Goal: Task Accomplishment & Management: Complete application form

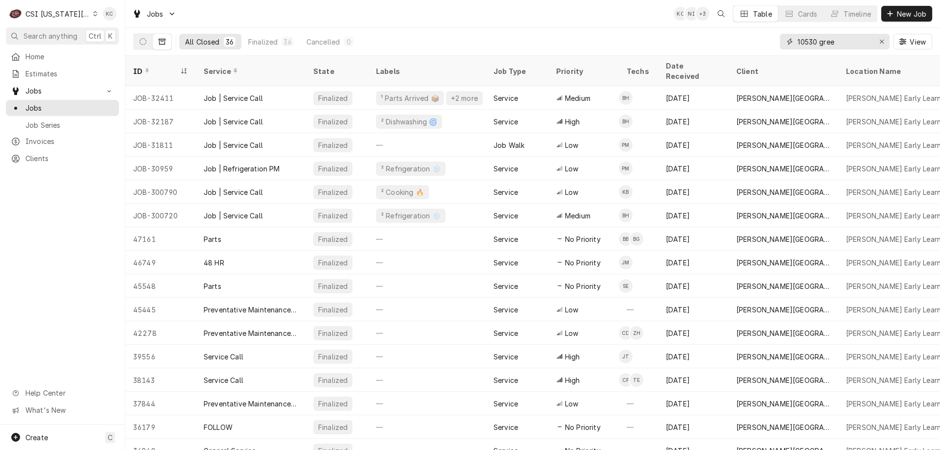
drag, startPoint x: 849, startPoint y: 44, endPoint x: 748, endPoint y: 51, distance: 101.6
click at [748, 51] on div "All Closed 36 Finalized 36 Cancelled 0 10530 gree View" at bounding box center [532, 41] width 799 height 27
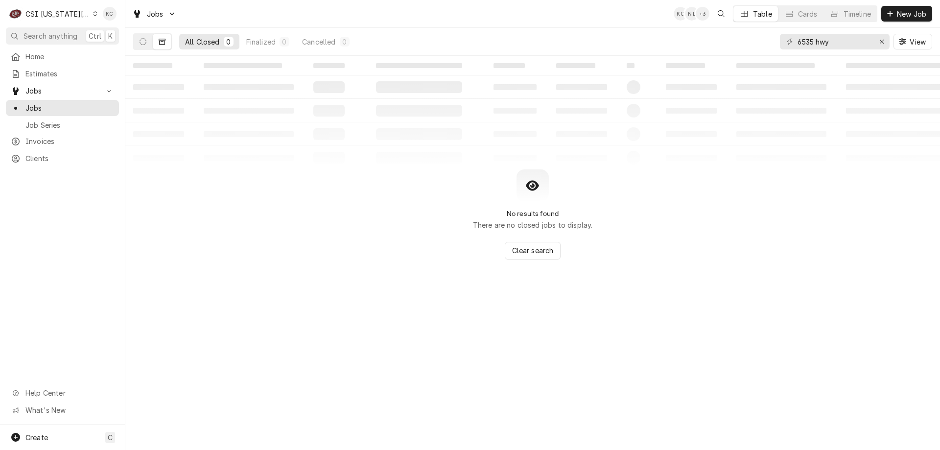
click at [141, 49] on div "Dynamic Content Wrapper" at bounding box center [152, 41] width 39 height 17
click at [141, 42] on icon "Dynamic Content Wrapper" at bounding box center [143, 41] width 7 height 7
click at [863, 43] on input "6535 hwy" at bounding box center [834, 42] width 73 height 16
type input "6"
click at [813, 41] on input "saint gertrude" at bounding box center [834, 42] width 73 height 16
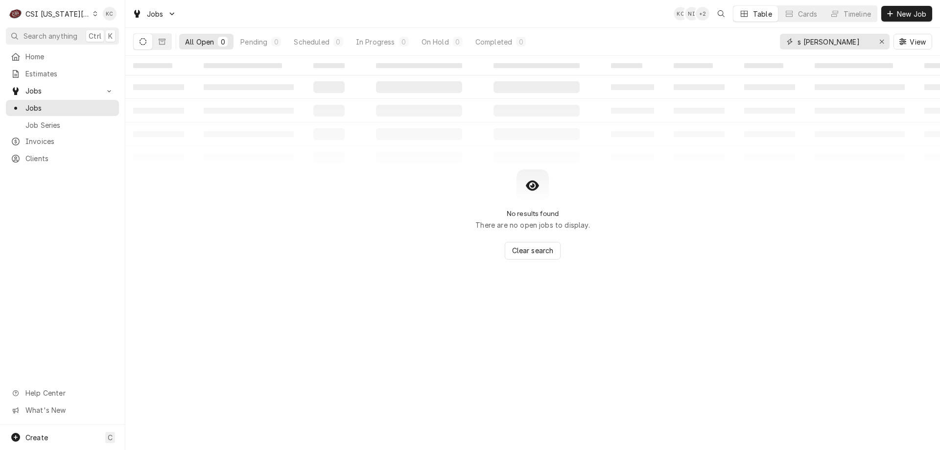
type input "s gertrude"
click at [78, 16] on div "CSI [US_STATE][GEOGRAPHIC_DATA]." at bounding box center [57, 14] width 65 height 10
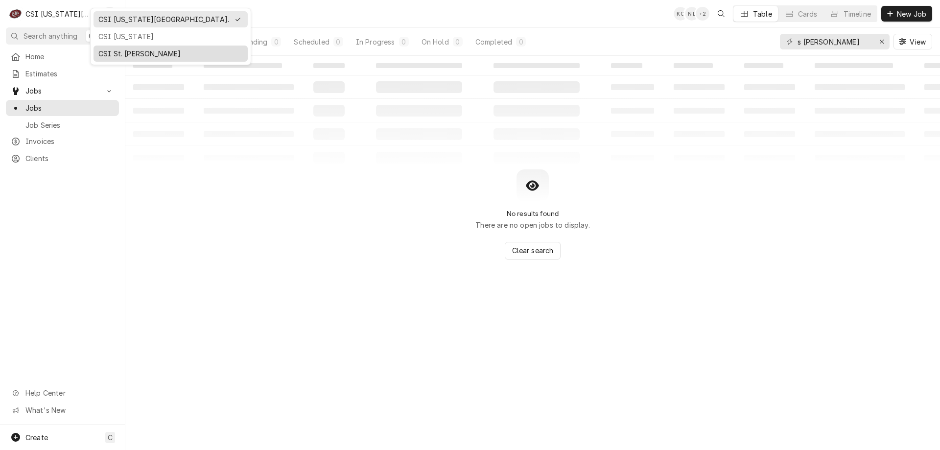
click at [118, 48] on div "CSI St. [PERSON_NAME]" at bounding box center [170, 53] width 144 height 10
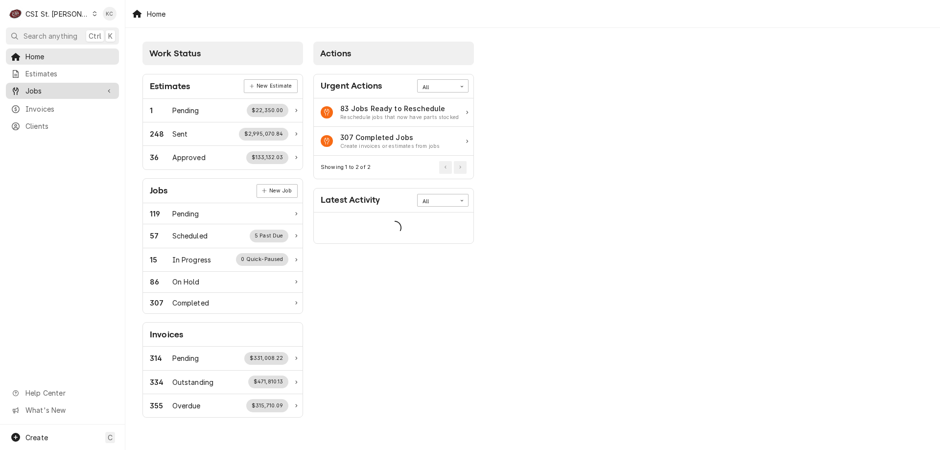
click at [47, 86] on span "Jobs" at bounding box center [62, 91] width 74 height 10
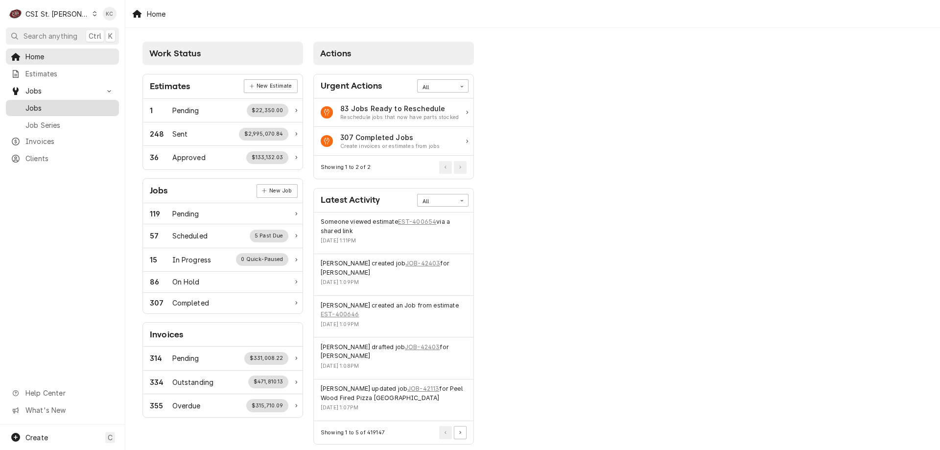
click at [51, 104] on span "Jobs" at bounding box center [69, 108] width 89 height 10
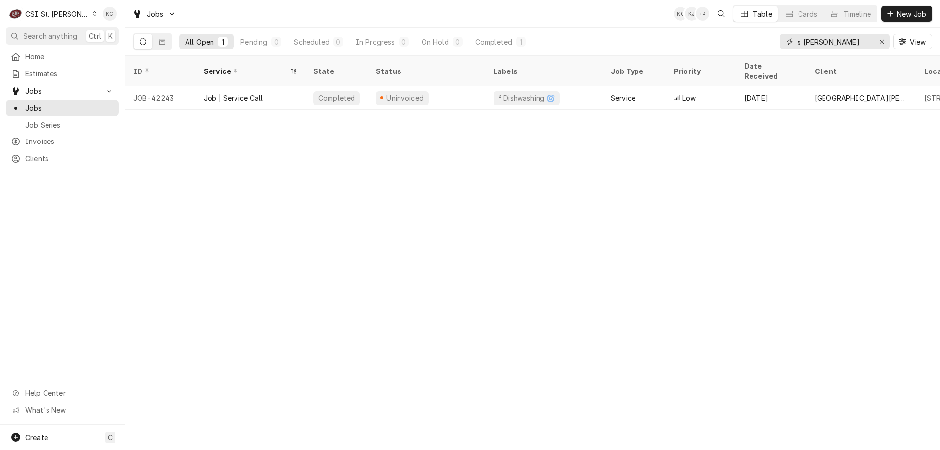
click at [802, 42] on input "s [PERSON_NAME]" at bounding box center [834, 42] width 73 height 16
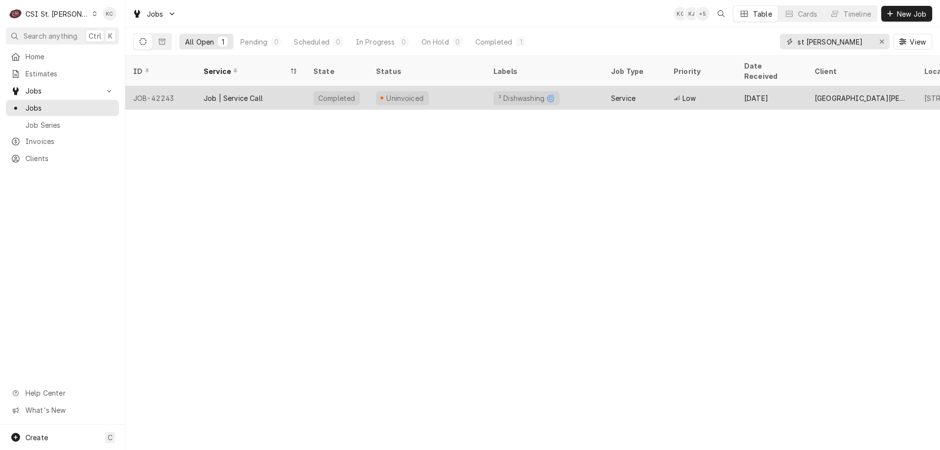
type input "st gertrude"
click at [438, 86] on div "Uninvoiced" at bounding box center [427, 98] width 118 height 24
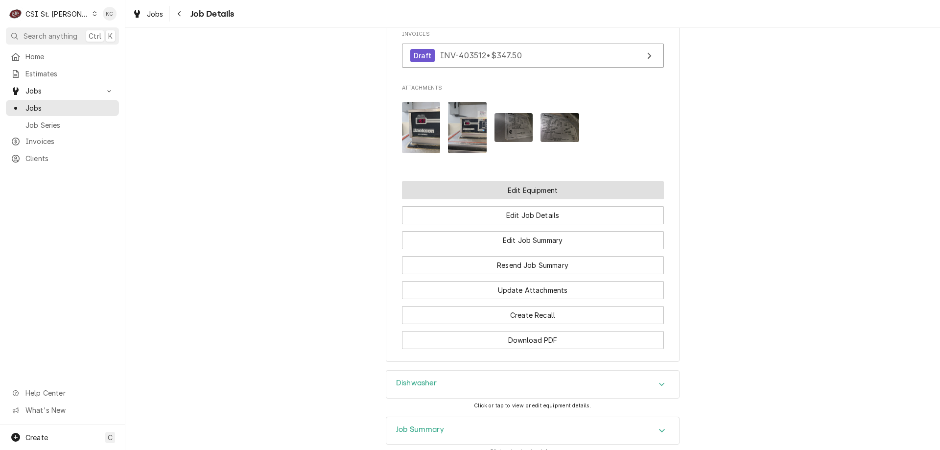
scroll to position [979, 0]
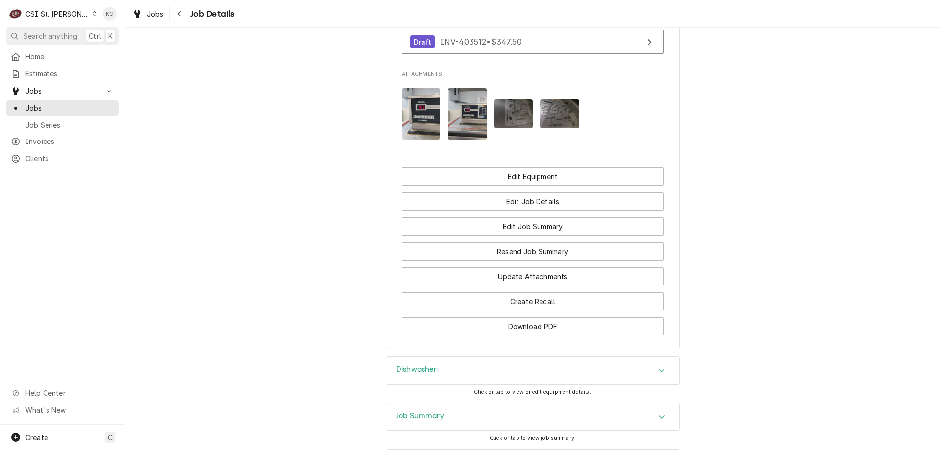
click at [440, 421] on h3 "Job Summary" at bounding box center [420, 415] width 48 height 9
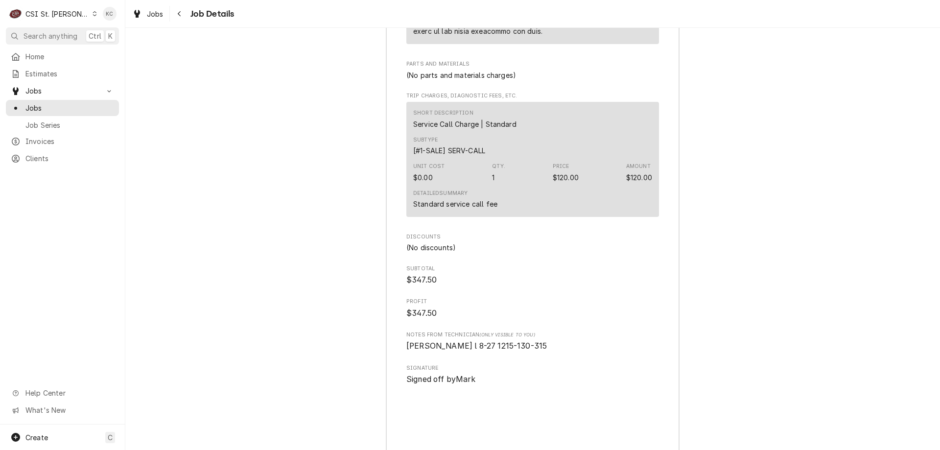
scroll to position [2376, 0]
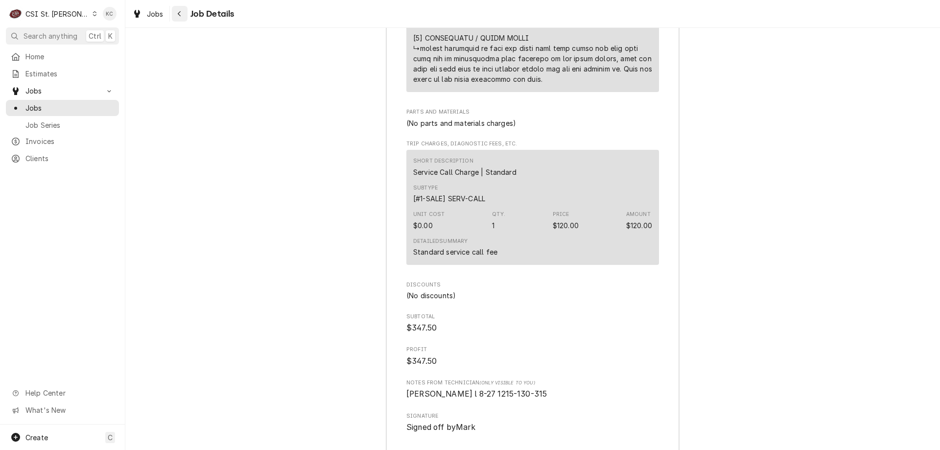
click at [177, 16] on icon "Navigate back" at bounding box center [179, 13] width 4 height 7
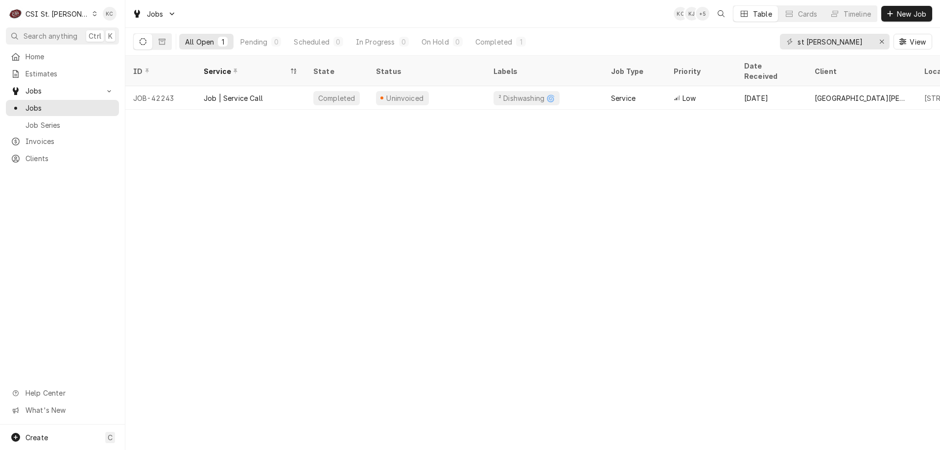
click at [70, 12] on div "C CSI St. [PERSON_NAME]" at bounding box center [53, 14] width 95 height 20
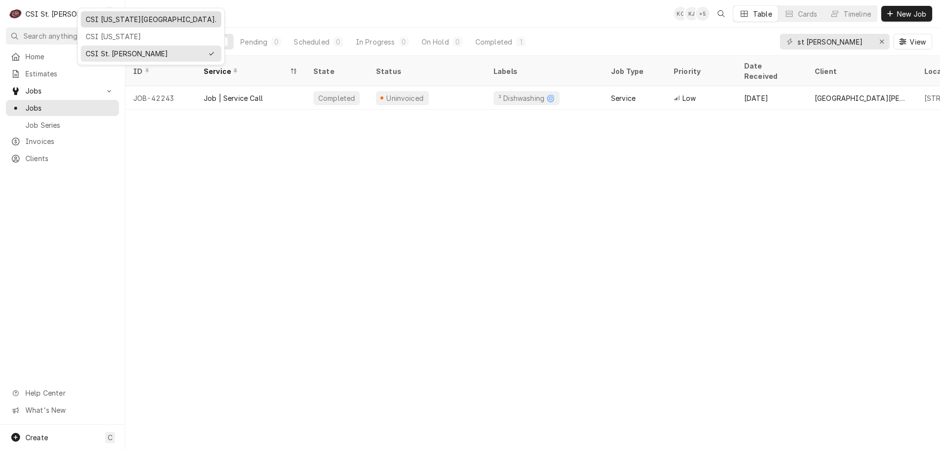
click at [121, 19] on div "CSI [US_STATE][GEOGRAPHIC_DATA]." at bounding box center [151, 19] width 131 height 10
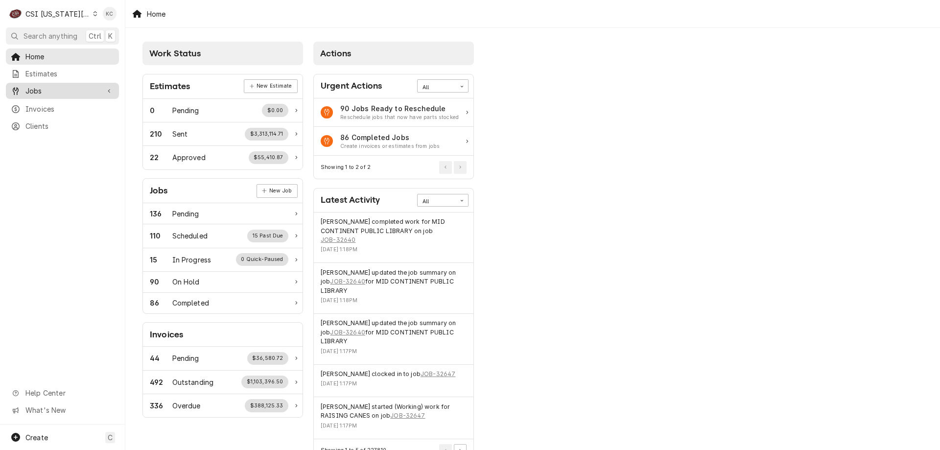
click at [47, 92] on span "Jobs" at bounding box center [62, 91] width 74 height 10
click at [47, 103] on span "Jobs" at bounding box center [69, 108] width 89 height 10
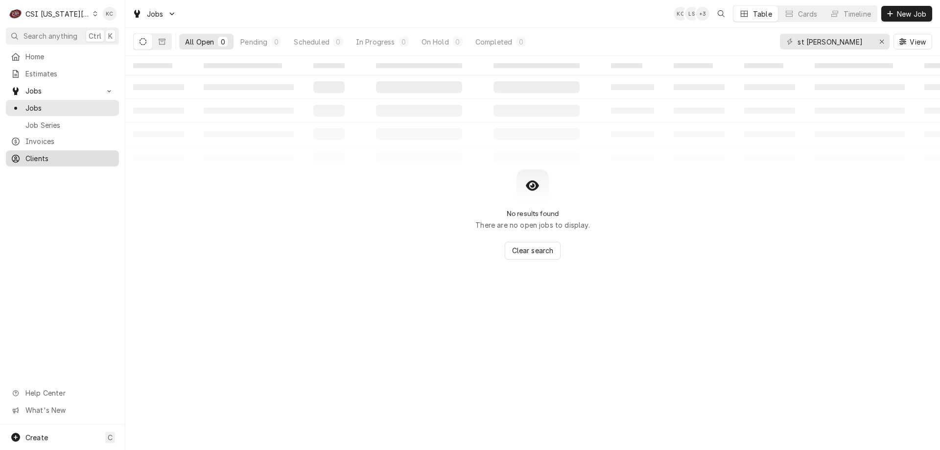
click at [86, 160] on div "Clients" at bounding box center [62, 158] width 109 height 12
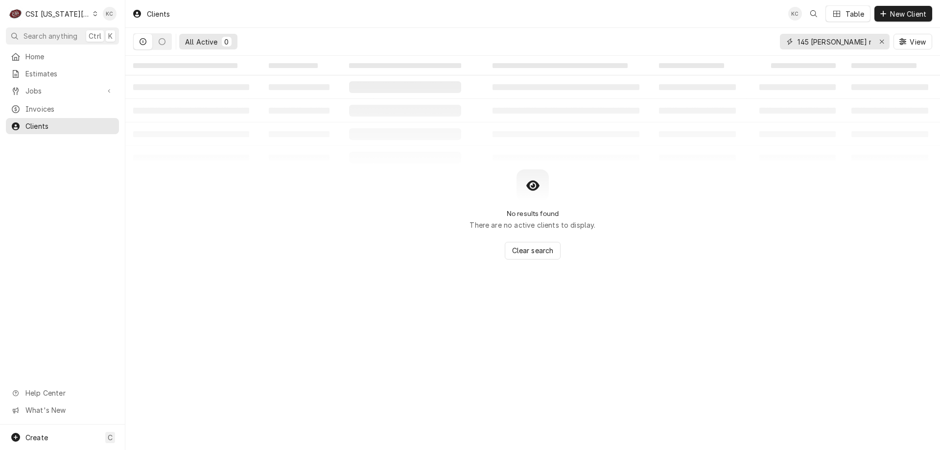
drag, startPoint x: 868, startPoint y: 41, endPoint x: 784, endPoint y: 46, distance: 83.9
click at [784, 46] on div "145 duncan mansion" at bounding box center [835, 42] width 110 height 16
click at [824, 41] on input "12500 w 137th" at bounding box center [834, 42] width 73 height 16
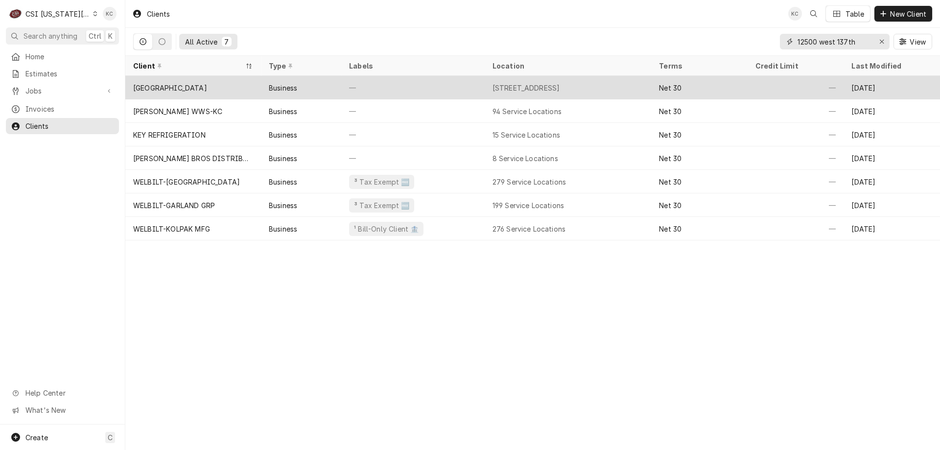
type input "12500 west 137th"
click at [479, 81] on div "—" at bounding box center [412, 88] width 143 height 24
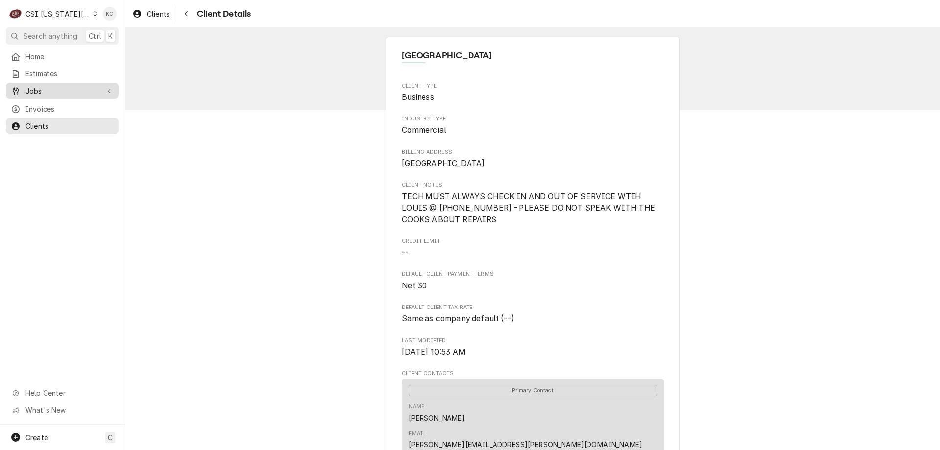
click at [34, 89] on span "Jobs" at bounding box center [62, 91] width 74 height 10
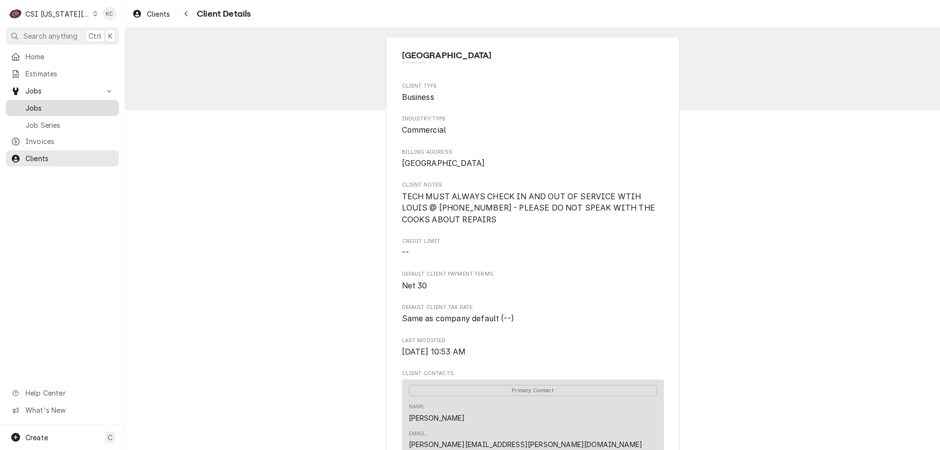
click at [27, 107] on span "Jobs" at bounding box center [69, 108] width 89 height 10
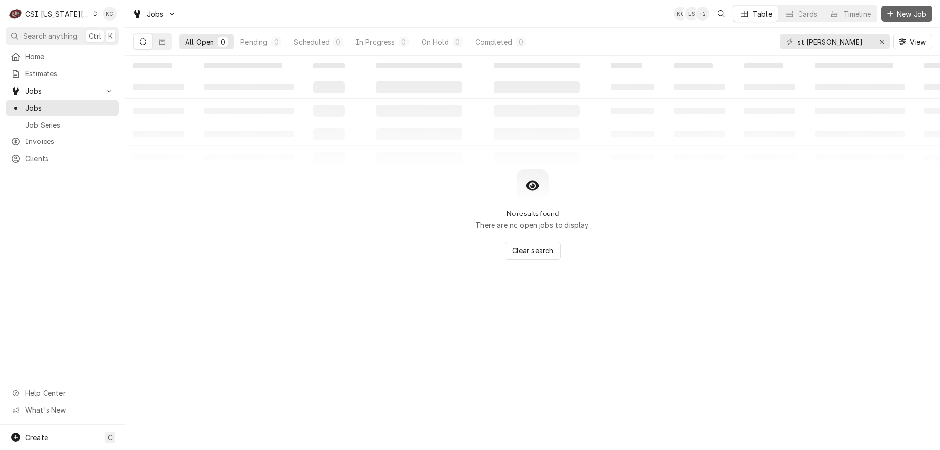
click at [914, 14] on span "New Job" at bounding box center [911, 14] width 33 height 10
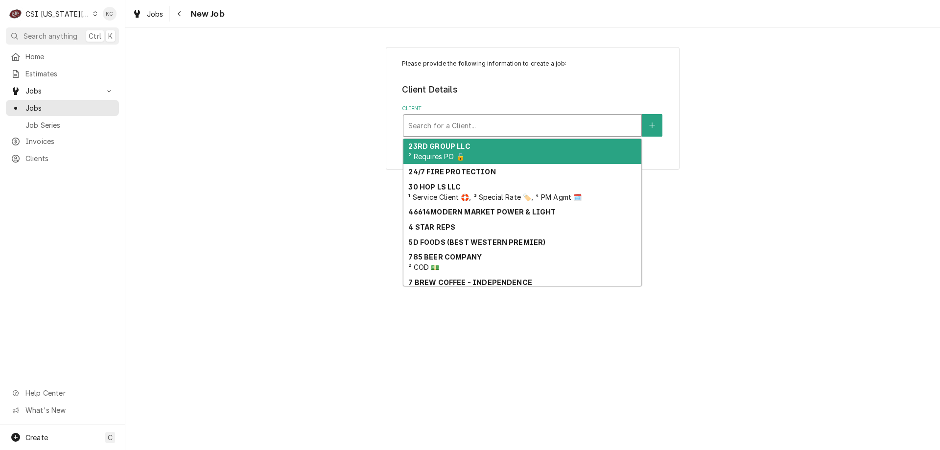
click at [443, 132] on div "Client" at bounding box center [522, 126] width 228 height 18
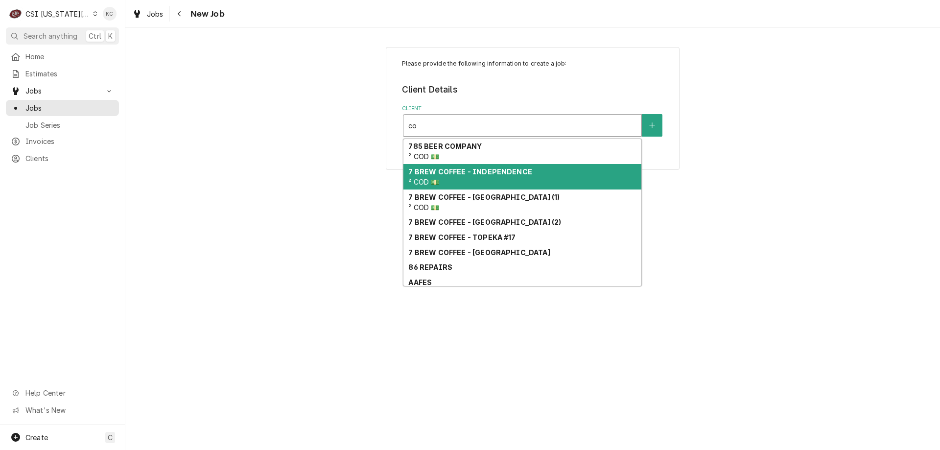
type input "c"
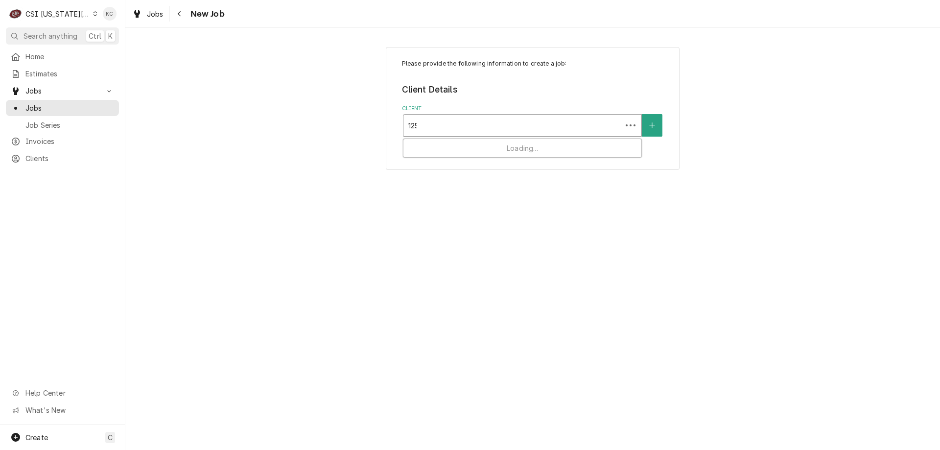
type input "1250"
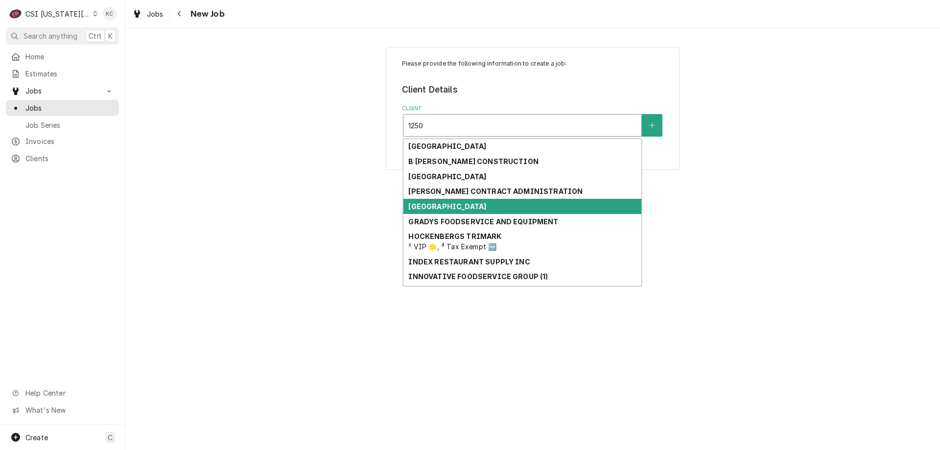
click at [480, 213] on div "COLONIAL VILLAGE" at bounding box center [523, 206] width 238 height 15
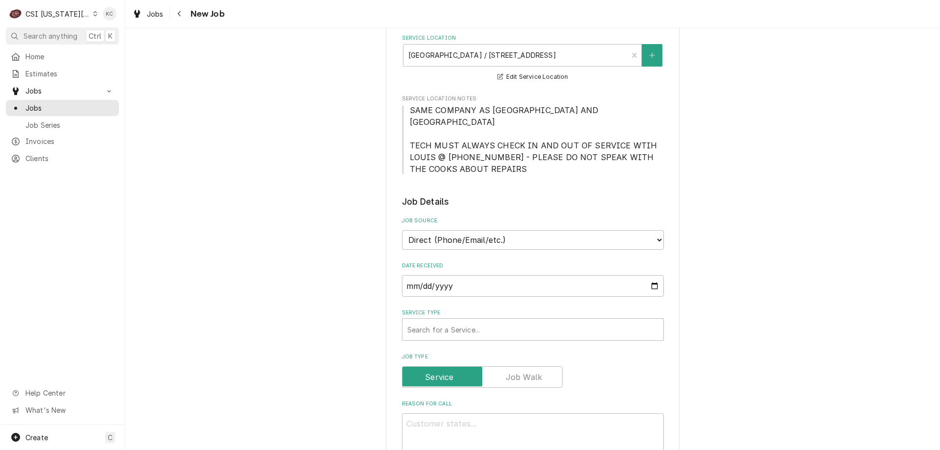
scroll to position [196, 0]
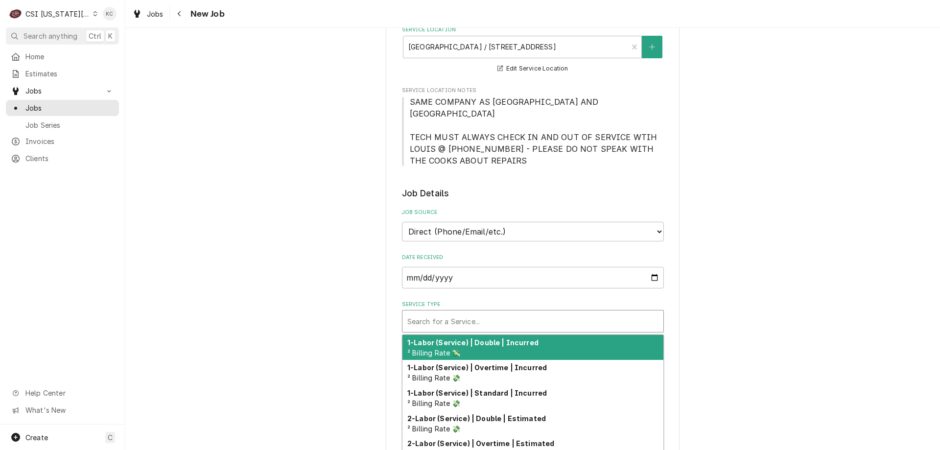
click at [493, 312] on div "Service Type" at bounding box center [532, 321] width 251 height 18
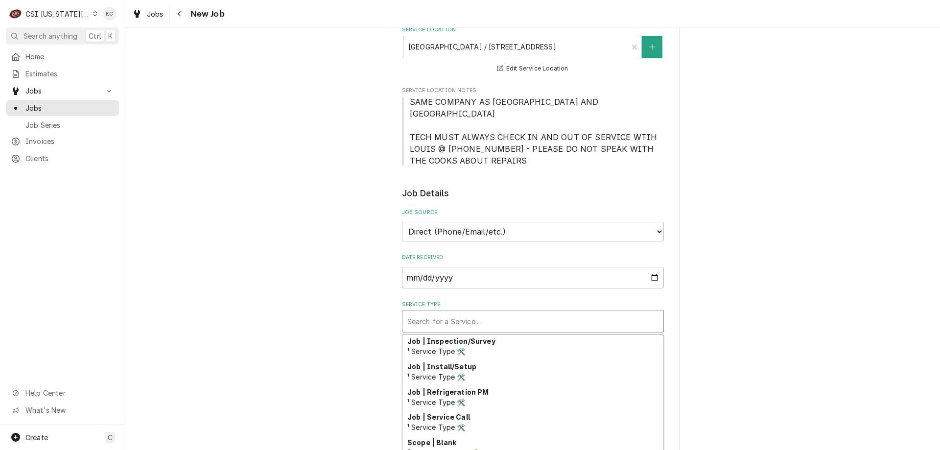
scroll to position [575, 0]
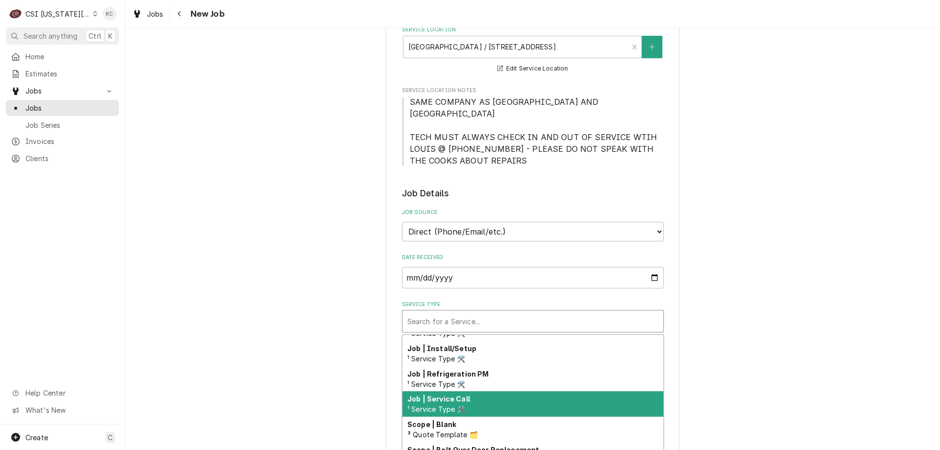
click at [503, 391] on div "Job | Service Call ¹ Service Type 🛠️" at bounding box center [533, 403] width 261 height 25
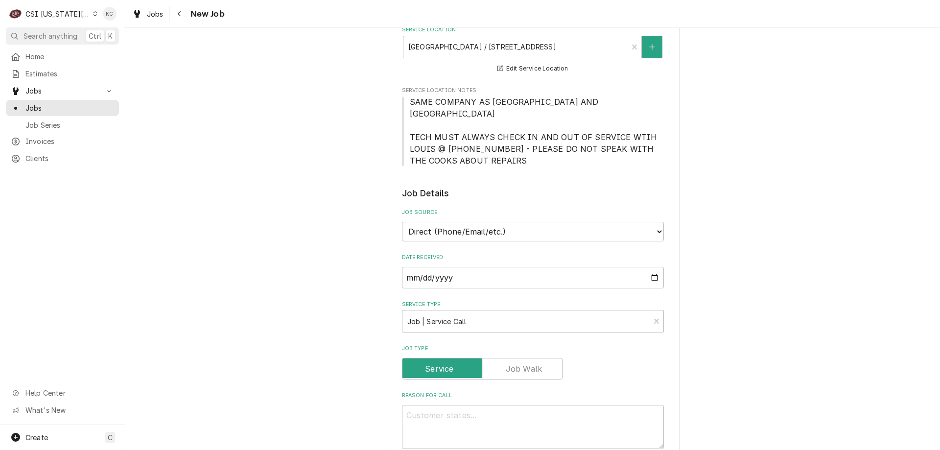
click at [740, 352] on div "Please provide the following information to create a job: Client Details Client…" at bounding box center [532, 421] width 815 height 1158
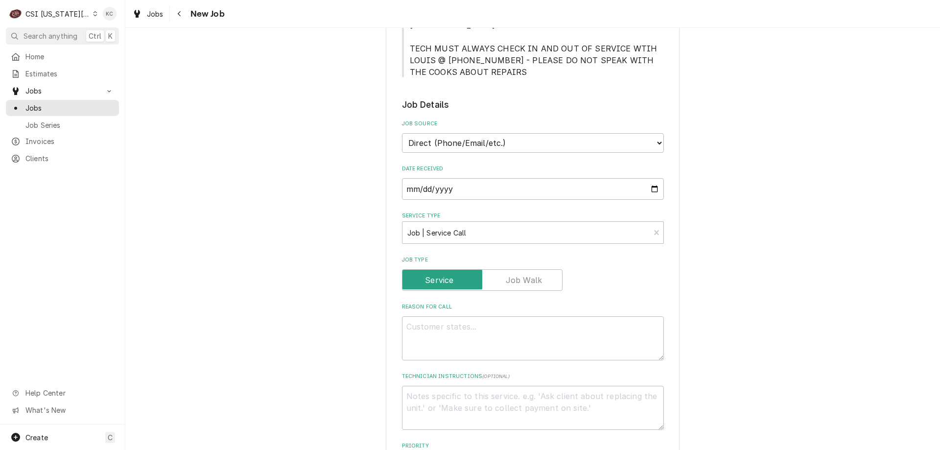
scroll to position [294, 0]
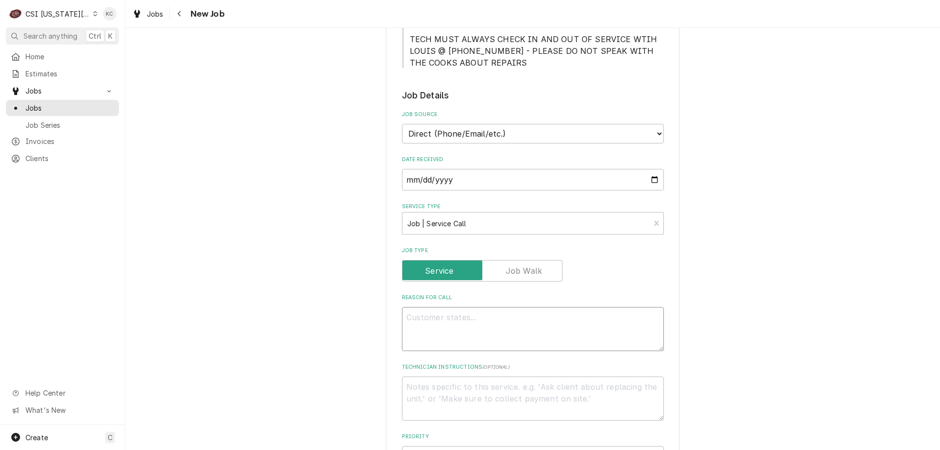
click at [507, 322] on textarea "Reason For Call" at bounding box center [533, 329] width 262 height 44
type textarea "x"
type textarea "AL"
type textarea "x"
type textarea "AL"
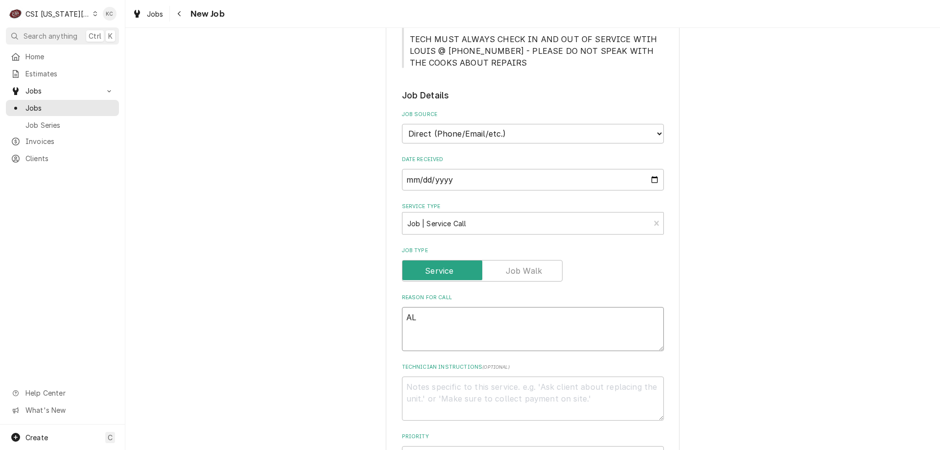
type textarea "x"
type textarea "AL d"
type textarea "x"
type textarea "AL di"
type textarea "x"
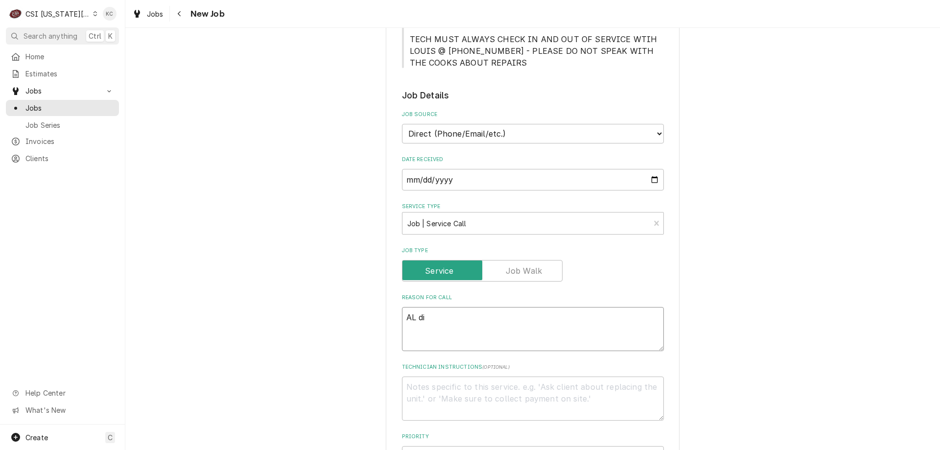
type textarea "AL dis"
type textarea "x"
type textarea "AL dish"
type textarea "x"
type textarea "AL dishm"
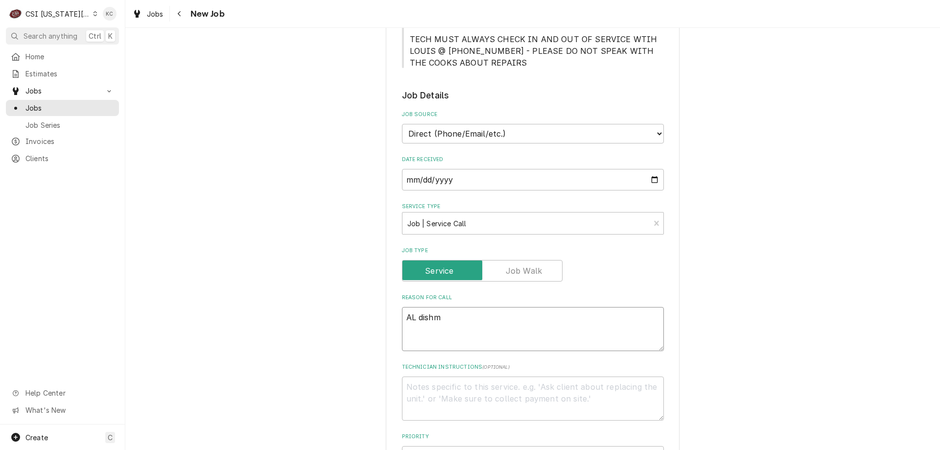
type textarea "x"
type textarea "AL dishma"
type textarea "x"
type textarea "AL dishmac"
type textarea "x"
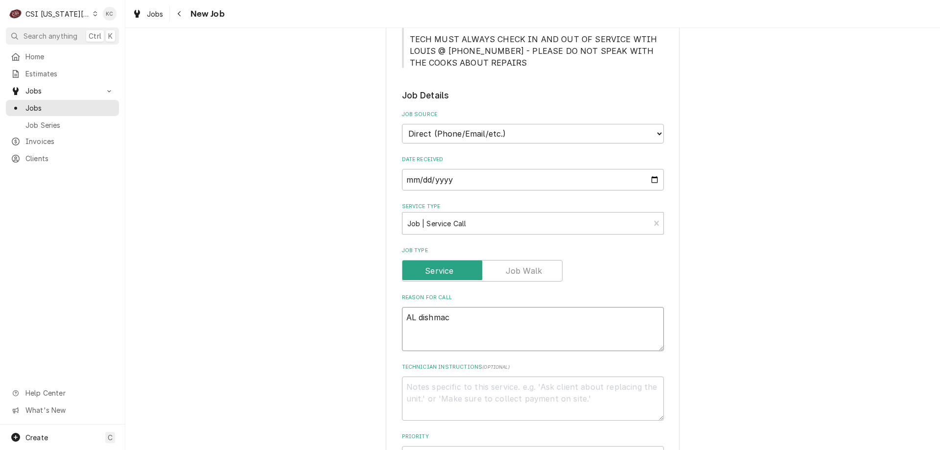
type textarea "AL dishmach"
type textarea "x"
type textarea "AL dishmachi"
type textarea "x"
type textarea "AL dishmachin"
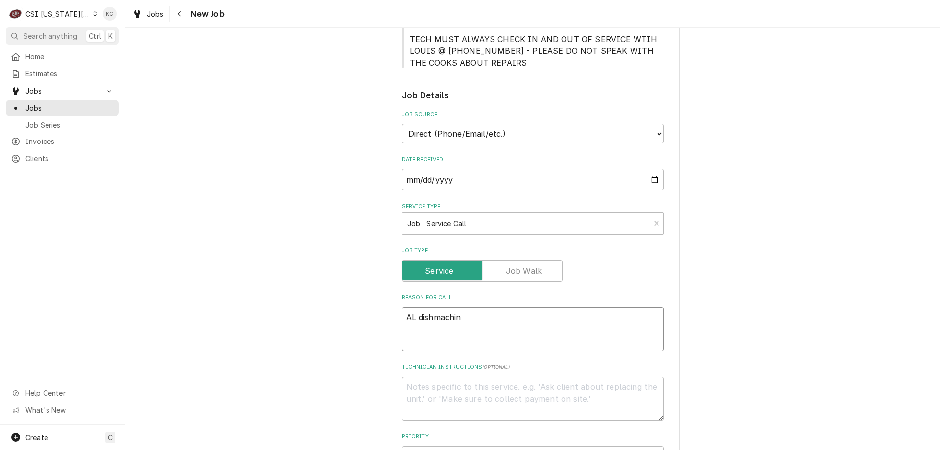
type textarea "x"
type textarea "AL dishmachine"
type textarea "x"
type textarea "AL dishmachine"
type textarea "x"
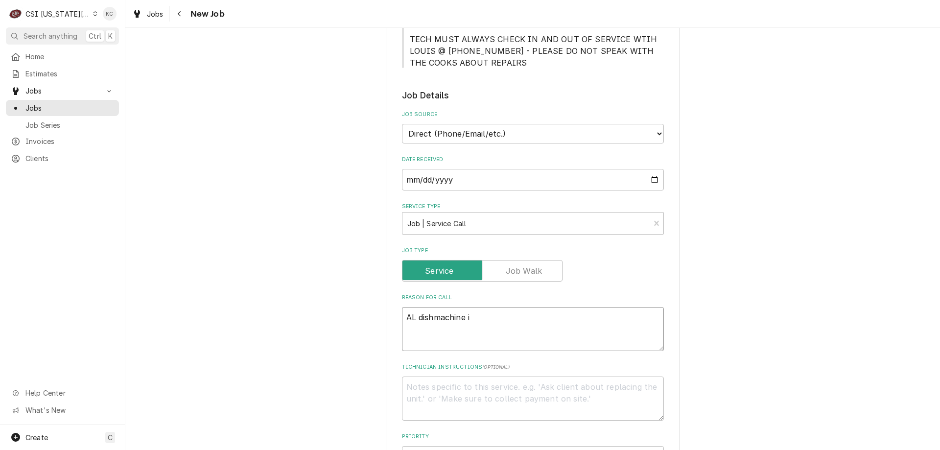
type textarea "AL dishmachine is"
type textarea "x"
type textarea "AL dishmachine is"
type textarea "x"
type textarea "AL dishmachine is l"
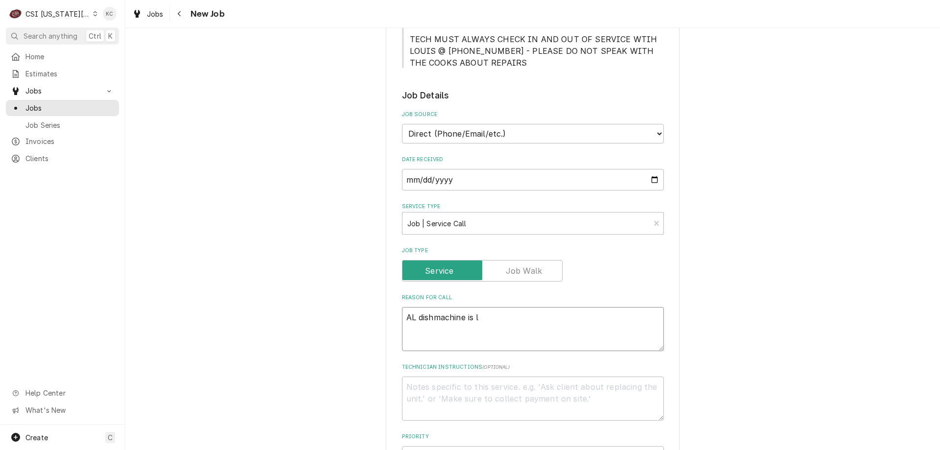
type textarea "x"
type textarea "AL dishmachine is le"
type textarea "x"
type textarea "AL dishmachine is lea"
type textarea "x"
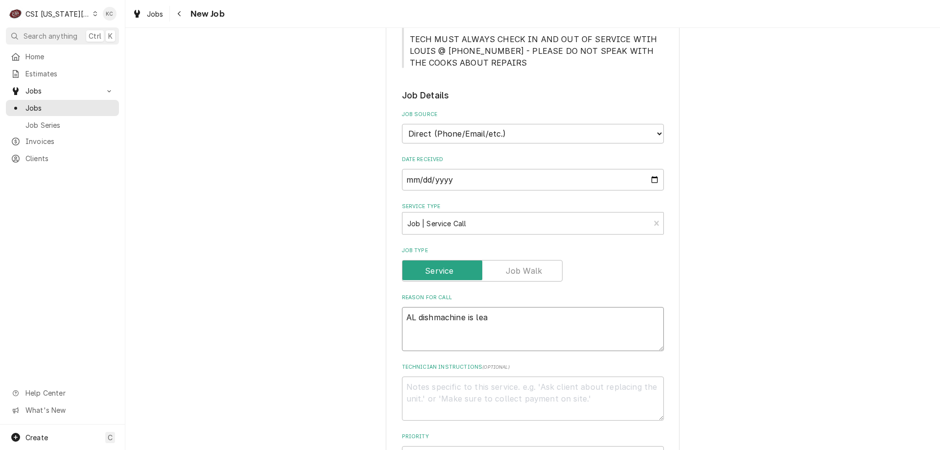
type textarea "AL dishmachine is leak"
type textarea "x"
type textarea "AL dishmachine is leaki"
type textarea "x"
type textarea "AL dishmachine is leaking"
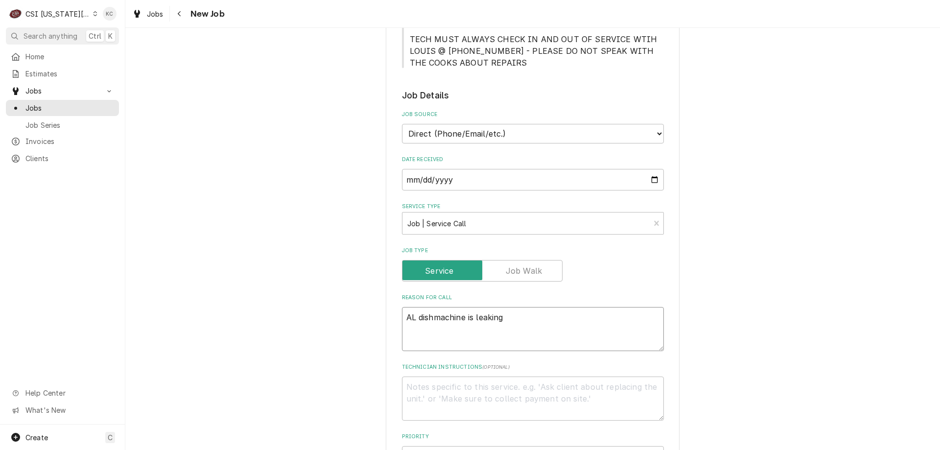
type textarea "x"
type textarea "AL dishmachine is leaking"
type textarea "x"
type textarea "AL dishmachine is leaking u"
type textarea "x"
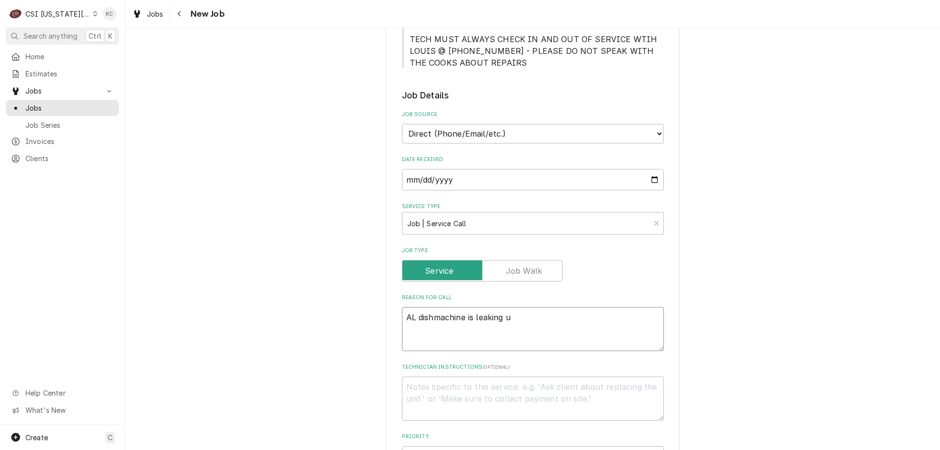
type textarea "AL dishmachine is leaking un"
type textarea "x"
type textarea "AL dishmachine is leaking unde"
type textarea "x"
type textarea "AL dishmachine is leaking under"
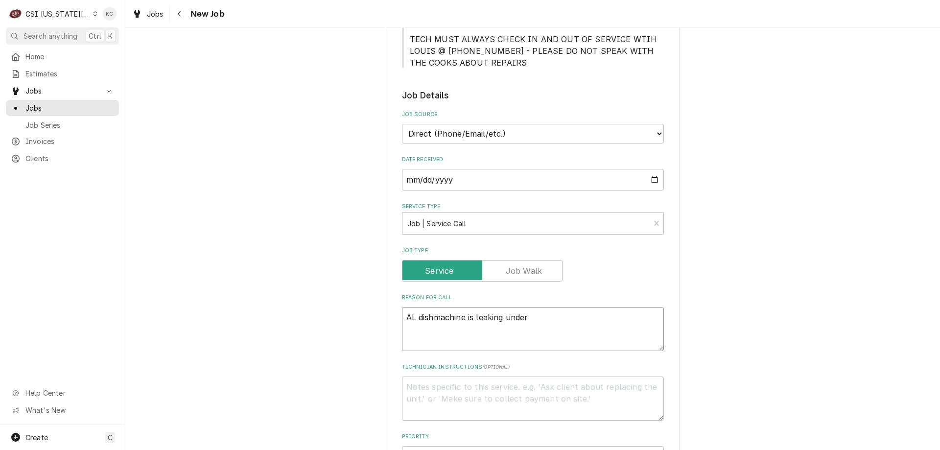
type textarea "x"
type textarea "AL dishmachine is leaking undern"
type textarea "x"
type textarea "AL dishmachine is leaking underne"
type textarea "x"
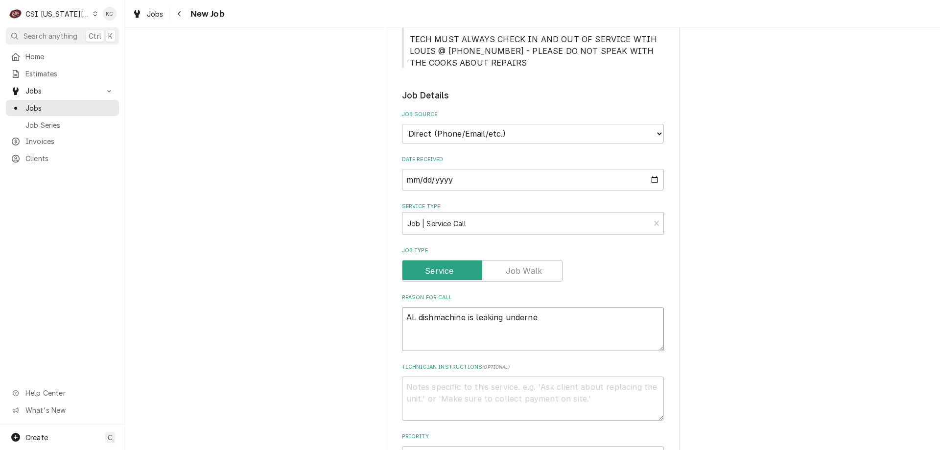
type textarea "AL dishmachine is leaking undernea"
type textarea "x"
type textarea "AL dishmachine is leaking underneat"
type textarea "x"
type textarea "AL dishmachine is leaking underneath"
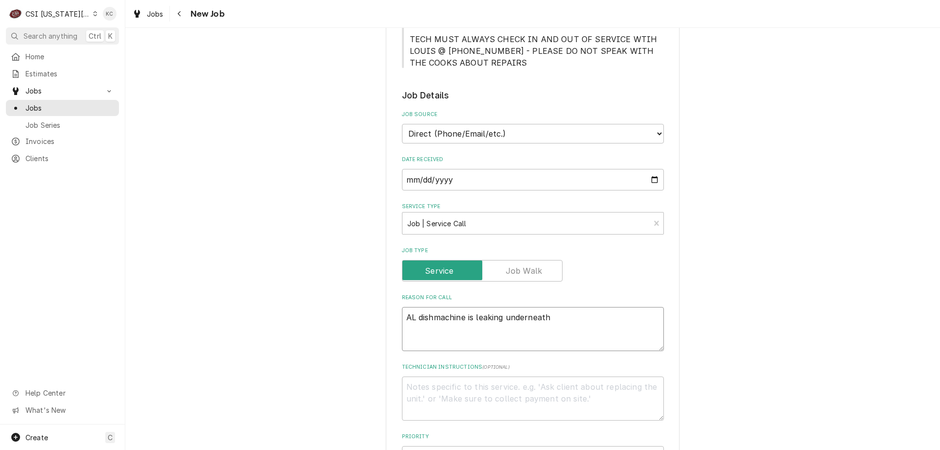
type textarea "x"
type textarea "AL dishmachine is leaking underneath"
type textarea "x"
type textarea "AL dishmachine is leaking underneath a"
type textarea "x"
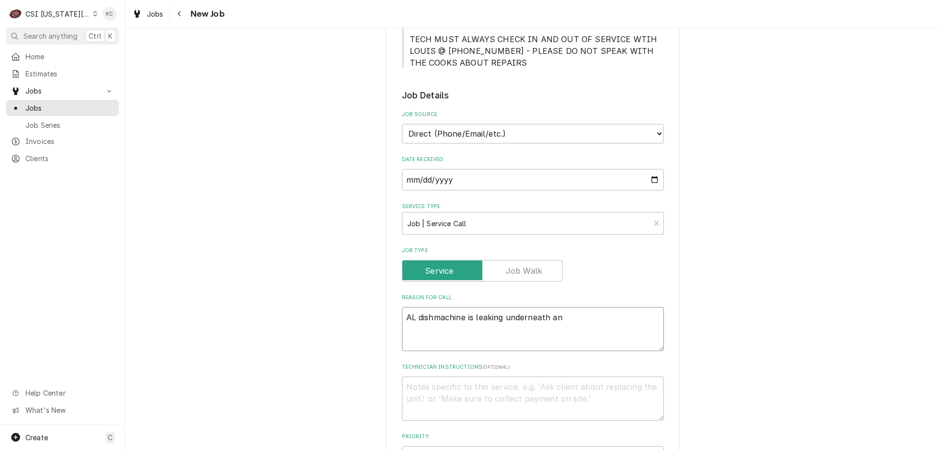
type textarea "AL dishmachine is leaking underneath and"
type textarea "x"
type textarea "AL dishmachine is leaking underneath and"
type textarea "x"
type textarea "AL dishmachine is leaking underneath and sh"
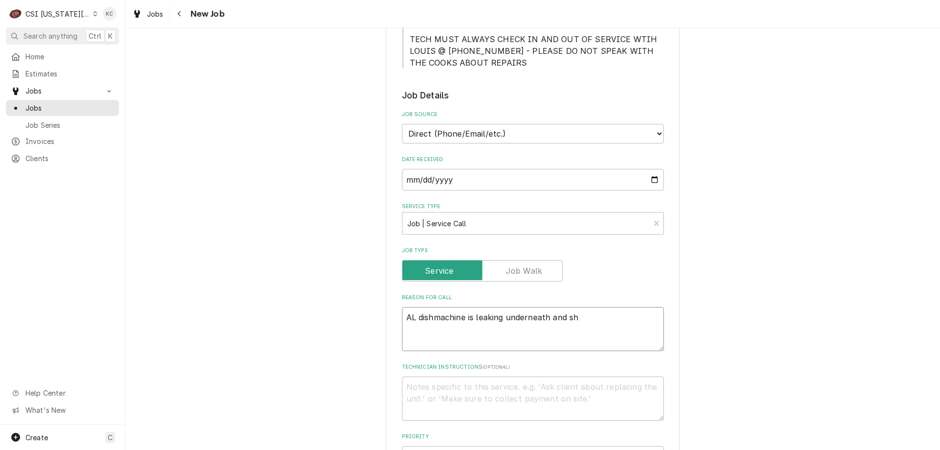
type textarea "x"
type textarea "AL dishmachine is leaking underneath and sho"
type textarea "x"
type textarea "AL dishmachine is leaking underneath and shor"
type textarea "x"
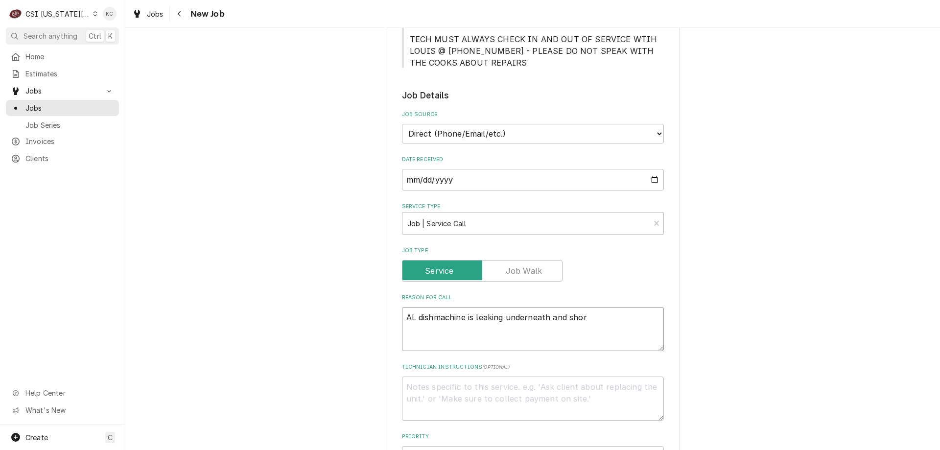
type textarea "AL dishmachine is leaking underneath and short"
type textarea "x"
type textarea "AL dishmachine is leaking underneath and shorti"
type textarea "x"
type textarea "AL dishmachine is leaking underneath and shorting"
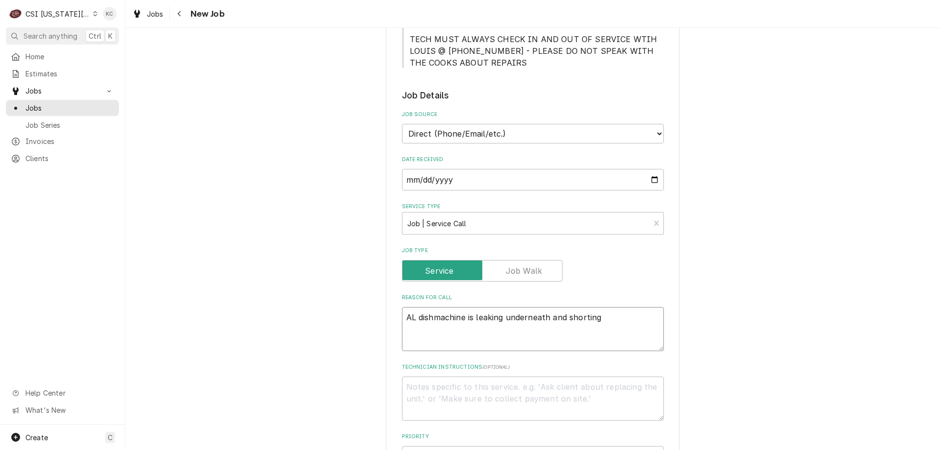
type textarea "x"
type textarea "AL dishmachine is leaking underneath and shorting"
type textarea "x"
type textarea "AL dishmachine is leaking underneath and shorting a"
type textarea "x"
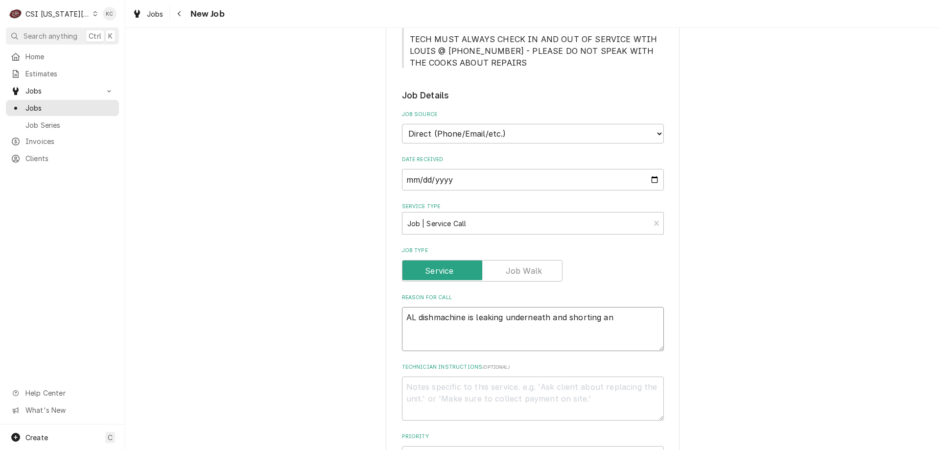
type textarea "AL dishmachine is leaking underneath and shorting and"
type textarea "x"
type textarea "AL dishmachine is leaking underneath and shorting and"
type textarea "x"
type textarea "AL dishmachine is leaking underneath and shorting and n"
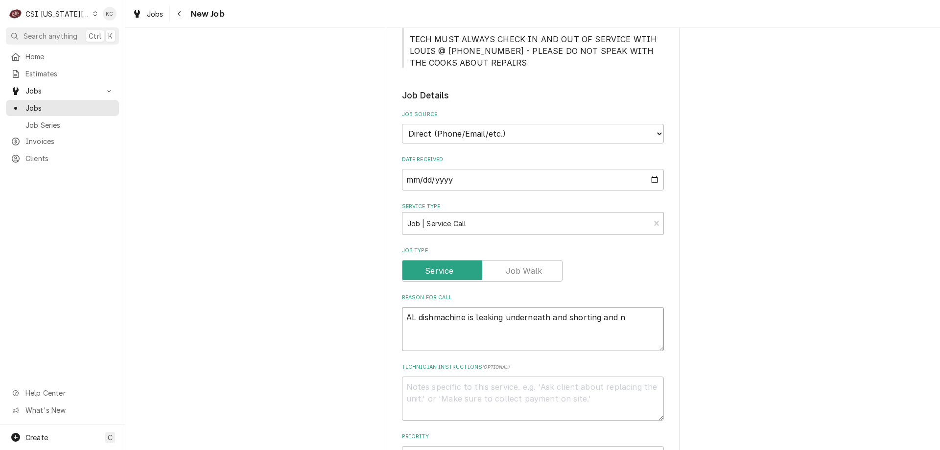
type textarea "x"
type textarea "AL dishmachine is leaking underneath and shorting and no"
type textarea "x"
type textarea "AL dishmachine is leaking underneath and shorting and now"
type textarea "x"
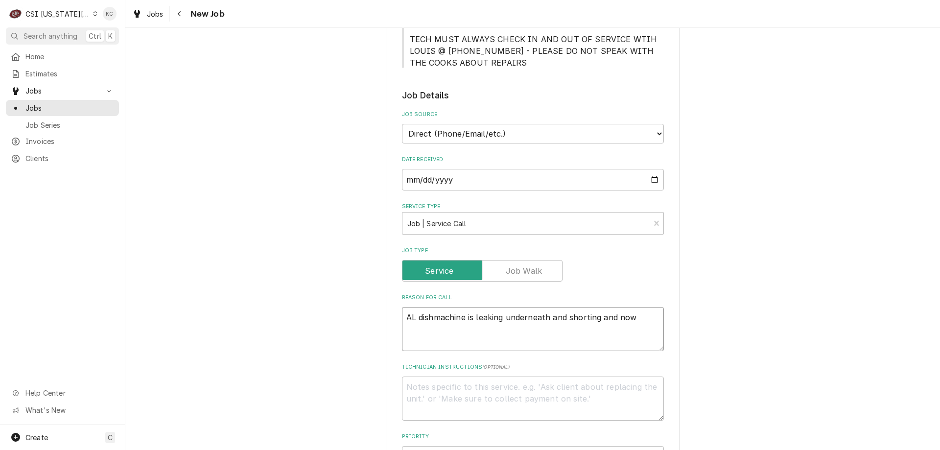
type textarea "AL dishmachine is leaking underneath and shorting and now"
type textarea "x"
type textarea "AL dishmachine is leaking underneath and shorting and now s"
type textarea "x"
type textarea "AL dishmachine is leaking underneath and shorting and now sm"
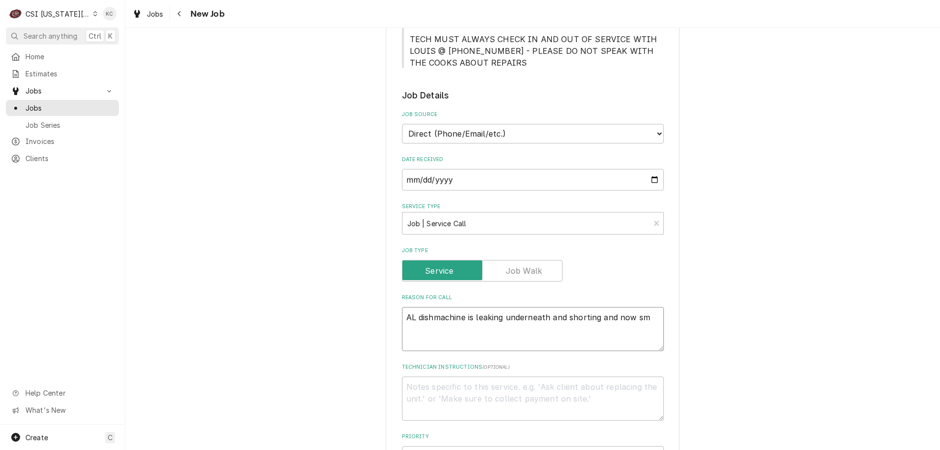
type textarea "x"
type textarea "AL dishmachine is leaking underneath and shorting and now smo"
type textarea "x"
type textarea "AL dishmachine is leaking underneath and shorting and now smoi"
type textarea "x"
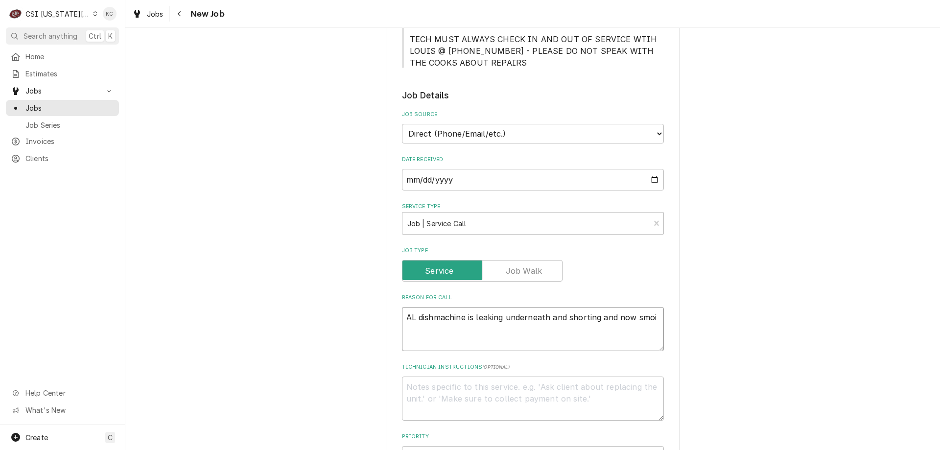
type textarea "AL dishmachine is leaking underneath and shorting and now smoik"
type textarea "x"
type textarea "AL dishmachine is leaking underneath and shorting and now smoiki"
type textarea "x"
type textarea "AL dishmachine is leaking underneath and shorting and now smoikin"
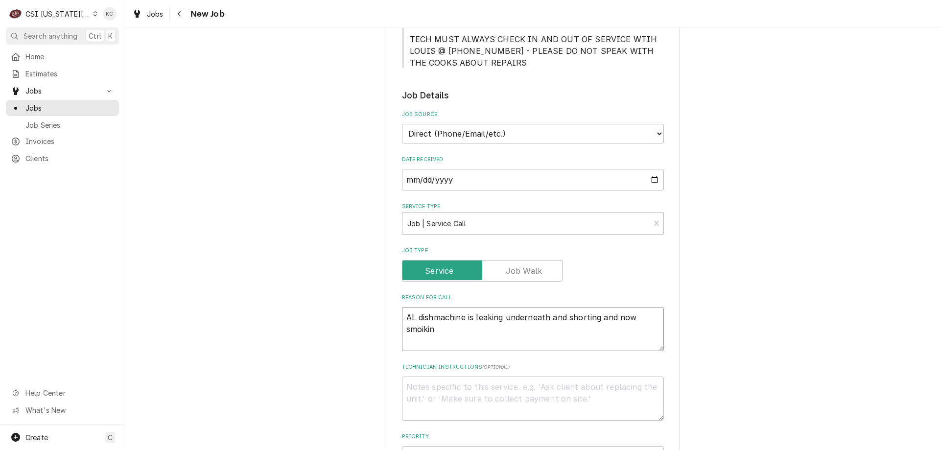
type textarea "x"
type textarea "AL dishmachine is leaking underneath and shorting and now smoiking"
type textarea "x"
type textarea "AL dishmachine is leaking underneath and shorting and now smoikin"
type textarea "x"
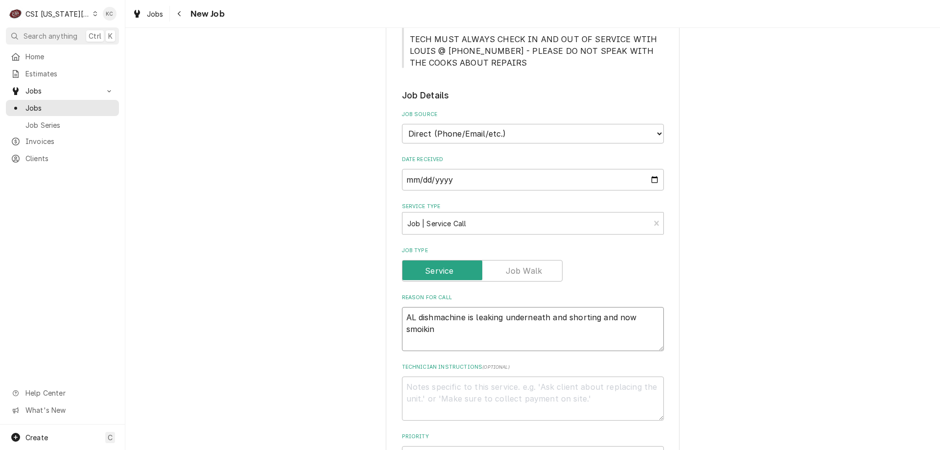
type textarea "AL dishmachine is leaking underneath and shorting and now smoiki"
type textarea "x"
type textarea "AL dishmachine is leaking underneath and shorting and now smoik"
type textarea "x"
type textarea "AL dishmachine is leaking underneath and shorting and now smoi"
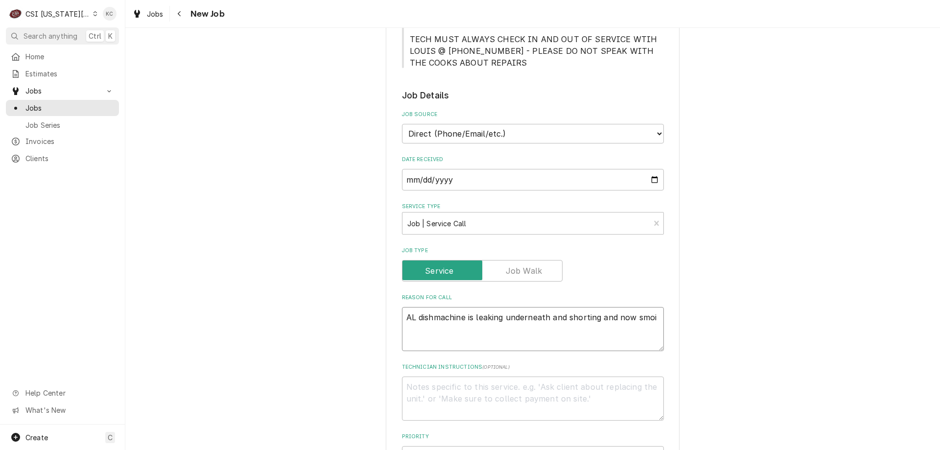
type textarea "x"
type textarea "AL dishmachine is leaking underneath and shorting and now smo"
type textarea "x"
type textarea "AL dishmachine is leaking underneath and shorting and now smok"
type textarea "x"
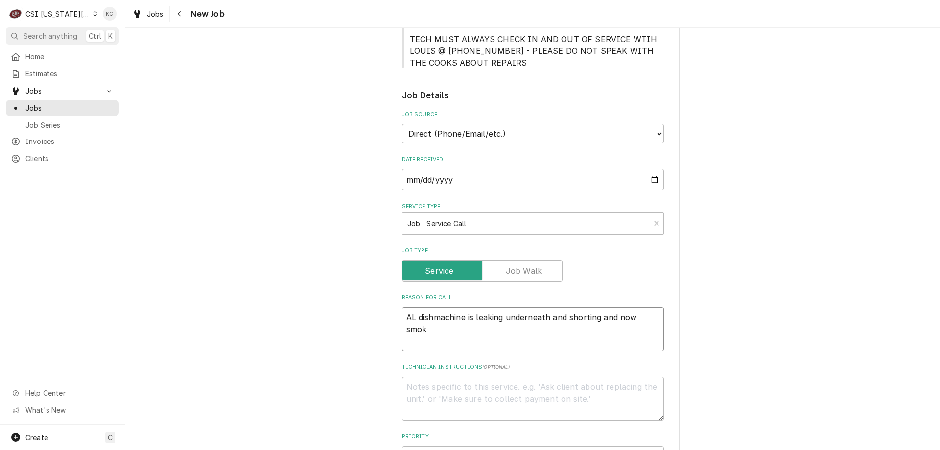
type textarea "AL dishmachine is leaking underneath and shorting and now smoki"
type textarea "x"
type textarea "AL dishmachine is leaking underneath and shorting and now smokin"
type textarea "x"
type textarea "AL dishmachine is leaking underneath and shorting and now smoking"
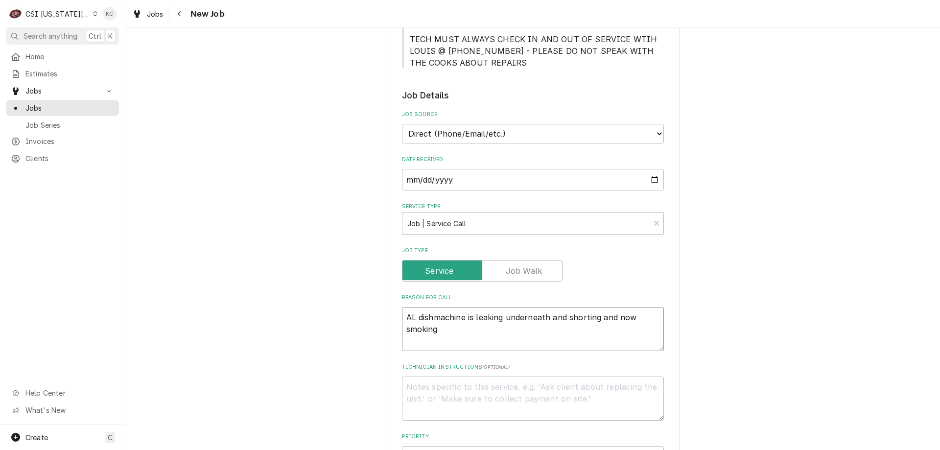
type textarea "x"
type textarea "AL dishmachine is leaking underneath and shorting and now smoking"
type textarea "x"
type textarea "AL dishmachine is leaking underneath and shorting and now smoking a"
type textarea "x"
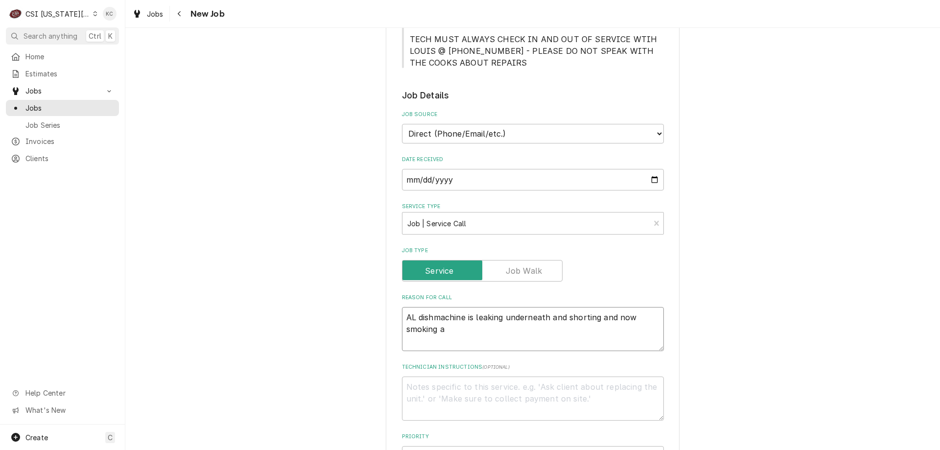
type textarea "AL dishmachine is leaking underneath and shorting and now smoking an"
type textarea "x"
type textarea "AL dishmachine is leaking underneath and shorting and now smoking and"
type textarea "x"
type textarea "AL dishmachine is leaking underneath and shorting and now smoking and"
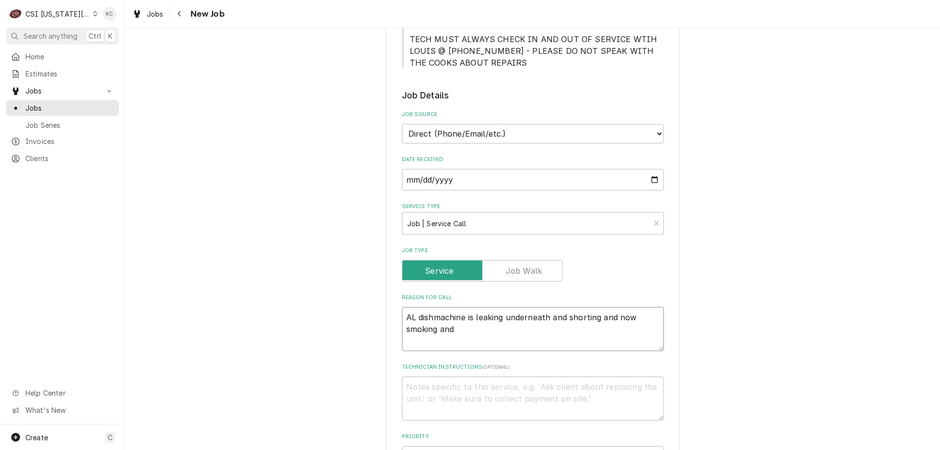
type textarea "x"
type textarea "AL dishmachine is leaking underneath and shorting and now smoking and s"
type textarea "x"
type textarea "AL dishmachine is leaking underneath and shorting and now smoking and sp"
type textarea "x"
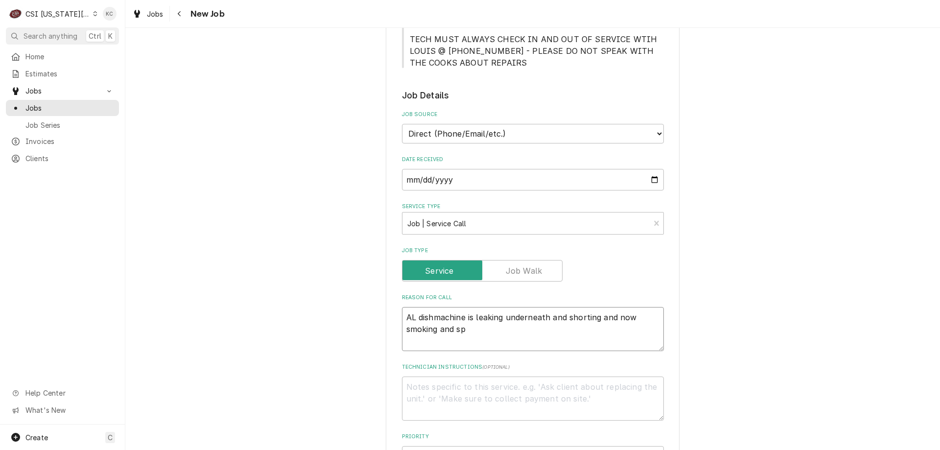
type textarea "AL dishmachine is leaking underneath and shorting and now smoking and spa"
type textarea "x"
type textarea "AL dishmachine is leaking underneath and shorting and now smoking and spar"
type textarea "x"
type textarea "AL dishmachine is leaking underneath and shorting and now smoking and spark"
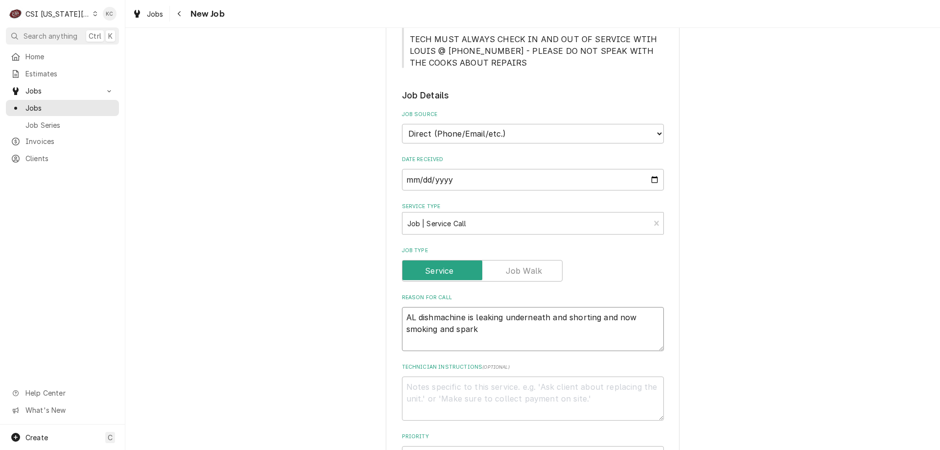
type textarea "x"
type textarea "AL dishmachine is leaking underneath and shorting and now smoking and sparki"
type textarea "x"
type textarea "AL dishmachine is leaking underneath and shorting and now smoking and sparking"
type textarea "x"
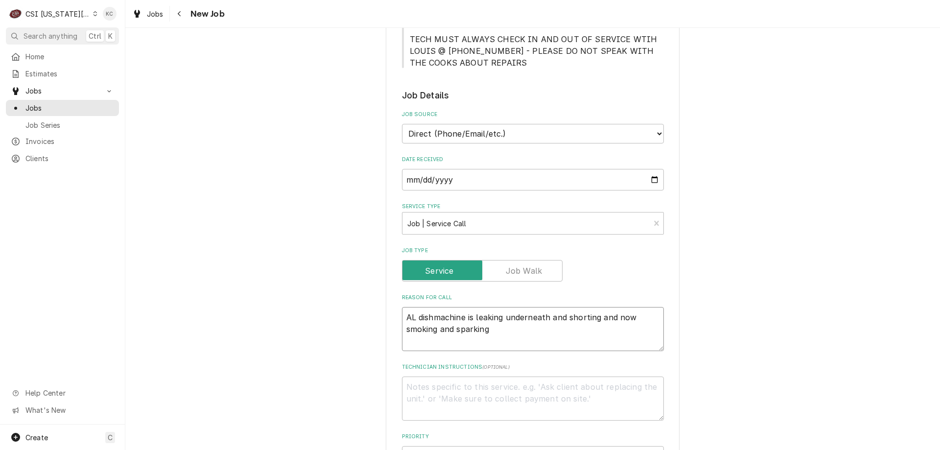
type textarea "AL dishmachine is leaking underneath and shorting and now smoking and sparking"
type textarea "x"
type textarea "L"
type textarea "x"
type textarea "Le"
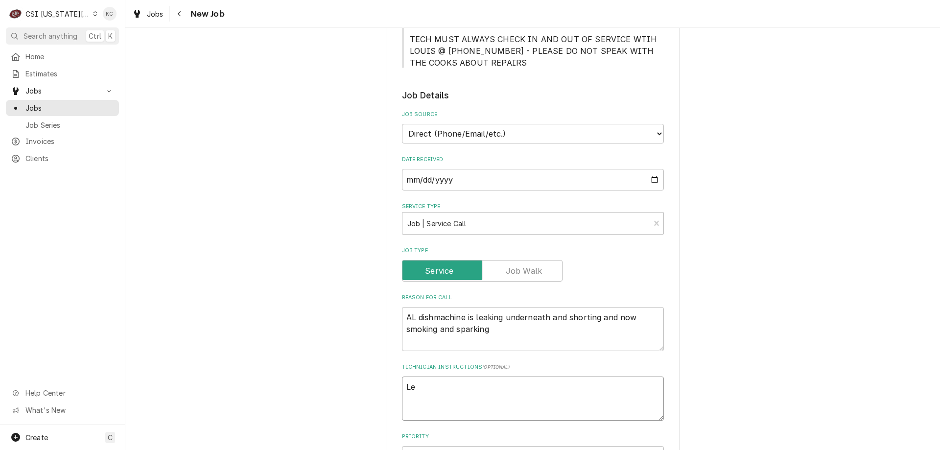
type textarea "x"
type textarea "Lew"
type textarea "x"
type textarea "Lewi"
type textarea "x"
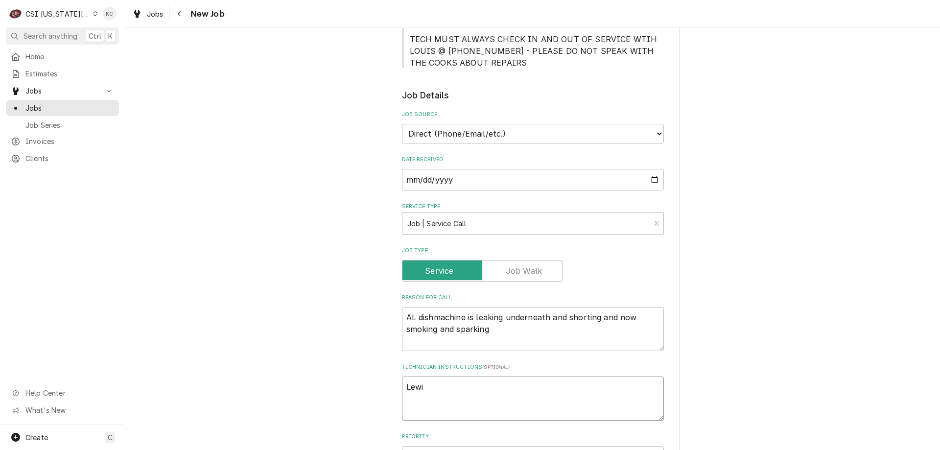
type textarea "Lewis"
type textarea "x"
type textarea "Lewis"
type textarea "x"
type textarea "Lewis -"
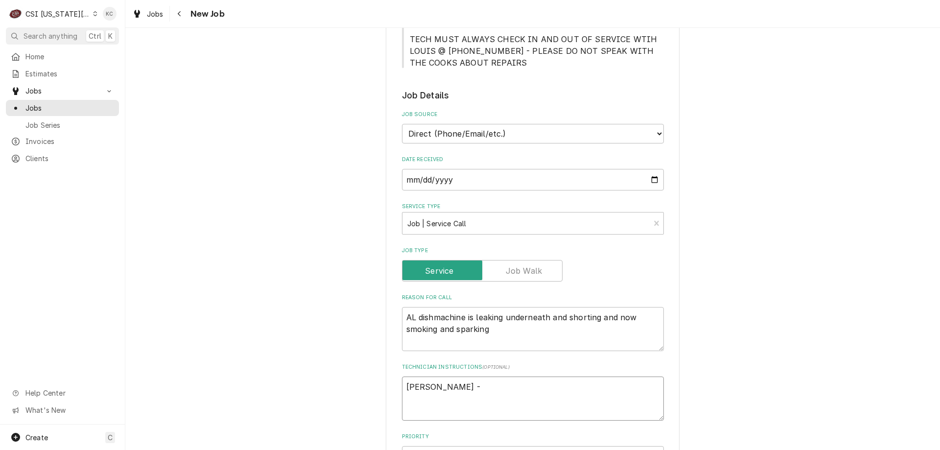
type textarea "x"
type textarea "Lewis -"
type textarea "x"
type textarea "Lewis - 9"
type textarea "x"
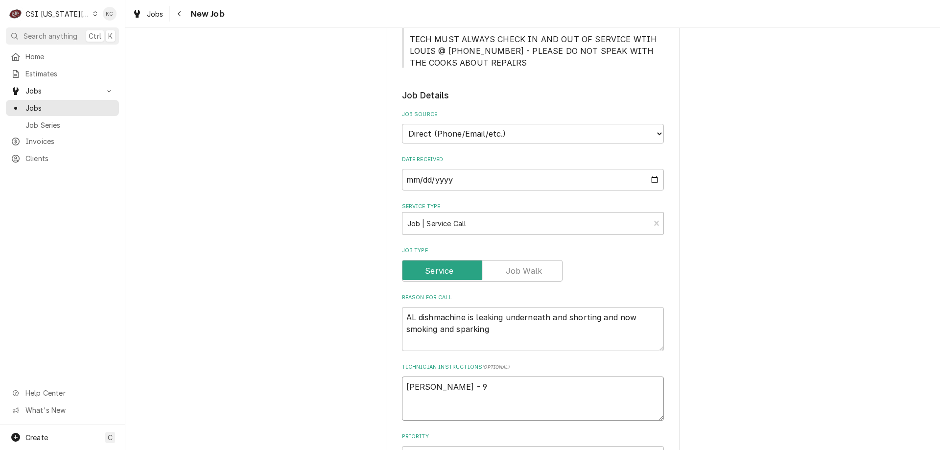
type textarea "Lewis - 91"
type textarea "x"
type textarea "Lewis - 913"
type textarea "x"
type textarea "Lewis - 913"
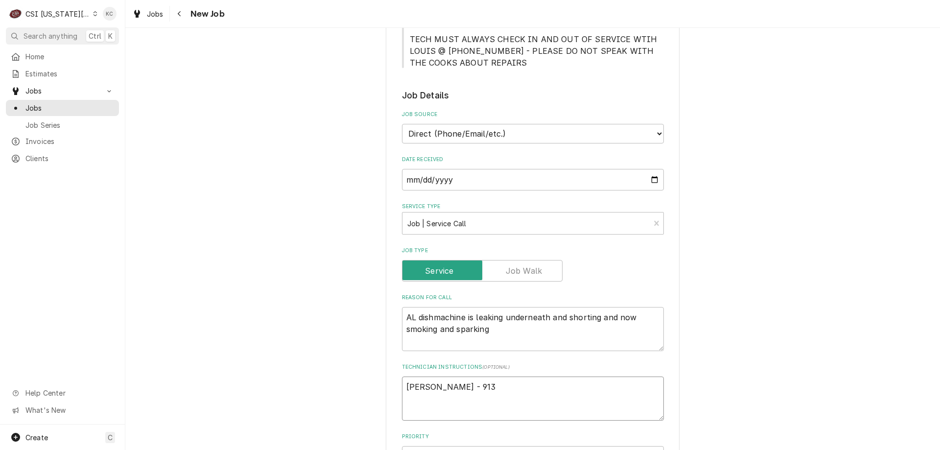
type textarea "x"
type textarea "Lewis - 913 8"
type textarea "x"
type textarea "Lewis - 913"
type textarea "x"
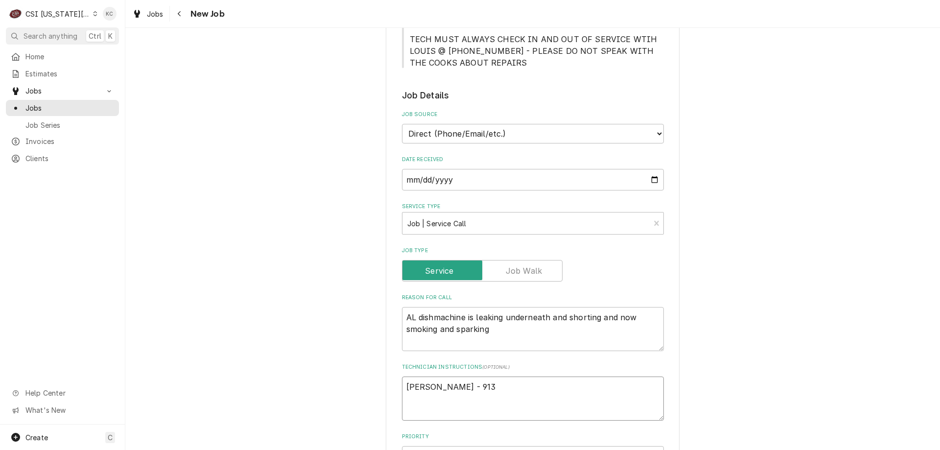
type textarea "Lewis - 913 7"
type textarea "x"
type textarea "Lewis - 913 75"
type textarea "x"
type textarea "Lewis - 913 754"
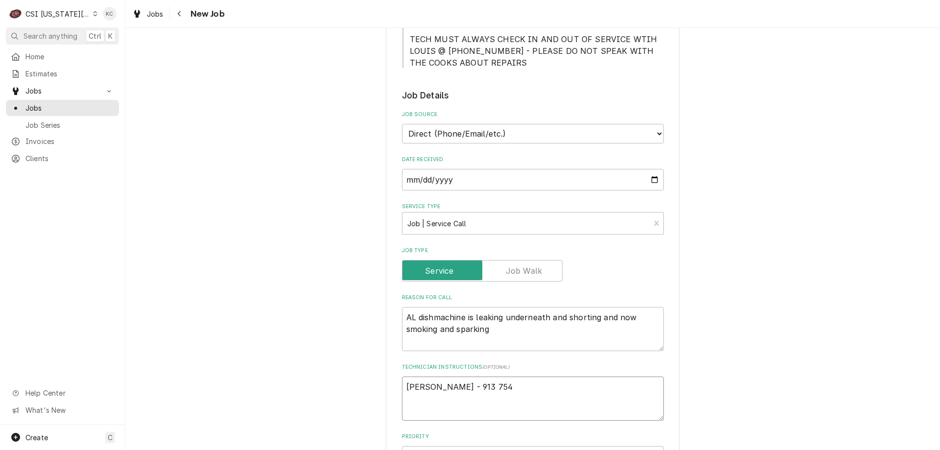
type textarea "x"
type textarea "Lewis - 913 754-"
type textarea "x"
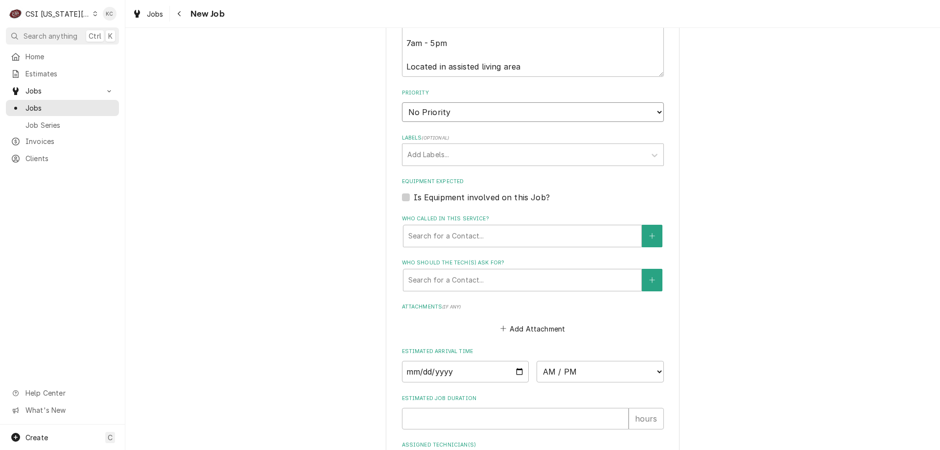
scroll to position [758, 0]
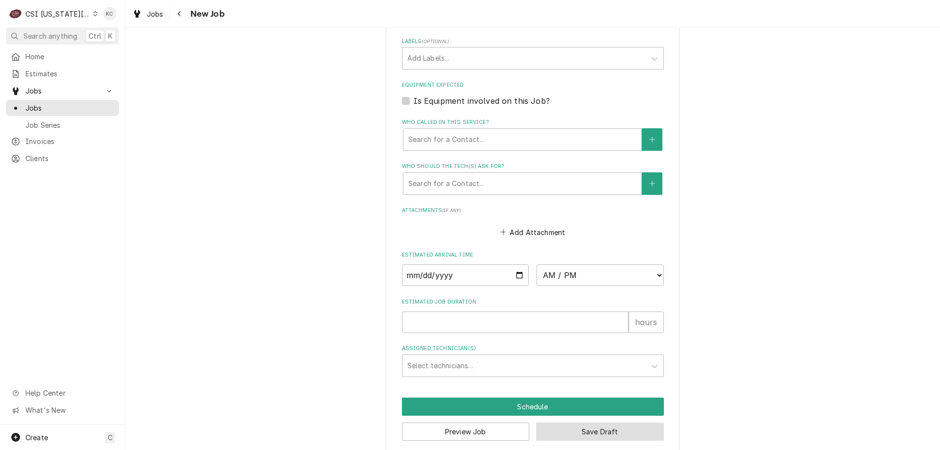
click at [586, 423] on button "Save Draft" at bounding box center [600, 432] width 128 height 18
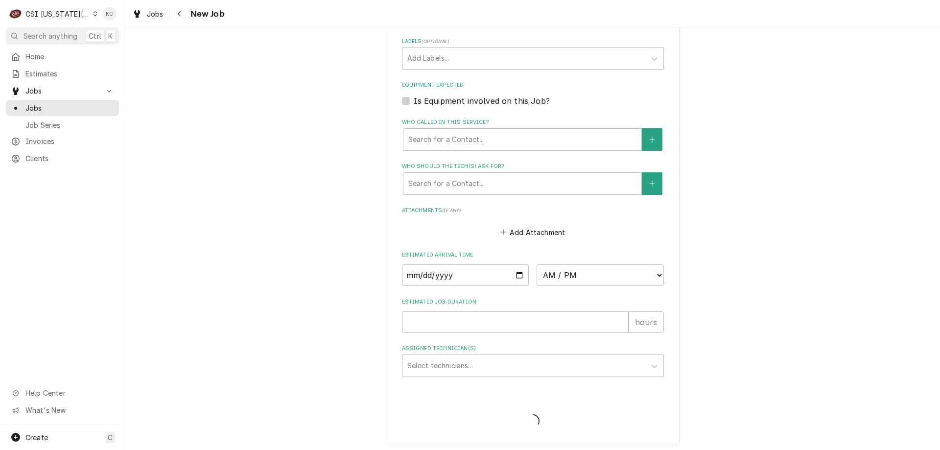
scroll to position [749, 0]
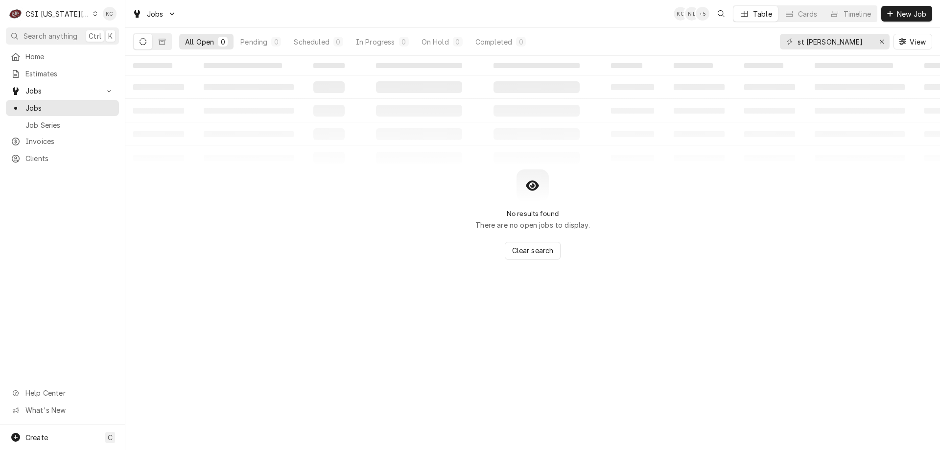
click at [239, 223] on div "No results found There are no open jobs to display. Clear search" at bounding box center [532, 214] width 815 height 90
click at [67, 103] on span "Jobs" at bounding box center [69, 108] width 89 height 10
click at [721, 67] on div "Jobs KC NI + 5 Table Cards Timeline New Job All Open 0 Pending 0 Scheduled 0 In…" at bounding box center [532, 225] width 815 height 450
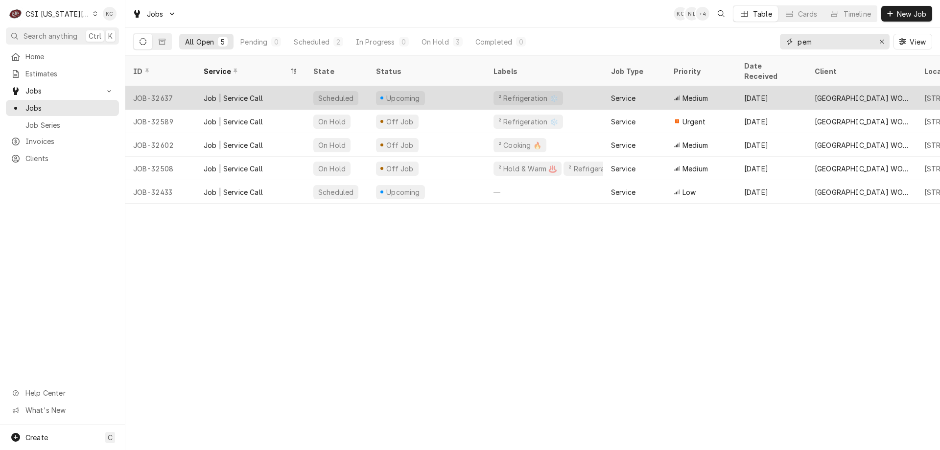
type input "pem"
click at [444, 86] on div "Upcoming" at bounding box center [427, 98] width 118 height 24
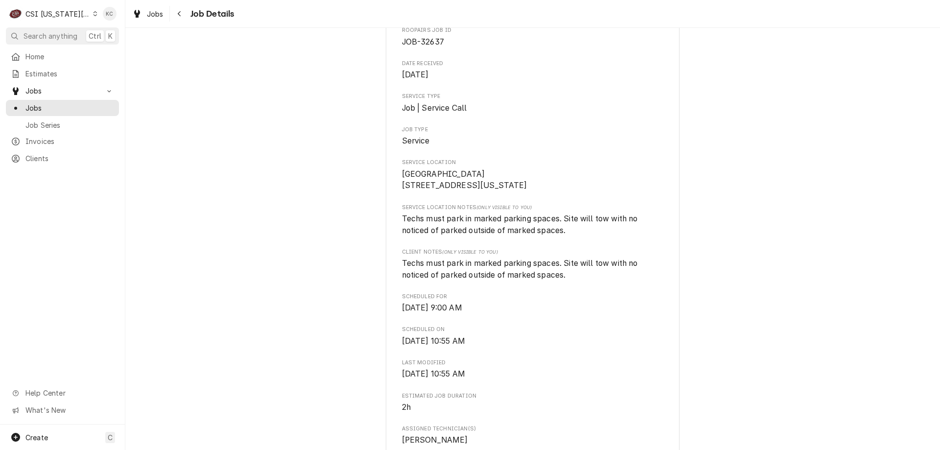
scroll to position [98, 0]
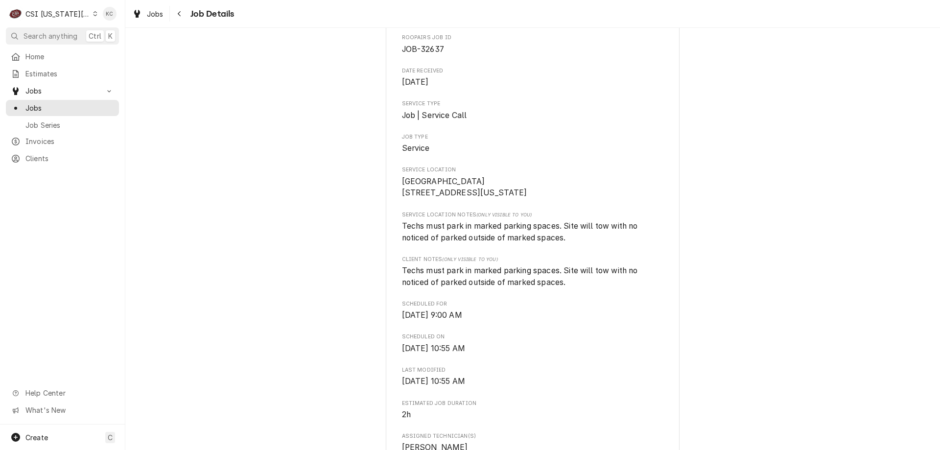
click at [79, 16] on div "CSI [US_STATE][GEOGRAPHIC_DATA]." at bounding box center [57, 14] width 65 height 10
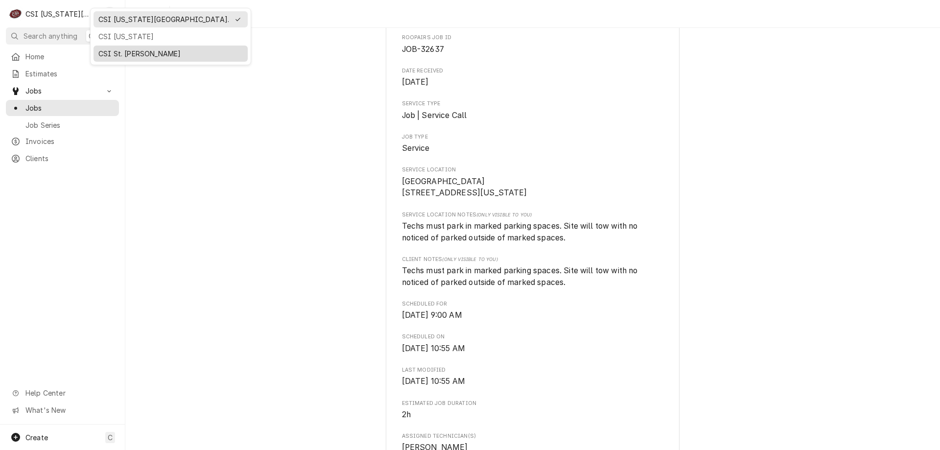
click at [134, 58] on div "CSI St. [PERSON_NAME]" at bounding box center [170, 54] width 150 height 12
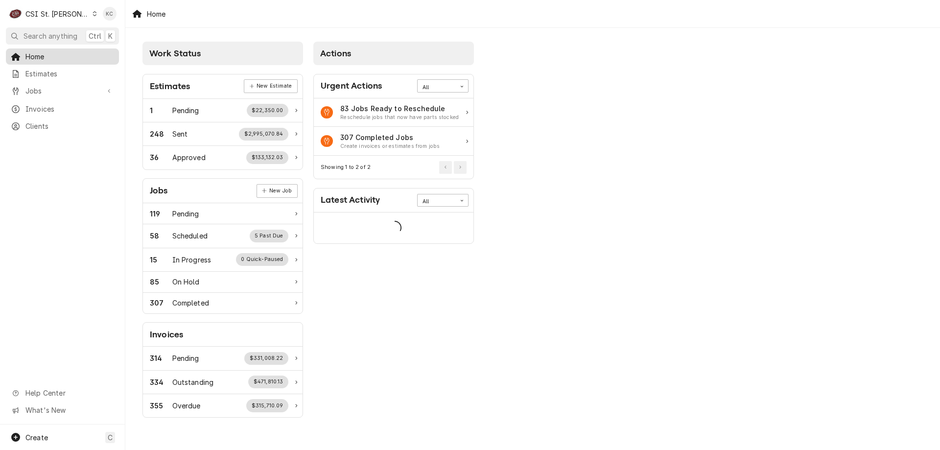
click at [70, 56] on span "Home" at bounding box center [69, 56] width 89 height 10
click at [59, 25] on div "C CSI St. Louis KC" at bounding box center [62, 13] width 125 height 27
click at [58, 34] on span "Search anything" at bounding box center [51, 36] width 54 height 10
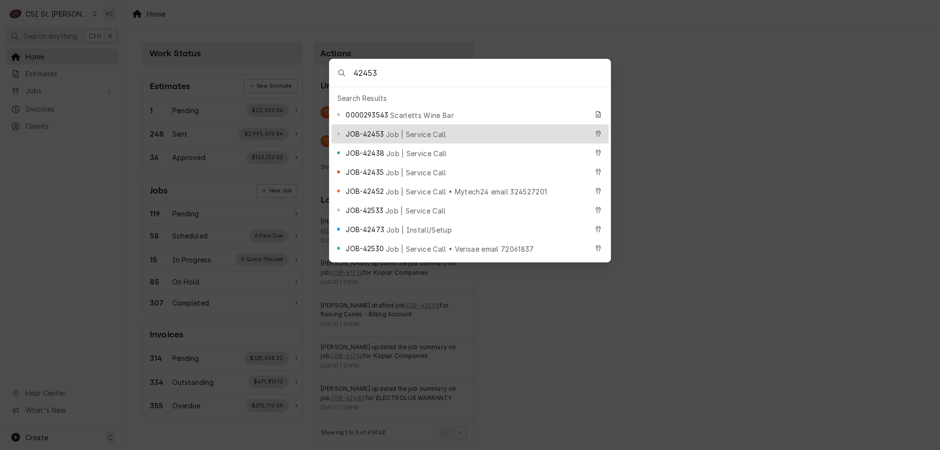
type input "42453"
click at [456, 128] on div "JOB-42453 Job | Service Call" at bounding box center [467, 133] width 242 height 11
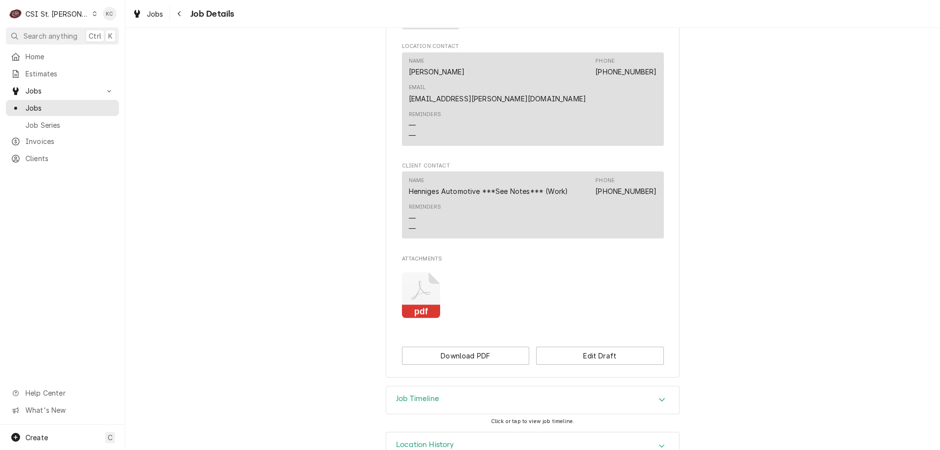
scroll to position [641, 0]
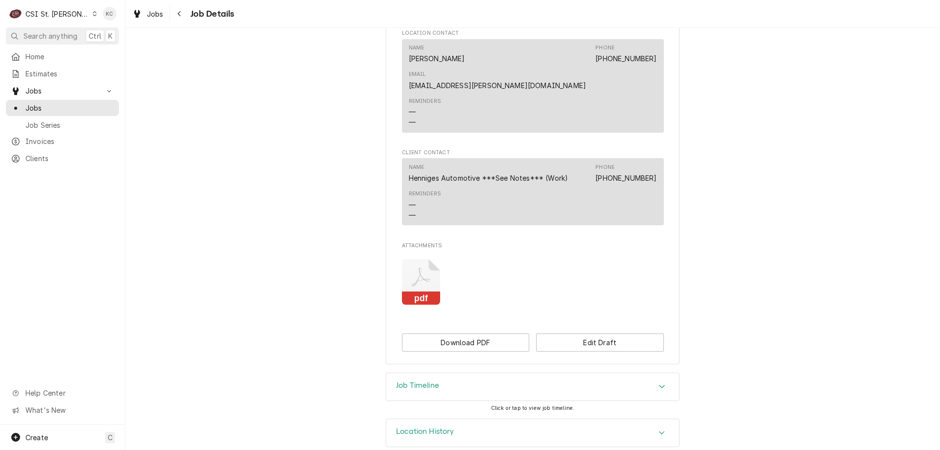
click at [488, 373] on div "Job Timeline" at bounding box center [532, 386] width 293 height 27
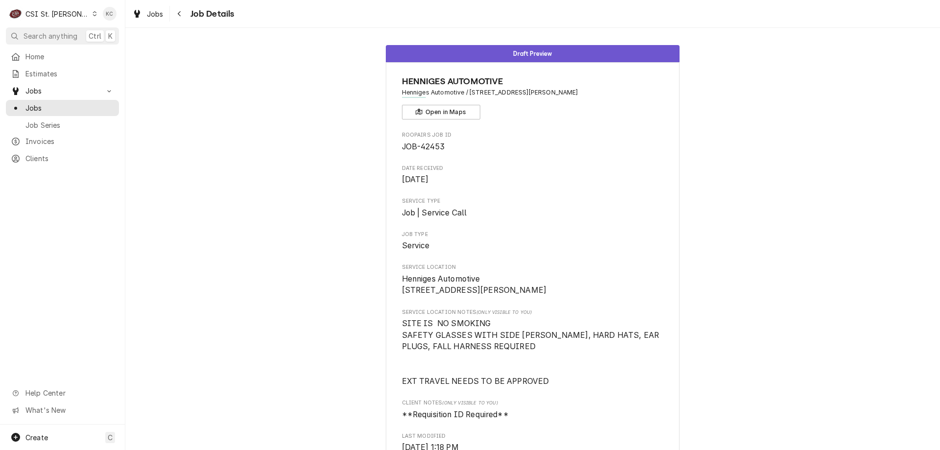
scroll to position [0, 0]
click at [183, 11] on div "Navigate back" at bounding box center [180, 14] width 10 height 10
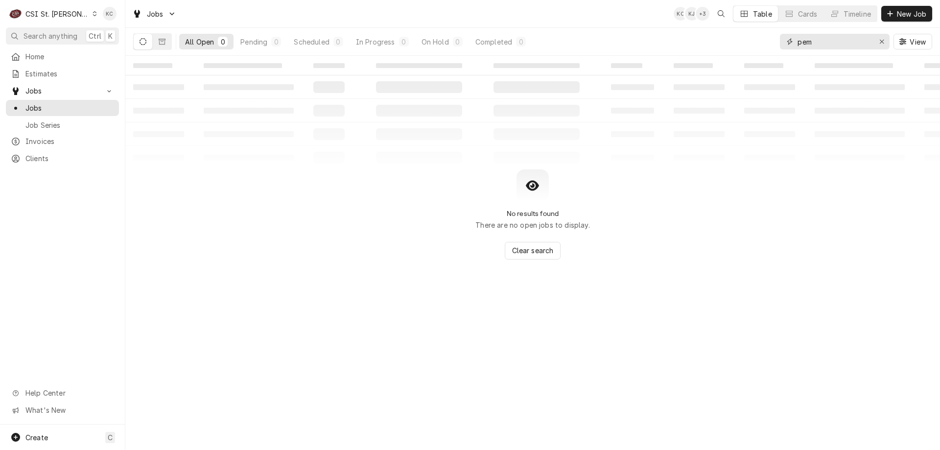
drag, startPoint x: 832, startPoint y: 46, endPoint x: 739, endPoint y: 47, distance: 93.5
click at [739, 47] on div "All Open 0 Pending 0 Scheduled 0 In Progress 0 On Hold 0 Completed 0 pem View" at bounding box center [532, 41] width 799 height 27
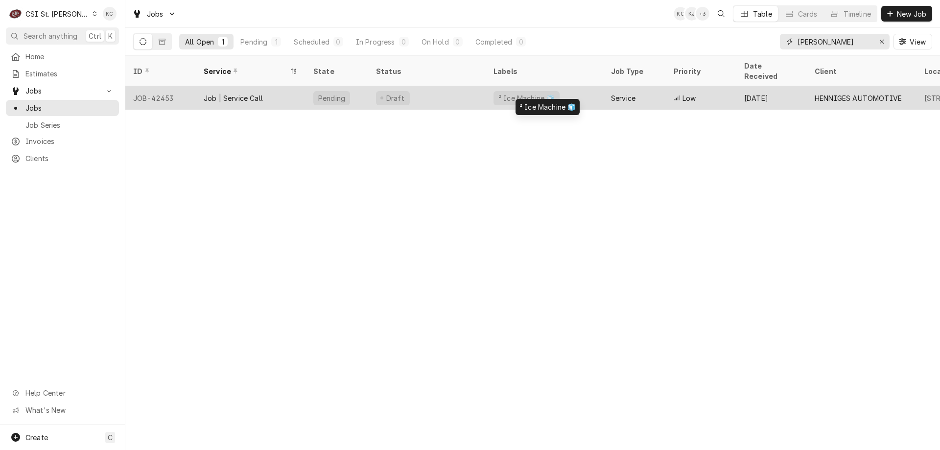
type input "henn"
click at [535, 93] on div "² Ice Machine 🧊" at bounding box center [527, 98] width 58 height 10
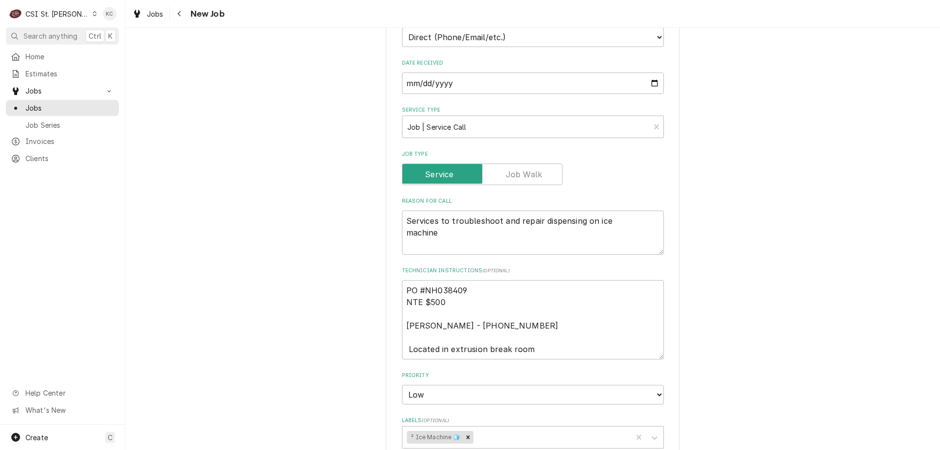
scroll to position [392, 0]
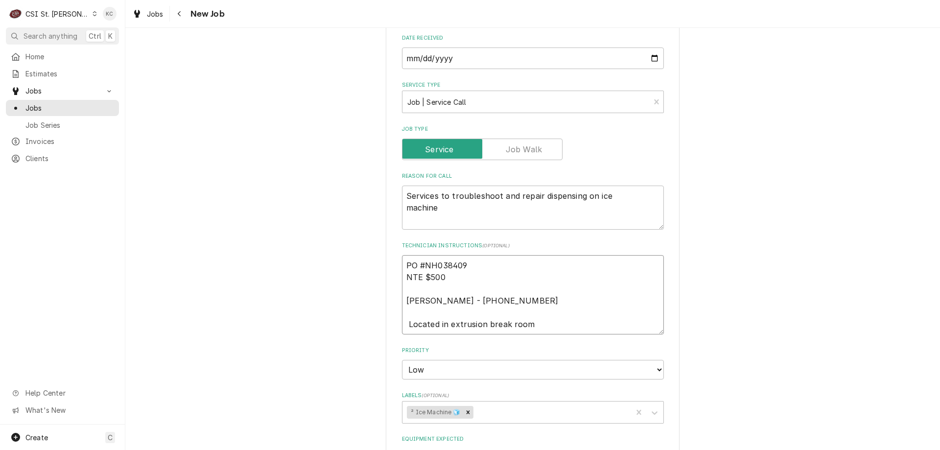
click at [407, 328] on textarea "PO #NH038409 NTE $500 [PERSON_NAME] - [PHONE_NUMBER] Located in extrusion break…" at bounding box center [533, 294] width 262 height 79
type textarea "x"
type textarea "PO #NH038409 NTE $500 [PERSON_NAME] - [PHONE_NUMBER] Located in extrusion break…"
type textarea "x"
type textarea "PO #NH038409 NTE $500 Ron Abney - 573 237-1327 Located in extrusion break room"
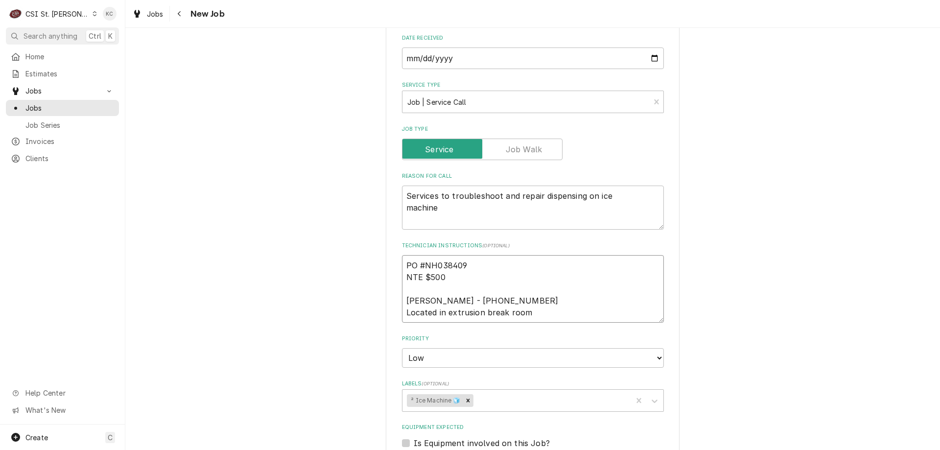
type textarea "x"
type textarea "PO #NH038409 NTE $500 Ron Abney - 573 237-1327 Located in extrusion break room"
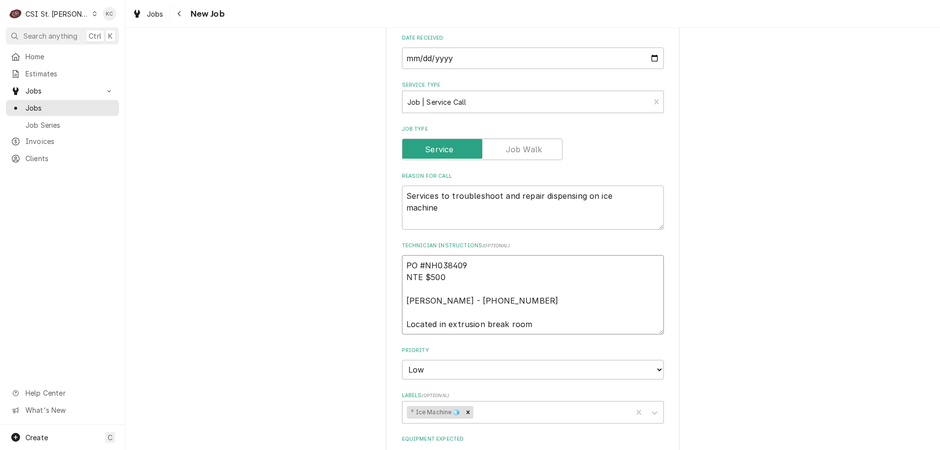
type textarea "x"
drag, startPoint x: 470, startPoint y: 271, endPoint x: 421, endPoint y: 264, distance: 49.5
click at [421, 264] on textarea "PO #NH038409 NTE $500 Ron Abney - 573 237-1327 Located in extrusion break room" at bounding box center [533, 294] width 262 height 79
type textarea "PO #NH038409 NTE $500 Ron Abney - 573 237-1327 Located in extrusion break room"
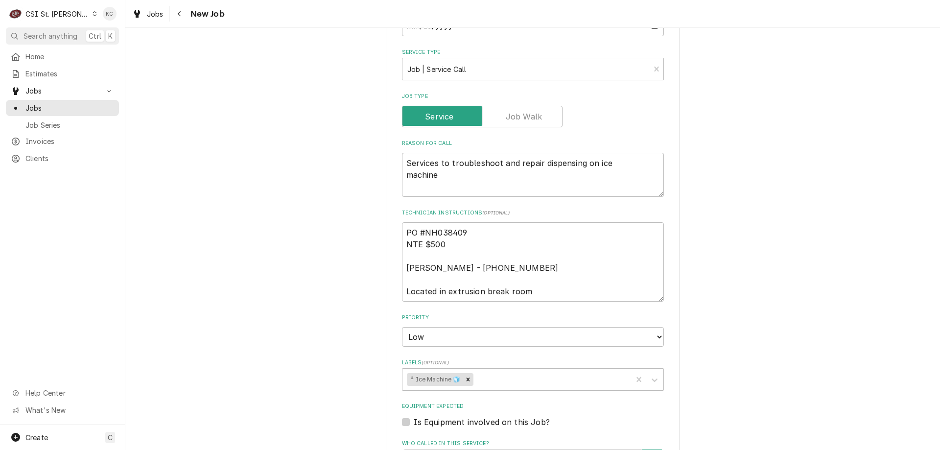
scroll to position [441, 0]
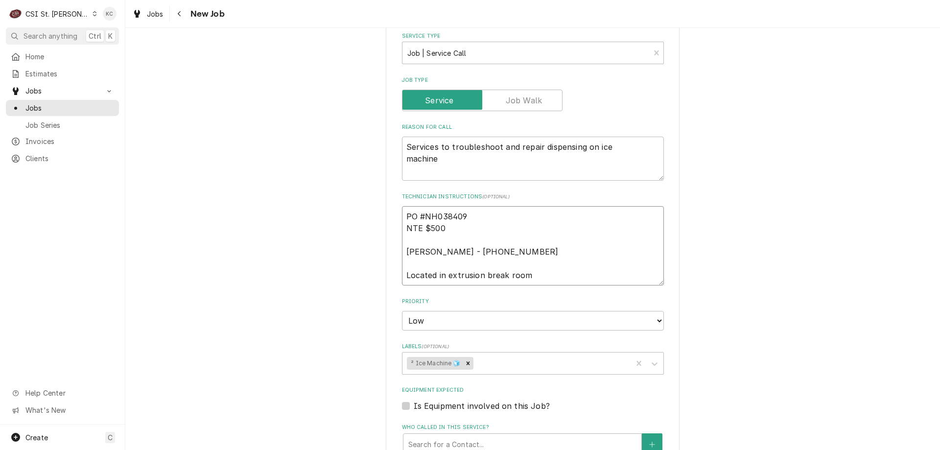
click at [403, 215] on textarea "PO #NH038409 NTE $500 Ron Abney - 573 237-1327 Located in extrusion break room" at bounding box center [533, 245] width 262 height 79
type textarea "x"
type textarea "PO #NH038409 NTE $500 Ron Abney - 573 237-1327 Located in extrusion break room"
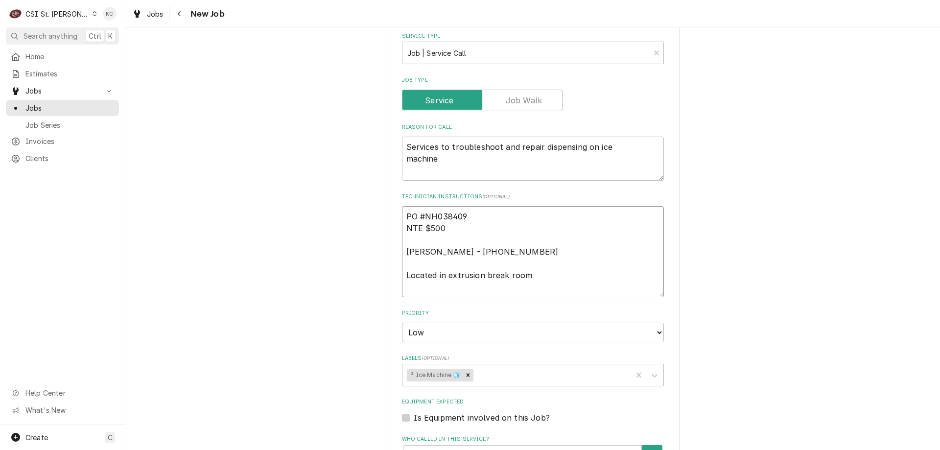
type textarea "x"
type textarea "PO #NH038409 NTE $500 Ron Abney - 573 237-1327 Located in extrusion break room"
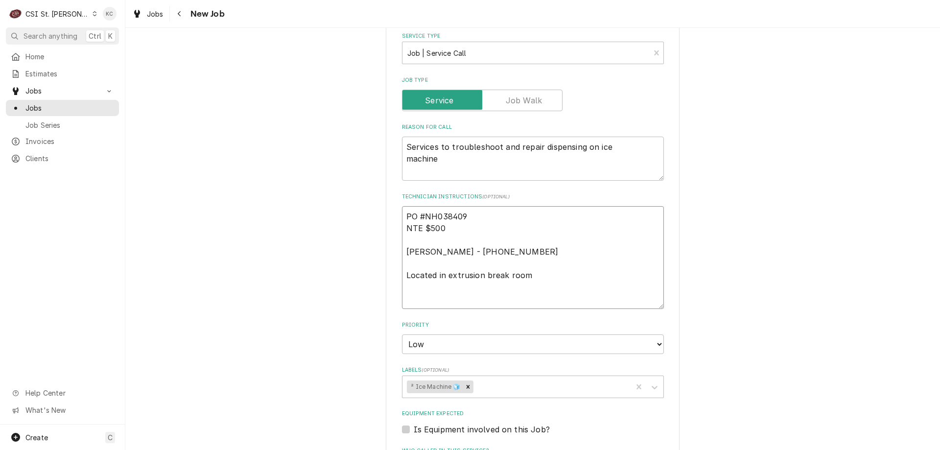
type textarea "x"
type textarea "9 PO #NH038409 NTE $500 Ron Abney - 573 237-1327 Located in extrusion break room"
type textarea "x"
type textarea "9/ PO #NH038409 NTE $500 Ron Abney - 573 237-1327 Located in extrusion break ro…"
type textarea "x"
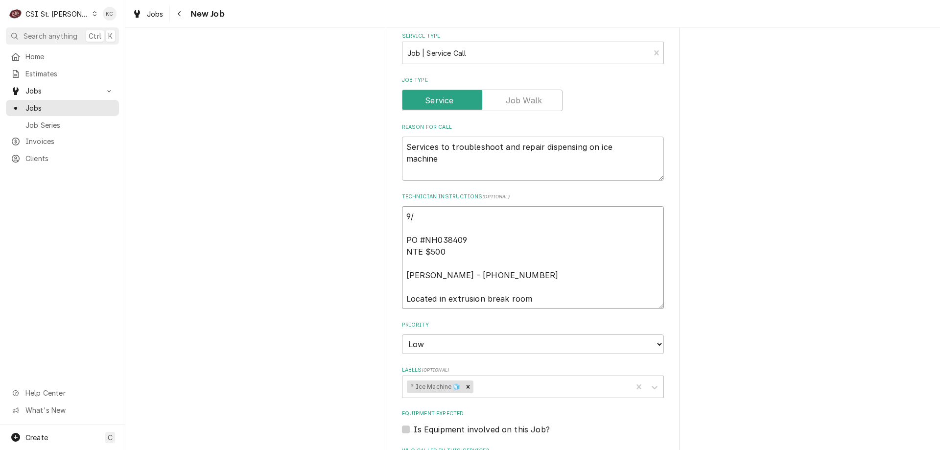
type textarea "9/8 PO #NH038409 NTE $500 Ron Abney - 573 237-1327 Located in extrusion break r…"
type textarea "x"
type textarea "9/8 PO #NH038409 NTE $500 Ron Abney - 573 237-1327 Located in extrusion break r…"
type textarea "x"
type textarea "9/8 - PO #NH038409 NTE $500 Ron Abney - 573 237-1327 Located in extrusion break…"
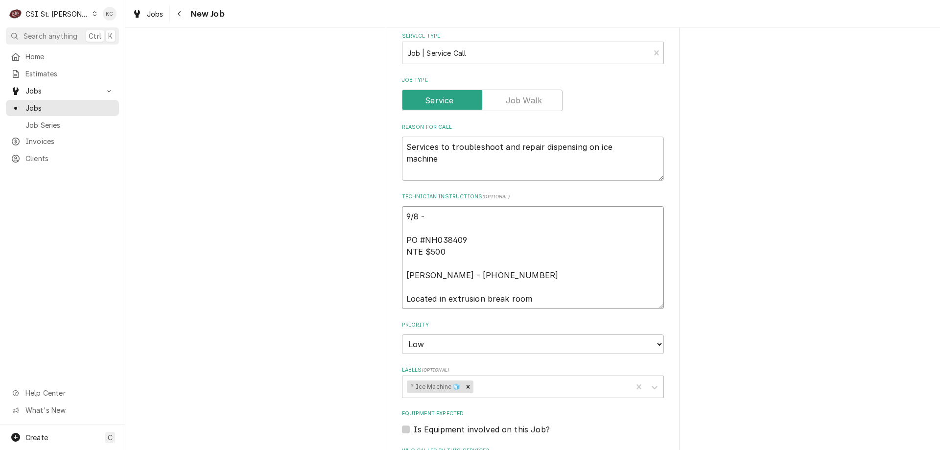
type textarea "x"
type textarea "9/8 - K PO #NH038409 NTE $500 Ron Abney - 573 237-1327 Located in extrusion bre…"
type textarea "x"
type textarea "9/8 - Ke PO #NH038409 NTE $500 Ron Abney - 573 237-1327 Located in extrusion br…"
type textarea "x"
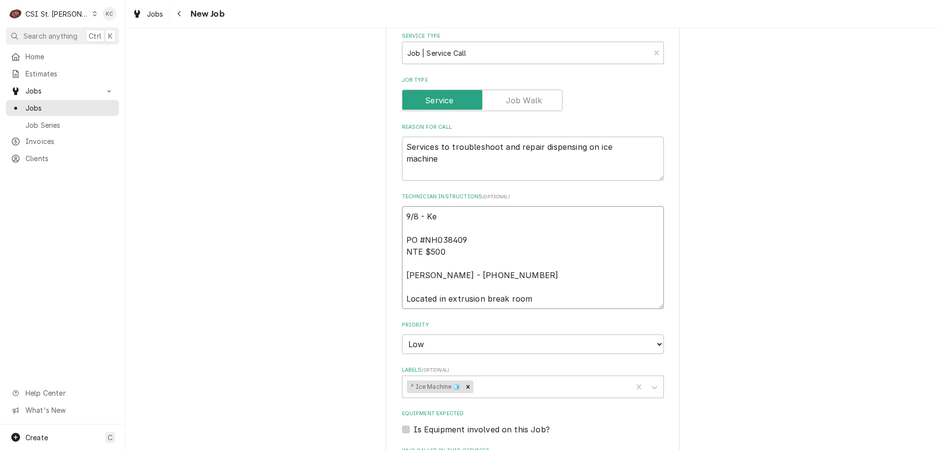
type textarea "9/8 - Kel PO #NH038409 NTE $500 Ron Abney - 573 237-1327 Located in extrusion b…"
type textarea "x"
type textarea "9/8 - Kell PO #NH038409 NTE $500 Ron Abney - 573 237-1327 Located in extrusion …"
type textarea "x"
type textarea "9/8 - Kelly PO #NH038409 NTE $500 Ron Abney - 573 237-1327 Located in extrusion…"
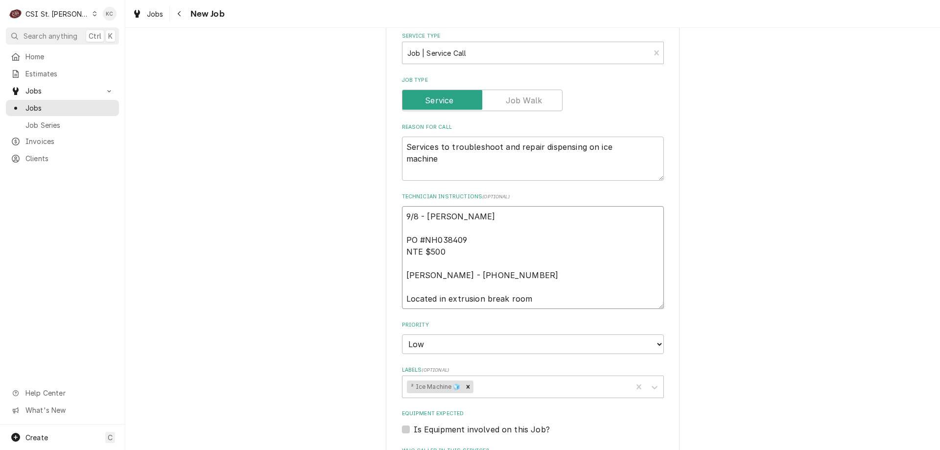
type textarea "x"
type textarea "9/8 - Kelly PO #NH038409 NTE $500 Ron Abney - 573 237-1327 Located in extrusion…"
type textarea "x"
type textarea "9/8 - Kelly - PO #NH038409 NTE $500 Ron Abney - 573 237-1327 Located in extrusi…"
type textarea "x"
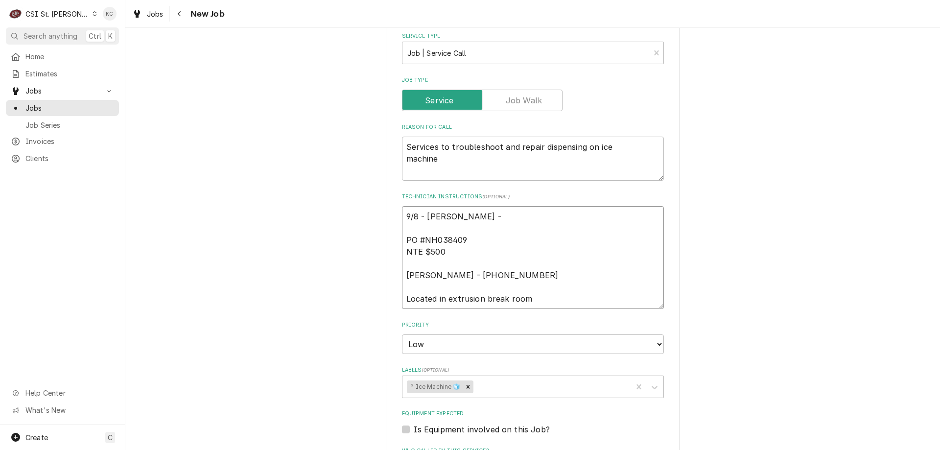
type textarea "9/8 - Kelly - PO #NH038409 NTE $500 Ron Abney - 573 237-1327 Located in extrusi…"
type textarea "x"
type textarea "9/8 - Kelly - n PO #NH038409 NTE $500 Ron Abney - 573 237-1327 Located in extru…"
type textarea "x"
type textarea "9/8 - Kelly - ne PO #NH038409 NTE $500 Ron Abney - 573 237-1327 Located in extr…"
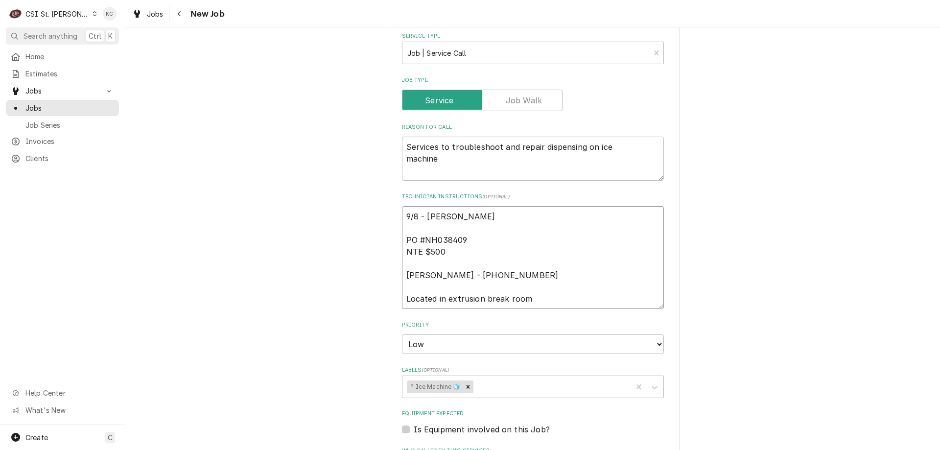
type textarea "x"
type textarea "9/8 - Kelly - nee PO #NH038409 NTE $500 Ron Abney - 573 237-1327 Located in ext…"
type textarea "x"
type textarea "9/8 - Kelly - need PO #NH038409 NTE $500 Ron Abney - 573 237-1327 Located in ex…"
type textarea "x"
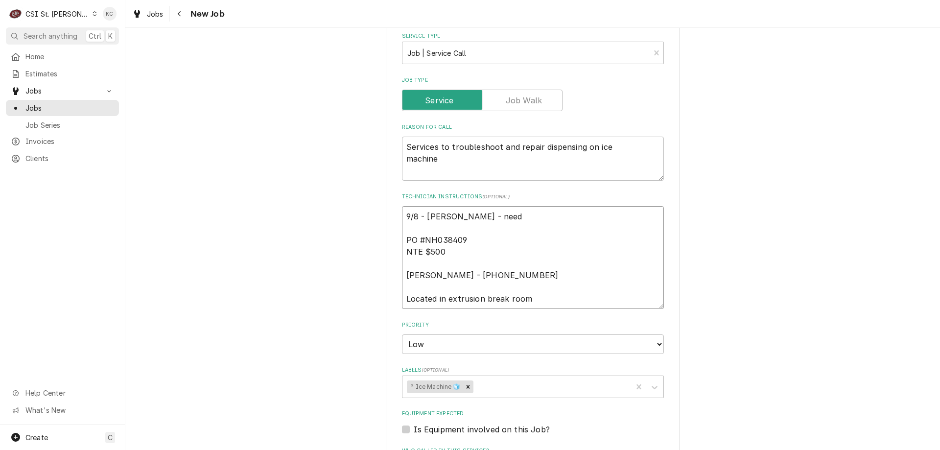
type textarea "9/8 - Kelly - needi PO #NH038409 NTE $500 Ron Abney - 573 237-1327 Located in e…"
type textarea "x"
type textarea "9/8 - Kelly - needin PO #NH038409 NTE $500 Ron Abney - 573 237-1327 Located in …"
type textarea "x"
type textarea "9/8 - Kelly - needing PO #NH038409 NTE $500 Ron Abney - 573 237-1327 Located in…"
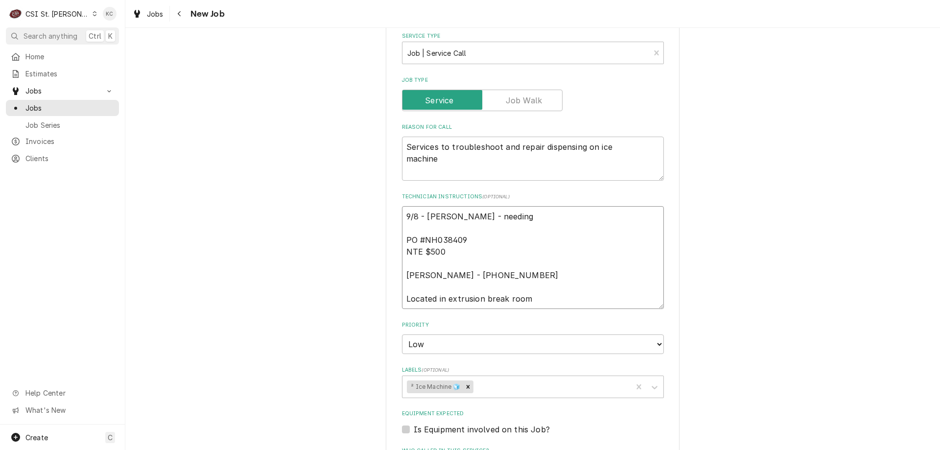
type textarea "x"
type textarea "9/8 - Kelly - needing e PO #NH038409 NTE $500 Ron Abney - 573 237-1327 Located …"
type textarea "x"
type textarea "9/8 - Kelly - needing ex PO #NH038409 NTE $500 Ron Abney - 573 237-1327 Located…"
type textarea "x"
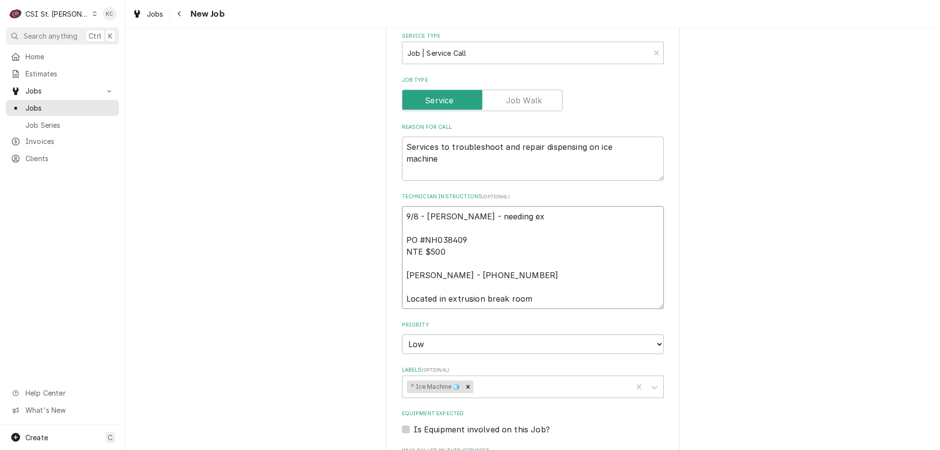
type textarea "9/8 - Kelly - needing ext PO #NH038409 NTE $500 Ron Abney - 573 237-1327 Locate…"
type textarea "x"
type textarea "9/8 - Kelly - needing exte PO #NH038409 NTE $500 Ron Abney - 573 237-1327 Locat…"
type textarea "x"
type textarea "9/8 - Kelly - needing extend PO #NH038409 NTE $500 Ron Abney - 573 237-1327 Loc…"
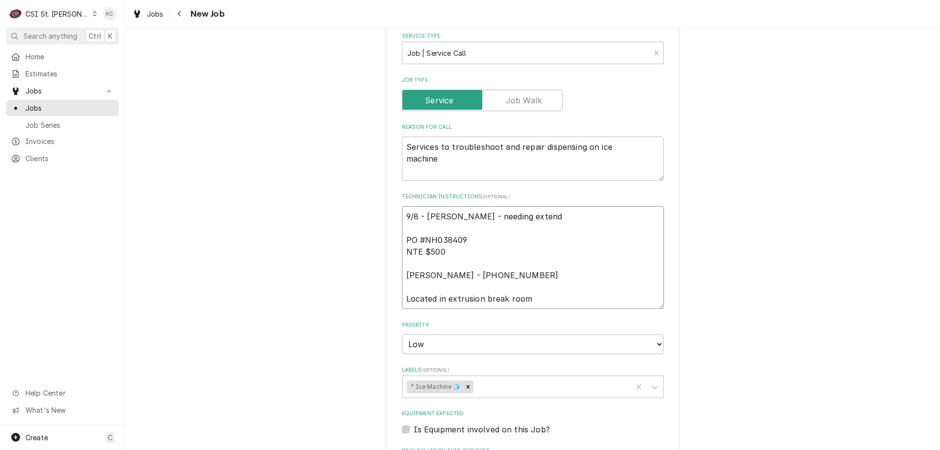
type textarea "x"
type textarea "9/8 - Kelly - needing extende PO #NH038409 NTE $500 Ron Abney - 573 237-1327 Lo…"
type textarea "x"
type textarea "9/8 - Kelly - needing extended PO #NH038409 NTE $500 Ron Abney - 573 237-1327 L…"
type textarea "x"
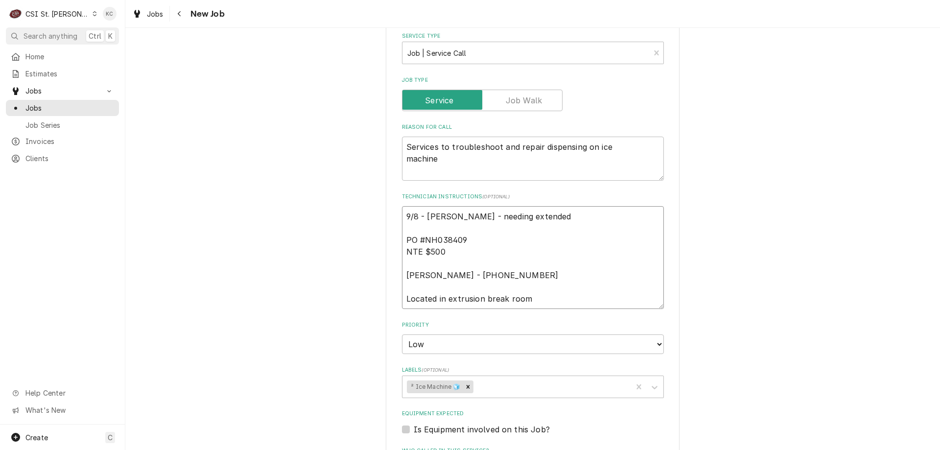
type textarea "9/8 - Kelly - needing extended PO #NH038409 NTE $500 Ron Abney - 573 237-1327 L…"
type textarea "x"
type textarea "9/8 - Kelly - needing extended t PO #NH038409 NTE $500 Ron Abney - 573 237-1327…"
type textarea "x"
type textarea "9/8 - Kelly - needing extended tr PO #NH038409 NTE $500 Ron Abney - 573 237-132…"
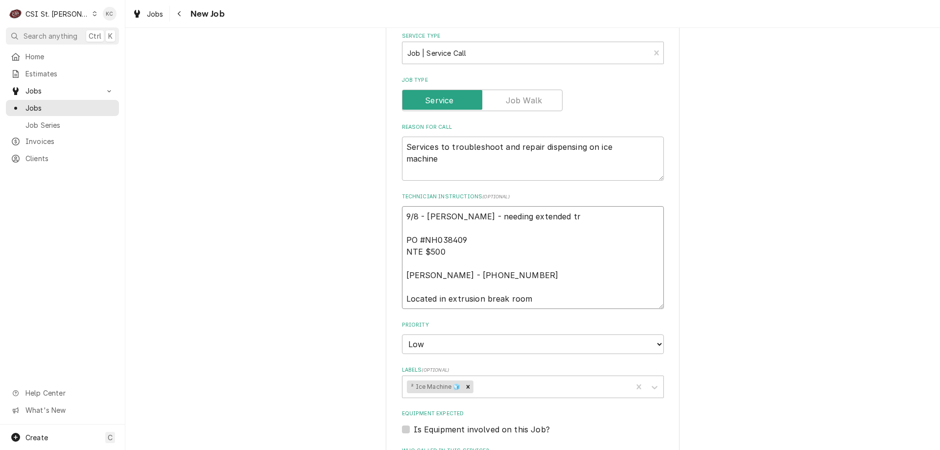
type textarea "x"
type textarea "9/8 - Kelly - needing extended tra PO #NH038409 NTE $500 Ron Abney - 573 237-13…"
type textarea "x"
type textarea "9/8 - Kelly - needing extended trav PO #NH038409 NTE $500 Ron Abney - 573 237-1…"
type textarea "x"
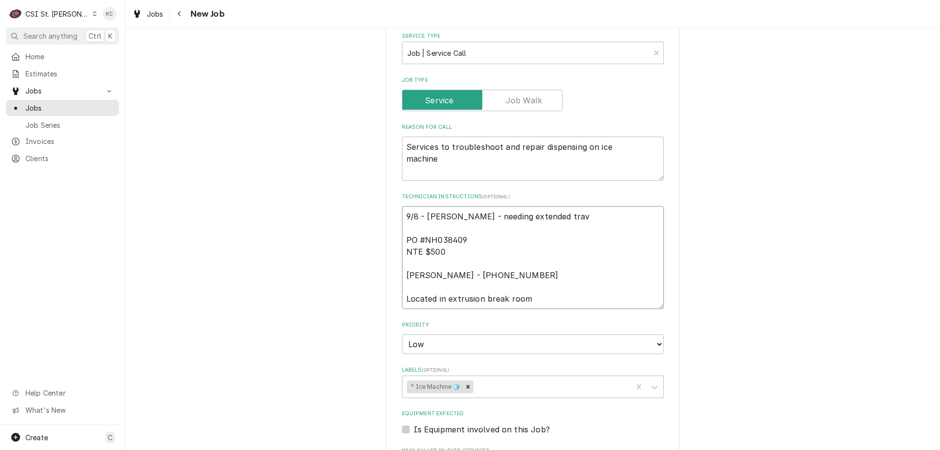
type textarea "9/8 - Kelly - needing extended trave PO #NH038409 NTE $500 Ron Abney - 573 237-…"
type textarea "x"
type textarea "9/8 - Kelly - needing extended travel PO #NH038409 NTE $500 Ron Abney - 573 237…"
type textarea "x"
type textarea "9/8 - Kelly - needing extended travel PO #NH038409 NTE $500 Ron Abney - 573 237…"
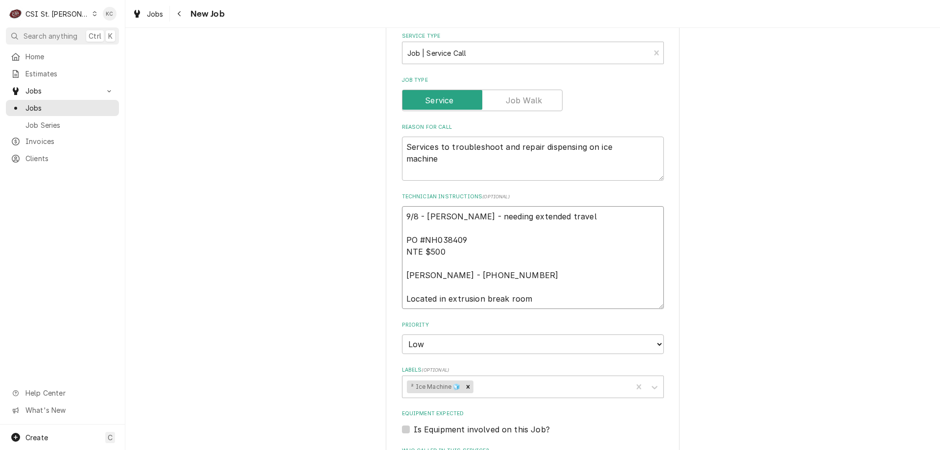
type textarea "x"
type textarea "9/8 - Kelly - needing extended travel a PO #NH038409 NTE $500 Ron Abney - 573 2…"
type textarea "x"
type textarea "9/8 - Kelly - needing extended travel ap PO #NH038409 NTE $500 Ron Abney - 573 …"
type textarea "x"
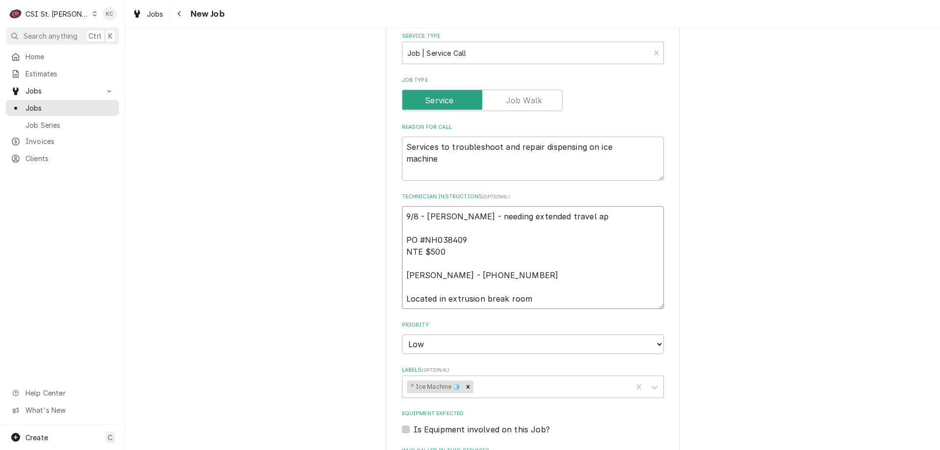
type textarea "9/8 - Kelly - needing extended travel app PO #NH038409 NTE $500 Ron Abney - 573…"
type textarea "x"
type textarea "9/8 - Kelly - needing extended travel appro PO #NH038409 NTE $500 Ron Abney - 5…"
type textarea "x"
type textarea "9/8 - Kelly - needing extended travel approv PO #NH038409 NTE $500 Ron Abney - …"
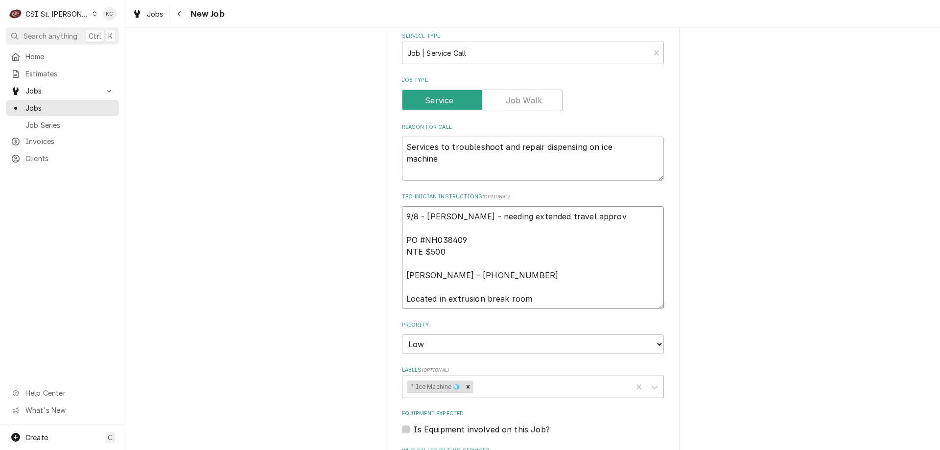
type textarea "x"
type textarea "9/8 - Kelly - needing extended travel approve PO #NH038409 NTE $500 Ron Abney -…"
type textarea "x"
type textarea "9/8 - Kelly - needing extended travel approved PO #NH038409 NTE $500 Ron Abney …"
type textarea "x"
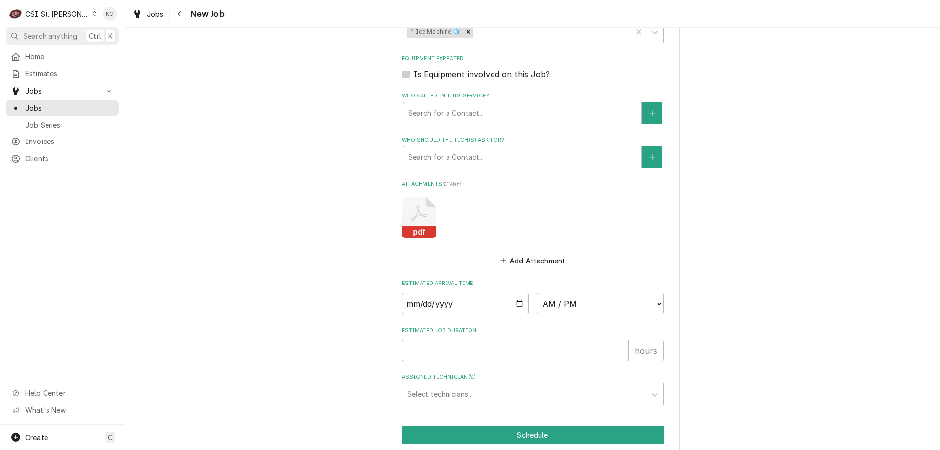
scroll to position [861, 0]
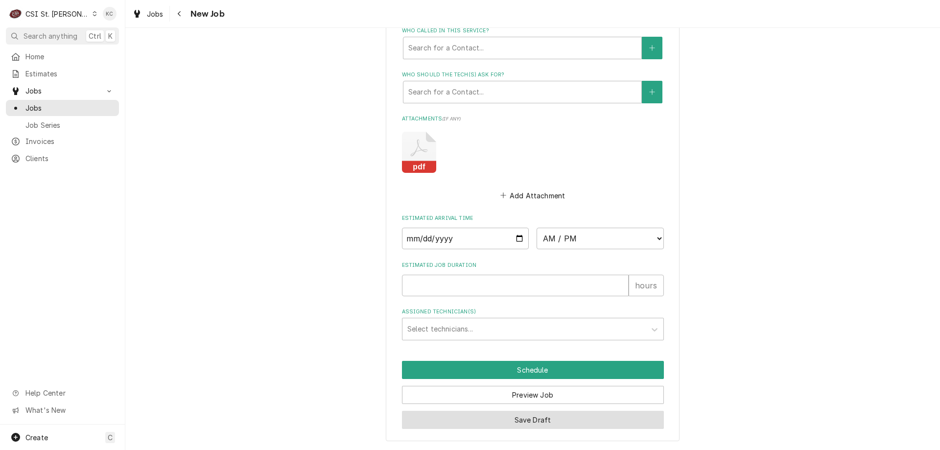
type textarea "9/8 - Kelly - needing extended travel approved PO #NH038409 NTE $500 Ron Abney …"
click at [527, 417] on button "Save Draft" at bounding box center [533, 420] width 262 height 18
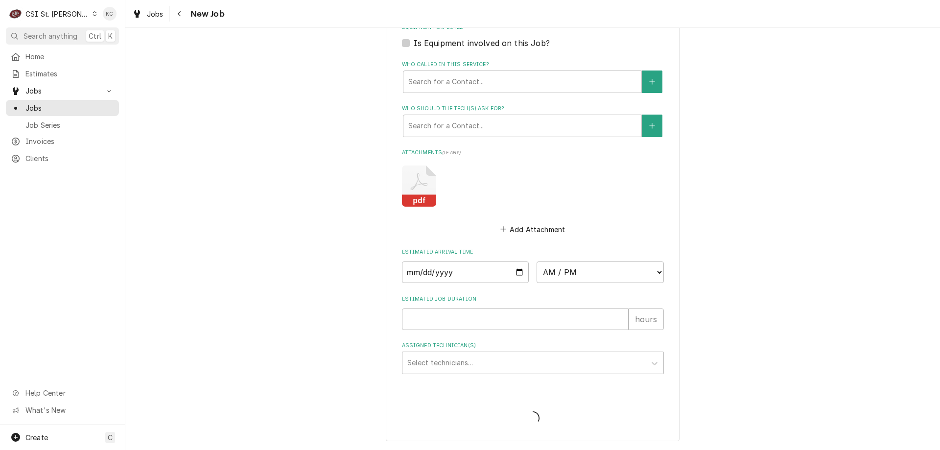
type textarea "x"
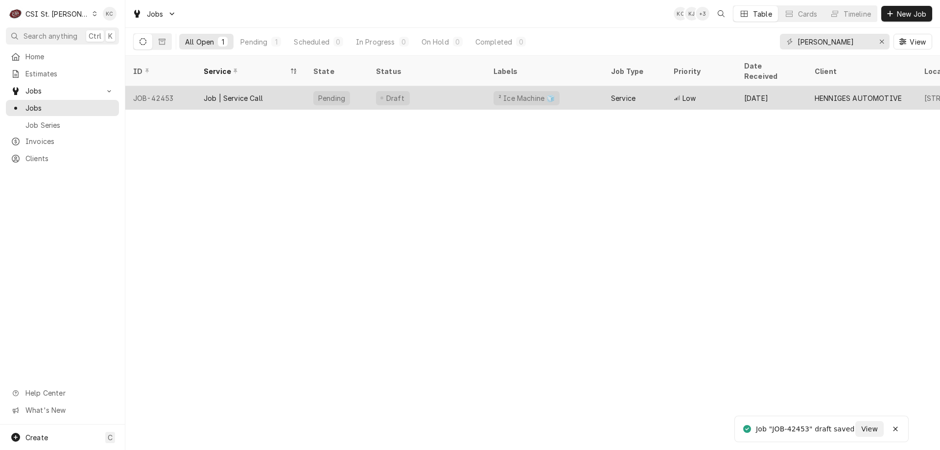
click at [417, 87] on div "Draft" at bounding box center [427, 98] width 118 height 24
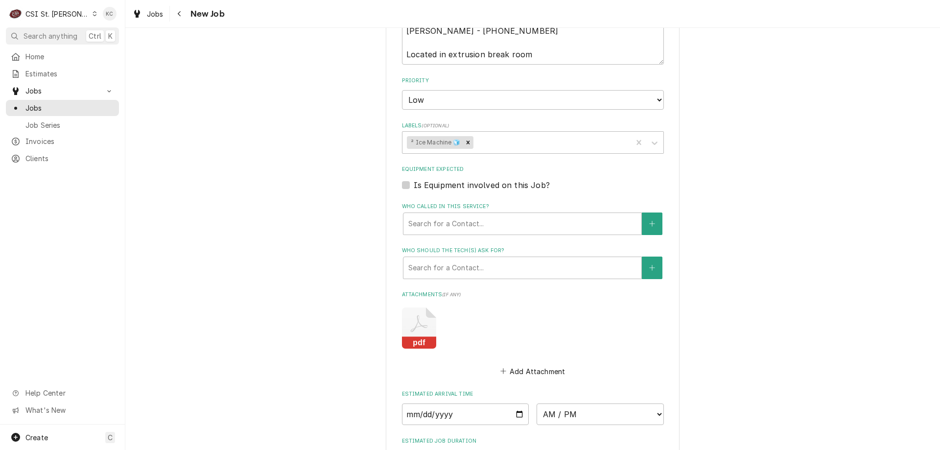
scroll to position [686, 0]
click at [485, 146] on div "Labels" at bounding box center [551, 142] width 152 height 18
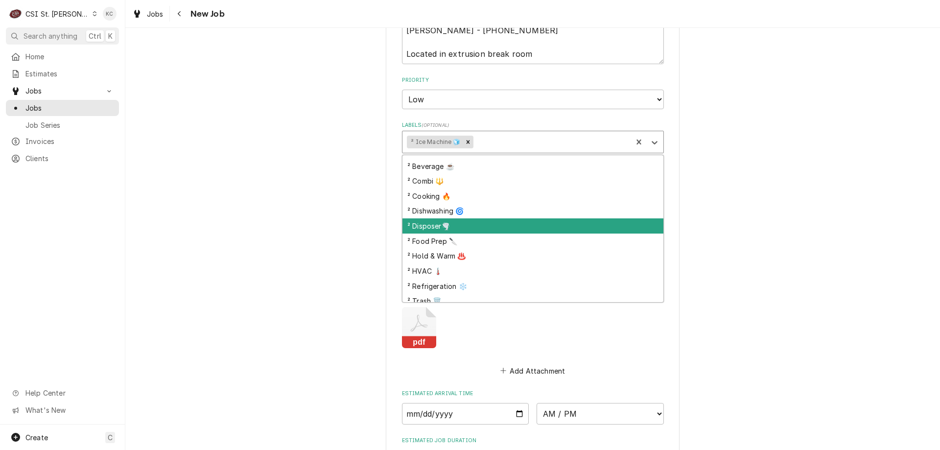
scroll to position [273, 0]
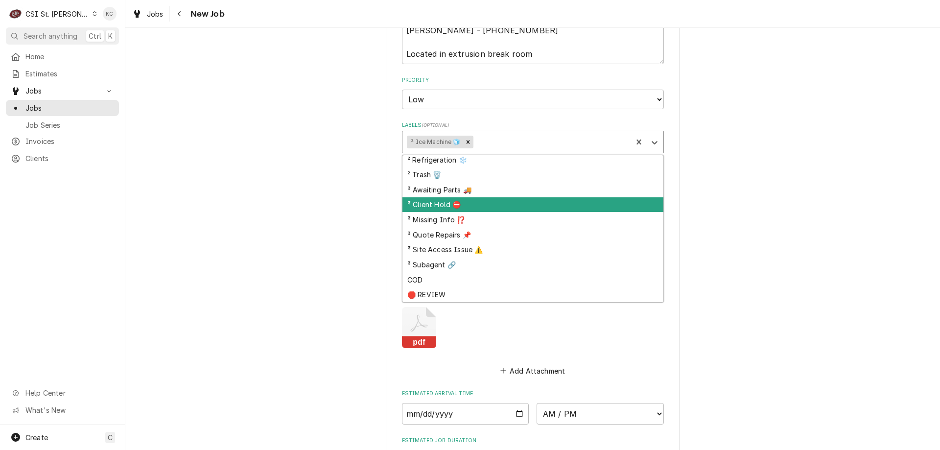
click at [468, 208] on div "³ Client Hold ⛔️" at bounding box center [533, 204] width 261 height 15
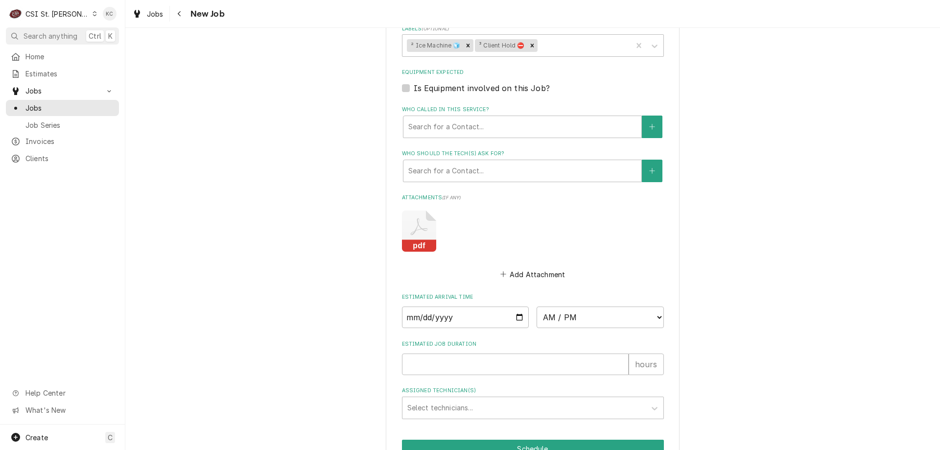
scroll to position [861, 0]
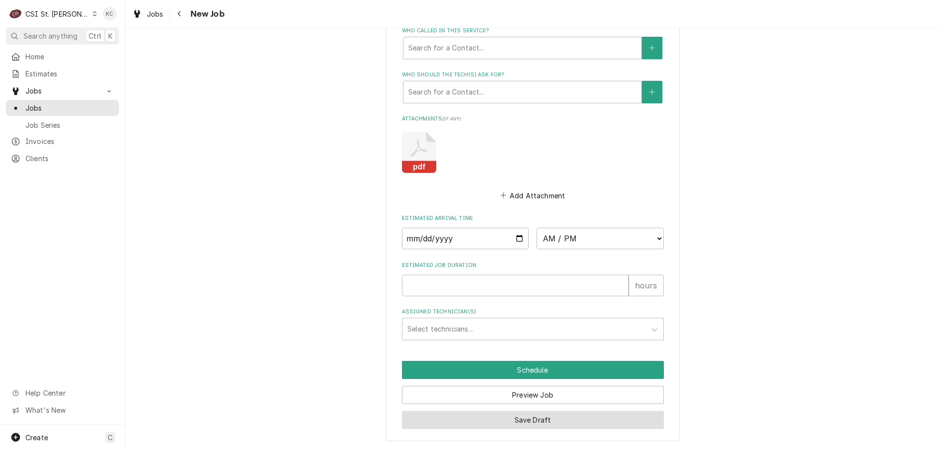
click at [579, 425] on button "Save Draft" at bounding box center [533, 420] width 262 height 18
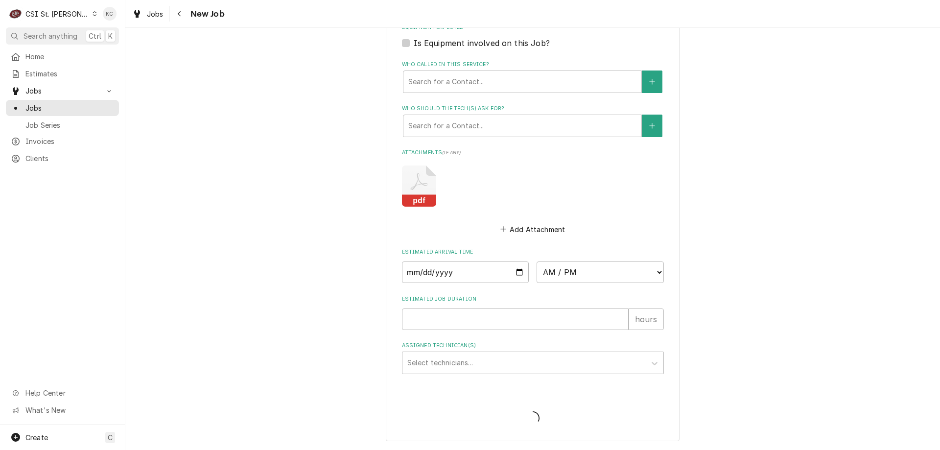
type textarea "x"
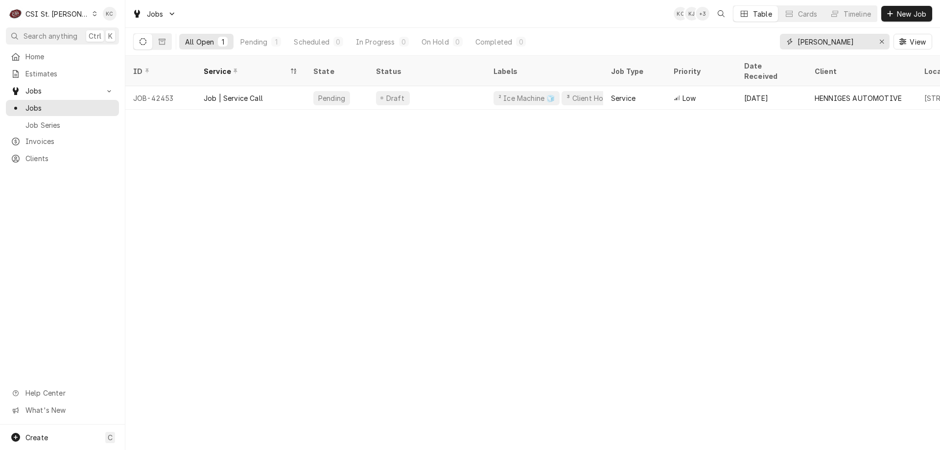
drag, startPoint x: 823, startPoint y: 40, endPoint x: 746, endPoint y: 48, distance: 76.8
click at [746, 48] on div "All Open 1 Pending 1 Scheduled 0 In Progress 0 On Hold 0 Completed 0 henn View" at bounding box center [532, 41] width 799 height 27
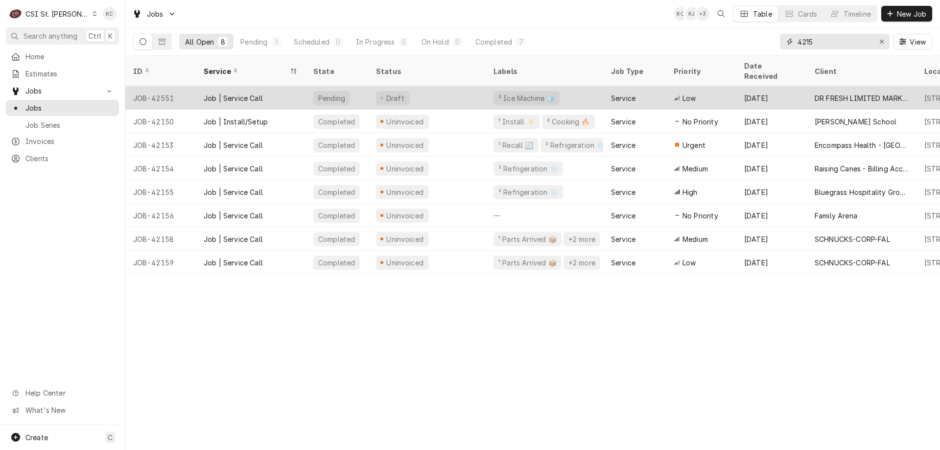
type input "4215"
click at [858, 93] on div "DR FRESH LIMITED MARKET LLC" at bounding box center [862, 98] width 94 height 10
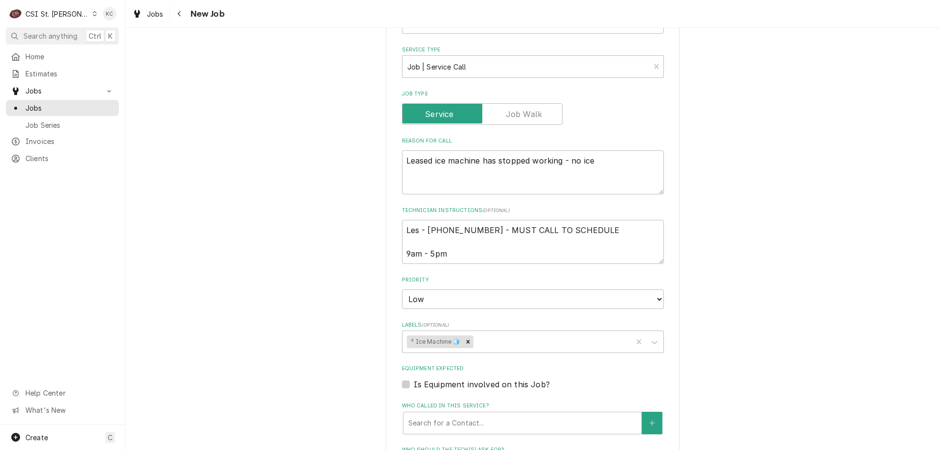
scroll to position [759, 0]
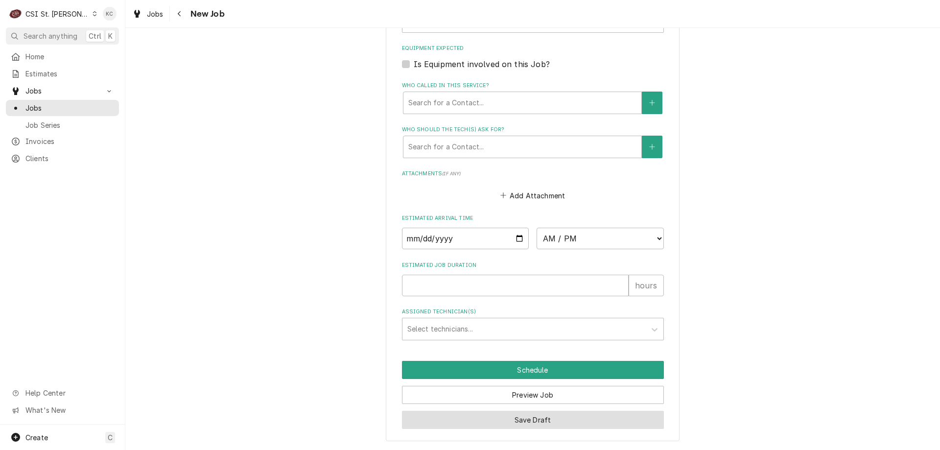
click at [625, 417] on button "Save Draft" at bounding box center [533, 420] width 262 height 18
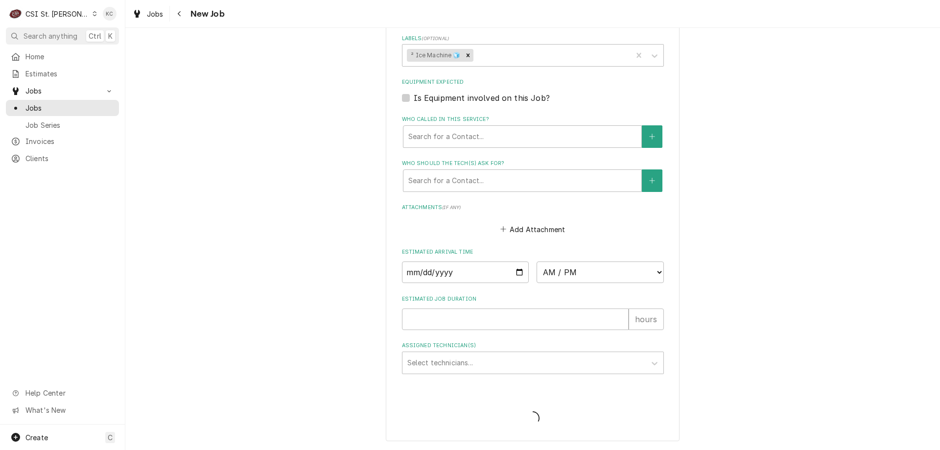
scroll to position [725, 0]
type textarea "x"
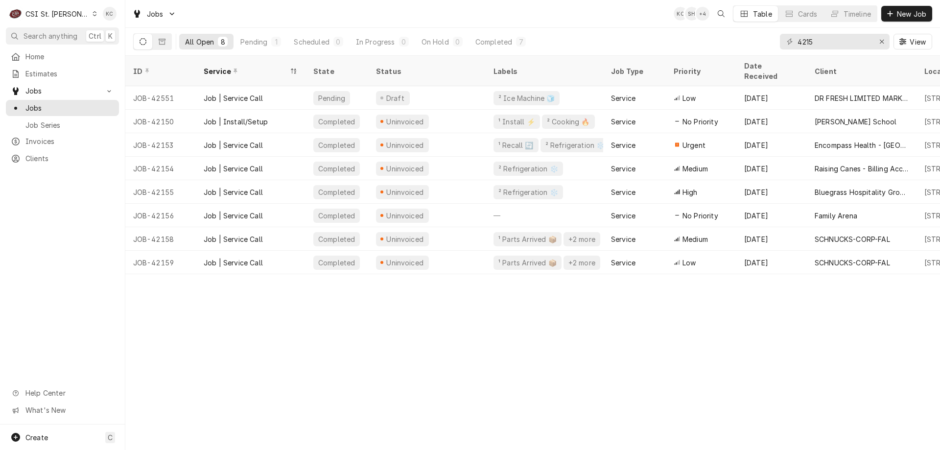
click at [195, 368] on div "ID Service State Status Labels Job Type Priority Date Received Client Location …" at bounding box center [532, 253] width 815 height 394
click at [66, 9] on div "CSI St. [PERSON_NAME]" at bounding box center [57, 14] width 64 height 10
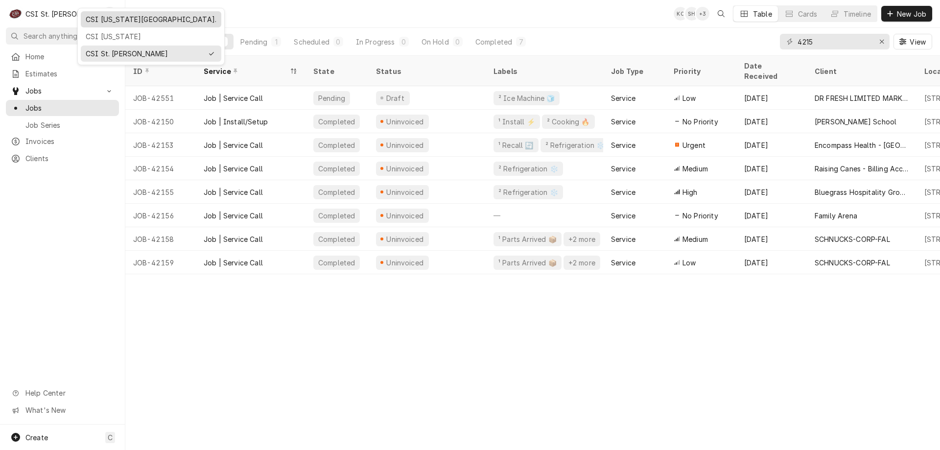
click at [105, 14] on div "CSI [US_STATE][GEOGRAPHIC_DATA]." at bounding box center [151, 19] width 131 height 10
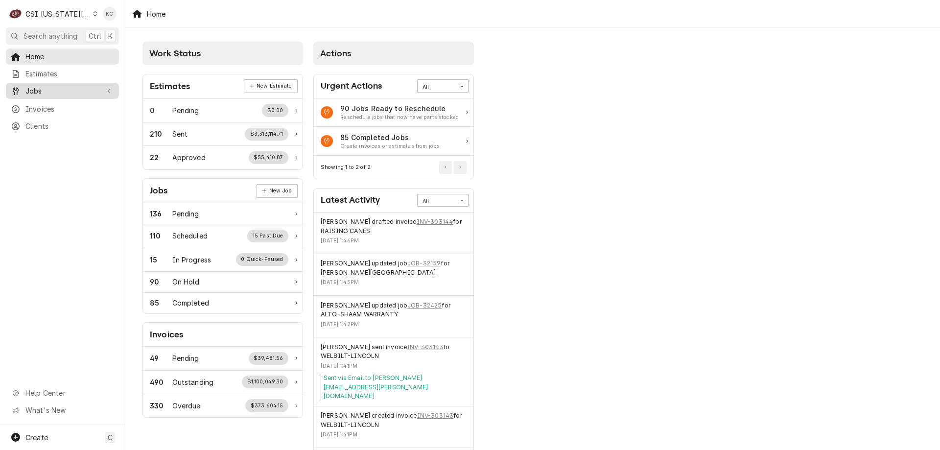
click at [41, 86] on span "Jobs" at bounding box center [62, 91] width 74 height 10
click at [43, 102] on div "Jobs" at bounding box center [62, 108] width 109 height 12
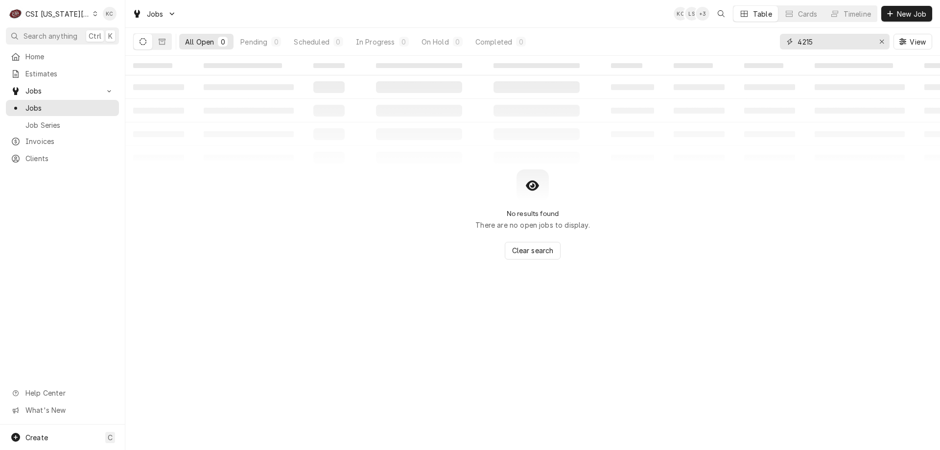
drag, startPoint x: 832, startPoint y: 44, endPoint x: 769, endPoint y: 44, distance: 62.7
click at [769, 44] on div "All Open 0 Pending 0 Scheduled 0 In Progress 0 On Hold 0 Completed 0 4215 View" at bounding box center [532, 41] width 799 height 27
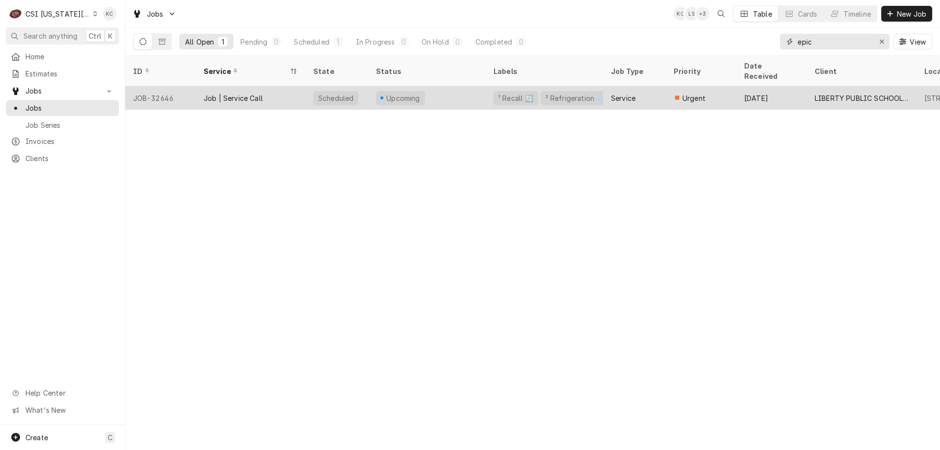
type input "epic"
click at [368, 86] on div "Upcoming" at bounding box center [427, 98] width 118 height 24
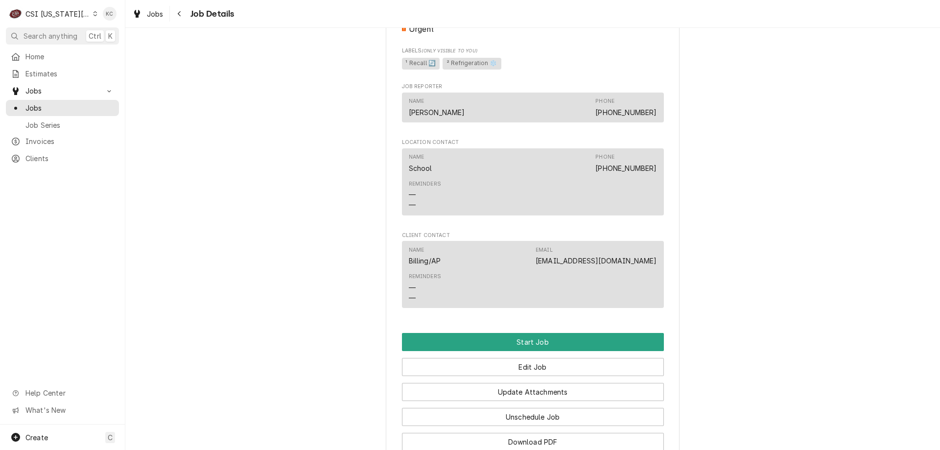
scroll to position [665, 0]
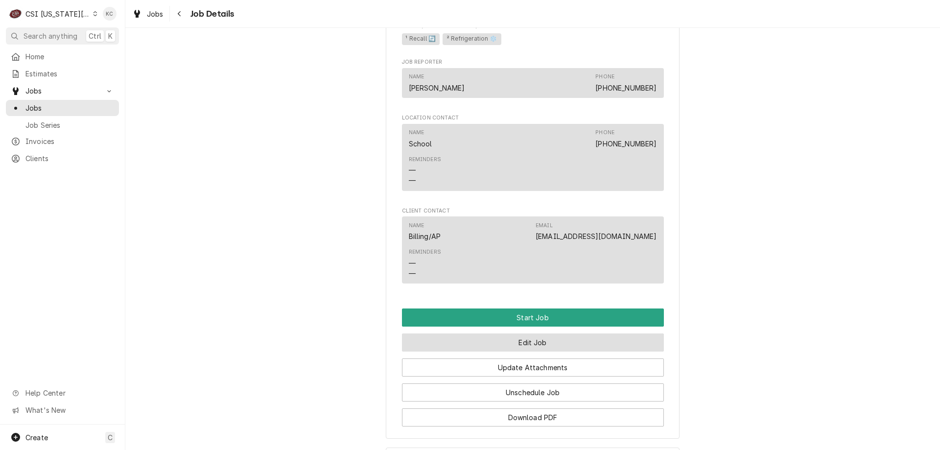
click at [535, 352] on button "Edit Job" at bounding box center [533, 343] width 262 height 18
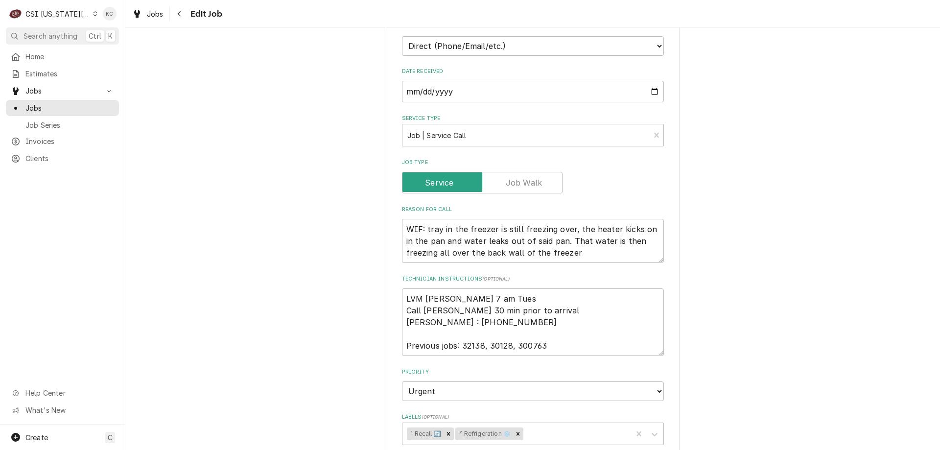
scroll to position [294, 0]
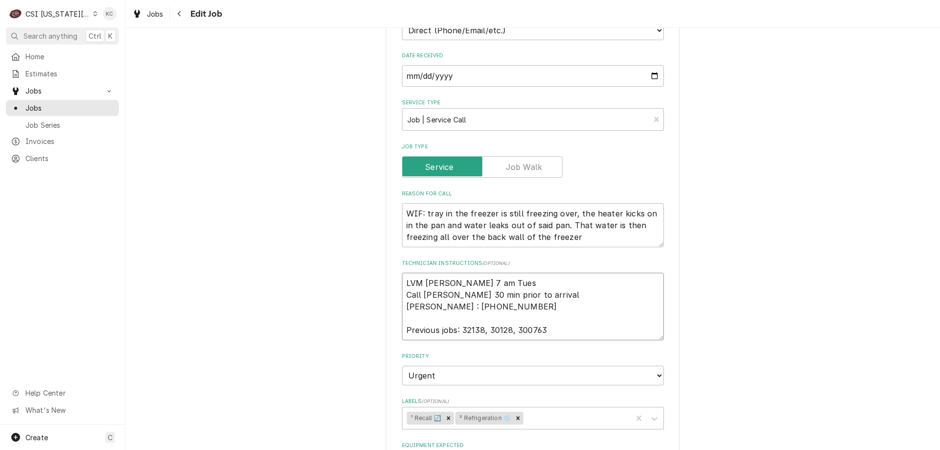
click at [402, 284] on textarea "LVM [PERSON_NAME] 7 am Tues Call [PERSON_NAME] 30 min prior to arrival [PERSON_…" at bounding box center [533, 307] width 262 height 68
type textarea "x"
type textarea "LVM [PERSON_NAME] 7 am Tues Call [PERSON_NAME] 30 min prior to arrival [PERSON_…"
type textarea "x"
type textarea "9 LVM Tony 7 am Tues Call Tony 30 min prior to arrival Tony Cell : (816) 665-62…"
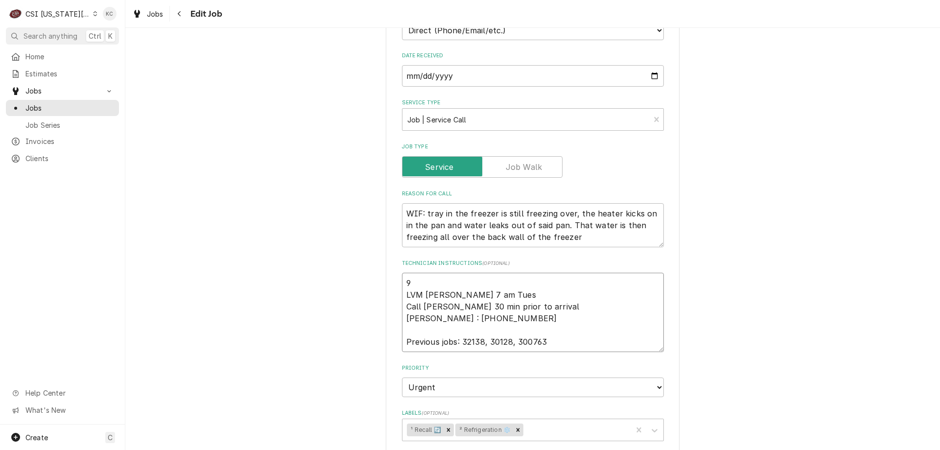
type textarea "x"
type textarea "9/ LVM Tony 7 am Tues Call Tony 30 min prior to arrival Tony Cell : (816) 665-6…"
type textarea "x"
type textarea "9/8 LVM Tony 7 am Tues Call Tony 30 min prior to arrival Tony Cell : (816) 665-…"
type textarea "x"
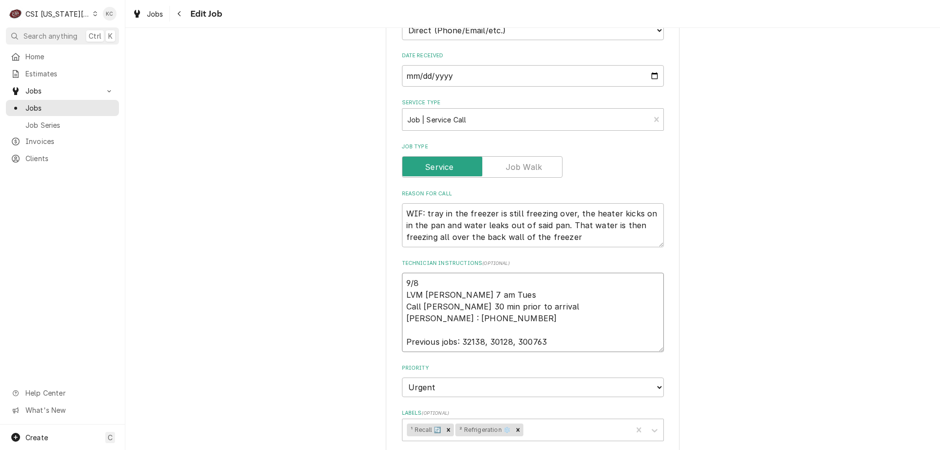
type textarea "9/8/ LVM Tony 7 am Tues Call Tony 30 min prior to arrival Tony Cell : (816) 665…"
type textarea "x"
type textarea "9/8 LVM Tony 7 am Tues Call Tony 30 min prior to arrival Tony Cell : (816) 665-…"
type textarea "x"
type textarea "9/8 LVM Tony 7 am Tues Call Tony 30 min prior to arrival Tony Cell : (816) 665-…"
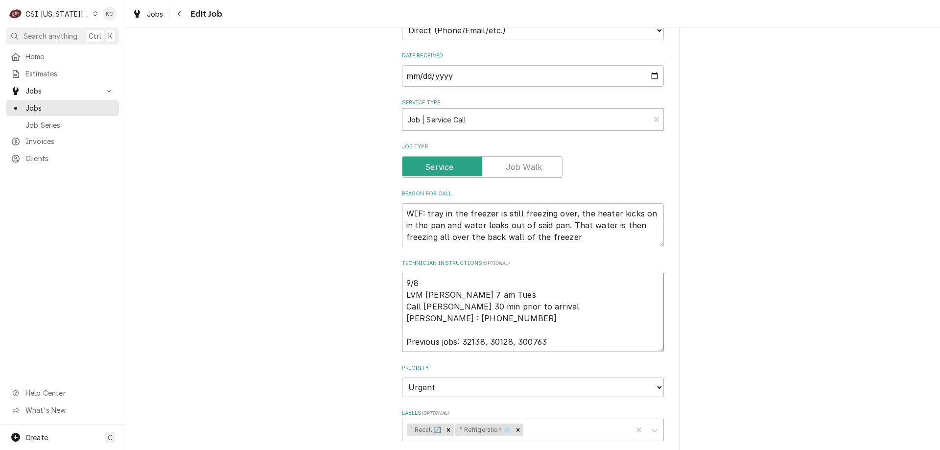
type textarea "x"
type textarea "9/8 - LVM Tony 7 am Tues Call Tony 30 min prior to arrival Tony Cell : (816) 66…"
type textarea "x"
type textarea "9/8 - LVM Tony 7 am Tues Call Tony 30 min prior to arrival Tony Cell : (816) 66…"
type textarea "x"
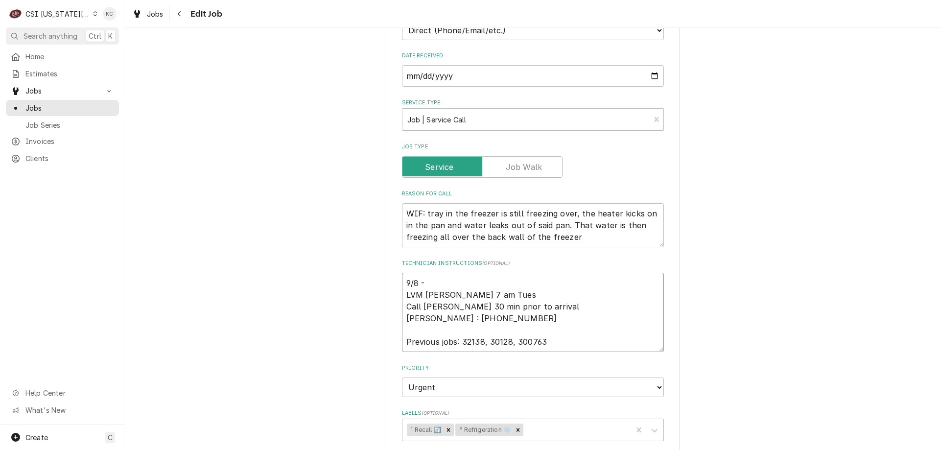
type textarea "9/8 - K LVM Tony 7 am Tues Call Tony 30 min prior to arrival Tony Cell : (816) …"
type textarea "x"
type textarea "9/8 - Kel LVM Tony 7 am Tues Call Tony 30 min prior to arrival Tony Cell : (816…"
type textarea "x"
type textarea "9/8 - Kell LVM Tony 7 am Tues Call Tony 30 min prior to arrival Tony Cell : (81…"
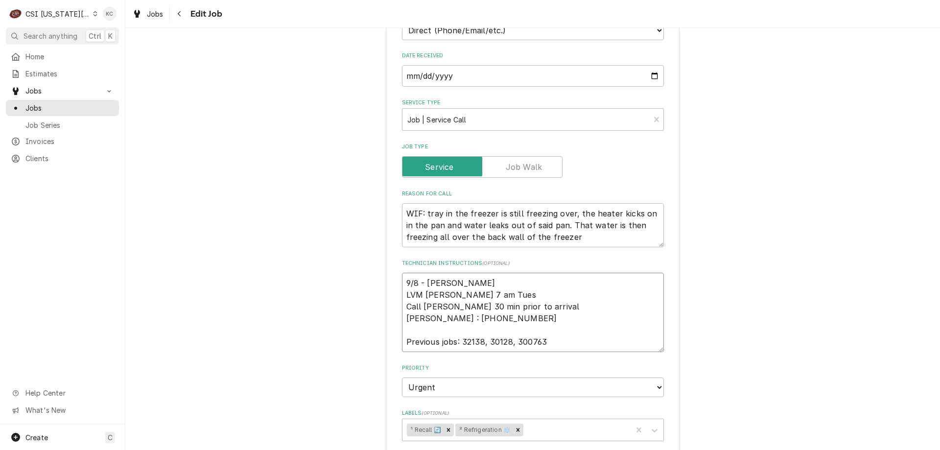
type textarea "x"
type textarea "9/8 - Kelly LVM Tony 7 am Tues Call Tony 30 min prior to arrival Tony Cell : (8…"
type textarea "x"
type textarea "9/8 - Kelly LVM Tony 7 am Tues Call Tony 30 min prior to arrival Tony Cell : (8…"
type textarea "x"
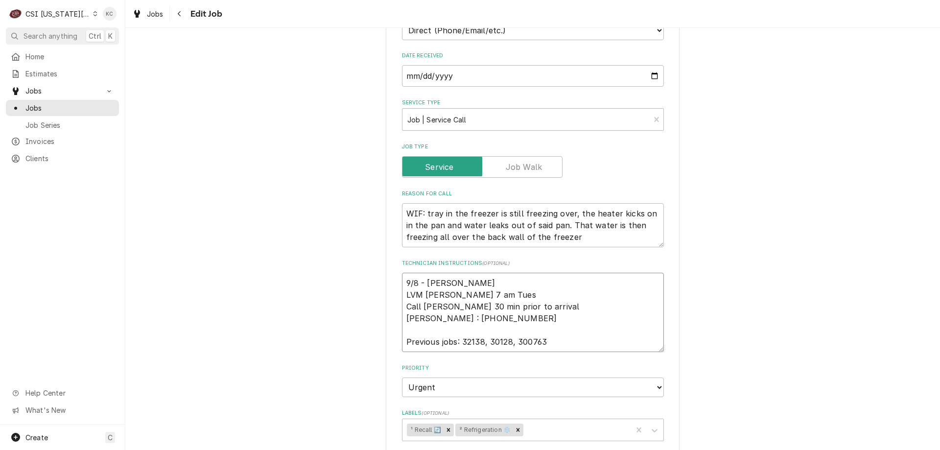
type textarea "9/8 - Kelly - LVM Tony 7 am Tues Call Tony 30 min prior to arrival Tony Cell : …"
type textarea "x"
type textarea "9/8 - Kelly - LVM Tony 7 am Tues Call Tony 30 min prior to arrival Tony Cell : …"
type textarea "x"
type textarea "9/8 - Kelly - T LVM Tony 7 am Tues Call Tony 30 min prior to arrival Tony Cell …"
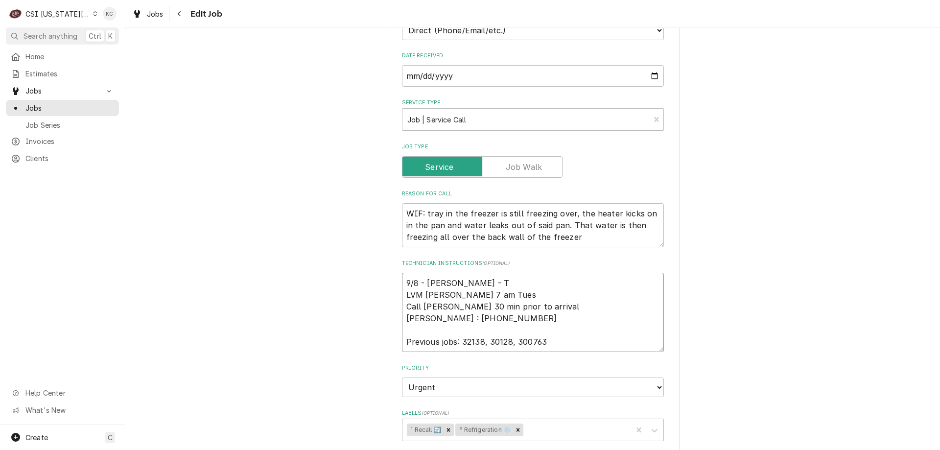
type textarea "x"
type textarea "9/8 - Kelly - To LVM Tony 7 am Tues Call Tony 30 min prior to arrival Tony Cell…"
type textarea "x"
type textarea "9/8 - Kelly - Ton LVM Tony 7 am Tues Call Tony 30 min prior to arrival Tony Cel…"
type textarea "x"
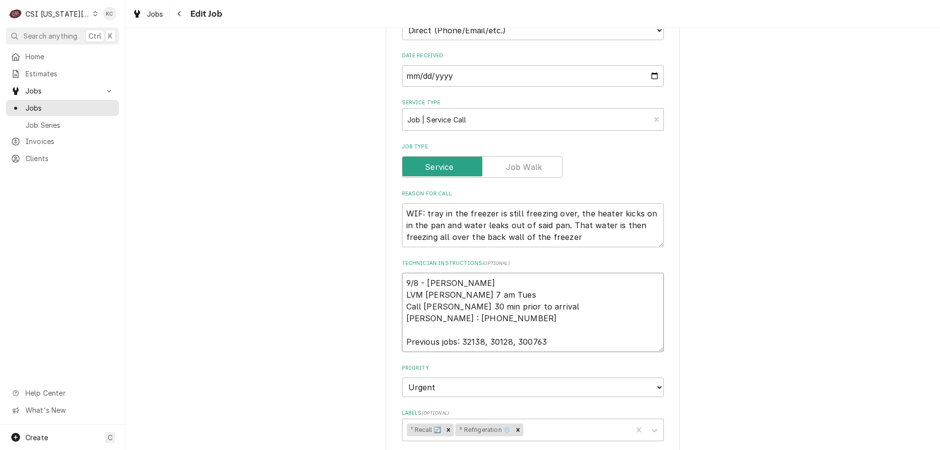
type textarea "9/8 - Kelly - Tony LVM Tony 7 am Tues Call Tony 30 min prior to arrival Tony Ce…"
type textarea "x"
type textarea "9/8 - Kelly - Tony LVM Tony 7 am Tues Call Tony 30 min prior to arrival Tony Ce…"
type textarea "x"
type textarea "9/8 - Kelly - Tony c LVM Tony 7 am Tues Call Tony 30 min prior to arrival Tony …"
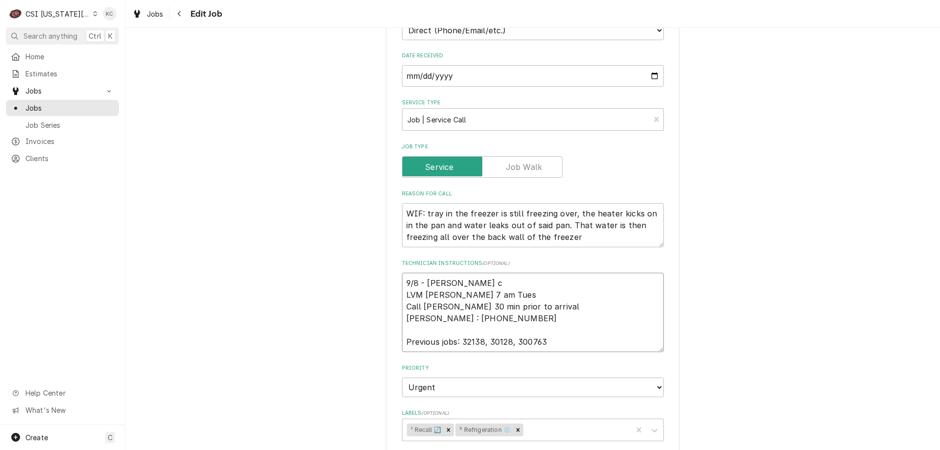
type textarea "x"
type textarea "9/8 - Kelly - Tony cal LVM Tony 7 am Tues Call Tony 30 min prior to arrival Ton…"
type textarea "x"
type textarea "9/8 - Kelly - Tony call LVM Tony 7 am Tues Call Tony 30 min prior to arrival To…"
type textarea "x"
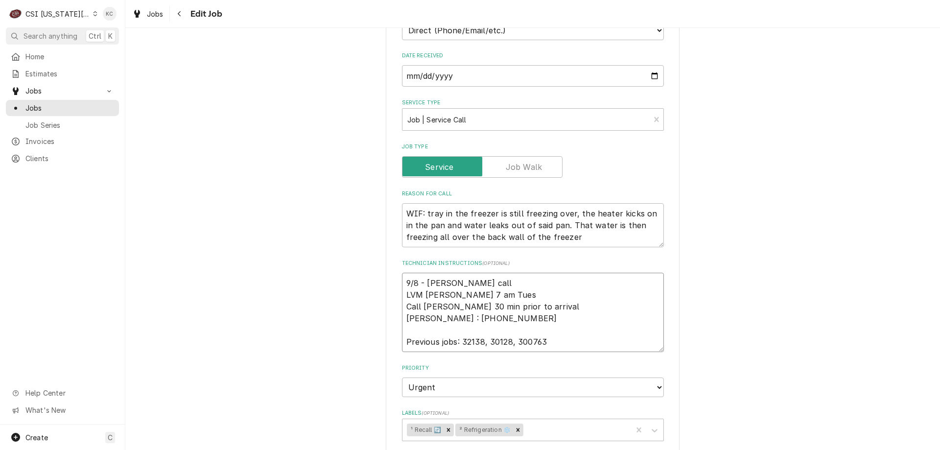
type textarea "9/8 - Kelly - Tony calle LVM Tony 7 am Tues Call Tony 30 min prior to arrival T…"
type textarea "x"
type textarea "9/8 - Kelly - Tony called LVM Tony 7 am Tues Call Tony 30 min prior to arrival …"
type textarea "x"
type textarea "9/8 - Kelly - Tony called LVM Tony 7 am Tues Call Tony 30 min prior to arrival …"
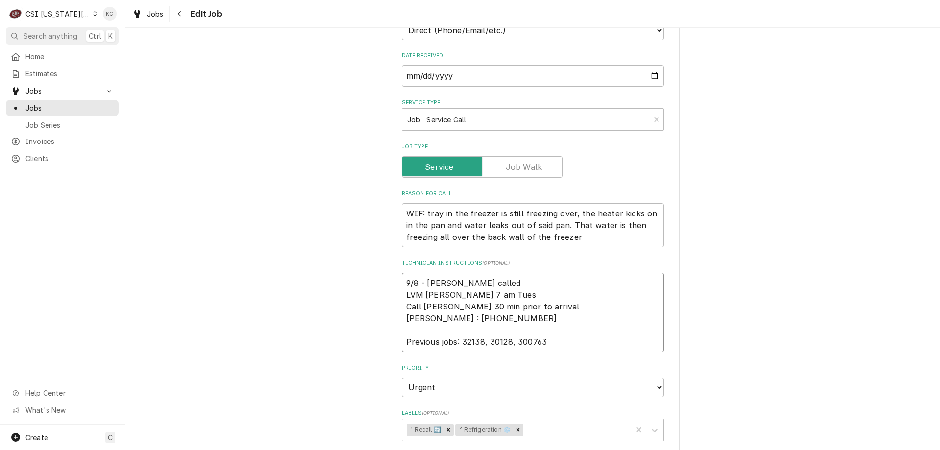
type textarea "x"
type textarea "9/8 - Kelly - Tony called b LVM Tony 7 am Tues Call Tony 30 min prior to arriva…"
type textarea "x"
type textarea "9/8 - Kelly - Tony called ba LVM Tony 7 am Tues Call Tony 30 min prior to arriv…"
type textarea "x"
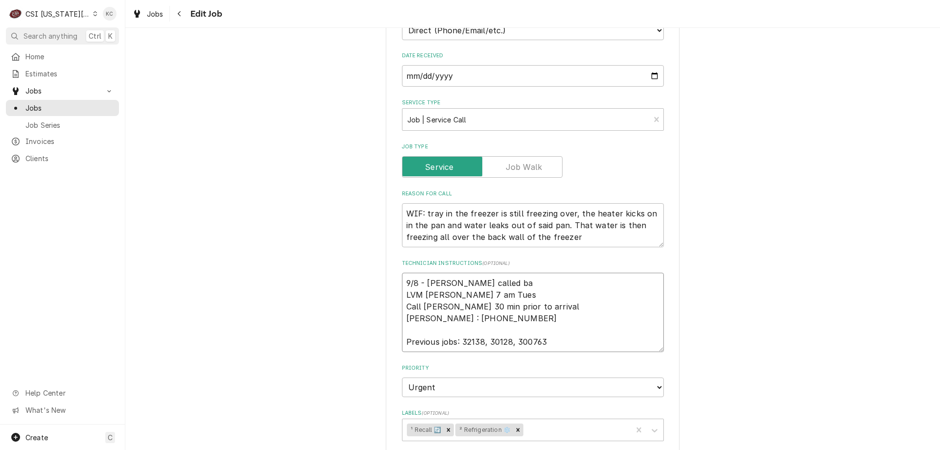
type textarea "9/8 - Kelly - Tony called bac LVM Tony 7 am Tues Call Tony 30 min prior to arri…"
type textarea "x"
type textarea "9/8 - Kelly - Tony called back LVM Tony 7 am Tues Call Tony 30 min prior to arr…"
type textarea "x"
type textarea "9/8 - Kelly - Tony called back LVM Tony 7 am Tues Call Tony 30 min prior to arr…"
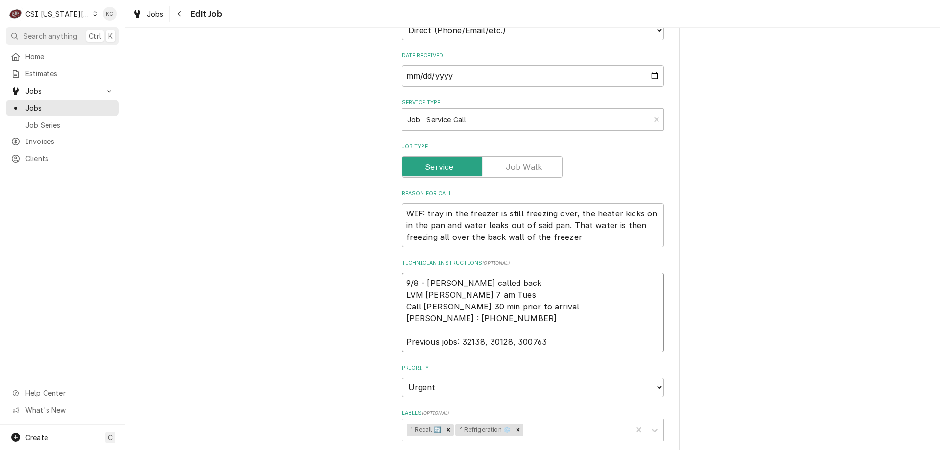
type textarea "x"
type textarea "9/8 - Kelly - Tony called back a LVM Tony 7 am Tues Call Tony 30 min prior to a…"
type textarea "x"
type textarea "9/8 - Kelly - Tony called back an LVM Tony 7 am Tues Call Tony 30 min prior to …"
type textarea "x"
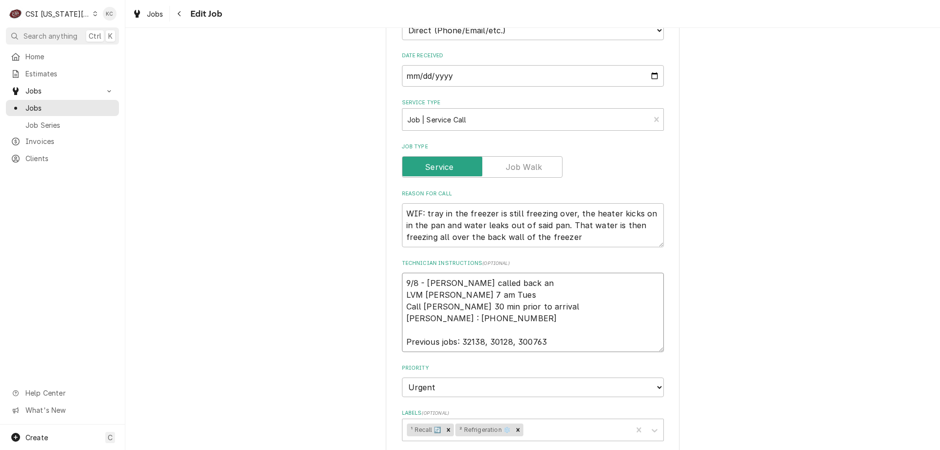
type textarea "9/8 - Kelly - Tony called back and LVM Tony 7 am Tues Call Tony 30 min prior to…"
type textarea "x"
type textarea "9/8 - Kelly - Tony called back and LVM Tony 7 am Tues Call Tony 30 min prior to…"
type textarea "x"
type textarea "9/8 - Kelly - Tony called back and c LVM Tony 7 am Tues Call Tony 30 min prior …"
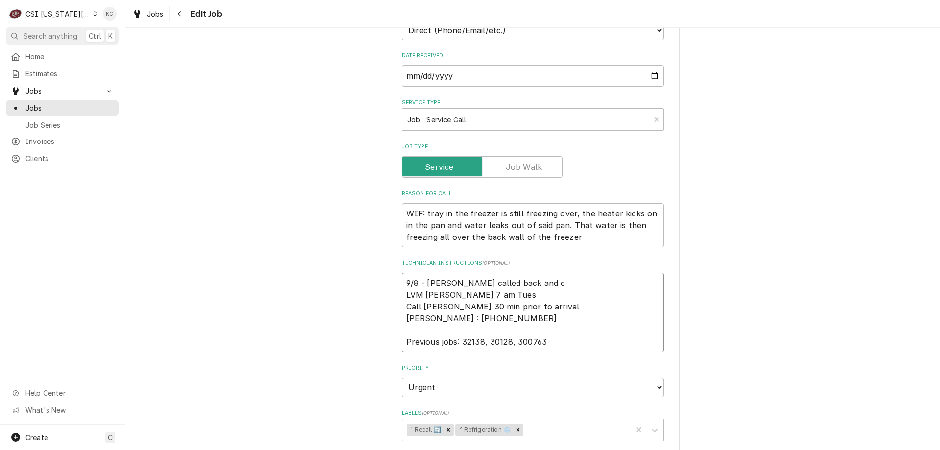
type textarea "x"
type textarea "9/8 - Kelly - Tony called back and co LVM Tony 7 am Tues Call Tony 30 min prior…"
type textarea "x"
type textarea "9/8 - Kelly - Tony called back and con LVM Tony 7 am Tues Call Tony 30 min prio…"
type textarea "x"
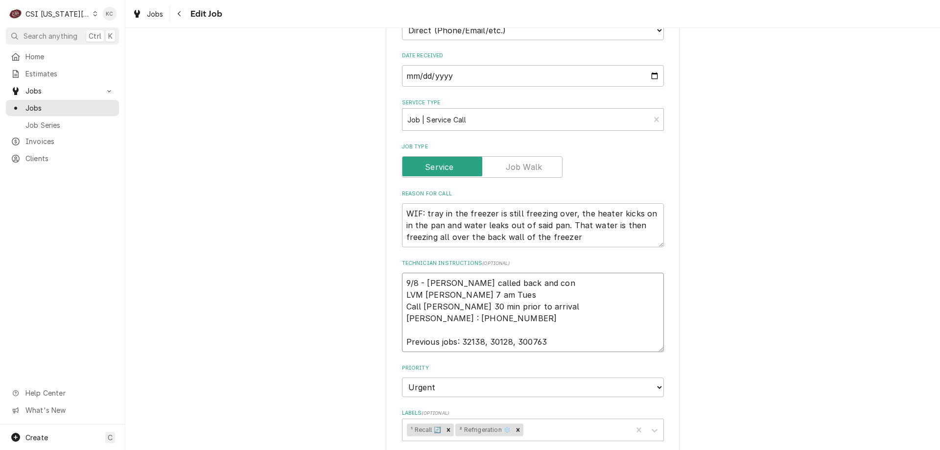
type textarea "9/8 - Kelly - Tony called back and conf LVM Tony 7 am Tues Call Tony 30 min pri…"
type textarea "x"
type textarea "9/8 - Kelly - Tony called back and confi LVM Tony 7 am Tues Call Tony 30 min pr…"
type textarea "x"
type textarea "9/8 - Kelly - Tony called back and confir LVM Tony 7 am Tues Call Tony 30 min p…"
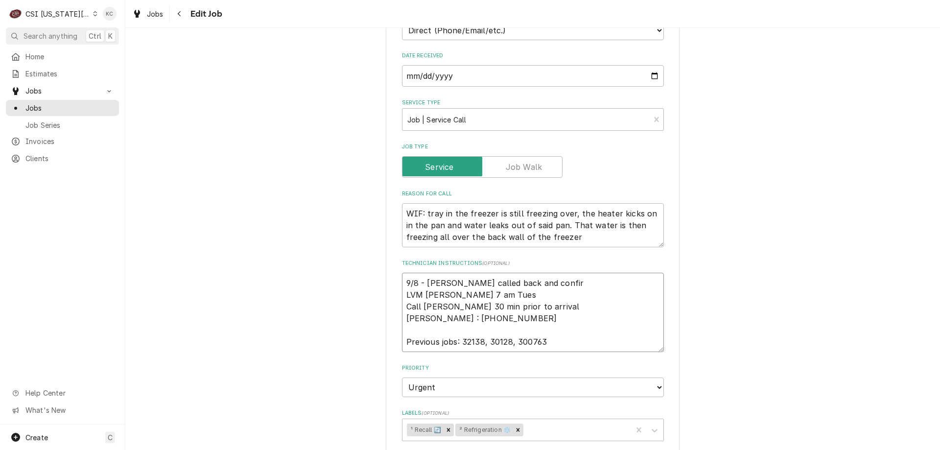
type textarea "x"
type textarea "9/8 - Kelly - Tony called back and confirm LVM Tony 7 am Tues Call Tony 30 min …"
type textarea "x"
type textarea "9/8 - Kelly - Tony called back and confirme LVM Tony 7 am Tues Call Tony 30 min…"
type textarea "x"
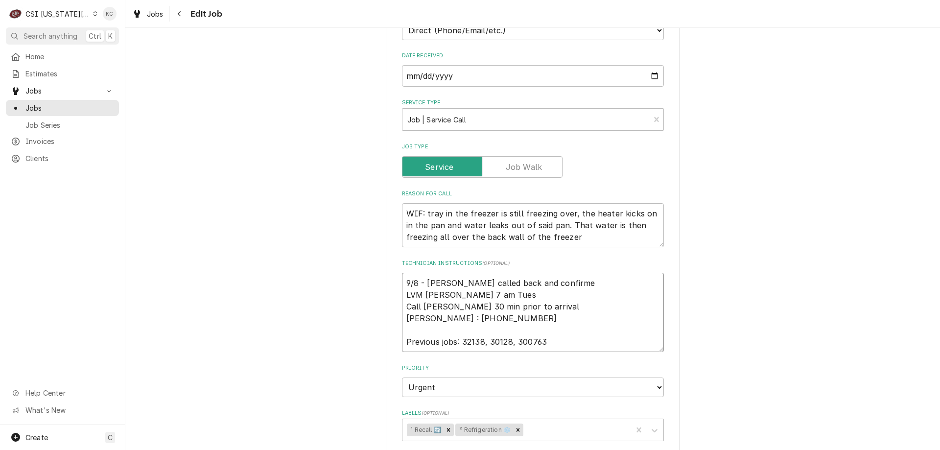
type textarea "9/8 - Kelly - Tony called back and confirmed LVM Tony 7 am Tues Call Tony 30 mi…"
type textarea "x"
type textarea "9/8 - Kelly - Tony called back and confirmed LVM Tony 7 am Tues Call Tony 30 mi…"
type textarea "x"
type textarea "9/8 - Kelly - Tony called back and confirmed LVM Tony 7 am Tues Call Tony 30 mi…"
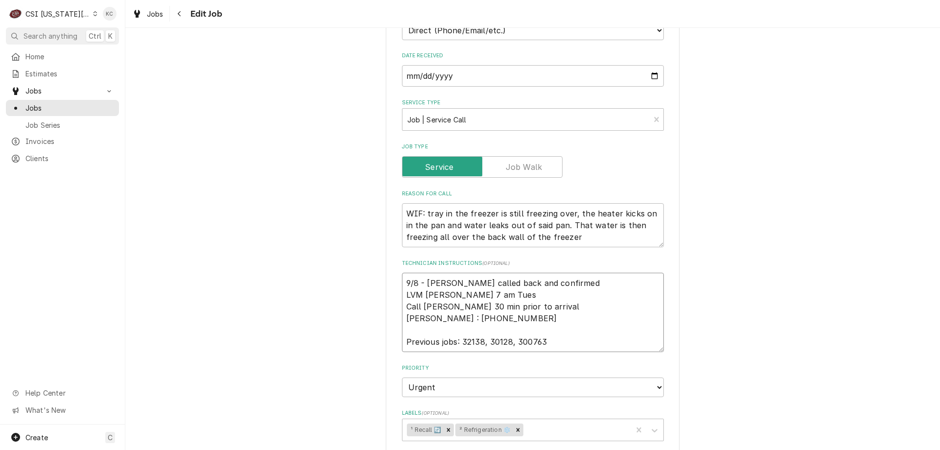
type textarea "x"
type textarea "9/8 - Kelly - Tony called back and confirmed/ LVM Tony 7 am Tues Call Tony 30 m…"
type textarea "x"
type textarea "9/8 - Kelly - Tony called back and confirmed/s LVM Tony 7 am Tues Call Tony 30 …"
type textarea "x"
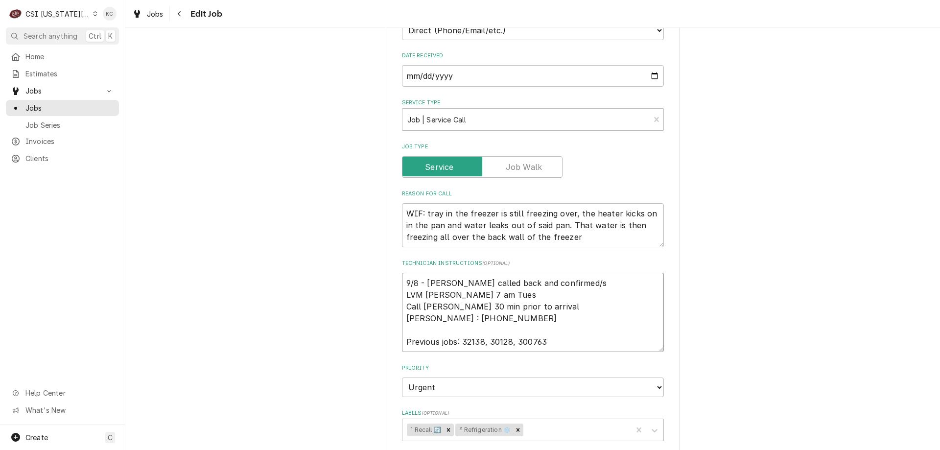
type textarea "9/8 - Kelly - Tony called back and confirmed/sc LVM Tony 7 am Tues Call Tony 30…"
type textarea "x"
type textarea "9/8 - Kelly - Tony called back and confirmed/sch LVM Tony 7 am Tues Call Tony 3…"
type textarea "x"
type textarea "9/8 - Kelly - Tony called back and confirmed/sche LVM Tony 7 am Tues Call Tony …"
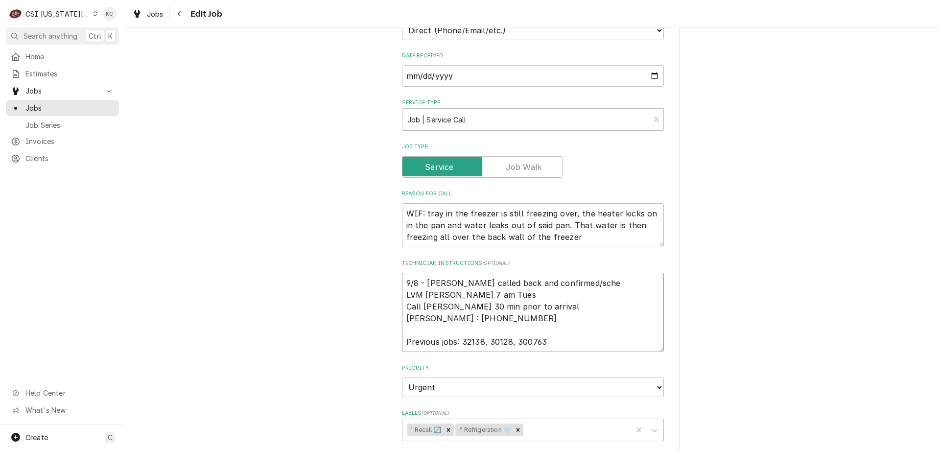
type textarea "x"
type textarea "9/8 - Kelly - Tony called back and confirmed/sched LVM Tony 7 am Tues Call Tony…"
type textarea "x"
type textarea "9/8 - Kelly - Tony called back and confirmed/schedu LVM Tony 7 am Tues Call Ton…"
type textarea "x"
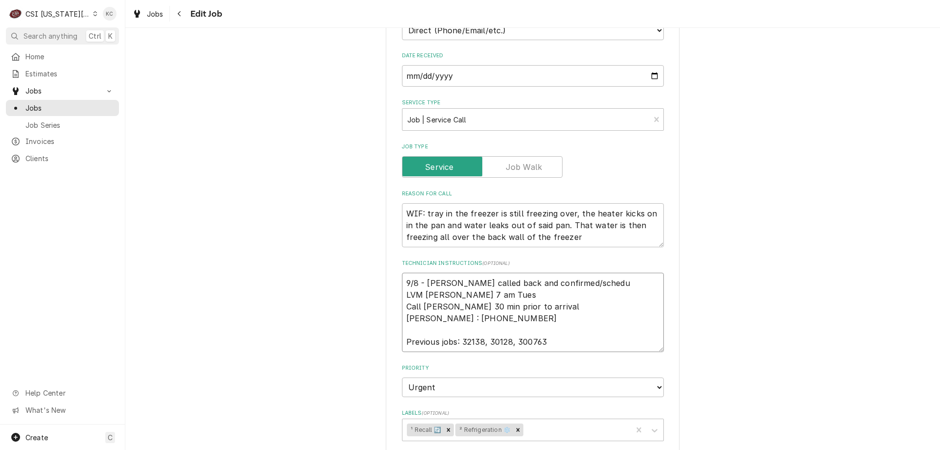
type textarea "9/8 - Kelly - Tony called back and confirmed/schedul LVM Tony 7 am Tues Call To…"
type textarea "x"
type textarea "9/8 - Kelly - Tony called back and confirmed/schedule LVM Tony 7 am Tues Call T…"
type textarea "x"
type textarea "9/8 - Kelly - Tony called back and confirmed/scheduled LVM Tony 7 am Tues Call …"
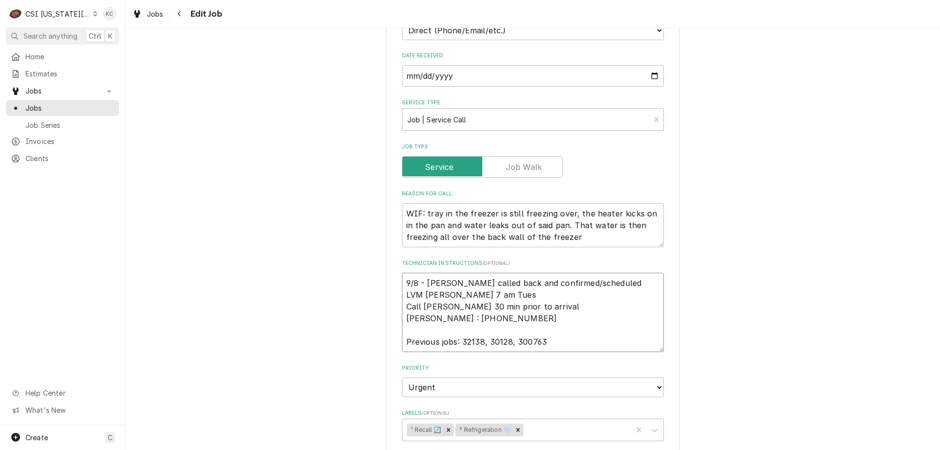
type textarea "x"
type textarea "9/8 - Kelly - Tony called back and confirmed/scheduled LVM Tony 7 am Tues Call …"
type textarea "x"
type textarea "9/8 - Kelly - Tony called back and confirmed/scheduled T LVM Tony 7 am Tues Cal…"
type textarea "x"
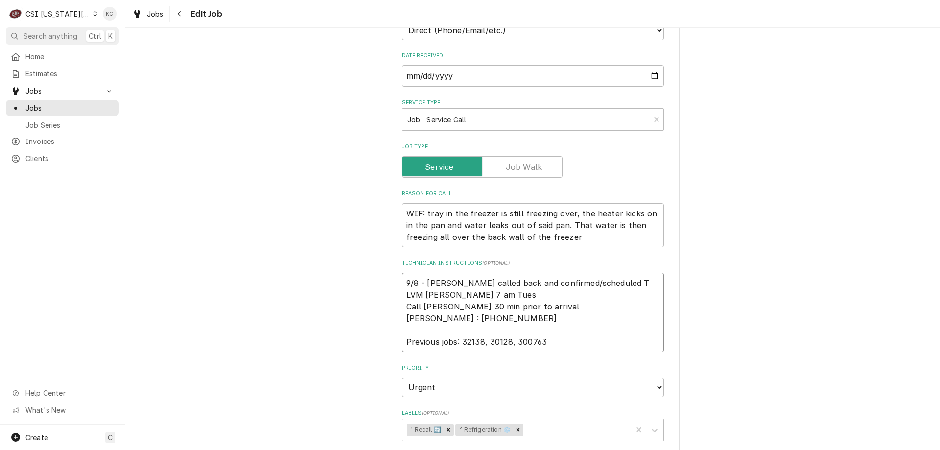
type textarea "9/8 - Kelly - Tony called back and confirmed/scheduled Tu LVM Tony 7 am Tues Ca…"
type textarea "x"
type textarea "9/8 - Kelly - Tony called back and confirmed/scheduled Tur LVM Tony 7 am Tues C…"
type textarea "x"
type textarea "9/8 - Kelly - Tony called back and confirmed/scheduled Tu LVM Tony 7 am Tues Ca…"
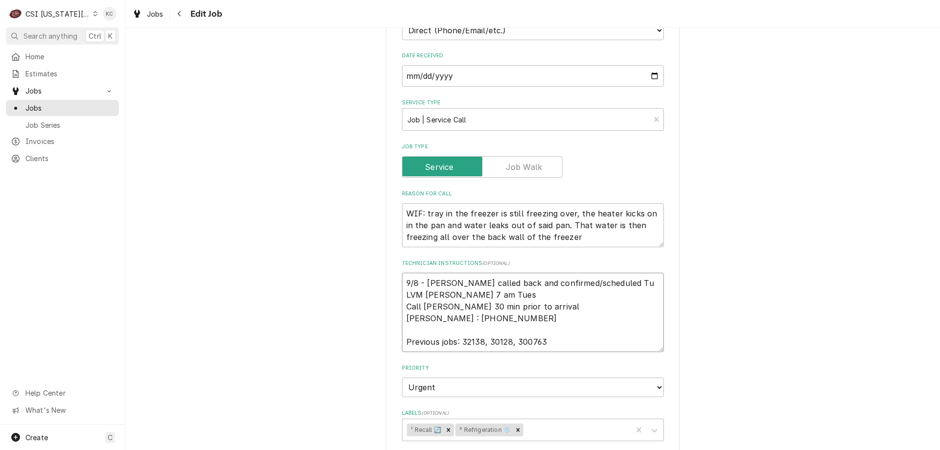
type textarea "x"
type textarea "9/8 - Kelly - Tony called back and confirmed/scheduled Tue LVM Tony 7 am Tues C…"
type textarea "x"
type textarea "9/8 - Kelly - Tony called back and confirmed/scheduled Tues LVM Tony 7 am Tues …"
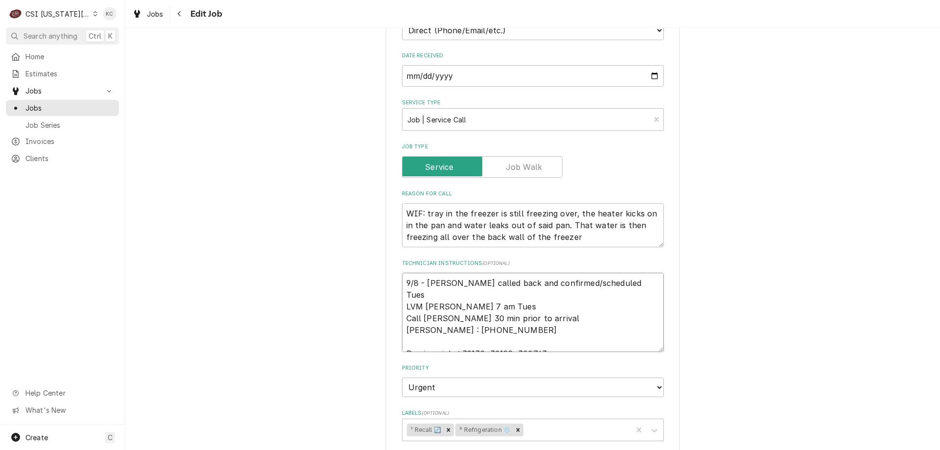
type textarea "x"
type textarea "9/8 - Kelly - Tony called back and confirmed/scheduled Tuesd LVM Tony 7 am Tues…"
type textarea "x"
type textarea "9/8 - Kelly - Tony called back and confirmed/scheduled Tuesda LVM Tony 7 am Tue…"
type textarea "x"
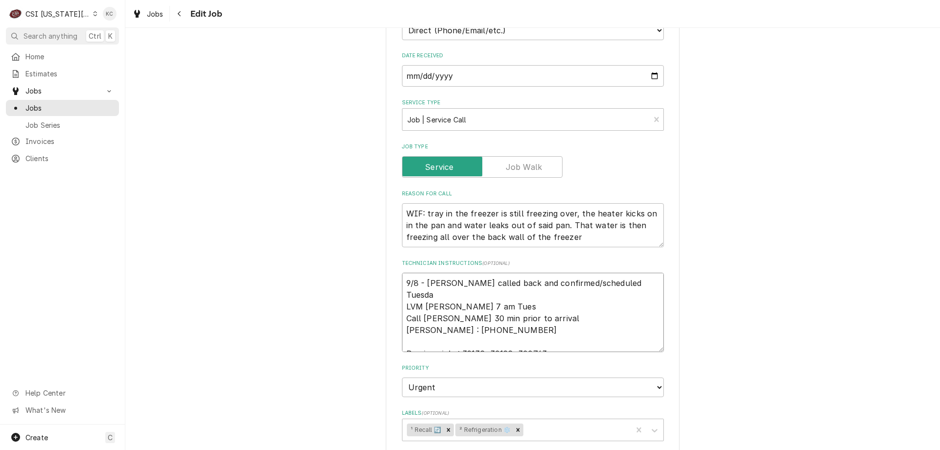
type textarea "9/8 - Kelly - Tony called back and confirmed/scheduled Tuesday LVM Tony 7 am Tu…"
type textarea "x"
type textarea "9/8 - Kelly - Tony called back and confirmed/scheduled Tuesday LVM Tony 7 am Tu…"
type textarea "x"
type textarea "9/8 - Kelly - Tony called back and confirmed/scheduled Tuesday a LVM Tony 7 am …"
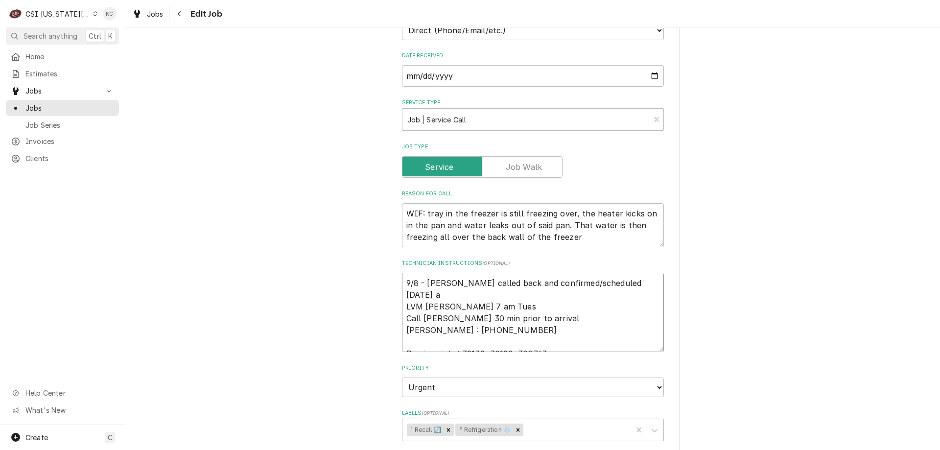
type textarea "x"
type textarea "9/8 - Kelly - Tony called back and confirmed/scheduled Tuesday at LVM Tony 7 am…"
type textarea "x"
type textarea "9/8 - Kelly - Tony called back and confirmed/scheduled Tuesday at LVM Tony 7 am…"
type textarea "x"
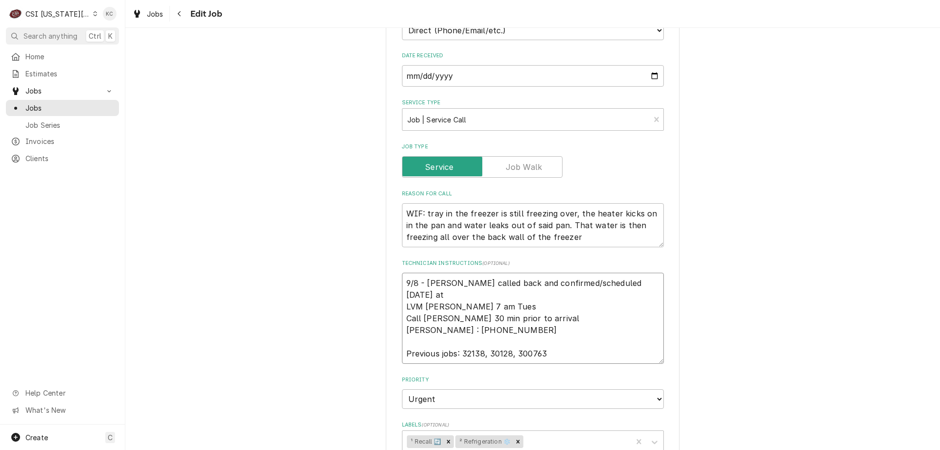
type textarea "9/8 - Kelly - Tony called back and confirmed/scheduled Tuesday at 7 LVM Tony 7 …"
type textarea "x"
type textarea "9/8 - Kelly - Tony called back and confirmed/scheduled Tuesday at 7a LVM Tony 7…"
type textarea "x"
type textarea "9/8 - Kelly - Tony called back and confirmed/scheduled Tuesday at 7am LVM Tony …"
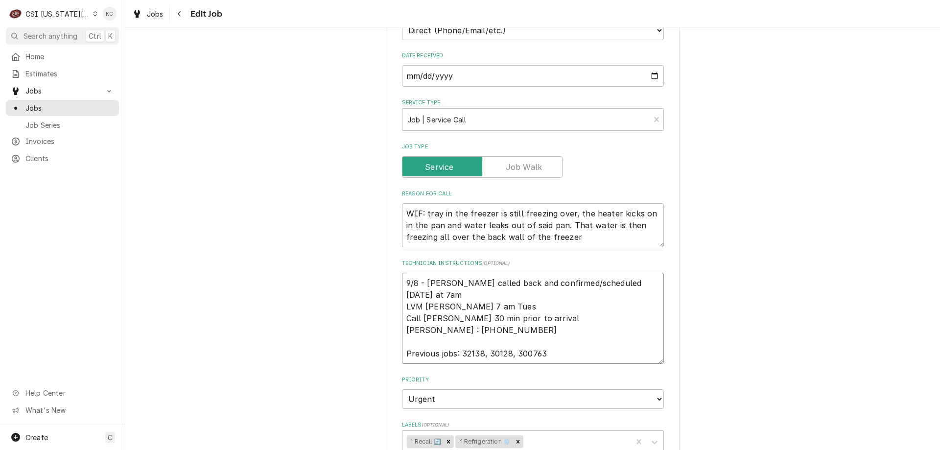
type textarea "x"
type textarea "9/8 - Kelly - Tony called back and confirmed/scheduled Tuesday at 7am LVM Tony …"
type textarea "x"
type textarea "9/8 - Kelly - Tony called back and confirmed/scheduled Tuesday at 7am LVM Tony …"
click at [862, 325] on div "Use the fields below to edit this job: Client Details Client LIBERTY PUBLIC SCH…" at bounding box center [532, 296] width 815 height 1105
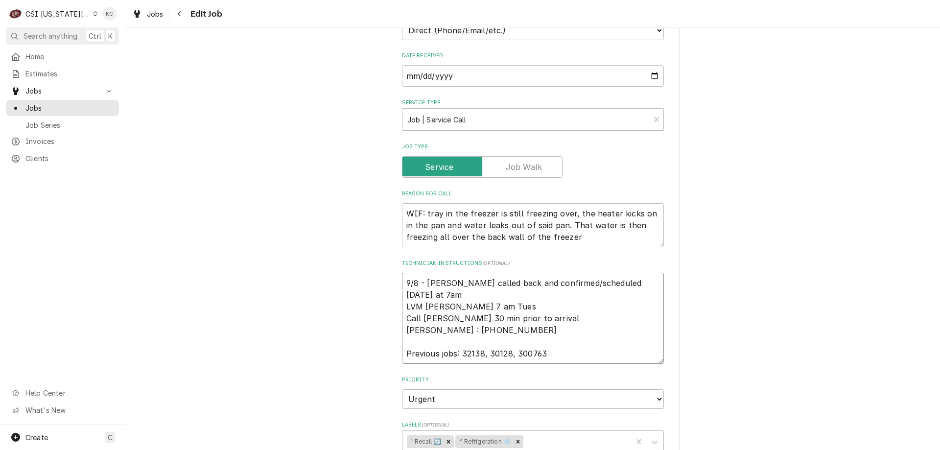
click at [507, 295] on textarea "9/8 - Kelly - Tony called back and confirmed/scheduled Tuesday at 7am LVM Tony …" at bounding box center [533, 318] width 262 height 91
type textarea "x"
type textarea "9/8 - Kelly - Tony called back and confirmed/scheduled Tuesday at 7am - LVM Ton…"
type textarea "x"
type textarea "9/8 - Kelly - Tony called back and confirmed/scheduled Tuesday at 7am - LVM Ton…"
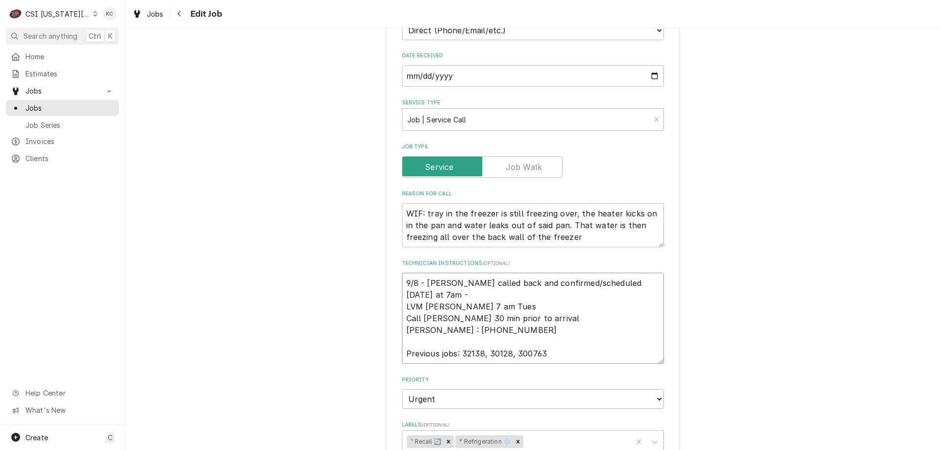
type textarea "x"
type textarea "9/8 - Kelly - Tony called back and confirmed/scheduled Tuesday at 7am - e LVM T…"
type textarea "x"
type textarea "9/8 - Kelly - Tony called back and confirmed/scheduled Tuesday at 7am - em LVM …"
type textarea "x"
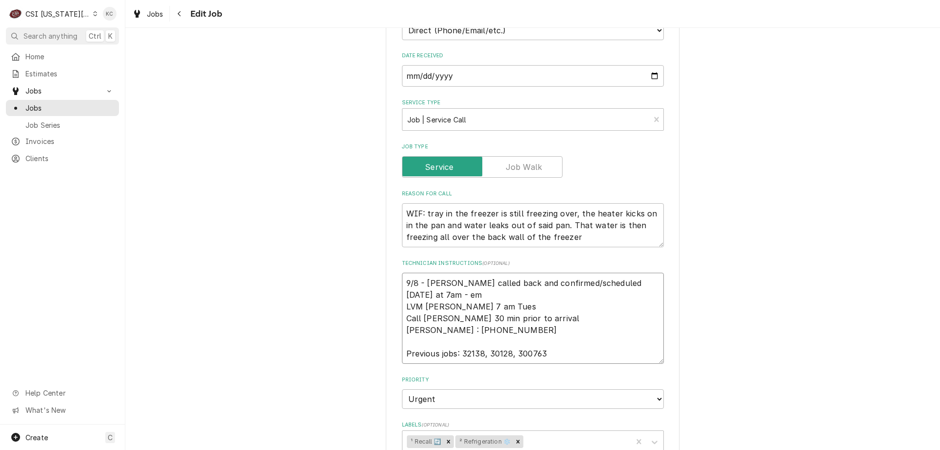
type textarea "9/8 - Kelly - Tony called back and confirmed/scheduled Tuesday at 7am - ema LVM…"
type textarea "x"
type textarea "9/8 - Kelly - Tony called back and confirmed/scheduled Tuesday at 7am - emai LV…"
type textarea "x"
type textarea "9/8 - Kelly - Tony called back and confirmed/scheduled Tuesday at 7am - email L…"
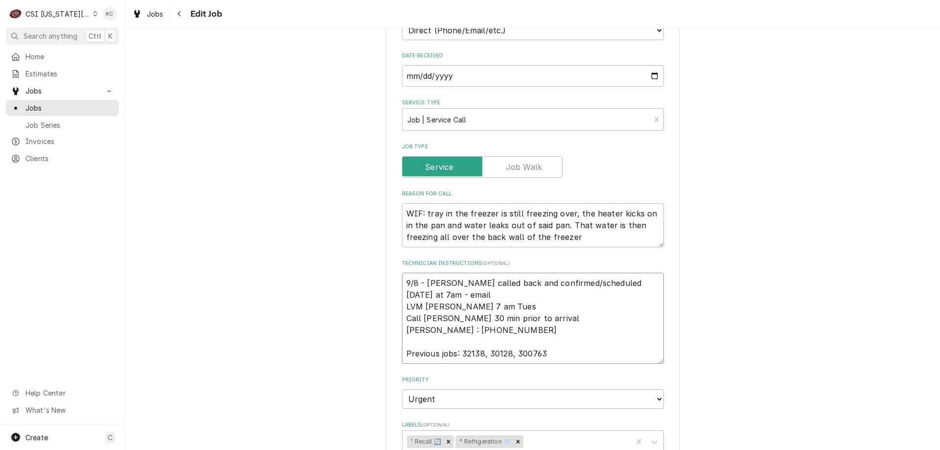
type textarea "x"
type textarea "9/8 - Kelly - Tony called back and confirmed/scheduled Tuesday at 7am - emaili …"
type textarea "x"
type textarea "9/8 - Kelly - Tony called back and confirmed/scheduled Tuesday at 7am - emailin…"
type textarea "x"
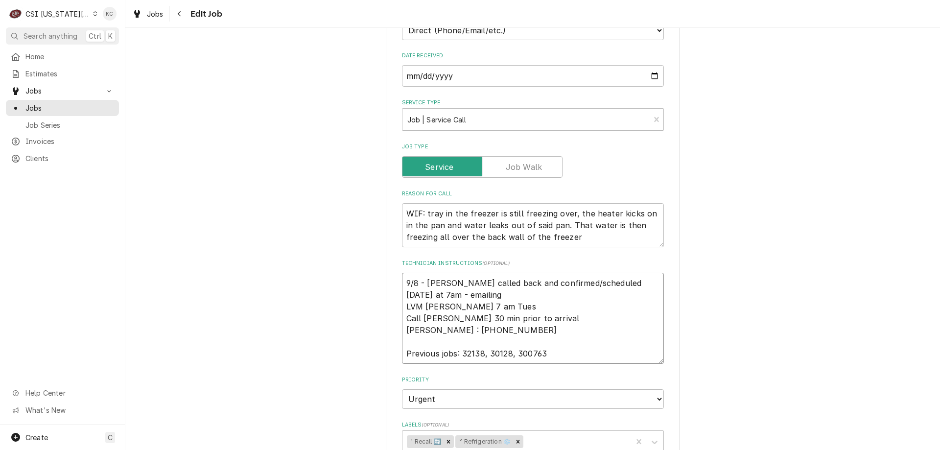
type textarea "9/8 - Kelly - Tony called back and confirmed/scheduled Tuesday at 7am - emailin…"
type textarea "x"
type textarea "9/8 - Kelly - Tony called back and confirmed/scheduled Tuesday at 7am - emailin…"
type textarea "x"
type textarea "9/8 - Kelly - Tony called back and confirmed/scheduled Tuesday at 7am - emailin…"
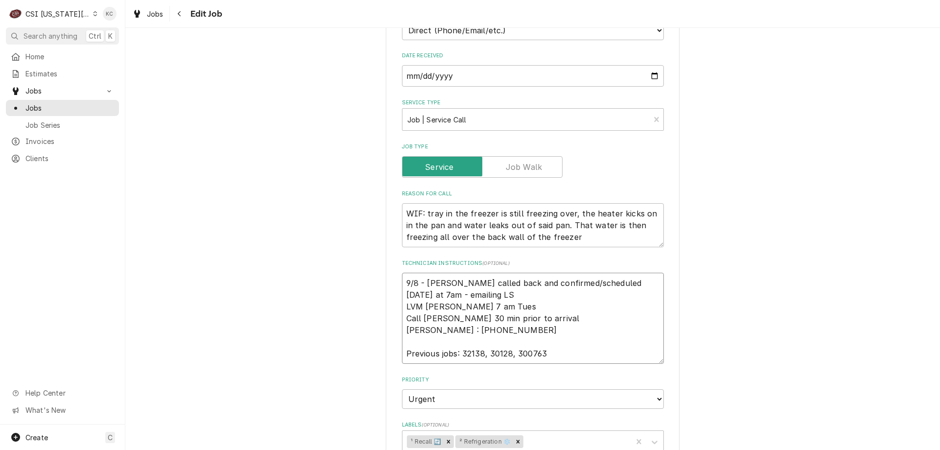
type textarea "x"
type textarea "9/8 - Kelly - Tony called back and confirmed/scheduled Tuesday at 7am - emailin…"
type textarea "x"
type textarea "9/8 - Kelly - Tony called back and confirmed/scheduled Tuesday at 7am - emailin…"
type textarea "x"
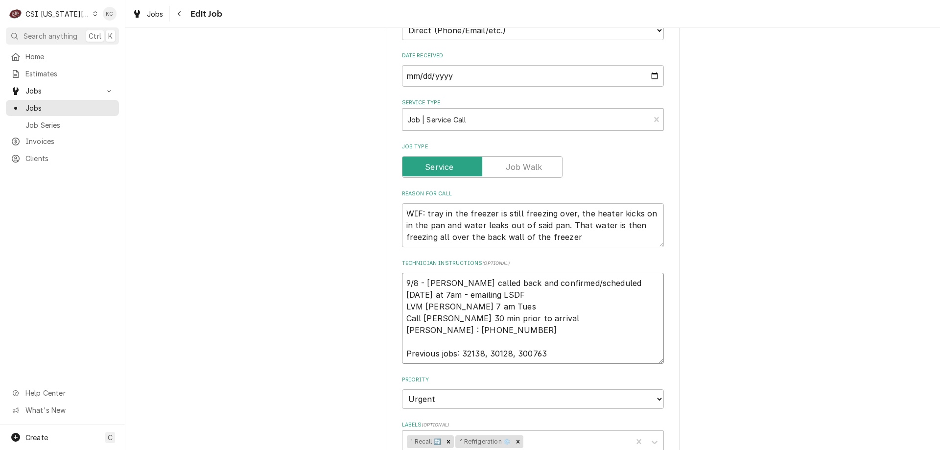
type textarea "9/8 - Kelly - Tony called back and confirmed/scheduled Tuesday at 7am - emailin…"
type textarea "x"
type textarea "9/8 - Kelly - Tony called back and confirmed/scheduled Tuesday at 7am - emailin…"
type textarea "x"
type textarea "9/8 - Kelly - Tony called back and confirmed/scheduled Tuesday at 7am - emailin…"
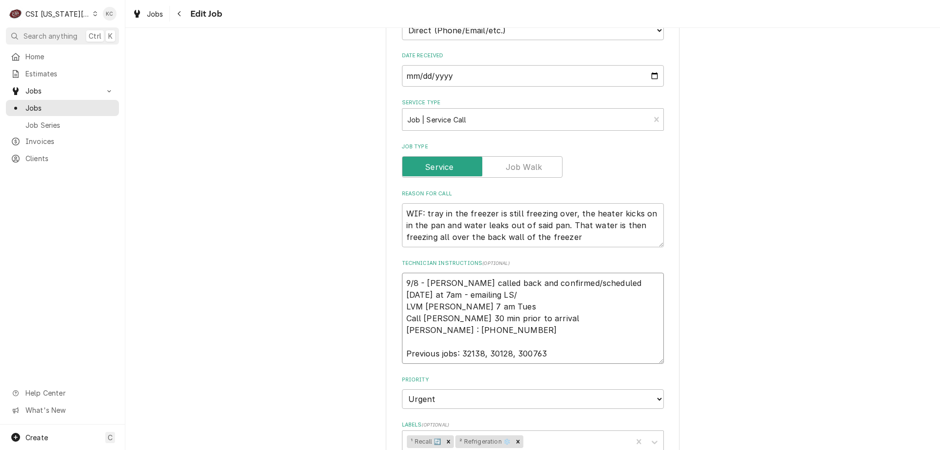
type textarea "x"
type textarea "9/8 - Kelly - Tony called back and confirmed/scheduled Tuesday at 7am - emailin…"
type textarea "x"
type textarea "9/8 - Kelly - Tony called back and confirmed/scheduled Tuesday at 7am - emailin…"
type textarea "x"
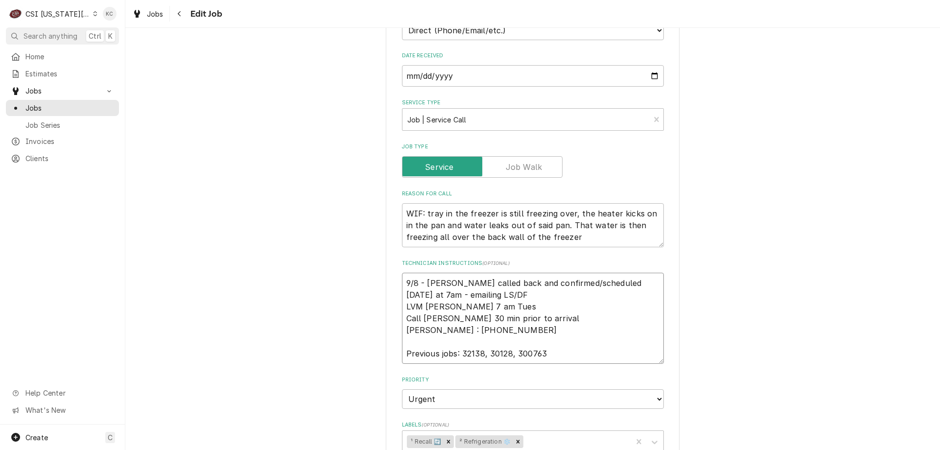
type textarea "9/8 - Kelly - Tony called back and confirmed/scheduled Tuesday at 7am - emailin…"
type textarea "x"
type textarea "9/8 - Kelly - Tony called back and confirmed/scheduled Tuesday at 7am - emailin…"
type textarea "x"
type textarea "9/8 - Kelly - Tony called back and confirmed/scheduled Tuesday at 7am - emailin…"
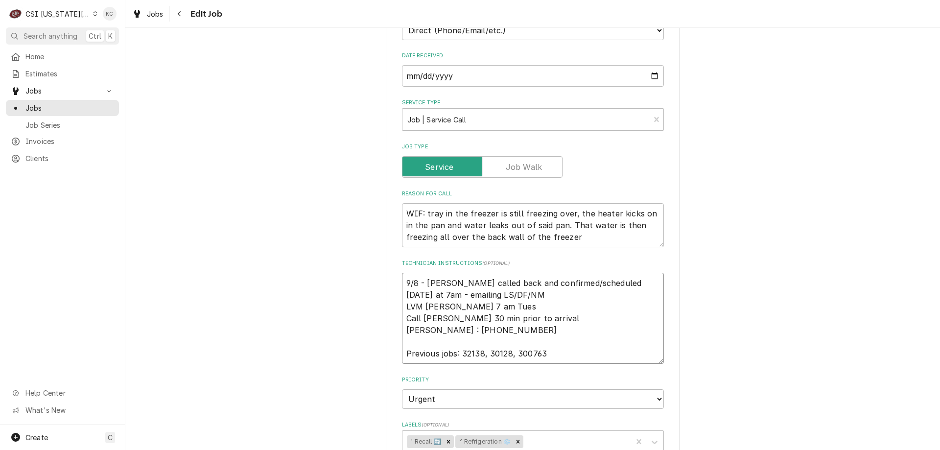
type textarea "x"
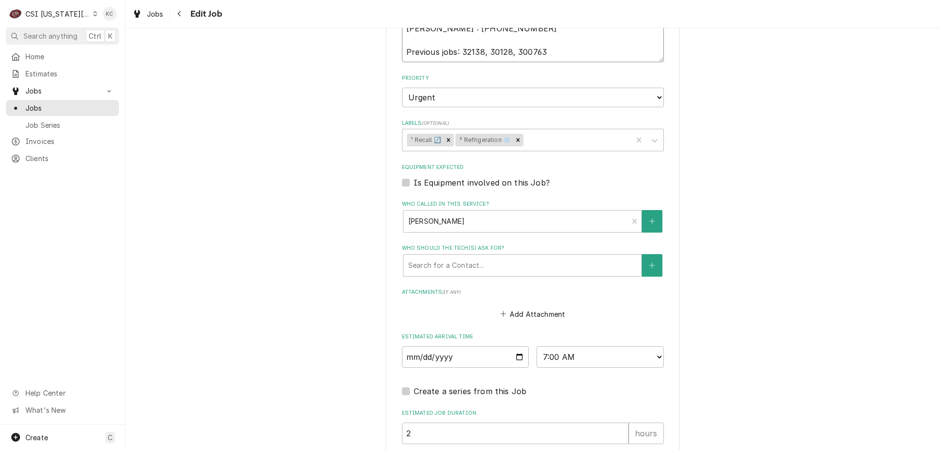
scroll to position [693, 0]
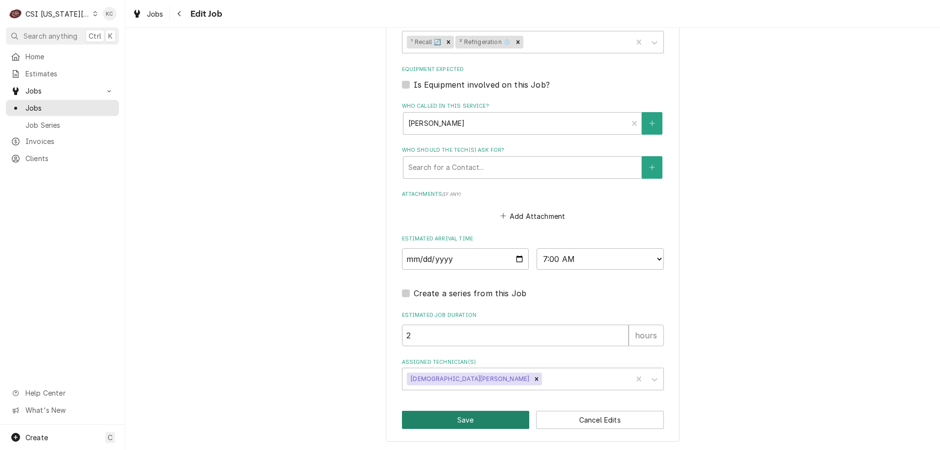
type textarea "9/8 - Kelly - Tony called back and confirmed/scheduled Tuesday at 7am - emailin…"
click at [494, 427] on button "Save" at bounding box center [466, 420] width 128 height 18
type textarea "x"
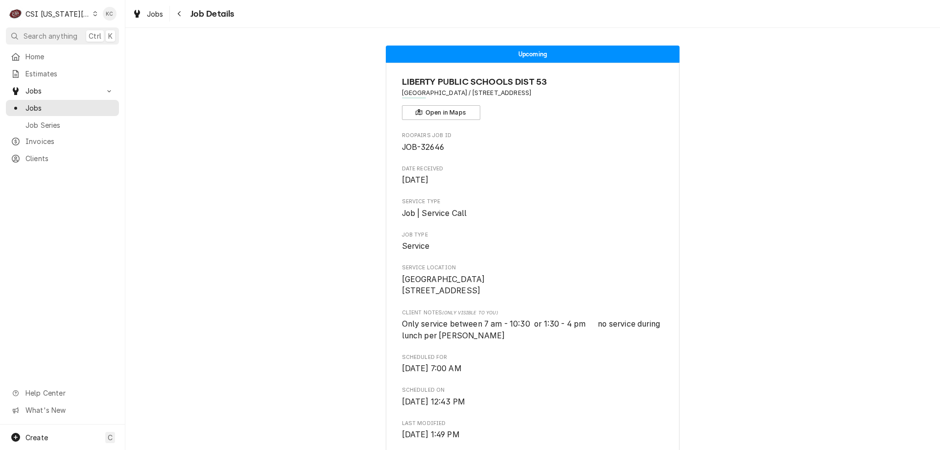
click at [49, 6] on div "C CSI [US_STATE] City." at bounding box center [53, 14] width 95 height 20
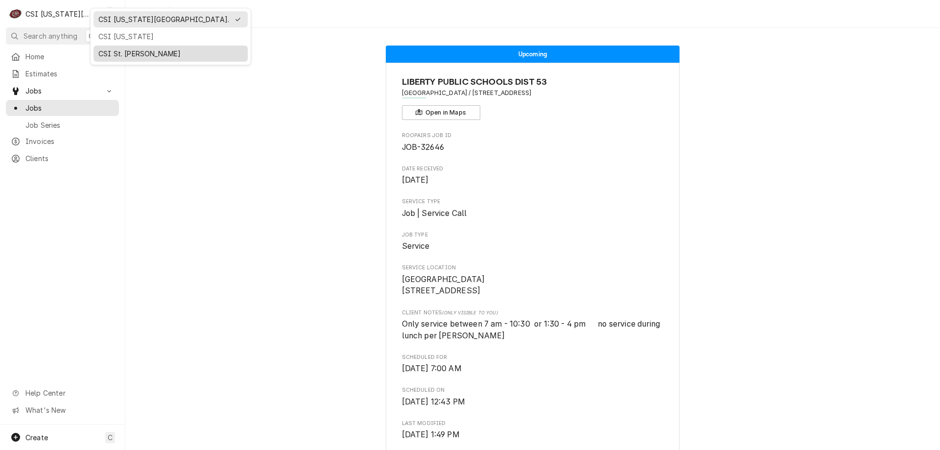
click at [108, 46] on div "CSI St. [PERSON_NAME]" at bounding box center [171, 54] width 154 height 16
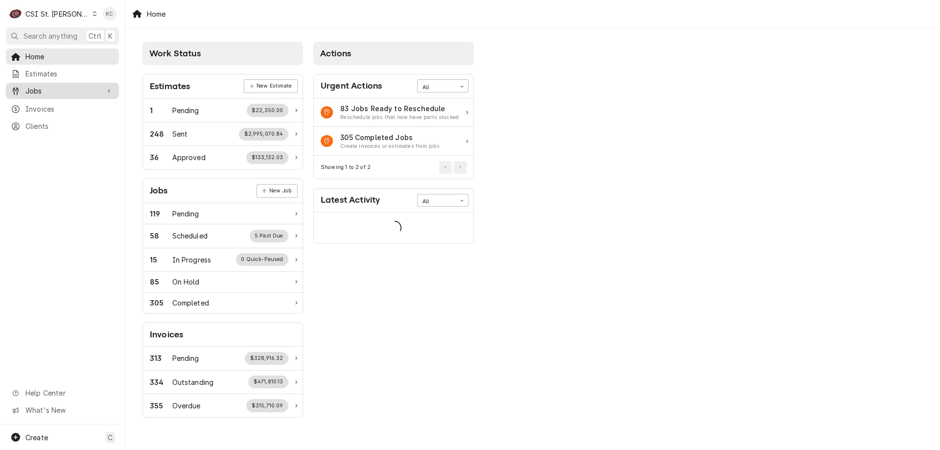
click at [49, 89] on span "Jobs" at bounding box center [62, 91] width 74 height 10
click at [51, 103] on span "Jobs" at bounding box center [69, 108] width 89 height 10
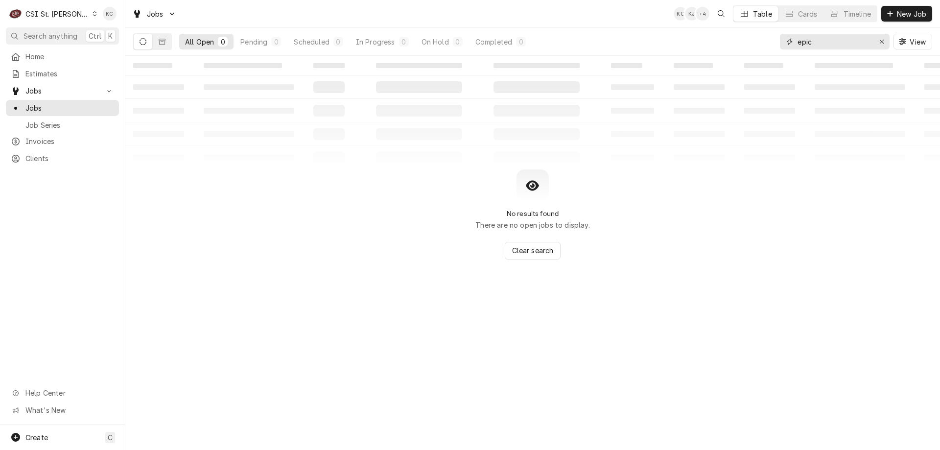
drag, startPoint x: 831, startPoint y: 38, endPoint x: 783, endPoint y: 39, distance: 48.0
click at [783, 39] on div "epic" at bounding box center [835, 42] width 110 height 16
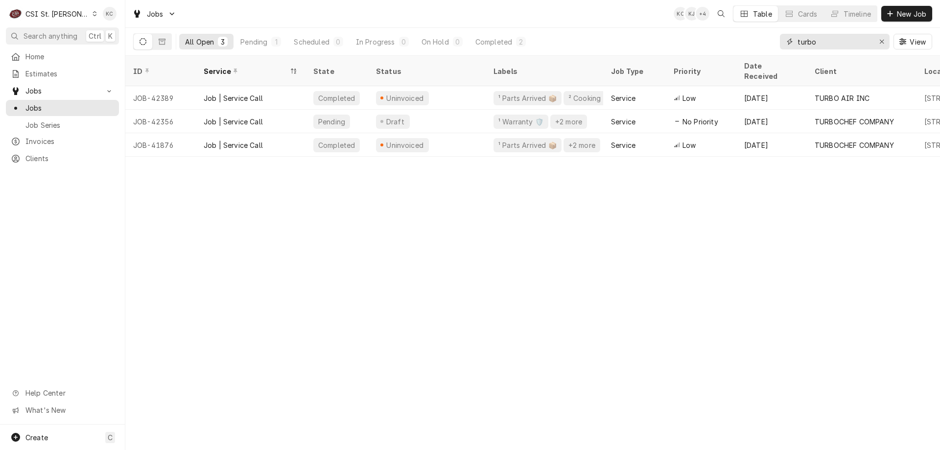
type input "turbo"
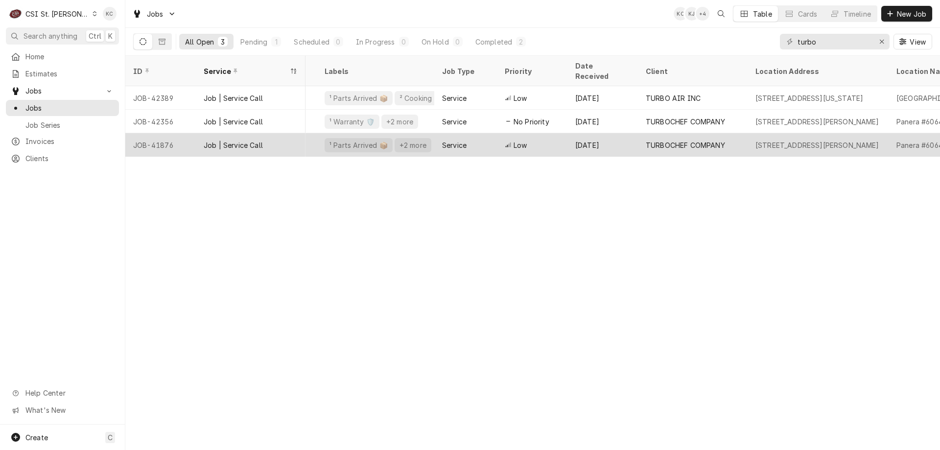
scroll to position [0, 167]
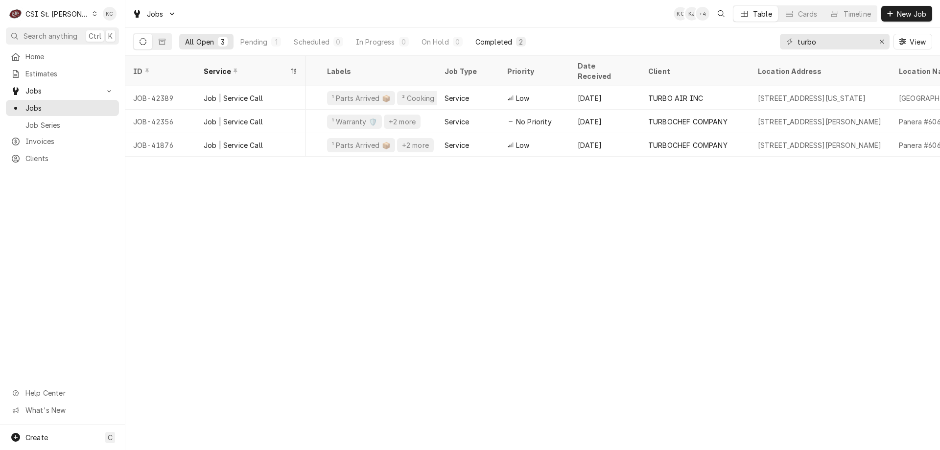
click at [495, 44] on div "Completed" at bounding box center [494, 42] width 37 height 10
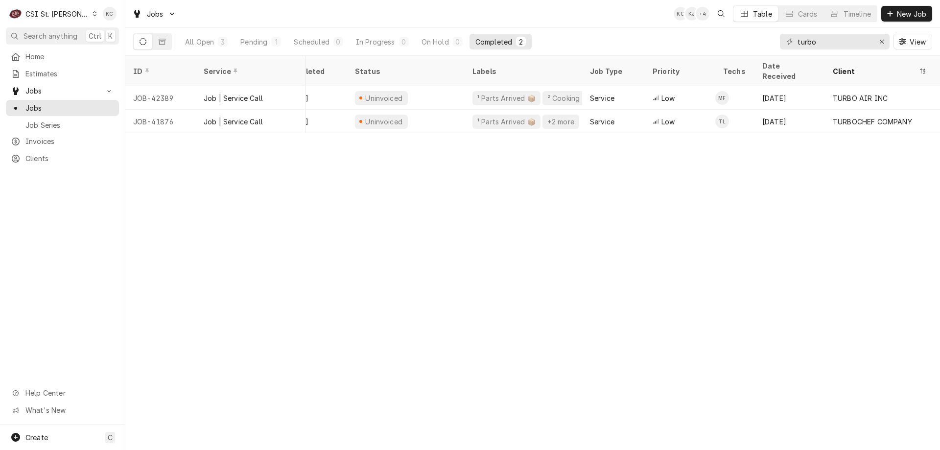
scroll to position [0, 0]
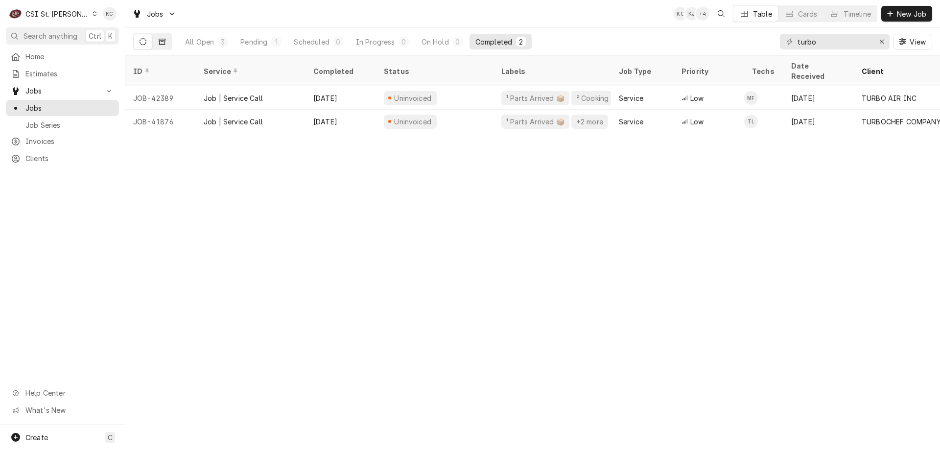
click at [162, 41] on icon "Dynamic Content Wrapper" at bounding box center [162, 41] width 7 height 7
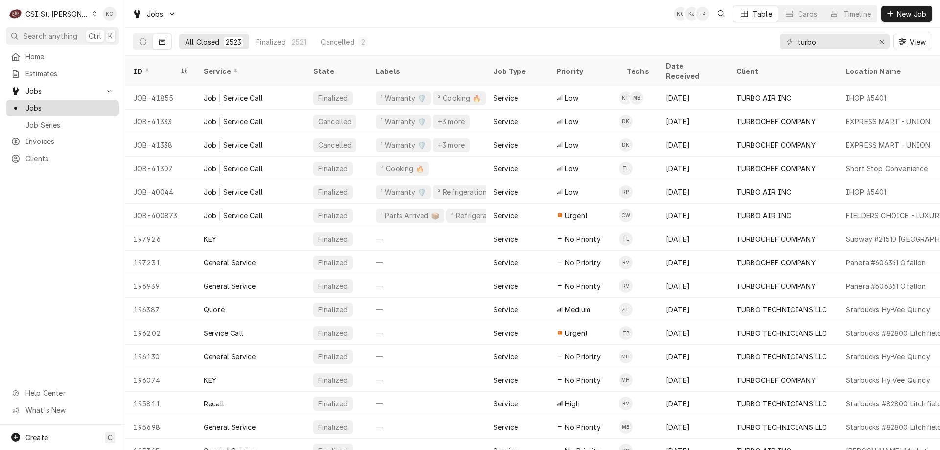
click at [47, 107] on span "Jobs" at bounding box center [69, 108] width 89 height 10
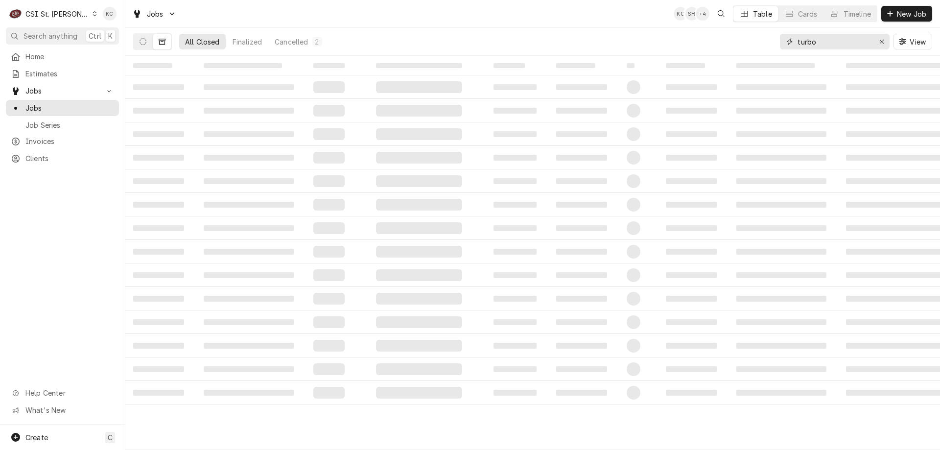
click at [828, 43] on input "turbo" at bounding box center [834, 42] width 73 height 16
click at [149, 44] on button "Dynamic Content Wrapper" at bounding box center [143, 42] width 19 height 16
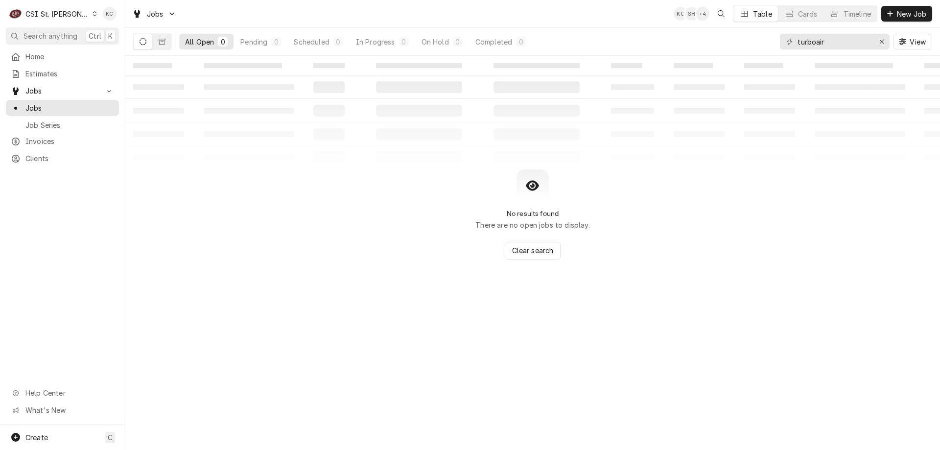
click at [150, 44] on button "Dynamic Content Wrapper" at bounding box center [143, 42] width 19 height 16
click at [187, 45] on div "All Open" at bounding box center [199, 42] width 29 height 10
click at [843, 40] on input "turboair" at bounding box center [834, 42] width 73 height 16
drag, startPoint x: 843, startPoint y: 40, endPoint x: 693, endPoint y: 40, distance: 149.9
click at [693, 40] on div "All Open 0 Pending 0 Scheduled 0 In Progress 0 On Hold 0 Completed 0 turboair V…" at bounding box center [532, 41] width 799 height 27
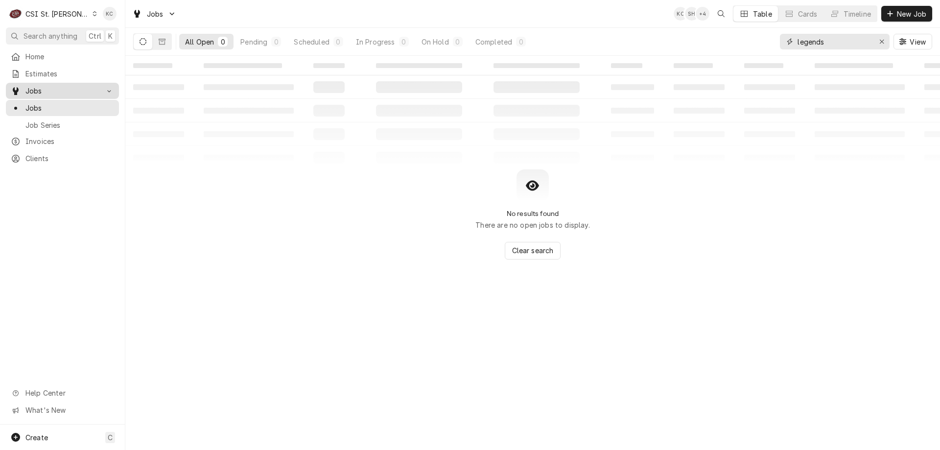
type input "legends"
click at [41, 90] on span "Jobs" at bounding box center [62, 91] width 74 height 10
click at [42, 92] on span "Jobs" at bounding box center [62, 91] width 74 height 10
click at [44, 105] on span "Jobs" at bounding box center [69, 108] width 89 height 10
drag, startPoint x: 859, startPoint y: 41, endPoint x: 725, endPoint y: 53, distance: 134.7
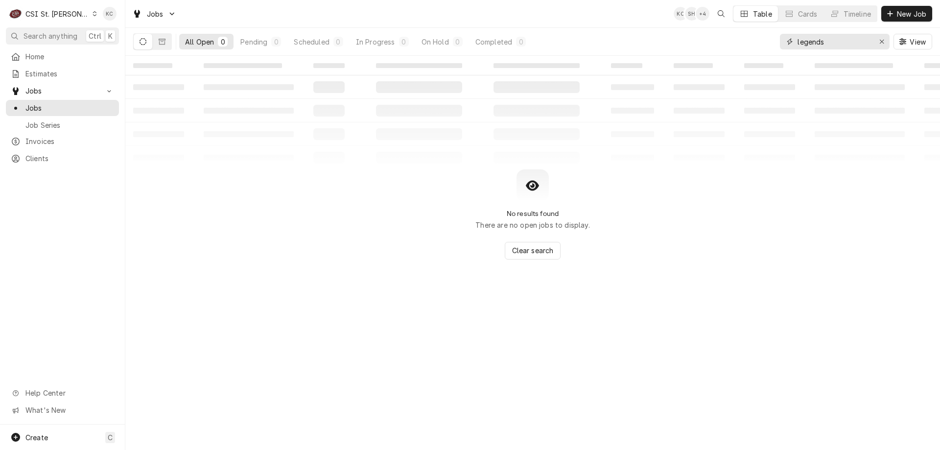
click at [725, 53] on div "All Open 0 Pending 0 Scheduled 0 In Progress 0 On Hold 0 Completed 0 legends Vi…" at bounding box center [532, 41] width 799 height 27
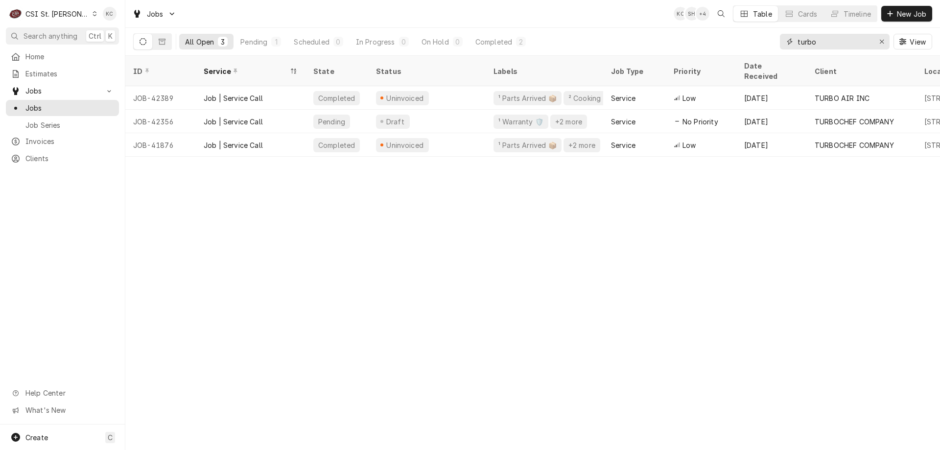
type input "turbo"
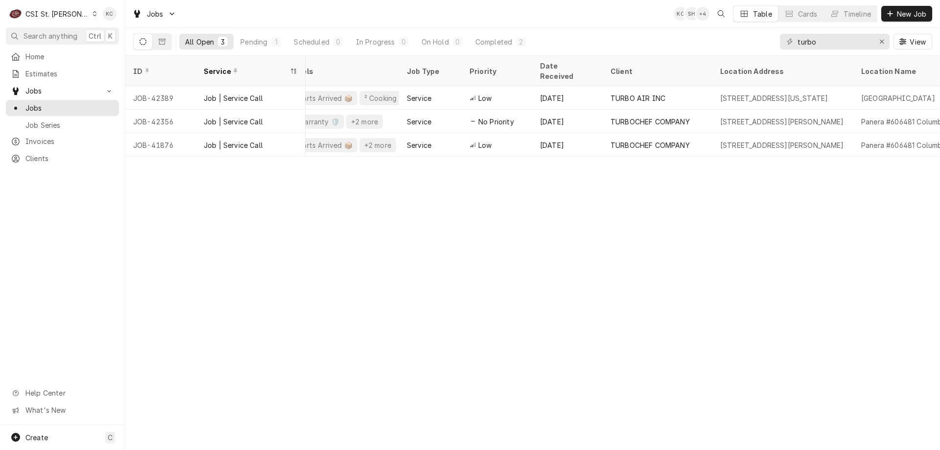
scroll to position [0, 229]
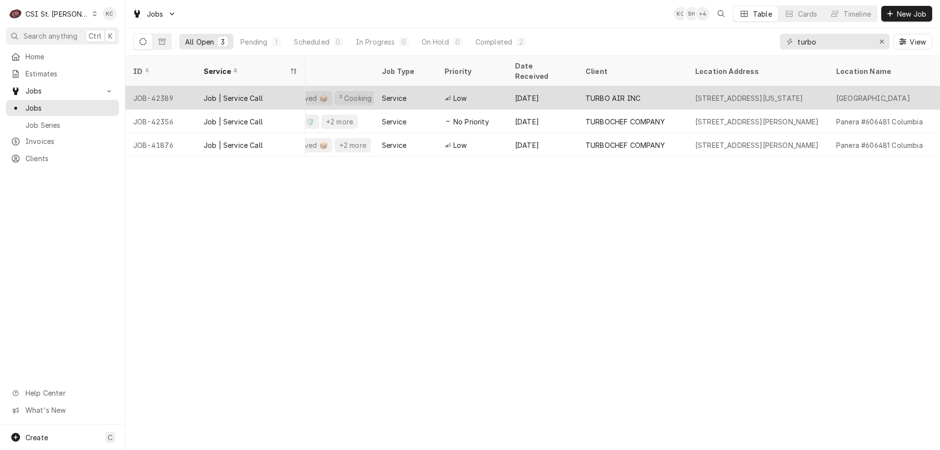
click at [475, 88] on div "Low" at bounding box center [472, 98] width 71 height 24
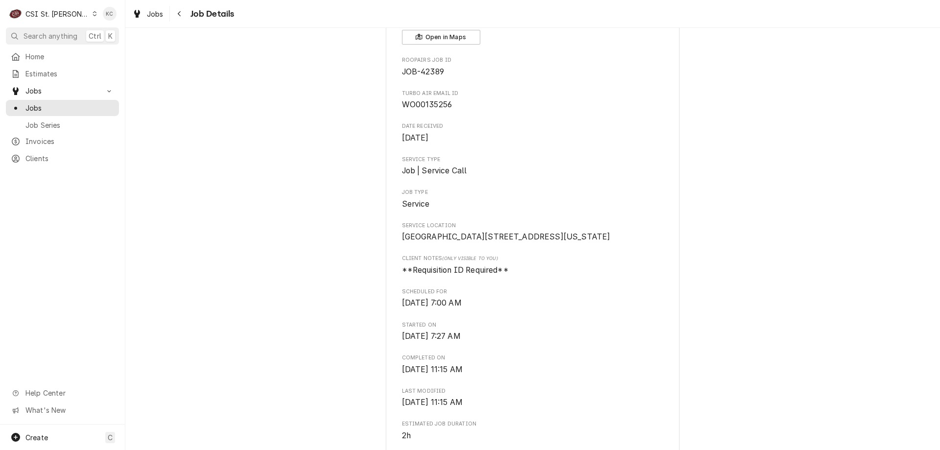
scroll to position [98, 0]
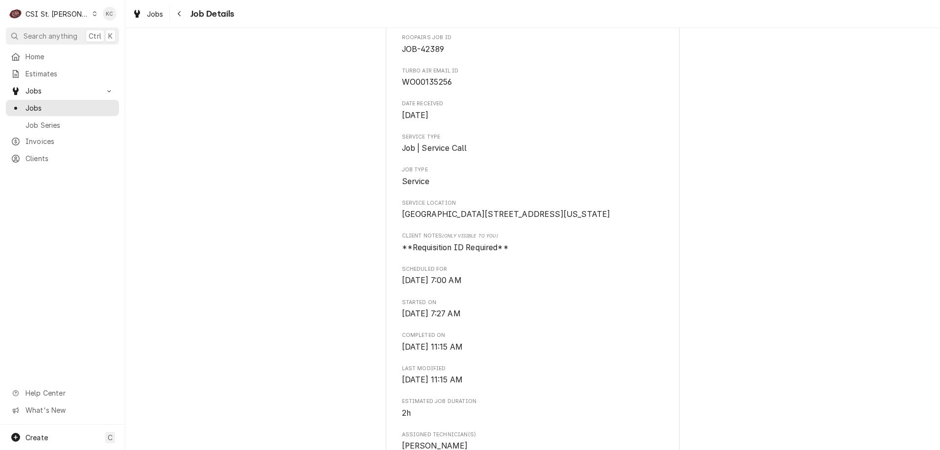
click at [41, 11] on div "CSI St. [PERSON_NAME]" at bounding box center [57, 14] width 64 height 10
click at [95, 17] on div "CSI [US_STATE][GEOGRAPHIC_DATA]." at bounding box center [151, 19] width 131 height 10
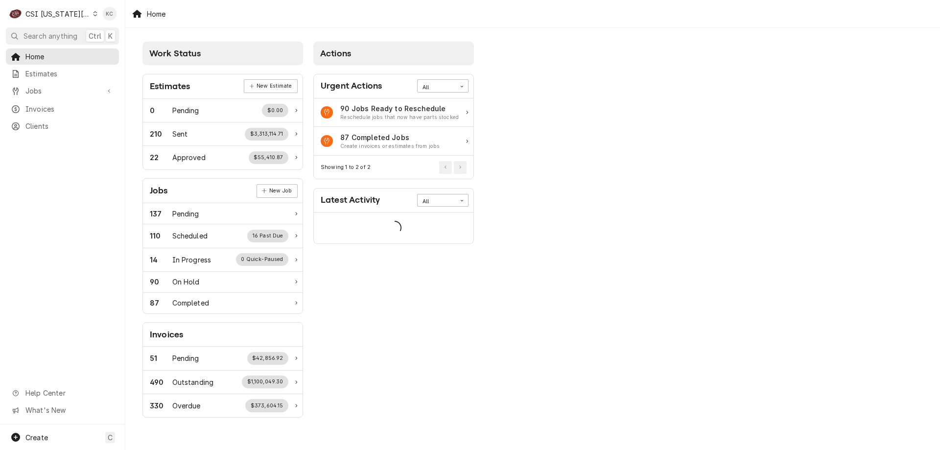
click at [77, 17] on div "CSI [US_STATE][GEOGRAPHIC_DATA]." at bounding box center [57, 14] width 65 height 10
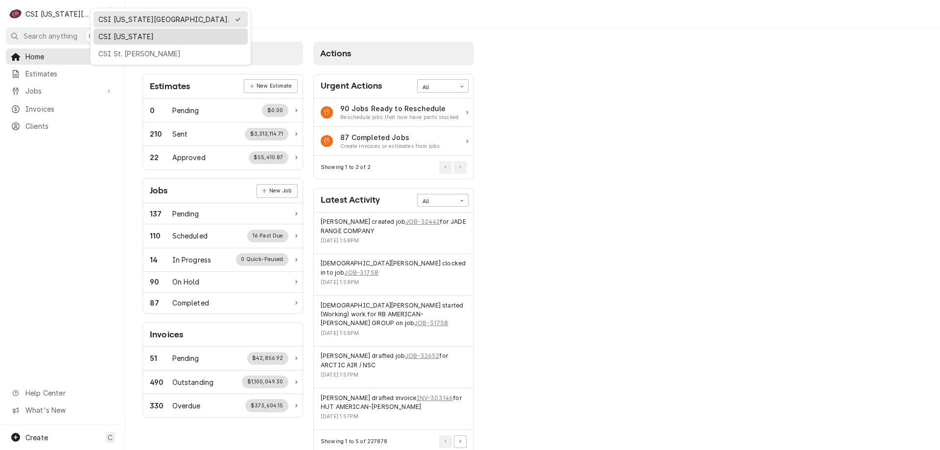
click at [116, 38] on div "CSI [US_STATE]" at bounding box center [170, 36] width 144 height 10
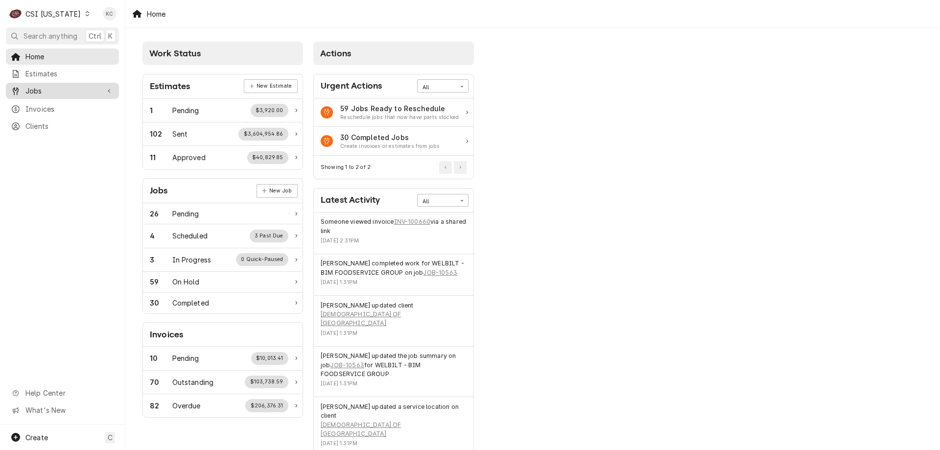
click at [41, 92] on span "Jobs" at bounding box center [62, 91] width 74 height 10
click at [41, 105] on span "Jobs" at bounding box center [69, 108] width 89 height 10
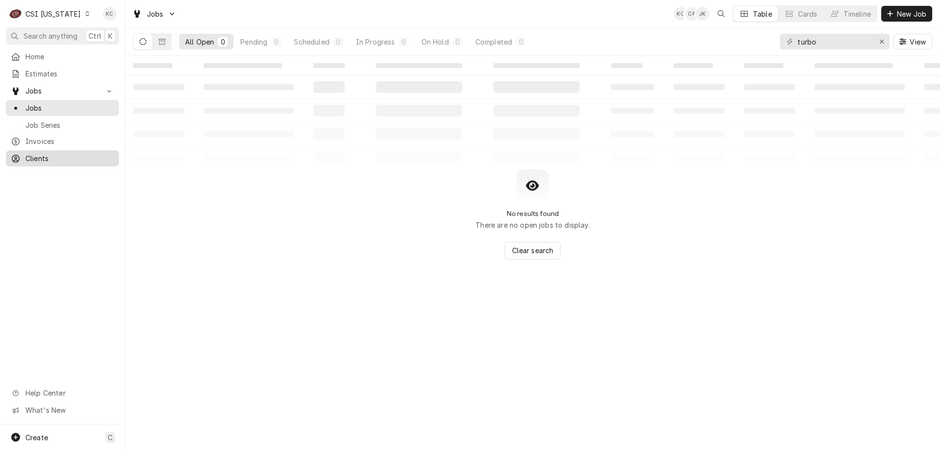
click at [39, 154] on span "Clients" at bounding box center [69, 158] width 89 height 10
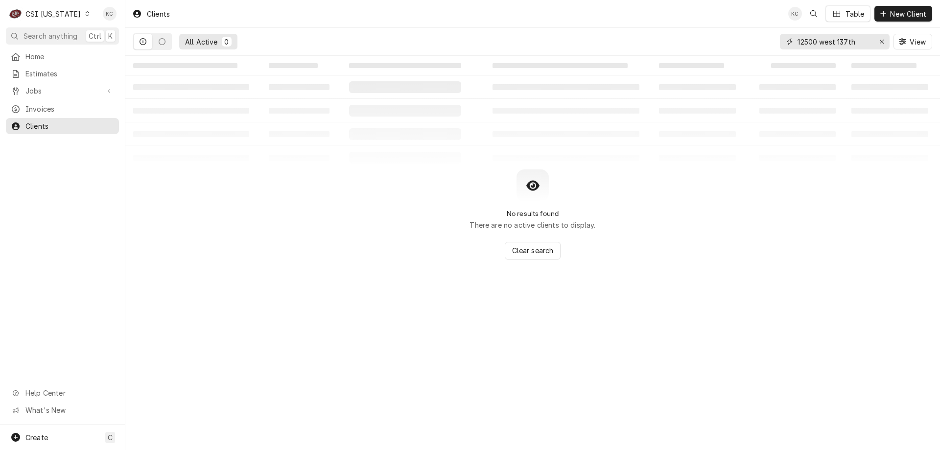
drag, startPoint x: 865, startPoint y: 41, endPoint x: 740, endPoint y: 40, distance: 125.9
click at [740, 40] on div "All Active 0 [STREET_ADDRESS]" at bounding box center [532, 41] width 799 height 27
type input "m"
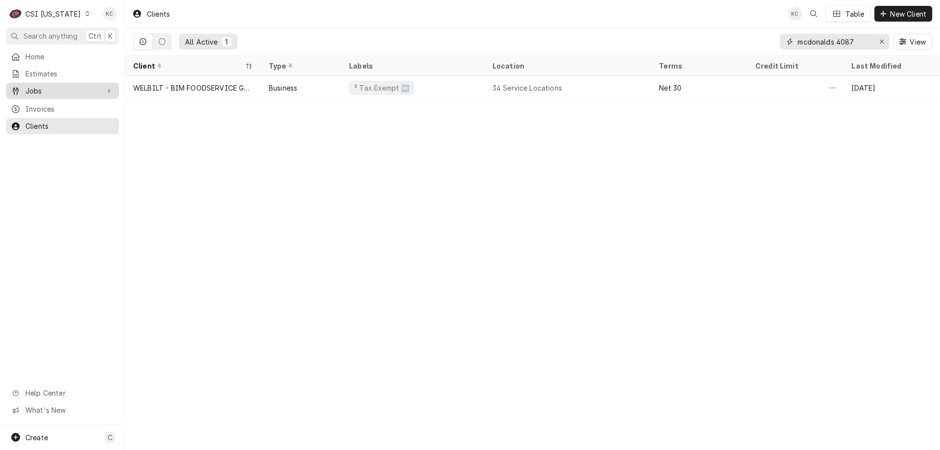
type input "mcdonalds 4087"
click at [61, 86] on span "Jobs" at bounding box center [62, 91] width 74 height 10
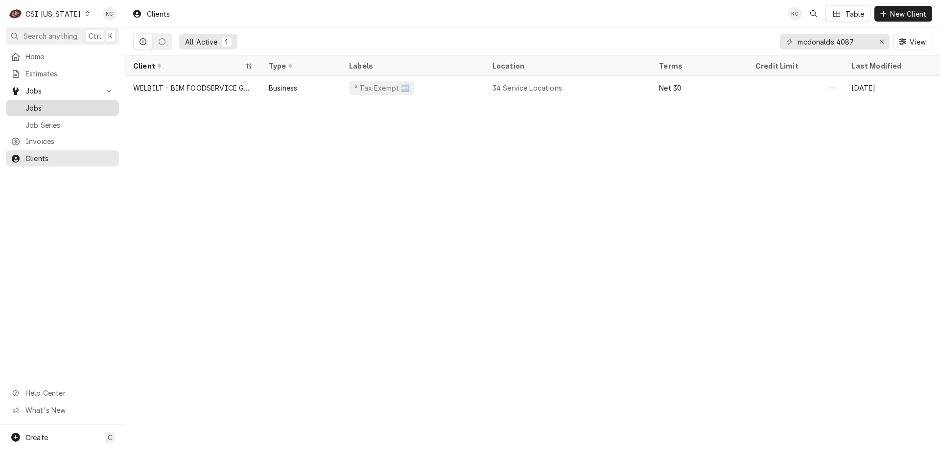
click at [57, 110] on div "Jobs" at bounding box center [62, 108] width 109 height 12
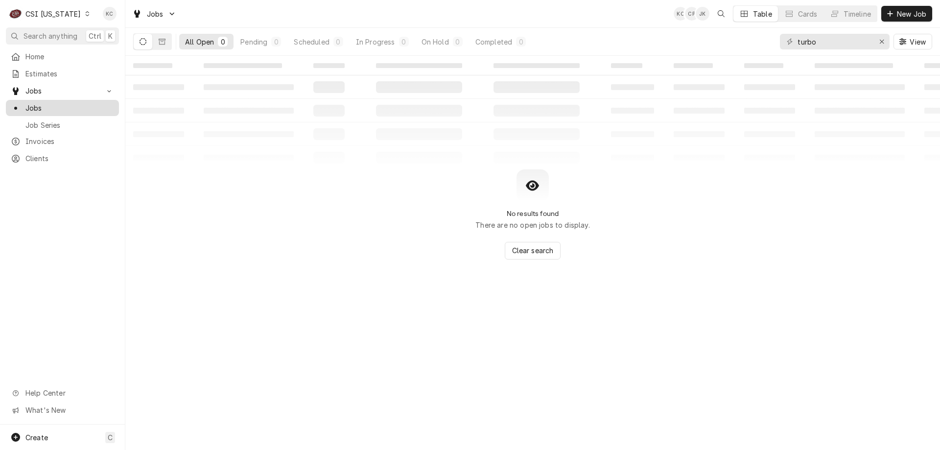
click at [65, 111] on link "Jobs" at bounding box center [62, 108] width 113 height 16
drag, startPoint x: 822, startPoint y: 41, endPoint x: 748, endPoint y: 42, distance: 73.5
click at [748, 42] on div "All Open 0 Pending 0 Scheduled 0 In Progress 0 On Hold 0 Completed 0 turbo View" at bounding box center [532, 41] width 799 height 27
click at [913, 10] on span "New Job" at bounding box center [911, 14] width 33 height 10
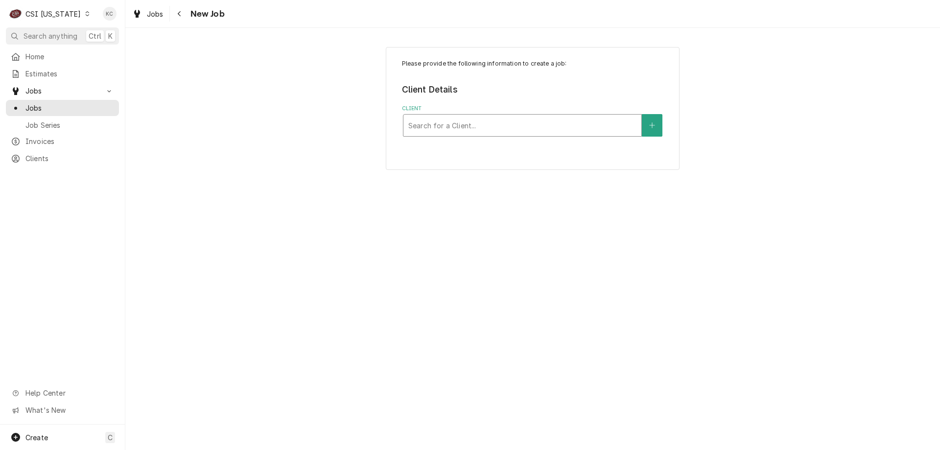
click at [477, 121] on div "Client" at bounding box center [522, 126] width 228 height 18
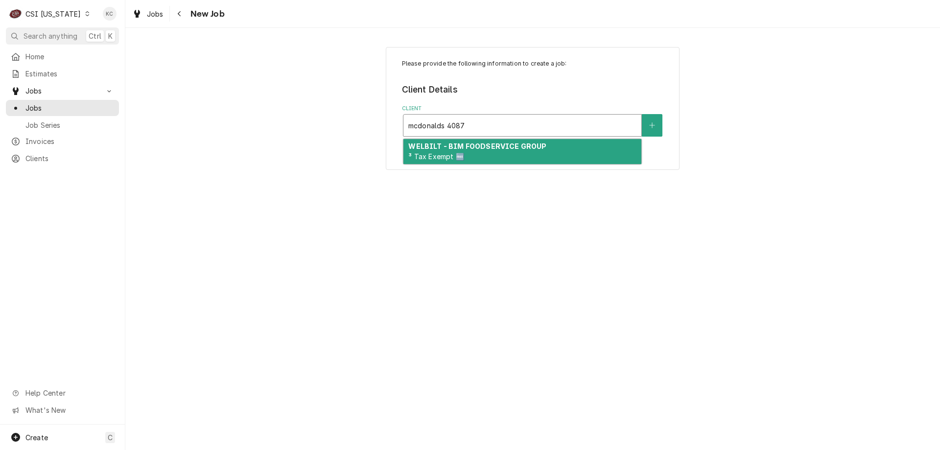
type input "mcdonalds 4087"
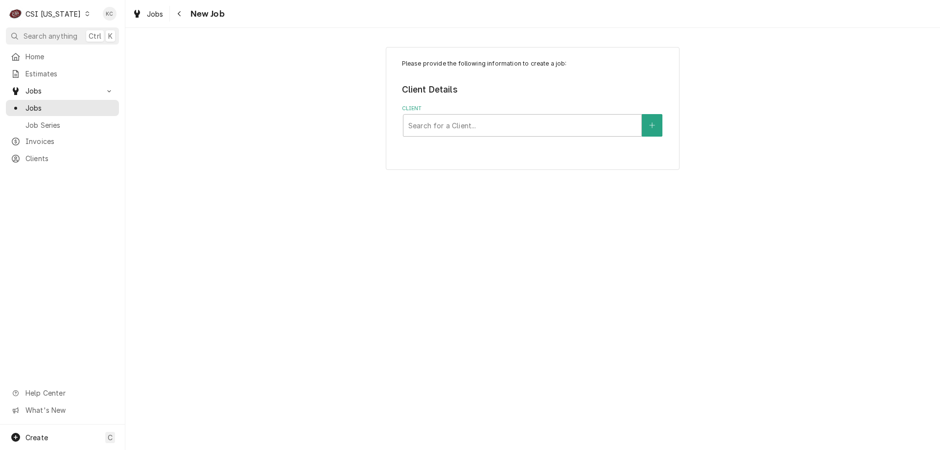
click at [36, 11] on div "CSI [US_STATE]" at bounding box center [52, 14] width 55 height 10
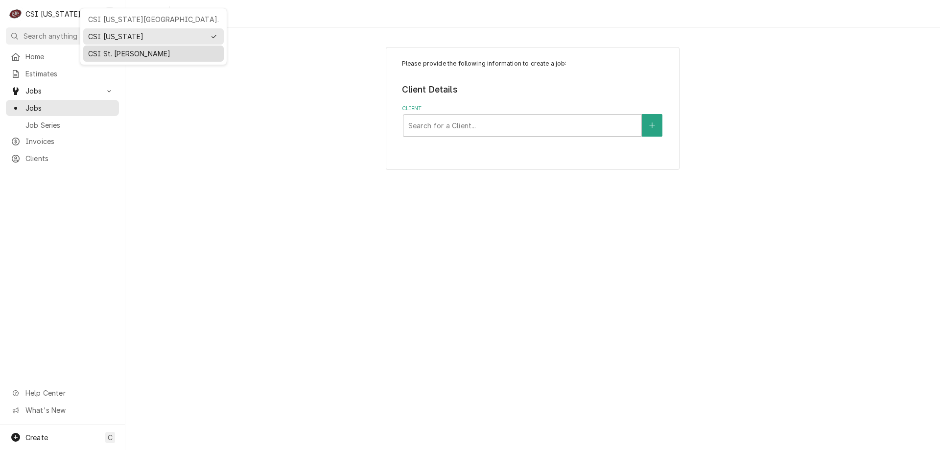
click at [110, 48] on div "CSI St. Louis" at bounding box center [153, 53] width 131 height 10
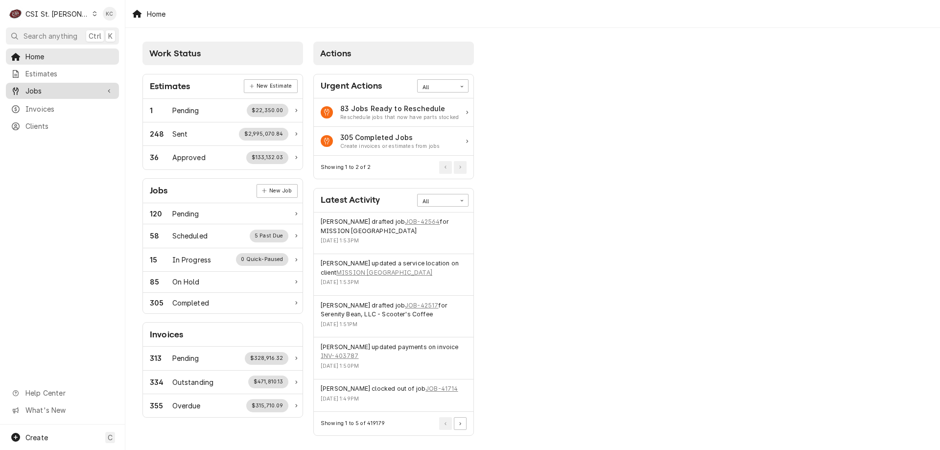
click at [79, 88] on span "Jobs" at bounding box center [62, 91] width 74 height 10
click at [77, 106] on span "Jobs" at bounding box center [69, 108] width 89 height 10
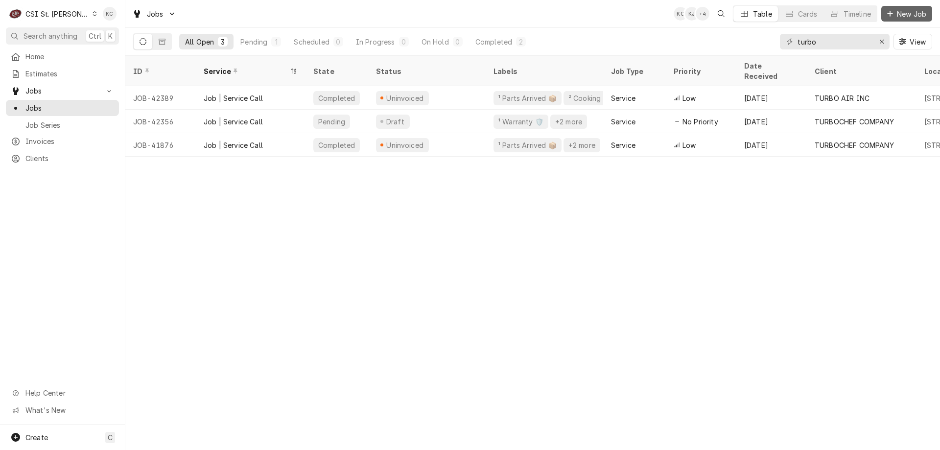
click at [919, 12] on span "New Job" at bounding box center [911, 14] width 33 height 10
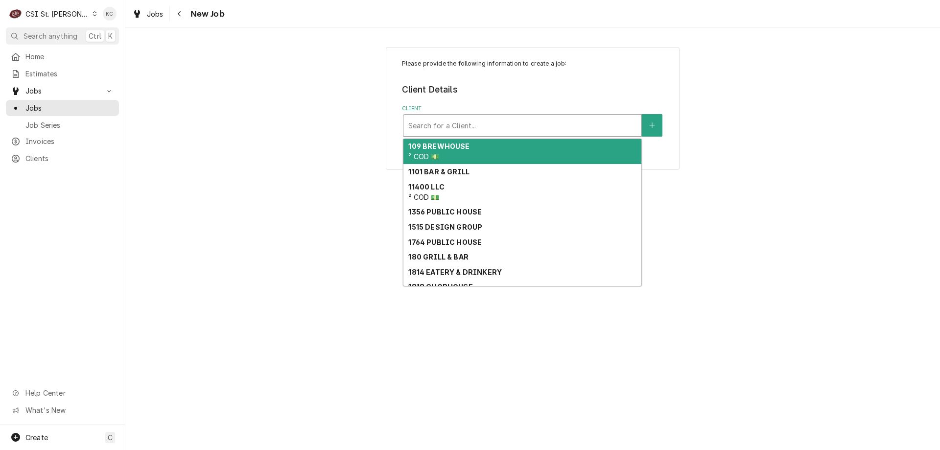
click at [431, 123] on div "Client" at bounding box center [522, 126] width 228 height 18
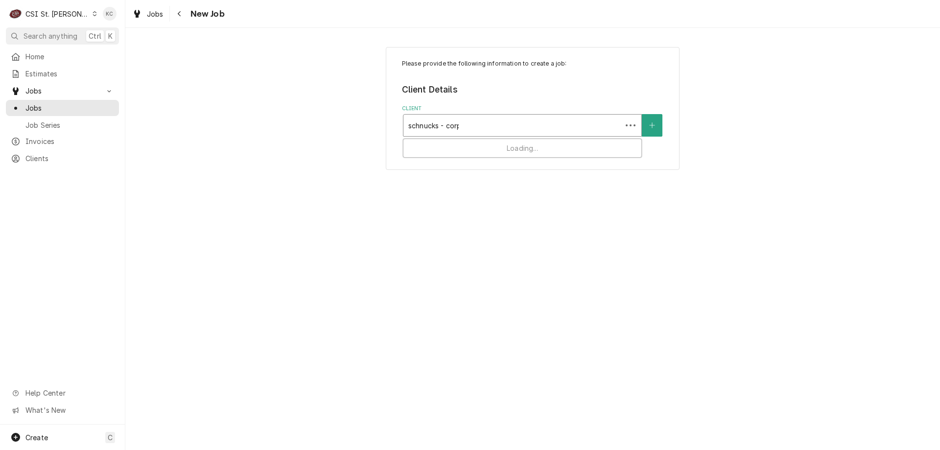
type input "schnucks - corp"
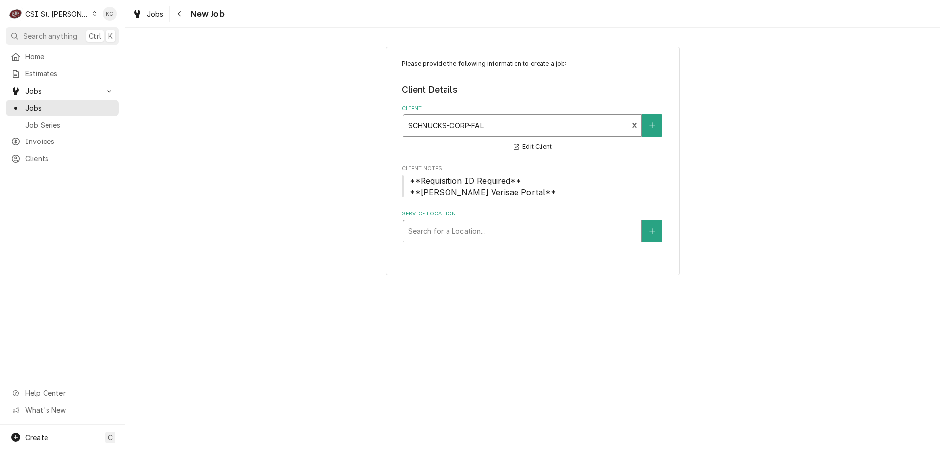
click at [446, 234] on div "Service Location" at bounding box center [522, 231] width 228 height 18
type input "9074"
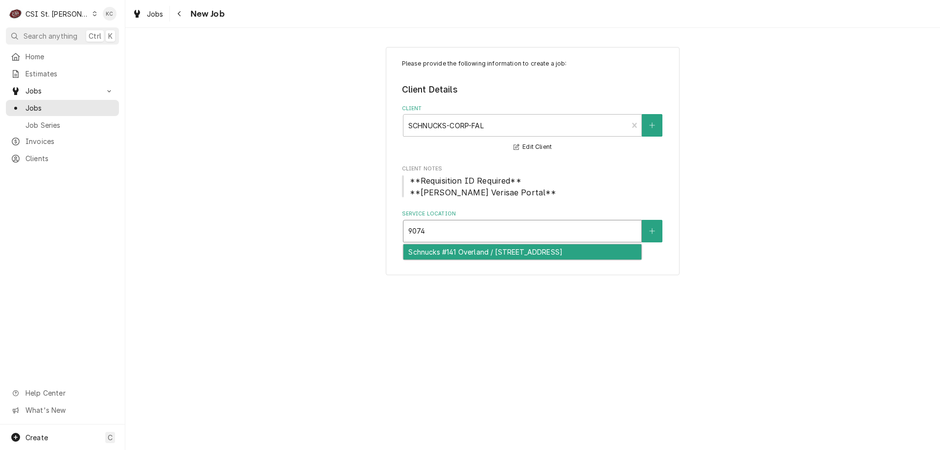
click at [459, 251] on div "Schnucks #141 Overland / 9074 Overland Plaza, St Louis, MO 63114" at bounding box center [523, 251] width 238 height 15
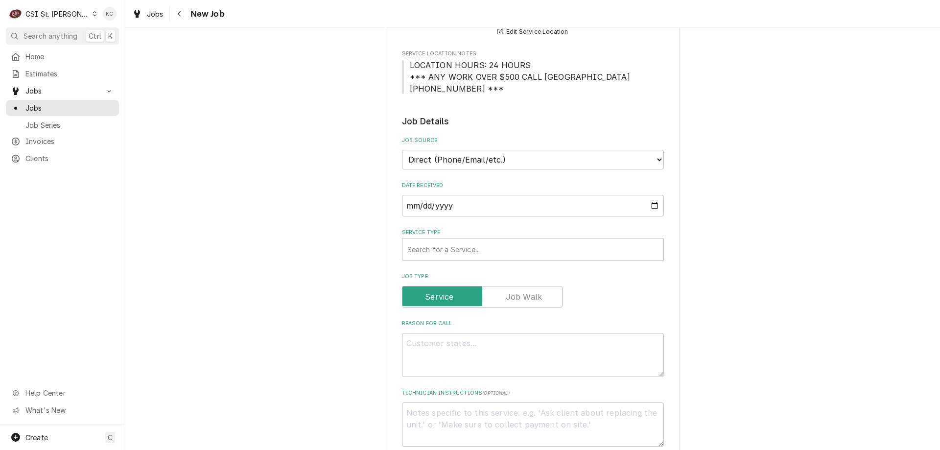
scroll to position [294, 0]
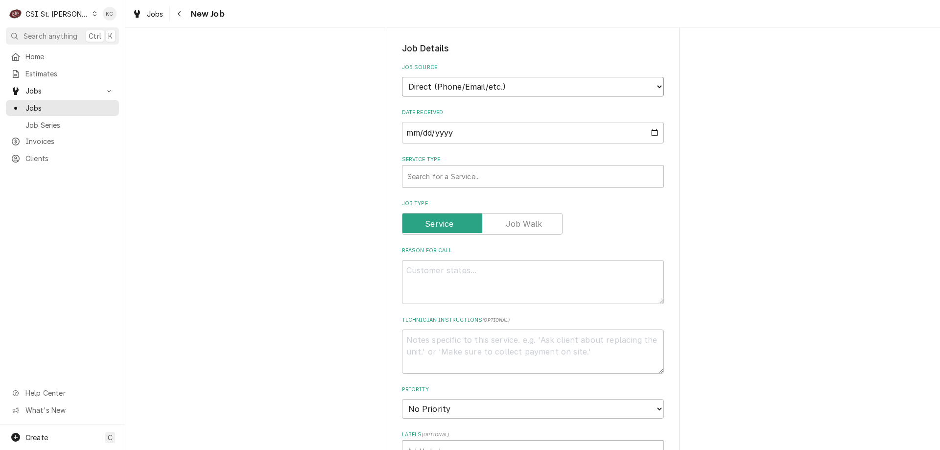
drag, startPoint x: 491, startPoint y: 86, endPoint x: 488, endPoint y: 96, distance: 10.8
click at [490, 90] on select "Direct (Phone/Email/etc.) Service Channel Corrigo Ecotrak Other" at bounding box center [533, 87] width 262 height 20
select select "100"
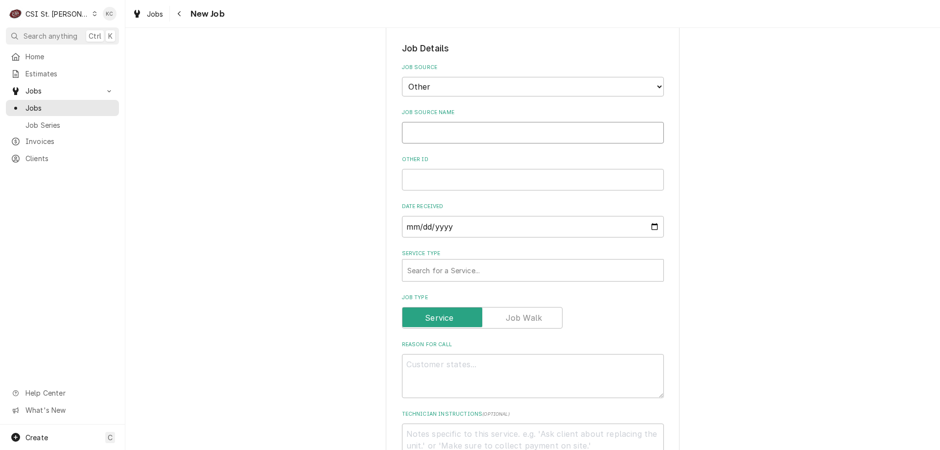
click at [465, 137] on input "Job Source Name" at bounding box center [533, 133] width 262 height 22
type textarea "x"
type input "V"
type textarea "x"
type input "Ve"
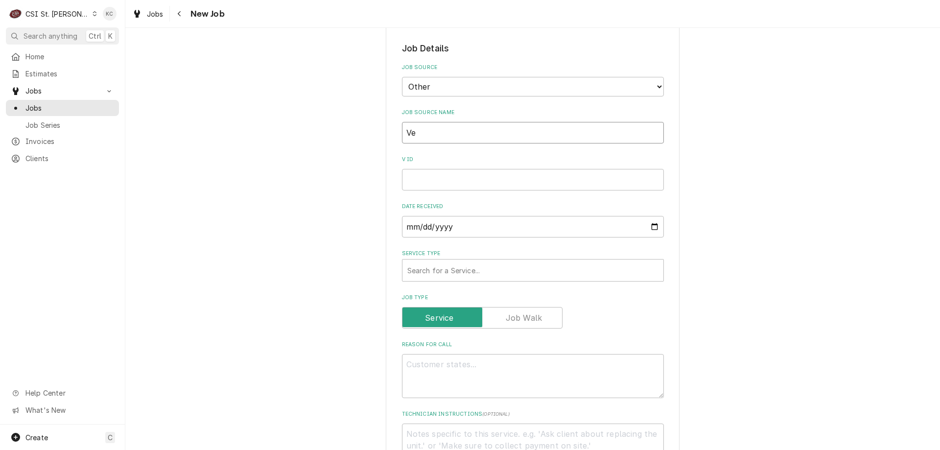
type textarea "x"
type input "Ver"
type textarea "x"
type input "Veri"
type textarea "x"
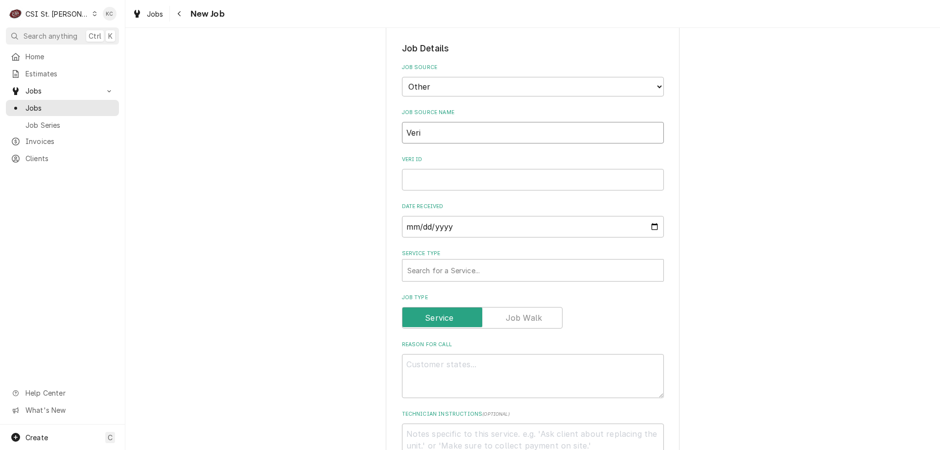
type input "Veris"
type textarea "x"
type input "Verisa"
type textarea "x"
type input "Verisae"
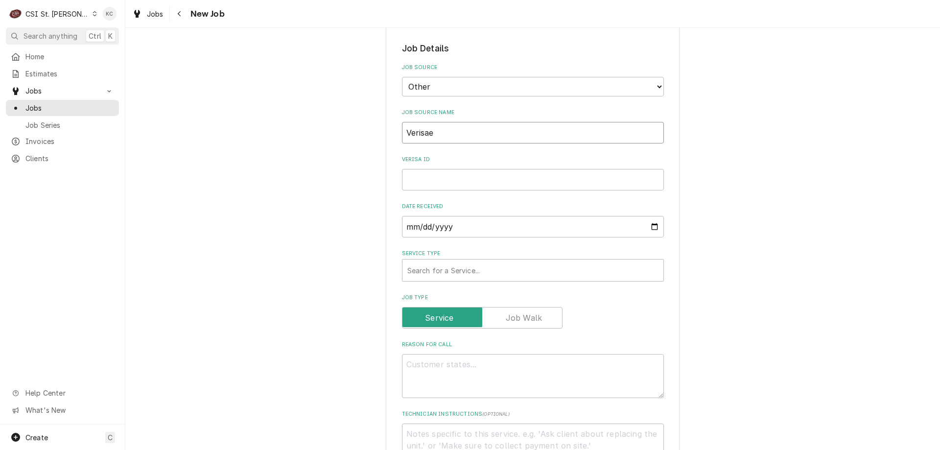
type textarea "x"
type input "Verisae"
type textarea "x"
type input "Verisae e"
type textarea "x"
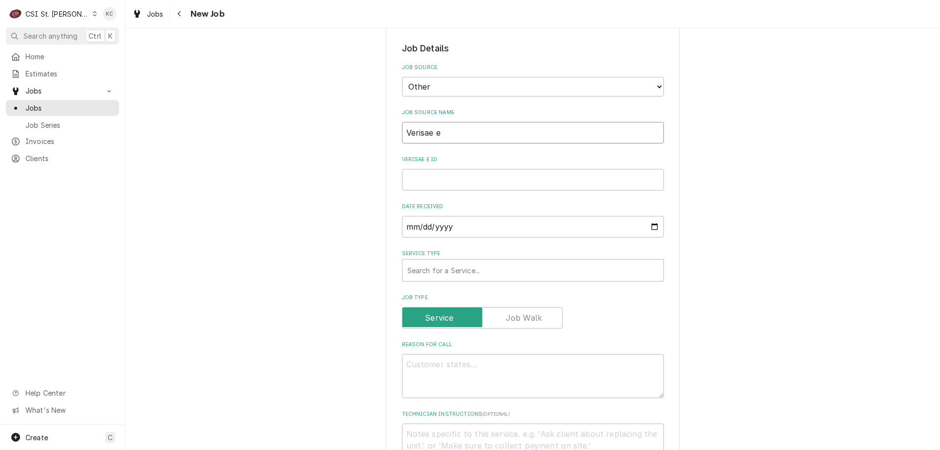
type input "Verisae em"
type textarea "x"
type input "Verisae ema"
type textarea "x"
type input "Verisae emai"
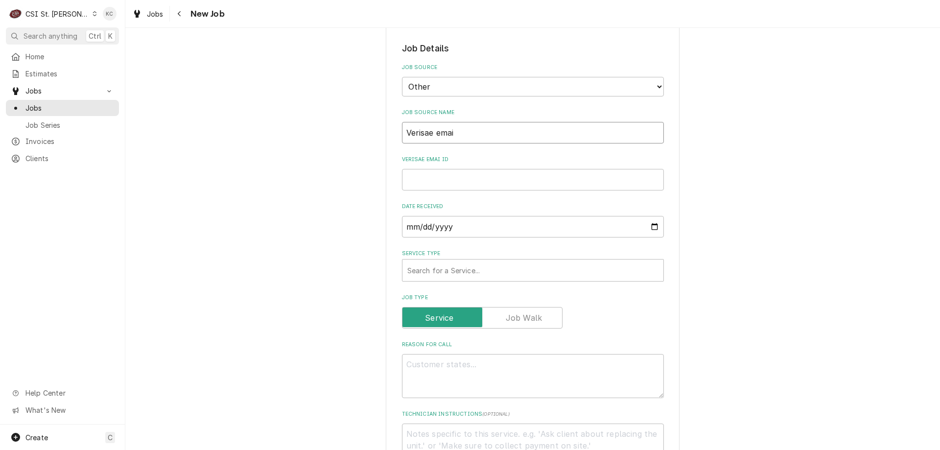
type textarea "x"
type input "Verisae email"
type textarea "x"
type input "Verisae email"
click at [453, 185] on input "Verisae email ID" at bounding box center [533, 180] width 262 height 22
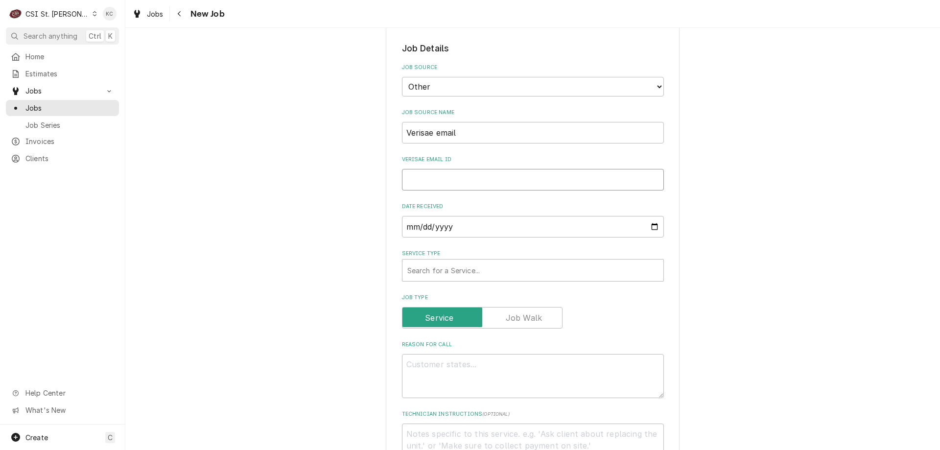
paste input "72069021"
type textarea "x"
type input "72069021"
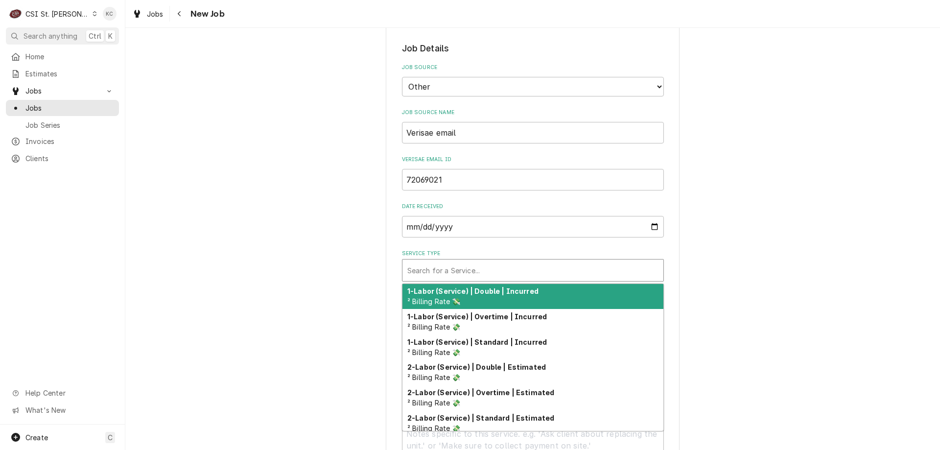
click at [454, 274] on div "Service Type" at bounding box center [532, 271] width 251 height 18
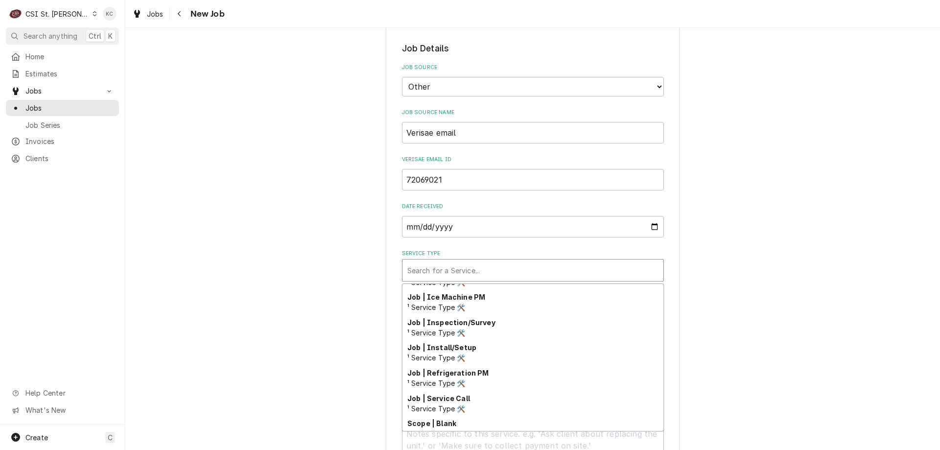
scroll to position [514, 0]
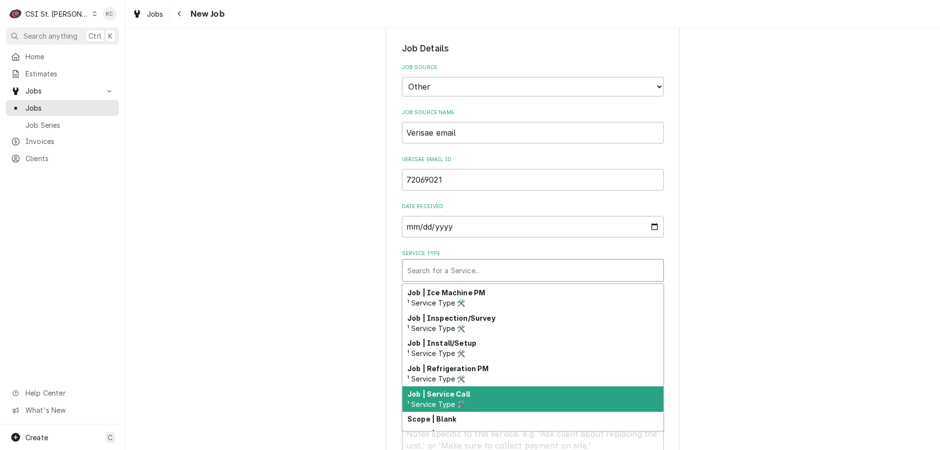
click at [480, 399] on div "Job | Service Call ¹ Service Type 🛠️" at bounding box center [533, 398] width 261 height 25
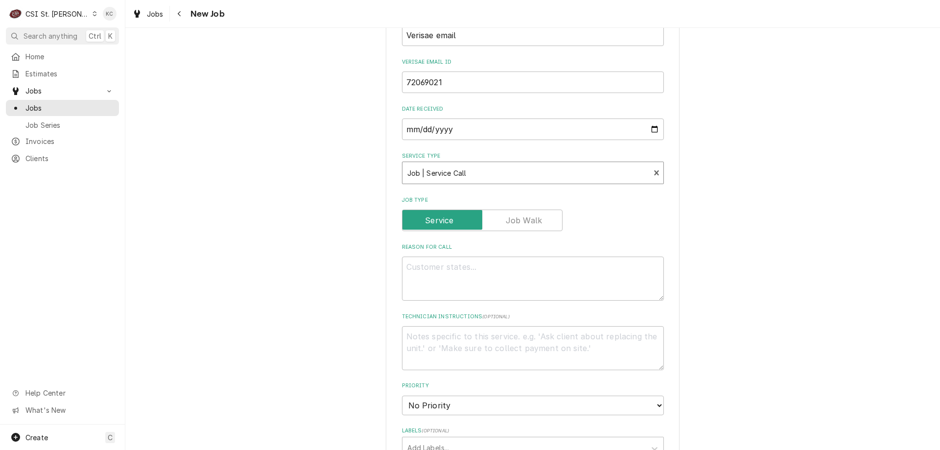
scroll to position [441, 0]
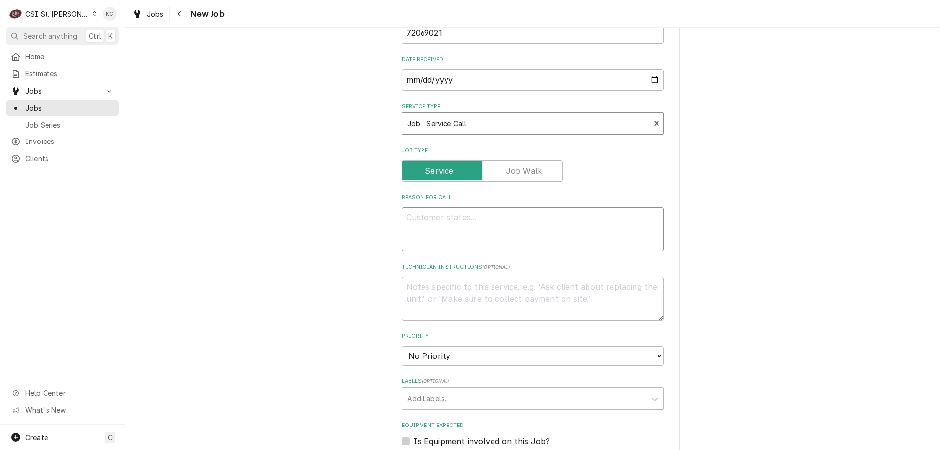
click at [481, 225] on textarea "Reason For Call" at bounding box center [533, 229] width 262 height 44
click at [453, 218] on textarea "Reason For Call" at bounding box center [533, 229] width 262 height 44
paste textarea "Tag #: 141BK63A1 Fixture Number: Serial #: U1271220440512 In-Service Date: 02/2…"
type textarea "x"
type textarea "Tag #: 141BK63A1 Fixture Number: Serial #: U1271220440512 In-Service Date: 02/2…"
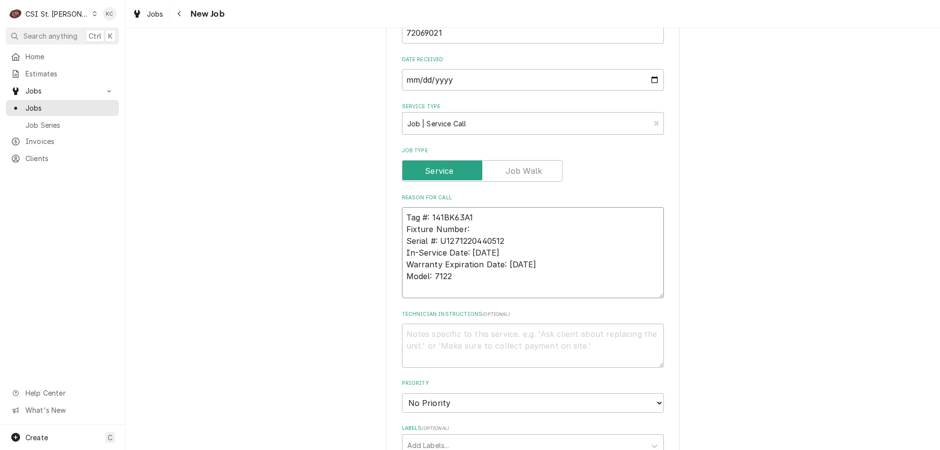
drag, startPoint x: 472, startPoint y: 282, endPoint x: 397, endPoint y: 278, distance: 75.0
click at [397, 278] on div "Please provide the following information to create a job: Client Details Client…" at bounding box center [533, 268] width 294 height 1324
drag, startPoint x: 476, startPoint y: 227, endPoint x: 397, endPoint y: 224, distance: 78.9
click at [397, 224] on div "Please provide the following information to create a job: Client Details Client…" at bounding box center [533, 268] width 294 height 1324
type textarea "x"
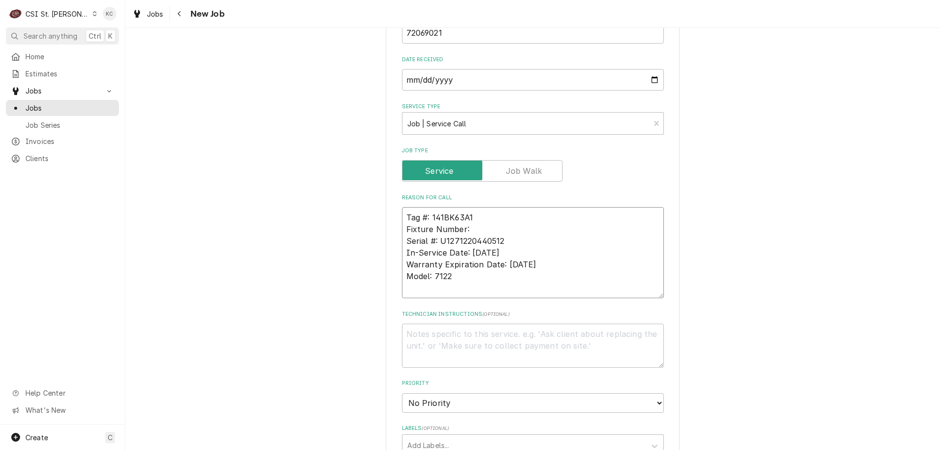
type textarea "Tag #: 141BK63A1 Serial #: U1271220440512 In-Service Date: 02/27/2012 Warranty …"
paste textarea "Model: 7122"
type textarea "x"
type textarea "Tag #: 141BK63A1 Model: 7122 Serial #: U1271220440512 In-Service Date: 02/27/20…"
drag, startPoint x: 451, startPoint y: 276, endPoint x: 393, endPoint y: 256, distance: 60.7
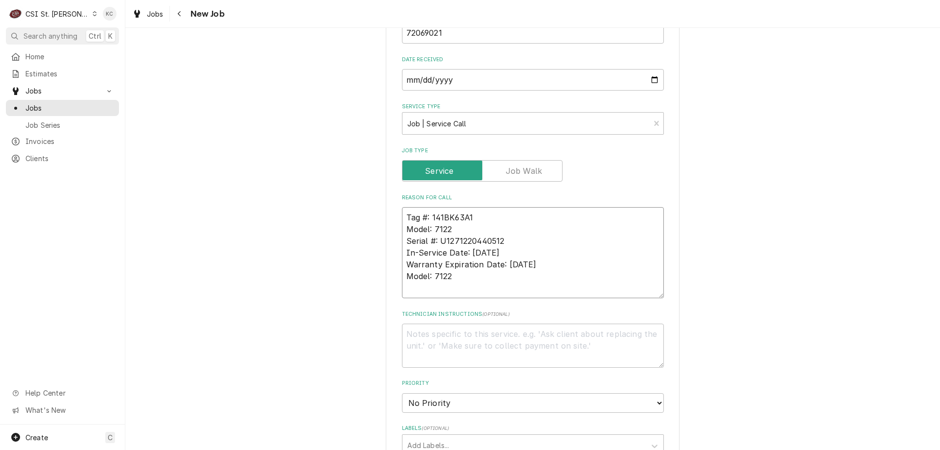
click at [393, 256] on div "Please provide the following information to create a job: Client Details Client…" at bounding box center [533, 268] width 294 height 1324
type textarea "x"
type textarea "Tag #: 141BK63A1 Model: 7122 Serial #: U1271220440512"
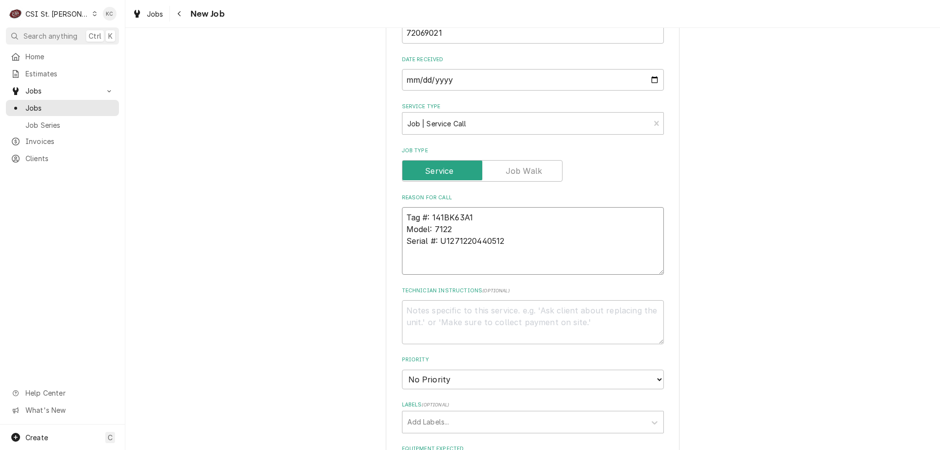
type textarea "x"
type textarea "Tag #: 141BK63A1 Model: 7122 Serial #: U1271220440512"
type textarea "x"
type textarea "Tag #: 141BK63A1 Model: 7122 Serial #: U1271220440512"
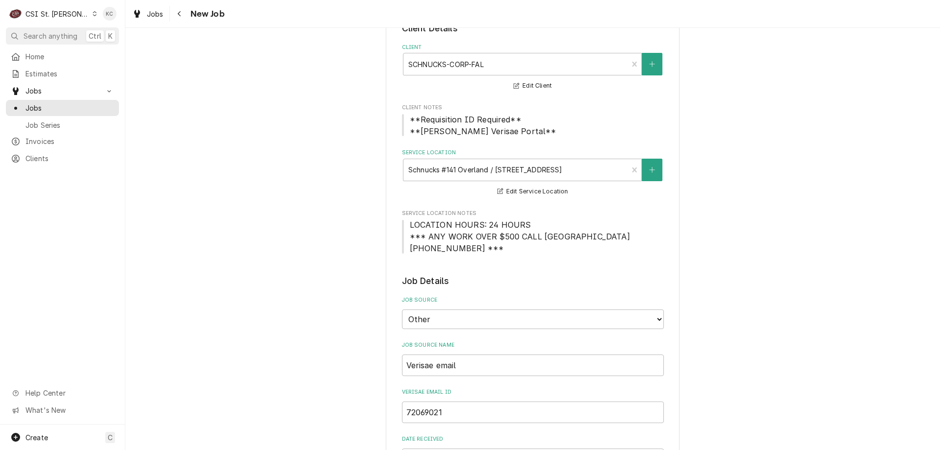
scroll to position [49, 0]
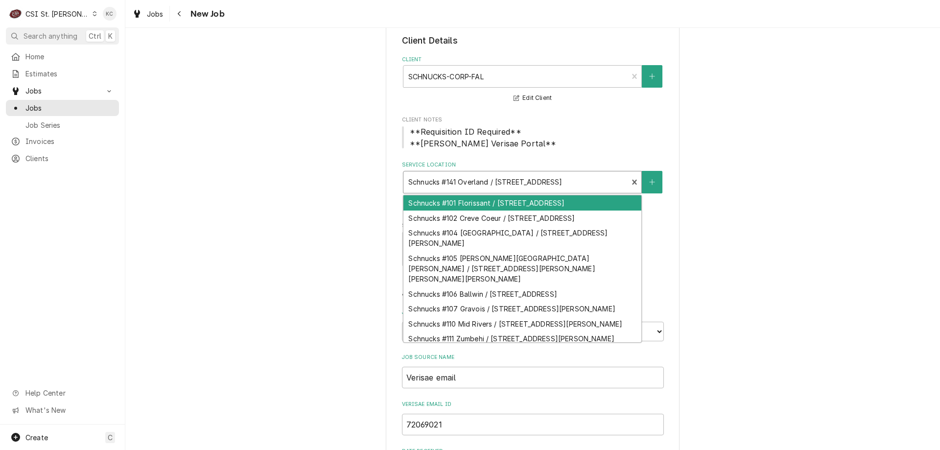
click at [544, 180] on div "Service Location" at bounding box center [515, 182] width 215 height 18
type input "1"
type textarea "x"
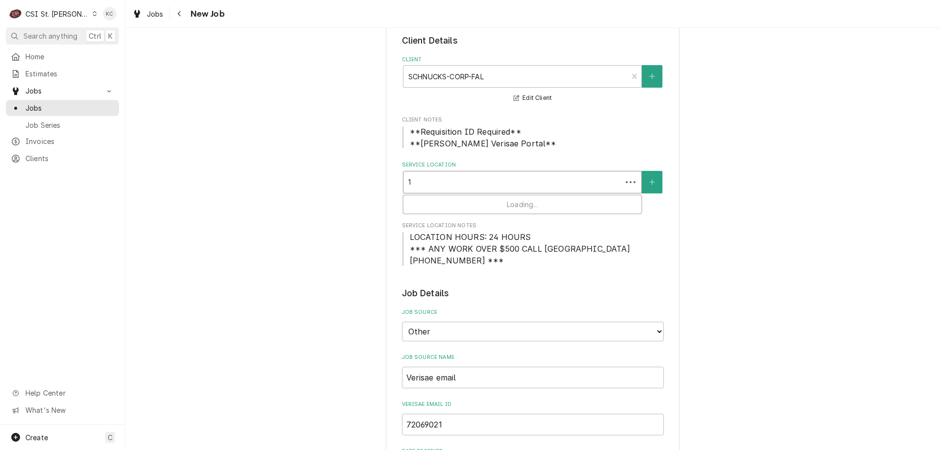
type input "12"
type textarea "x"
type input "123"
type textarea "x"
type input "1233"
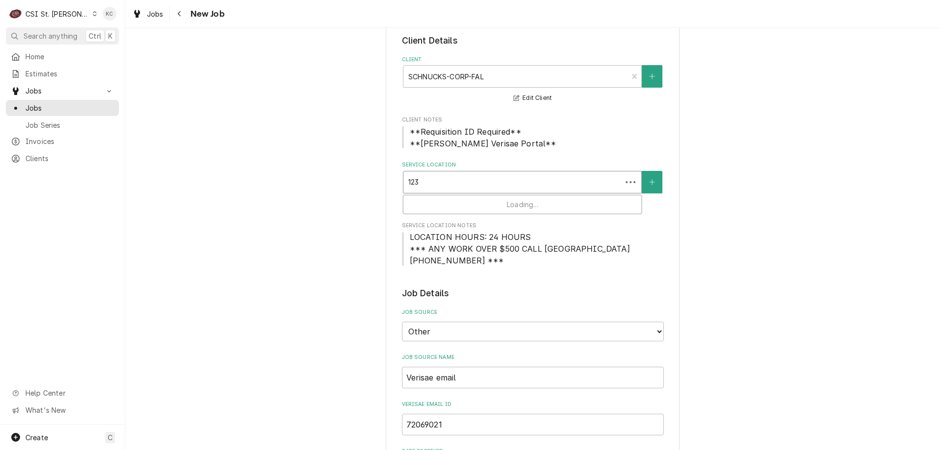
type textarea "x"
type input "12332"
type textarea "x"
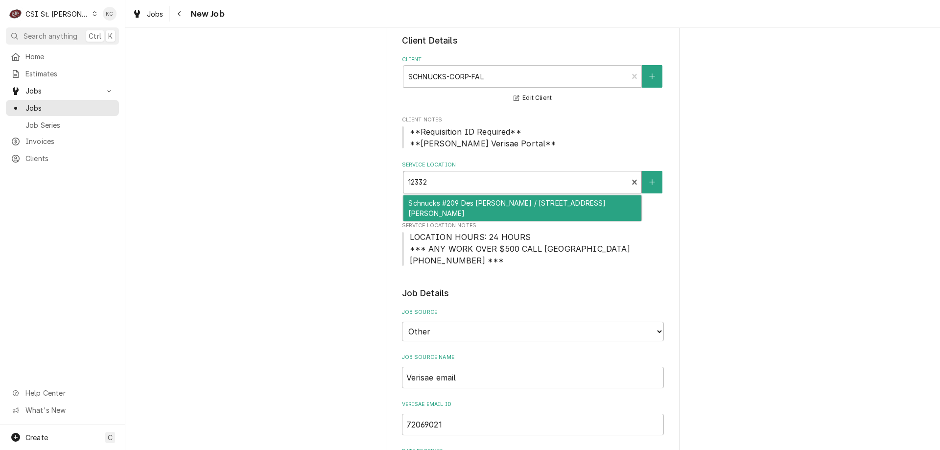
click at [546, 208] on div "Schnucks #209 Des Peres / 12332 Manchester Rd, Des Peres, MO 63131" at bounding box center [523, 207] width 238 height 25
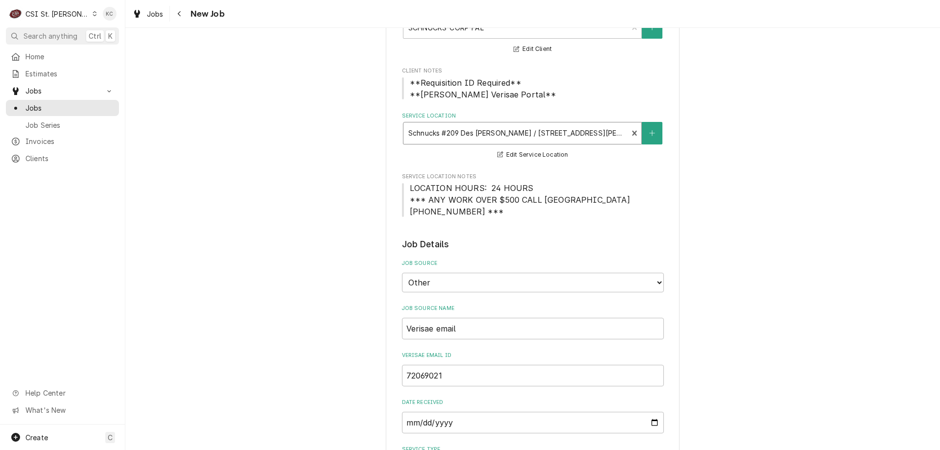
scroll to position [147, 0]
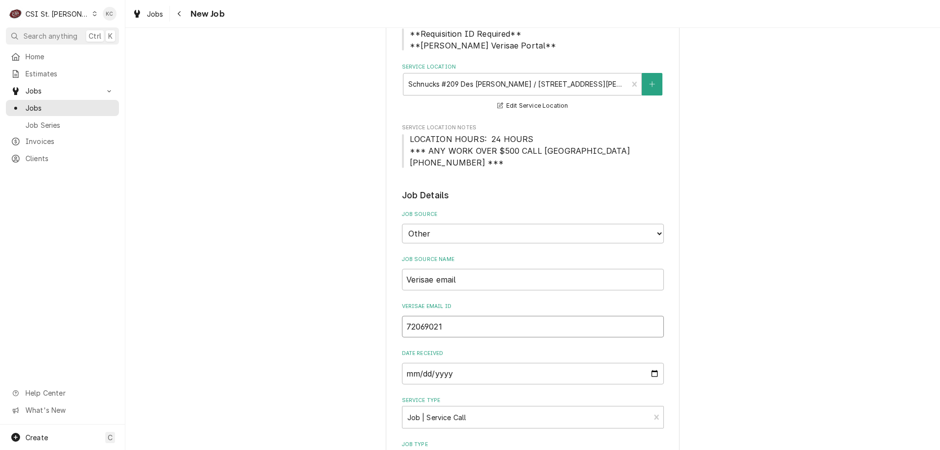
click at [492, 332] on input "72069021" at bounding box center [533, 327] width 262 height 22
type textarea "x"
type input "7206902"
type textarea "x"
type input "720690"
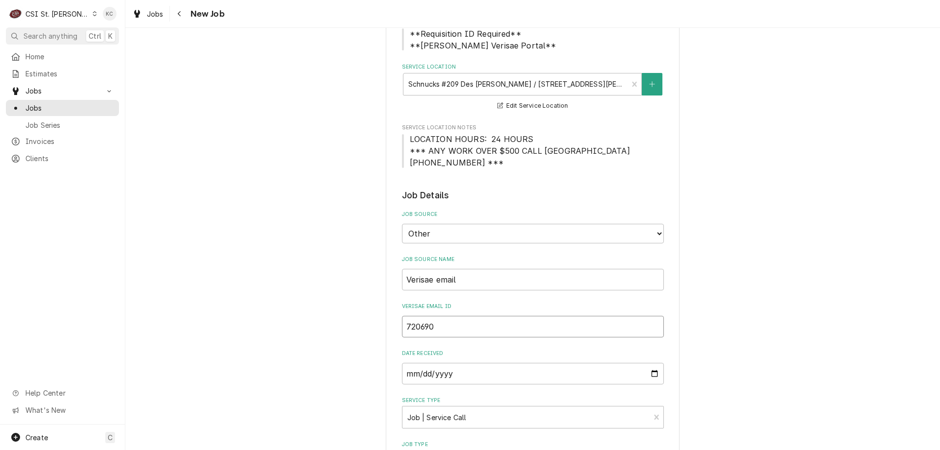
type textarea "x"
type input "7206"
type textarea "x"
type input "720"
type textarea "x"
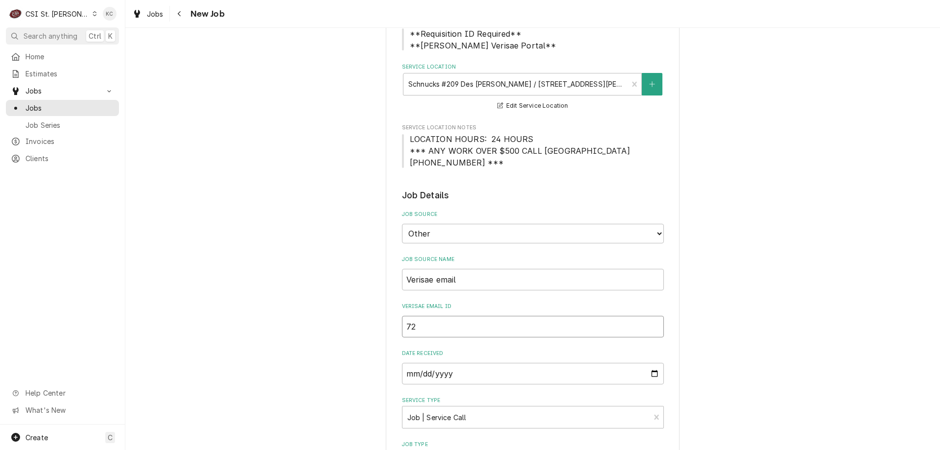
type input "7"
type textarea "x"
click at [433, 325] on input "Verisae email ID" at bounding box center [533, 327] width 262 height 22
paste input "72069320"
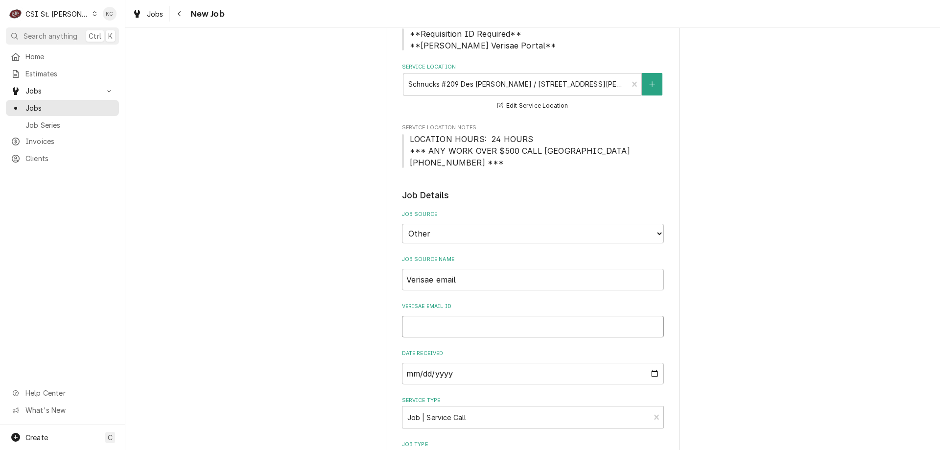
type textarea "x"
type input "72069320"
type textarea "x"
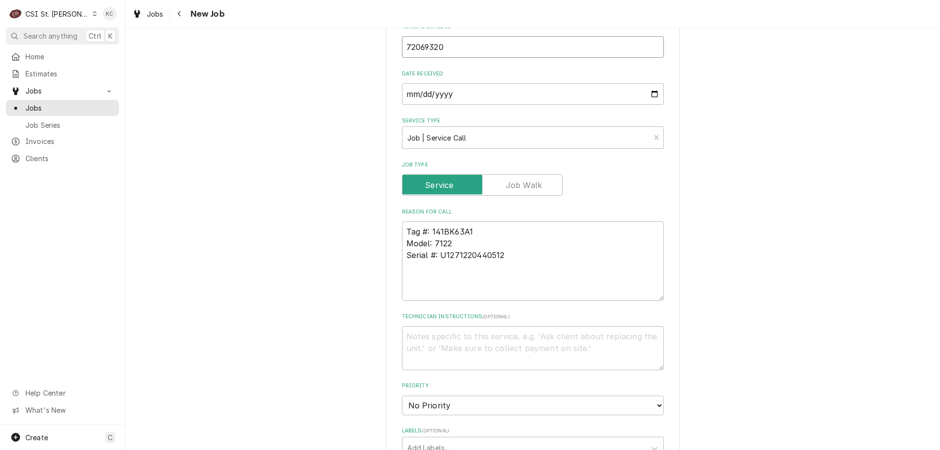
scroll to position [441, 0]
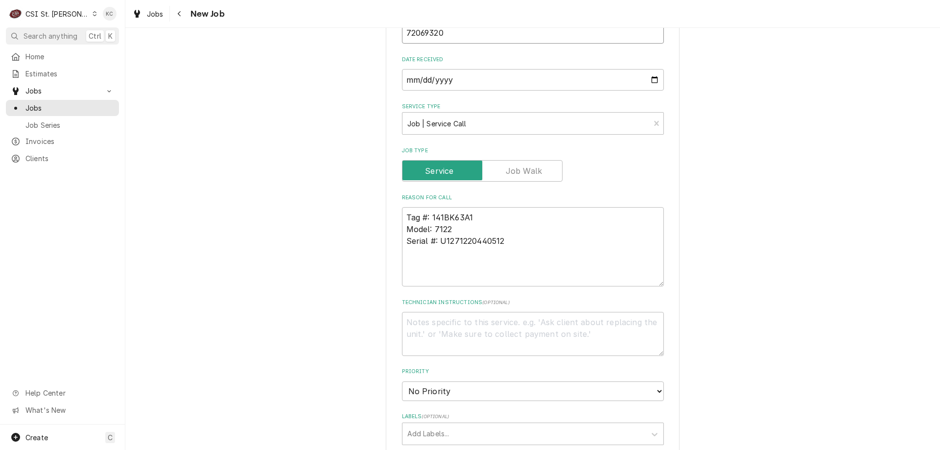
type input "72069320"
drag, startPoint x: 518, startPoint y: 244, endPoint x: 389, endPoint y: 210, distance: 133.3
click at [389, 210] on div "Please provide the following information to create a job: Client Details Client…" at bounding box center [533, 217] width 294 height 1223
type textarea "x"
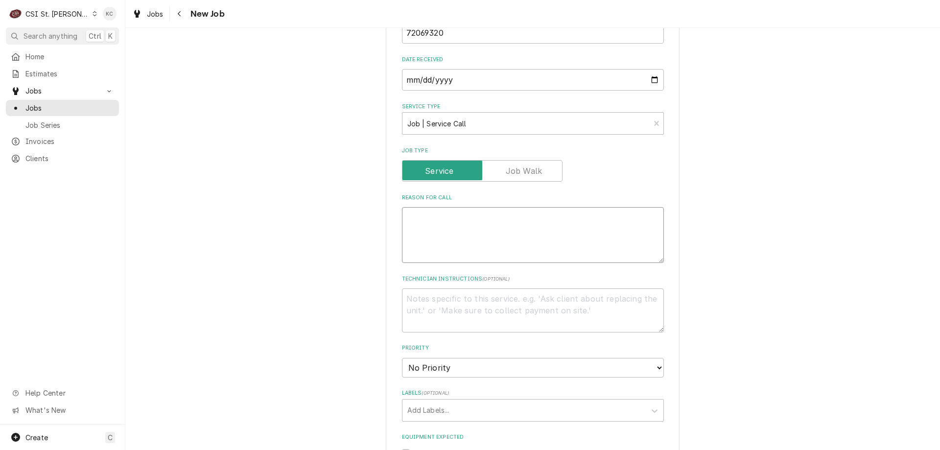
type textarea "x"
click at [447, 218] on textarea "Reason For Call" at bounding box center [533, 235] width 262 height 56
paste textarea "Tag #: 209BK54A Fixture Number: Serial #: U0924311181609 In-Service Date: 09/15…"
type textarea "x"
type textarea "Tag #: 209BK54A Fixture Number: Serial #: U0924311181609 In-Service Date: 09/15…"
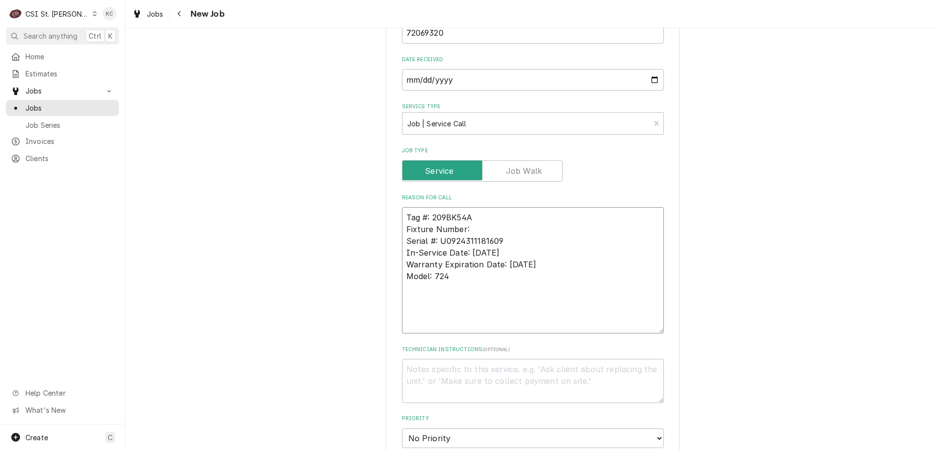
drag, startPoint x: 467, startPoint y: 228, endPoint x: 369, endPoint y: 226, distance: 98.0
click at [369, 226] on div "Please provide the following information to create a job: Client Details Client…" at bounding box center [532, 240] width 815 height 1287
type textarea "x"
type textarea "Tag #: 209BK54A Serial #: U0924311181609 In-Service Date: 09/15/2009 Warranty E…"
drag, startPoint x: 446, startPoint y: 272, endPoint x: 416, endPoint y: 273, distance: 30.4
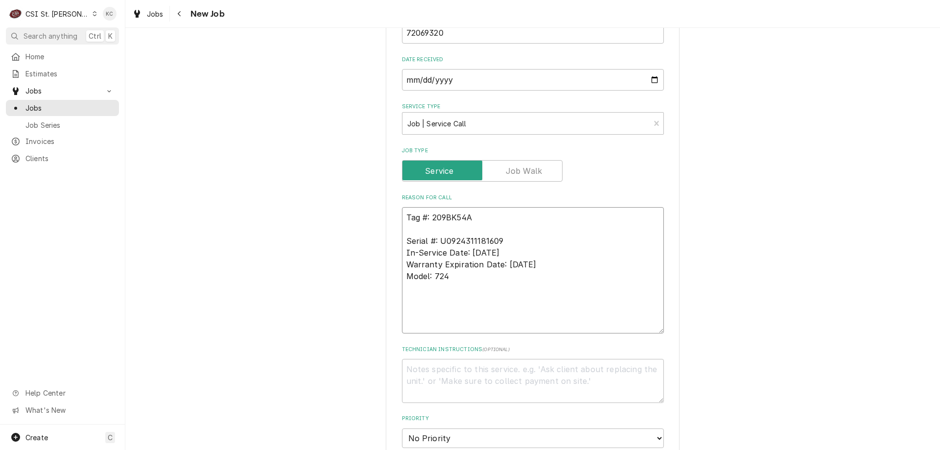
click at [389, 271] on div "Please provide the following information to create a job: Client Details Client…" at bounding box center [533, 241] width 294 height 1270
click at [446, 230] on textarea "Tag #: 209BK54A Serial #: U0924311181609 In-Service Date: 09/15/2009 Warranty E…" at bounding box center [533, 270] width 262 height 126
paste textarea "Model: 724"
type textarea "x"
type textarea "Tag #: 209BK54A Model: 724 Serial #: U0924311181609 In-Service Date: 09/15/2009…"
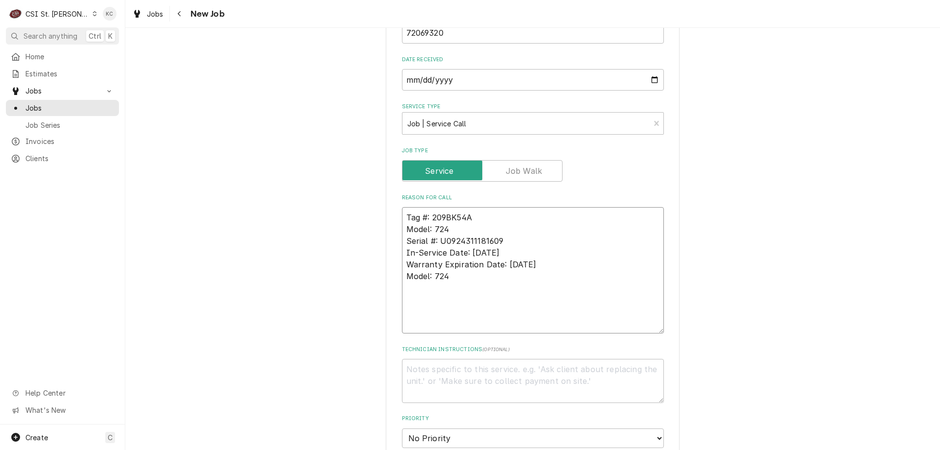
drag, startPoint x: 452, startPoint y: 280, endPoint x: 401, endPoint y: 253, distance: 57.6
click at [402, 253] on textarea "Tag #: 209BK54A Model: 724 Serial #: U0924311181609 In-Service Date: 09/15/2009…" at bounding box center [533, 270] width 262 height 126
type textarea "x"
type textarea "Tag #: 209BK54A Model: 724 Serial #: U0924311181609"
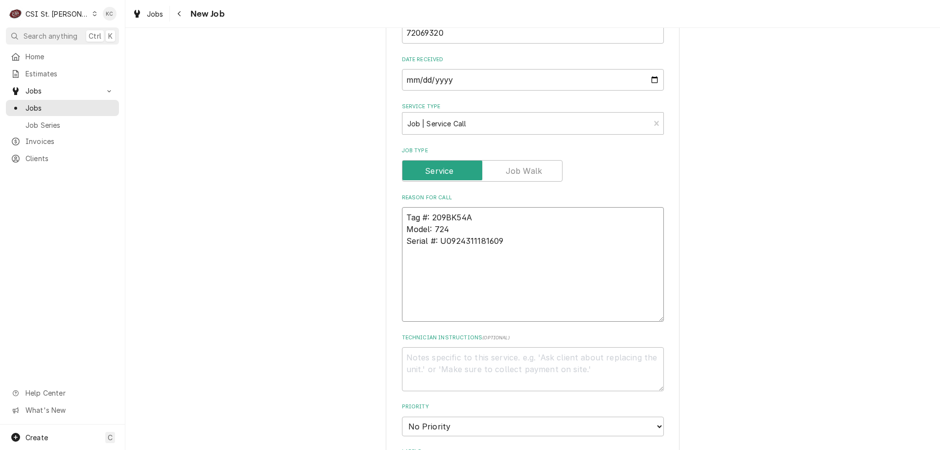
type textarea "x"
type textarea "Tag #: 209BK54A Model: 724 Serial #: U0924311181609"
click at [447, 265] on textarea "Tag #: 209BK54A Model: 724 Serial #: U0924311181609" at bounding box center [533, 264] width 262 height 115
paste textarea "This oven will shoot up to 700 degrees and be locked. The tech who has come out…"
type textarea "x"
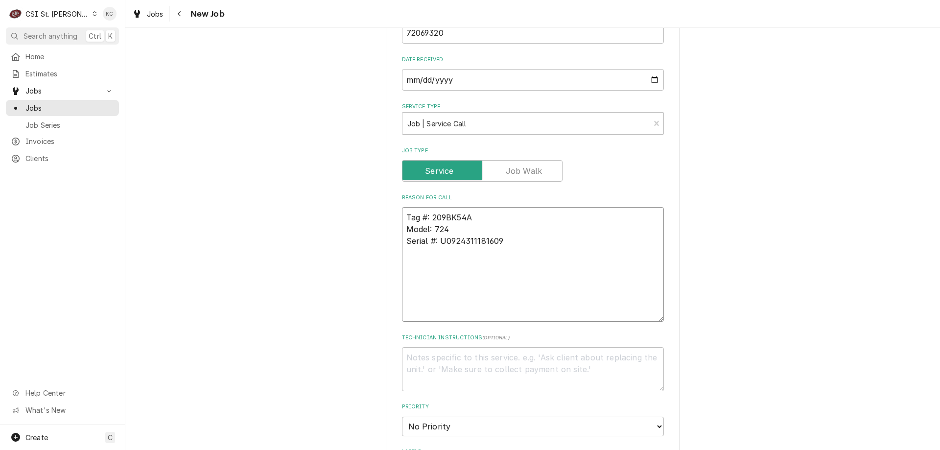
type textarea "Tag #: 209BK54A Model: 724 Serial #: U0924311181609 This oven will shoot up to …"
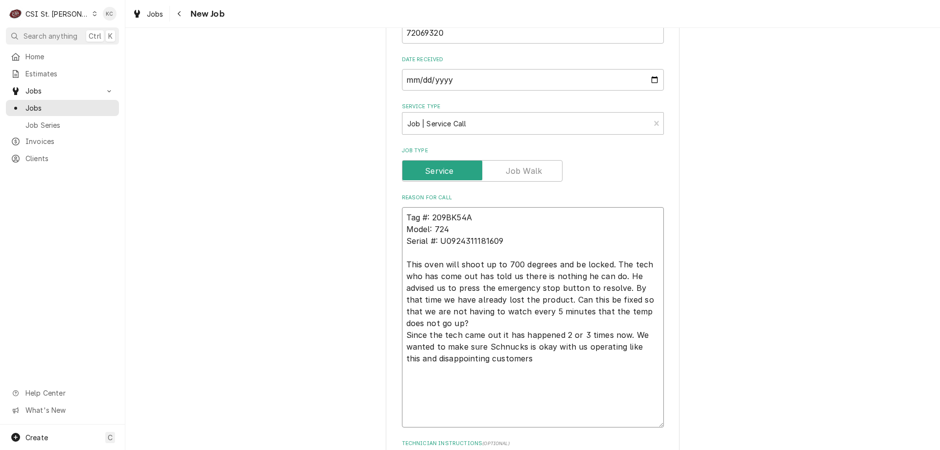
type textarea "x"
type textarea "Tag #: 209BK54A Model: 724 Serial #: U0924311181609 This oven will shoot up to …"
click at [861, 318] on div "Please provide the following information to create a job: Client Details Client…" at bounding box center [532, 287] width 815 height 1381
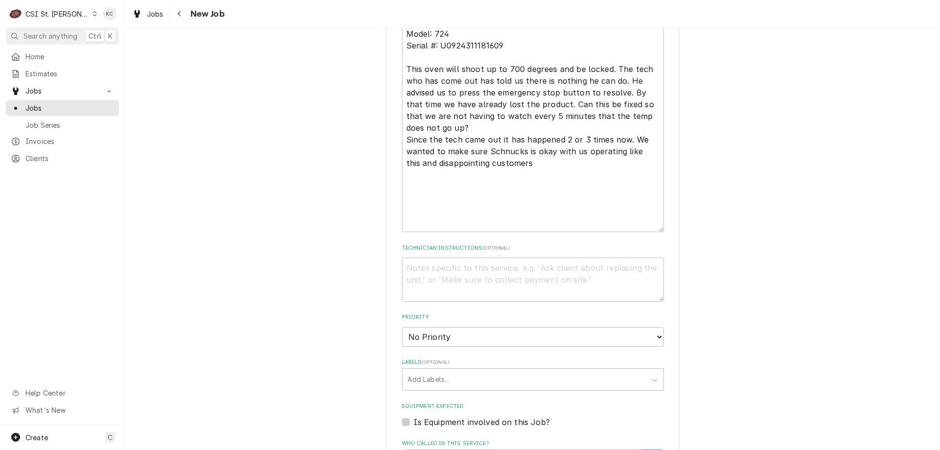
scroll to position [637, 0]
click at [506, 272] on textarea "Technician Instructions ( optional )" at bounding box center [533, 279] width 262 height 44
paste textarea "Jessica Glynn"
type textarea "x"
type textarea "Jessica Glynn"
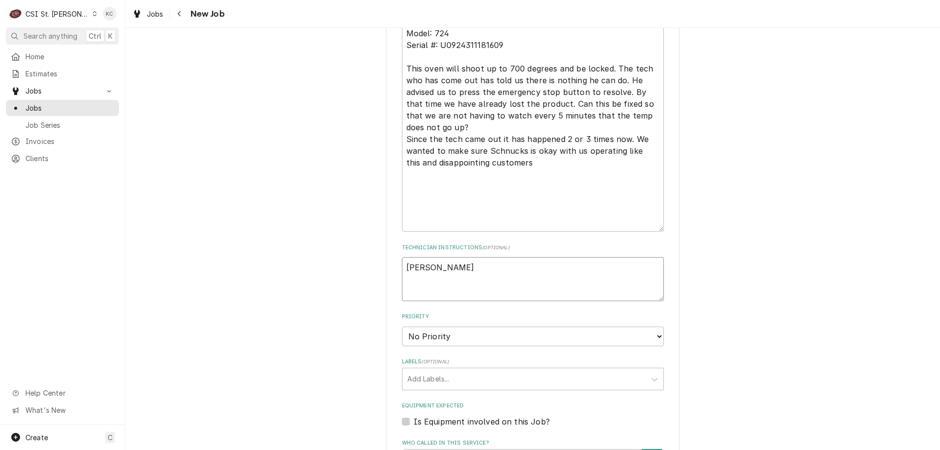
type textarea "x"
type textarea "Jessica Glynn -"
type textarea "x"
type textarea "Jessica Glynn -"
type textarea "x"
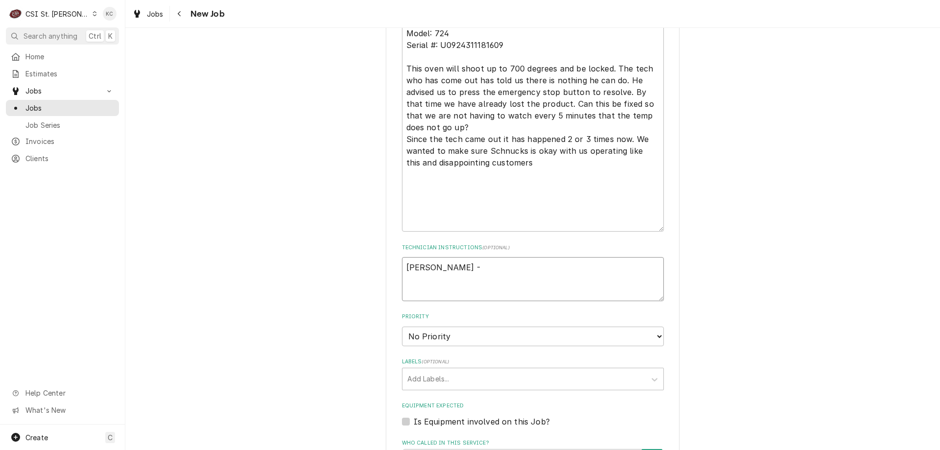
type textarea "Jessica Glynn - 3"
type textarea "x"
type textarea "Jessica Glynn - 31"
type textarea "x"
type textarea "Jessica Glynn - 314"
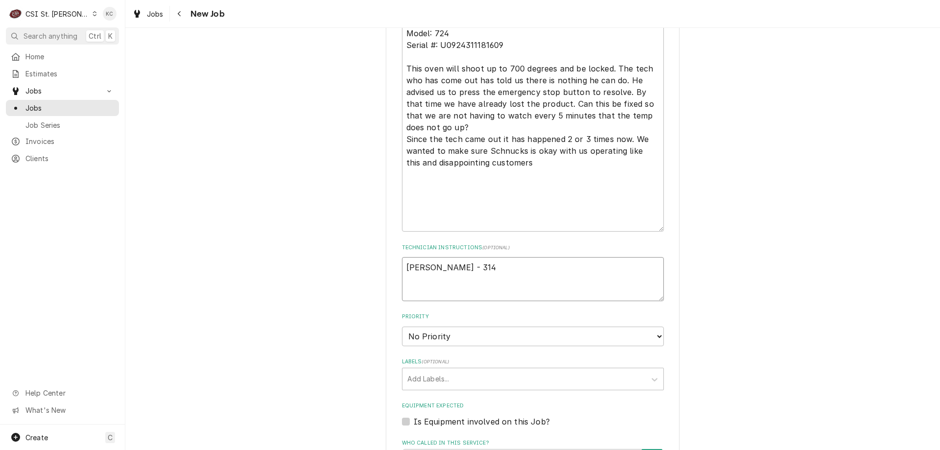
type textarea "x"
type textarea "Jessica Glynn - 314"
type textarea "x"
type textarea "Jessica Glynn - 314 9"
type textarea "x"
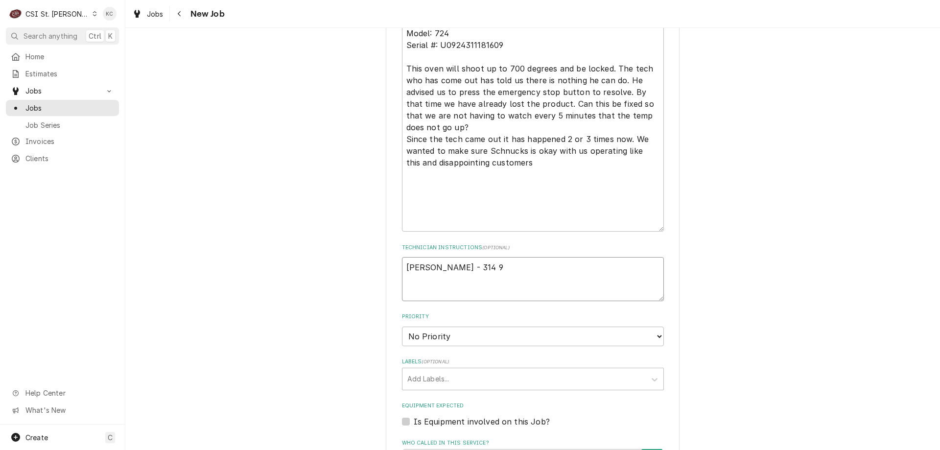
type textarea "Jessica Glynn - 314 96"
type textarea "x"
type textarea "Jessica Glynn - 314 965"
type textarea "x"
type textarea "Jessica Glynn - 314 965-"
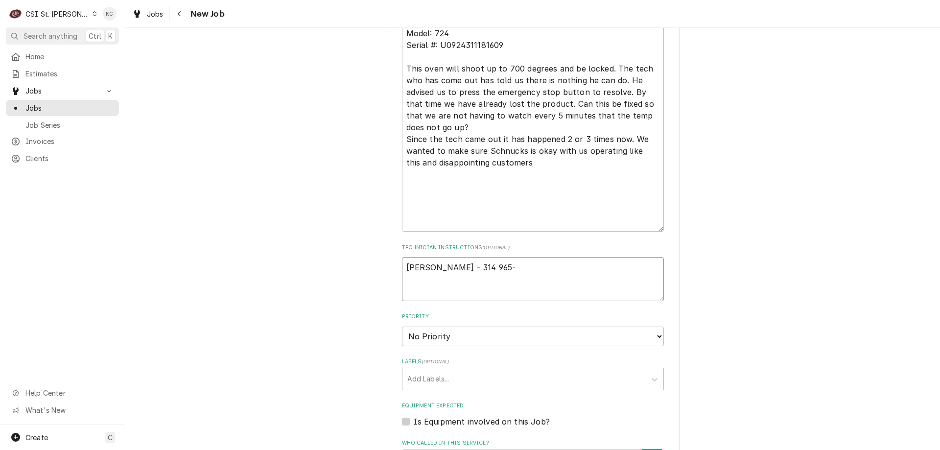
type textarea "x"
type textarea "Jessica Glynn - 314 965-30"
type textarea "x"
type textarea "Jessica Glynn - 314 965-309"
type textarea "x"
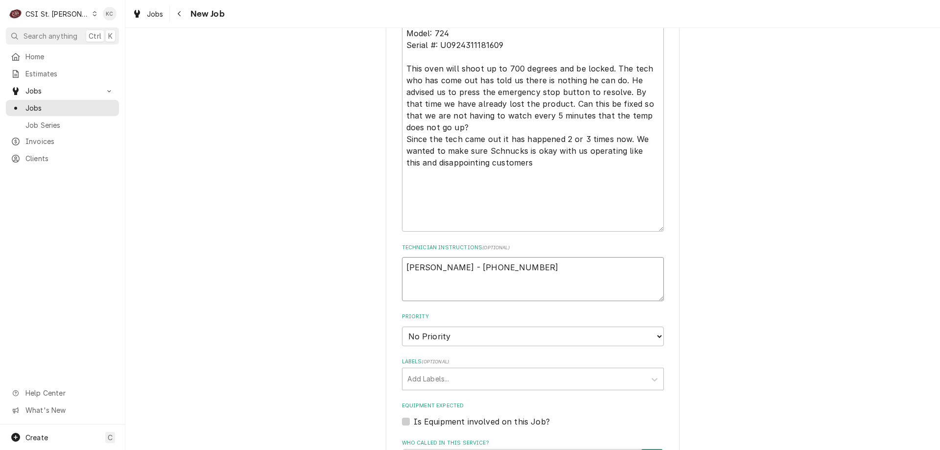
type textarea "Jessica Glynn - 314 965-3094"
type textarea "x"
type textarea "Jessica Glynn - 314 965-3094"
type textarea "x"
type textarea "Jessica Glynn - 314 965-3094"
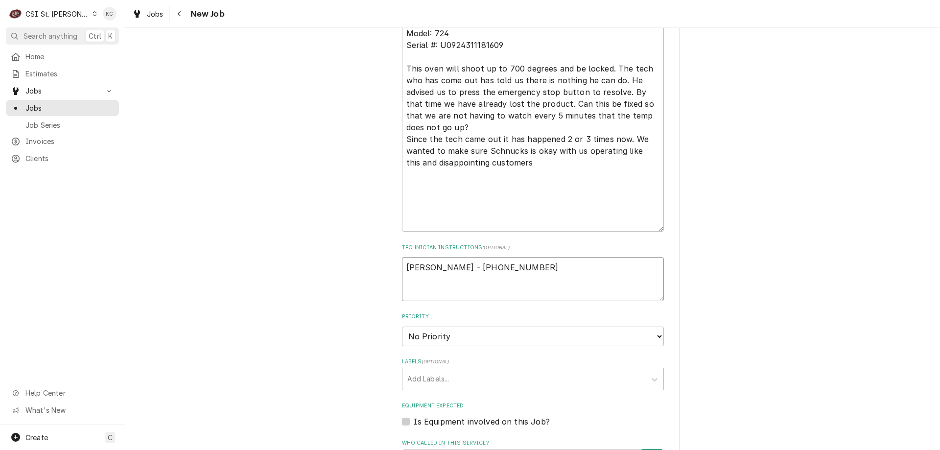
type textarea "x"
type textarea "Jessica Glynn - 314 965-3094 6"
type textarea "x"
type textarea "Jessica Glynn - 314 965-3094 6a"
type textarea "x"
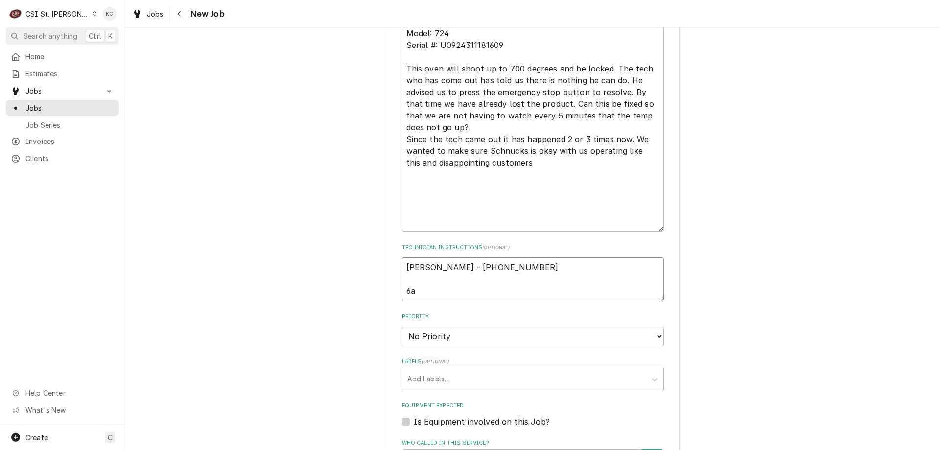
type textarea "Jessica Glynn - 314 965-3094 6am"
type textarea "x"
type textarea "Jessica Glynn - 314 965-3094 6am"
type textarea "x"
type textarea "Jessica Glynn - 314 965-3094 6am -"
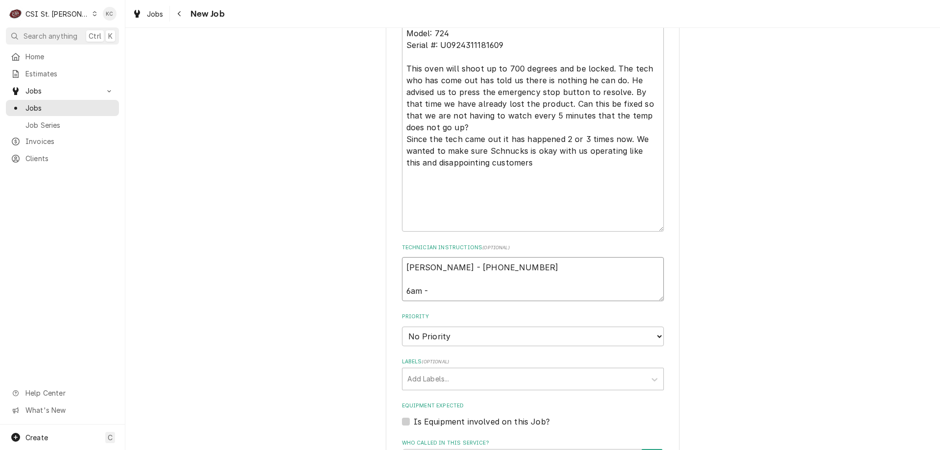
type textarea "x"
type textarea "Jessica Glynn - 314 965-3094 6am -"
type textarea "x"
type textarea "Jessica Glynn - 314 965-3094 6am - 1"
type textarea "x"
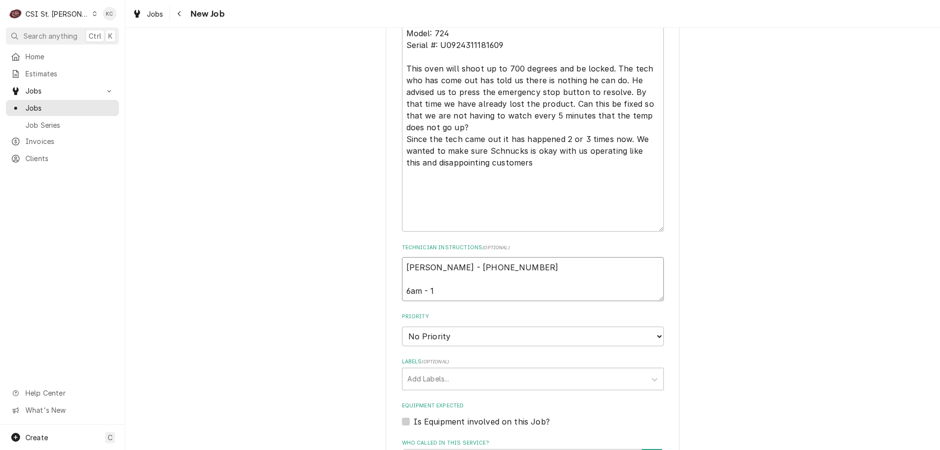
type textarea "Jessica Glynn - 314 965-3094 6am - 10"
type textarea "x"
type textarea "Jessica Glynn - 314 965-3094 6am - 10p"
type textarea "x"
type textarea "Jessica Glynn - 314 965-3094 6am - 10pm"
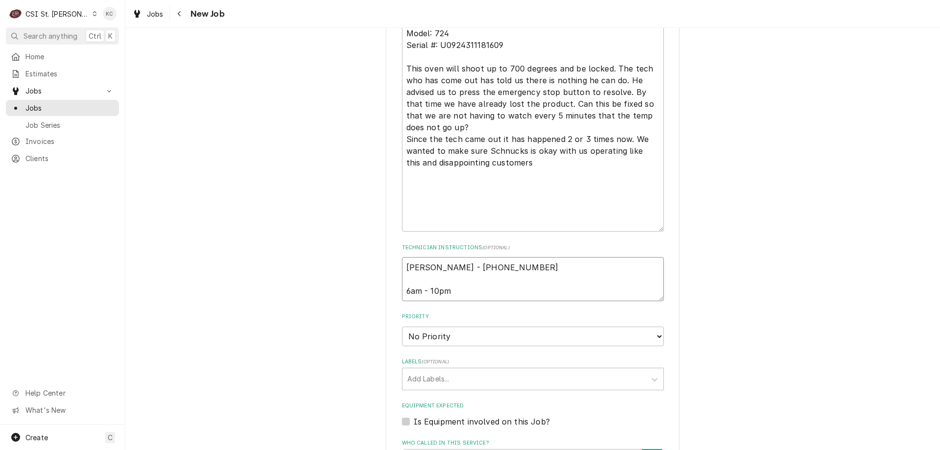
type textarea "x"
type textarea "Jessica Glynn - 314 965-3094 6am - 10pm"
type textarea "x"
type textarea "Jessica Glynn - 314 965-3094 6am - 10pm"
type textarea "x"
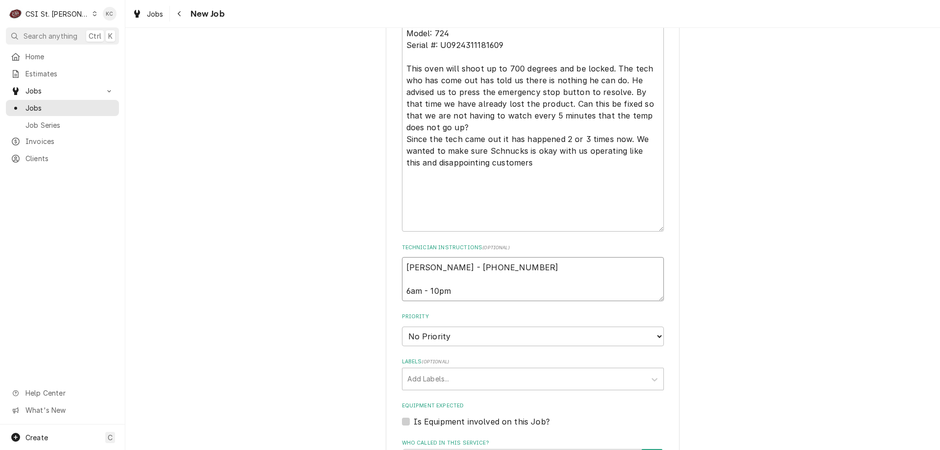
type textarea "Jessica Glynn - 314 965-3094 6am - 10pm"
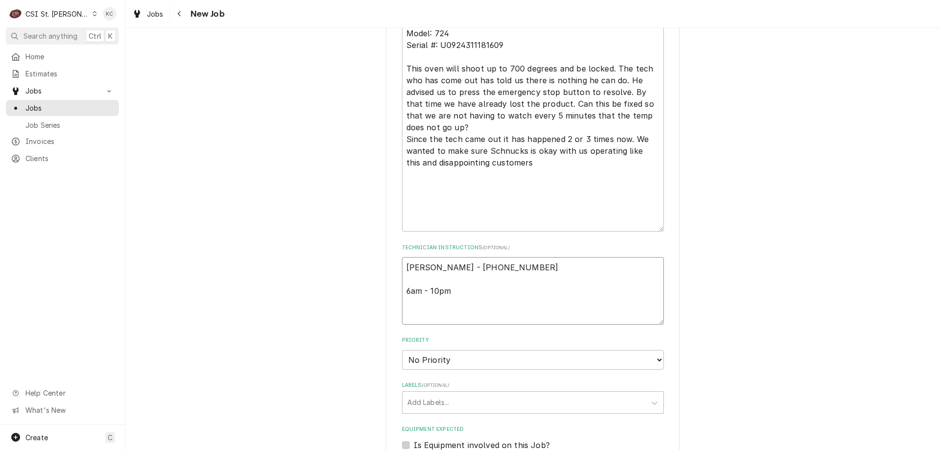
type textarea "x"
type textarea "Jessica Glynn - 314 965-3094 6am - 10pm L"
type textarea "x"
type textarea "Jessica Glynn - 314 965-3094 6am - 10pm Lo"
type textarea "x"
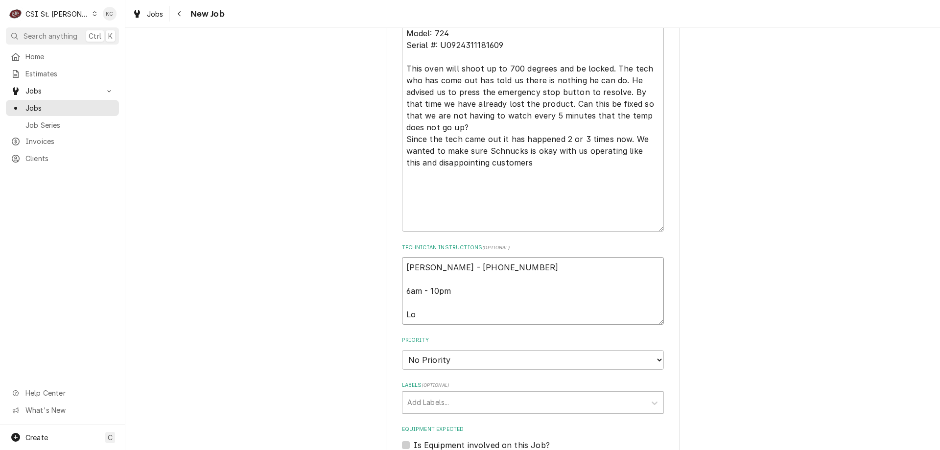
type textarea "Jessica Glynn - 314 965-3094 6am - 10pm Loc"
type textarea "x"
type textarea "Jessica Glynn - 314 965-3094 6am - 10pm Loca"
type textarea "x"
type textarea "Jessica Glynn - 314 965-3094 6am - 10pm Locat"
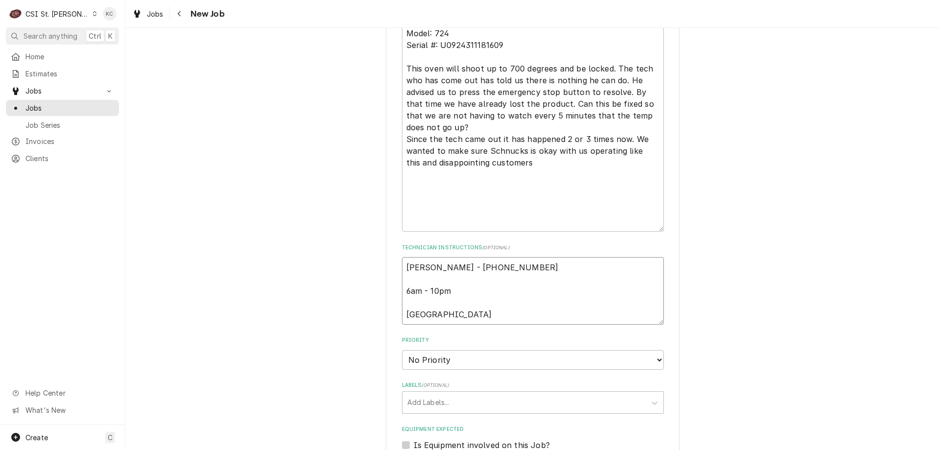
type textarea "x"
type textarea "Jessica Glynn - 314 965-3094 6am - 10pm Locate"
type textarea "x"
type textarea "Jessica Glynn - 314 965-3094 6am - 10pm Located"
type textarea "x"
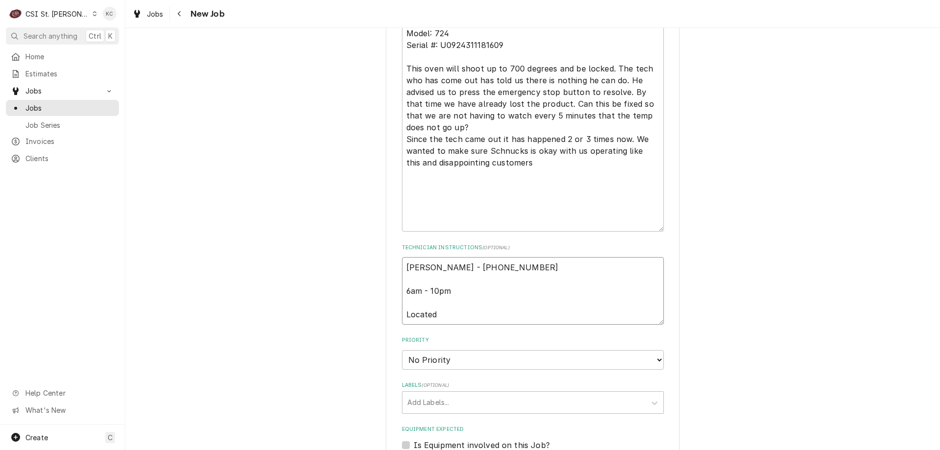
type textarea "Jessica Glynn - 314 965-3094 6am - 10pm Located"
type textarea "x"
type textarea "Jessica Glynn - 314 965-3094 6am - 10pm Located i"
type textarea "x"
type textarea "Jessica Glynn - 314 965-3094 6am - 10pm Located in"
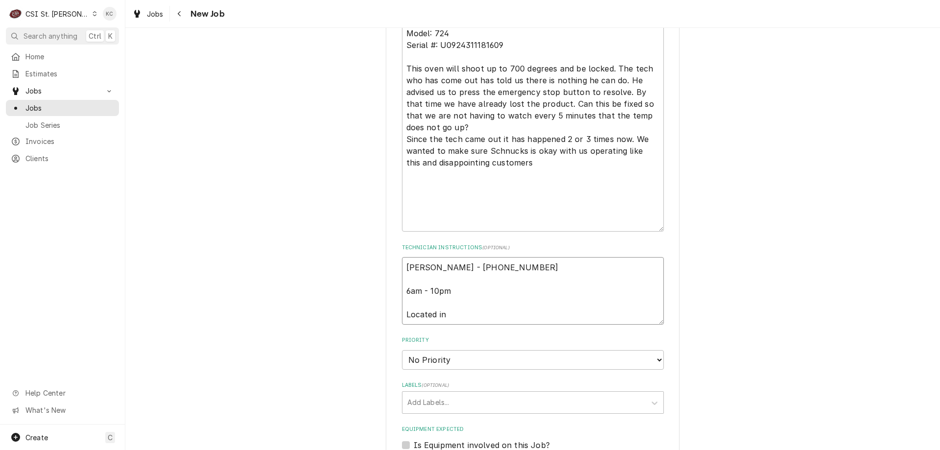
type textarea "x"
type textarea "Jessica Glynn - 314 965-3094 6am - 10pm Located in"
type textarea "x"
type textarea "Jessica Glynn - 314 965-3094 6am - 10pm Located in B"
type textarea "x"
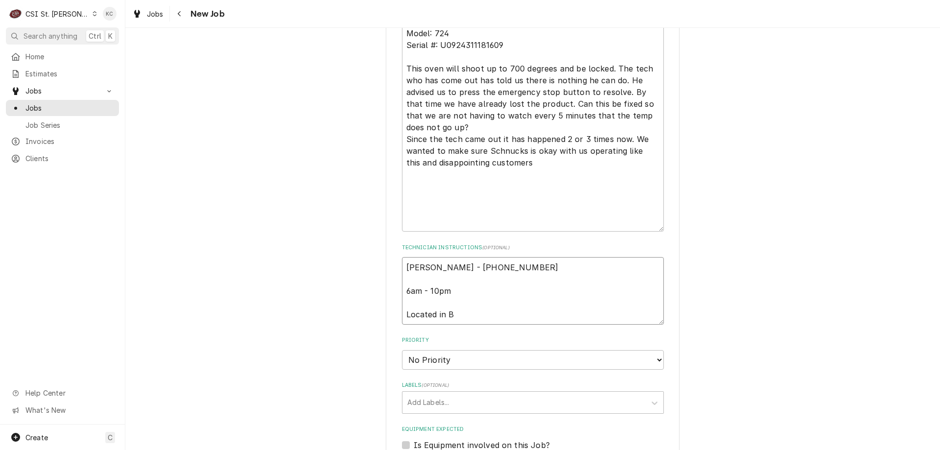
type textarea "Jessica Glynn - 314 965-3094 6am - 10pm Located in Ba"
type textarea "x"
type textarea "Jessica Glynn - 314 965-3094 6am - 10pm Located in Bak"
type textarea "x"
type textarea "Jessica Glynn - 314 965-3094 6am - 10pm Located in Bake"
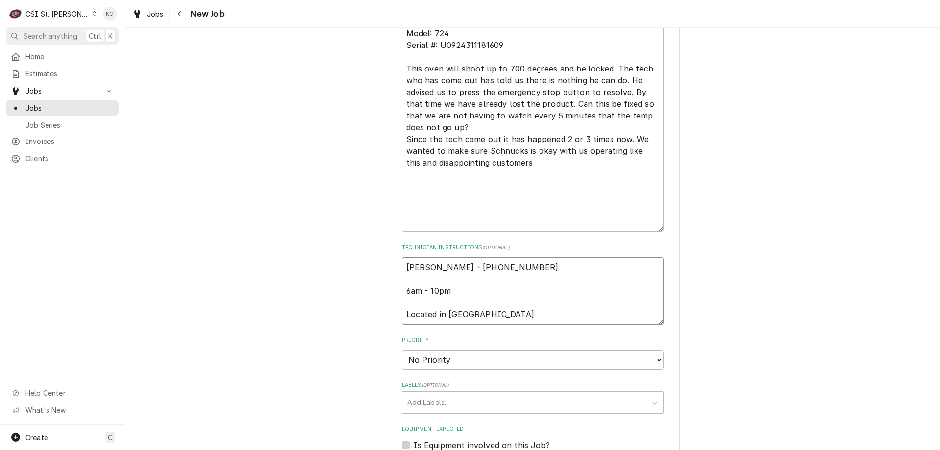
type textarea "x"
type textarea "Jessica Glynn - 314 965-3094 6am - 10pm Located in Baker"
type textarea "x"
type textarea "Jessica Glynn - 314 965-3094 6am - 10pm Located in Bakery"
type textarea "x"
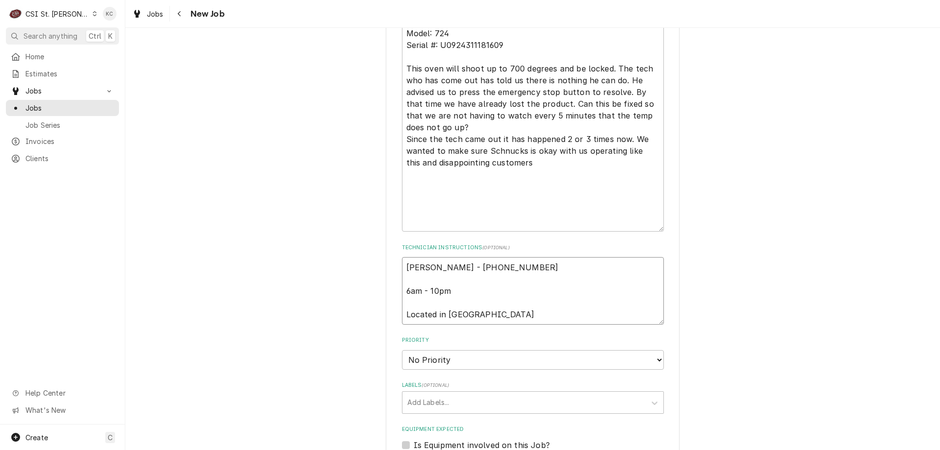
type textarea "Jessica Glynn - 314 965-3094 6am - 10pm Located in Bakery"
type textarea "x"
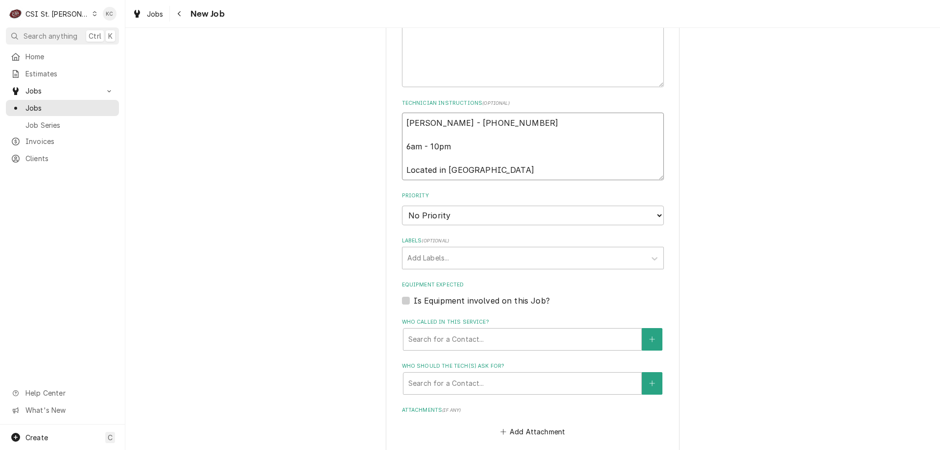
scroll to position [784, 0]
type textarea "Jessica Glynn - 314 965-3094 6am - 10pm Located in Bakery"
click at [489, 222] on select "No Priority Urgent High Medium Low" at bounding box center [533, 213] width 262 height 20
select select "4"
click at [402, 203] on select "No Priority Urgent High Medium Low" at bounding box center [533, 213] width 262 height 20
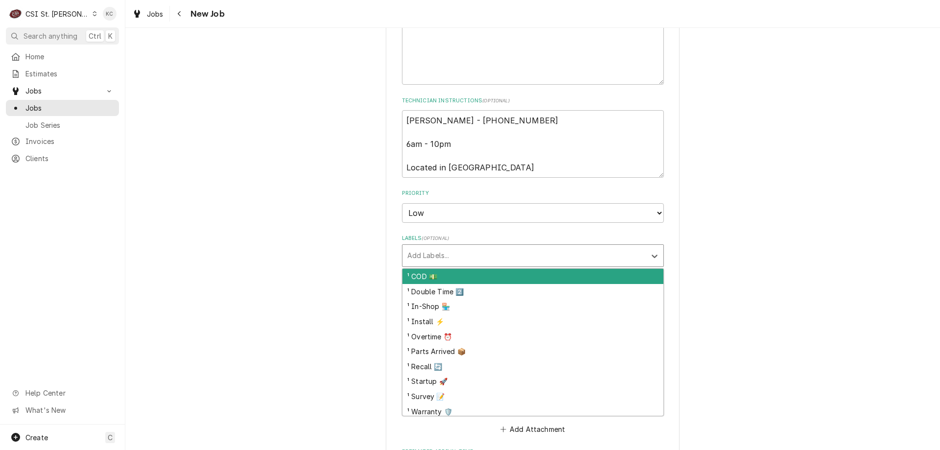
click at [495, 258] on div "Labels" at bounding box center [524, 256] width 234 height 18
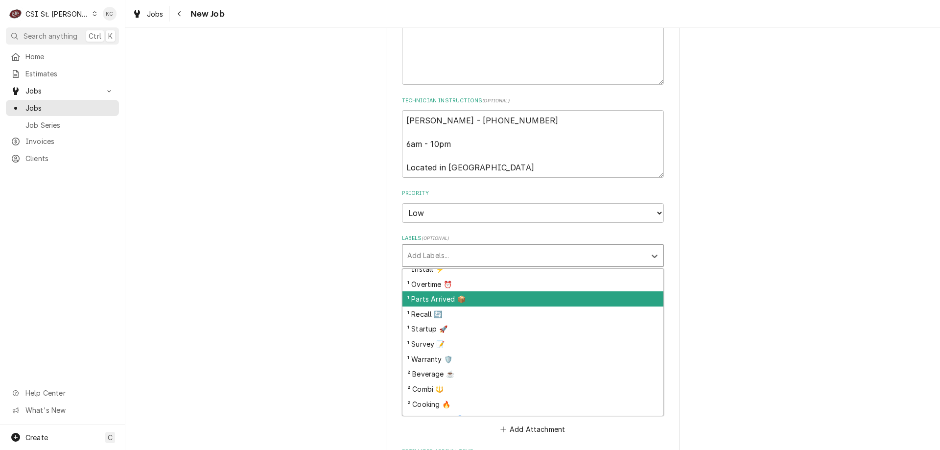
scroll to position [98, 0]
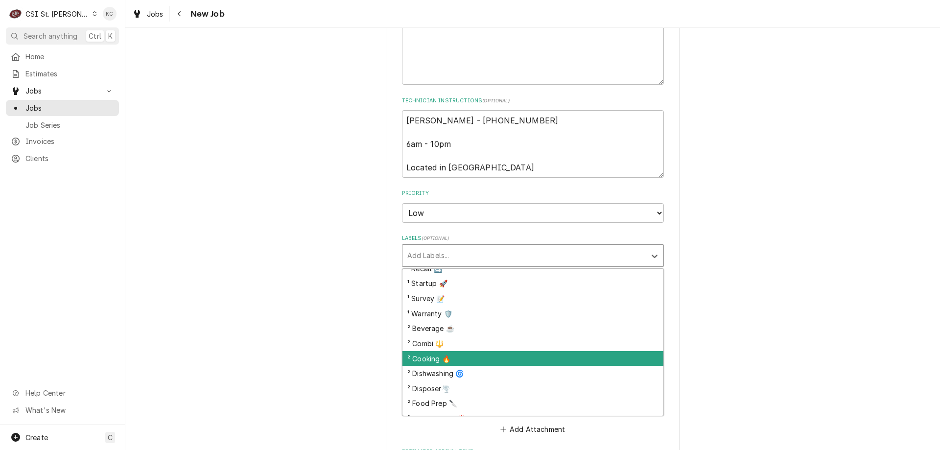
click at [490, 354] on div "² Cooking 🔥" at bounding box center [533, 358] width 261 height 15
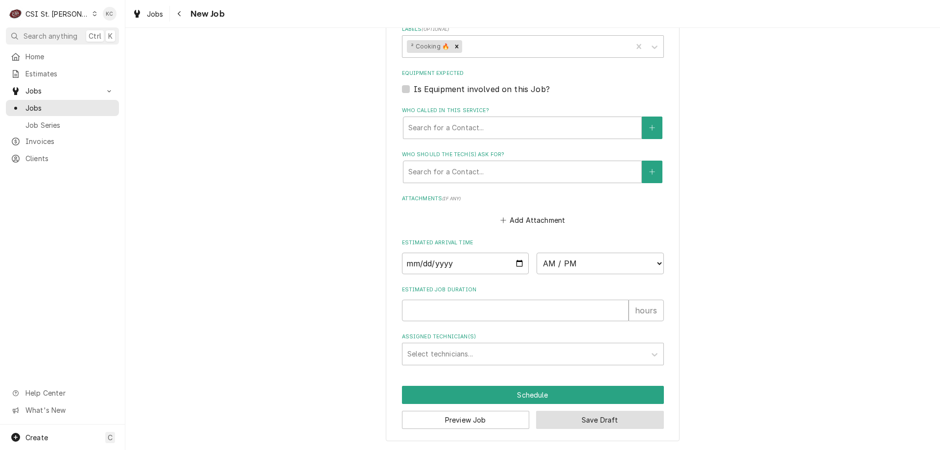
click at [645, 425] on button "Save Draft" at bounding box center [600, 420] width 128 height 18
type textarea "x"
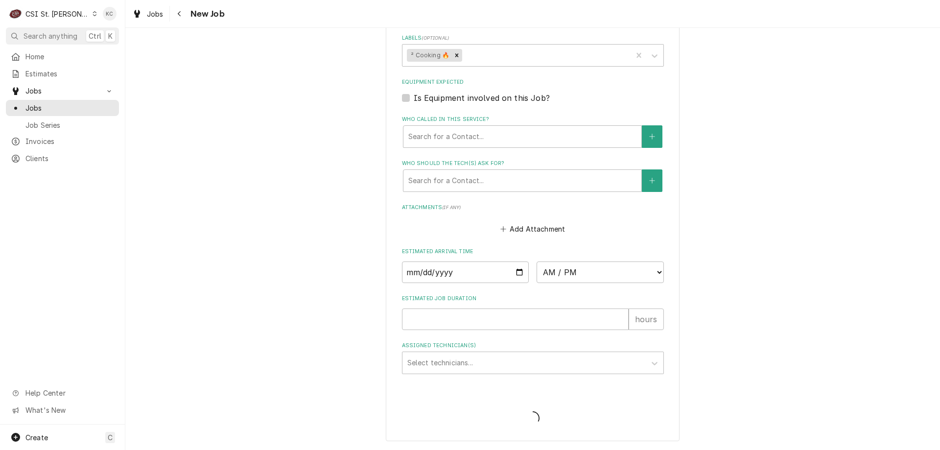
scroll to position [984, 0]
click at [470, 182] on div "Who should the tech(s) ask for?" at bounding box center [522, 181] width 228 height 18
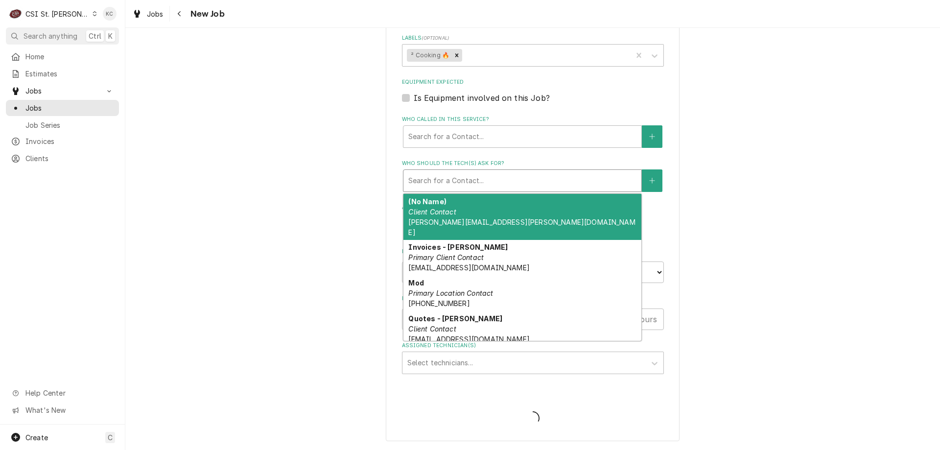
click at [470, 182] on div "Who should the tech(s) ask for?" at bounding box center [522, 181] width 228 height 18
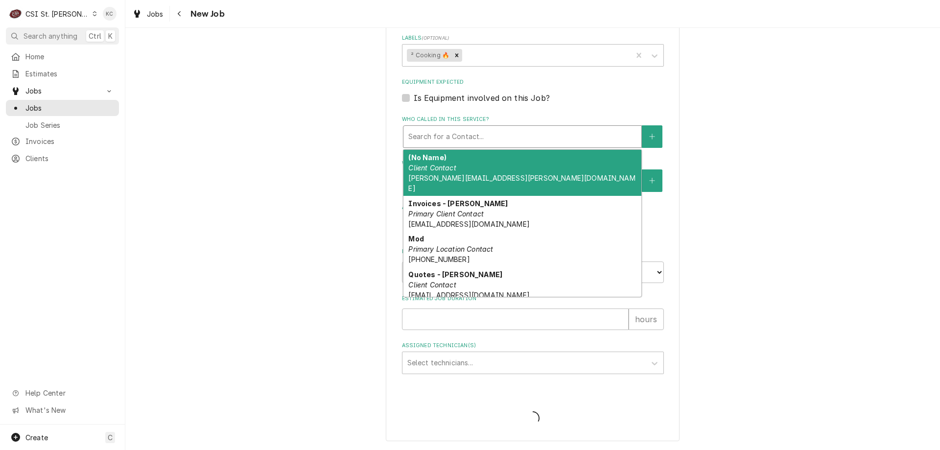
click at [478, 131] on div "Who called in this service?" at bounding box center [522, 137] width 228 height 18
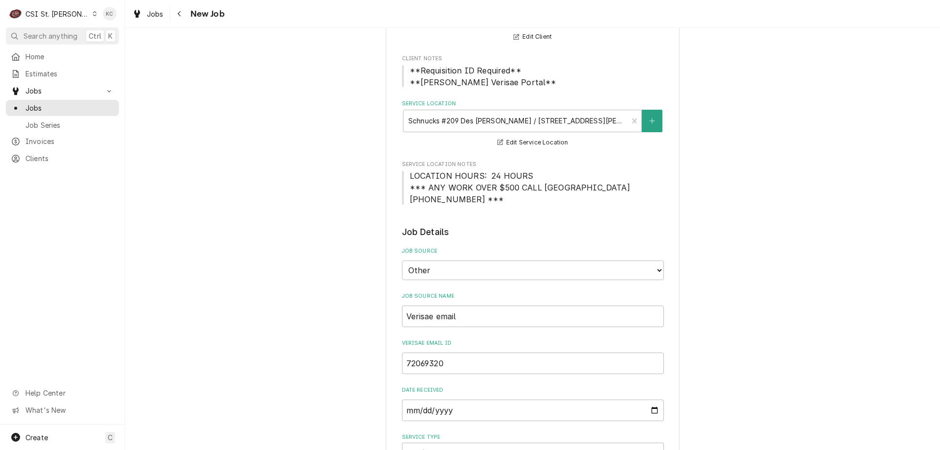
scroll to position [294, 0]
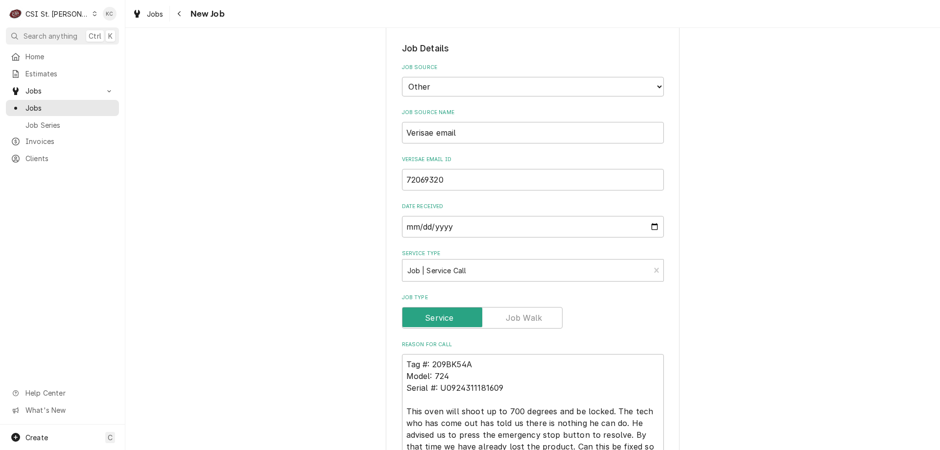
click at [187, 7] on div "New Job" at bounding box center [198, 14] width 53 height 16
click at [185, 12] on button "Navigate back" at bounding box center [180, 14] width 16 height 16
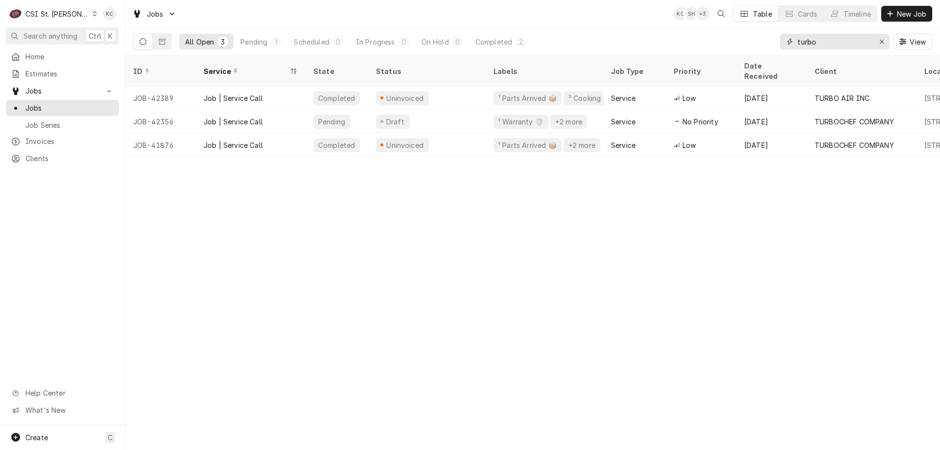
drag, startPoint x: 824, startPoint y: 43, endPoint x: 739, endPoint y: 43, distance: 85.7
click at [739, 43] on div "All Open 3 Pending 1 Scheduled 0 In Progress 0 On Hold 0 Completed 2 turbo View" at bounding box center [532, 41] width 799 height 27
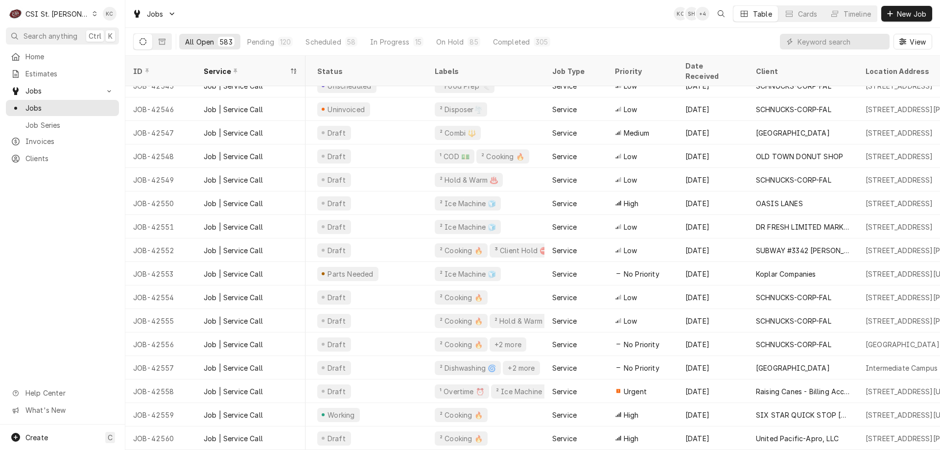
scroll to position [151, 59]
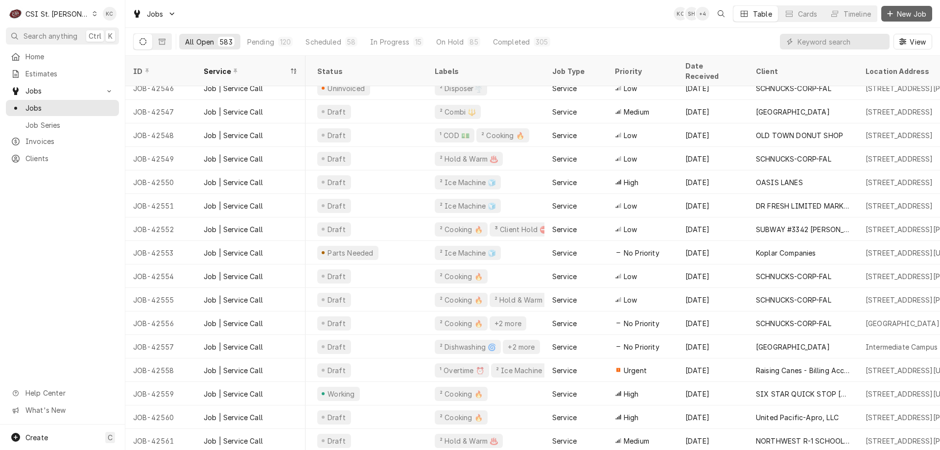
click at [917, 7] on button "New Job" at bounding box center [907, 14] width 51 height 16
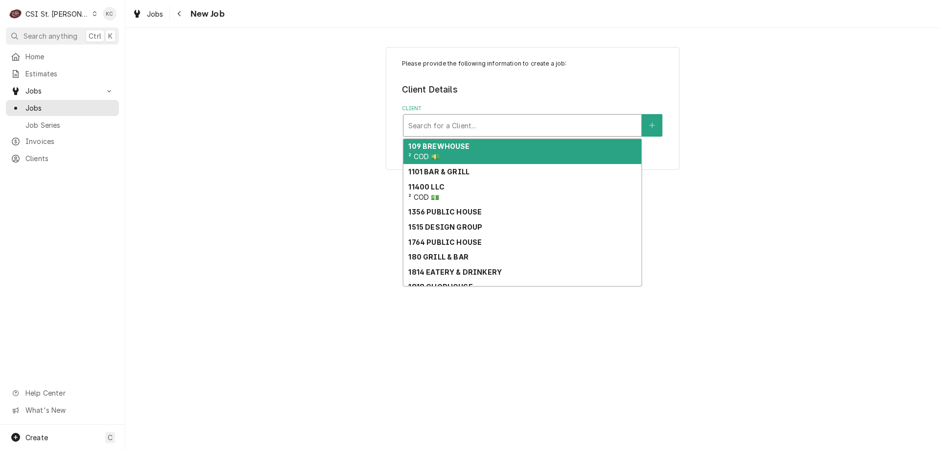
click at [520, 130] on div "Client" at bounding box center [522, 126] width 228 height 18
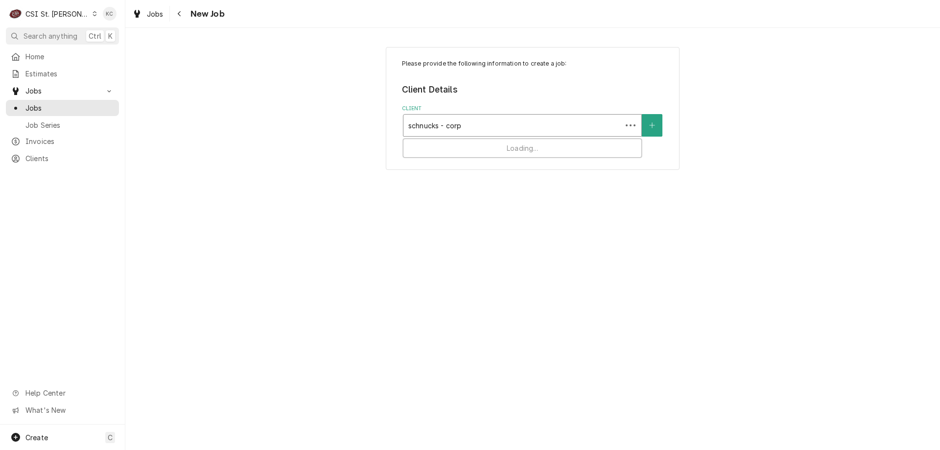
type input "schnucks - corp"
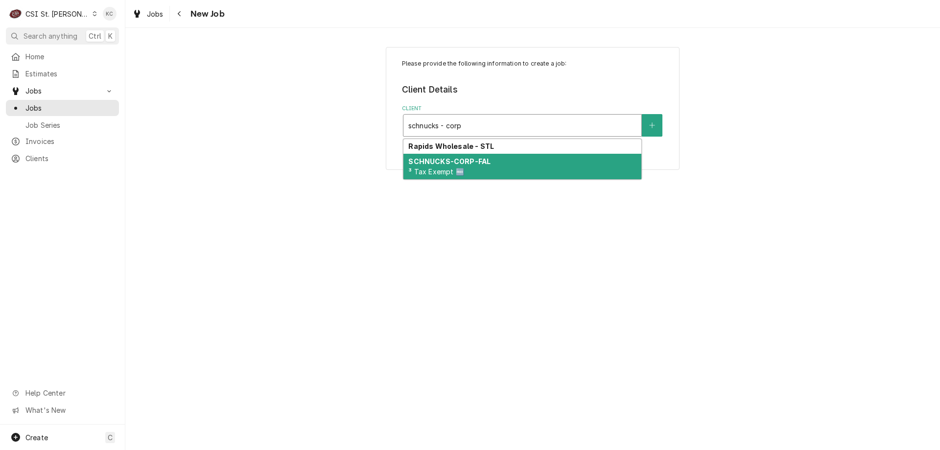
click at [411, 163] on strong "SCHNUCKS-CORP-FAL" at bounding box center [449, 161] width 82 height 8
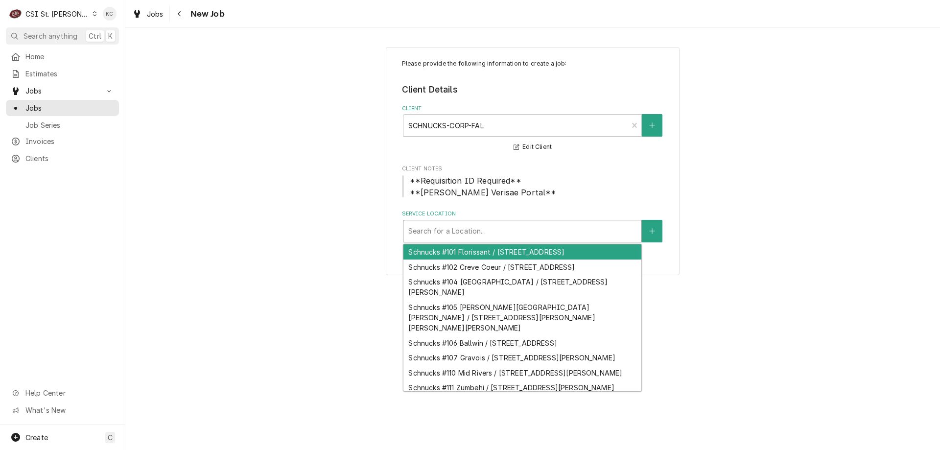
click at [504, 229] on div "Service Location" at bounding box center [522, 231] width 228 height 18
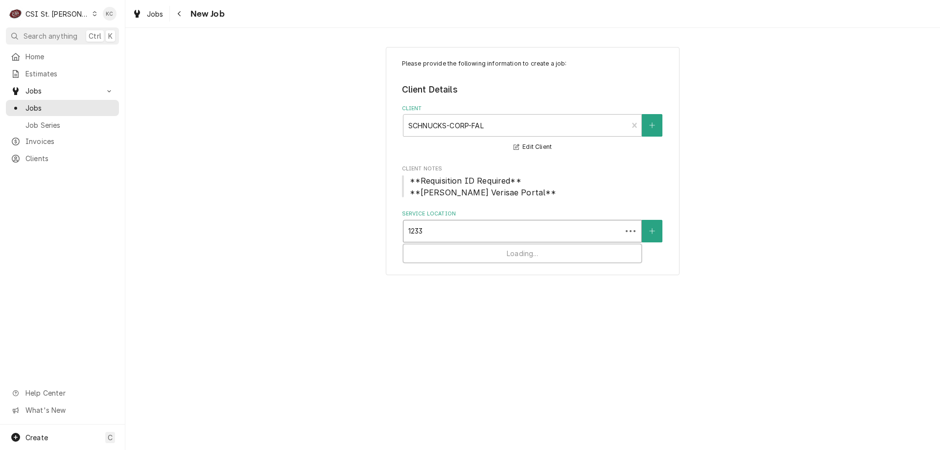
type input "12332"
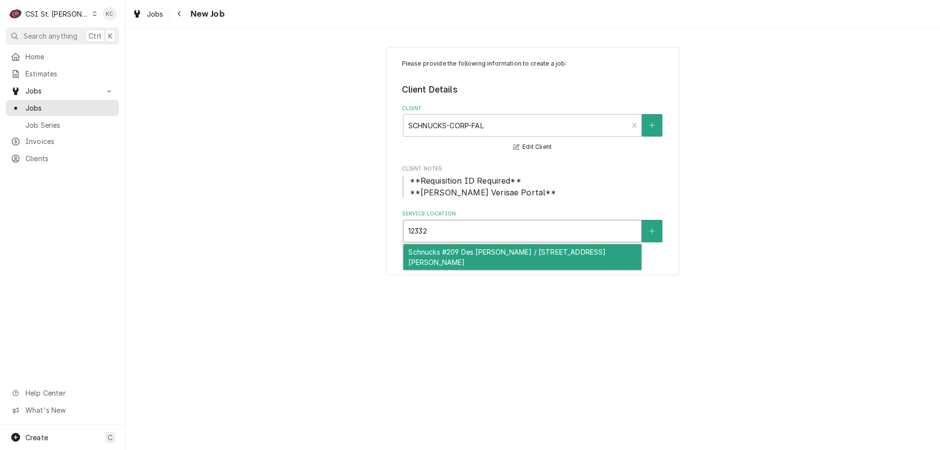
click at [509, 253] on div "Schnucks #209 Des Peres / 12332 Manchester Rd, Des Peres, MO 63131" at bounding box center [523, 256] width 238 height 25
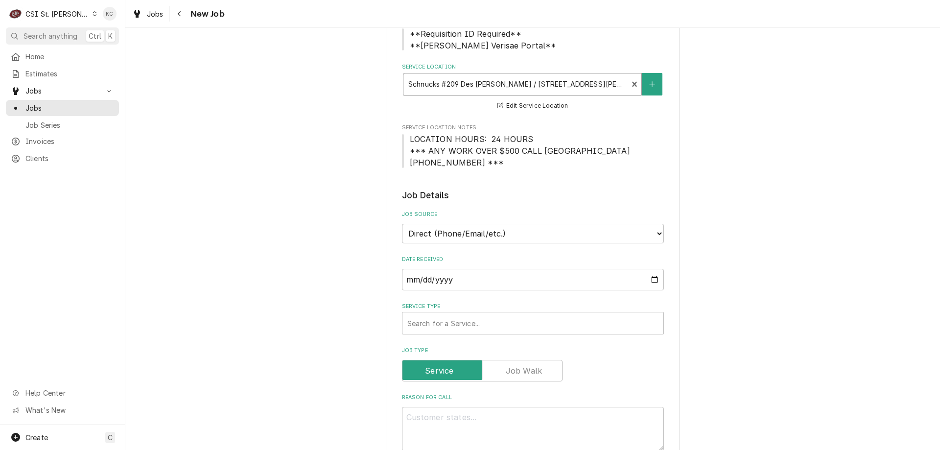
scroll to position [196, 0]
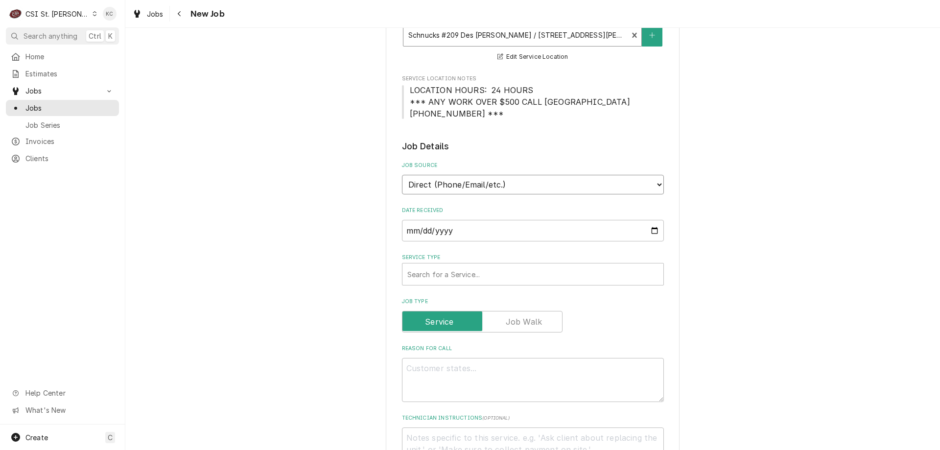
click at [524, 186] on select "Direct (Phone/Email/etc.) Service Channel Corrigo Ecotrak Other" at bounding box center [533, 185] width 262 height 20
select select "100"
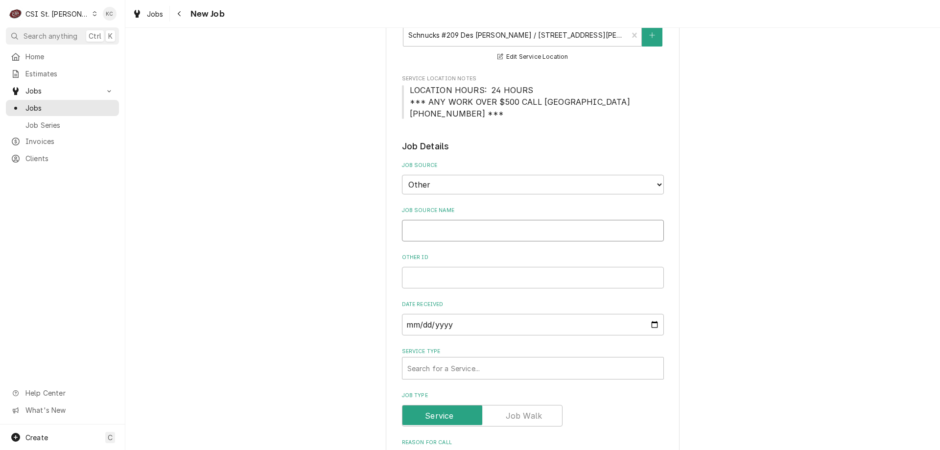
click at [507, 234] on input "Job Source Name" at bounding box center [533, 231] width 262 height 22
type textarea "x"
type input "V"
type textarea "x"
type input "Ve"
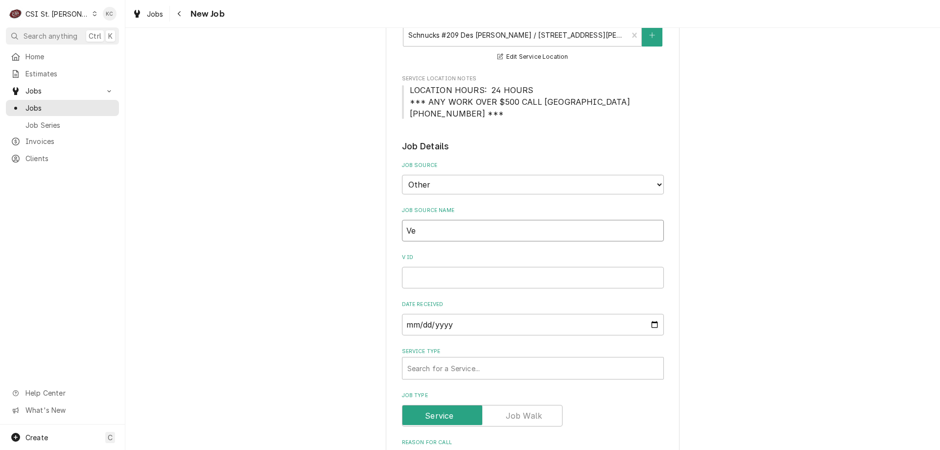
type textarea "x"
type input "Ver"
type textarea "x"
type input "Veri"
type textarea "x"
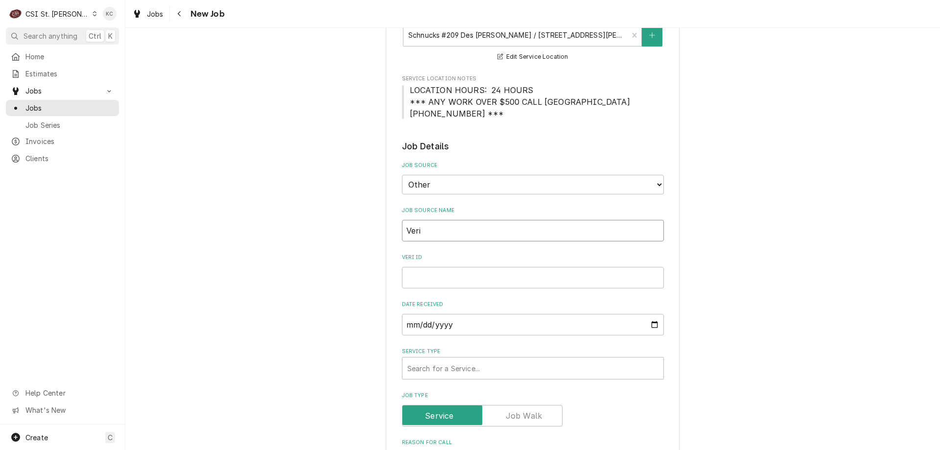
type input "Veris"
type textarea "x"
type input "Verisa"
type textarea "x"
type input "Verisae"
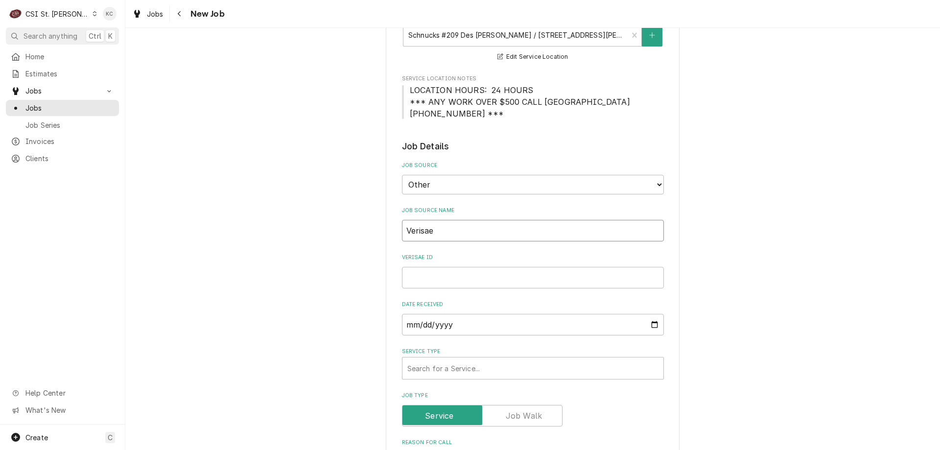
type textarea "x"
type input "Verisae e"
type textarea "x"
type input "Verisae em"
type textarea "x"
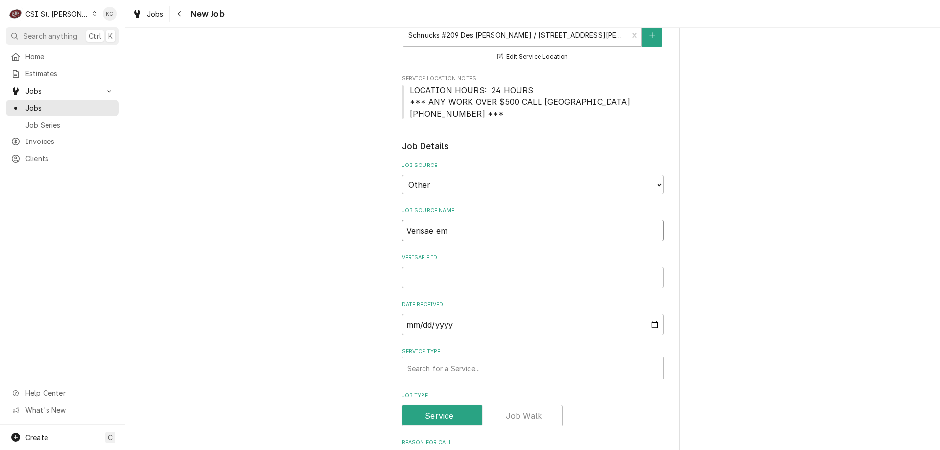
type input "Verisae ema"
type textarea "x"
type input "Verisae emai"
type textarea "x"
type input "Verisae email"
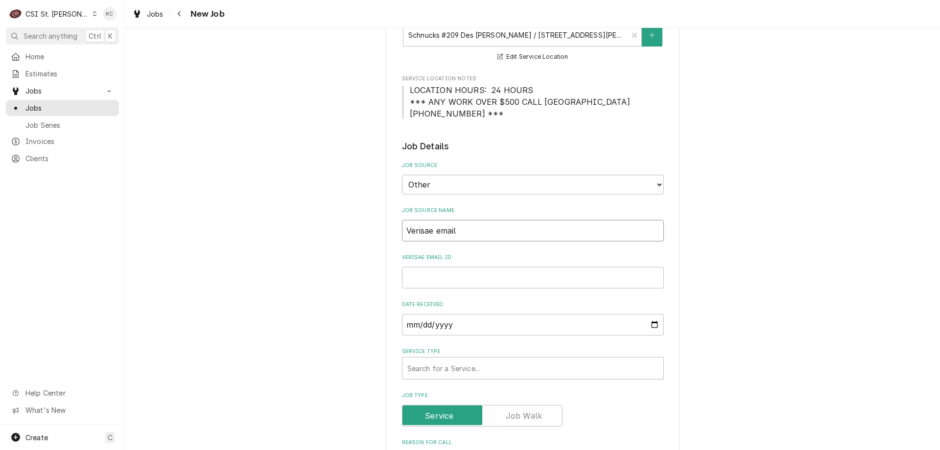
type textarea "x"
type input "Verisae email"
click at [456, 278] on input "Verisae email ID" at bounding box center [533, 278] width 262 height 22
paste input "72069320"
type textarea "x"
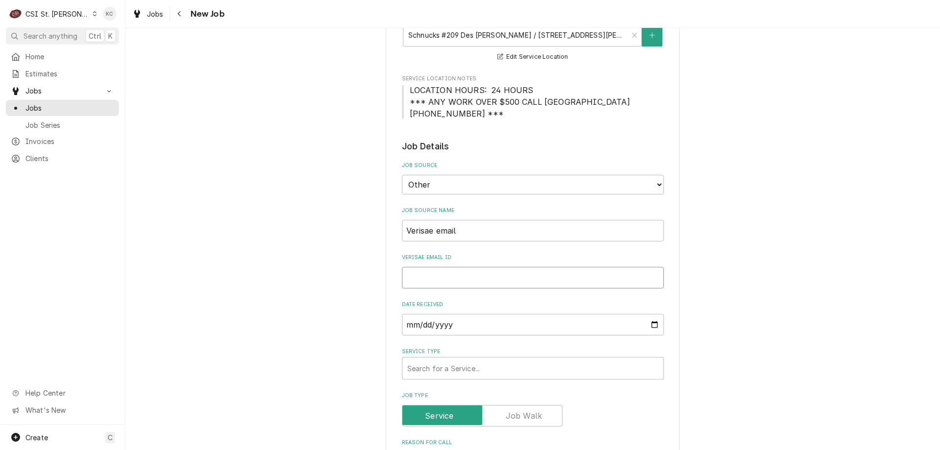
type input "72069320"
type textarea "x"
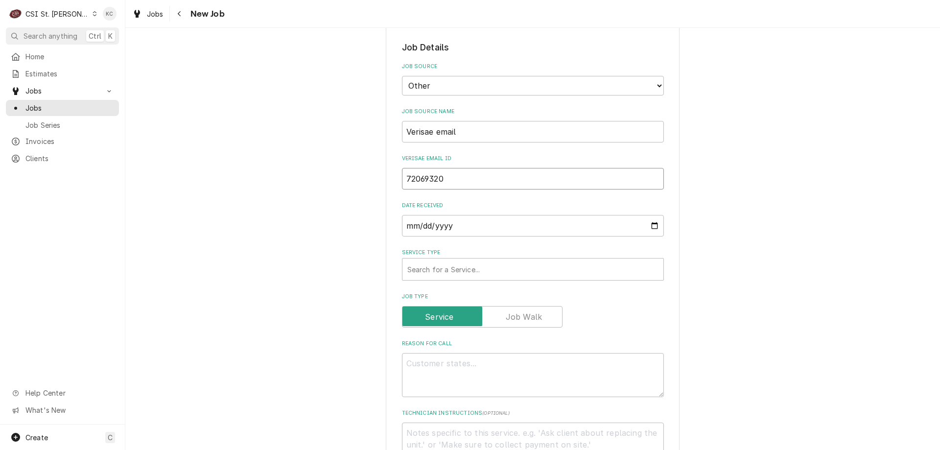
scroll to position [343, 0]
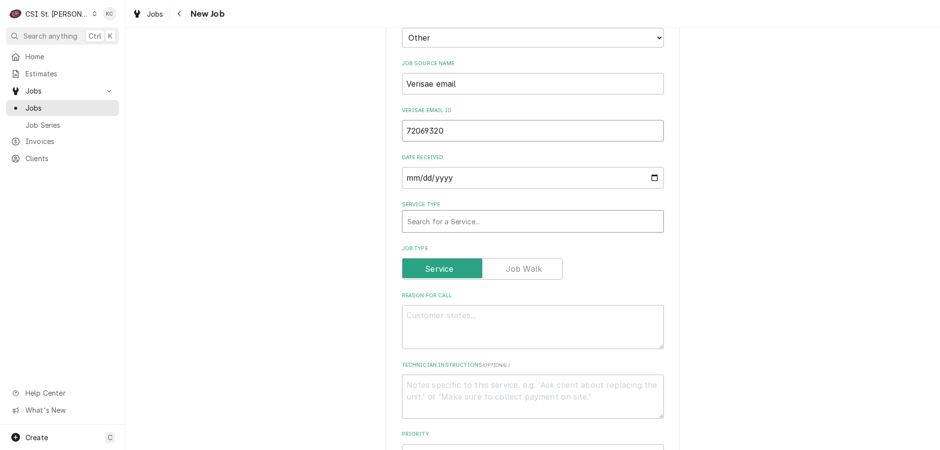
type input "72069320"
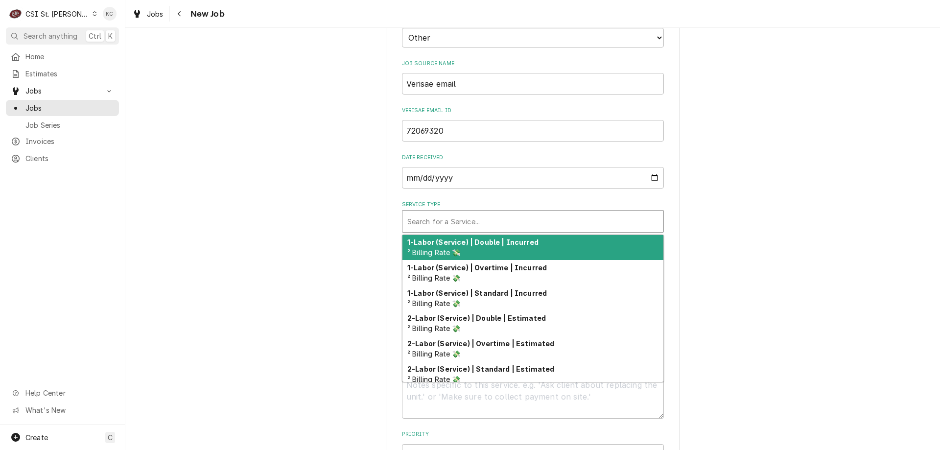
click at [479, 228] on div "Service Type" at bounding box center [532, 222] width 251 height 18
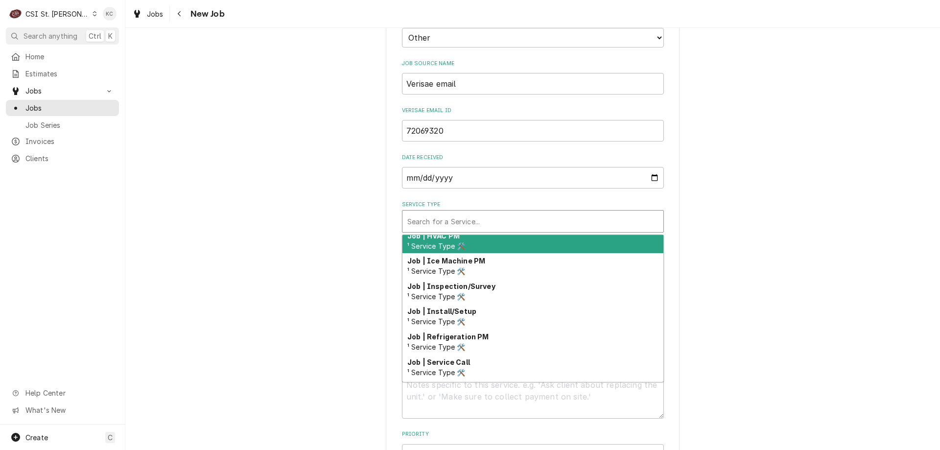
scroll to position [560, 0]
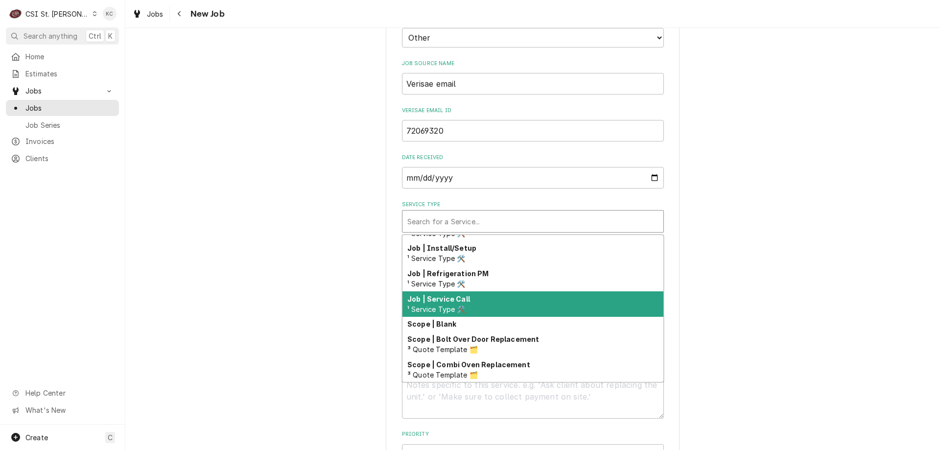
click at [489, 303] on div "Job | Service Call ¹ Service Type 🛠️" at bounding box center [533, 303] width 261 height 25
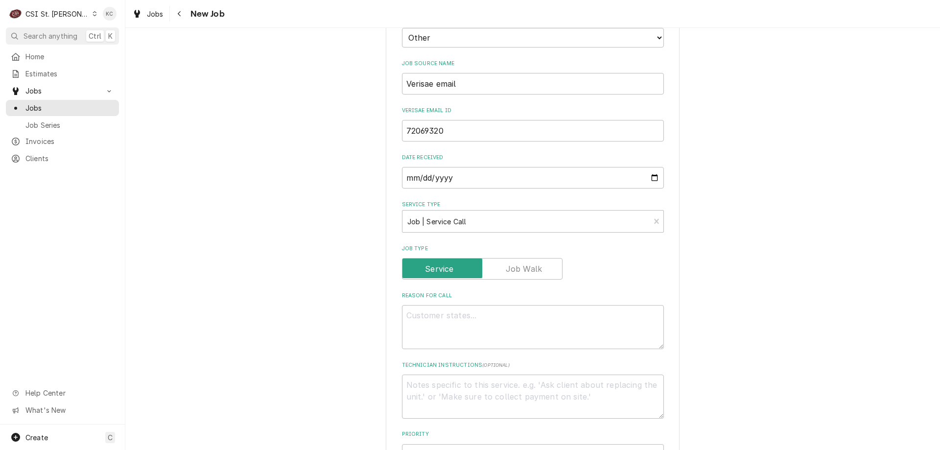
click at [773, 289] on div "Please provide the following information to create a job: Client Details Client…" at bounding box center [532, 297] width 815 height 1205
click at [497, 325] on textarea "Reason For Call" at bounding box center [533, 327] width 262 height 44
click at [435, 323] on textarea "Reason For Call" at bounding box center [533, 327] width 262 height 44
paste textarea "Tag #: 209BK54A Fixture Number: Serial #: U0924311181609 In-Service Date: 09/15…"
type textarea "x"
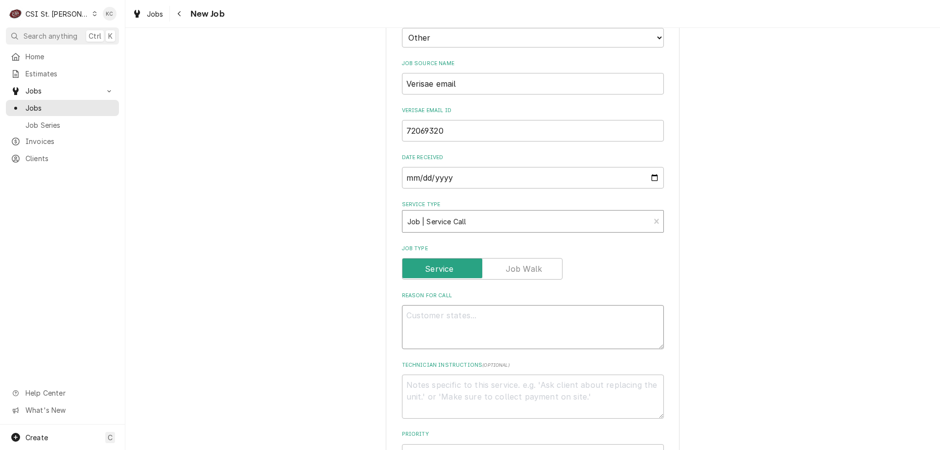
type textarea "Tag #: 209BK54A Fixture Number: Serial #: U0924311181609 In-Service Date: 09/15…"
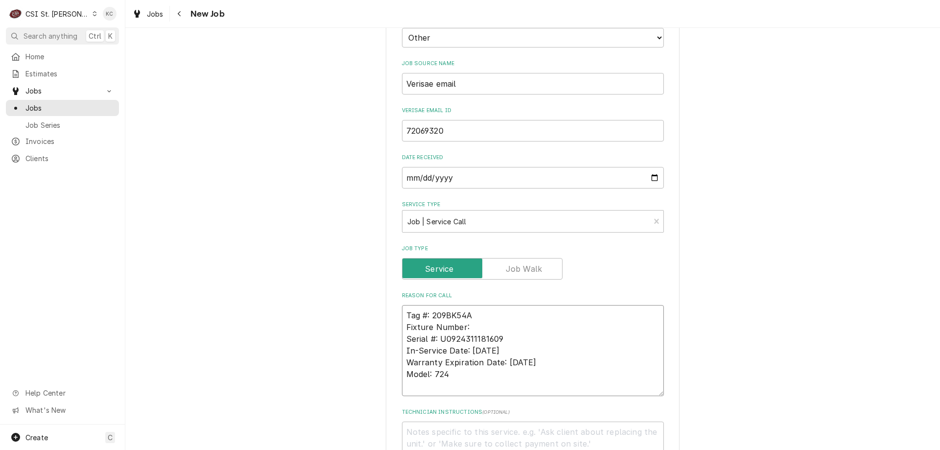
drag, startPoint x: 460, startPoint y: 328, endPoint x: 380, endPoint y: 327, distance: 80.8
click at [380, 327] on div "Please provide the following information to create a job: Client Details Client…" at bounding box center [532, 321] width 815 height 1252
type textarea "x"
type textarea "Tag #: 209BK54A Serial #: U0924311181609 In-Service Date: 09/15/2009 Warranty E…"
drag, startPoint x: 440, startPoint y: 375, endPoint x: 401, endPoint y: 369, distance: 39.6
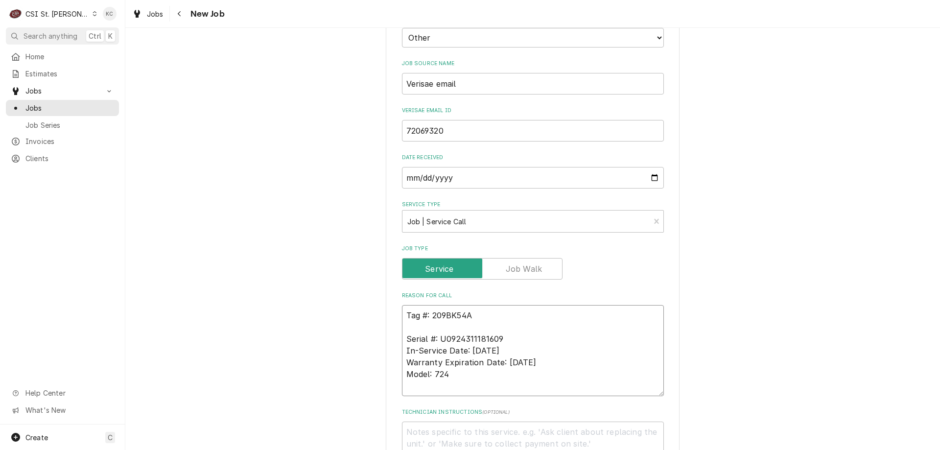
click at [402, 369] on textarea "Tag #: 209BK54A Serial #: U0924311181609 In-Service Date: 09/15/2009 Warranty E…" at bounding box center [533, 350] width 262 height 91
click at [432, 330] on textarea "Tag #: 209BK54A Serial #: U0924311181609 In-Service Date: 09/15/2009 Warranty E…" at bounding box center [533, 350] width 262 height 91
paste textarea "Model: 724"
type textarea "x"
type textarea "Tag #: 209BK54A Model: 724 Serial #: U0924311181609 In-Service Date: 09/15/2009…"
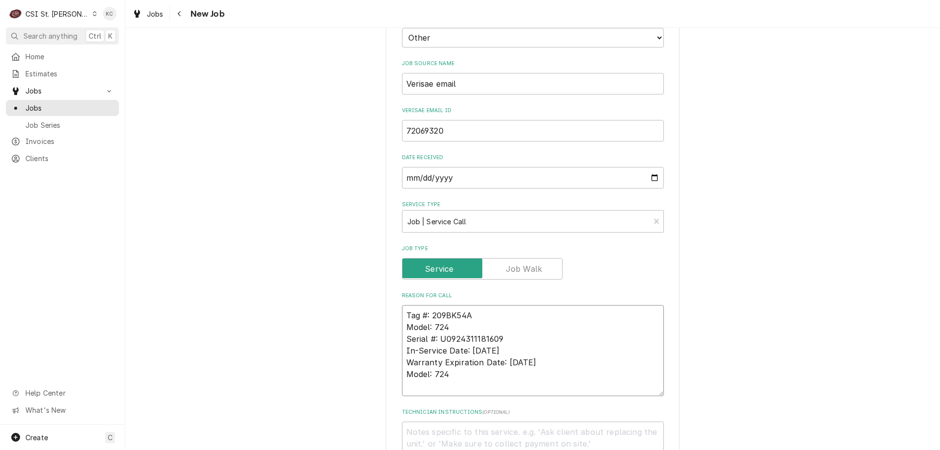
drag, startPoint x: 457, startPoint y: 374, endPoint x: 394, endPoint y: 352, distance: 67.2
click at [394, 352] on div "Please provide the following information to create a job: Client Details Client…" at bounding box center [533, 321] width 294 height 1235
type textarea "x"
type textarea "Tag #: 209BK54A Model: 724 Serial #: U0924311181609"
type textarea "x"
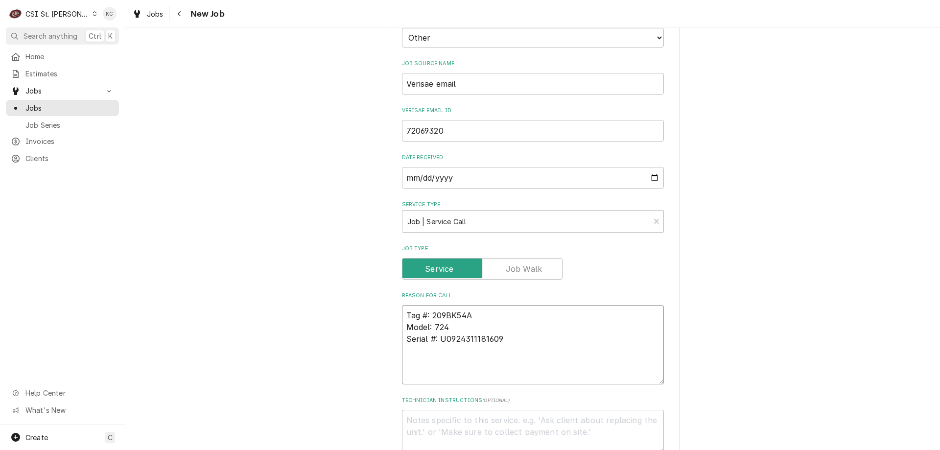
type textarea "Tag #: 209BK54A Model: 724 Serial #: U0924311181609"
click at [473, 357] on textarea "Tag #: 209BK54A Model: 724 Serial #: U0924311181609" at bounding box center [533, 344] width 262 height 79
paste textarea "This oven will shoot up to 700 degrees and be locked. The tech who has come out…"
type textarea "x"
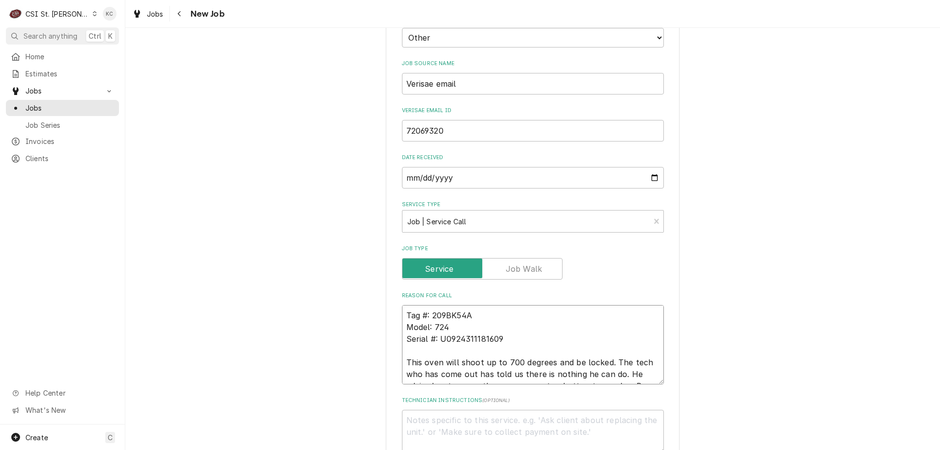
scroll to position [366, 0]
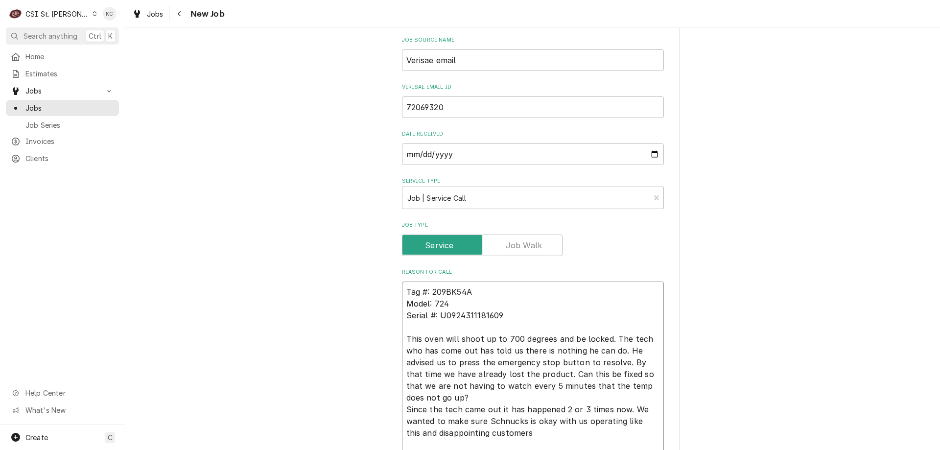
type textarea "Tag #: 209BK54A Model: 724 Serial #: U0924311181609 This oven will shoot up to …"
click at [778, 271] on div "Please provide the following information to create a job: Client Details Client…" at bounding box center [532, 345] width 815 height 1346
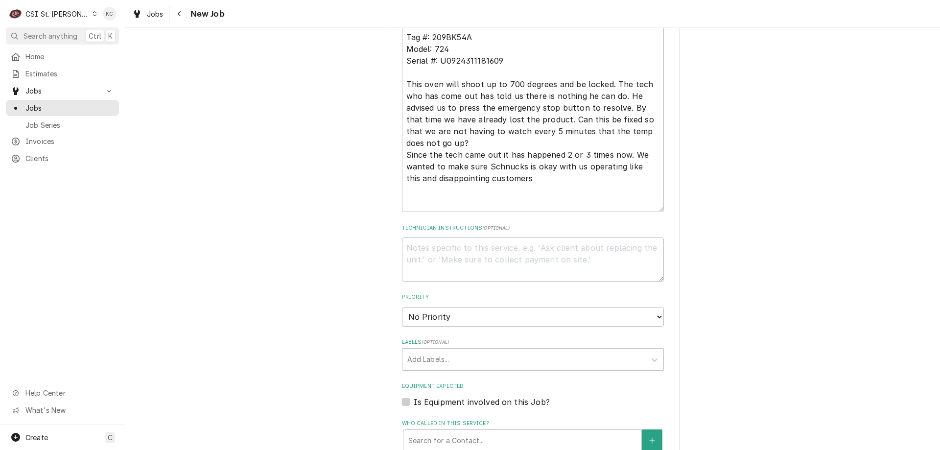
scroll to position [660, 0]
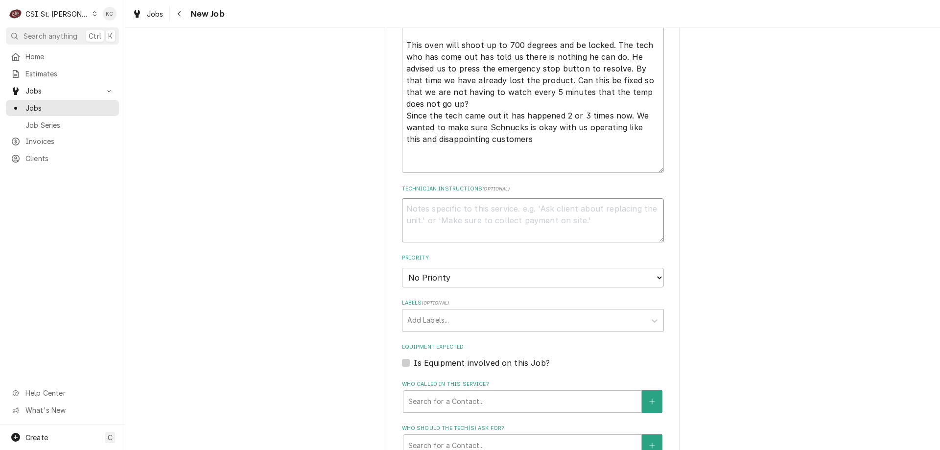
click at [483, 218] on textarea "Technician Instructions ( optional )" at bounding box center [533, 220] width 262 height 44
click at [406, 220] on textarea "Technician Instructions ( optional )" at bounding box center [533, 220] width 262 height 44
paste textarea "Jessica Glynn"
type textarea "x"
type textarea "Jessica Glynn"
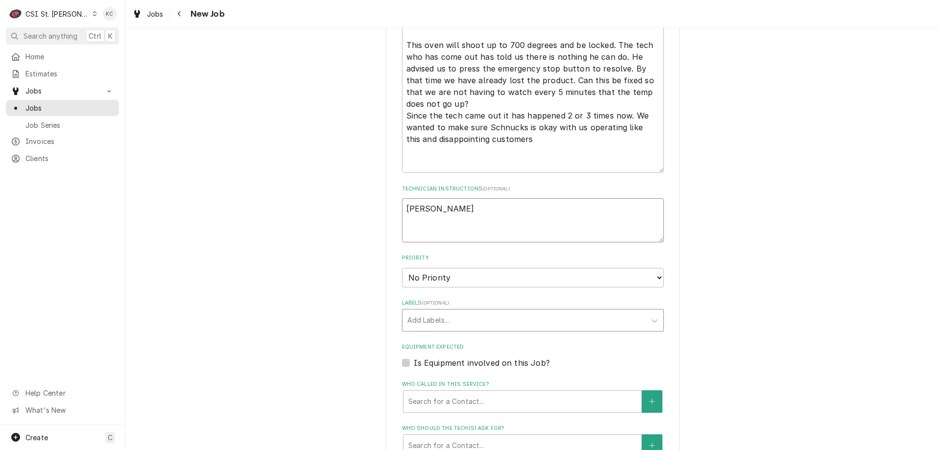
type textarea "x"
type textarea "Jessica Glynn -"
type textarea "x"
type textarea "Jessica Glynn -"
type textarea "x"
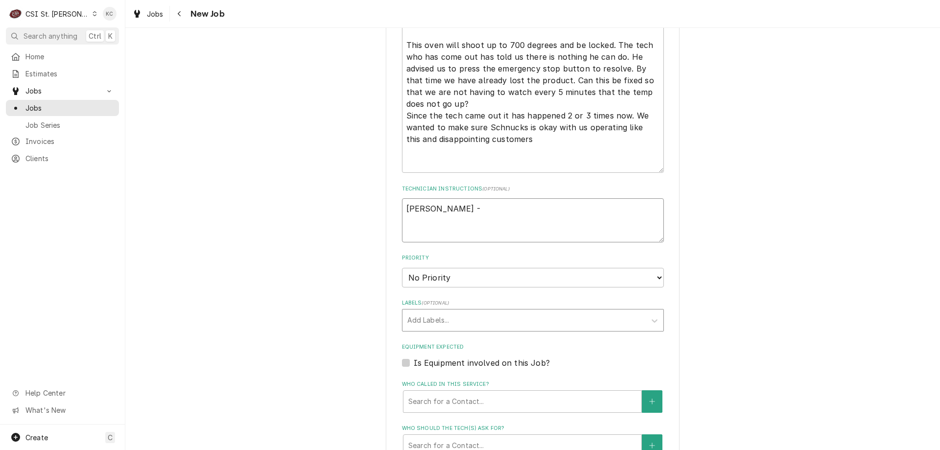
type textarea "Jessica Glynn - 3"
type textarea "x"
type textarea "Jessica Glynn - 31"
type textarea "x"
type textarea "Jessica Glynn - 314"
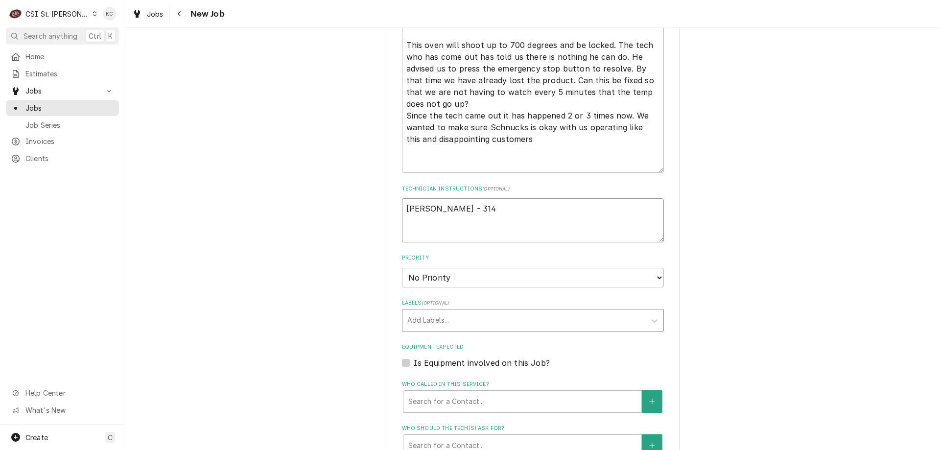
type textarea "x"
type textarea "Jessica Glynn - 314"
type textarea "x"
type textarea "Jessica Glynn - 314 9"
type textarea "x"
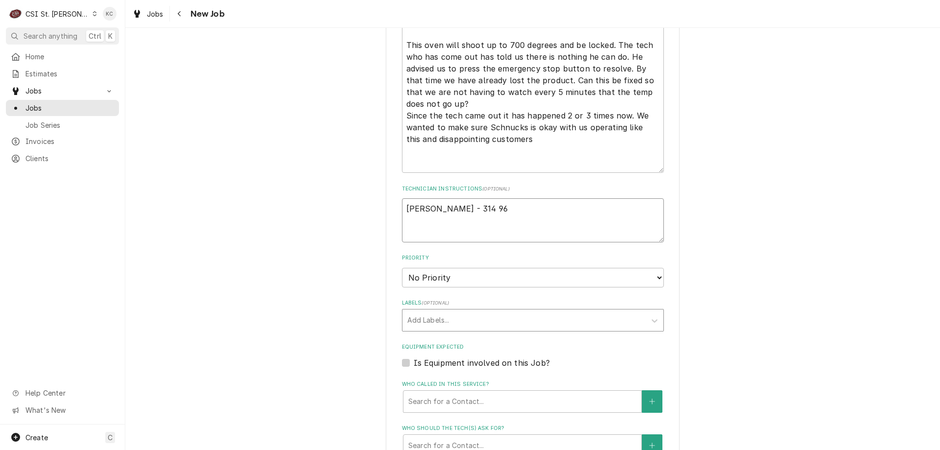
type textarea "Jessica Glynn - 314 965"
type textarea "x"
type textarea "Jessica Glynn - 314 965-"
type textarea "x"
type textarea "Jessica Glynn - 314 965-3"
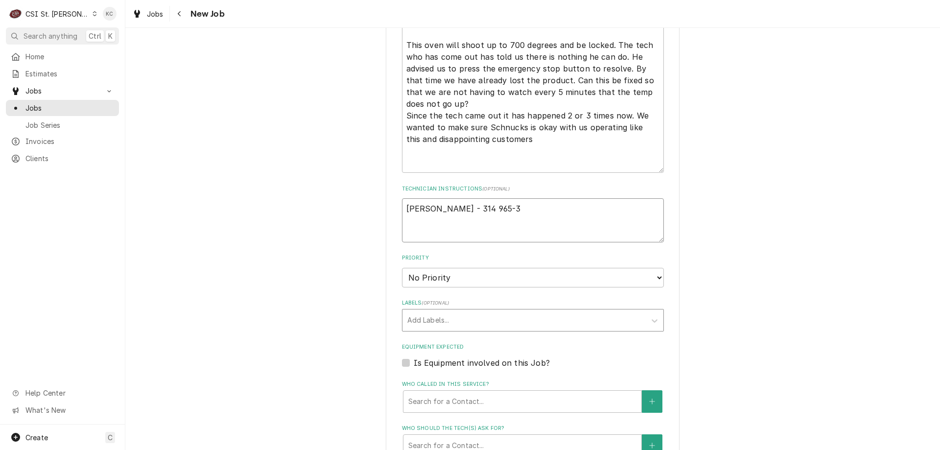
type textarea "x"
type textarea "Jessica Glynn - 314 965-30"
type textarea "x"
type textarea "Jessica Glynn - 314 965-309"
type textarea "x"
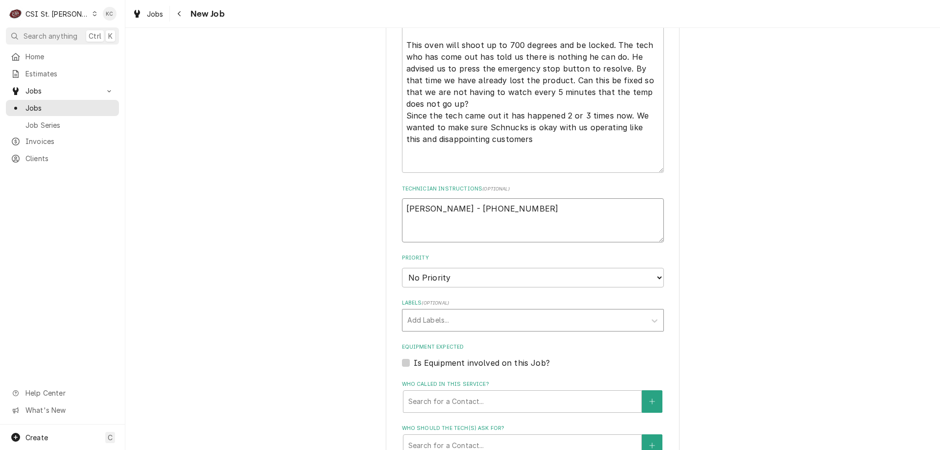
type textarea "Jessica Glynn - 314 965-3094"
type textarea "x"
type textarea "Jessica Glynn - 314 965-3094"
type textarea "x"
type textarea "Jessica Glynn - 314 965-3094"
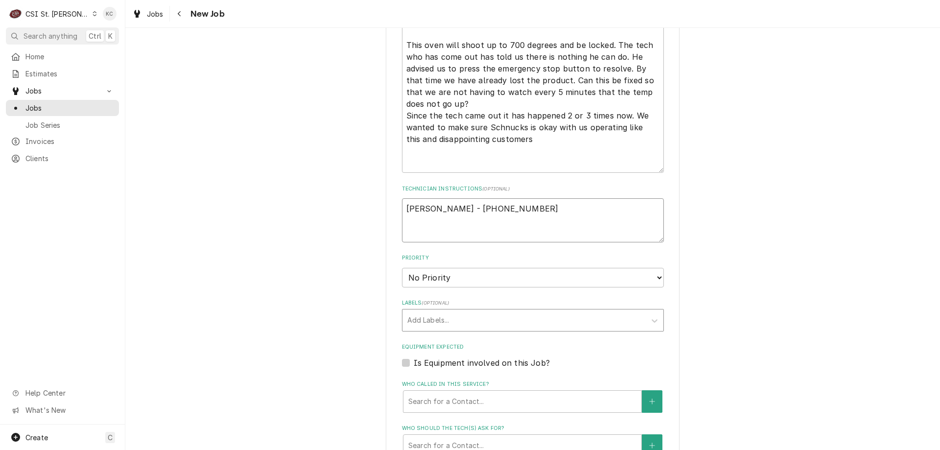
type textarea "x"
type textarea "Jessica Glynn - 314 965-3094 6"
type textarea "x"
type textarea "Jessica Glynn - 314 965-3094 6a"
type textarea "x"
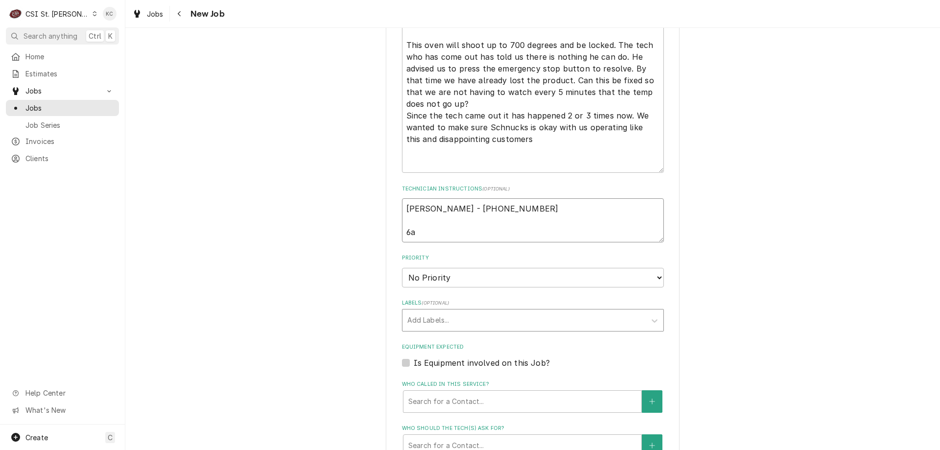
type textarea "Jessica Glynn - 314 965-3094 6a,"
type textarea "x"
type textarea "Jessica Glynn - 314 965-3094 6a"
type textarea "x"
type textarea "Jessica Glynn - 314 965-3094 6am"
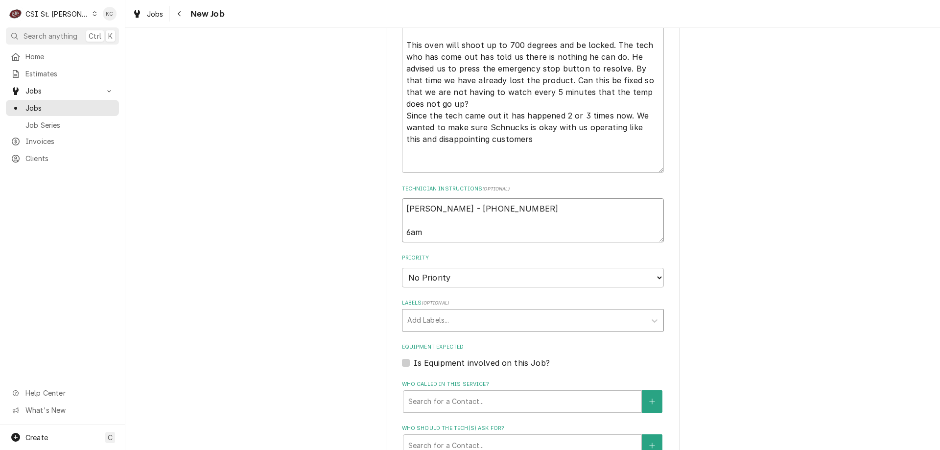
type textarea "x"
type textarea "Jessica Glynn - 314 965-3094 6am"
type textarea "x"
type textarea "Jessica Glynn - 314 965-3094 6am -"
type textarea "x"
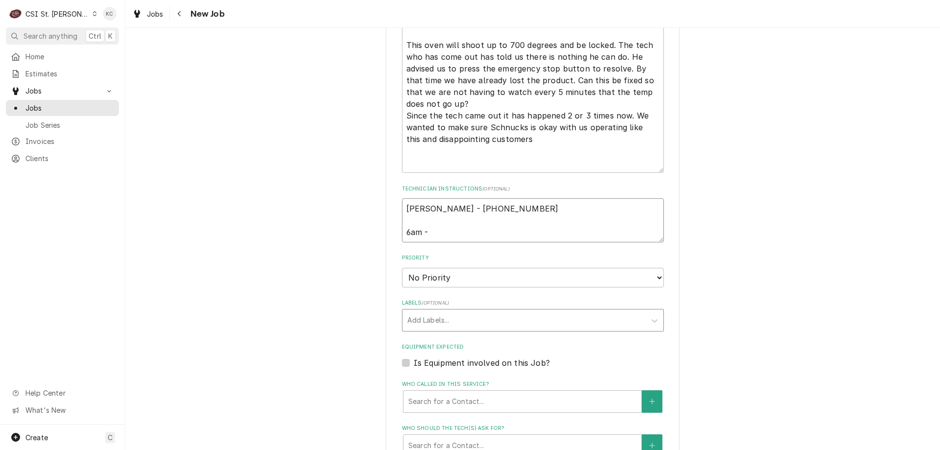
type textarea "Jessica Glynn - 314 965-3094 6am -"
type textarea "x"
type textarea "Jessica Glynn - 314 965-3094 6am - 1"
type textarea "x"
type textarea "Jessica Glynn - 314 965-3094 6am - 10"
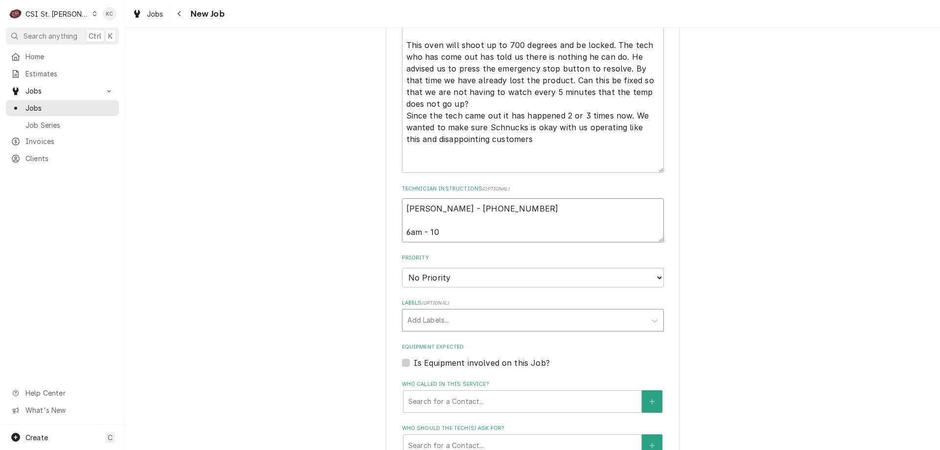
type textarea "x"
type textarea "Jessica Glynn - 314 965-3094 6am - 10a"
type textarea "x"
type textarea "Jessica Glynn - 314 965-3094 6am - 10am"
type textarea "x"
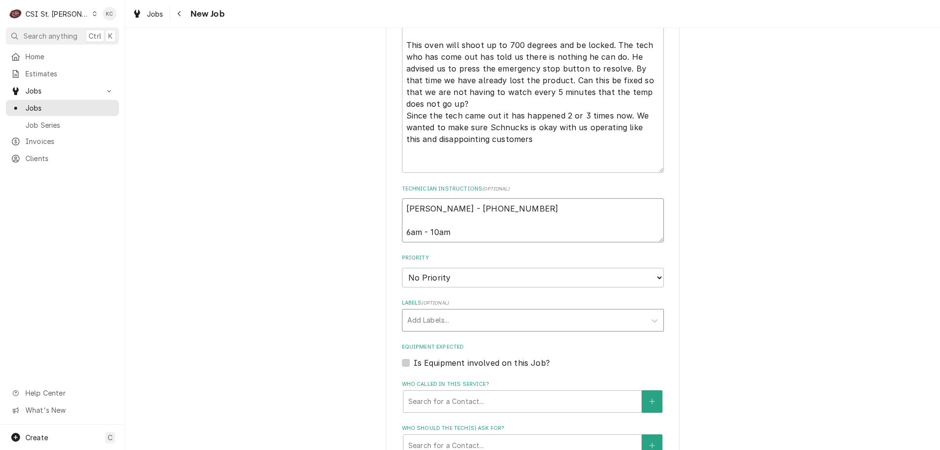
type textarea "Jessica Glynn - 314 965-3094 6am - 10am"
type textarea "x"
type textarea "Jessica Glynn - 314 965-3094 6am - 10am"
type textarea "x"
type textarea "Jessica Glynn - 314 965-3094 6am - 10a"
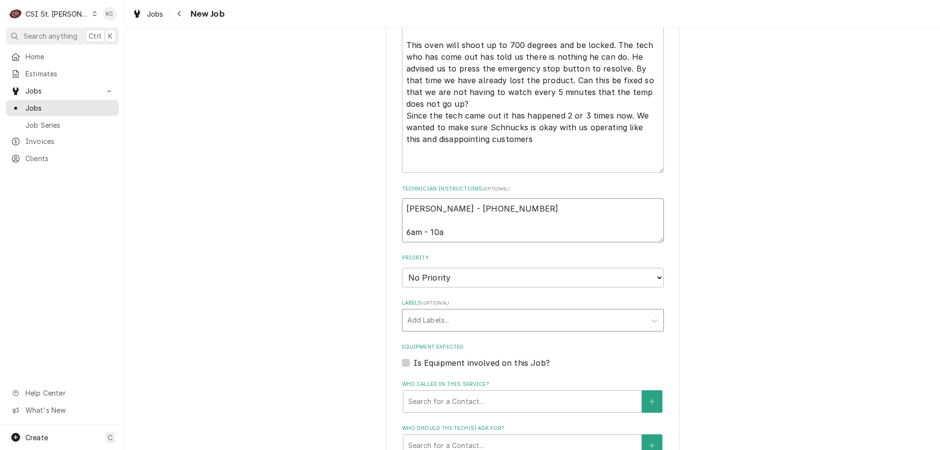
type textarea "x"
type textarea "Jessica Glynn - 314 965-3094 6am - 10"
type textarea "x"
type textarea "Jessica Glynn - 314 965-3094 6am - 10p"
type textarea "x"
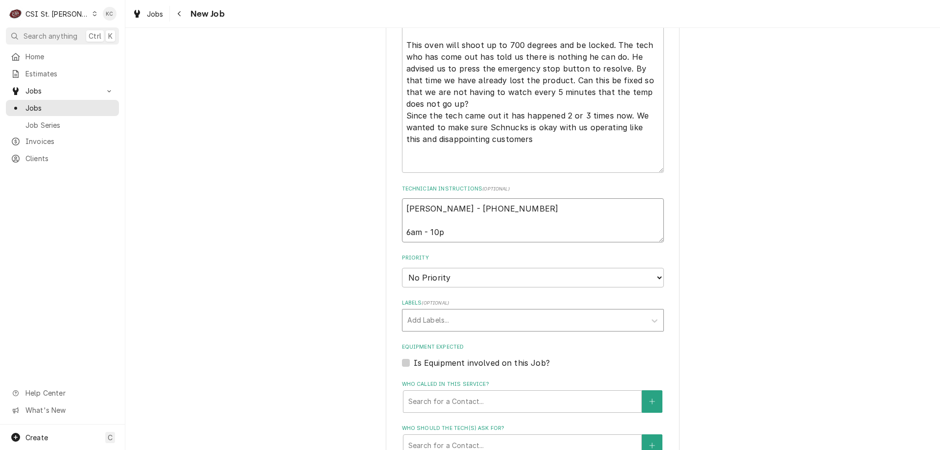
type textarea "Jessica Glynn - 314 965-3094 6am - 10pm"
type textarea "x"
type textarea "Jessica Glynn - 314 965-3094 6am - 10pm"
type textarea "x"
type textarea "Jessica Glynn - 314 965-3094 6am - 10pm"
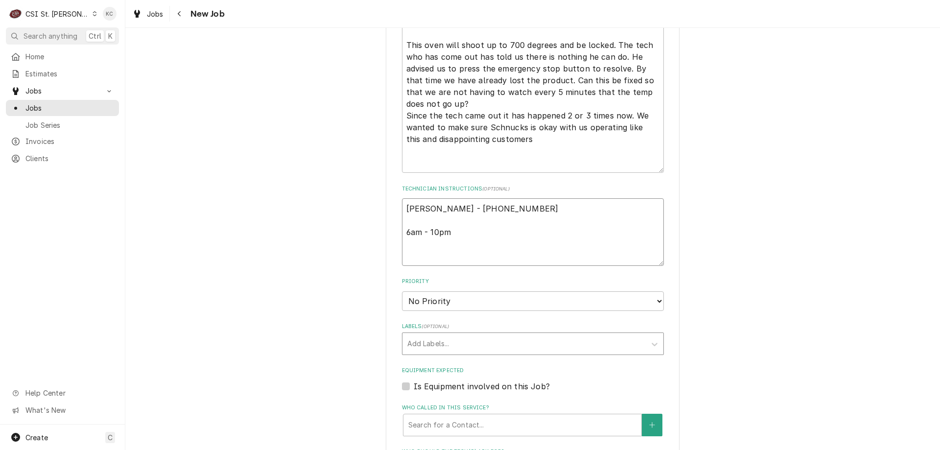
type textarea "x"
type textarea "Jessica Glynn - 314 965-3094 6am - 10pm L"
type textarea "x"
type textarea "Jessica Glynn - 314 965-3094 6am - 10pm Lo"
type textarea "x"
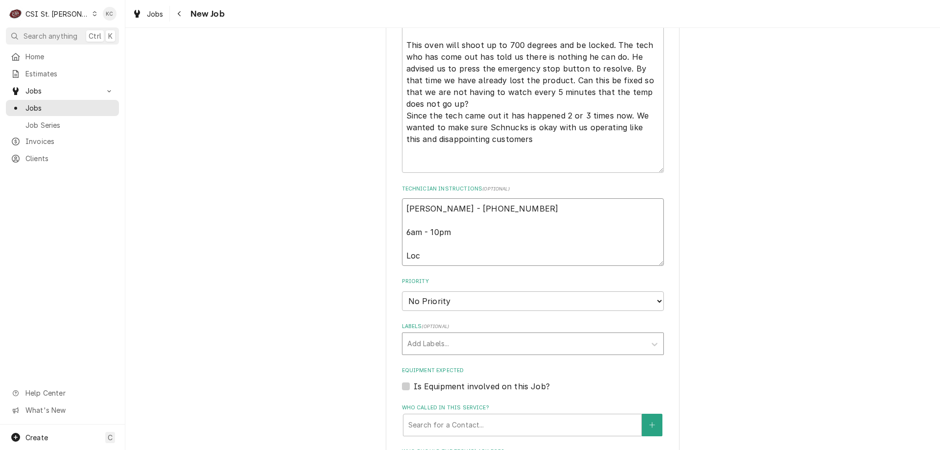
type textarea "Jessica Glynn - 314 965-3094 6am - 10pm Loca"
type textarea "x"
type textarea "Jessica Glynn - 314 965-3094 6am - 10pm Locate"
type textarea "x"
type textarea "Jessica Glynn - 314 965-3094 6am - 10pm Located"
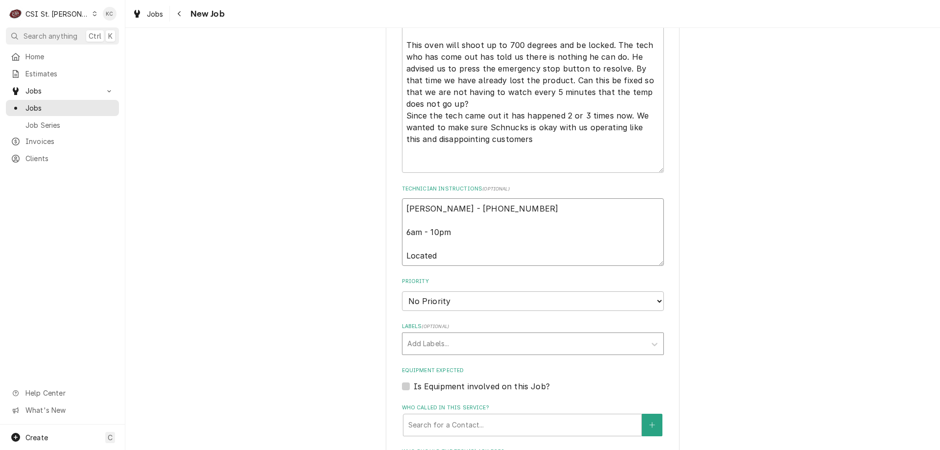
type textarea "x"
type textarea "Jessica Glynn - 314 965-3094 6am - 10pm Located"
type textarea "x"
type textarea "Jessica Glynn - 314 965-3094 6am - 10pm Located i"
type textarea "x"
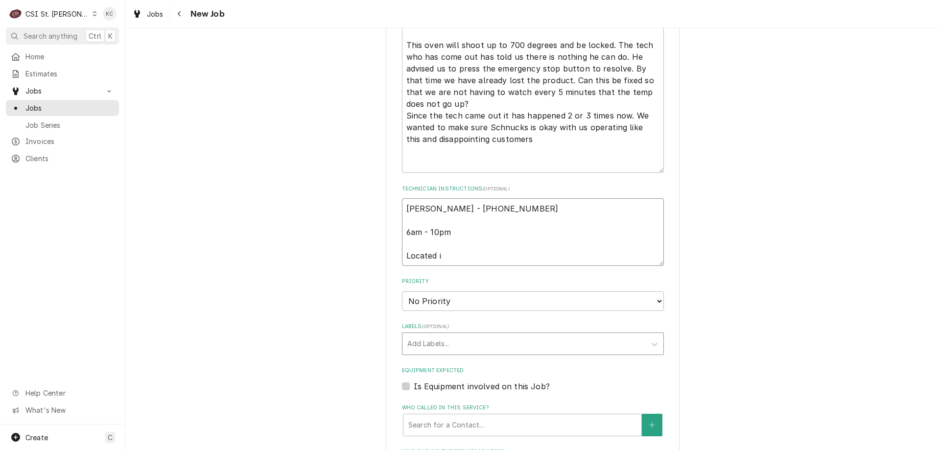
type textarea "Jessica Glynn - 314 965-3094 6am - 10pm Located in"
type textarea "x"
type textarea "Jessica Glynn - 314 965-3094 6am - 10pm Located in"
type textarea "x"
type textarea "Jessica Glynn - 314 965-3094 6am - 10pm Located in B"
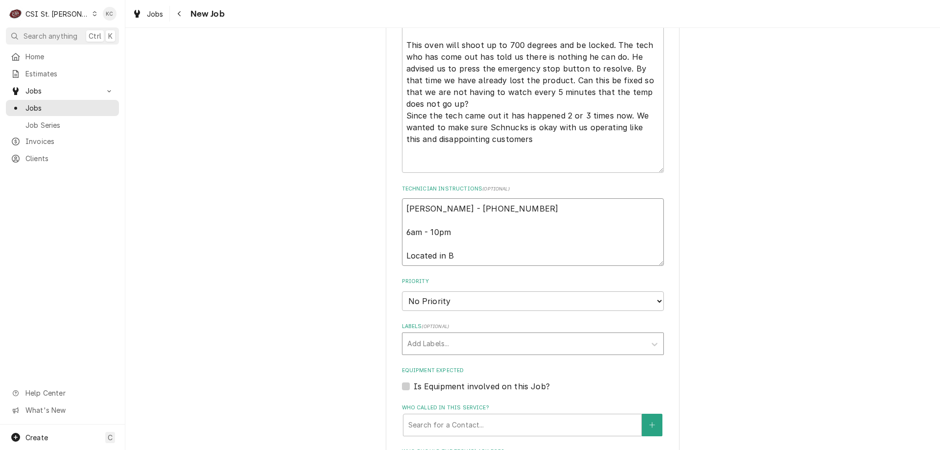
type textarea "x"
type textarea "Jessica Glynn - 314 965-3094 6am - 10pm Located in Ba"
type textarea "x"
type textarea "Jessica Glynn - 314 965-3094 6am - 10pm Located in Bak"
type textarea "x"
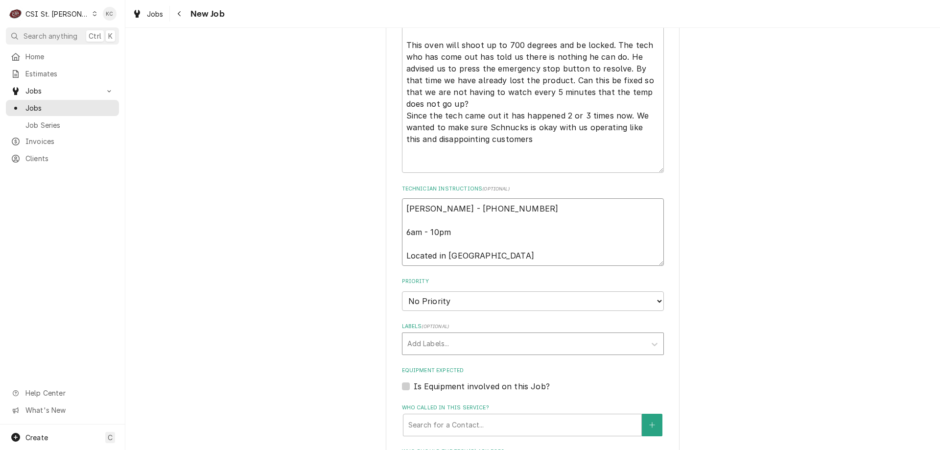
type textarea "Jessica Glynn - 314 965-3094 6am - 10pm Located in Bake"
type textarea "x"
type textarea "Jessica Glynn - 314 965-3094 6am - 10pm Located in Bakery"
type textarea "x"
type textarea "Jessica Glynn - 314 965-3094 6am - 10pm Located in Bakery"
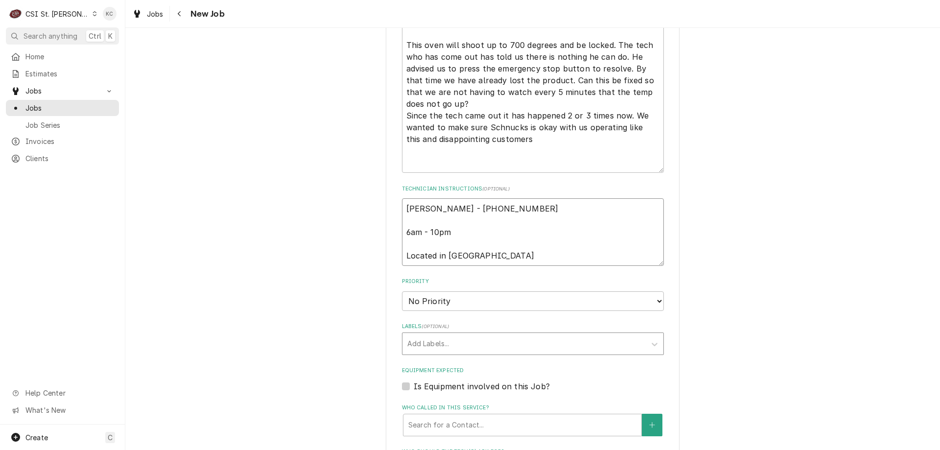
type textarea "x"
type textarea "Jessica Glynn - 314 965-3094 6am - 10pm Located in Bakery"
click at [440, 302] on select "No Priority Urgent High Medium Low" at bounding box center [533, 301] width 262 height 20
select select "4"
click at [402, 291] on select "No Priority Urgent High Medium Low" at bounding box center [533, 301] width 262 height 20
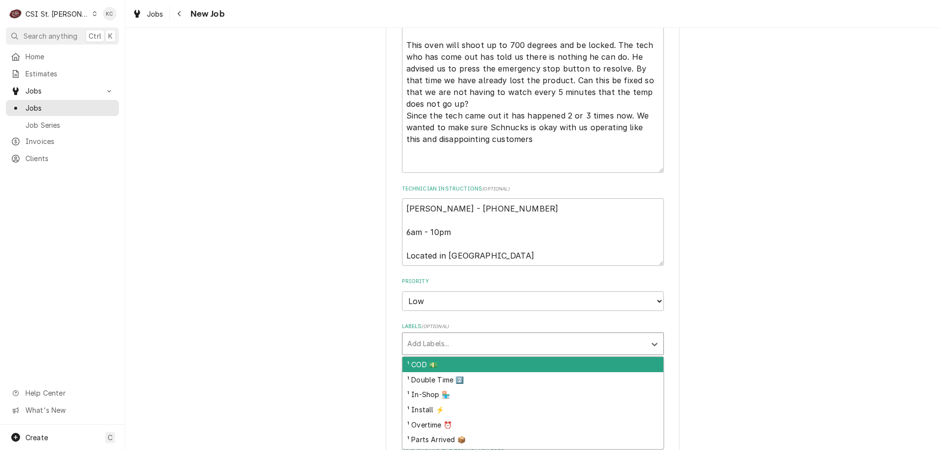
click at [456, 339] on div "Labels" at bounding box center [524, 344] width 234 height 18
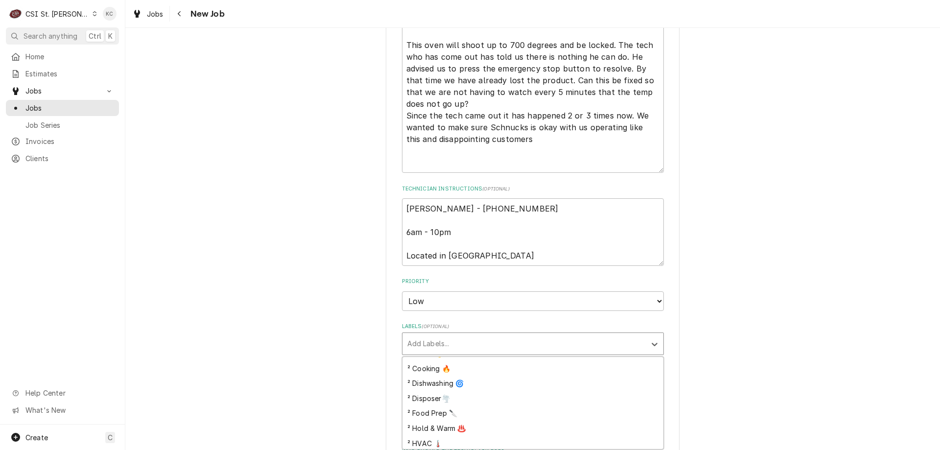
scroll to position [147, 0]
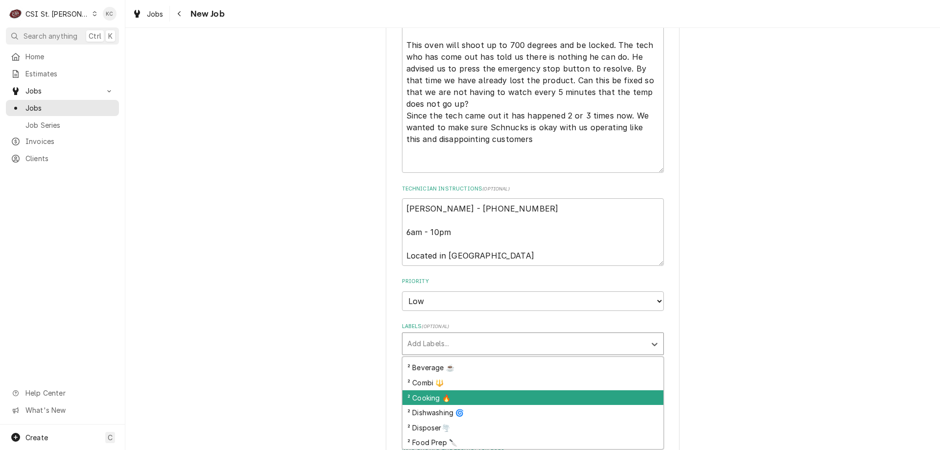
click at [469, 399] on div "² Cooking 🔥" at bounding box center [533, 397] width 261 height 15
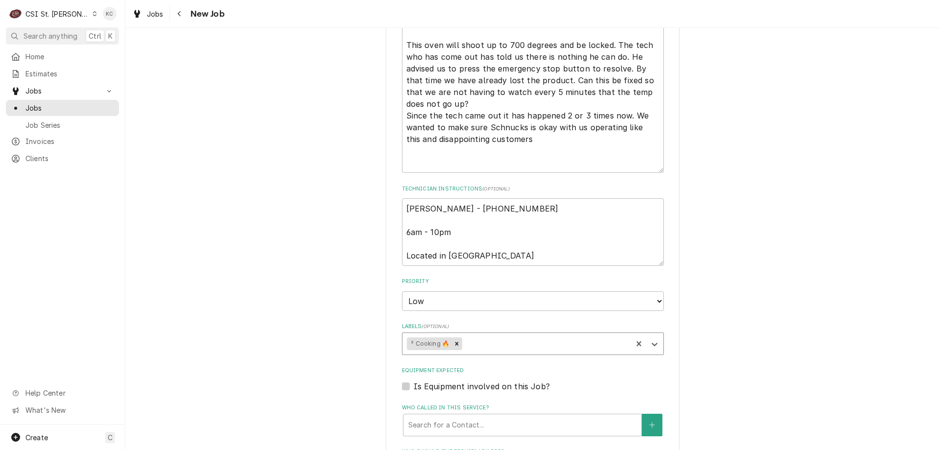
click at [733, 319] on div "Please provide the following information to create a job: Client Details Client…" at bounding box center [532, 62] width 815 height 1369
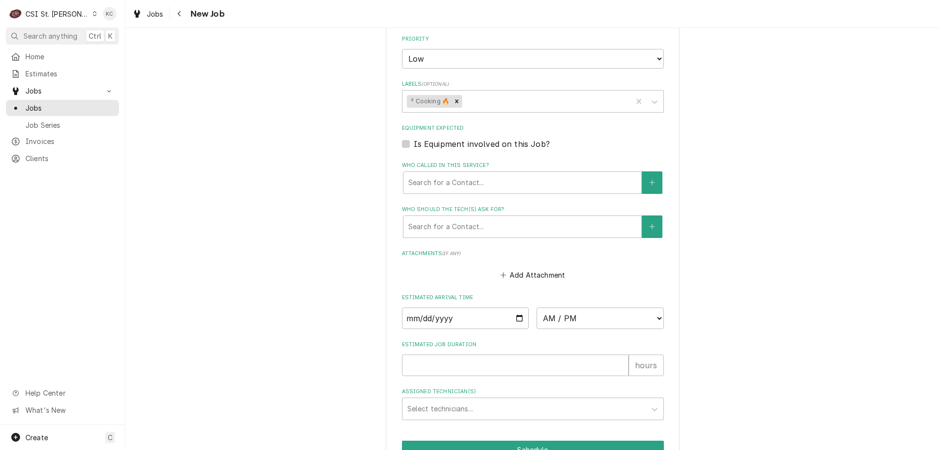
scroll to position [957, 0]
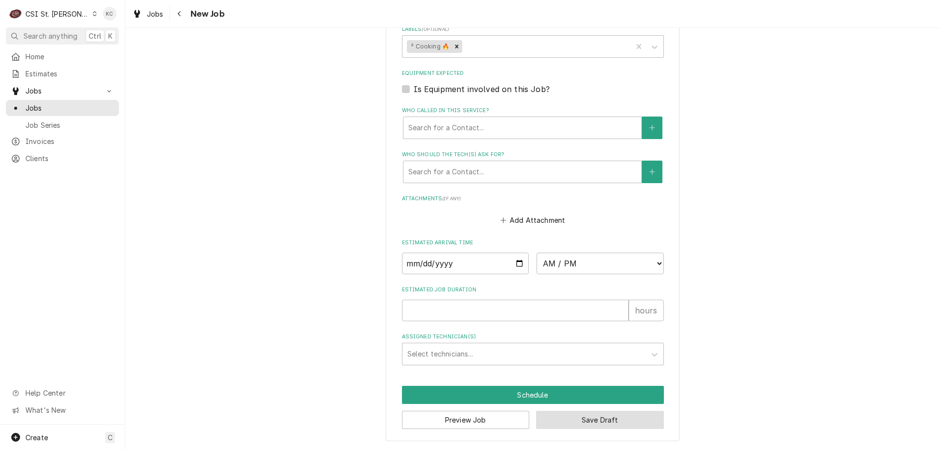
click at [611, 427] on button "Save Draft" at bounding box center [600, 420] width 128 height 18
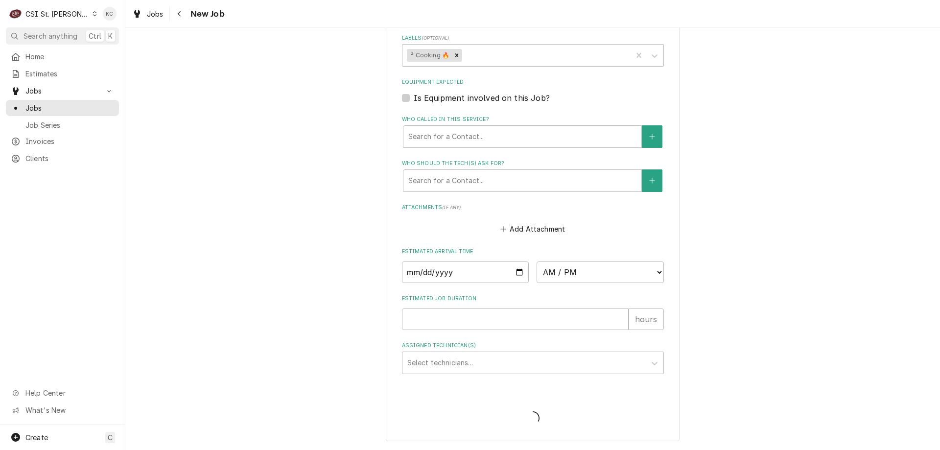
scroll to position [949, 0]
type textarea "x"
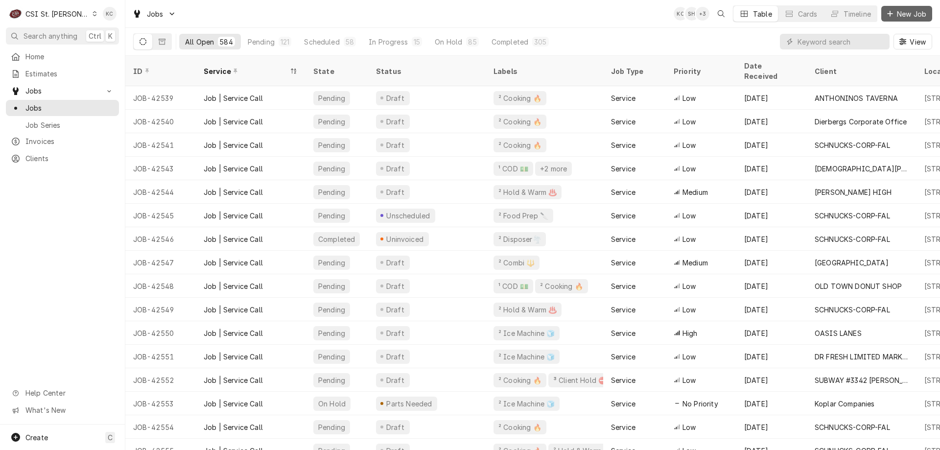
click at [894, 7] on button "New Job" at bounding box center [907, 14] width 51 height 16
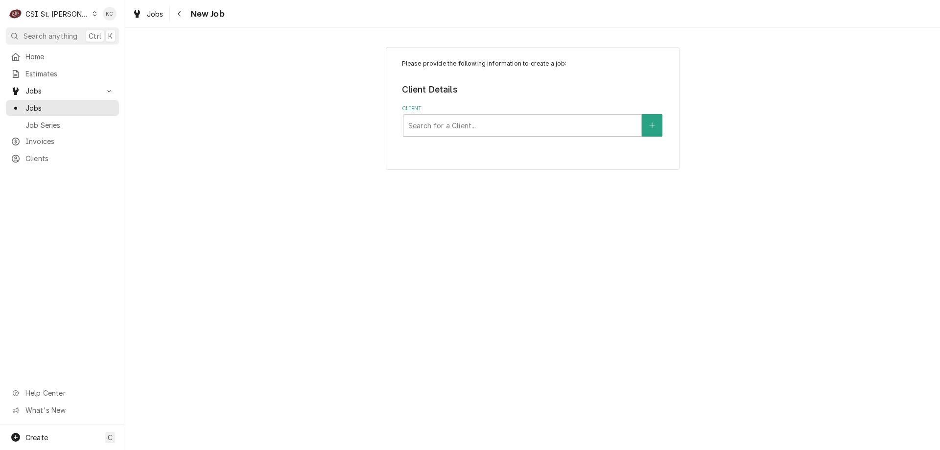
click at [501, 138] on div "Please provide the following information to create a job: Client Details Client…" at bounding box center [533, 108] width 294 height 123
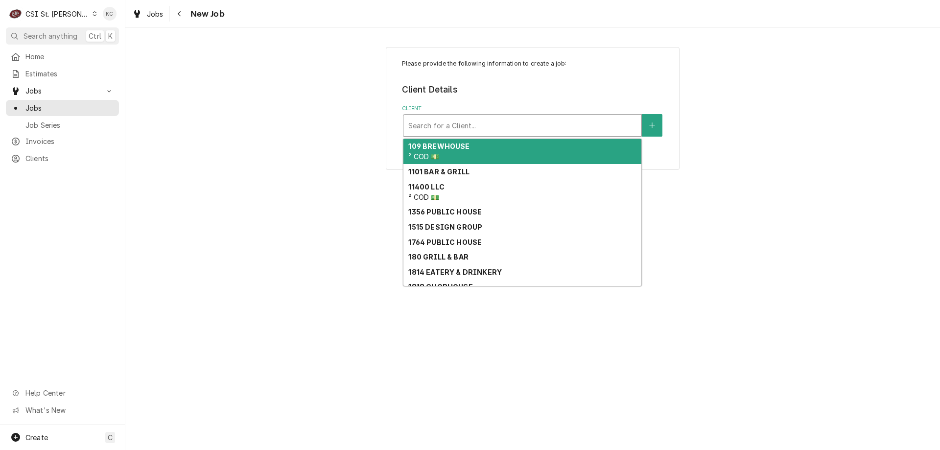
click at [502, 133] on div "Client" at bounding box center [522, 126] width 228 height 18
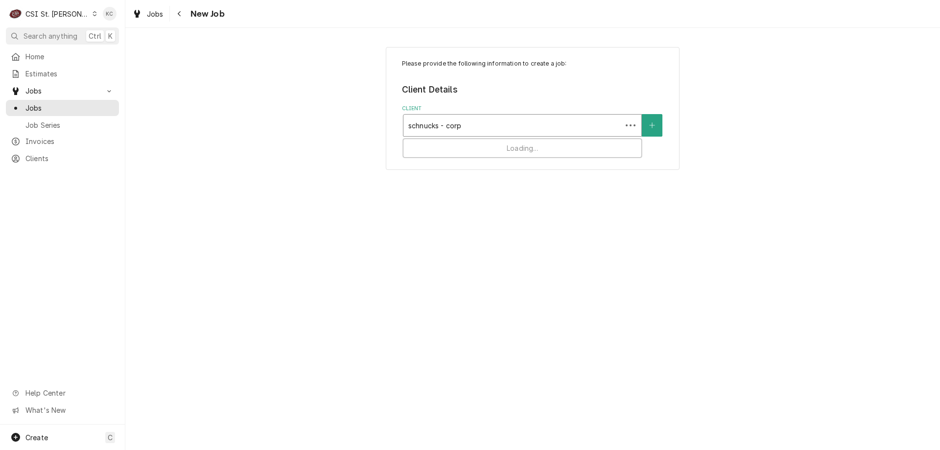
type input "schnucks - corp"
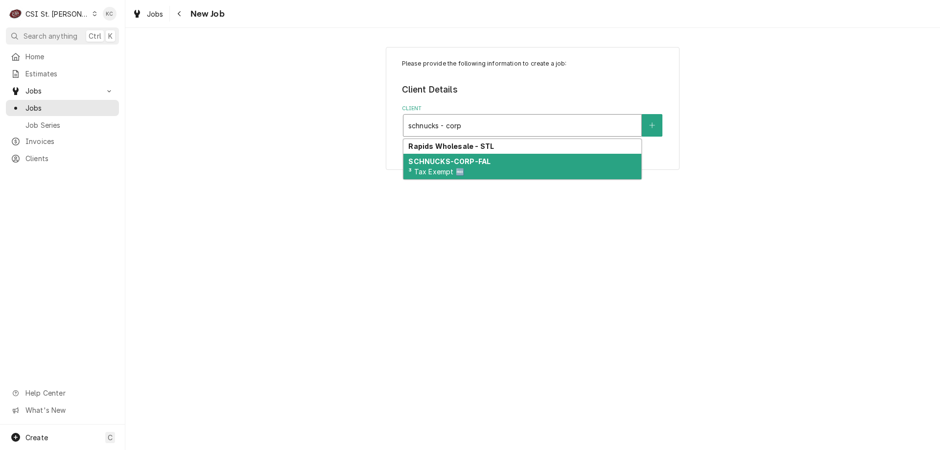
click at [504, 162] on div "SCHNUCKS-CORP-FAL ³ Tax Exempt 🆓" at bounding box center [523, 166] width 238 height 25
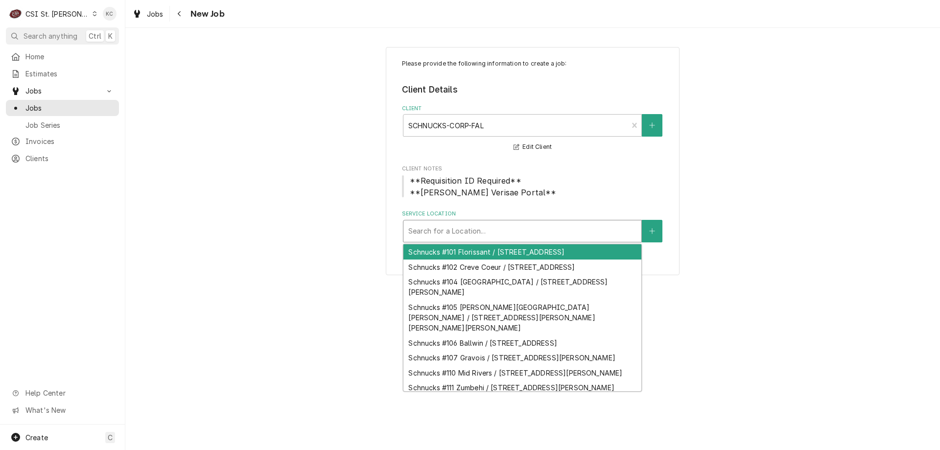
click at [488, 234] on div "Service Location" at bounding box center [522, 231] width 228 height 18
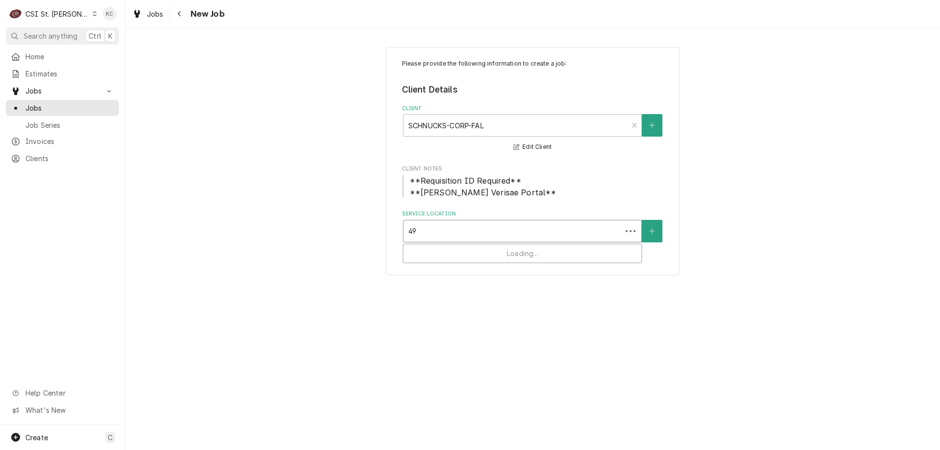
type input "49 n"
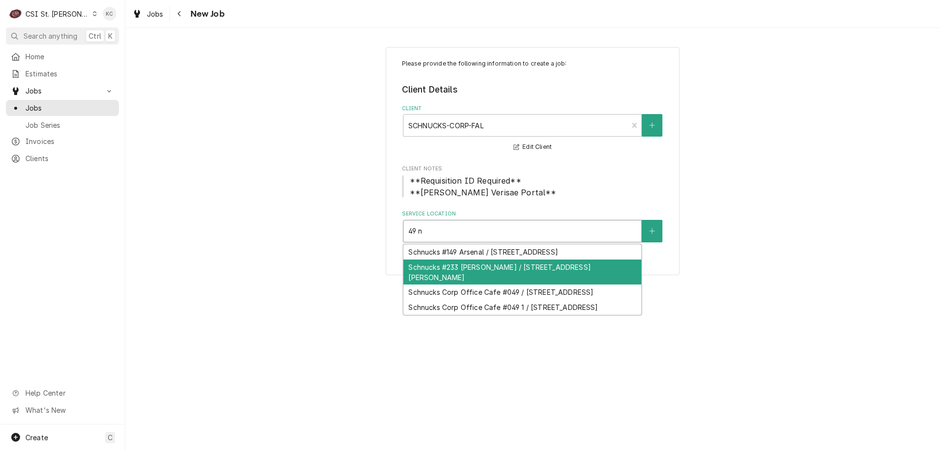
click at [524, 269] on div "Schnucks #233 Ferguson / 49 North Florissant Rd, Ferguson, MO 63135" at bounding box center [523, 272] width 238 height 25
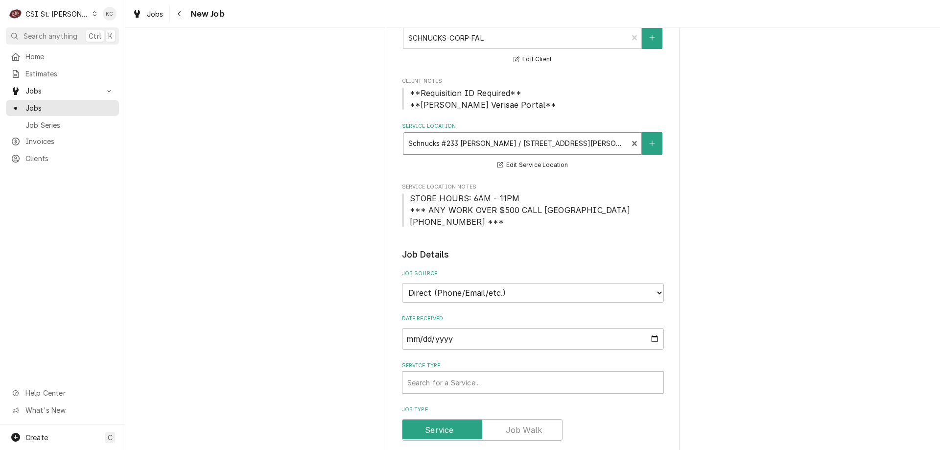
scroll to position [98, 0]
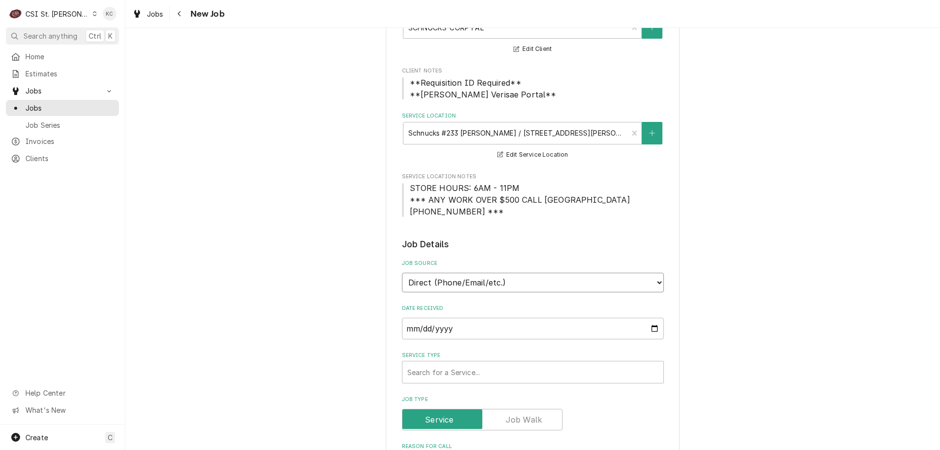
click at [514, 278] on select "Direct (Phone/Email/etc.) Service Channel Corrigo Ecotrak Other" at bounding box center [533, 283] width 262 height 20
select select "100"
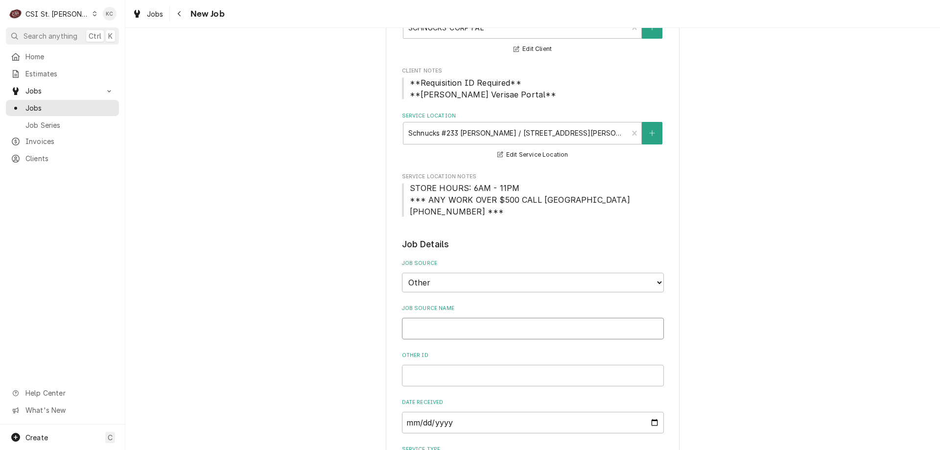
click at [518, 328] on input "Job Source Name" at bounding box center [533, 329] width 262 height 22
type textarea "x"
type input "V"
type textarea "x"
type input "Ve"
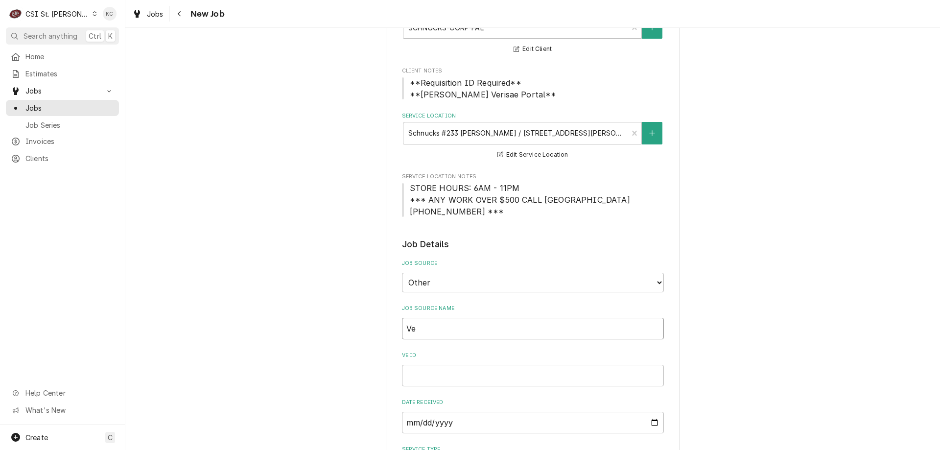
type textarea "x"
type input "Ver"
type textarea "x"
type input "Veri"
type textarea "x"
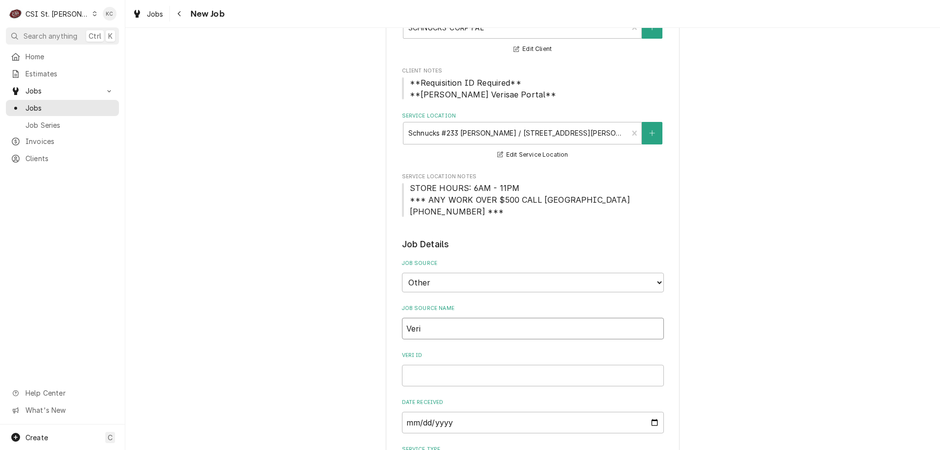
type input "Veris"
type textarea "x"
type input "Verisa"
type textarea "x"
type input "Verisae"
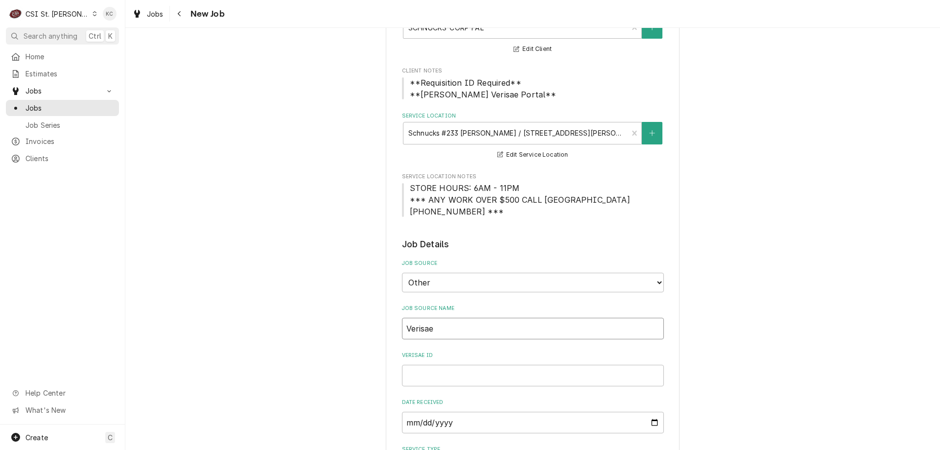
type textarea "x"
type input "Verisae e"
type textarea "x"
type input "Verisae em"
type textarea "x"
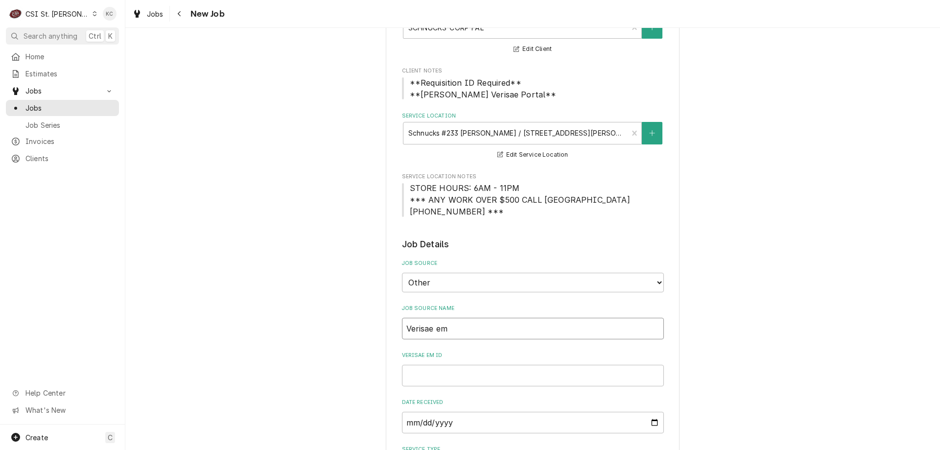
type input "Verisae ema"
type textarea "x"
type input "Verisae email"
type textarea "x"
type input "Verisae email"
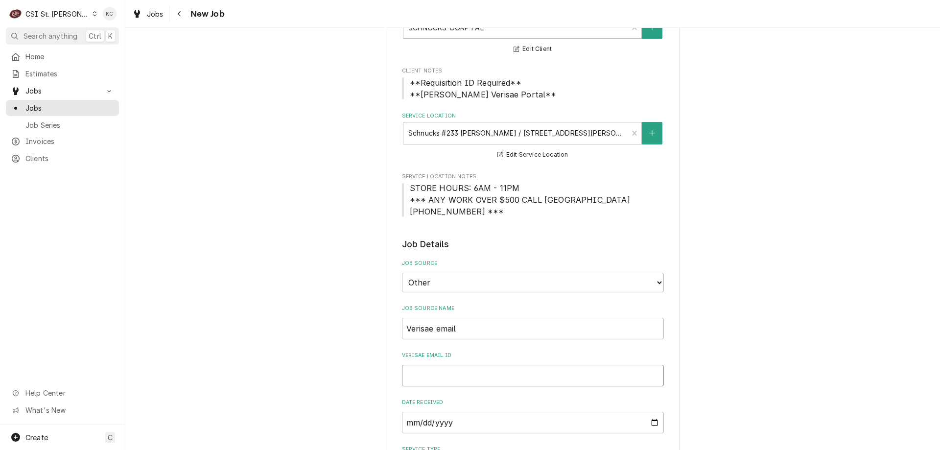
click at [419, 373] on input "Verisae email ID" at bounding box center [533, 376] width 262 height 22
paste input "72069353"
type textarea "x"
type input "72069353"
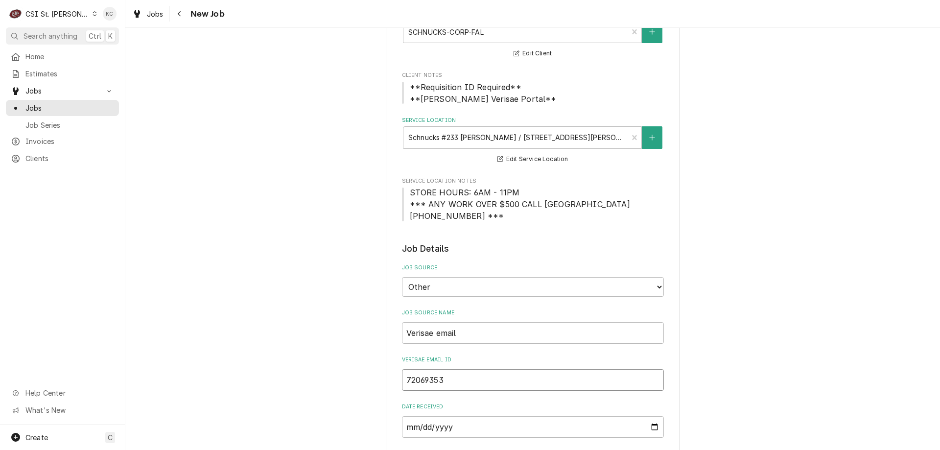
type textarea "x"
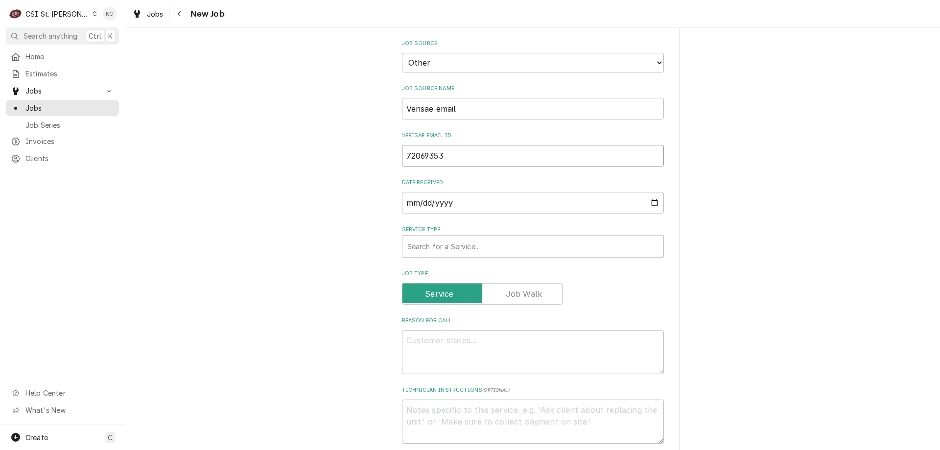
scroll to position [343, 0]
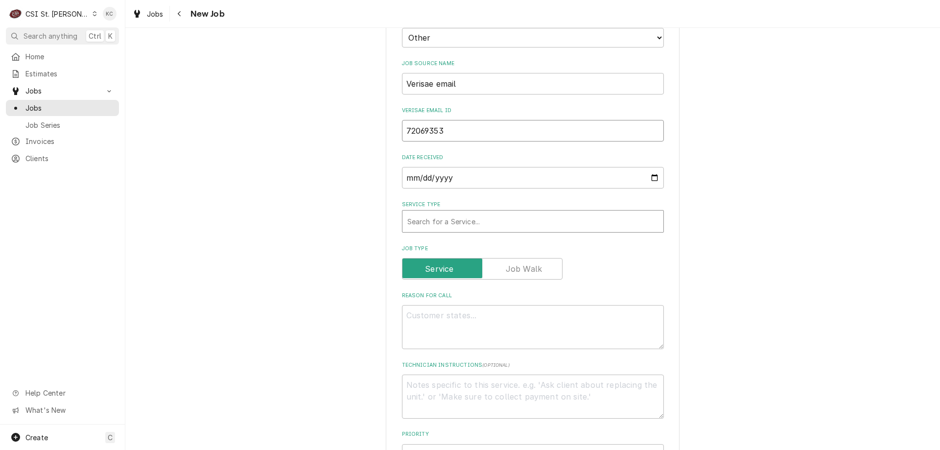
type input "72069353"
click at [441, 218] on div "Service Type" at bounding box center [532, 222] width 251 height 18
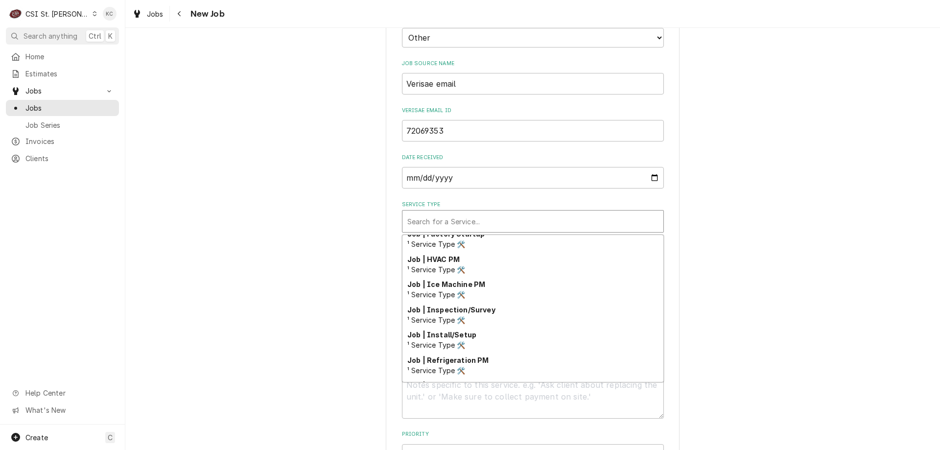
scroll to position [513, 0]
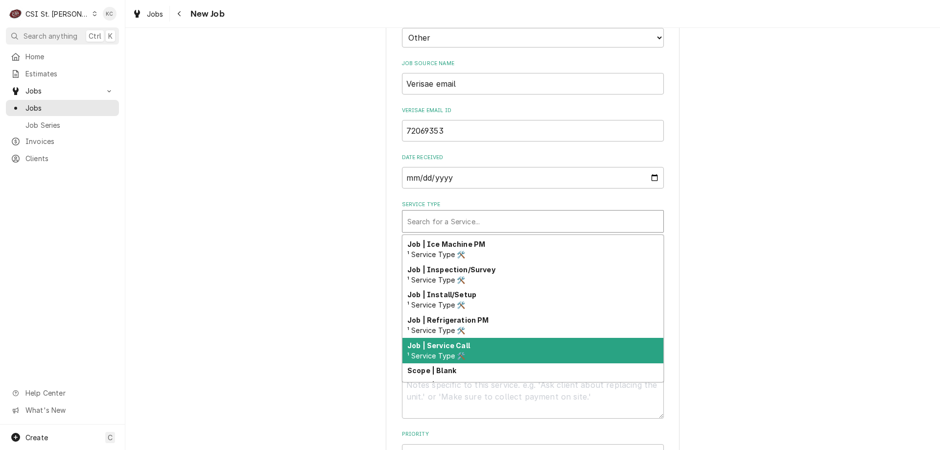
click at [469, 355] on div "Job | Service Call ¹ Service Type 🛠️" at bounding box center [533, 350] width 261 height 25
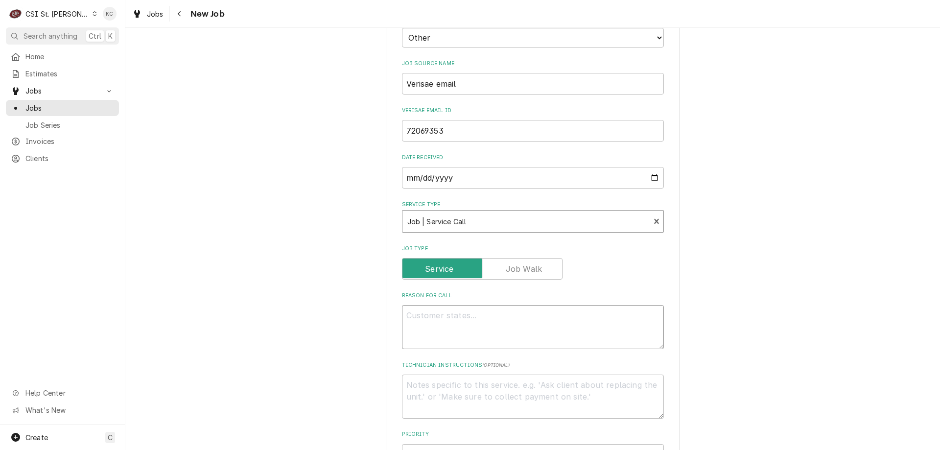
click at [482, 323] on textarea "Reason For Call" at bounding box center [533, 327] width 262 height 44
click at [487, 324] on textarea "Reason For Call" at bounding box center [533, 327] width 262 height 44
paste textarea "Tag #: 233DL33B Fixture Number: Serial #: G17CC016968 In-Service Date: 2017-03-…"
type textarea "x"
type textarea "Tag #: 233DL33B Fixture Number: Serial #: G17CC016968 In-Service Date: 2017-03-…"
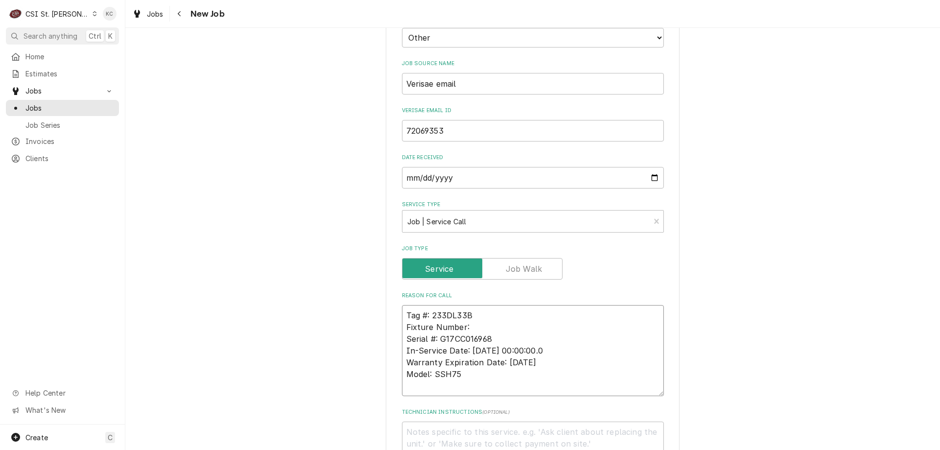
drag, startPoint x: 486, startPoint y: 324, endPoint x: 364, endPoint y: 323, distance: 122.4
click at [364, 323] on div "Please provide the following information to create a job: Client Details Client…" at bounding box center [532, 365] width 815 height 1341
type textarea "x"
type textarea "Tag #: 233DL33B Serial #: G17CC016968 In-Service Date: 2017-03-29 00:00:00.0 Wa…"
drag, startPoint x: 461, startPoint y: 376, endPoint x: 392, endPoint y: 373, distance: 69.1
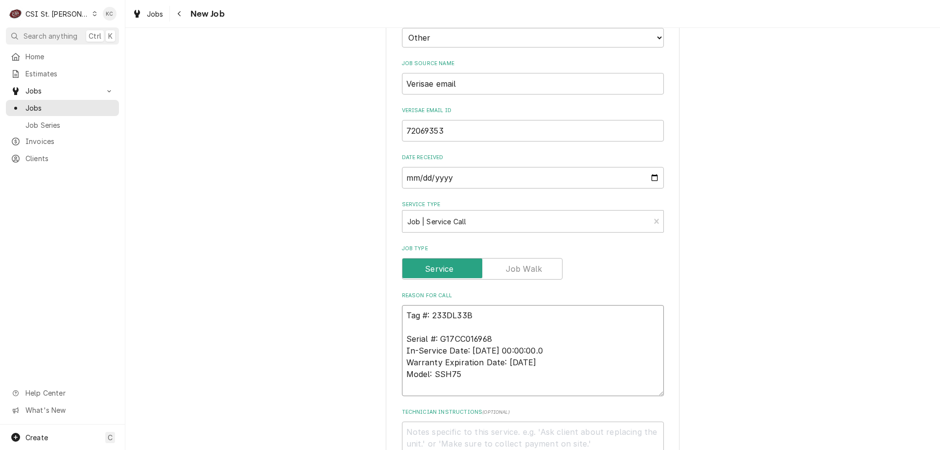
click at [371, 369] on div "Please provide the following information to create a job: Client Details Client…" at bounding box center [532, 365] width 815 height 1341
click at [447, 325] on textarea "Tag #: 233DL33B Serial #: G17CC016968 In-Service Date: 2017-03-29 00:00:00.0 Wa…" at bounding box center [533, 350] width 262 height 91
paste textarea "Model: SSH75"
type textarea "x"
type textarea "Tag #: 233DL33B Model: SSH75 Serial #: G17CC016968 In-Service Date: 2017-03-29 …"
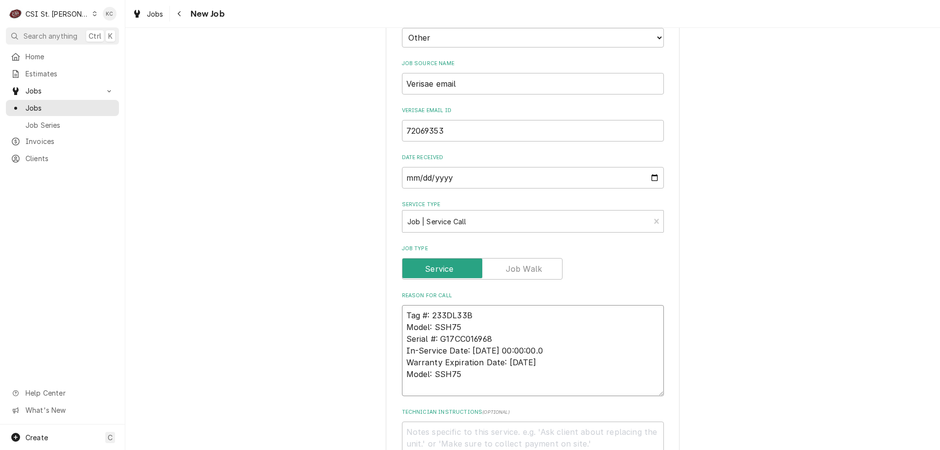
drag, startPoint x: 472, startPoint y: 376, endPoint x: 395, endPoint y: 356, distance: 79.6
click at [395, 356] on div "Please provide the following information to create a job: Client Details Client…" at bounding box center [533, 366] width 294 height 1324
type textarea "x"
type textarea "Tag #: 233DL33B Model: SSH75 Serial #: G17CC016968"
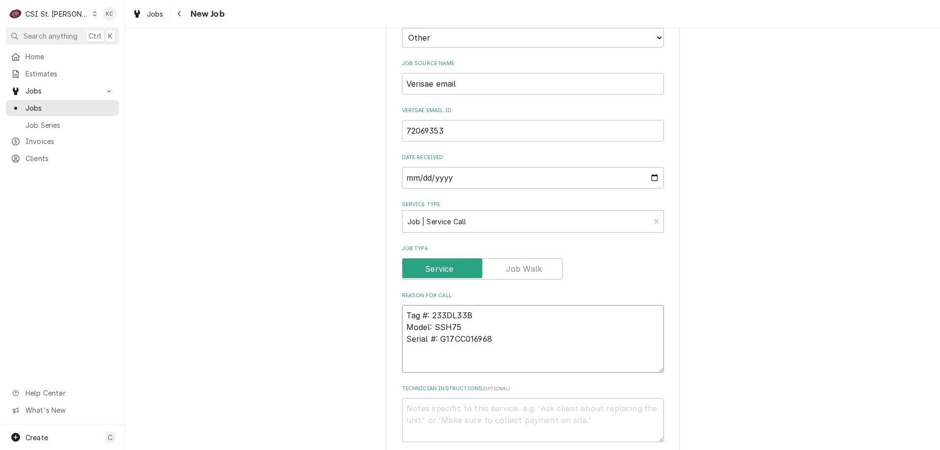
type textarea "x"
type textarea "Tag #: 233DL33B Model: SSH75 Serial #: G17CC016968"
type textarea "x"
type textarea "Tag #: 233DL33B Model: SSH75 Serial #: G17CC016968 F"
type textarea "x"
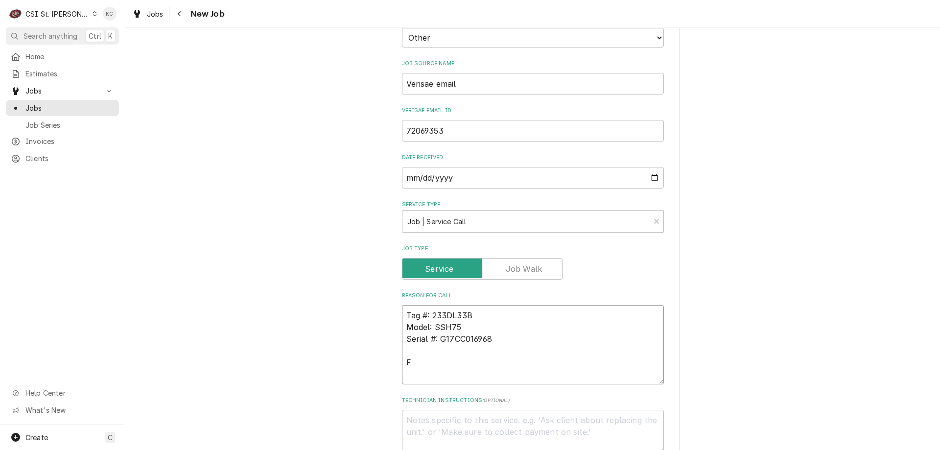
type textarea "Tag #: 233DL33B Model: SSH75 Serial #: G17CC016968 Fr"
type textarea "x"
type textarea "Tag #: 233DL33B Model: SSH75 Serial #: G17CC016968 Fry"
type textarea "x"
type textarea "Tag #: 233DL33B Model: SSH75 Serial #: G17CC016968 Frye"
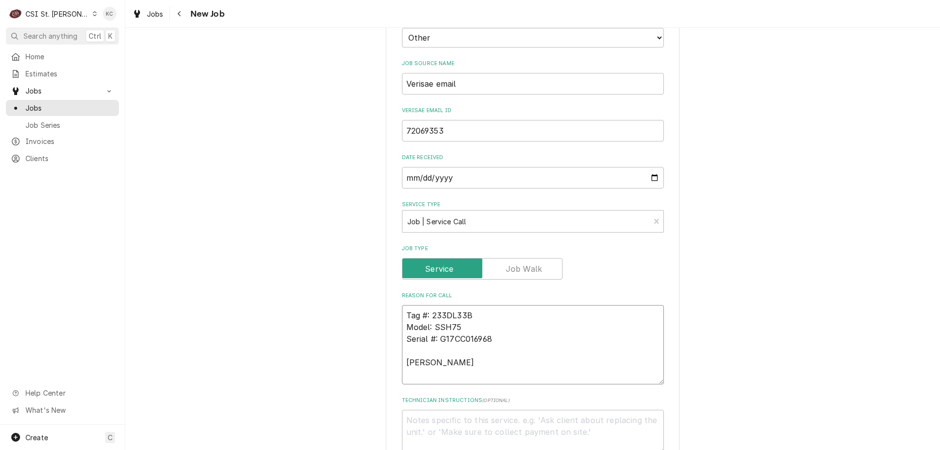
type textarea "x"
type textarea "Tag #: 233DL33B Model: SSH75 Serial #: G17CC016968 Fryer"
type textarea "x"
type textarea "Tag #: 233DL33B Model: SSH75 Serial #: G17CC016968 Fryer"
type textarea "x"
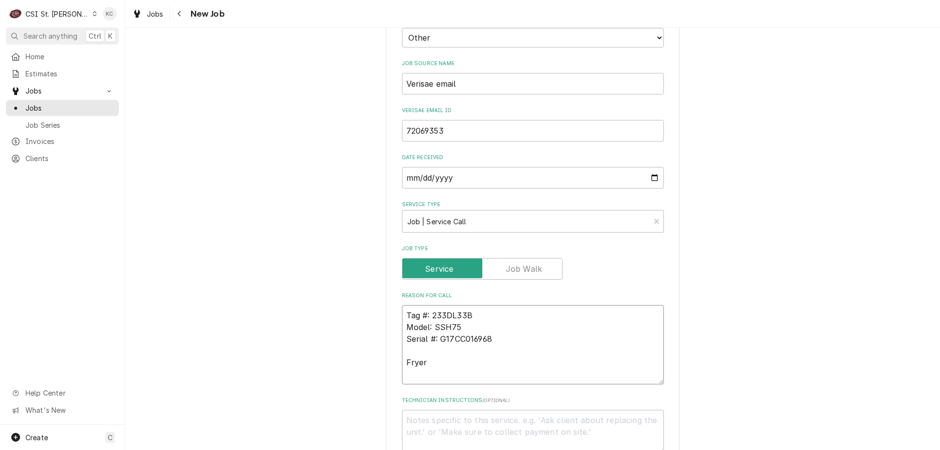
type textarea "Tag #: 233DL33B Model: SSH75 Serial #: G17CC016968 Fryer"
click at [438, 363] on textarea "Tag #: 233DL33B Model: SSH75 Serial #: G17CC016968 Fryer" at bounding box center [533, 344] width 262 height 79
paste textarea "Cannot drain fryers properly"
type textarea "x"
type textarea "Tag #: 233DL33B Model: SSH75 Serial #: G17CC016968 Fryer Cannot drain fryers pr…"
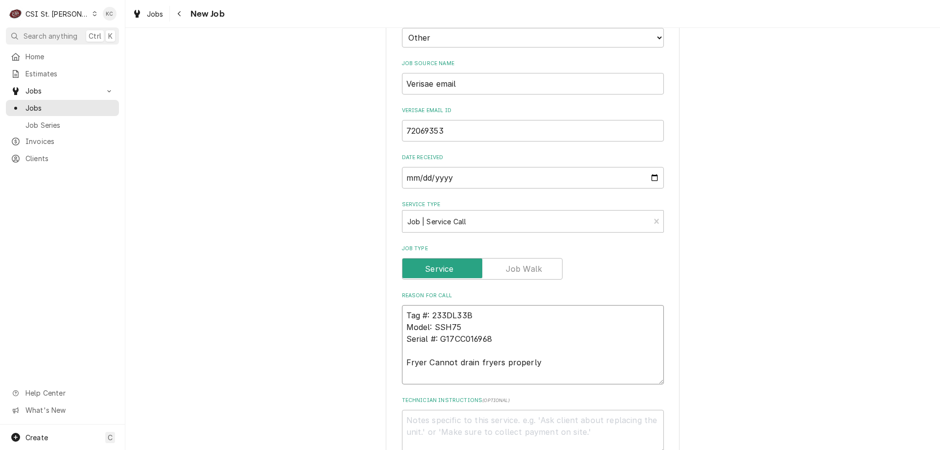
type textarea "x"
type textarea "Tag #: 233DL33B Model: SSH75 Serial #: G17CC016968 Fryer Cannot drain fryers pr…"
click at [462, 423] on textarea "Technician Instructions ( optional )" at bounding box center [533, 432] width 262 height 44
click at [472, 422] on textarea "Technician Instructions ( optional )" at bounding box center [533, 432] width 262 height 44
paste textarea "Paul Russo"
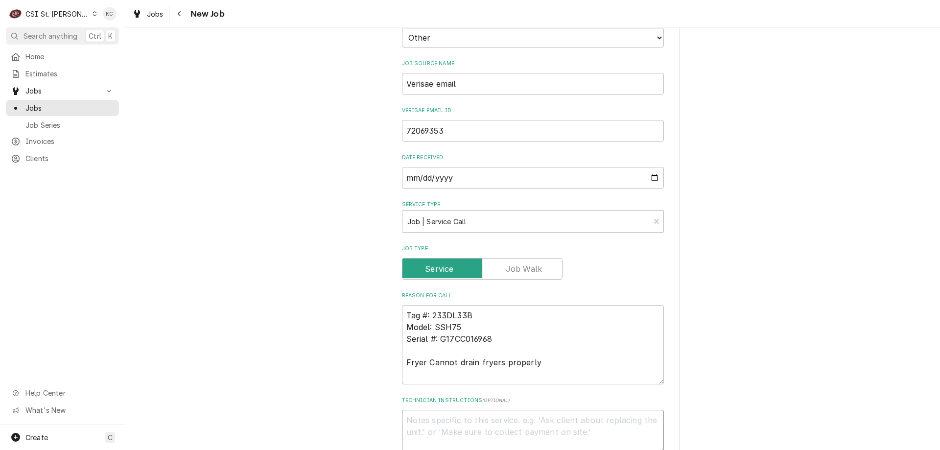
type textarea "x"
type textarea "Paul Russo"
type textarea "x"
type textarea "Paul Russo -"
type textarea "x"
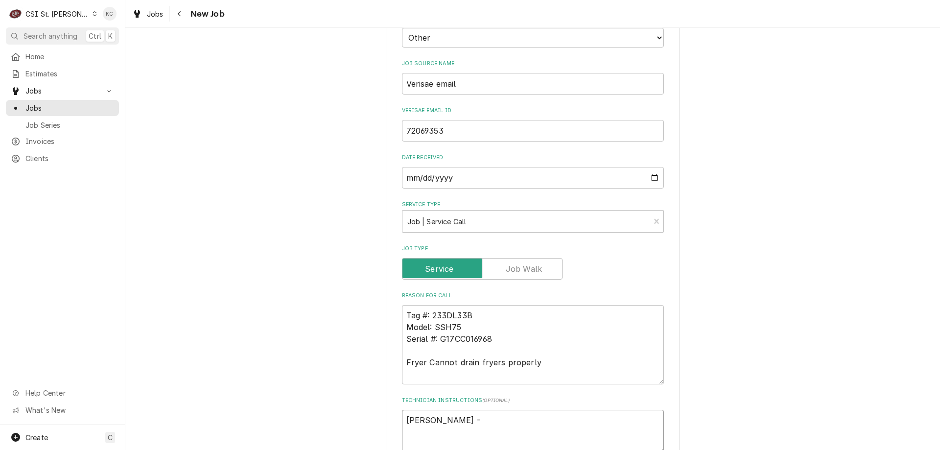
type textarea "Paul Russo -"
type textarea "x"
type textarea "Paul Russo - 3"
type textarea "x"
type textarea "Paul Russo - 31"
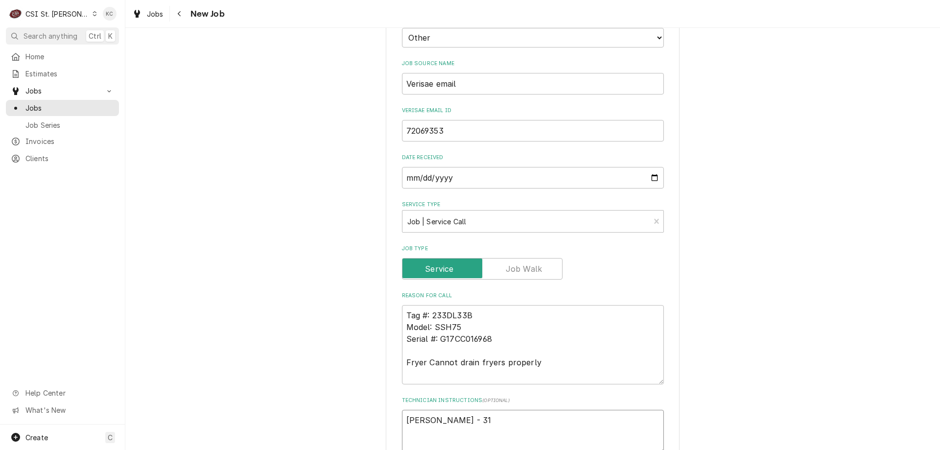
type textarea "x"
type textarea "Paul Russo - 314"
type textarea "x"
type textarea "Paul Russo - 314"
type textarea "x"
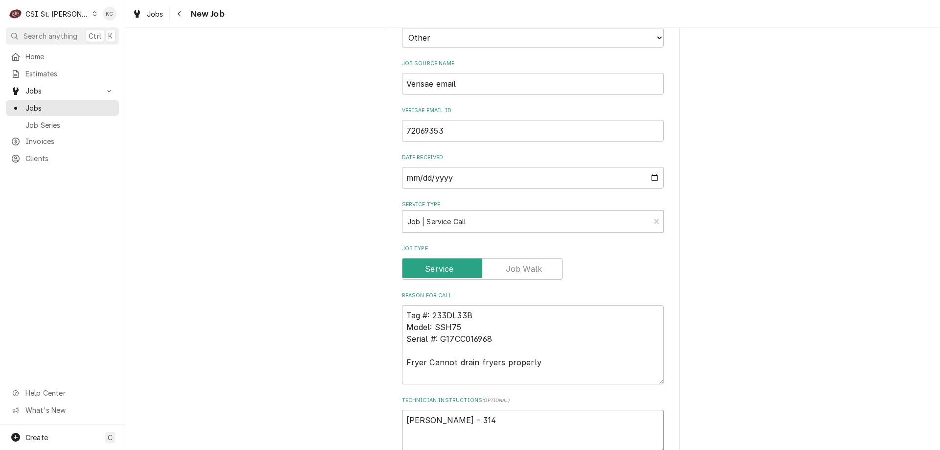
type textarea "Paul Russo - 314 5"
type textarea "x"
type textarea "Paul Russo - 314 52"
type textarea "x"
type textarea "Paul Russo - 314 524"
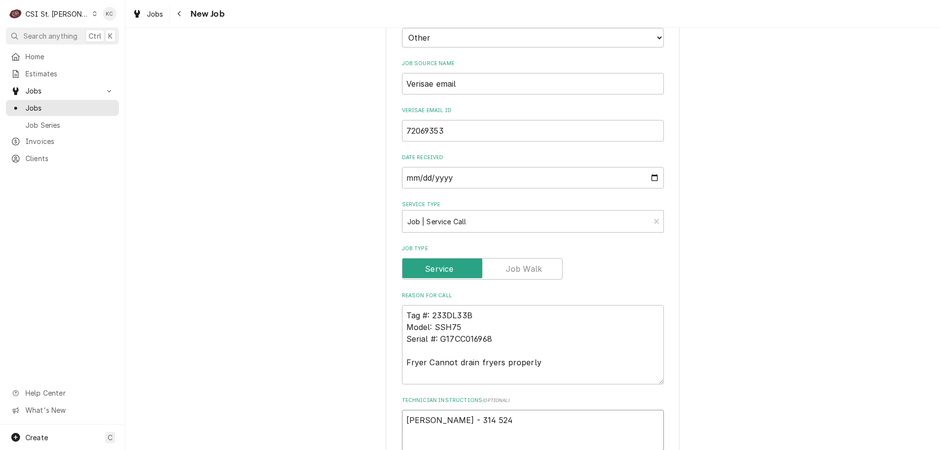
type textarea "x"
type textarea "Paul Russo - 314 524-"
type textarea "x"
type textarea "Paul Russo - 314 524-8"
type textarea "x"
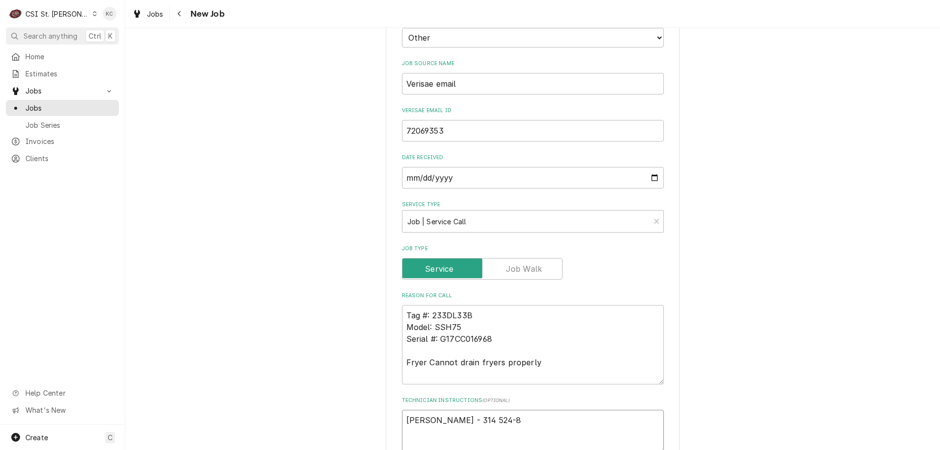
type textarea "Paul Russo - 314 524-86"
type textarea "x"
type textarea "Paul Russo - 314 524-863"
type textarea "x"
type textarea "Paul Russo - 314 524-8633"
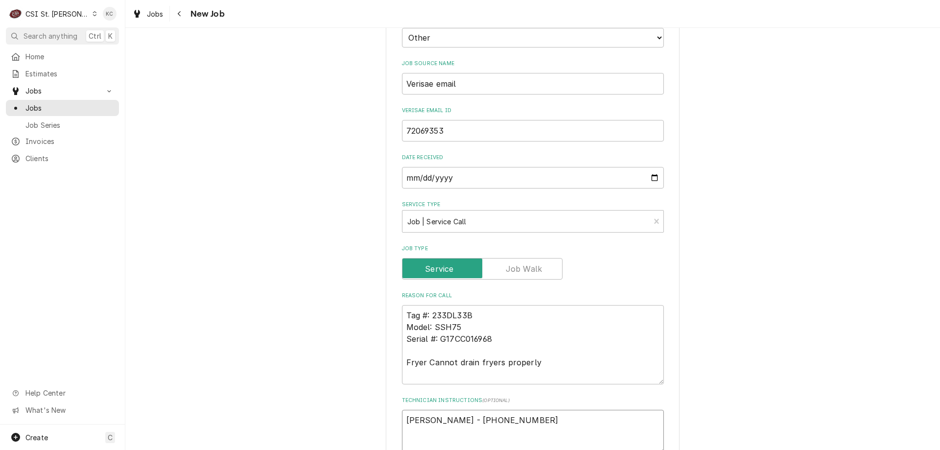
type textarea "x"
type textarea "Paul Russo - 314 524-8633"
type textarea "x"
type textarea "Paul Russo - 314 524-8633"
type textarea "x"
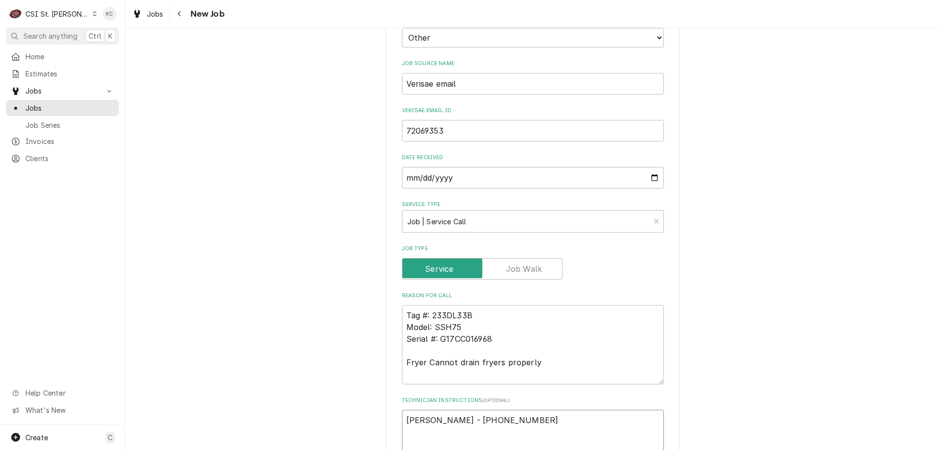
type textarea "Paul Russo - 314 524-8633 6"
type textarea "x"
type textarea "Paul Russo - 314 524-8633 6a"
type textarea "x"
type textarea "Paul Russo - 314 524-8633 6am"
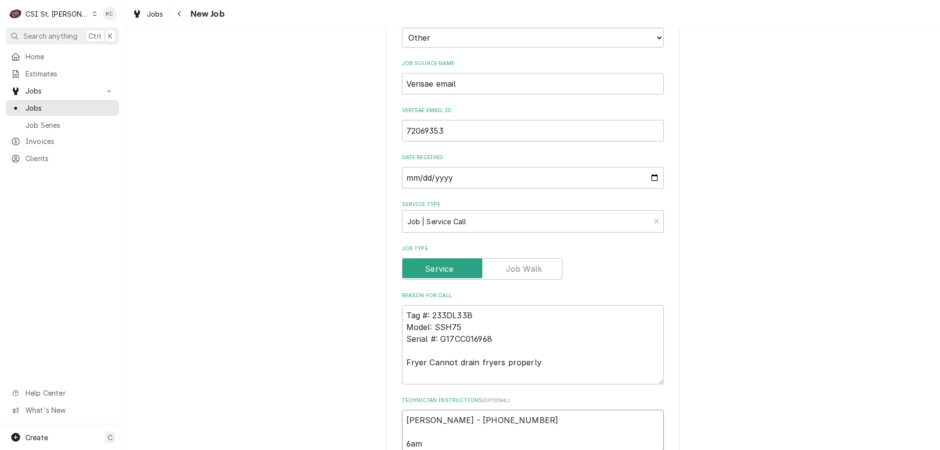
type textarea "x"
type textarea "Paul Russo - 314 524-8633 6am"
type textarea "x"
type textarea "Paul Russo - 314 524-8633 6am -"
type textarea "x"
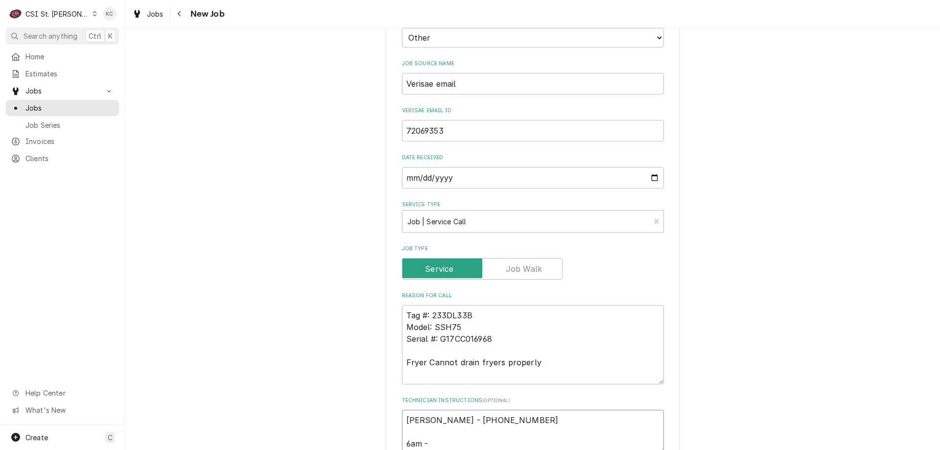
type textarea "Paul Russo - 314 524-8633 6am -"
type textarea "x"
type textarea "Paul Russo - 314 524-8633 6am - 1"
type textarea "x"
type textarea "Paul Russo - 314 524-8633 6am - 10"
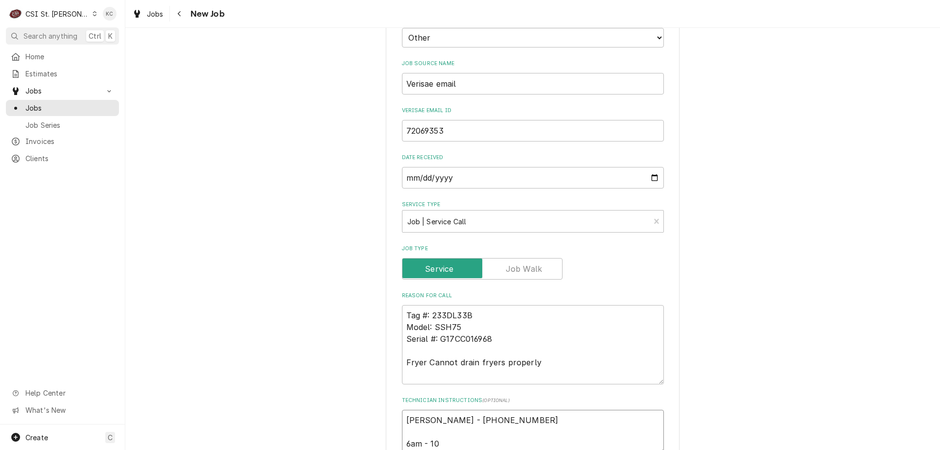
type textarea "x"
type textarea "Paul Russo - 314 524-8633 6am - 10p"
type textarea "x"
type textarea "Paul Russo - 314 524-8633 6am - 10pm"
type textarea "x"
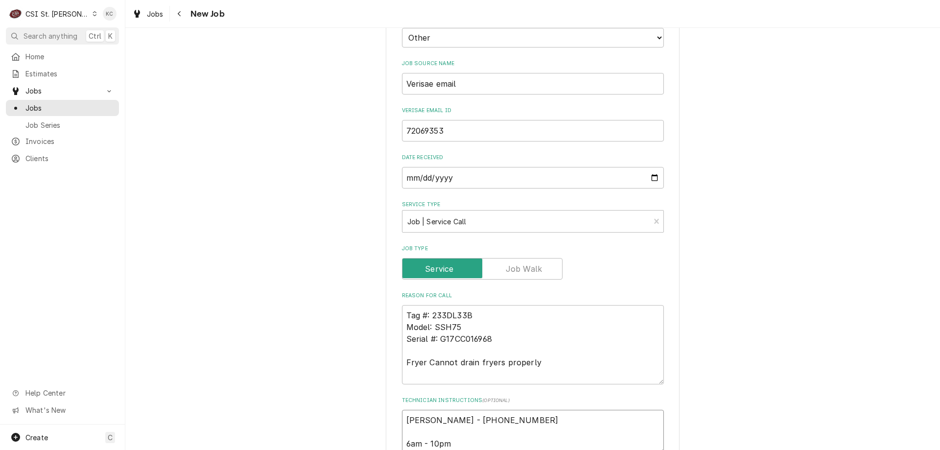
type textarea "Paul Russo - 314 524-8633 6am - 10pm"
type textarea "x"
type textarea "Paul Russo - 314 524-8633 6am - 10pm"
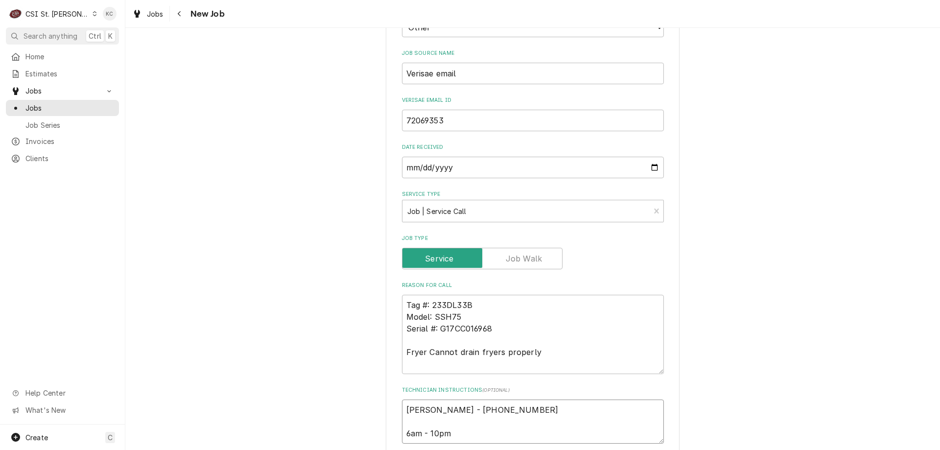
type textarea "x"
type textarea "Paul Russo - 314 524-8633 6am - 10pm"
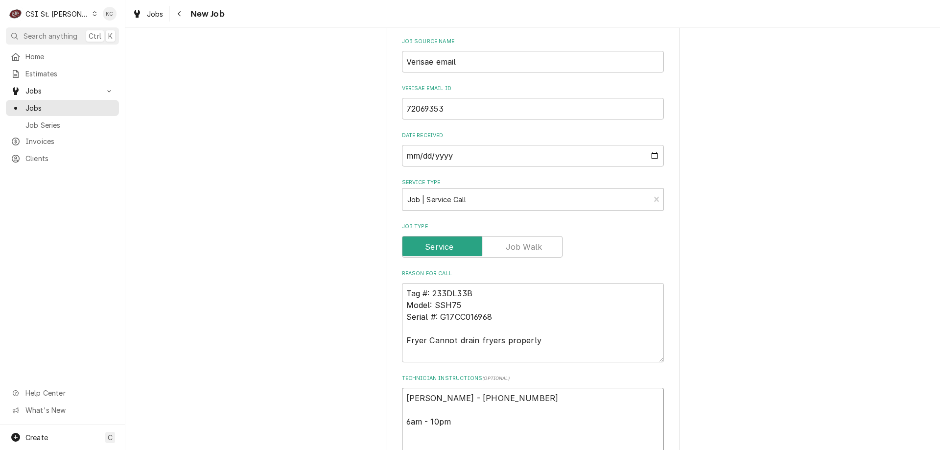
type textarea "x"
type textarea "Paul Russo - 314 524-8633 6am - 10pm L"
type textarea "x"
type textarea "Paul Russo - 314 524-8633 6am - 10pm Lo"
type textarea "x"
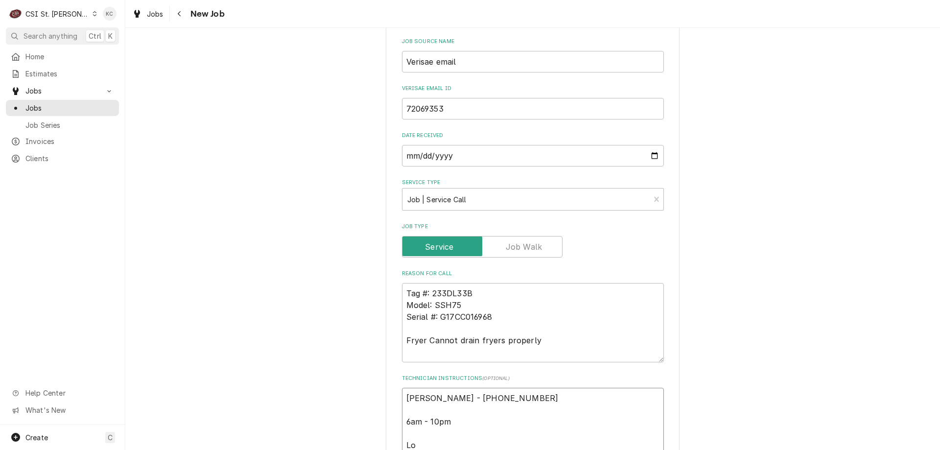
type textarea "Paul Russo - 314 524-8633 6am - 10pm Loc"
type textarea "x"
type textarea "Paul Russo - 314 524-8633 6am - 10pm Loca"
type textarea "x"
type textarea "Paul Russo - 314 524-8633 6am - 10pm Locat"
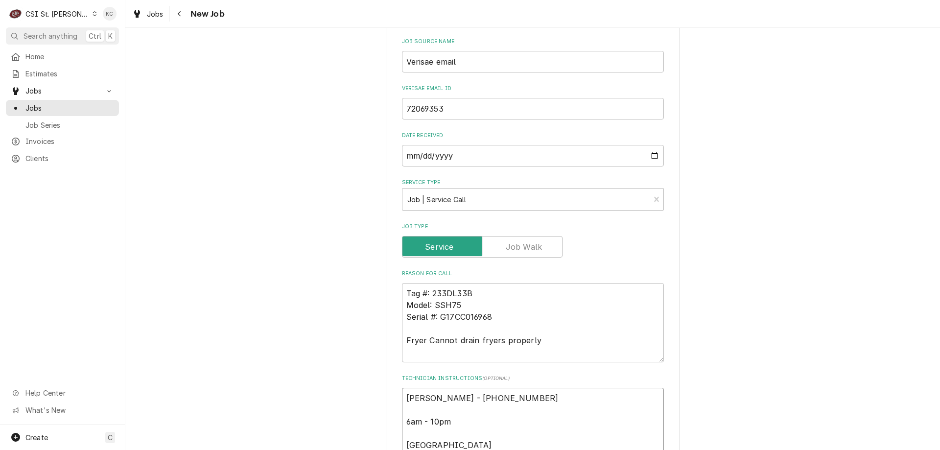
type textarea "x"
type textarea "Paul Russo - 314 524-8633 6am - 10pm Locate"
type textarea "x"
type textarea "Paul Russo - 314 524-8633 6am - 10pm Located"
type textarea "x"
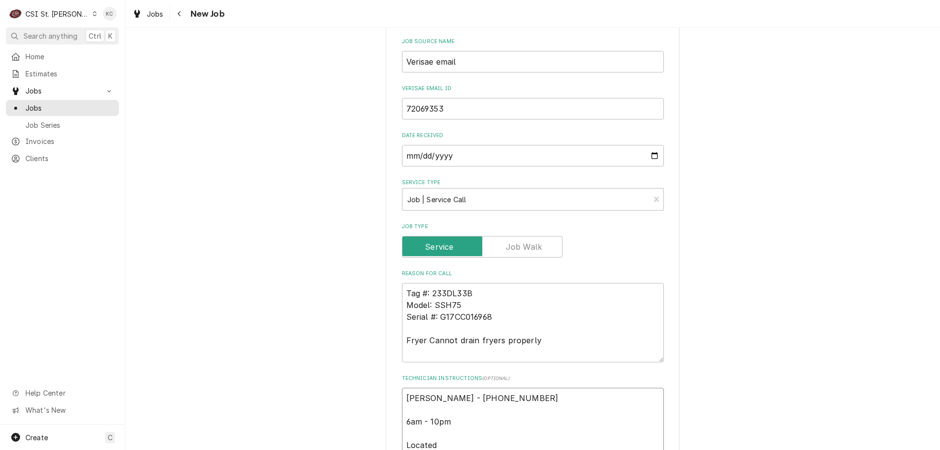
type textarea "Paul Russo - 314 524-8633 6am - 10pm Located"
type textarea "x"
type textarea "Paul Russo - 314 524-8633 6am - 10pm Located in"
type textarea "x"
type textarea "Paul Russo - 314 524-8633 6am - 10pm Located in"
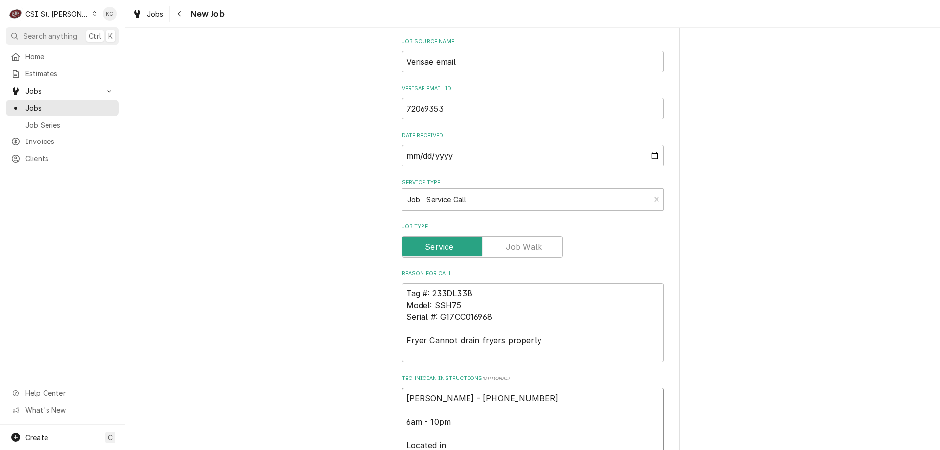
type textarea "x"
type textarea "Paul Russo - 314 524-8633 6am - 10pm Located in D"
type textarea "x"
type textarea "Paul Russo - 314 524-8633 6am - 10pm Located in De"
type textarea "x"
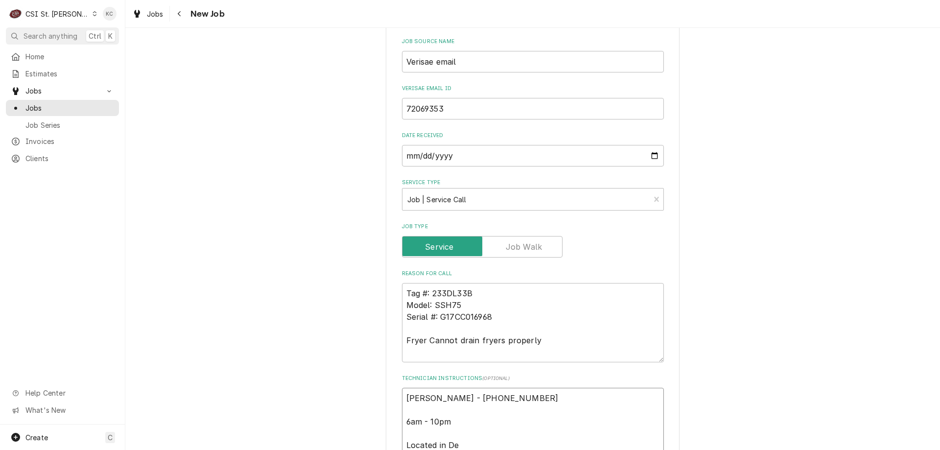
type textarea "Paul Russo - 314 524-8633 6am - 10pm Located in Del"
type textarea "x"
type textarea "Paul Russo - 314 524-8633 6am - 10pm Located in Deli"
type textarea "x"
type textarea "Paul Russo - 314 524-8633 6am - 10pm Located in Deli"
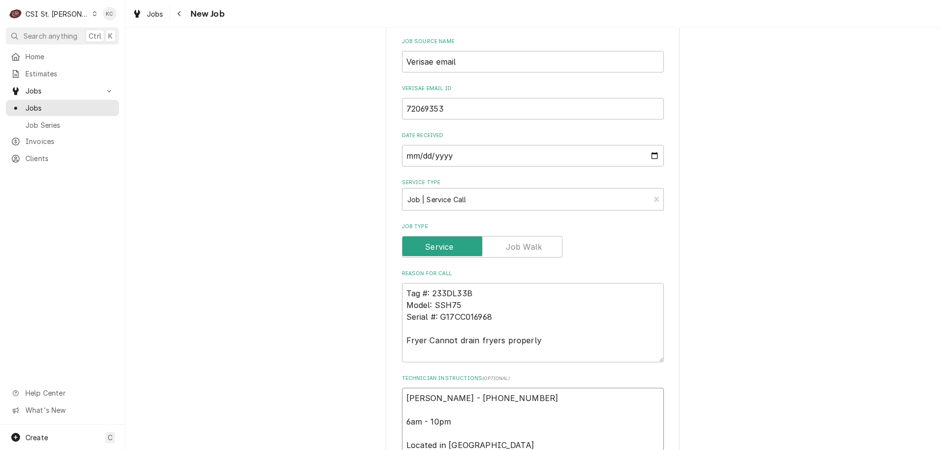
type textarea "x"
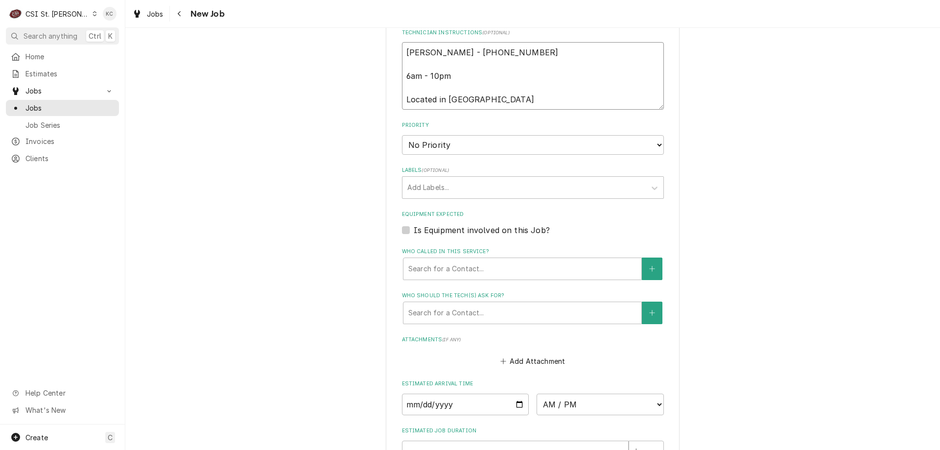
scroll to position [757, 0]
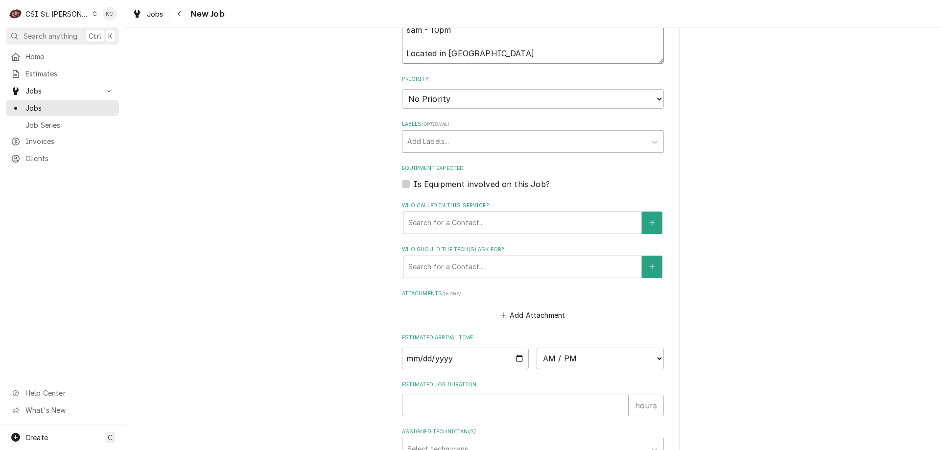
type textarea "Paul Russo - 314 524-8633 6am - 10pm Located in Deli"
click at [465, 96] on select "No Priority Urgent High Medium Low" at bounding box center [533, 99] width 262 height 20
select select "4"
click at [402, 89] on select "No Priority Urgent High Medium Low" at bounding box center [533, 99] width 262 height 20
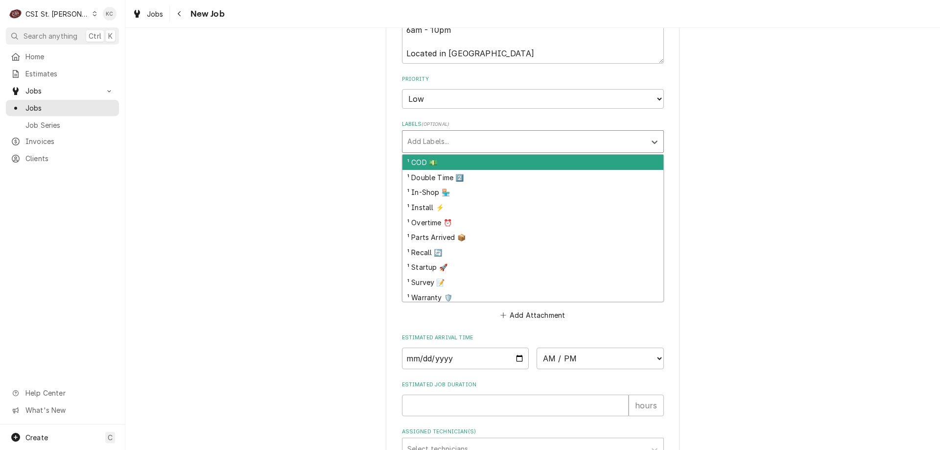
click at [445, 139] on div "Labels" at bounding box center [524, 142] width 234 height 18
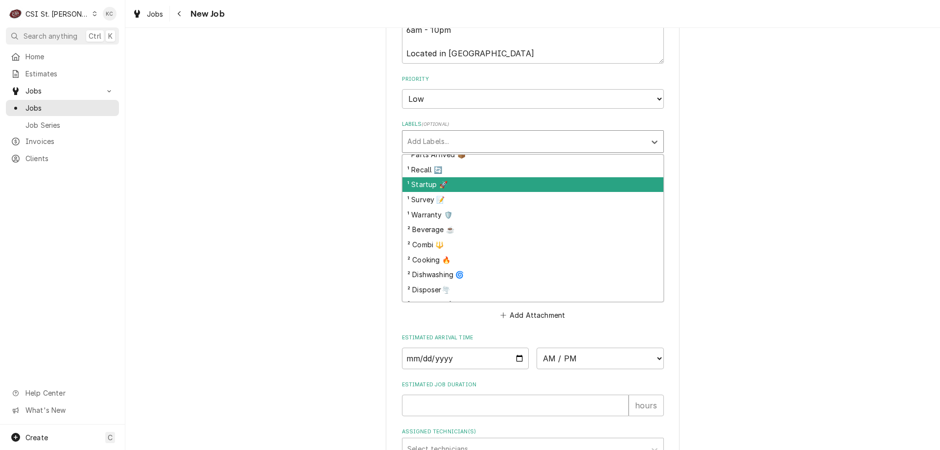
scroll to position [98, 0]
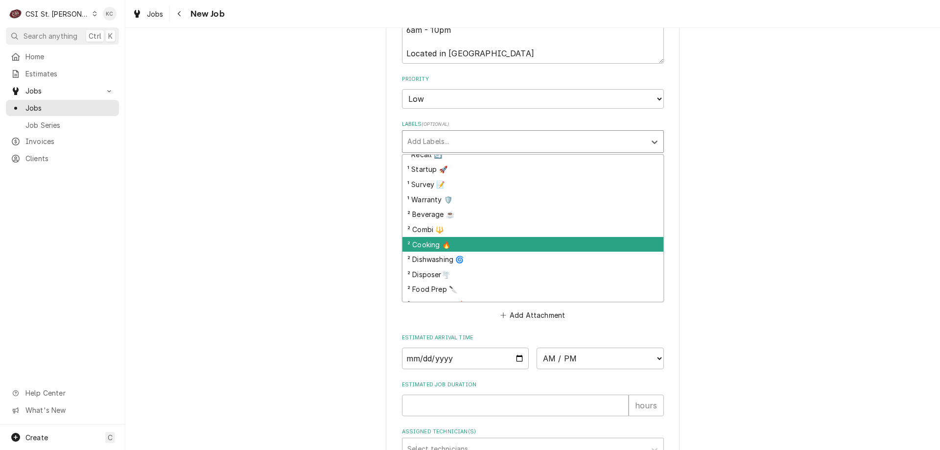
drag, startPoint x: 443, startPoint y: 250, endPoint x: 535, endPoint y: 215, distance: 98.4
click at [448, 246] on div "² Cooking 🔥" at bounding box center [533, 244] width 261 height 15
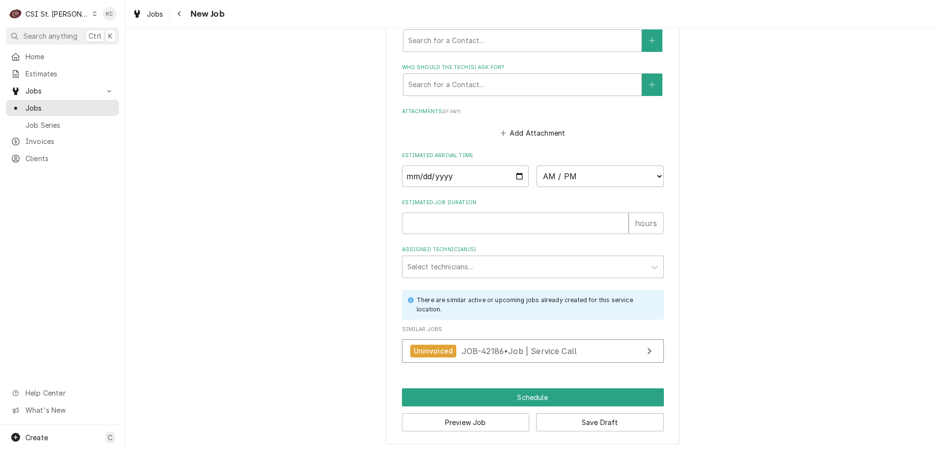
scroll to position [941, 0]
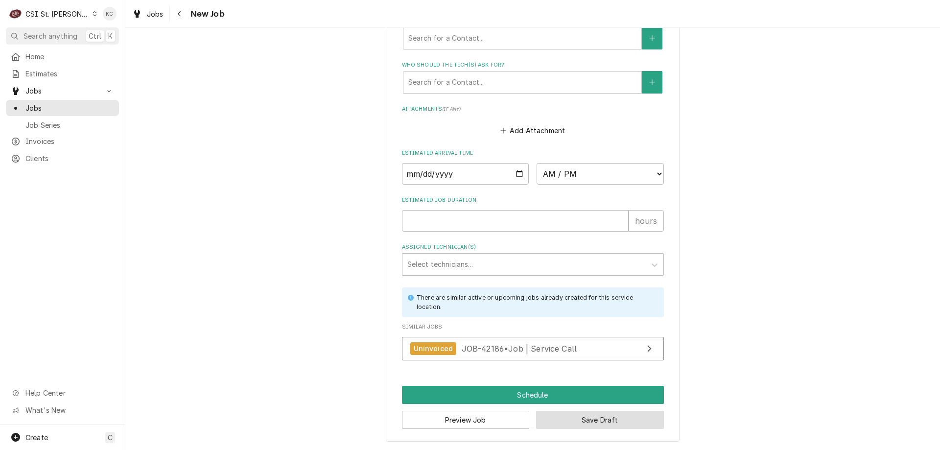
click at [633, 425] on button "Save Draft" at bounding box center [600, 420] width 128 height 18
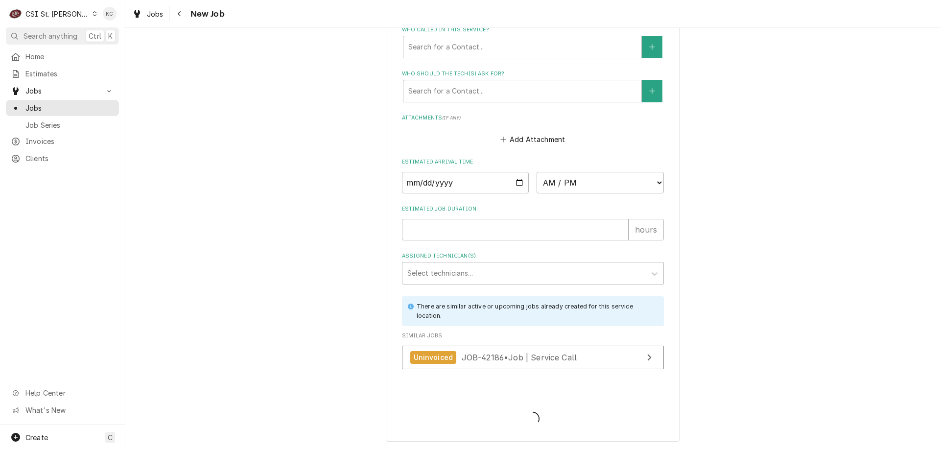
scroll to position [932, 0]
type textarea "x"
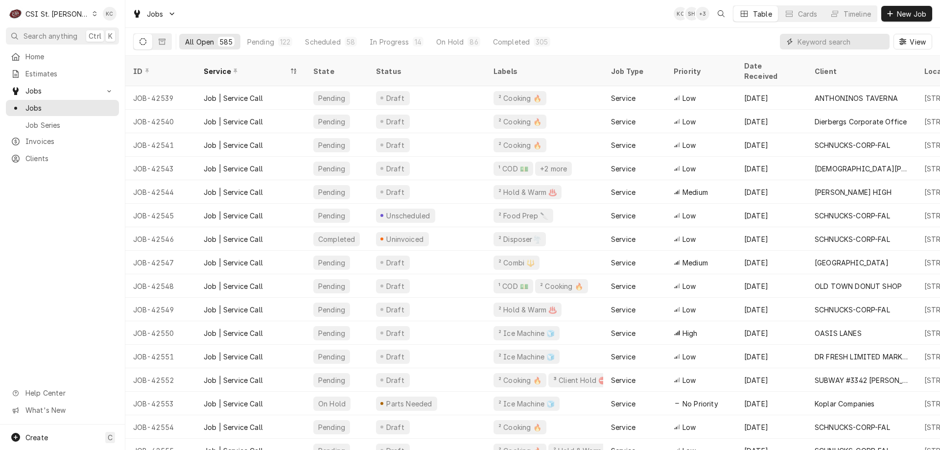
click at [823, 41] on input "Dynamic Content Wrapper" at bounding box center [841, 42] width 87 height 16
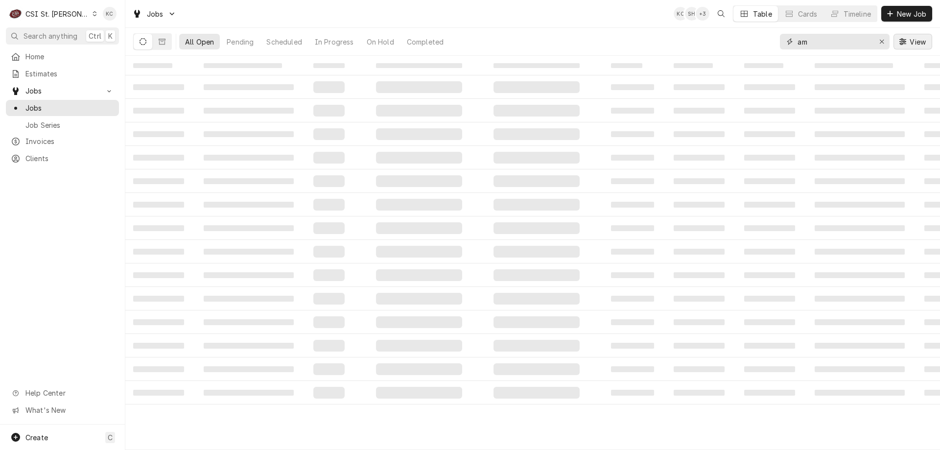
type input "a"
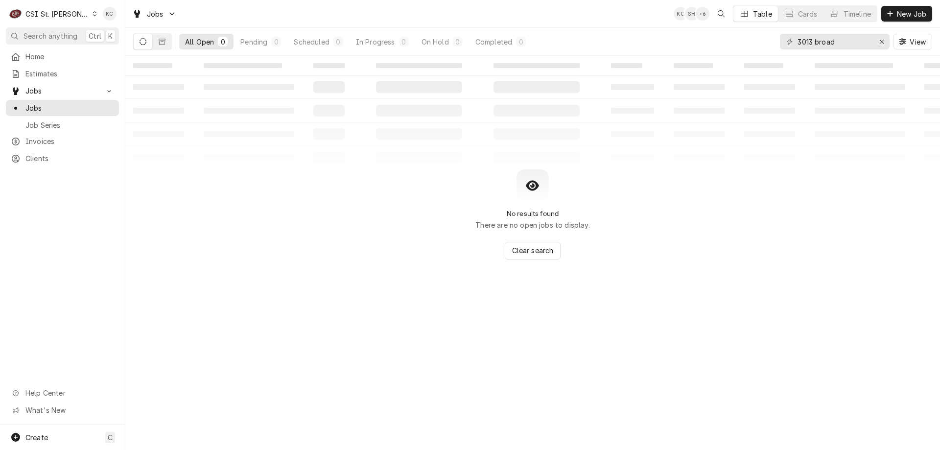
click at [873, 220] on div "No results found There are no open jobs to display. Clear search" at bounding box center [532, 214] width 815 height 90
drag, startPoint x: 868, startPoint y: 43, endPoint x: 741, endPoint y: 45, distance: 127.3
click at [741, 45] on div "All Open 0 Pending 0 Scheduled 0 In Progress 0 On Hold 0 Completed 0 3013 broad…" at bounding box center [532, 41] width 799 height 27
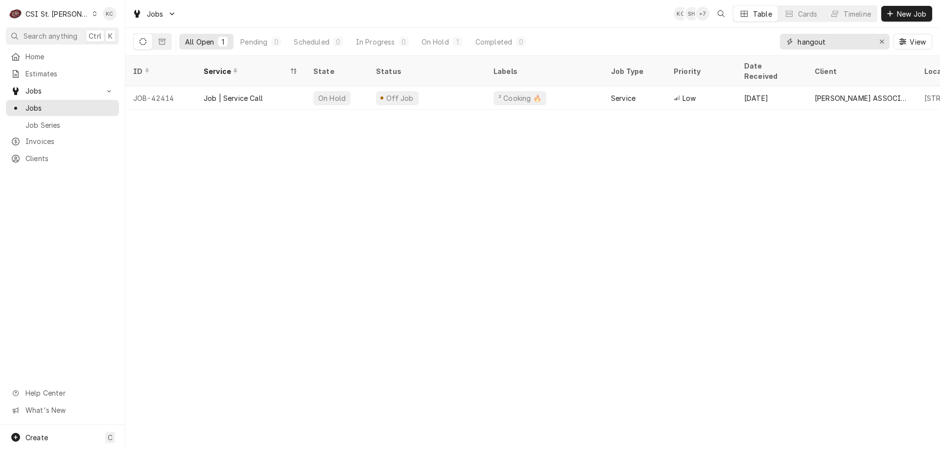
type input "hangout"
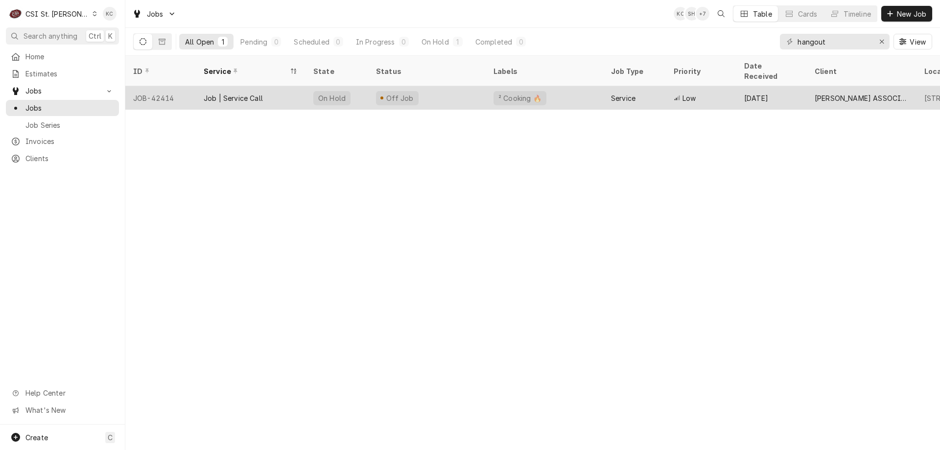
click at [433, 86] on div "Off Job" at bounding box center [427, 98] width 118 height 24
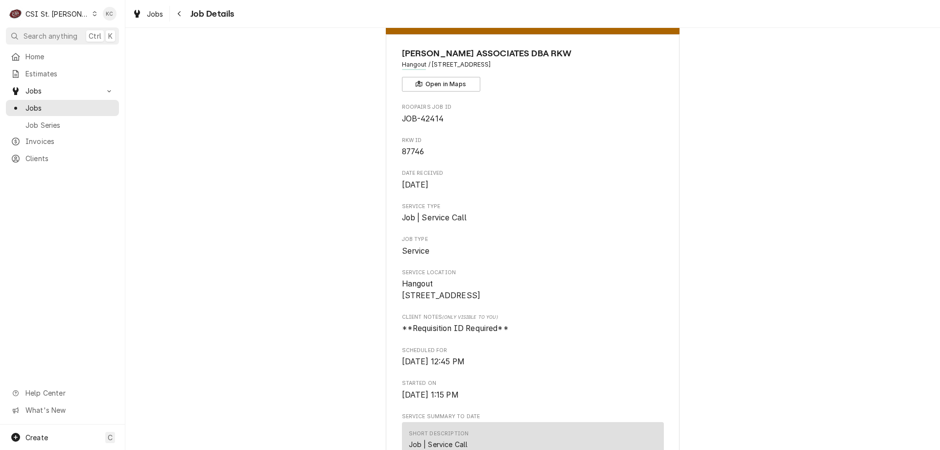
scroll to position [343, 0]
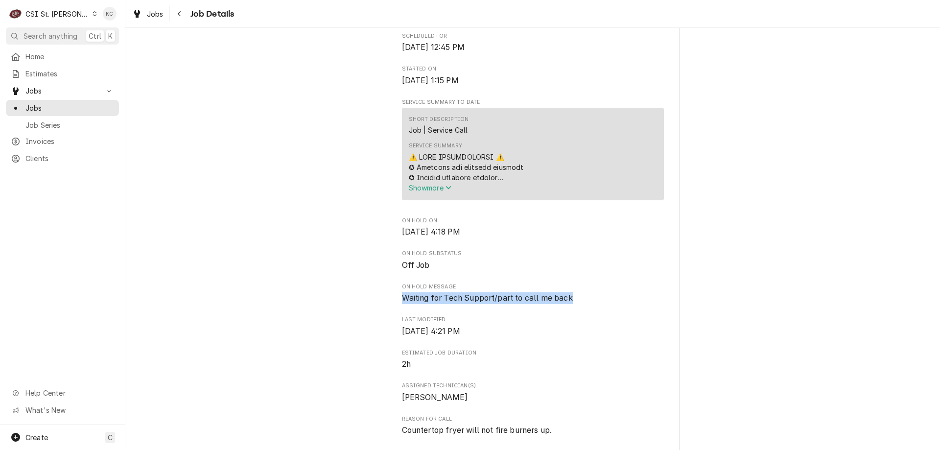
drag, startPoint x: 575, startPoint y: 310, endPoint x: 400, endPoint y: 305, distance: 175.9
click at [402, 304] on span "Waiting for Tech Support/part to call me back" at bounding box center [533, 298] width 262 height 12
copy span "Waiting for Tech Support/part to call me back"
drag, startPoint x: 704, startPoint y: 277, endPoint x: 480, endPoint y: 186, distance: 241.4
click at [701, 273] on div "Off Job [PERSON_NAME] ASSOCIATES DBA RKW Hangout / [STREET_ADDRESS] Open in Map…" at bounding box center [532, 378] width 815 height 1367
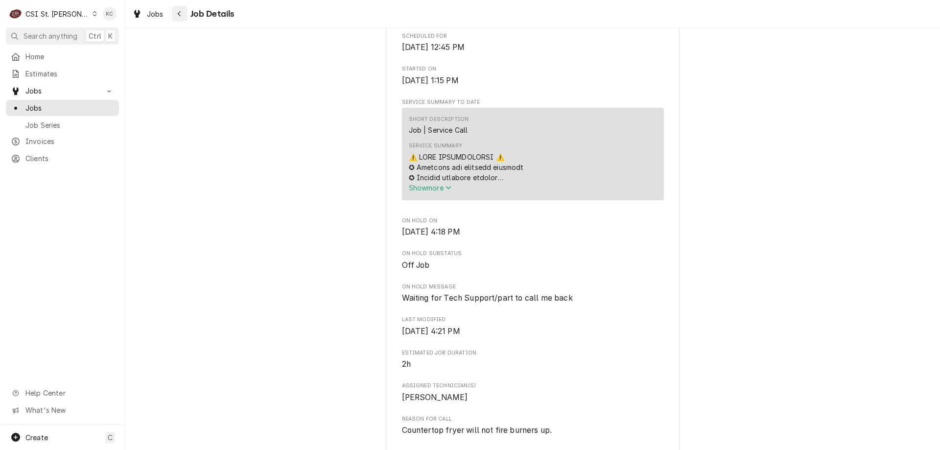
click at [176, 14] on div "Navigate back" at bounding box center [180, 14] width 10 height 10
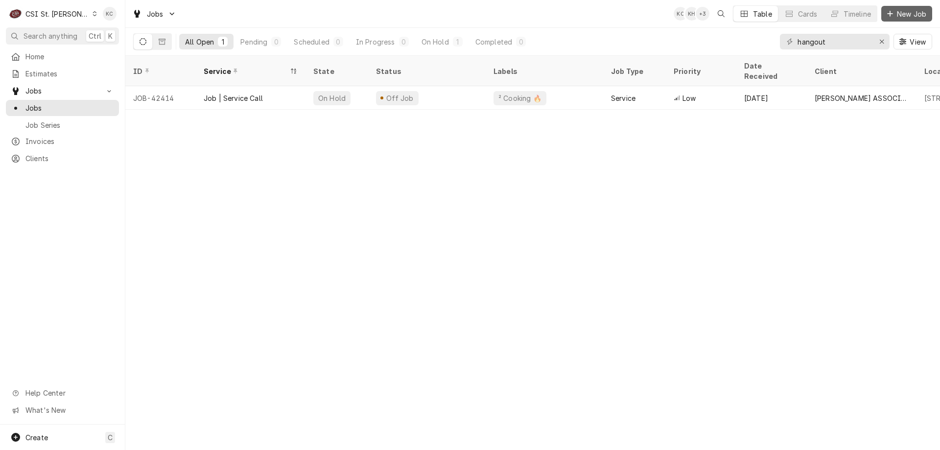
click at [907, 11] on span "New Job" at bounding box center [911, 14] width 33 height 10
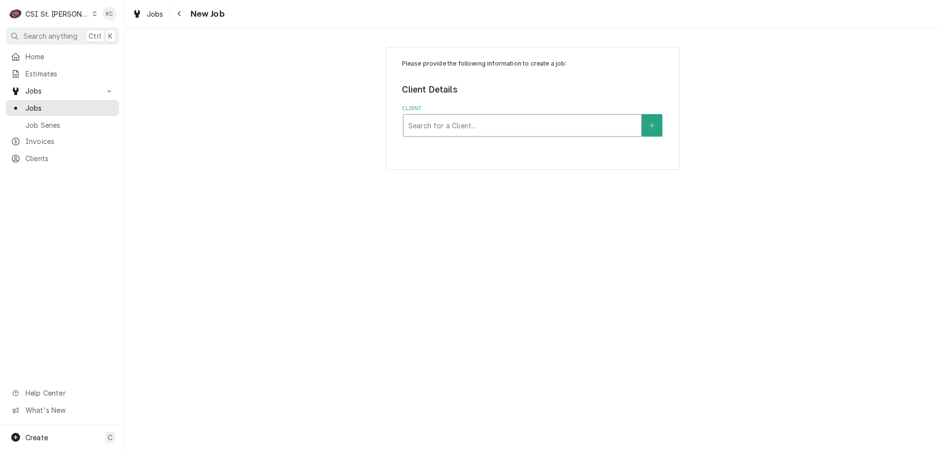
click at [547, 123] on div "Client" at bounding box center [522, 126] width 228 height 18
type input "[PERSON_NAME]"
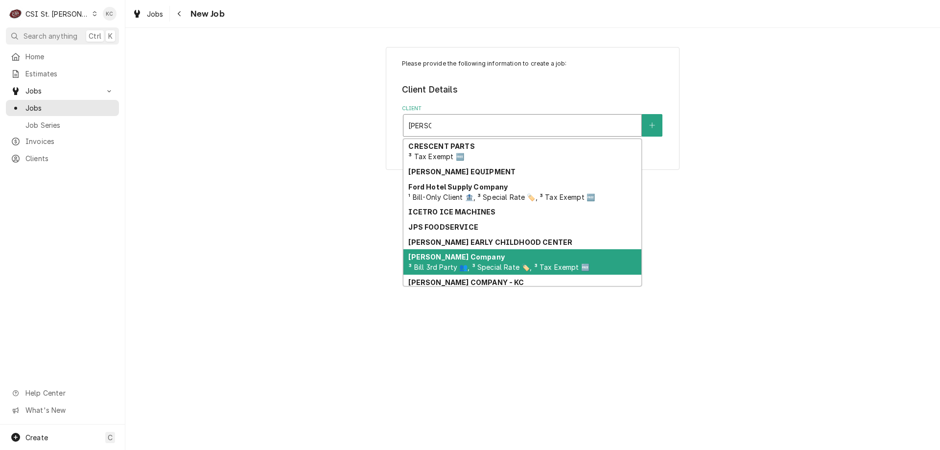
click at [424, 265] on span "³ Bill 3rd Party 👥, ³ Special Rate 🏷️, ³ Tax Exempt 🆓" at bounding box center [498, 267] width 181 height 8
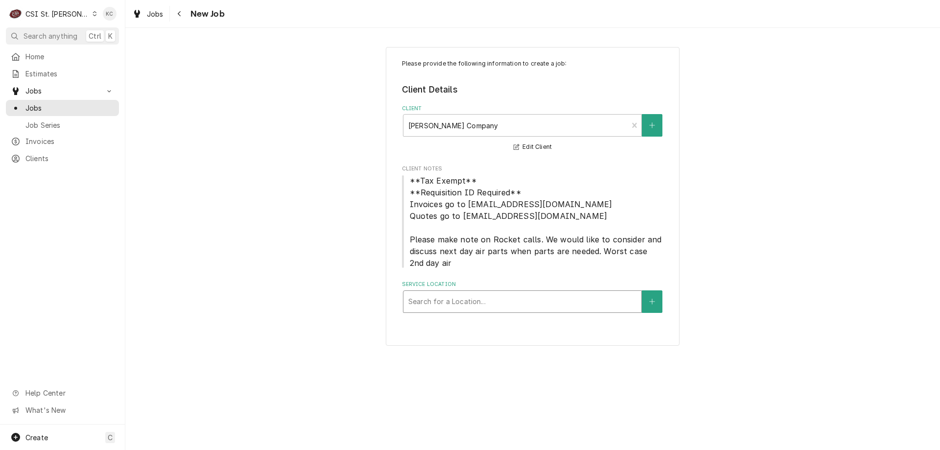
click at [459, 297] on div "Service Location" at bounding box center [522, 302] width 228 height 18
type input "3799"
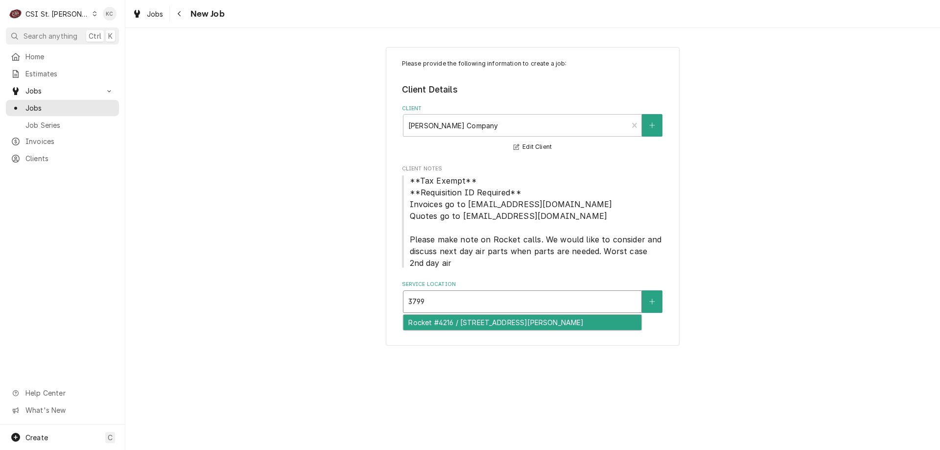
click at [604, 318] on div "Rocket #4216 / [STREET_ADDRESS][PERSON_NAME]" at bounding box center [523, 322] width 238 height 15
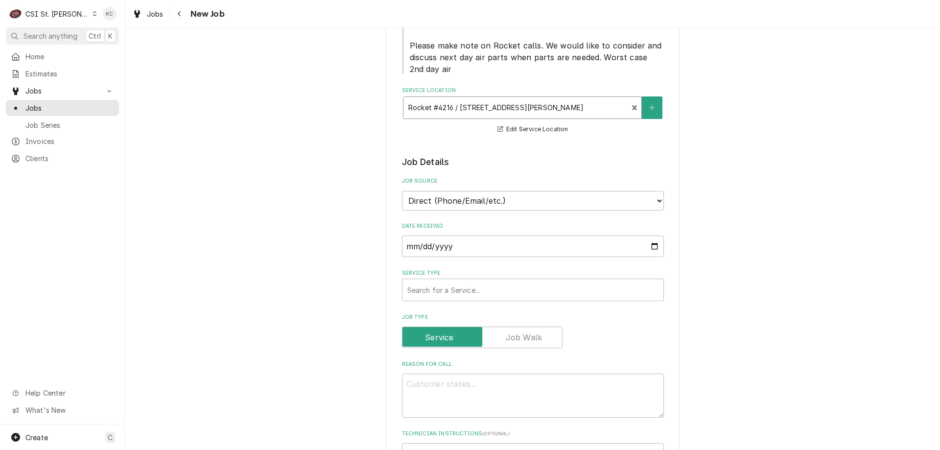
scroll to position [294, 0]
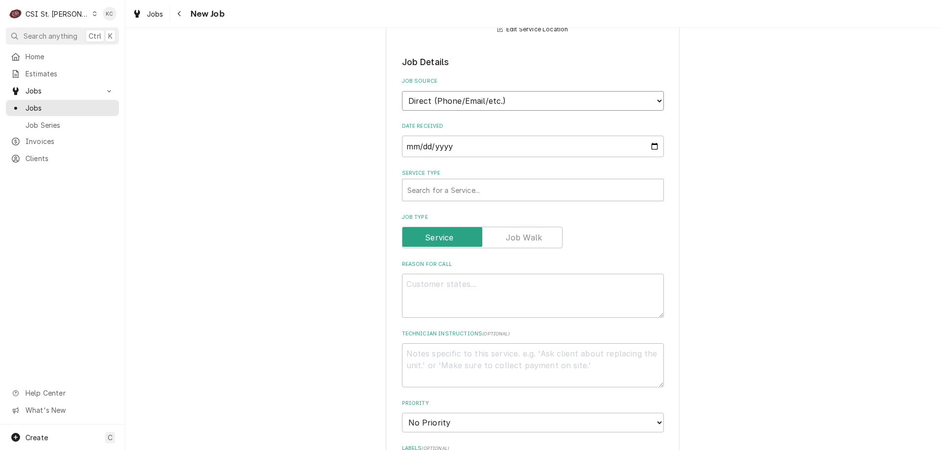
click at [526, 108] on select "Direct (Phone/Email/etc.) Service Channel Corrigo Ecotrak Other" at bounding box center [533, 101] width 262 height 20
select select "100"
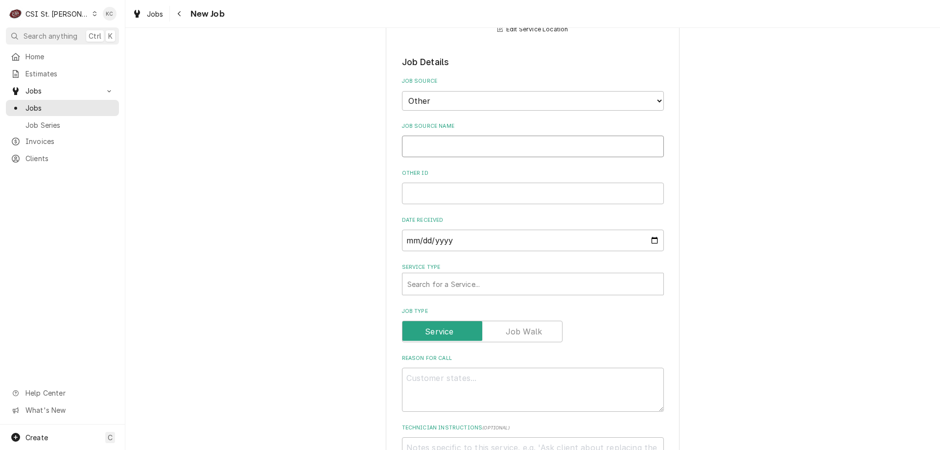
click at [521, 145] on input "Job Source Name" at bounding box center [533, 147] width 262 height 22
type textarea "x"
type input "V"
type textarea "x"
type input "Vi"
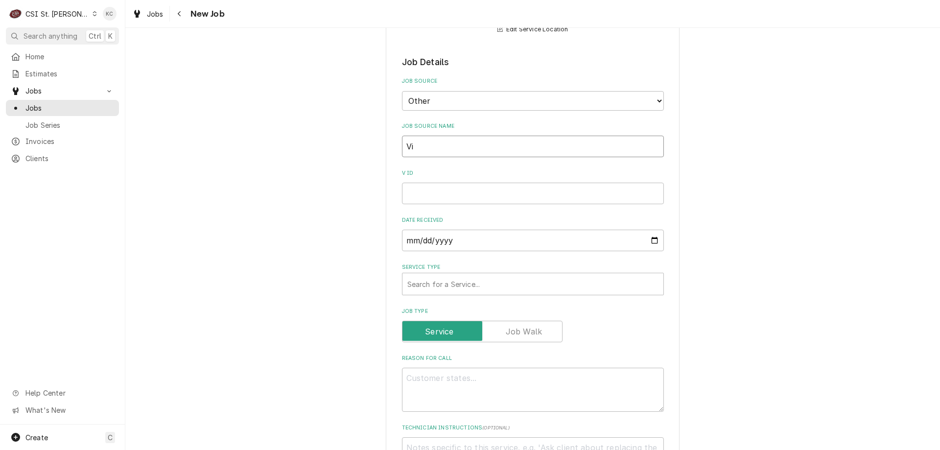
type textarea "x"
type input "Viv"
type textarea "x"
type input "Vivi"
type textarea "x"
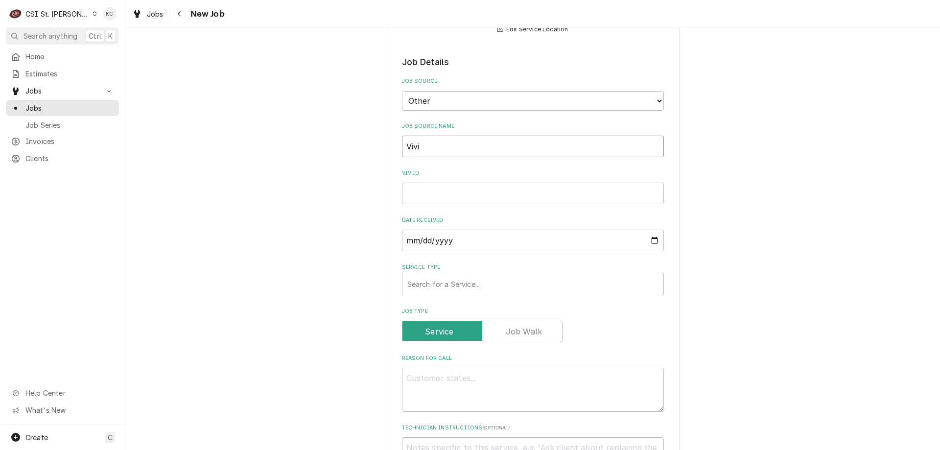
type input "Vivia"
type textarea "x"
type input "[PERSON_NAME]"
type textarea "x"
type input "[PERSON_NAME]"
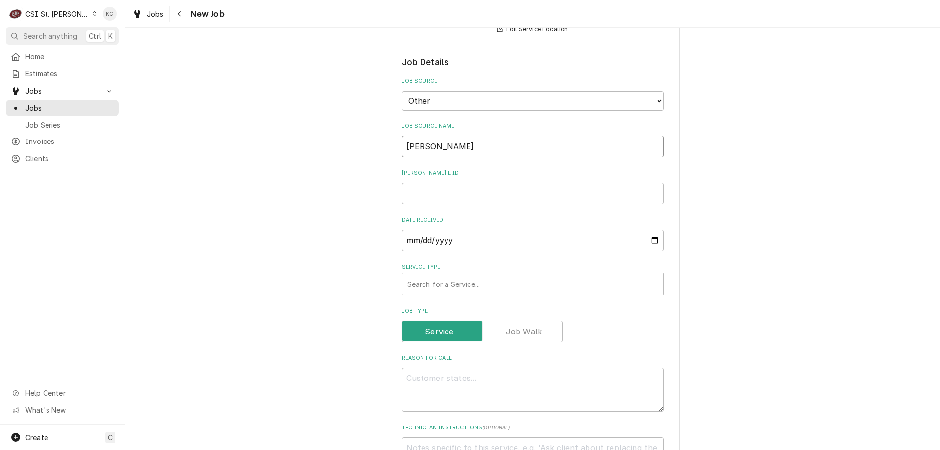
type textarea "x"
type input "[PERSON_NAME]"
type textarea "x"
type input "[PERSON_NAME]"
type textarea "x"
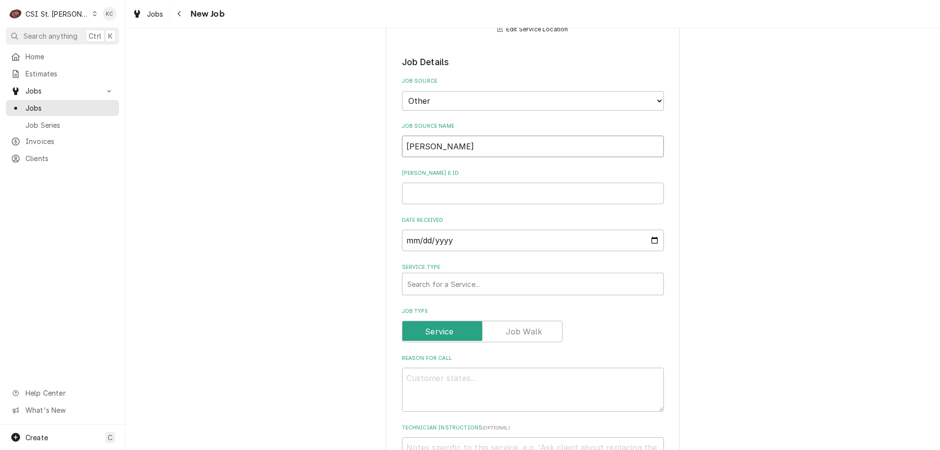
type input "[PERSON_NAME]"
type textarea "x"
type input "[PERSON_NAME]"
type textarea "x"
type input "[PERSON_NAME] email"
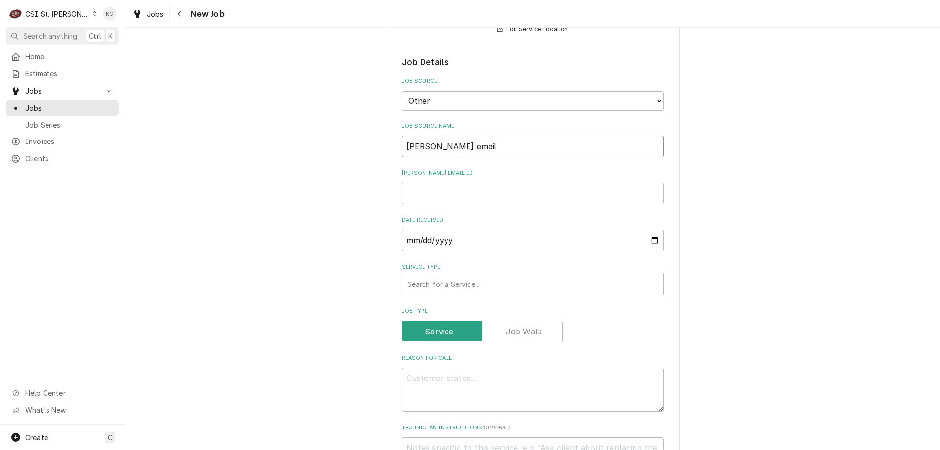
type textarea "x"
type input "[PERSON_NAME] email"
type textarea "x"
type input "4"
type textarea "x"
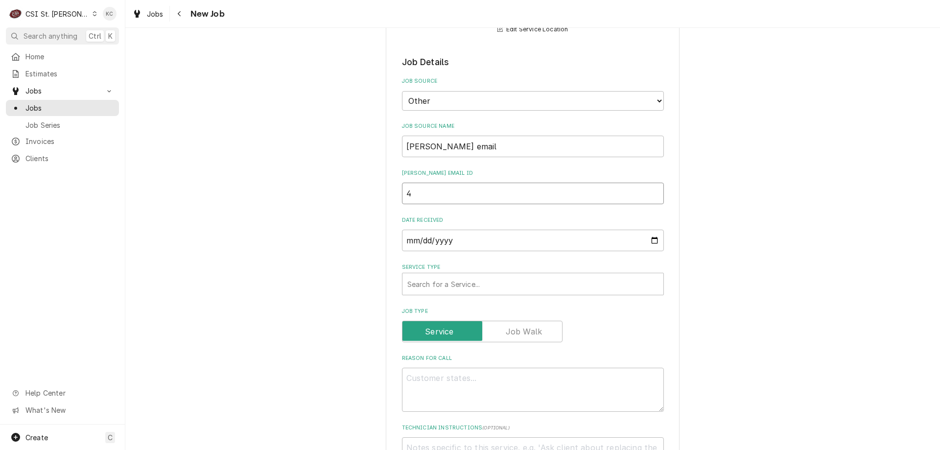
type input "43"
type textarea "x"
type input "439"
type textarea "x"
type input "4399"
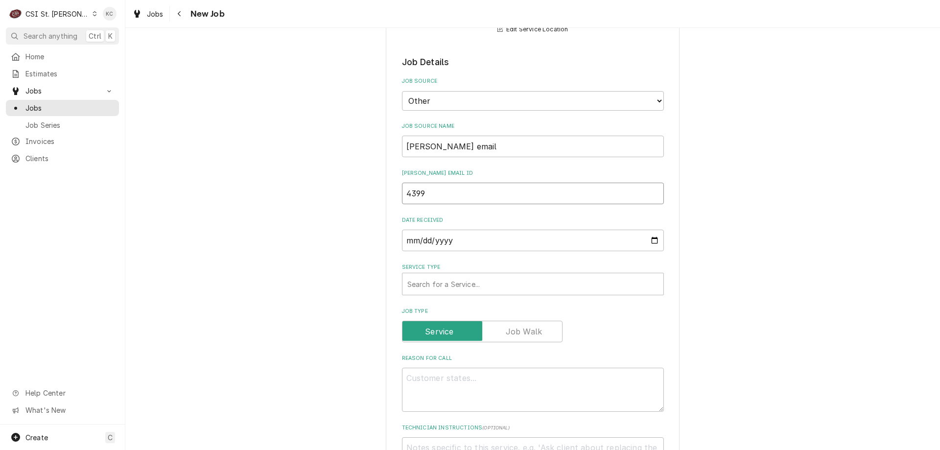
type textarea "x"
type input "43997"
type textarea "x"
type input "43997"
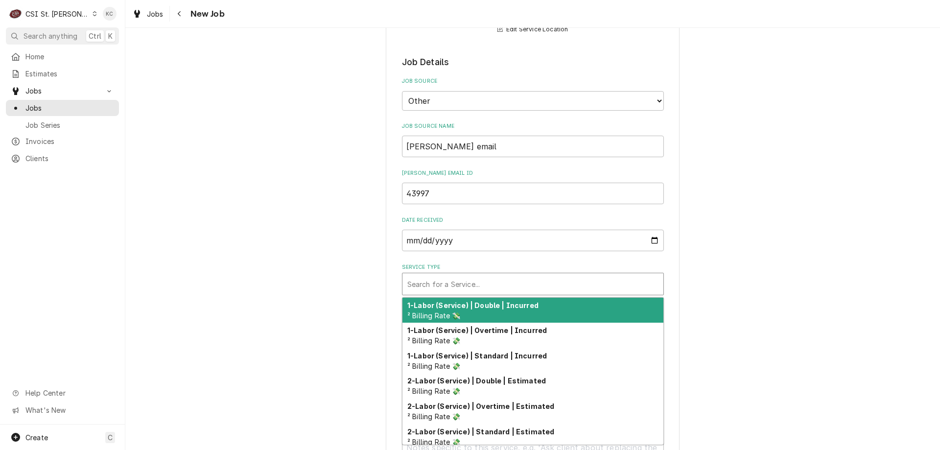
click at [529, 278] on div "Service Type" at bounding box center [532, 284] width 251 height 18
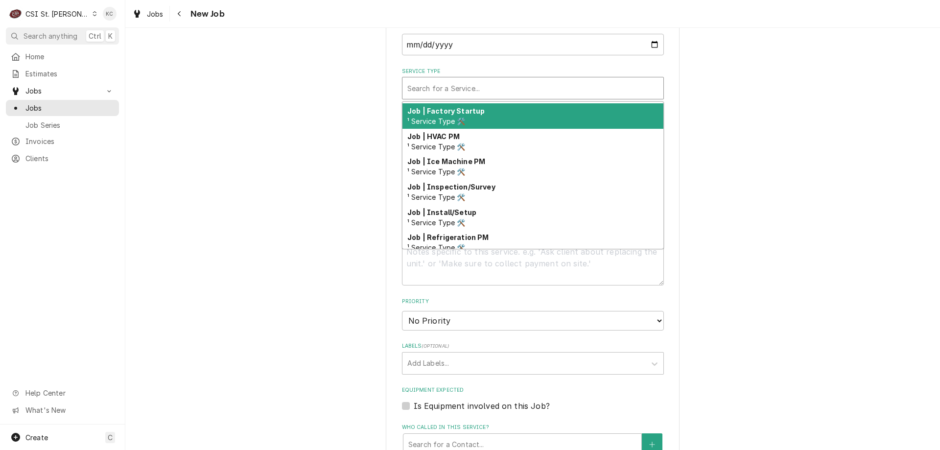
scroll to position [514, 0]
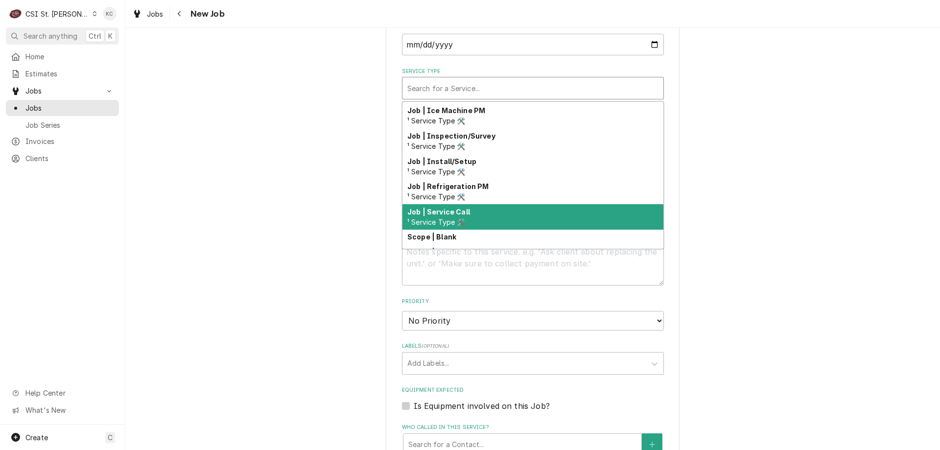
click at [534, 212] on div "Job | Service Call ¹ Service Type 🛠️" at bounding box center [533, 216] width 261 height 25
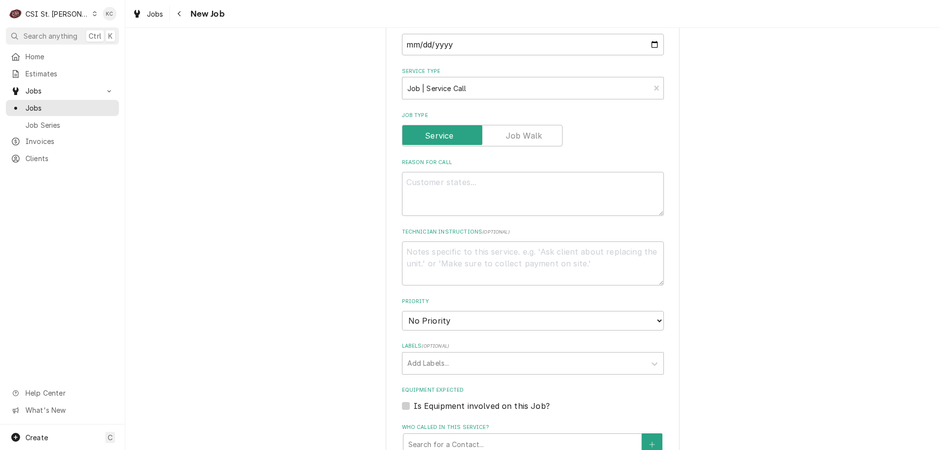
click at [768, 178] on div "Please provide the following information to create a job: Client Details Client…" at bounding box center [532, 157] width 815 height 1218
click at [420, 256] on textarea "Technician Instructions ( optional )" at bounding box center [533, 263] width 262 height 44
paste textarea "MOD- [PHONE_NUMBER]"
type textarea "x"
type textarea "MOD- [PHONE_NUMBER]"
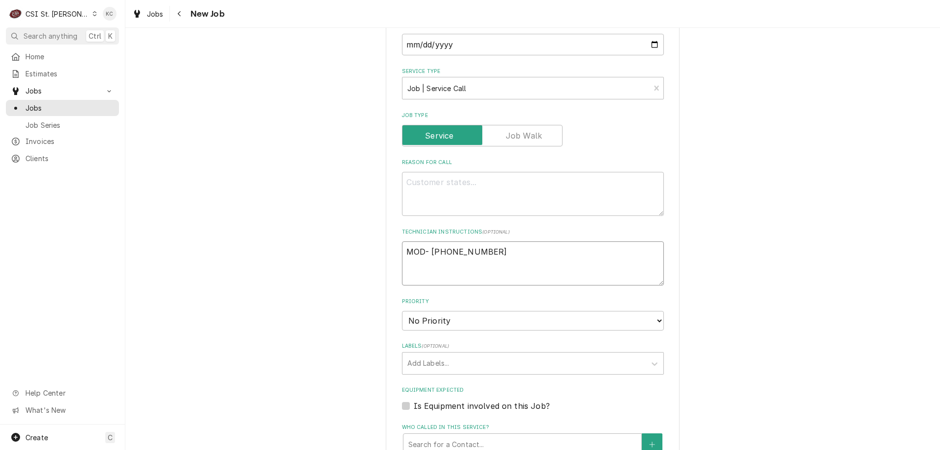
type textarea "x"
type textarea "MOD- [PHONE_NUMBER]"
click at [435, 179] on textarea "Reason For Call" at bounding box center [533, 194] width 262 height 44
click at [422, 178] on textarea "Reason For Call" at bounding box center [533, 194] width 262 height 44
paste textarea "ICE MACHINE DRAIN IS BACKED UP AND FLOODING THE BACK ROOM"
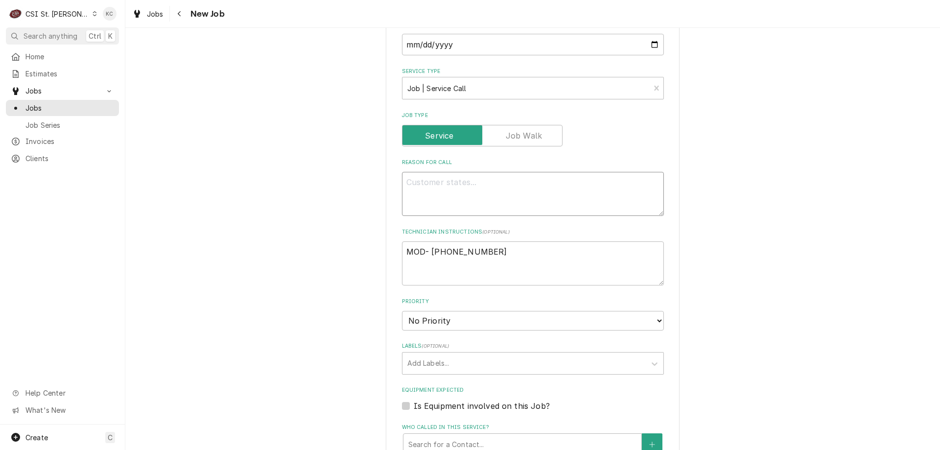
type textarea "x"
type textarea "ICE MACHINE DRAIN IS BACKED UP AND FLOODING THE BACK ROOM"
type textarea "x"
type textarea "ICE MACHINE DRAIN IS BACKED UP AND FLOODING THE BACK ROOM"
click at [495, 325] on select "No Priority Urgent High Medium Low" at bounding box center [533, 321] width 262 height 20
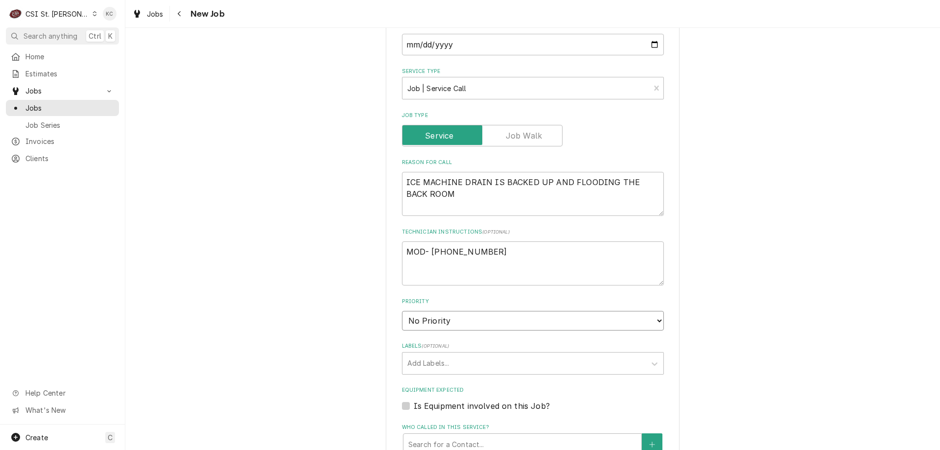
select select "4"
click at [402, 311] on select "No Priority Urgent High Medium Low" at bounding box center [533, 321] width 262 height 20
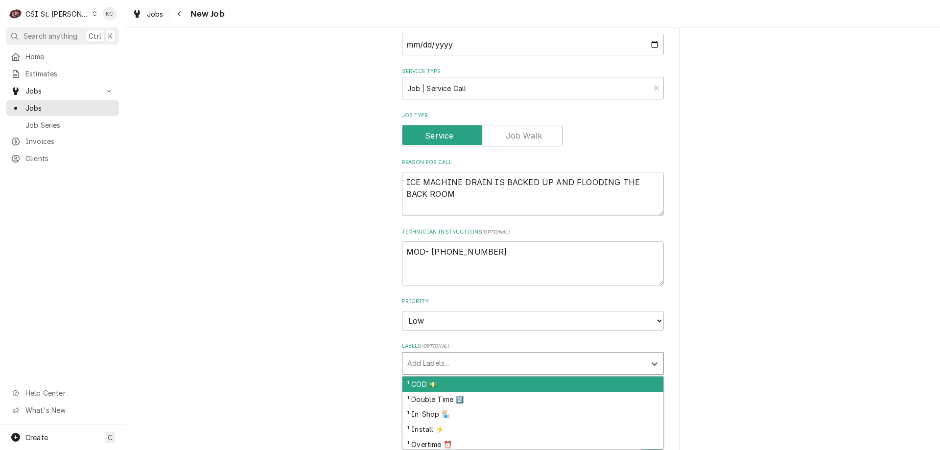
click at [475, 357] on div "Labels" at bounding box center [524, 364] width 234 height 18
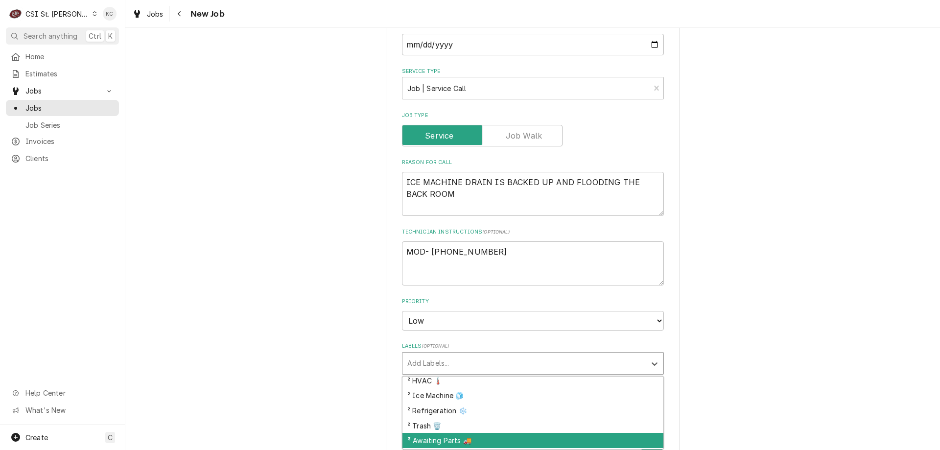
scroll to position [242, 0]
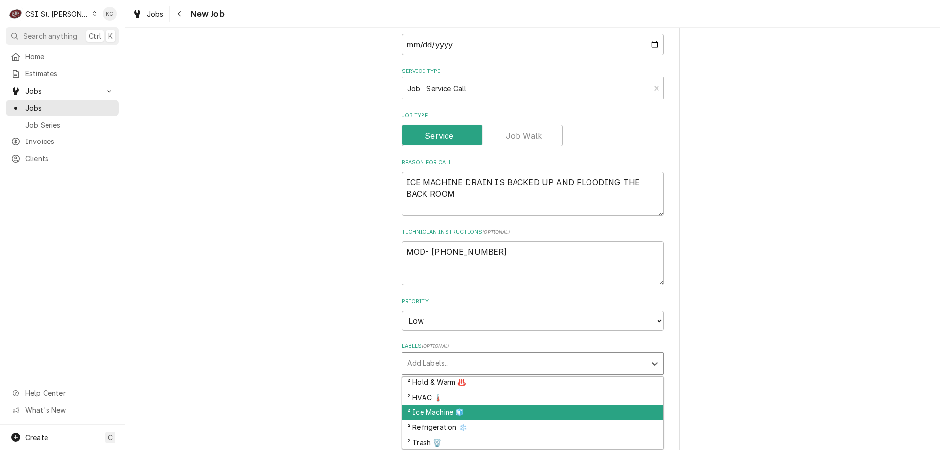
click at [495, 405] on div "² Ice Machine 🧊" at bounding box center [533, 412] width 261 height 15
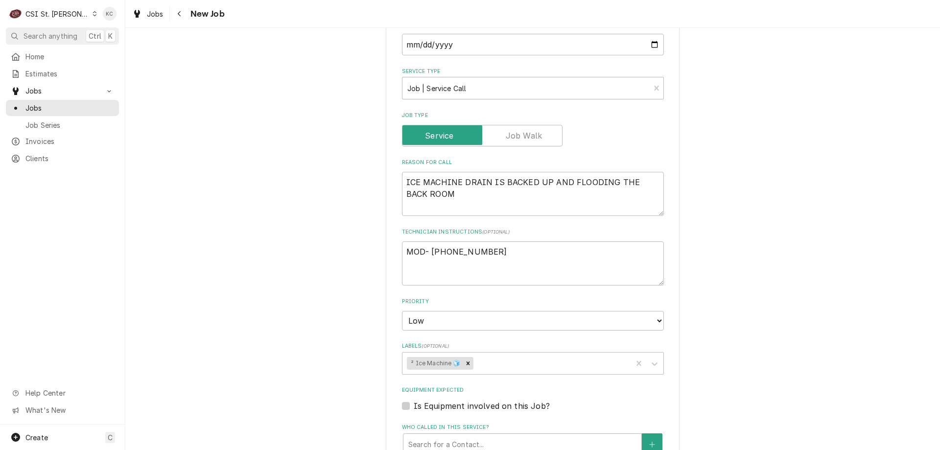
click at [718, 361] on div "Please provide the following information to create a job: Client Details Client…" at bounding box center [532, 202] width 815 height 1308
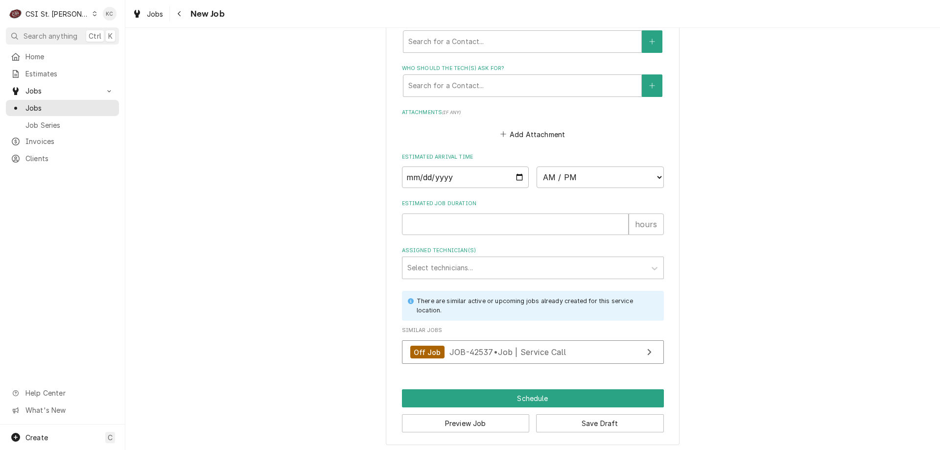
scroll to position [896, 0]
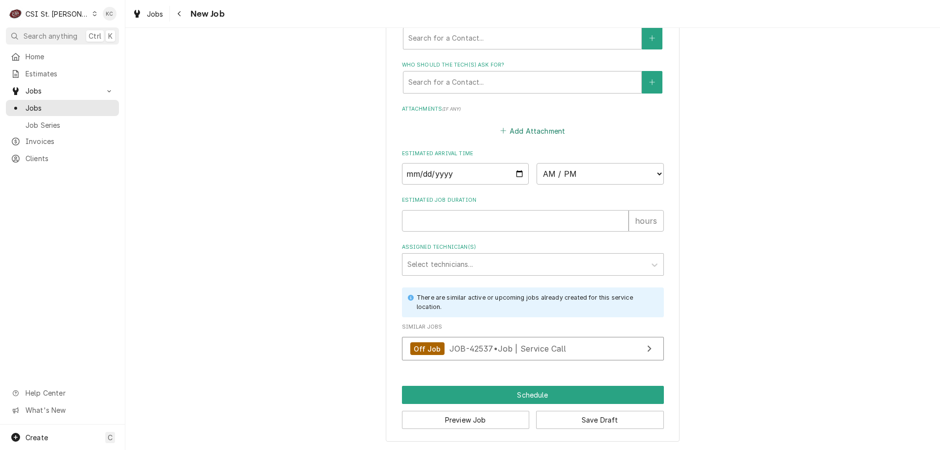
click at [524, 131] on button "Add Attachment" at bounding box center [533, 131] width 69 height 14
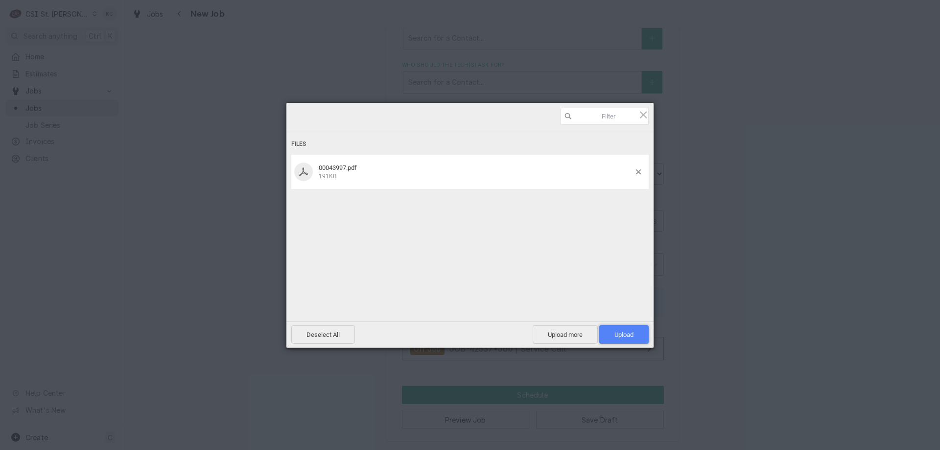
click at [631, 339] on span "Upload 1" at bounding box center [623, 334] width 49 height 19
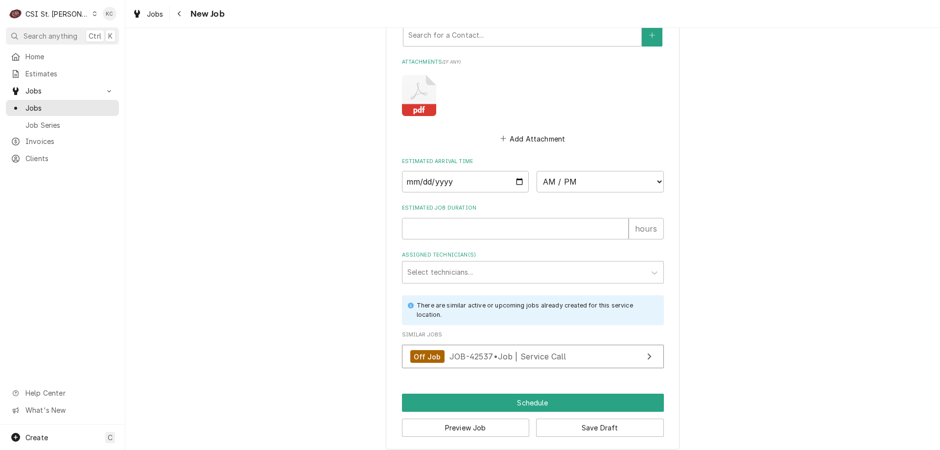
scroll to position [951, 0]
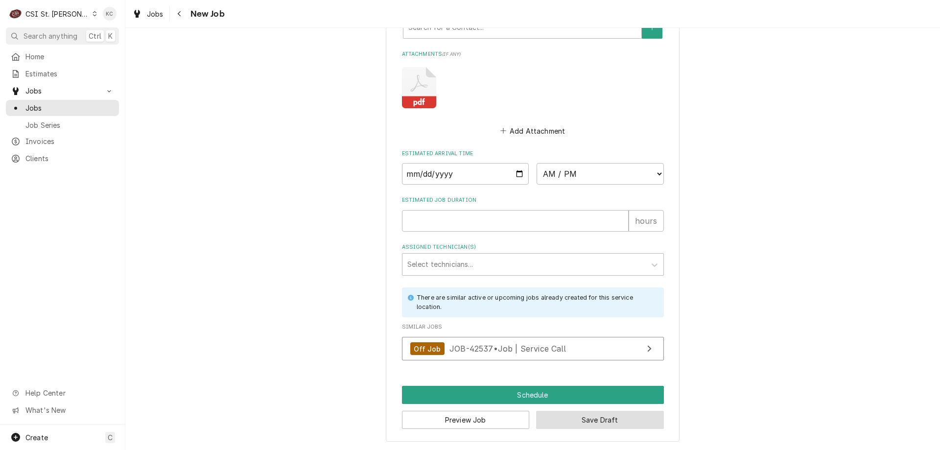
click at [573, 414] on button "Save Draft" at bounding box center [600, 420] width 128 height 18
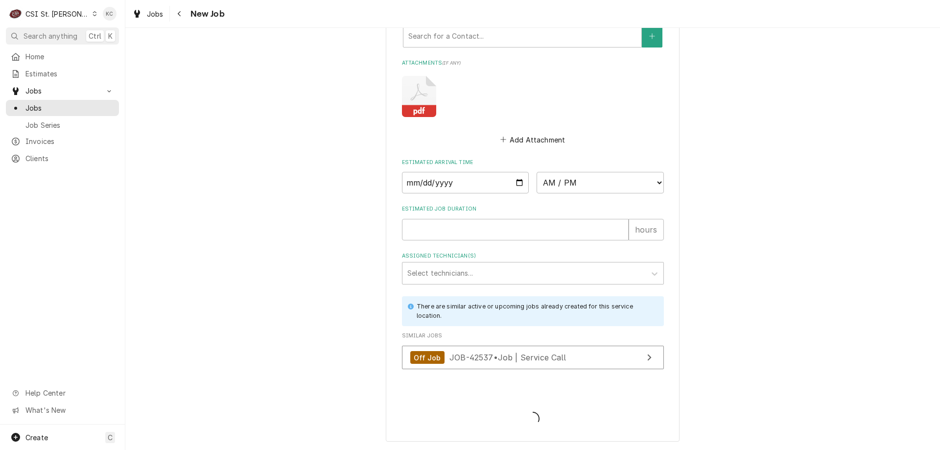
scroll to position [942, 0]
type textarea "x"
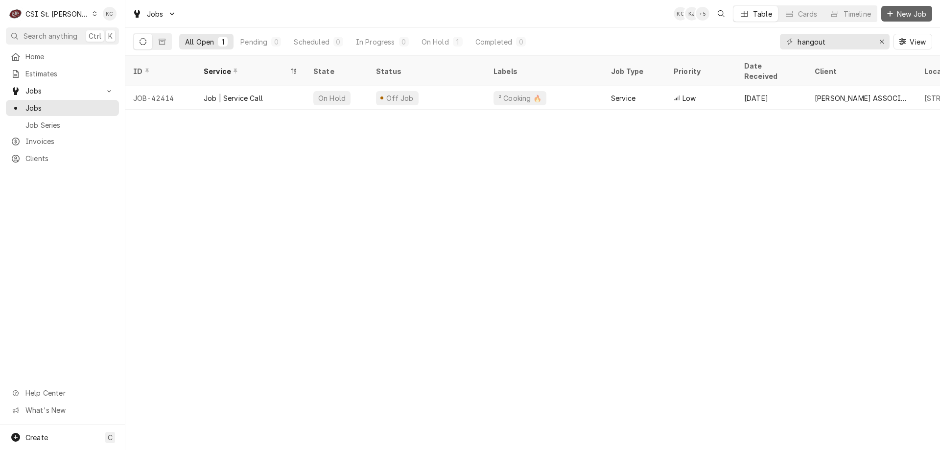
click at [922, 13] on span "New Job" at bounding box center [911, 14] width 33 height 10
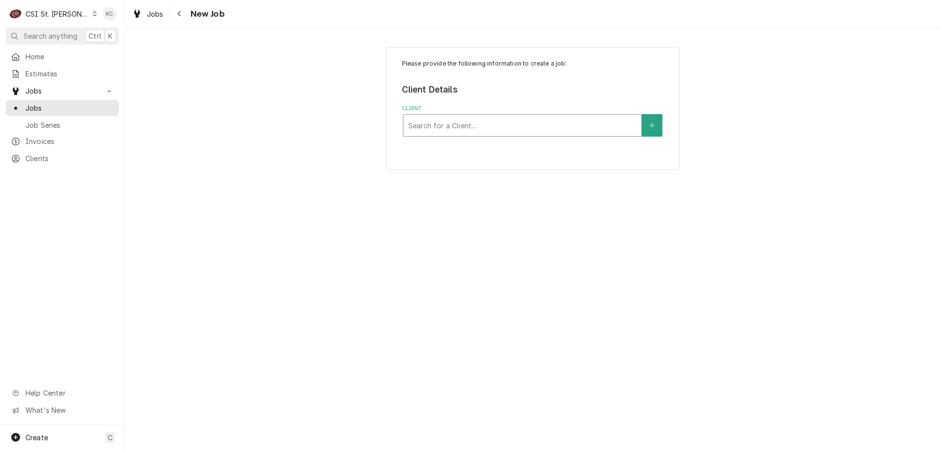
click at [490, 129] on div "Client" at bounding box center [522, 126] width 228 height 18
type input "schnucks - corp"
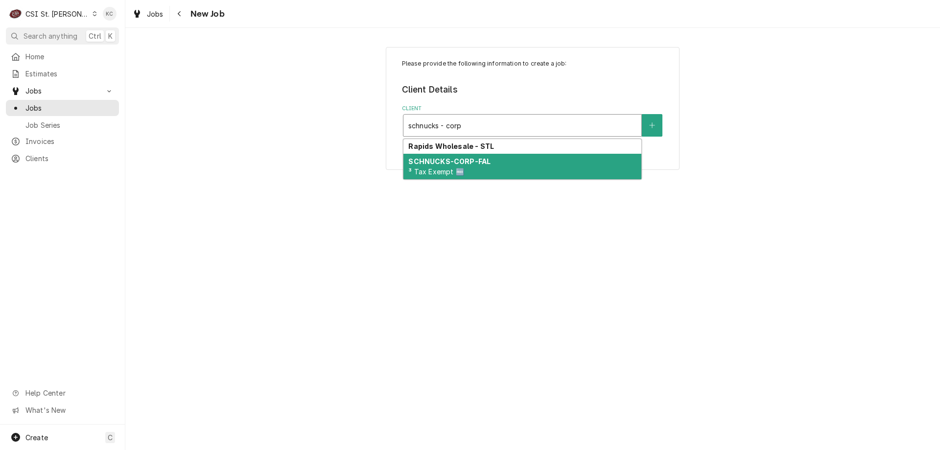
click at [480, 165] on strong "SCHNUCKS-CORP-FAL" at bounding box center [449, 161] width 82 height 8
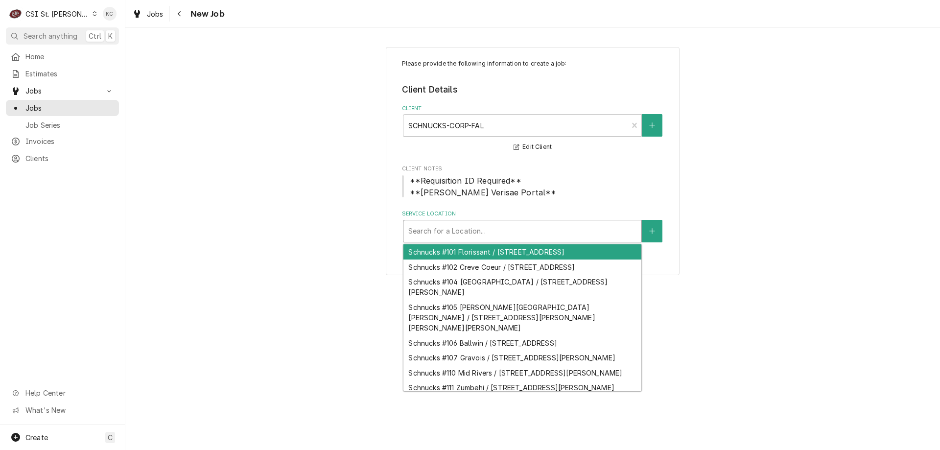
click at [492, 235] on div "Service Location" at bounding box center [522, 231] width 228 height 18
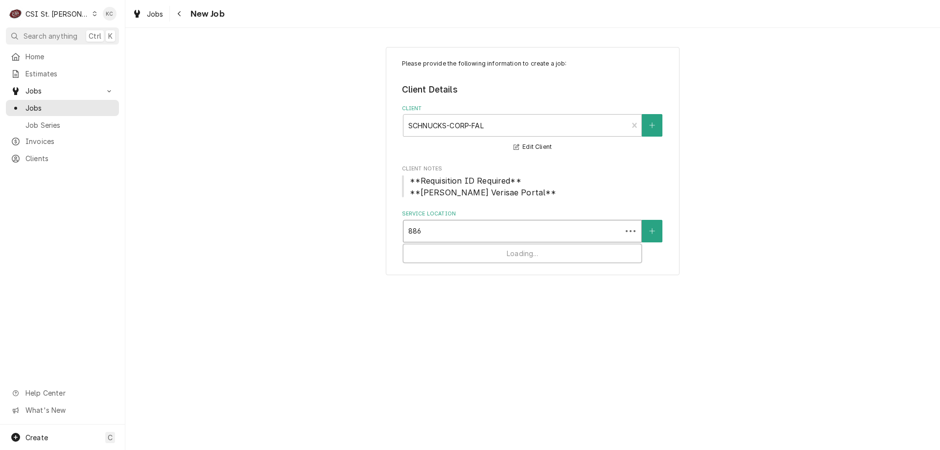
type input "8867"
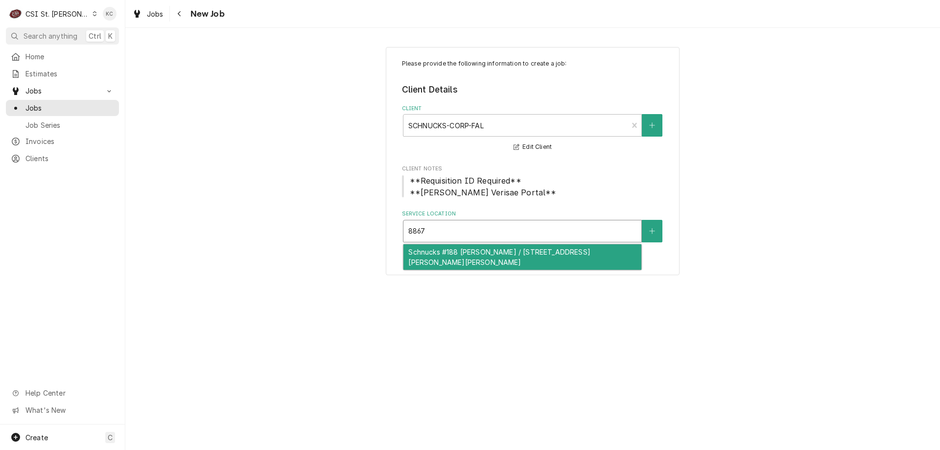
click at [513, 256] on div "Schnucks #188 [PERSON_NAME] / [STREET_ADDRESS][PERSON_NAME][PERSON_NAME]" at bounding box center [523, 256] width 238 height 25
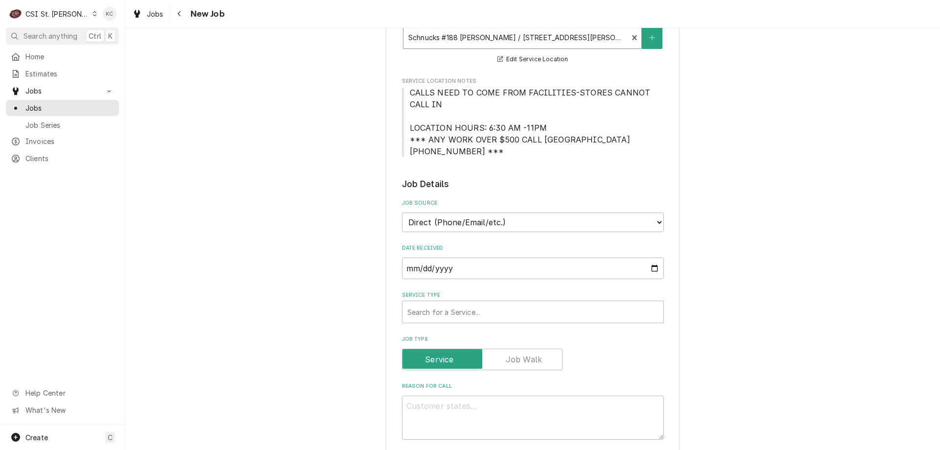
scroll to position [196, 0]
click at [514, 215] on select "Direct (Phone/Email/etc.) Service Channel Corrigo Ecotrak Other" at bounding box center [533, 220] width 262 height 20
select select "100"
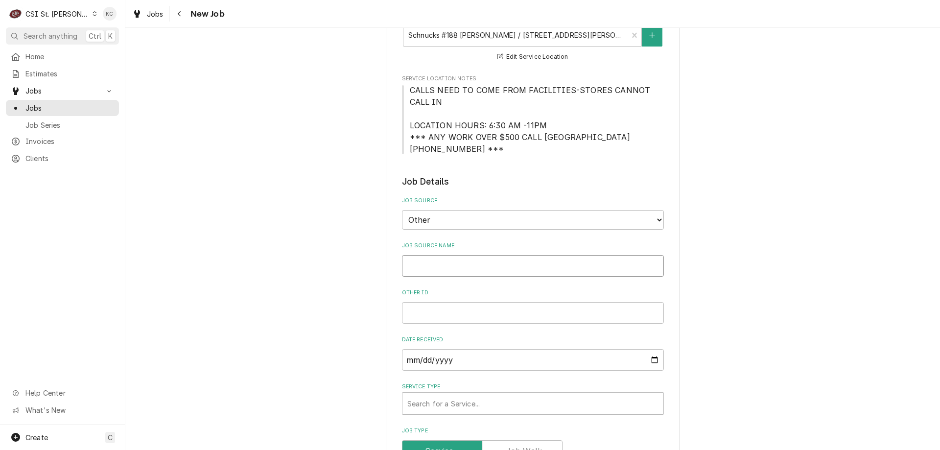
click at [468, 267] on input "Job Source Name" at bounding box center [533, 266] width 262 height 22
type textarea "x"
type input "V"
type textarea "x"
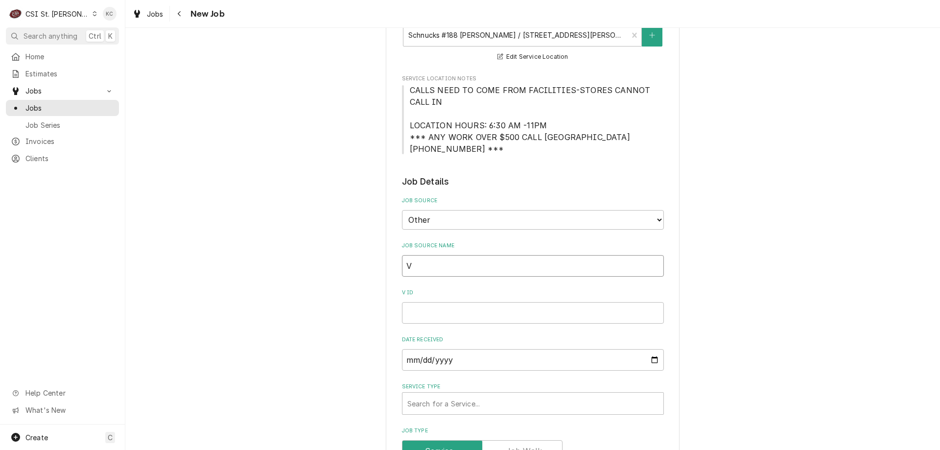
type input "Ve"
type textarea "x"
type input "Ver"
type textarea "x"
type input "Veri"
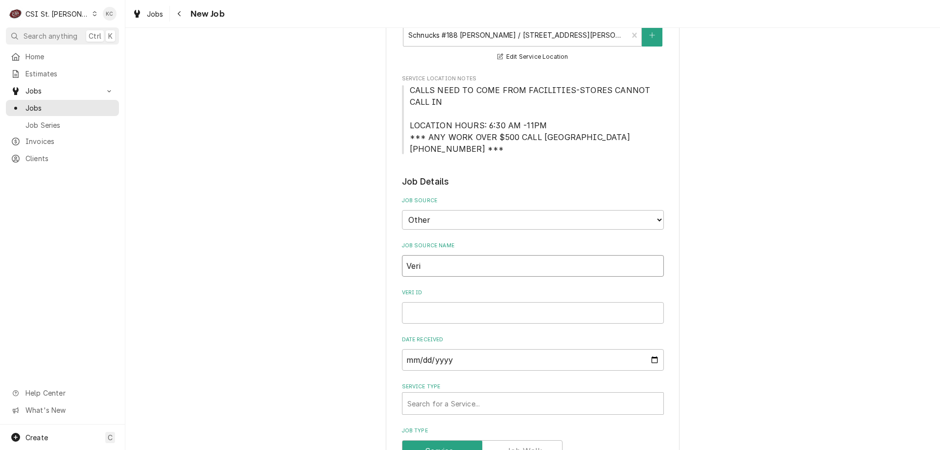
type textarea "x"
type input "Veris"
type textarea "x"
type input "Verisa"
type textarea "x"
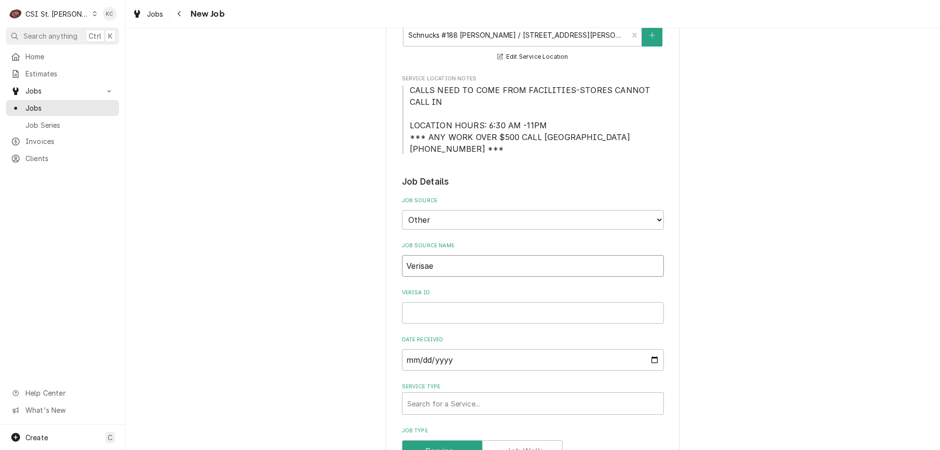
type input "Verisae"
type textarea "x"
type input "Verisae e"
type textarea "x"
type input "Verisae em"
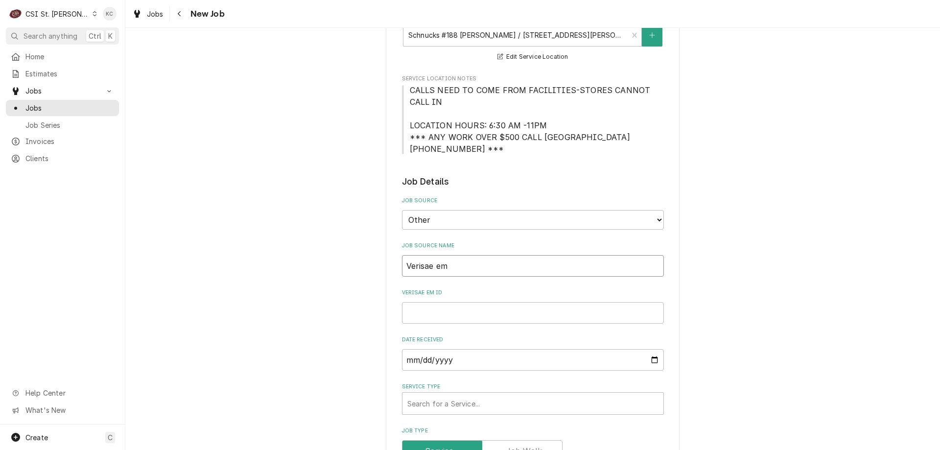
type textarea "x"
type input "Verisae ema"
type textarea "x"
type input "Verisae emai"
type textarea "x"
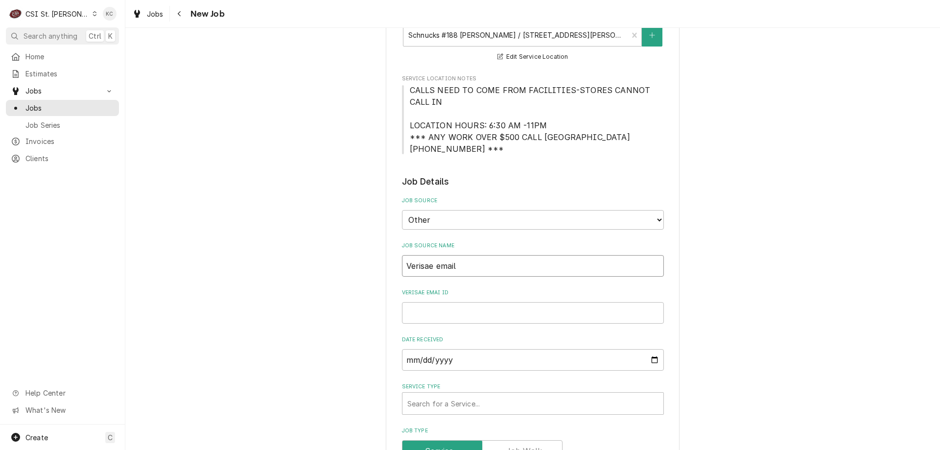
type input "Verisae email"
type textarea "x"
type input "Verisae email"
click at [431, 321] on input "Verisae email ID" at bounding box center [533, 313] width 262 height 22
paste input "72069878"
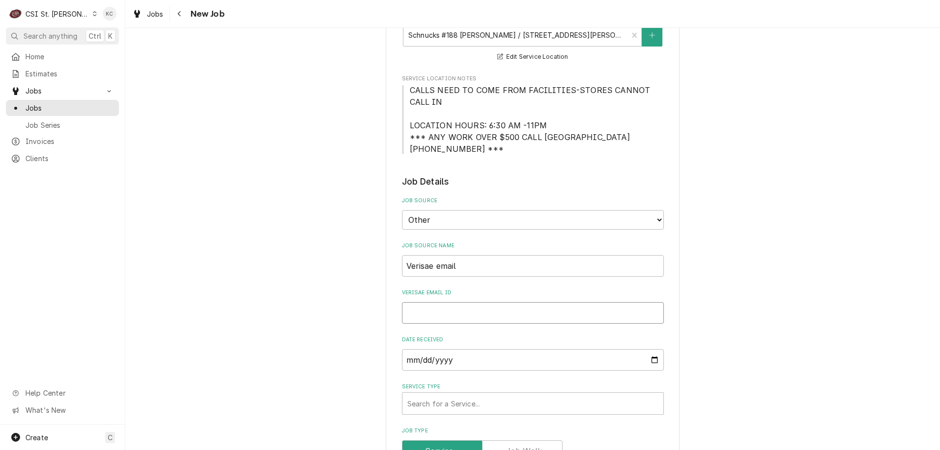
type textarea "x"
type input "72069878"
type textarea "x"
type input "72069878"
click at [444, 396] on div "Service Type" at bounding box center [532, 404] width 251 height 18
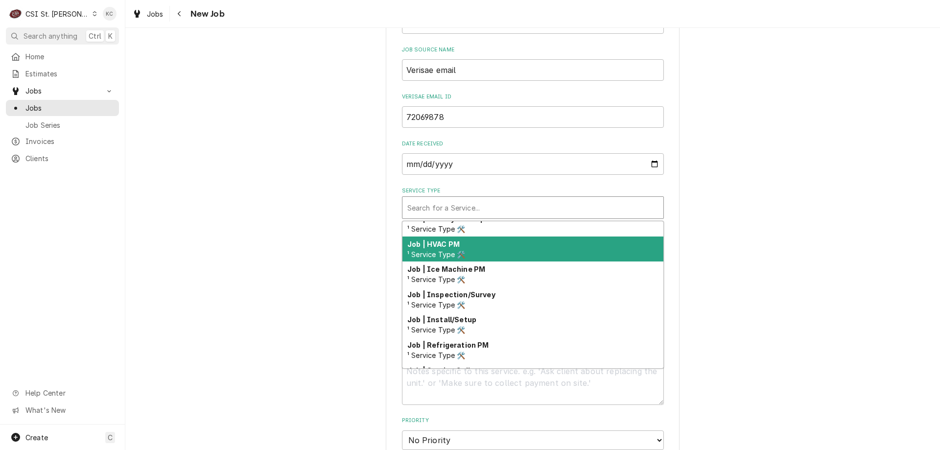
scroll to position [514, 0]
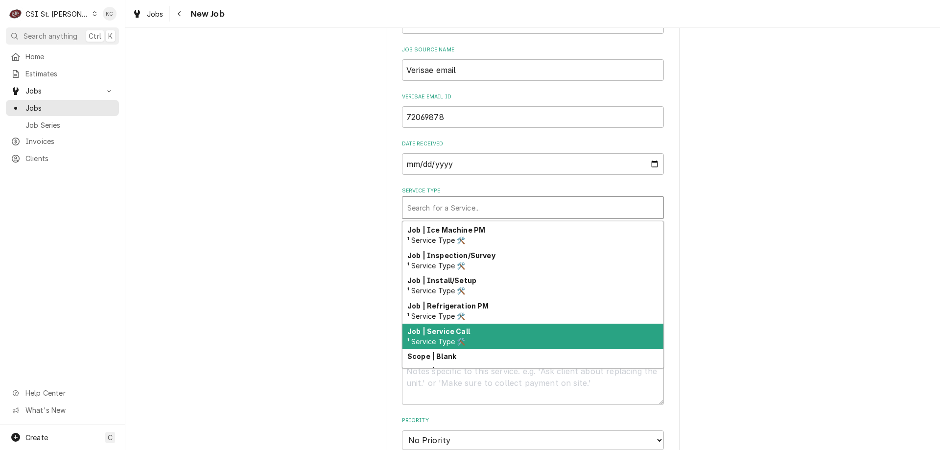
click at [473, 326] on div "Job | Service Call ¹ Service Type 🛠️" at bounding box center [533, 336] width 261 height 25
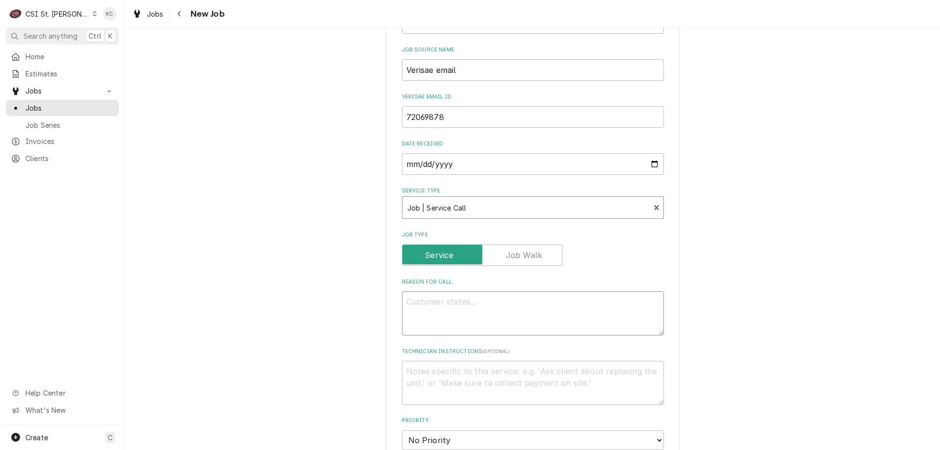
click at [481, 318] on textarea "Reason For Call" at bounding box center [533, 313] width 262 height 44
paste textarea "Tag #: 188BK24A1 Fixture Number: Serial #: 231244739 In-Service Date: 01/04/202…"
type textarea "x"
type textarea "Tag #: 188BK24A1 Fixture Number: Serial #: 231244739 In-Service Date: 01/04/202…"
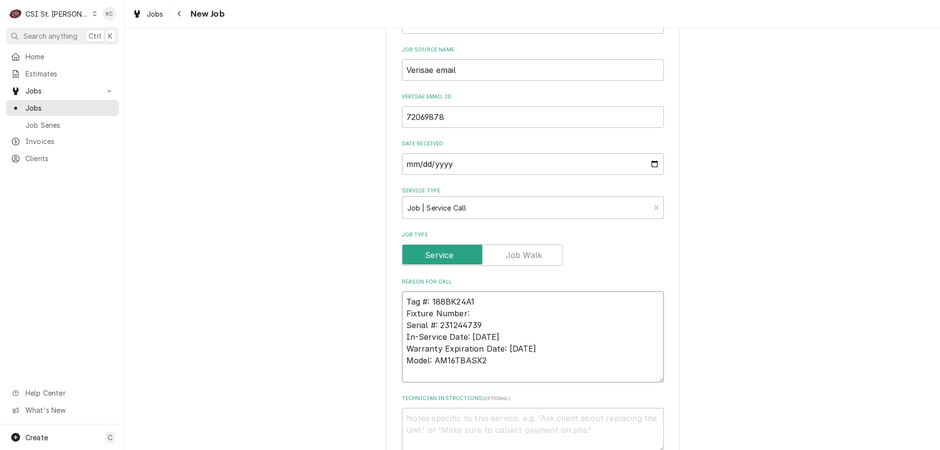
drag, startPoint x: 522, startPoint y: 354, endPoint x: 505, endPoint y: 358, distance: 17.7
click at [439, 358] on textarea "Tag #: 188BK24A1 Fixture Number: Serial #: 231244739 In-Service Date: 01/04/202…" at bounding box center [533, 336] width 262 height 91
click at [525, 358] on textarea "Tag #: 188BK24A1 Fixture Number: Serial #: 231244739 In-Service Date: 01/04/202…" at bounding box center [533, 336] width 262 height 91
drag, startPoint x: 480, startPoint y: 359, endPoint x: 391, endPoint y: 359, distance: 89.6
click at [391, 359] on div "Please provide the following information to create a job: Client Details Client…" at bounding box center [533, 290] width 294 height 1270
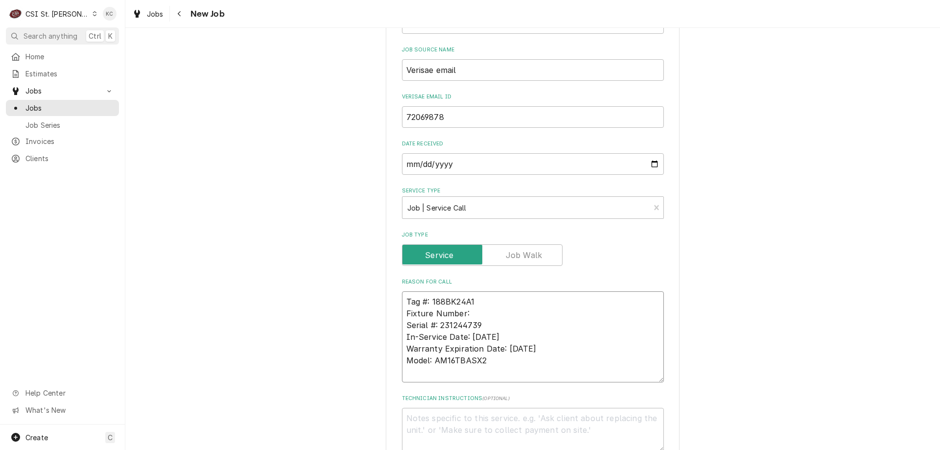
drag, startPoint x: 470, startPoint y: 313, endPoint x: 380, endPoint y: 313, distance: 90.1
click at [381, 313] on div "Please provide the following information to create a job: Client Details Client…" at bounding box center [532, 289] width 815 height 1287
type textarea "x"
type textarea "Tag #: 188BK24A1 Serial #: 231244739 In-Service Date: 01/04/2023 Warranty Expir…"
paste textarea "Model: AM16TBASX2"
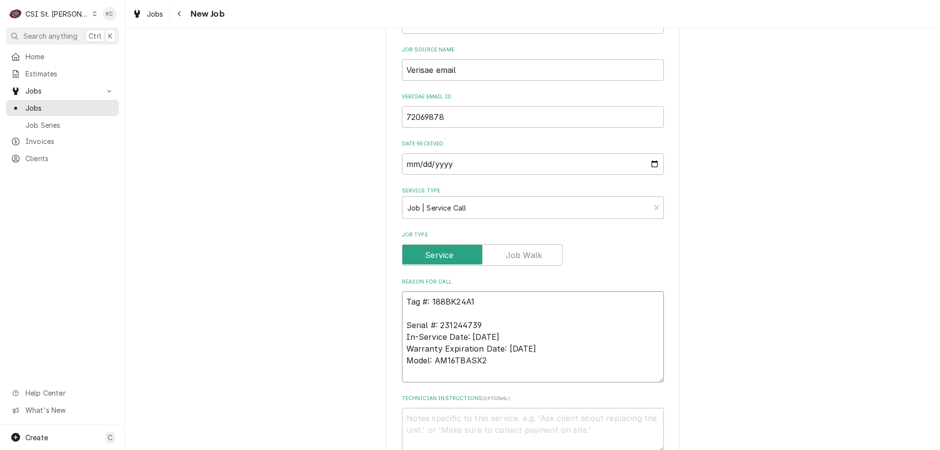
type textarea "x"
type textarea "Tag #: 188BK24A1 Model: AM16TBASX2 Serial #: 231244739 In-Service Date: 01/04/2…"
drag, startPoint x: 485, startPoint y: 360, endPoint x: 398, endPoint y: 339, distance: 89.1
click at [402, 339] on textarea "Tag #: 188BK24A1 Model: AM16TBASX2 Serial #: 231244739 In-Service Date: 01/04/2…" at bounding box center [533, 336] width 262 height 91
type textarea "x"
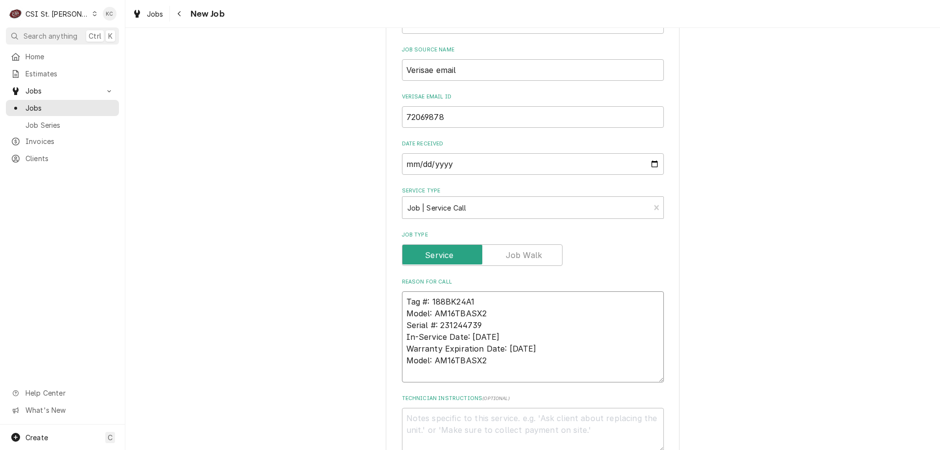
type textarea "Tag #: 188BK24A1 Model: AM16TBASX2 Serial #: 231244739"
type textarea "x"
type textarea "Tag #: 188BK24A1 Model: AM16TBASX2 Serial #: 231244739"
type textarea "x"
type textarea "Tag #: 188BK24A1 Model: AM16TBASX2 Serial #: 231244739 D"
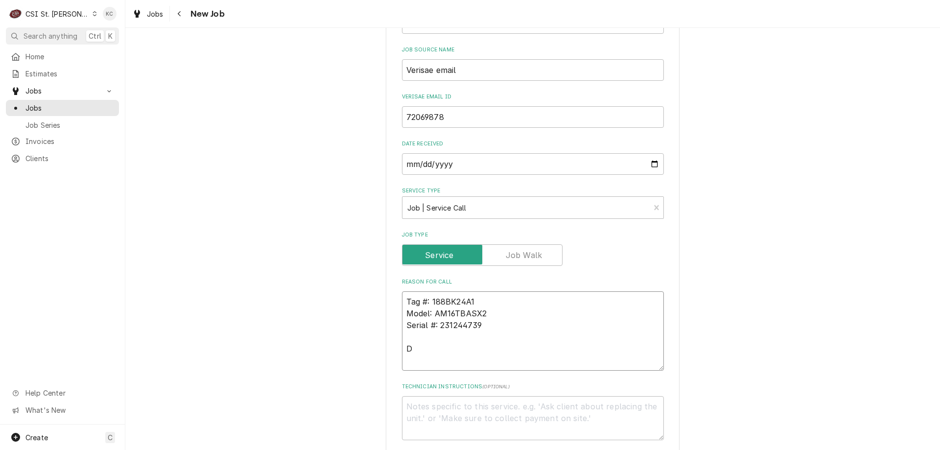
type textarea "x"
type textarea "Tag #: 188BK24A1 Model: AM16TBASX2 Serial #: 231244739 Di"
type textarea "x"
type textarea "Tag #: 188BK24A1 Model: AM16TBASX2 Serial #: 231244739 Dis"
type textarea "x"
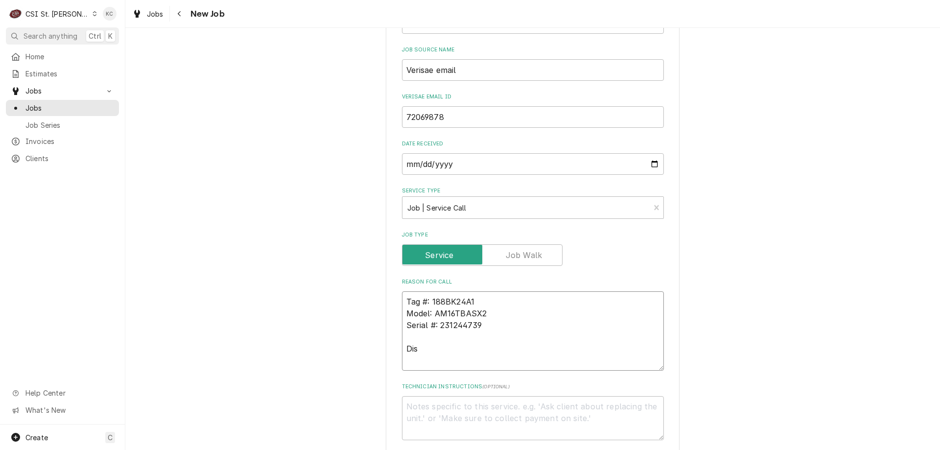
type textarea "Tag #: 188BK24A1 Model: AM16TBASX2 Serial #: 231244739 Dish"
type textarea "x"
type textarea "Tag #: 188BK24A1 Model: AM16TBASX2 Serial #: 231244739 Dishm"
type textarea "x"
type textarea "Tag #: 188BK24A1 Model: AM16TBASX2 Serial #: 231244739 Dishma"
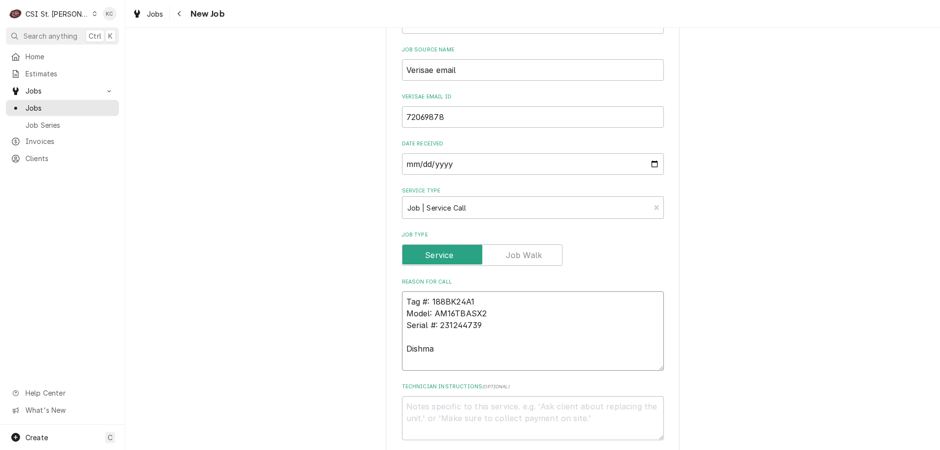
type textarea "x"
type textarea "Tag #: 188BK24A1 Model: AM16TBASX2 Serial #: 231244739 Dishmac"
type textarea "x"
type textarea "Tag #: 188BK24A1 Model: AM16TBASX2 Serial #: 231244739 Dishmach"
type textarea "x"
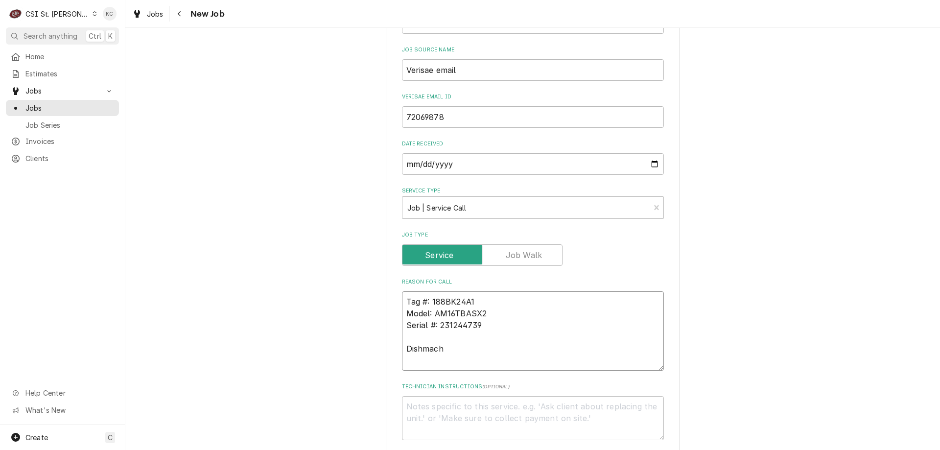
type textarea "Tag #: 188BK24A1 Model: AM16TBASX2 Serial #: 231244739 Dishmachi"
type textarea "x"
type textarea "Tag #: 188BK24A1 Model: AM16TBASX2 Serial #: 231244739 Dishmachin"
type textarea "x"
type textarea "Tag #: 188BK24A1 Model: AM16TBASX2 Serial #: 231244739 Dishmachine"
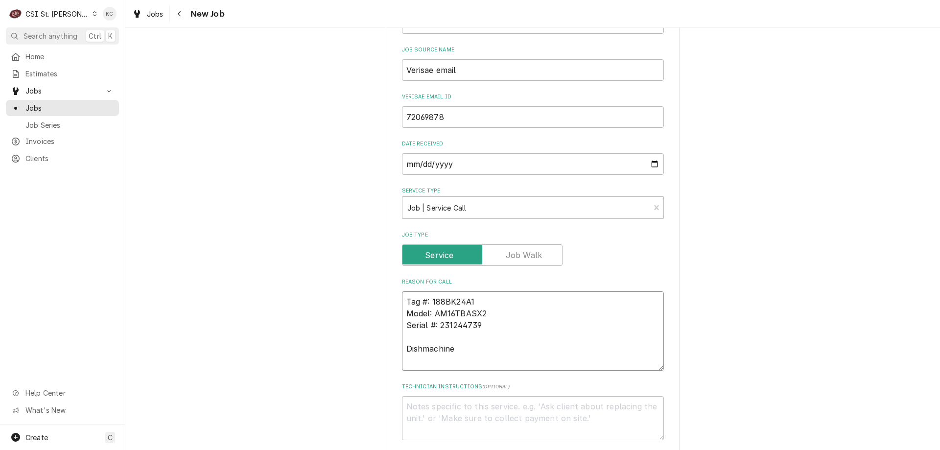
type textarea "x"
type textarea "Tag #: 188BK24A1 Model: AM16TBASX2 Serial #: 231244739 Dishmachine"
type textarea "x"
type textarea "Tag #: 188BK24A1 Model: AM16TBASX2 Serial #: 231244739 Dishmachine -"
type textarea "x"
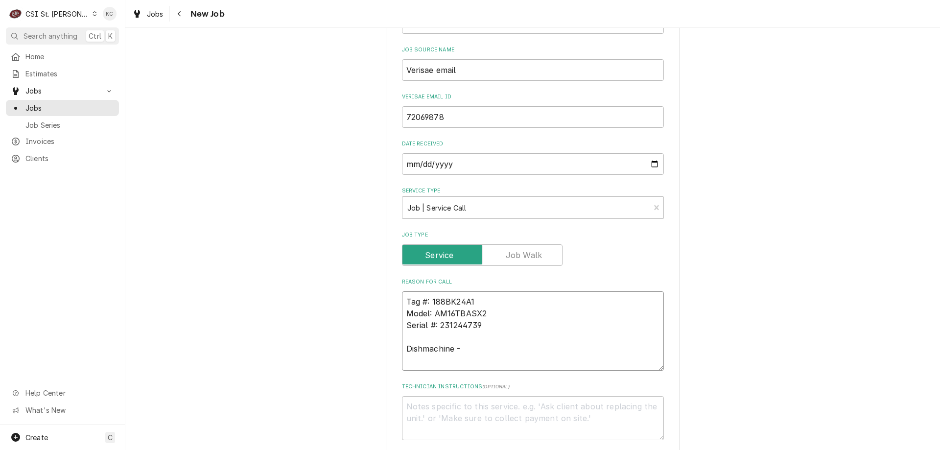
type textarea "Tag #: 188BK24A1 Model: AM16TBASX2 Serial #: 231244739 Dishmachine -"
type textarea "x"
type textarea "Tag #: 188BK24A1 Model: AM16TBASX2 Serial #: 231244739 Dishmachine -"
click at [491, 347] on textarea "Tag #: 188BK24A1 Model: AM16TBASX2 Serial #: 231244739 Dishmachine -" at bounding box center [533, 330] width 262 height 79
paste textarea "error SUMP LEVEL LOW SERVICE REQUIRED"
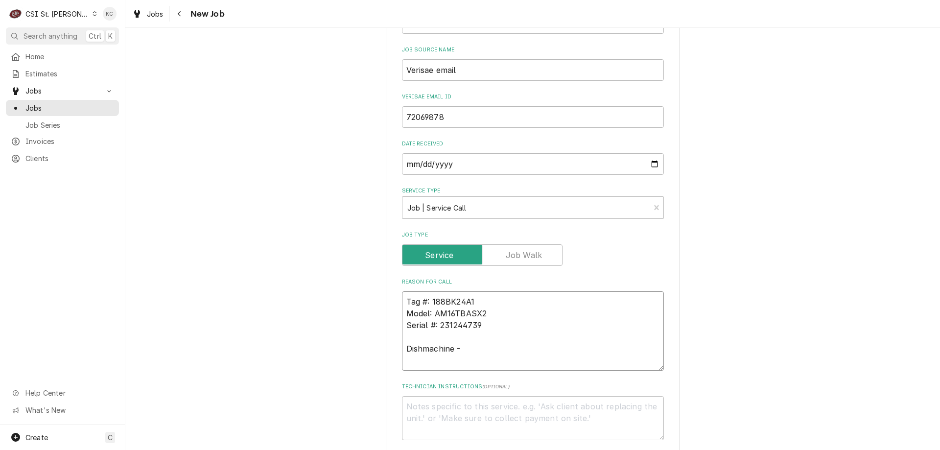
type textarea "x"
type textarea "Tag #: 188BK24A1 Model: AM16TBASX2 Serial #: 231244739 Dishmachine - error SUMP…"
type textarea "x"
type textarea "Tag #: 188BK24A1 Model: AM16TBASX2 Serial #: 231244739 Dishmachine - error SUMP…"
click at [476, 401] on textarea "Technician Instructions ( optional )" at bounding box center [533, 418] width 262 height 44
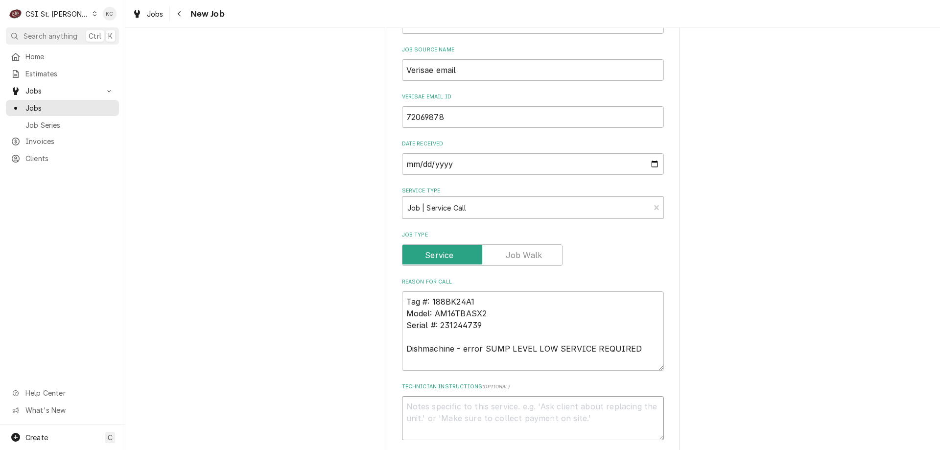
type textarea "x"
type textarea "S"
type textarea "x"
type textarea "St"
type textarea "x"
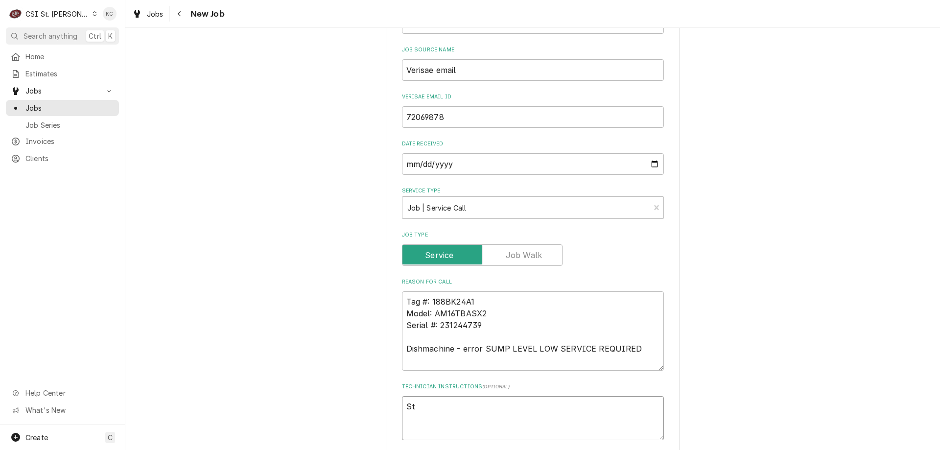
type textarea "Ste"
type textarea "x"
type textarea "Stev"
type textarea "x"
type textarea "Steve"
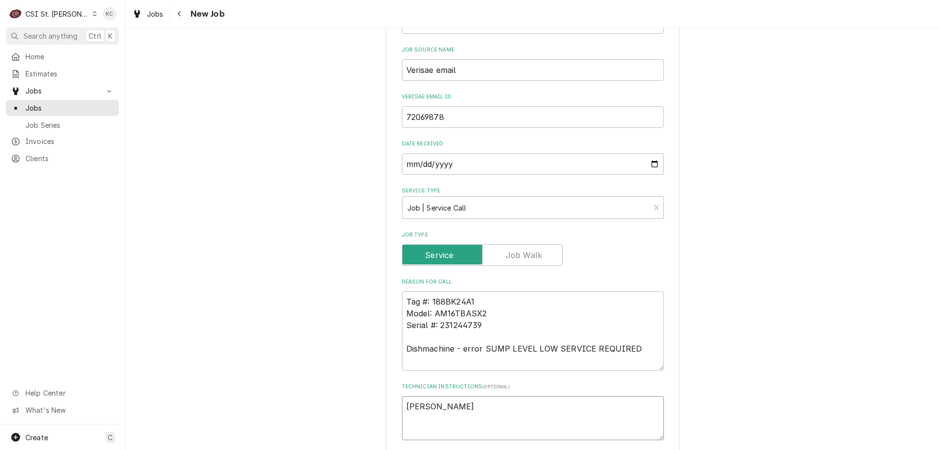
type textarea "x"
type textarea "Steve"
type textarea "x"
type textarea "Steve H"
type textarea "x"
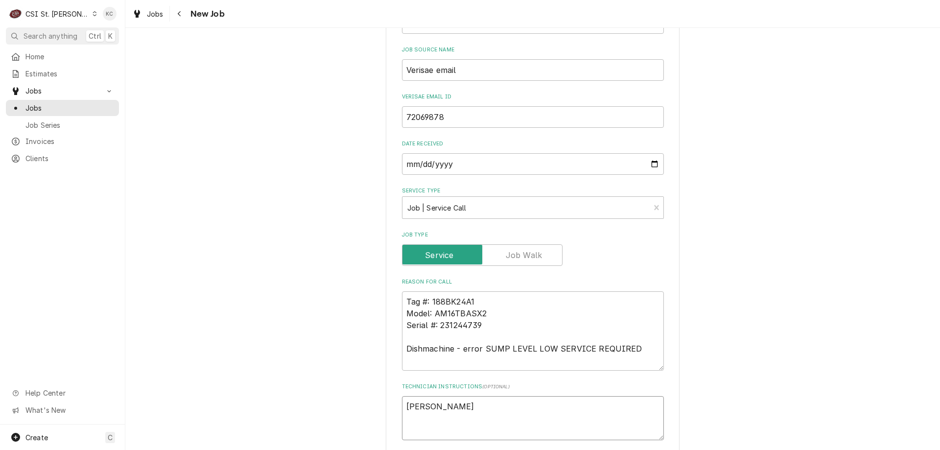
type textarea "Steve Ha"
type textarea "x"
type textarea "Steve Har"
type textarea "x"
type textarea "Steve Hart"
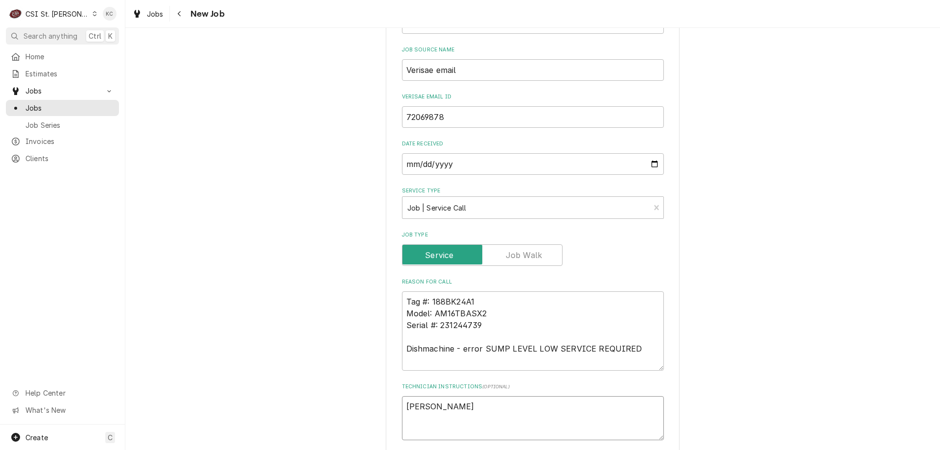
type textarea "x"
type textarea "Steve Hart"
type textarea "x"
type textarea "Steve Hart -"
type textarea "x"
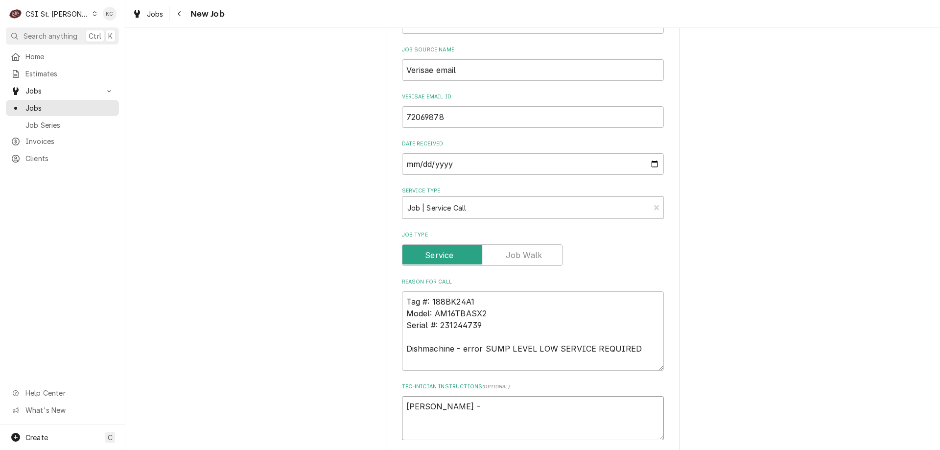
type textarea "Steve Hart -"
type textarea "x"
type textarea "Steve Hart - 3"
type textarea "x"
type textarea "Steve Hart - 31"
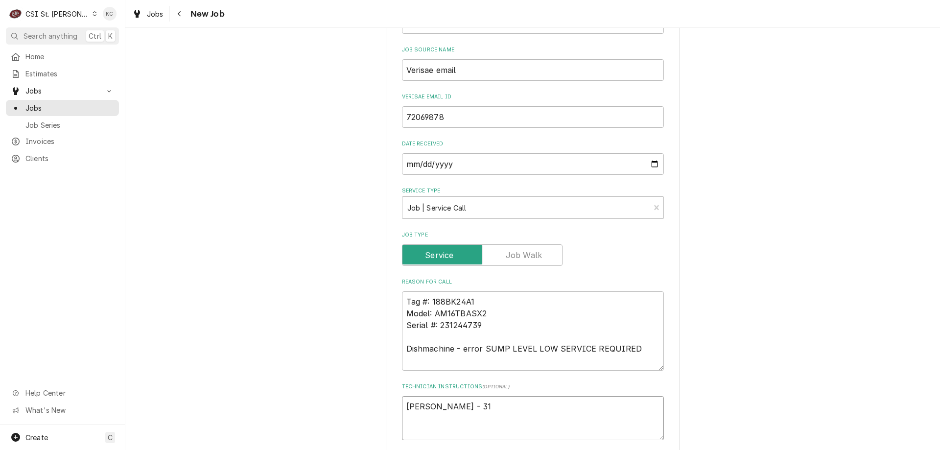
type textarea "x"
type textarea "Steve Hart - 314"
type textarea "x"
type textarea "Steve Hart - 314"
type textarea "x"
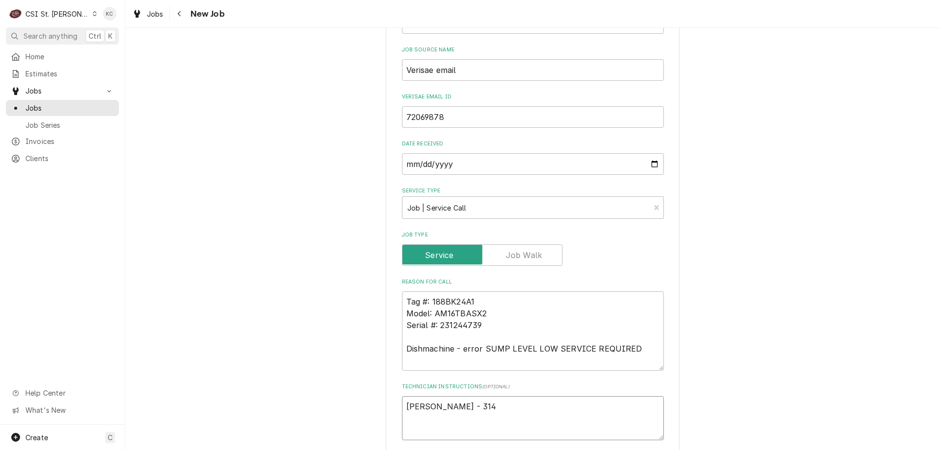
type textarea "Steve Hart - 314 7"
type textarea "x"
type textarea "Steve Hart - 314 72"
type textarea "x"
type textarea "Steve Hart - 314 725"
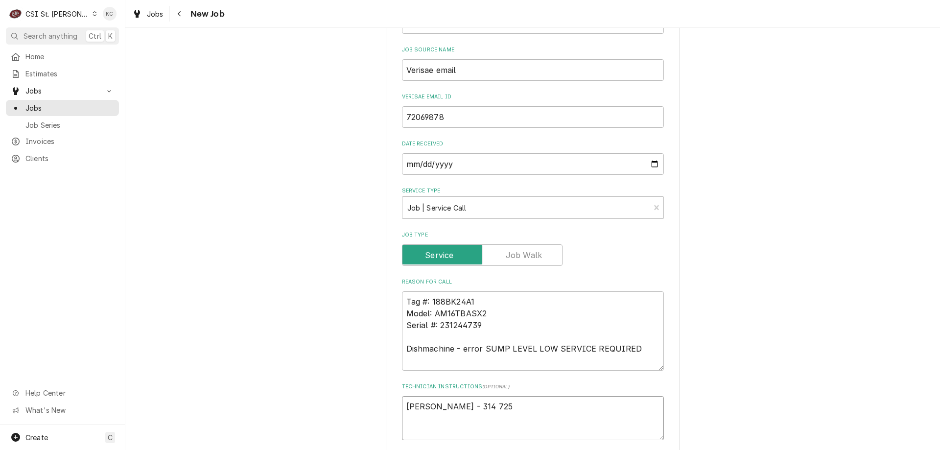
type textarea "x"
type textarea "Steve Hart - 314 725-"
type textarea "x"
type textarea "Steve Hart - 314 725-7"
type textarea "x"
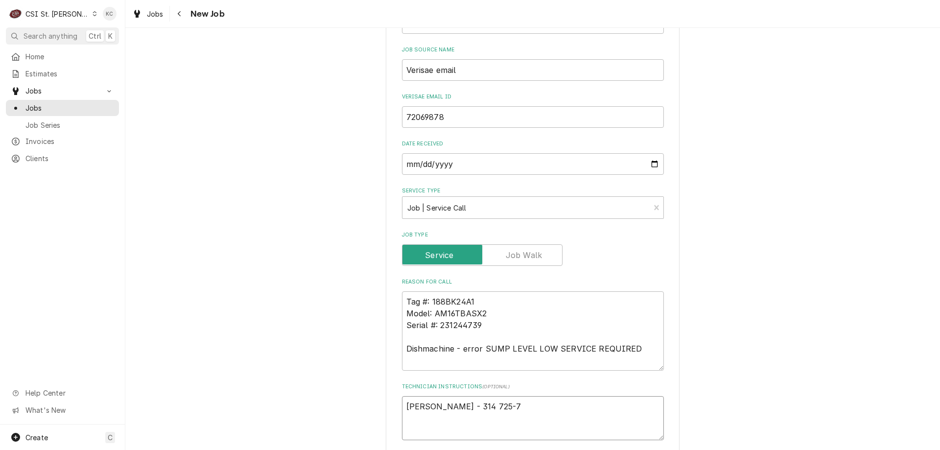
type textarea "Steve Hart - 314 725-75"
type textarea "x"
type textarea "Steve Hart - 314 725-757"
type textarea "x"
type textarea "Steve Hart - 314 725-7574"
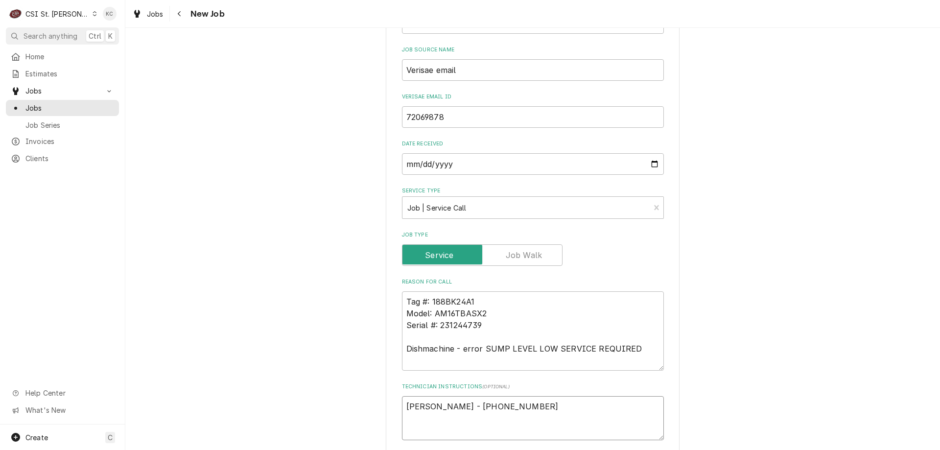
type textarea "x"
type textarea "Steve Hart - 314 725-7574"
type textarea "x"
type textarea "Steve Hart - 314 725-7574"
type textarea "x"
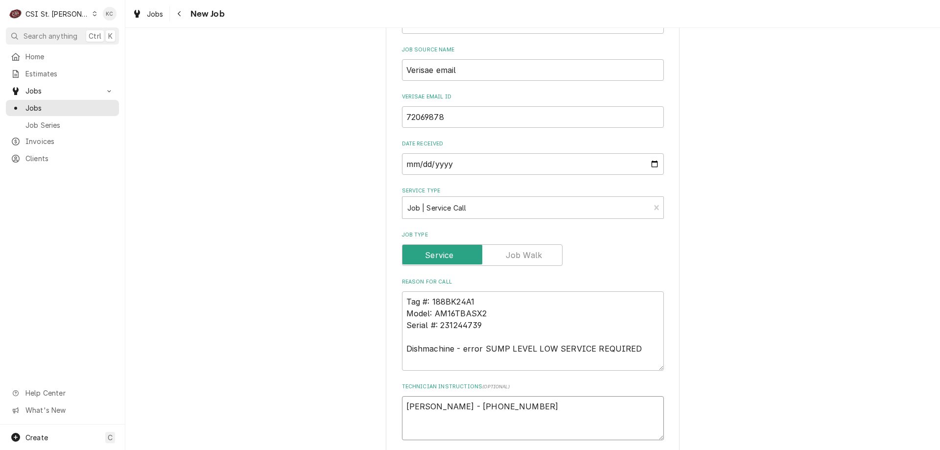
type textarea "Steve Hart - 314 725-7574 6"
type textarea "x"
type textarea "Steve Hart - 314 725-7574 6a"
type textarea "x"
type textarea "Steve Hart - 314 725-7574 6am"
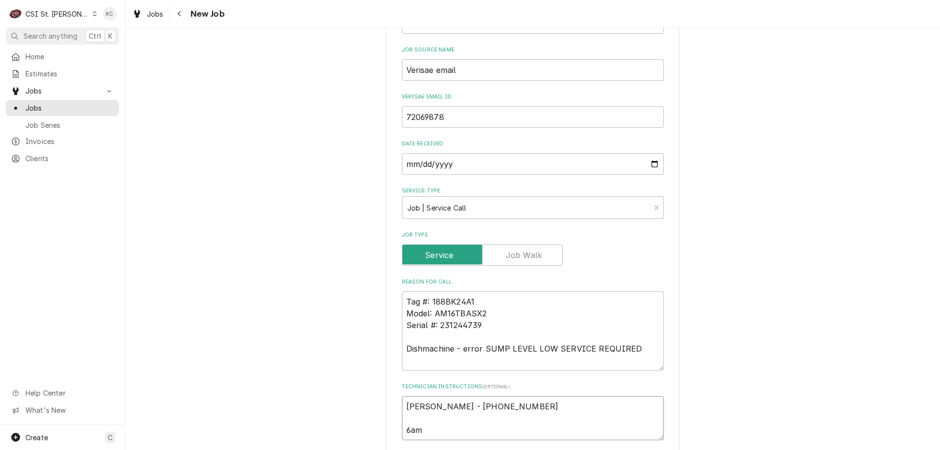
type textarea "x"
type textarea "Steve Hart - 314 725-7574 6am"
type textarea "x"
type textarea "Steve Hart - 314 725-7574 6am -"
type textarea "x"
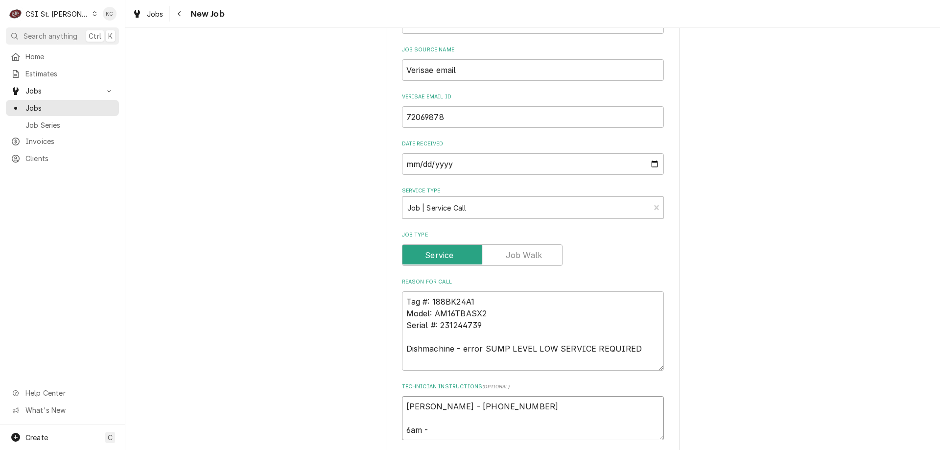
type textarea "Steve Hart - 314 725-7574 6am -"
type textarea "x"
type textarea "Steve Hart - 314 725-7574 6am - 1"
type textarea "x"
type textarea "Steve Hart - 314 725-7574 6am - 10"
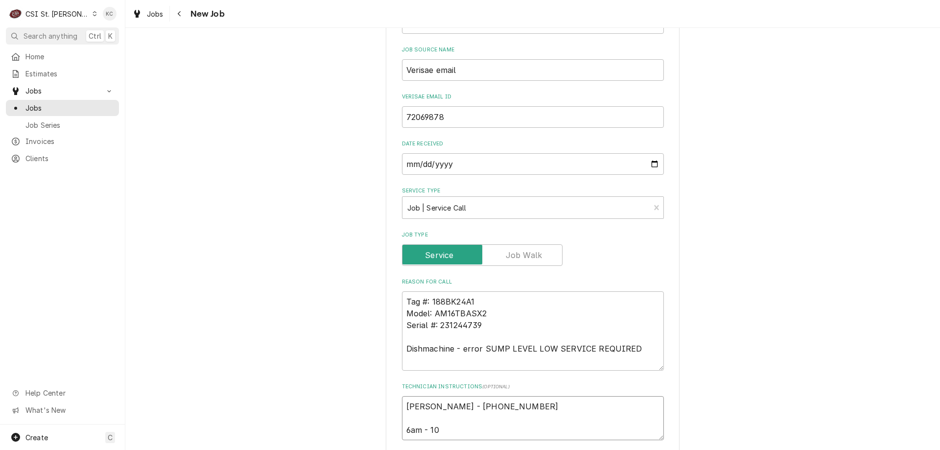
type textarea "x"
type textarea "Steve Hart - 314 725-7574 6am - 10pm"
type textarea "x"
type textarea "Steve Hart - 314 725-7574 6am - 10pm"
type textarea "x"
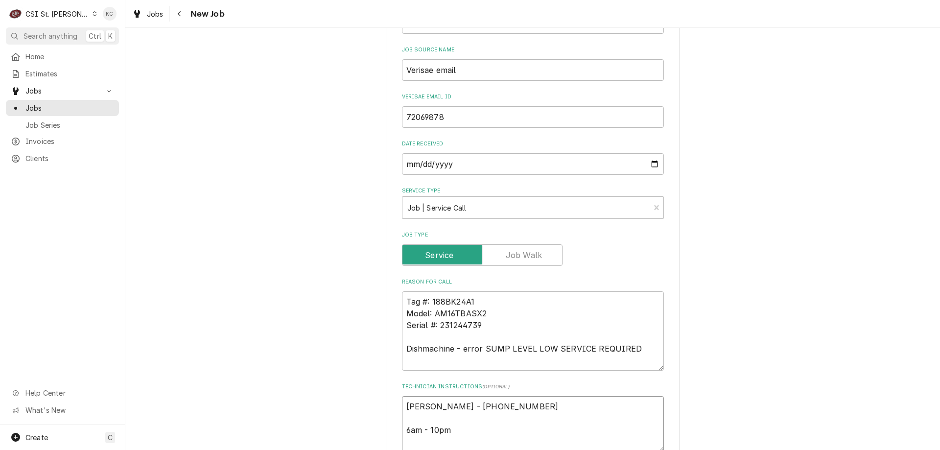
type textarea "Steve Hart - 314 725-7574 6am - 10pm"
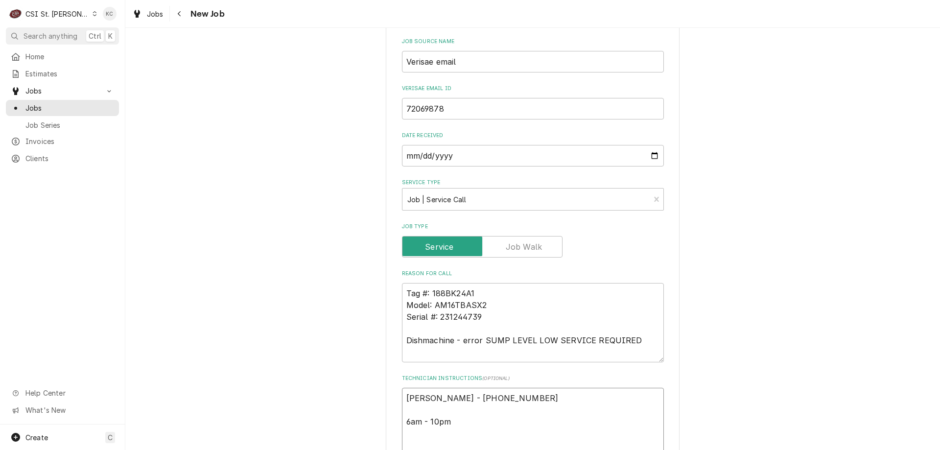
type textarea "x"
type textarea "Steve Hart - 314 725-7574 6am - 10pm L"
type textarea "x"
type textarea "Steve Hart - 314 725-7574 6am - 10pm Lo"
type textarea "x"
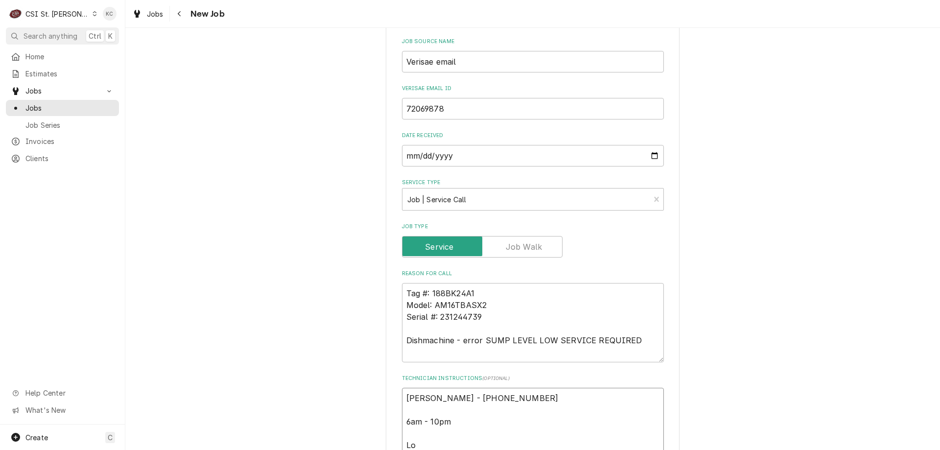
type textarea "Steve Hart - 314 725-7574 6am - 10pm Loc"
type textarea "x"
type textarea "Steve Hart - 314 725-7574 6am - 10pm Loca"
type textarea "x"
type textarea "Steve Hart - 314 725-7574 6am - 10pm Locat"
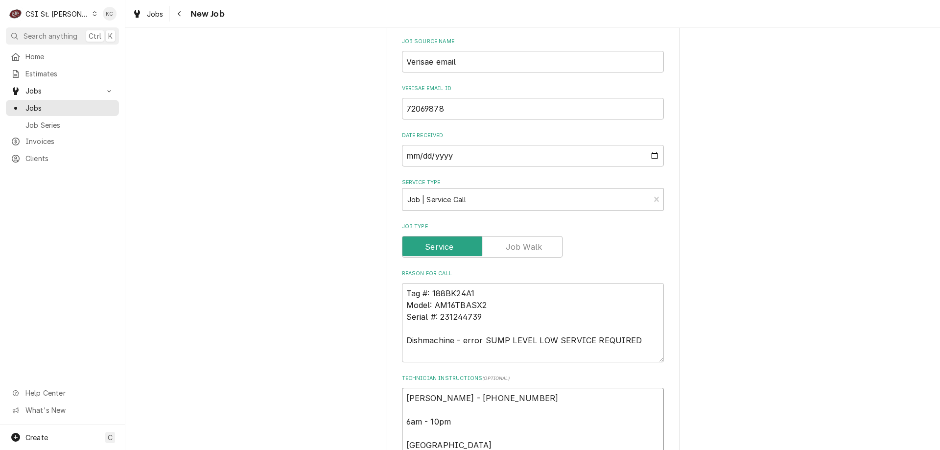
type textarea "x"
type textarea "Steve Hart - 314 725-7574 6am - 10pm Locate"
type textarea "x"
type textarea "Steve Hart - 314 725-7574 6am - 10pm Located"
type textarea "x"
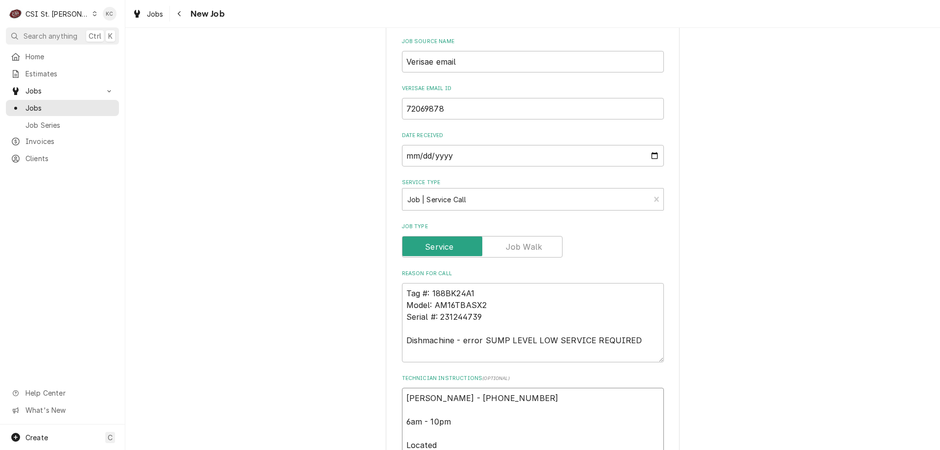
type textarea "Steve Hart - 314 725-7574 6am - 10pm Located"
type textarea "x"
type textarea "Steve Hart - 314 725-7574 6am - 10pm Located i"
type textarea "x"
type textarea "Steve Hart - 314 725-7574 6am - 10pm Located in"
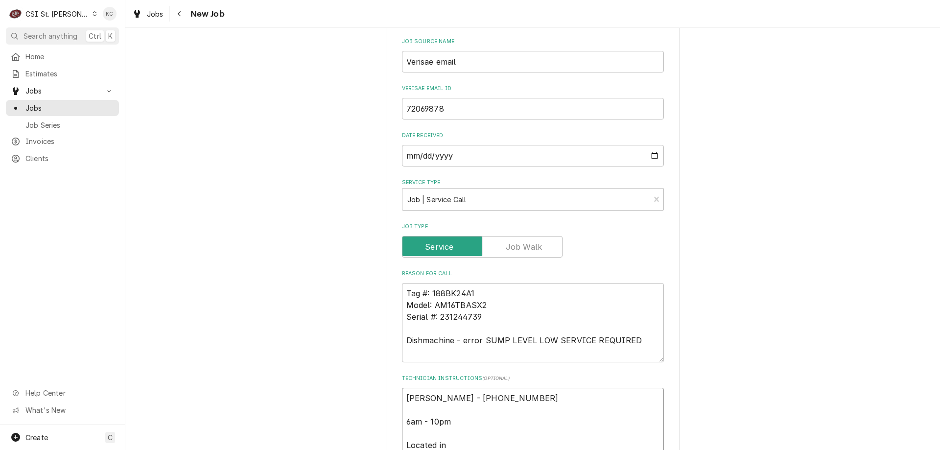
type textarea "x"
type textarea "Steve Hart - 314 725-7574 6am - 10pm Located in"
type textarea "x"
type textarea "Steve Hart - 314 725-7574 6am - 10pm Located in B"
type textarea "x"
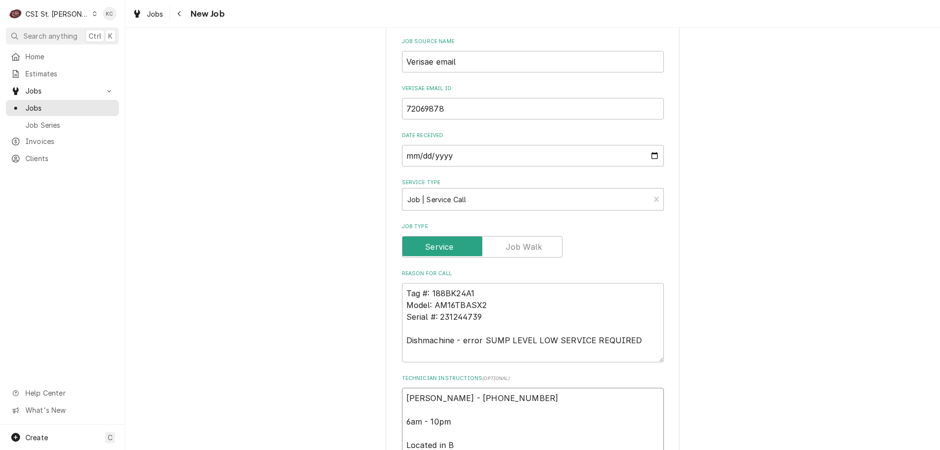
type textarea "Steve Hart - 314 725-7574 6am - 10pm Located in Ba"
type textarea "x"
type textarea "Steve Hart - 314 725-7574 6am - 10pm Located in Bak"
type textarea "x"
type textarea "Steve Hart - 314 725-7574 6am - 10pm Located in Bake"
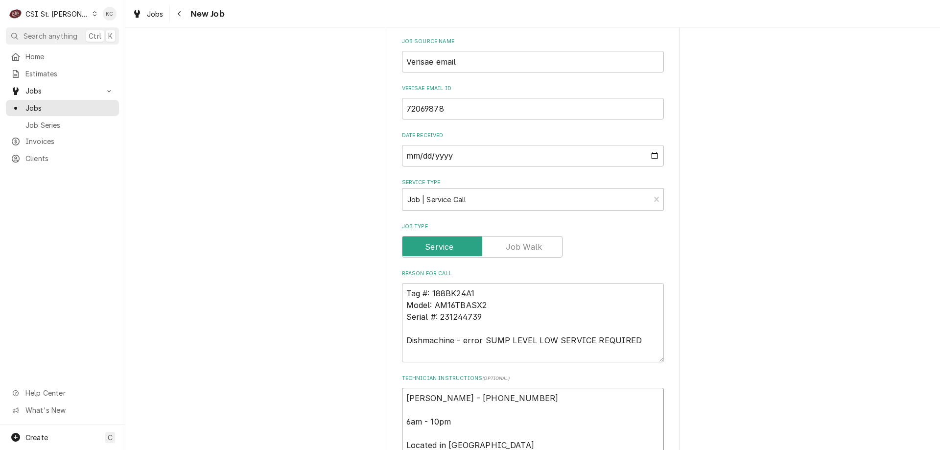
type textarea "x"
type textarea "Steve Hart - 314 725-7574 6am - 10pm Located in Bakery"
type textarea "x"
type textarea "Steve Hart - 314 725-7574 6am - 10pm Located in Bakery"
type textarea "x"
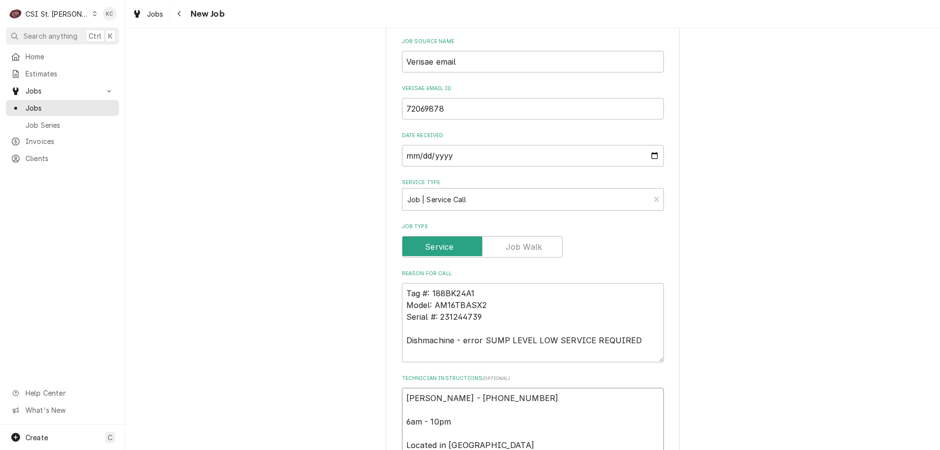
type textarea "Steve Hart - 314 725-7574 6am - 10pm Located in Bakery"
type textarea "x"
type textarea "Steve Hart - 314 725-7574 6am - 10pm Located in Bakery"
type textarea "x"
type textarea "Steve Hart - 314 725-7574 6am - 10pm Located in Bakery"
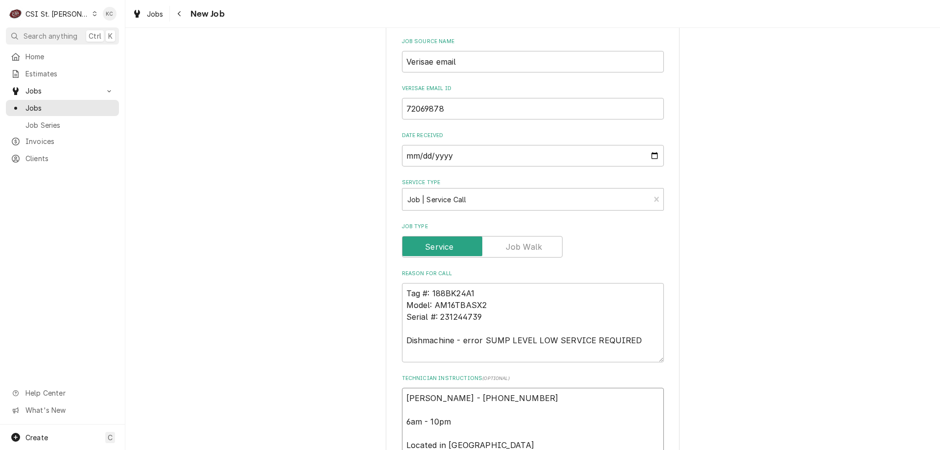
click at [418, 395] on textarea "Steve Hart - 314 725-7574 6am - 10pm Located in Bakery" at bounding box center [533, 433] width 262 height 91
paste textarea "Emergency-OT Approved; OT Rates Apply"
type textarea "x"
type textarea "Emergency-OT Approved; OT Rates Apply Steve Hart - 314 725-7574 6am - 10pm Loca…"
type textarea "x"
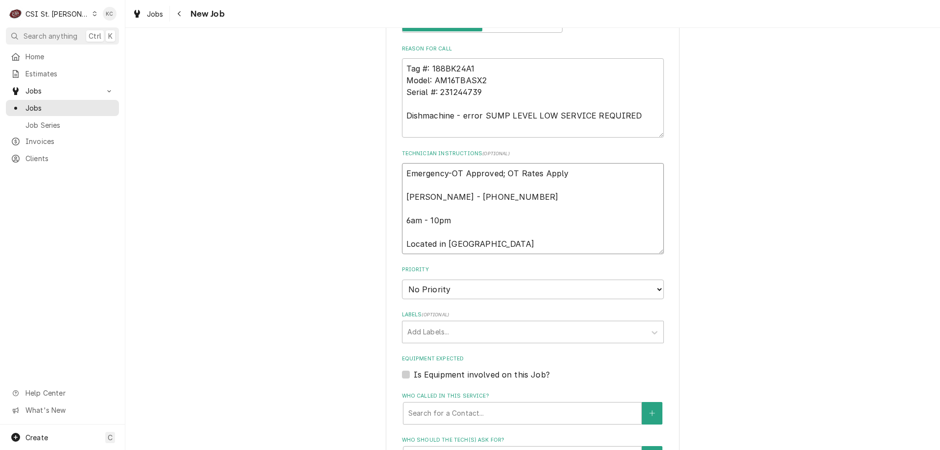
scroll to position [645, 0]
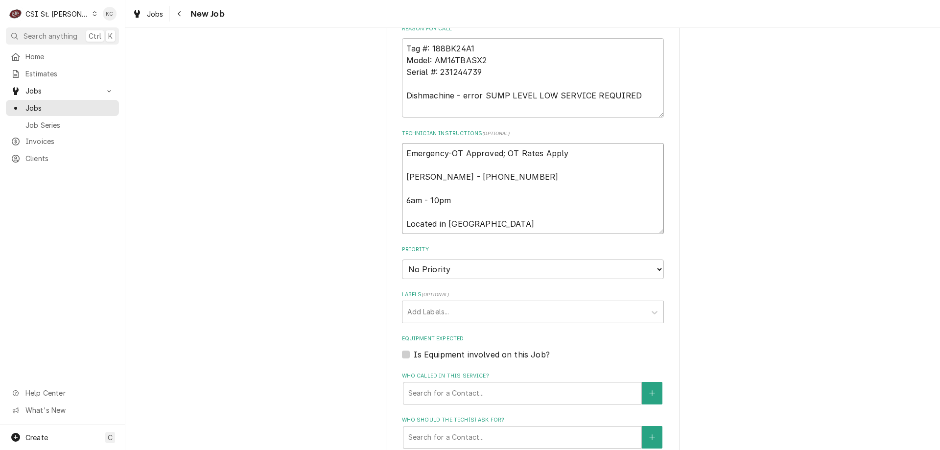
type textarea "Emergency-OT Approved; OT Rates Apply Steve Hart - 314 725-7574 6am - 10pm Loca…"
click at [470, 273] on select "No Priority Urgent High Medium Low" at bounding box center [533, 270] width 262 height 20
select select "2"
click at [402, 260] on select "No Priority Urgent High Medium Low" at bounding box center [533, 270] width 262 height 20
click at [488, 312] on div "Labels" at bounding box center [524, 312] width 234 height 18
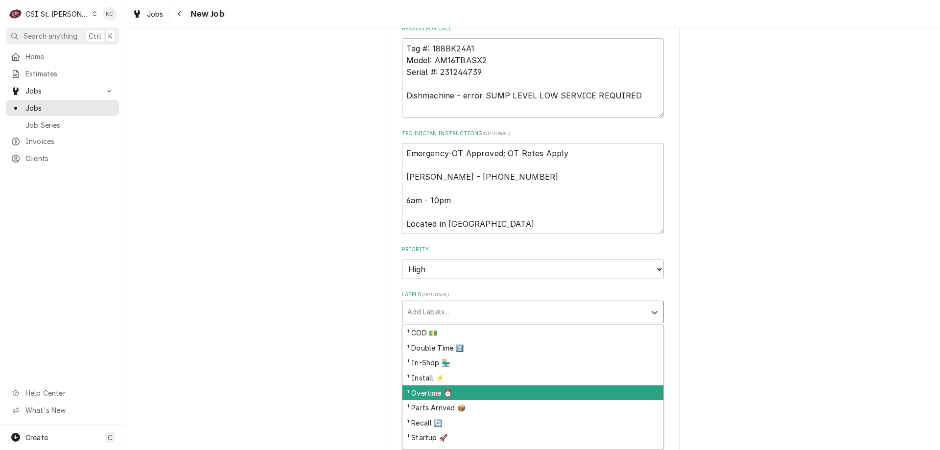
click at [460, 391] on div "¹ Overtime ⏰" at bounding box center [533, 392] width 261 height 15
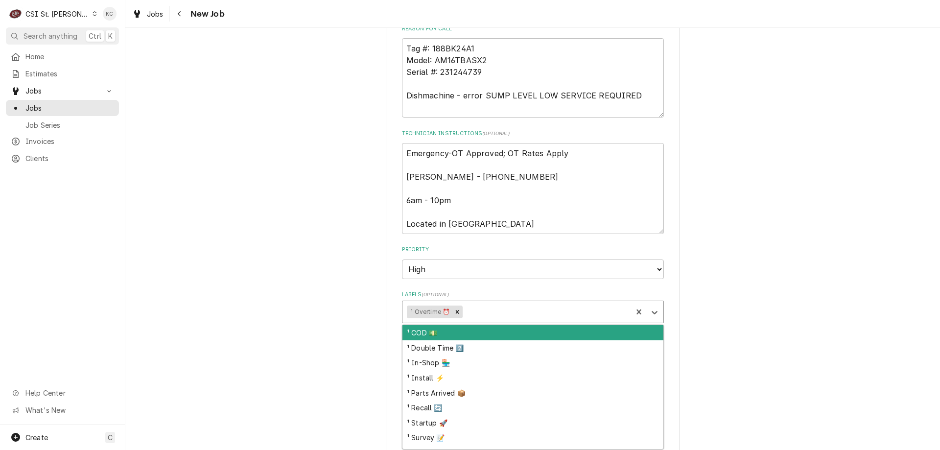
click at [498, 314] on div "Labels" at bounding box center [546, 312] width 163 height 18
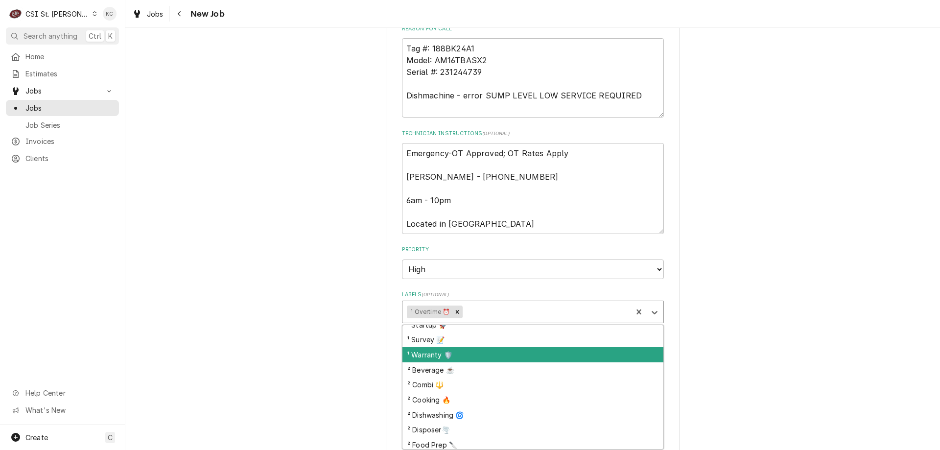
scroll to position [147, 0]
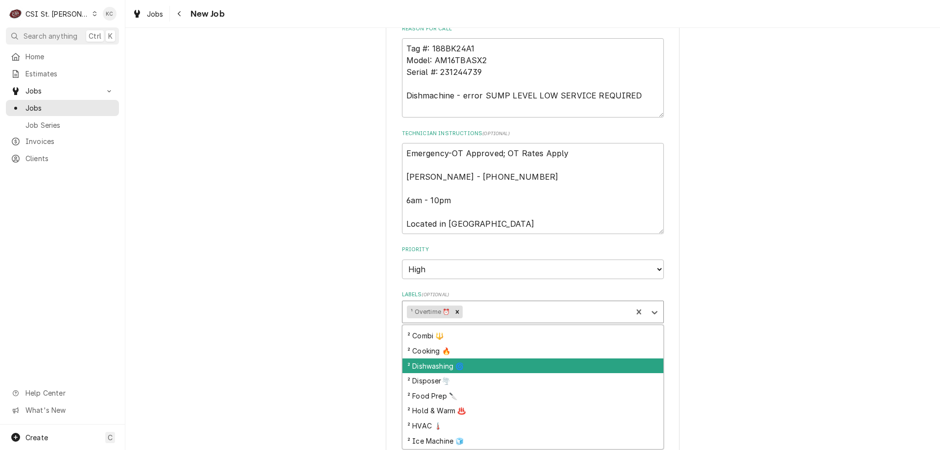
click at [507, 361] on div "² Dishwashing 🌀" at bounding box center [533, 365] width 261 height 15
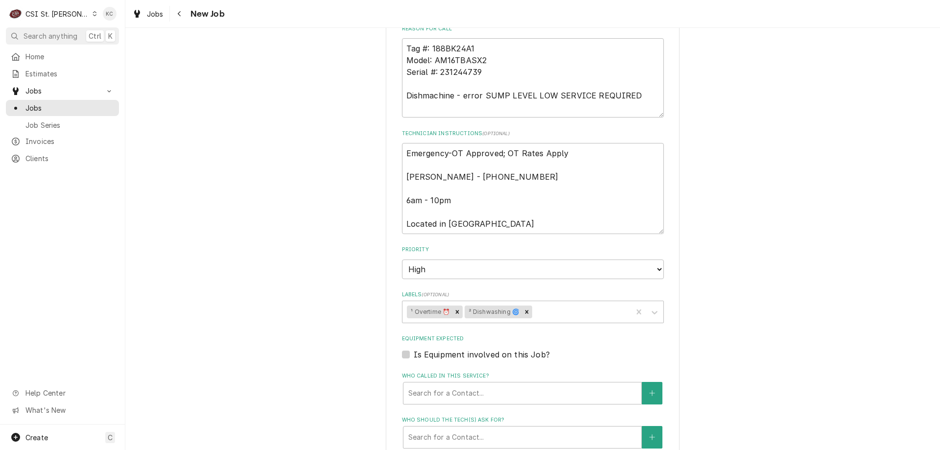
click at [640, 353] on div "Is Equipment involved on this Job?" at bounding box center [533, 355] width 262 height 12
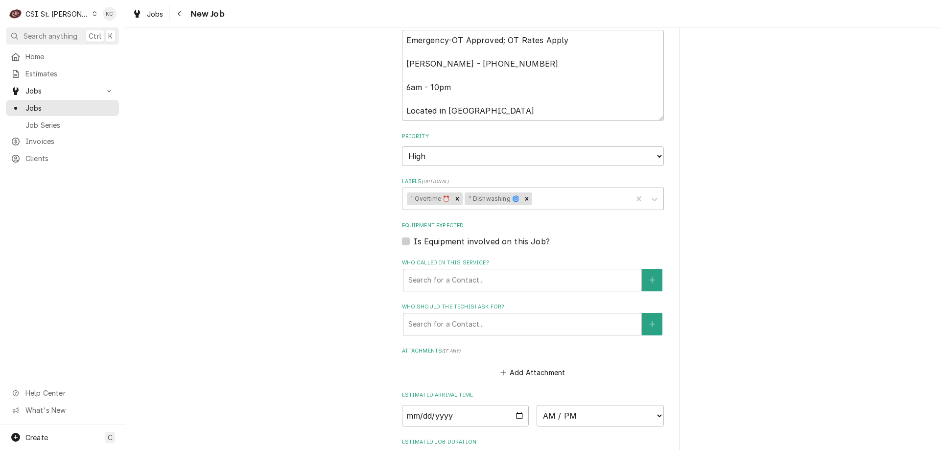
scroll to position [910, 0]
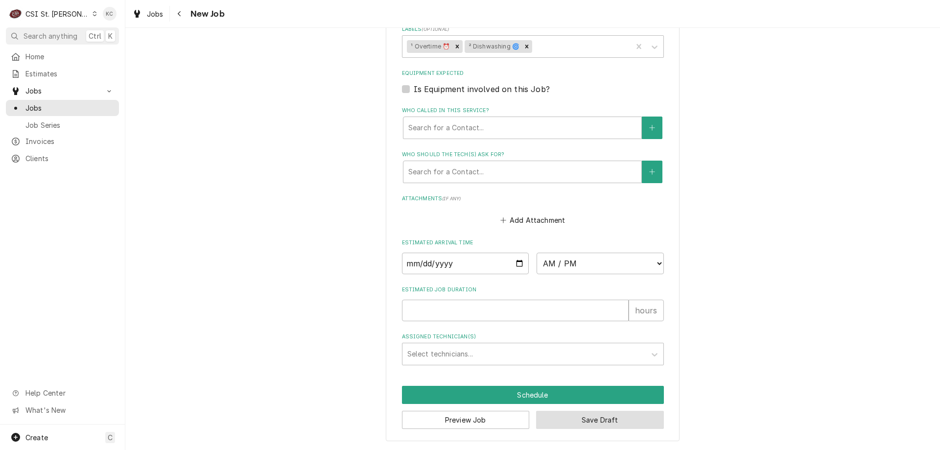
click at [566, 424] on button "Save Draft" at bounding box center [600, 420] width 128 height 18
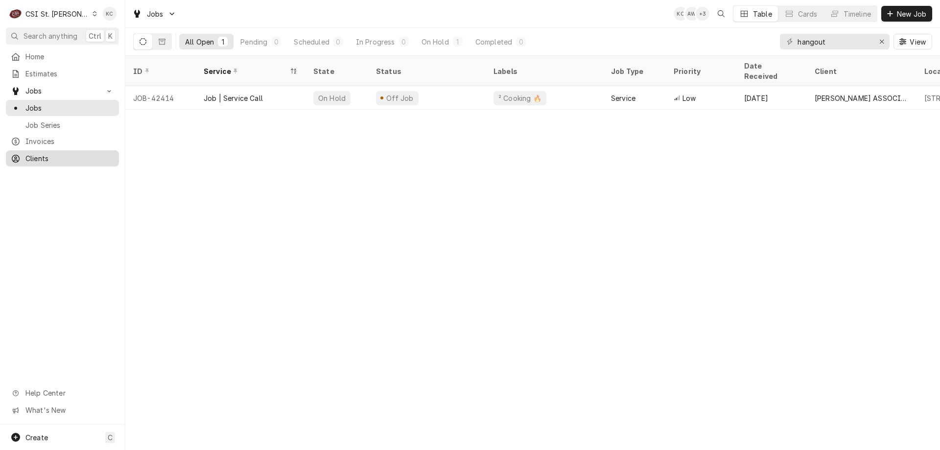
click at [53, 155] on span "Clients" at bounding box center [69, 158] width 89 height 10
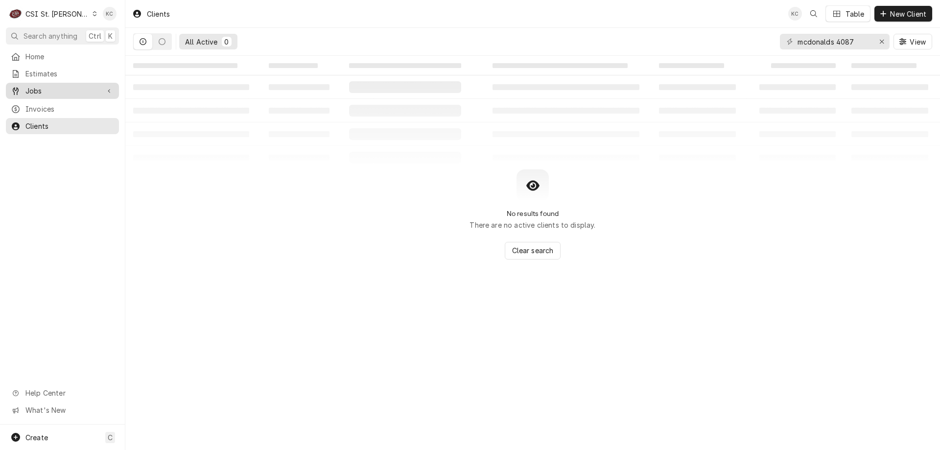
click at [46, 86] on span "Jobs" at bounding box center [62, 91] width 74 height 10
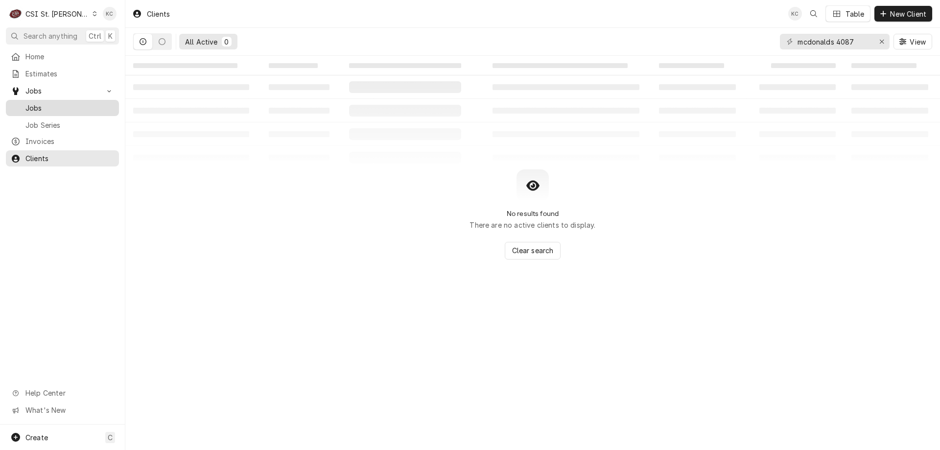
click at [41, 107] on span "Jobs" at bounding box center [69, 108] width 89 height 10
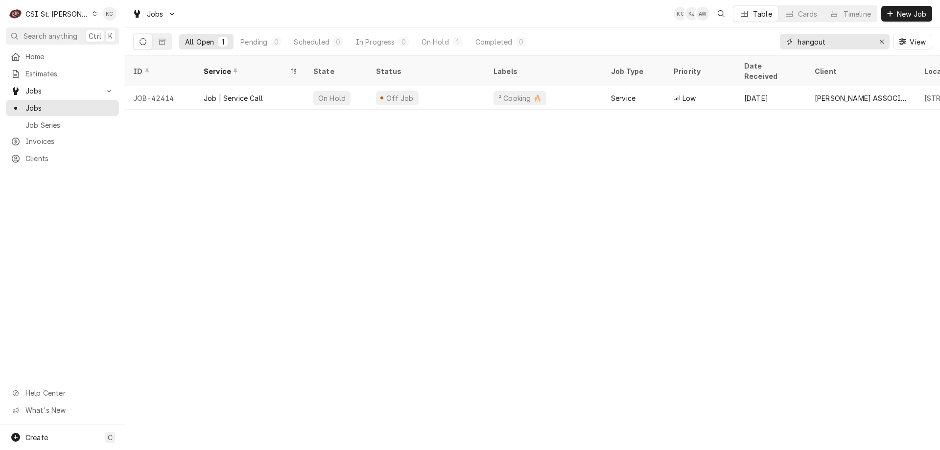
drag, startPoint x: 841, startPoint y: 43, endPoint x: 740, endPoint y: 52, distance: 100.8
click at [740, 52] on div "All Open 1 Pending 0 Scheduled 0 In Progress 0 On Hold 1 Completed 0 hangout Vi…" at bounding box center [532, 41] width 799 height 27
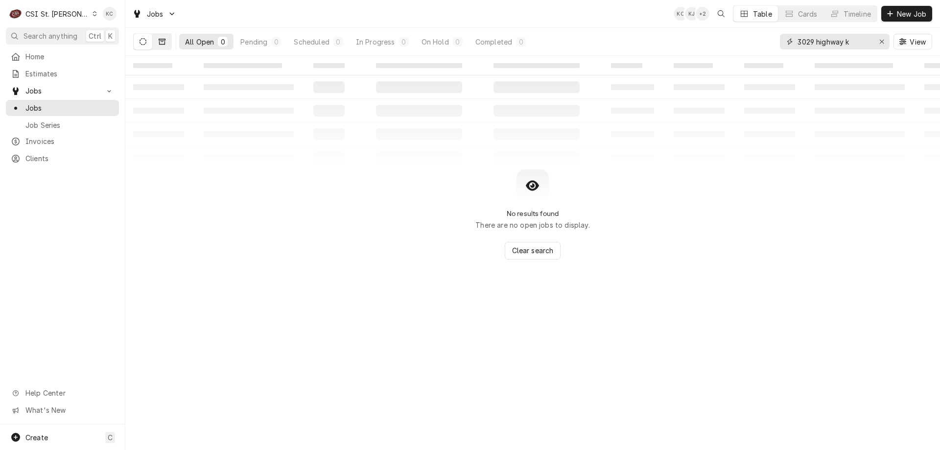
type input "3029 highway k"
click at [161, 40] on icon "Dynamic Content Wrapper" at bounding box center [162, 42] width 7 height 6
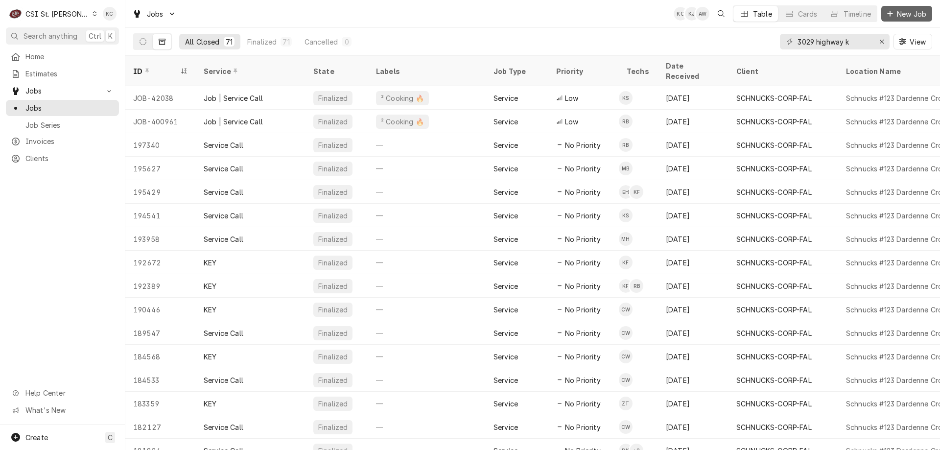
click at [910, 15] on span "New Job" at bounding box center [911, 14] width 33 height 10
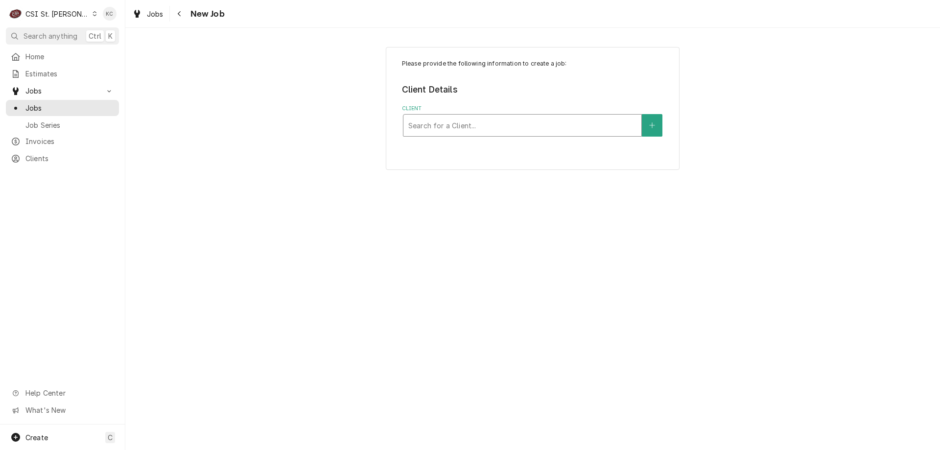
click at [464, 127] on div "Client" at bounding box center [522, 126] width 228 height 18
type input "schnucks - corp"
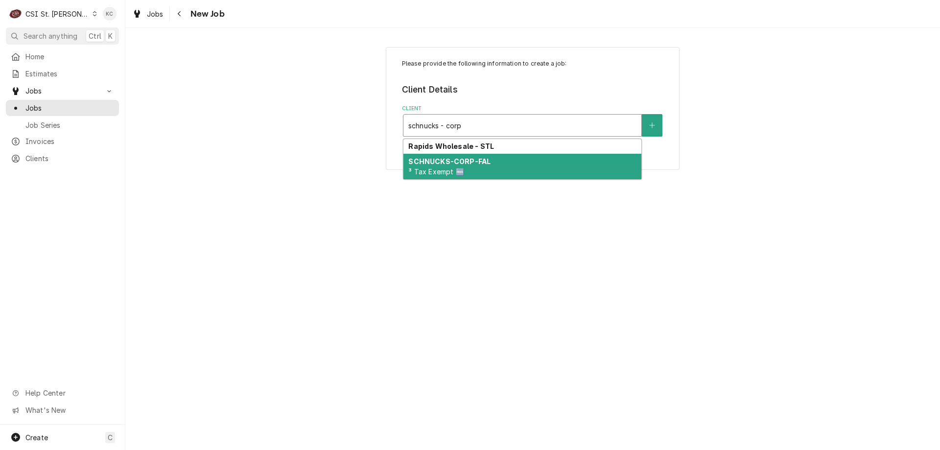
click at [475, 158] on strong "SCHNUCKS-CORP-FAL" at bounding box center [449, 161] width 82 height 8
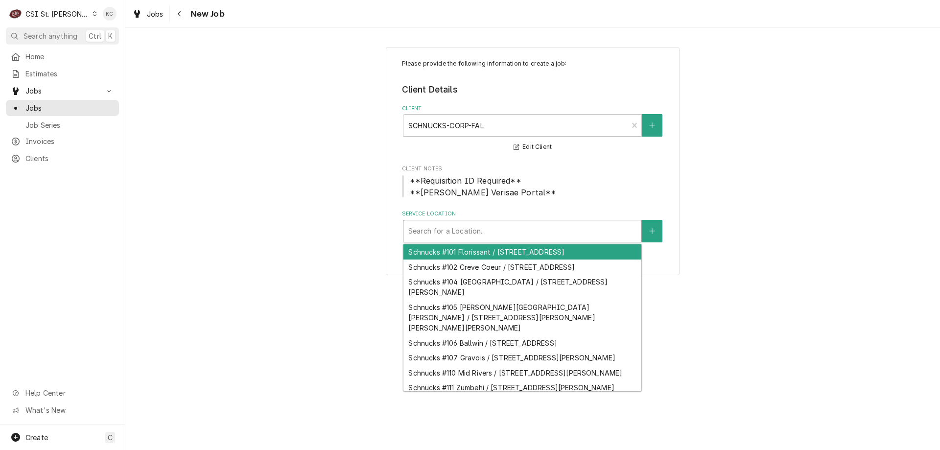
click at [522, 234] on div "Service Location" at bounding box center [522, 231] width 228 height 18
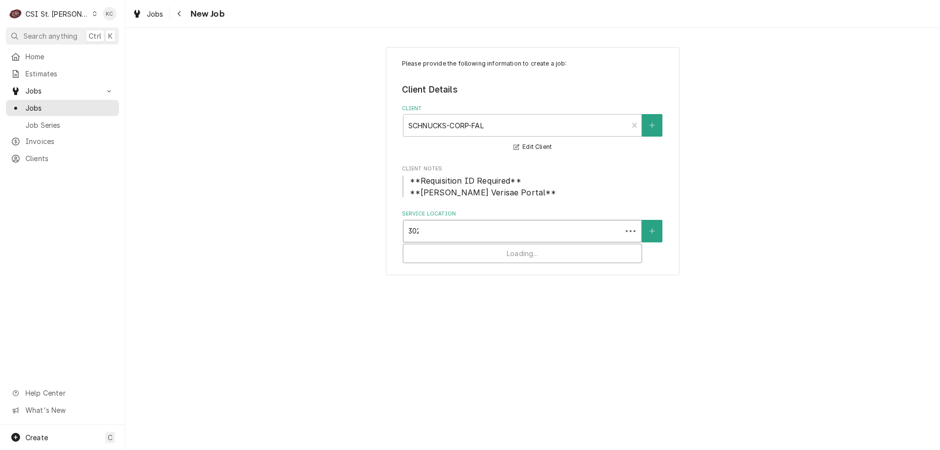
type input "3029"
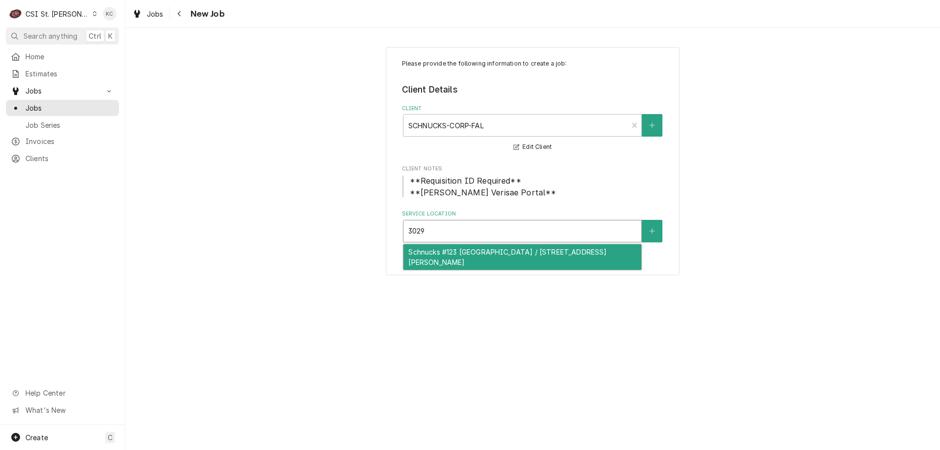
click at [472, 260] on div "Schnucks #123 Dardenne Crossing / 3029 Highway K, O'Fallon, MO 63368" at bounding box center [523, 256] width 238 height 25
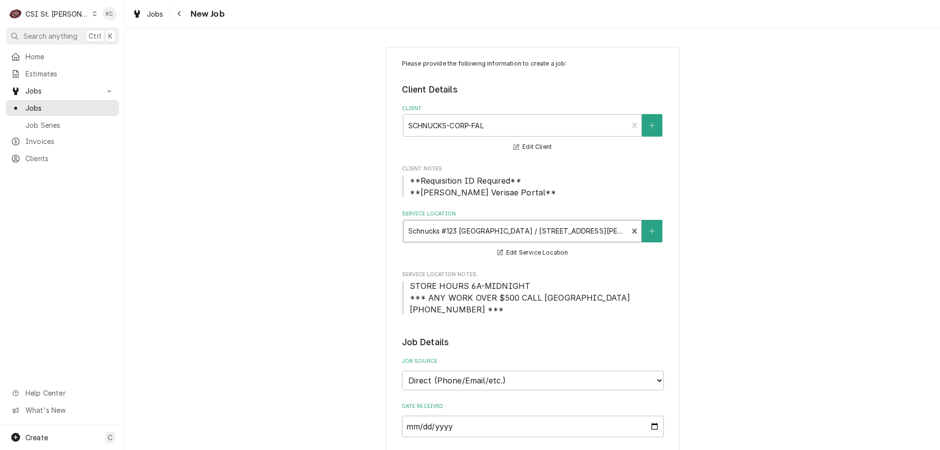
scroll to position [147, 0]
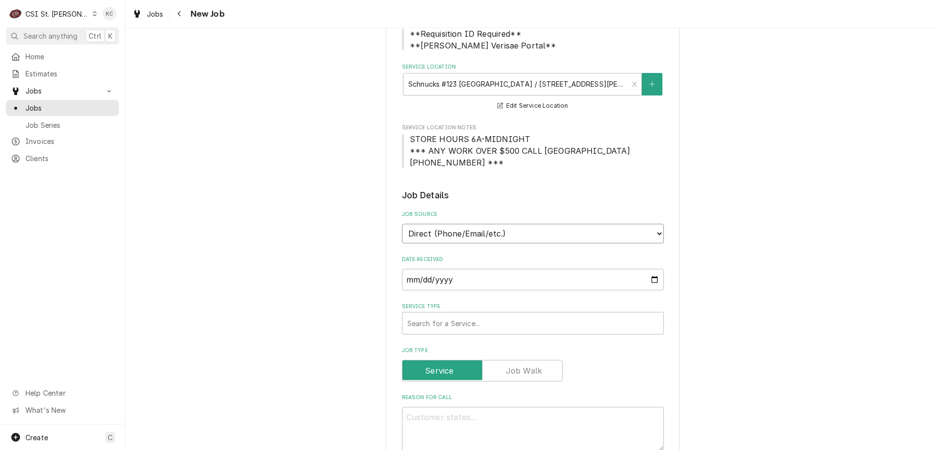
click at [512, 241] on select "Direct (Phone/Email/etc.) Service Channel Corrigo Ecotrak Other" at bounding box center [533, 234] width 262 height 20
select select "100"
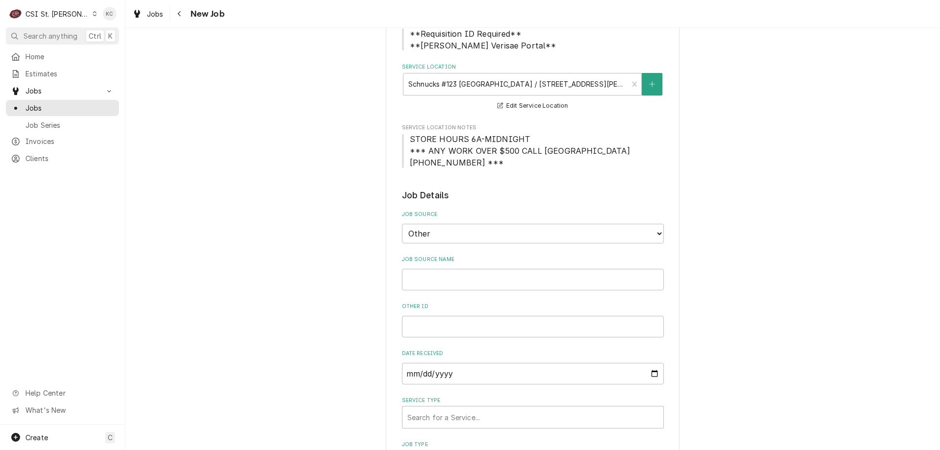
click at [498, 286] on input "Job Source Name" at bounding box center [533, 280] width 262 height 22
type textarea "x"
type input "C"
type textarea "x"
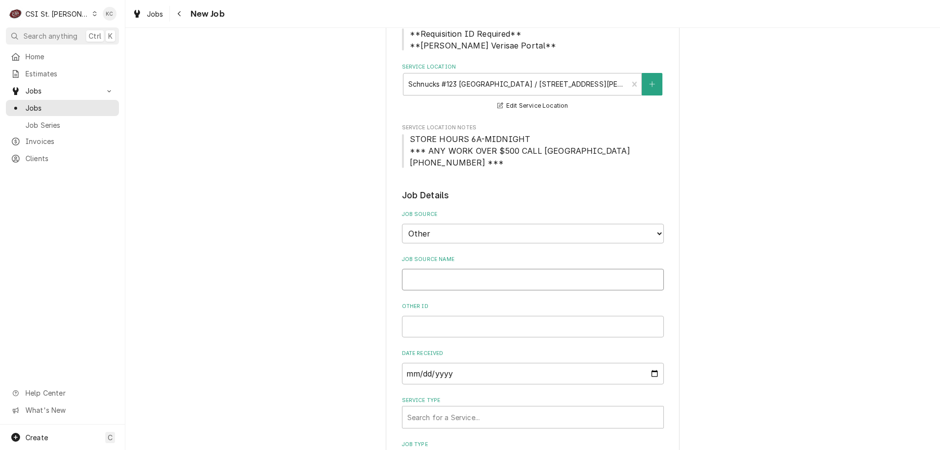
type textarea "x"
type input "V"
type textarea "x"
type input "Ve"
type textarea "x"
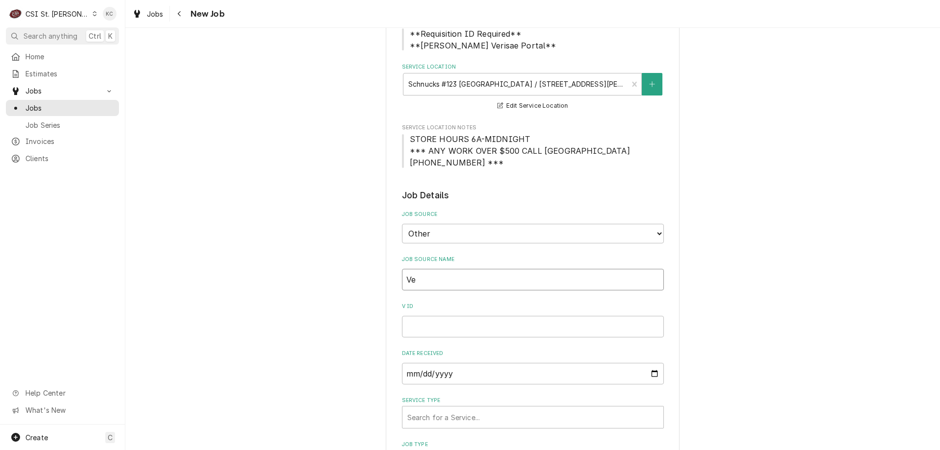
type input "Ver"
type textarea "x"
type input "Veris"
type textarea "x"
type input "Verisa"
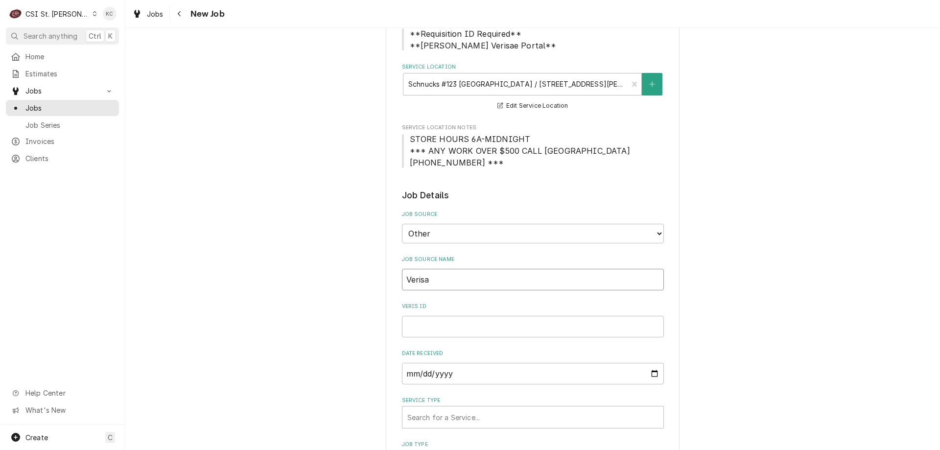
type textarea "x"
type input "Verisae"
type textarea "x"
type input "Verisae e"
type textarea "x"
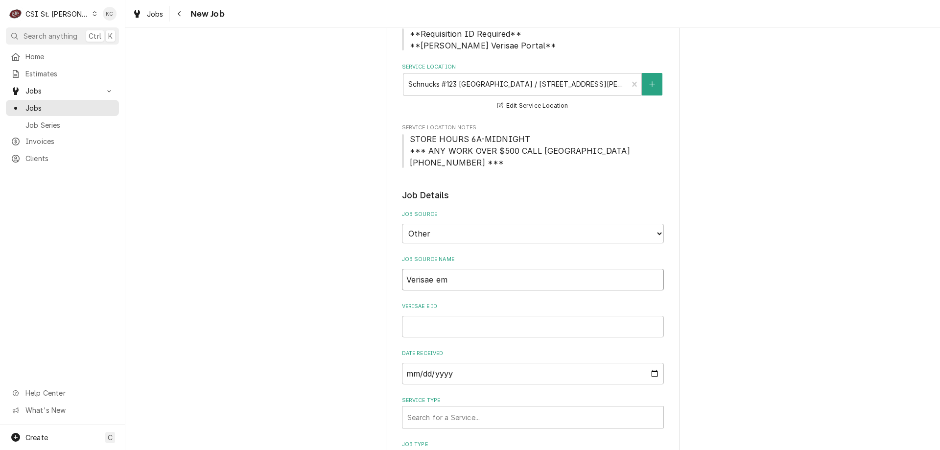
type input "Verisae ema"
type textarea "x"
type input "Verisae emai"
type textarea "x"
type input "Verisae email"
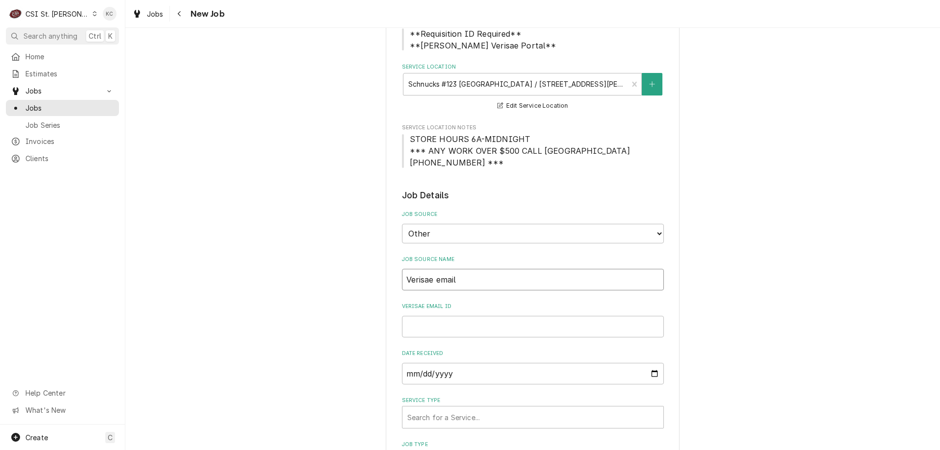
type textarea "x"
type input "Verisae email"
click at [441, 326] on input "Verisae email ID" at bounding box center [533, 327] width 262 height 22
paste input "72066070"
type textarea "x"
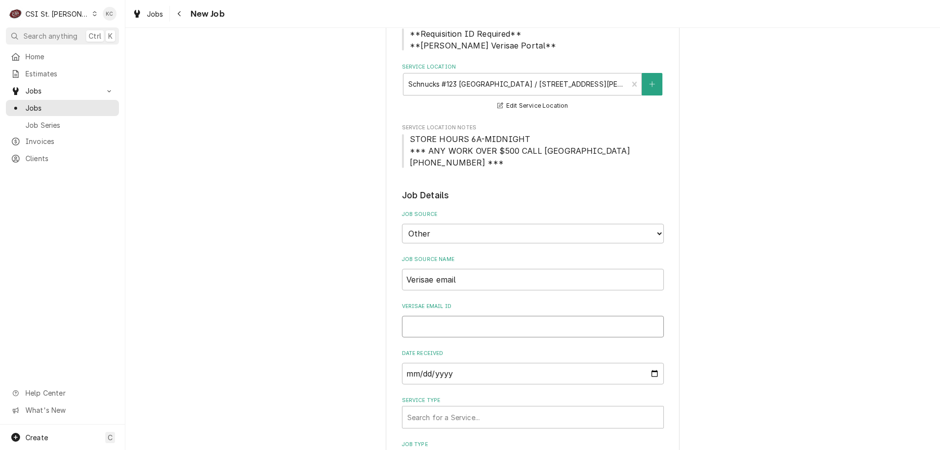
type input "72066070"
type textarea "x"
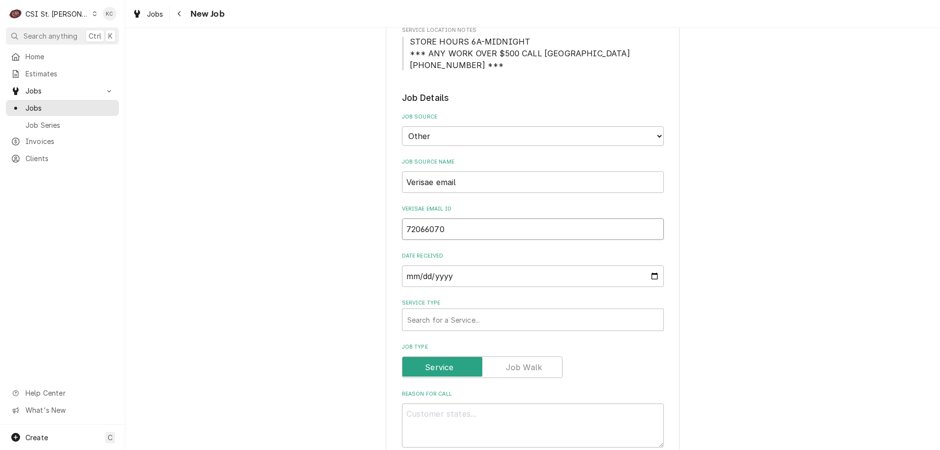
scroll to position [245, 0]
type input "72066070"
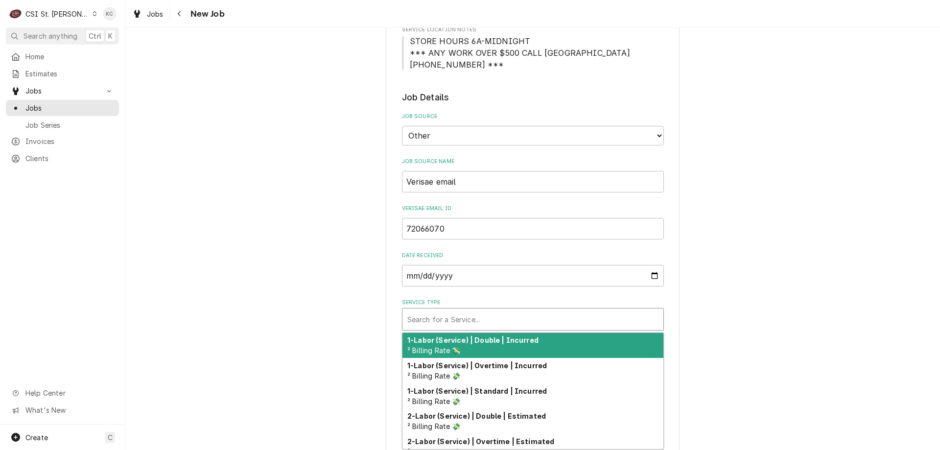
click at [468, 327] on div "Service Type" at bounding box center [532, 319] width 251 height 18
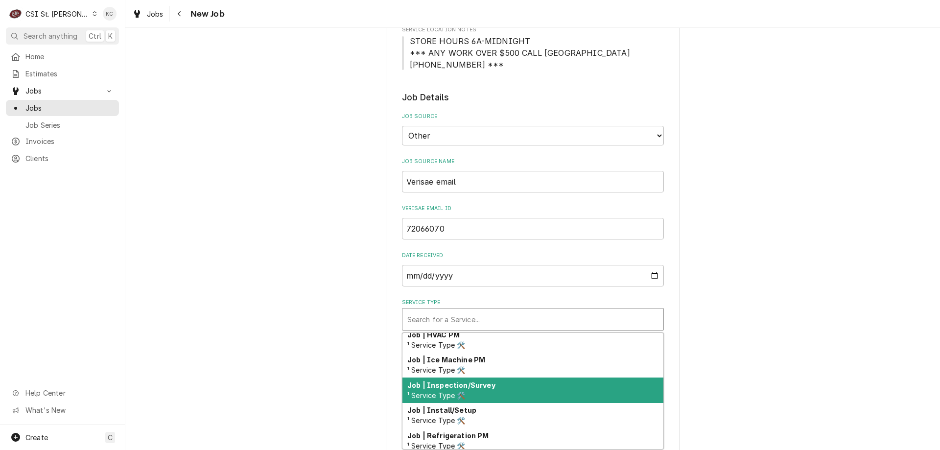
scroll to position [591, 0]
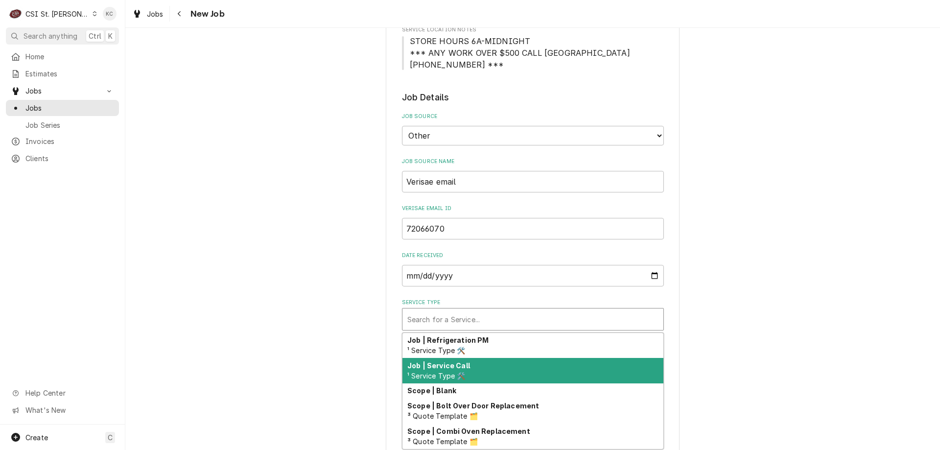
click at [557, 376] on div "Job | Service Call ¹ Service Type 🛠️" at bounding box center [533, 370] width 261 height 25
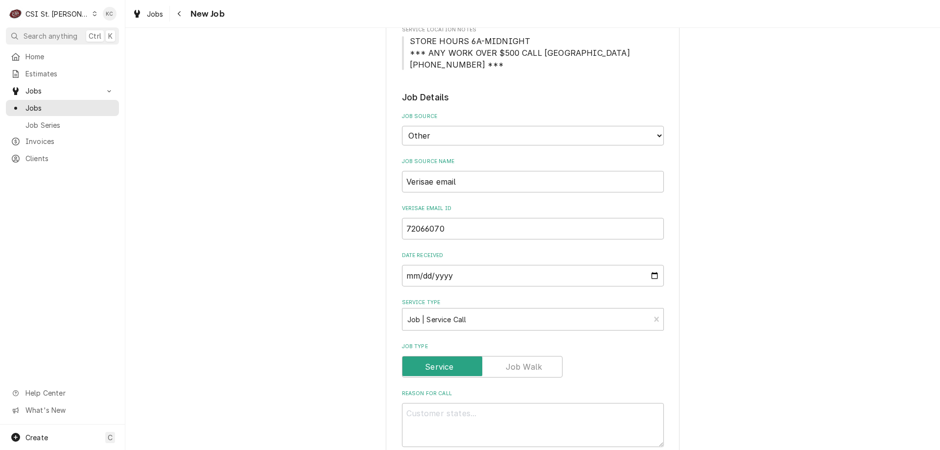
click at [702, 355] on div "Please provide the following information to create a job: Client Details Client…" at bounding box center [532, 395] width 815 height 1205
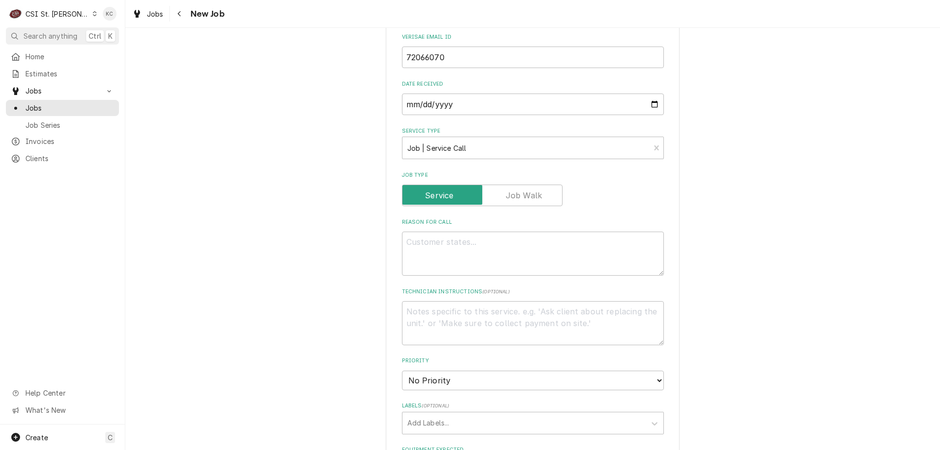
scroll to position [441, 0]
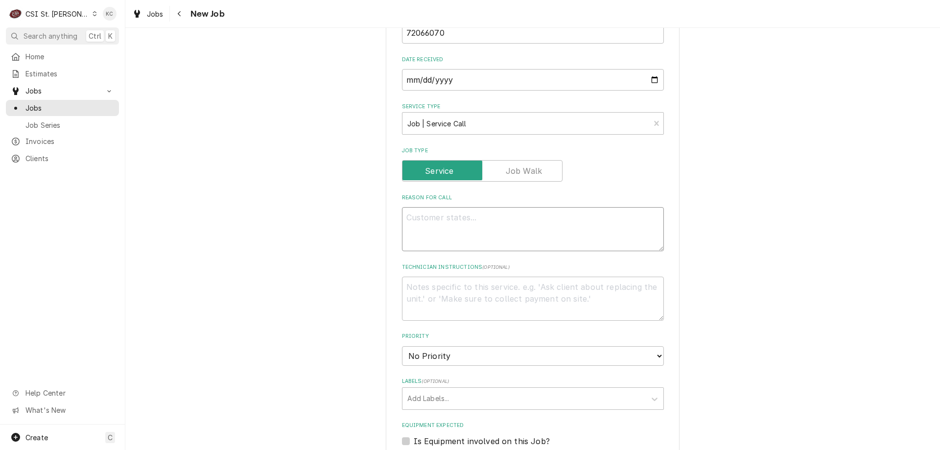
paste textarea "Tag #: 123SF54A Fixture Number: Serial #: In-Service Date: 06/30/2006 Warranty …"
type textarea "x"
type textarea "Tag #: 123SF54A Fixture Number: Serial #: In-Service Date: 06/30/2006 Warranty …"
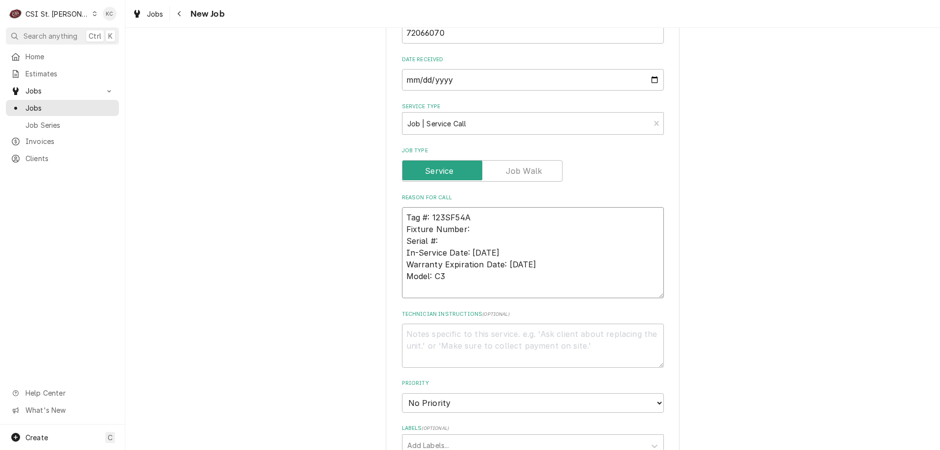
drag, startPoint x: 481, startPoint y: 277, endPoint x: 406, endPoint y: 270, distance: 75.2
click at [377, 271] on div "Please provide the following information to create a job: Client Details Client…" at bounding box center [532, 223] width 815 height 1252
drag, startPoint x: 470, startPoint y: 230, endPoint x: 392, endPoint y: 223, distance: 77.7
click at [392, 223] on div "Please provide the following information to create a job: Client Details Client…" at bounding box center [533, 223] width 294 height 1235
drag, startPoint x: 453, startPoint y: 225, endPoint x: 470, endPoint y: 232, distance: 18.5
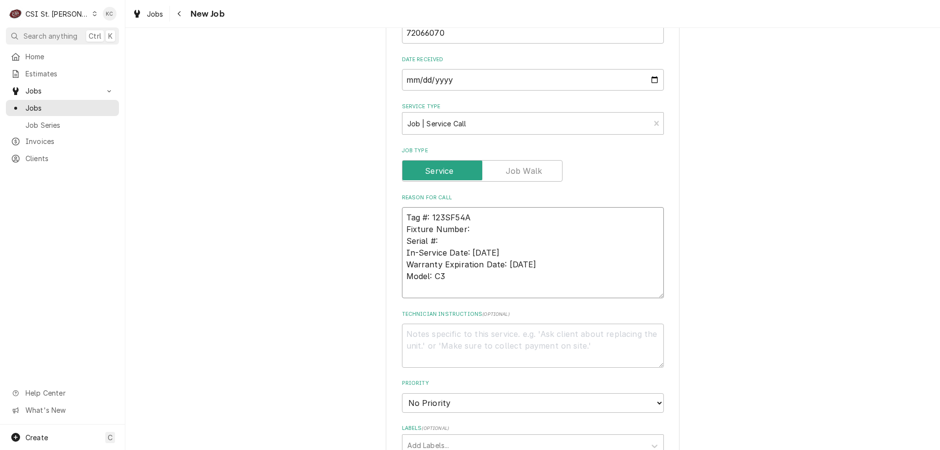
click at [454, 227] on textarea "Tag #: 123SF54A Fixture Number: Serial #: In-Service Date: 06/30/2006 Warranty …" at bounding box center [533, 252] width 262 height 91
click at [471, 232] on textarea "Tag #: 123SF54A Fixture Number: Serial #: In-Service Date: 06/30/2006 Warranty …" at bounding box center [533, 252] width 262 height 91
click at [464, 231] on textarea "Tag #: 123SF54A Fixture Number: Serial #: In-Service Date: 06/30/2006 Warranty …" at bounding box center [533, 252] width 262 height 91
drag, startPoint x: 467, startPoint y: 228, endPoint x: 382, endPoint y: 229, distance: 85.2
click at [382, 229] on div "Please provide the following information to create a job: Client Details Client…" at bounding box center [532, 223] width 815 height 1252
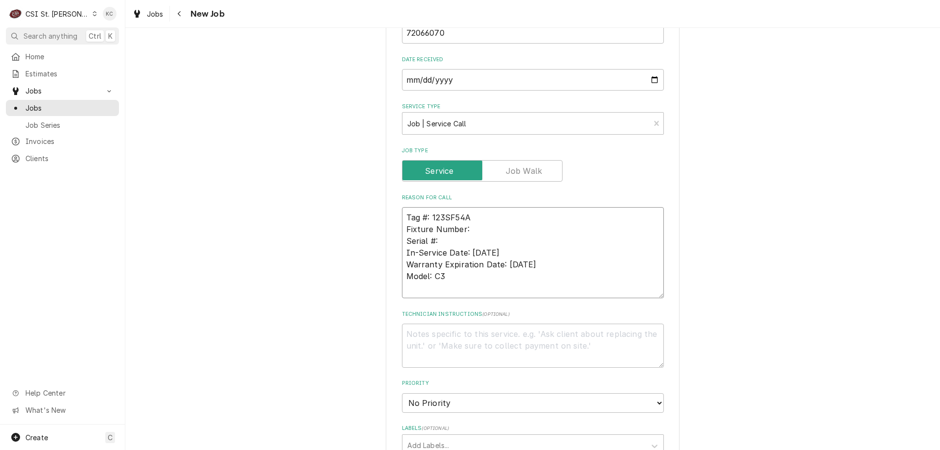
type textarea "x"
type textarea "Tag #: 123SF54A Serial #: In-Service Date: 06/30/2006 Warranty Expiration Date:…"
paste textarea "Model: C3"
type textarea "x"
type textarea "Tag #: 123SF54A Model: C3 Serial #: In-Service Date: 06/30/2006 Warranty Expira…"
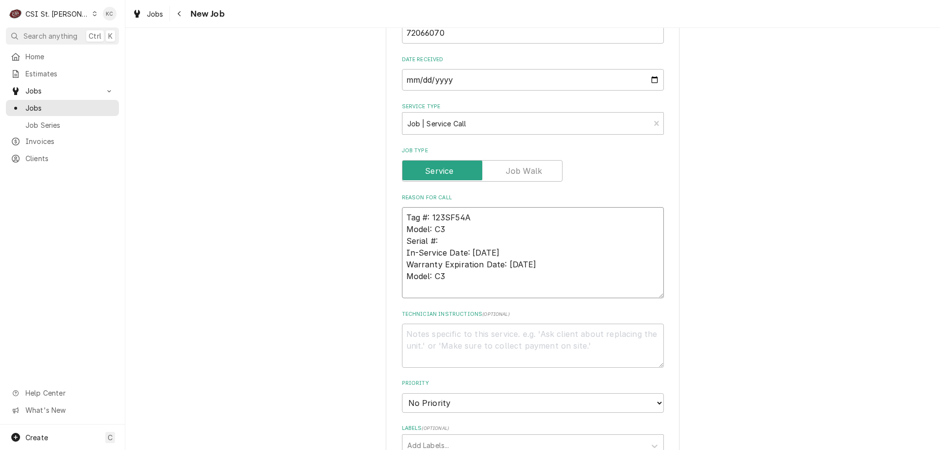
drag, startPoint x: 456, startPoint y: 281, endPoint x: 396, endPoint y: 256, distance: 65.2
click at [396, 256] on div "Please provide the following information to create a job: Client Details Client…" at bounding box center [533, 223] width 294 height 1235
type textarea "x"
type textarea "Tag #: 123SF54A Model: C3 Serial #:"
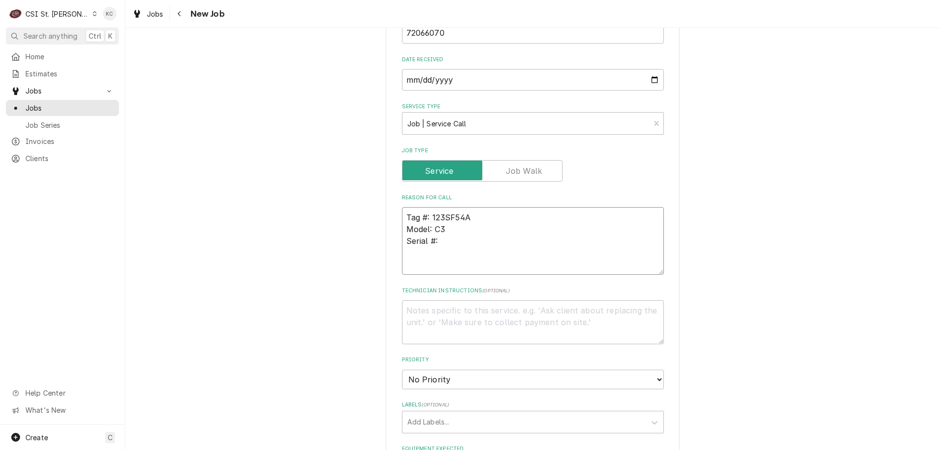
type textarea "x"
type textarea "Tag #: 123SF54A Model: C3 Serial #:"
type textarea "x"
type textarea "Tag #: 123SF54A Model: C3 Serial #:"
click at [414, 265] on textarea "Tag #: 123SF54A Model: C3 Serial #:" at bounding box center [533, 246] width 262 height 79
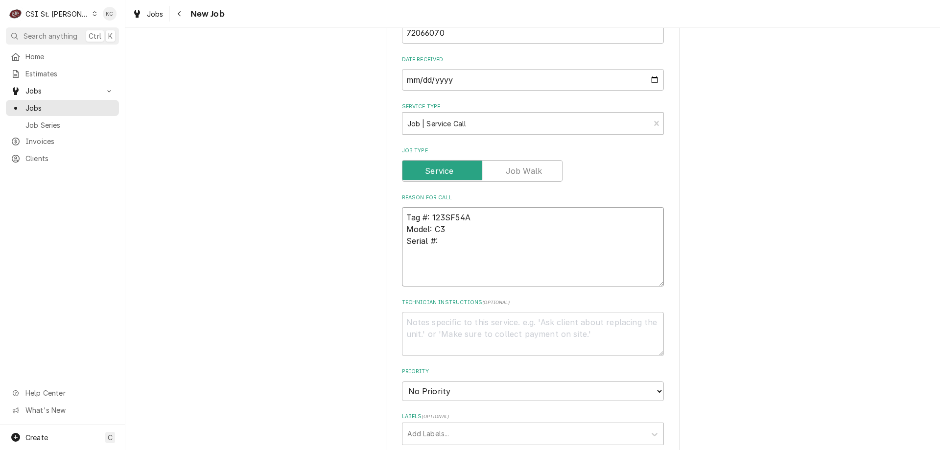
paste textarea "Still waiting on a return visit from the repairman. He said he needed a part to…"
type textarea "x"
type textarea "Tag #: 123SF54A Model: C3 Serial #: Still waiting on a return visit from the re…"
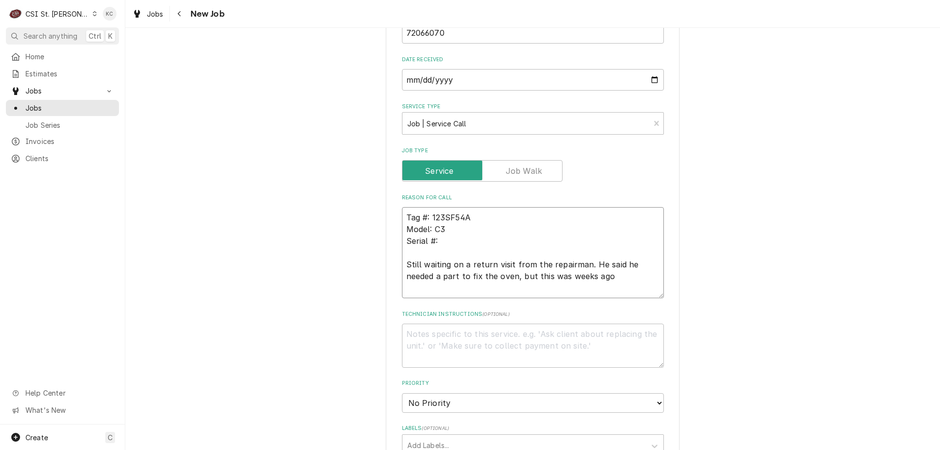
type textarea "x"
type textarea "Tag #: 123SF54A Model: C3 Serial #: Still waiting on a return visit from the re…"
click at [459, 345] on textarea "Technician Instructions ( optional )" at bounding box center [533, 346] width 262 height 44
click at [476, 334] on textarea "Technician Instructions ( optional )" at bounding box center [533, 346] width 262 height 44
paste textarea "Kathryn Dillon"
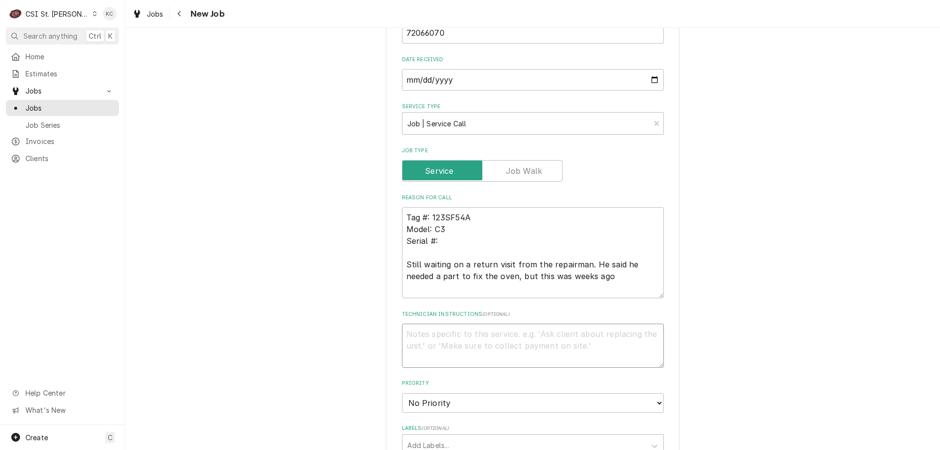
type textarea "x"
type textarea "Kathryn Dillon"
type textarea "x"
type textarea "Kathryn Dillon -"
type textarea "x"
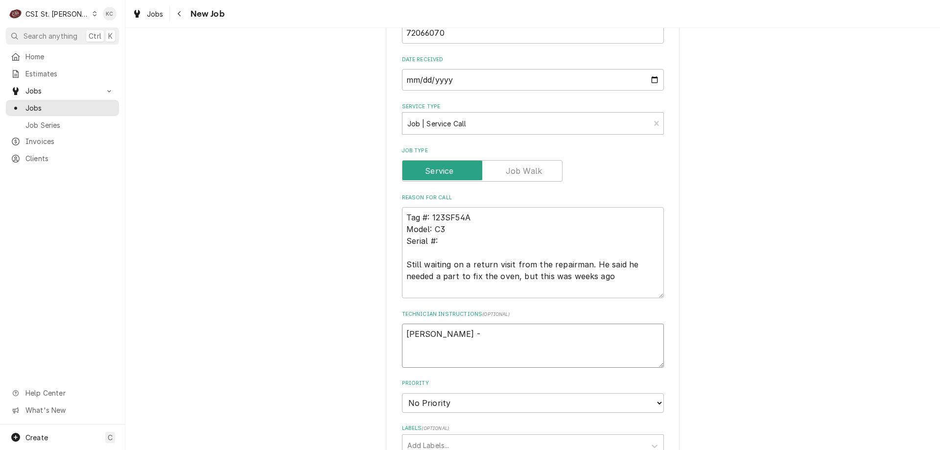
type textarea "Kathryn Dillon -"
type textarea "x"
type textarea "Kathryn Dillon - 6"
type textarea "x"
type textarea "Kathryn Dillon - 63"
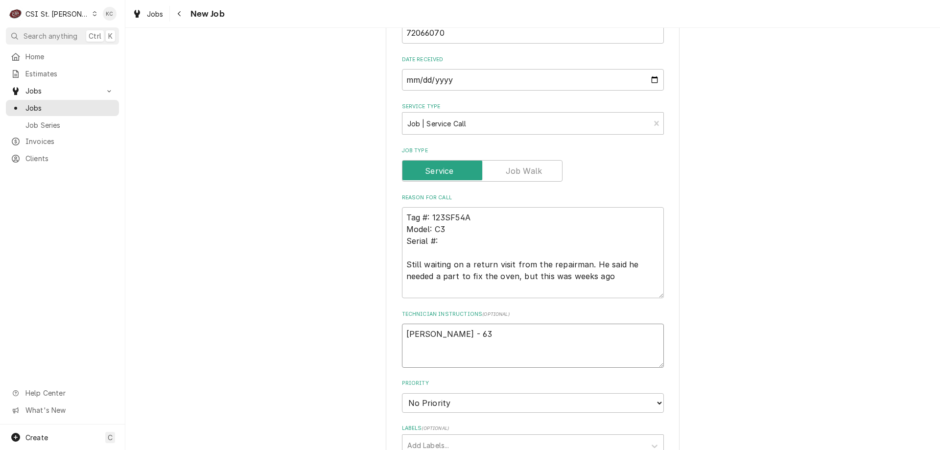
type textarea "x"
type textarea "Kathryn Dillon - 636"
type textarea "x"
type textarea "Kathryn Dillon - 636"
type textarea "x"
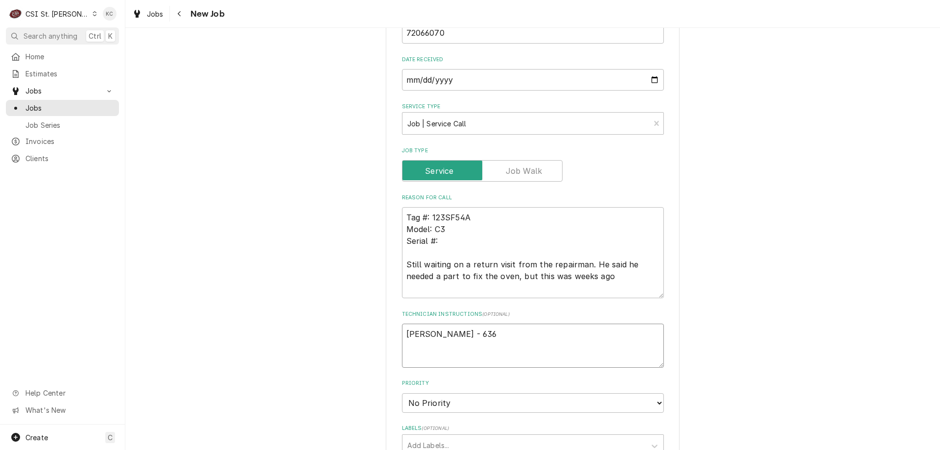
type textarea "Kathryn Dillon - 636 2"
type textarea "x"
type textarea "Kathryn Dillon - 636 24"
type textarea "x"
type textarea "Kathryn Dillon - 636 24-"
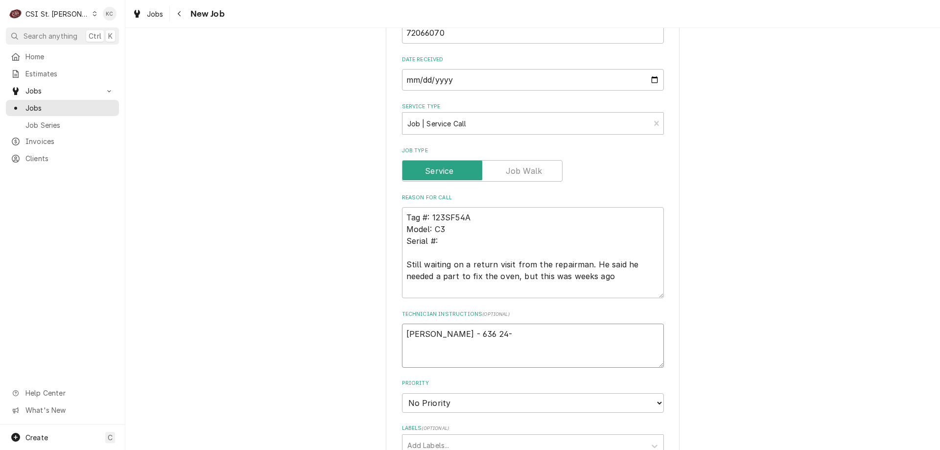
type textarea "x"
type textarea "Kathryn Dillon - 636 24"
type textarea "x"
type textarea "Kathryn Dillon - 636 240"
type textarea "x"
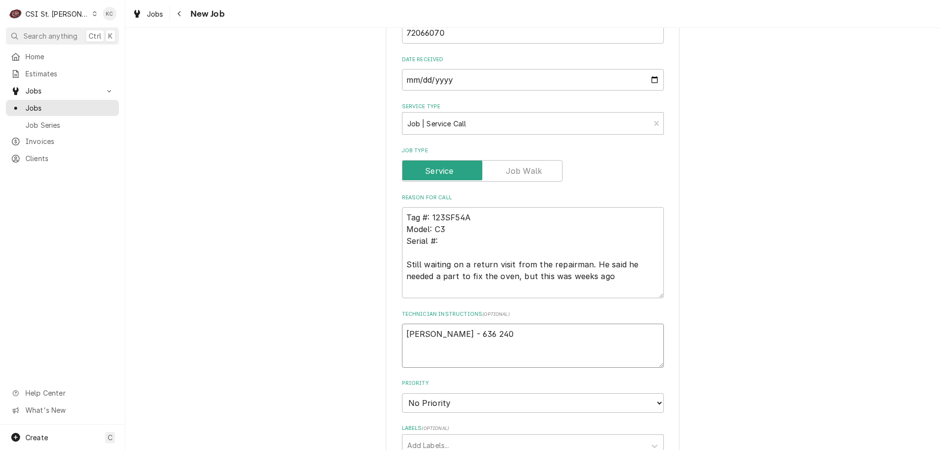
type textarea "Kathryn Dillon - 636 240-"
type textarea "x"
type textarea "Kathryn Dillon - 636 240-7"
type textarea "x"
type textarea "Kathryn Dillon - 636 240-78"
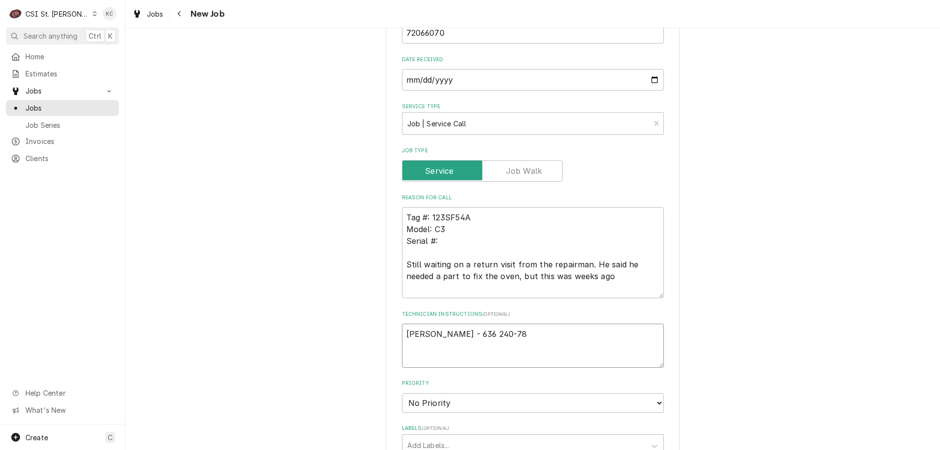
type textarea "x"
type textarea "Kathryn Dillon - 636 240-780"
type textarea "x"
type textarea "Kathryn Dillon - 636 240-7805"
type textarea "x"
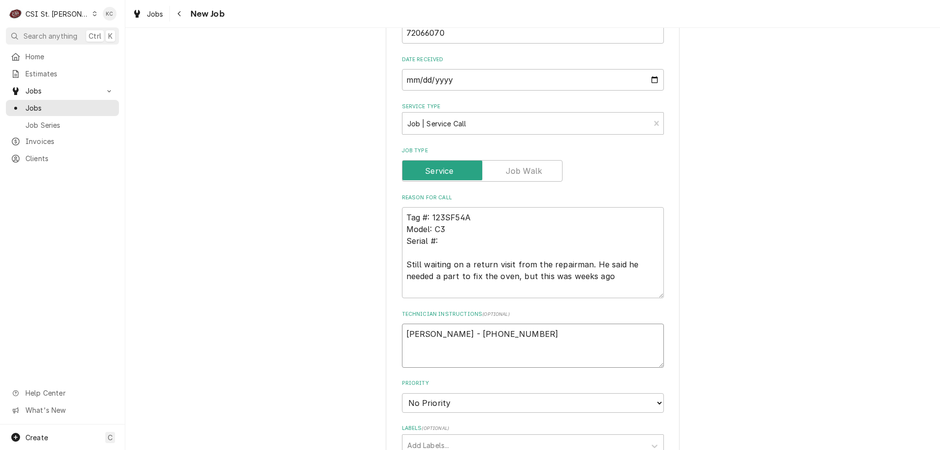
type textarea "Kathryn Dillon - 636 240-7805"
type textarea "x"
type textarea "Kathryn Dillon - 636 240-7805"
type textarea "x"
type textarea "Kathryn Dillon - 636 240-7805 6"
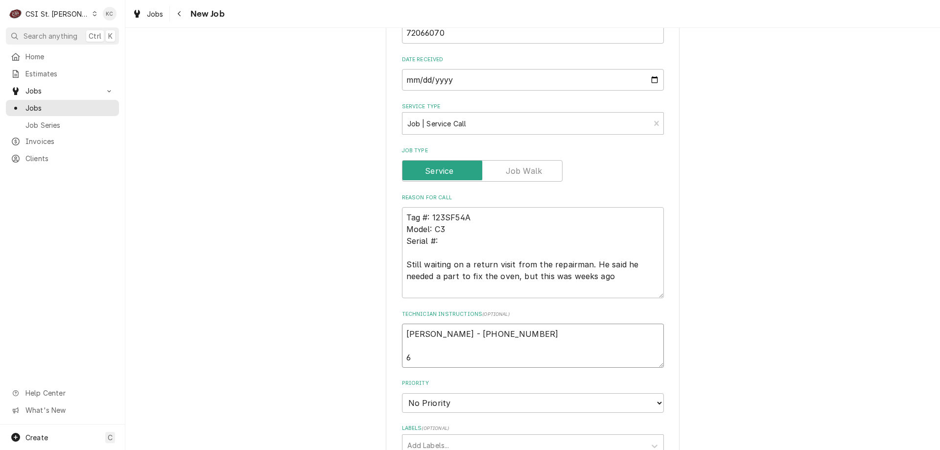
type textarea "x"
type textarea "Kathryn Dillon - 636 240-7805 6a"
type textarea "x"
type textarea "Kathryn Dillon - 636 240-7805 6am"
type textarea "x"
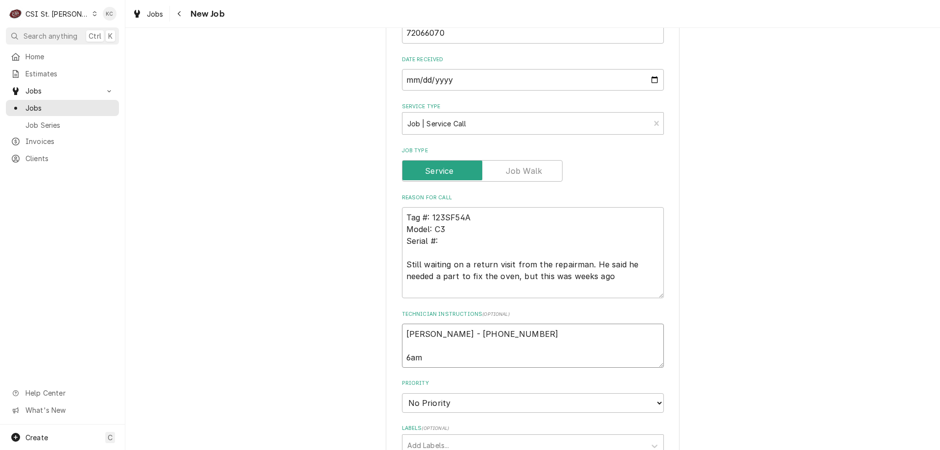
type textarea "Kathryn Dillon - 636 240-7805 6am"
type textarea "x"
type textarea "Kathryn Dillon - 636 240-7805 6am -"
type textarea "x"
type textarea "Kathryn Dillon - 636 240-7805 6am -"
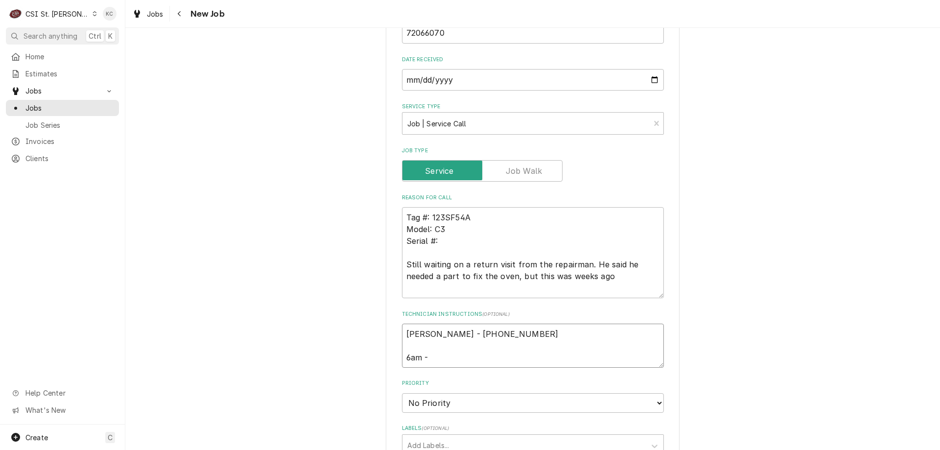
type textarea "x"
type textarea "Kathryn Dillon - 636 240-7805 6am - 1"
type textarea "x"
type textarea "Kathryn Dillon - 636 240-7805 6am - 10"
type textarea "x"
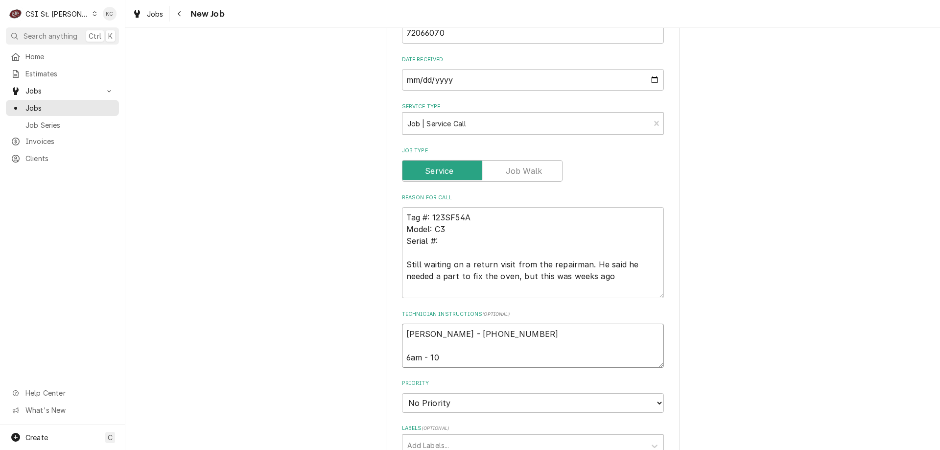
type textarea "Kathryn Dillon - 636 240-7805 6am - 10p"
type textarea "x"
type textarea "Kathryn Dillon - 636 240-7805 6am - 10pm"
type textarea "x"
type textarea "Kathryn Dillon - 636 240-7805 6am - 10pm"
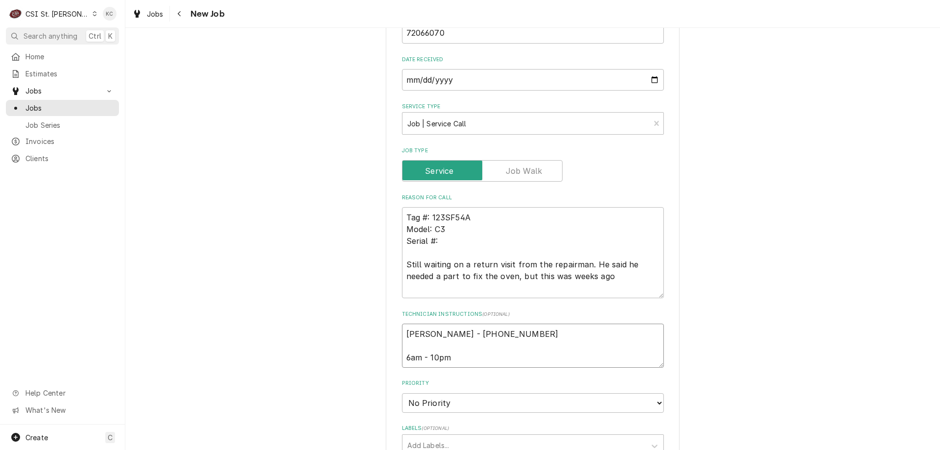
type textarea "x"
type textarea "Kathryn Dillon - 636 240-7805 6am - 10pm"
type textarea "x"
type textarea "Kathryn Dillon - 636 240-7805 6am - 10pm"
type textarea "x"
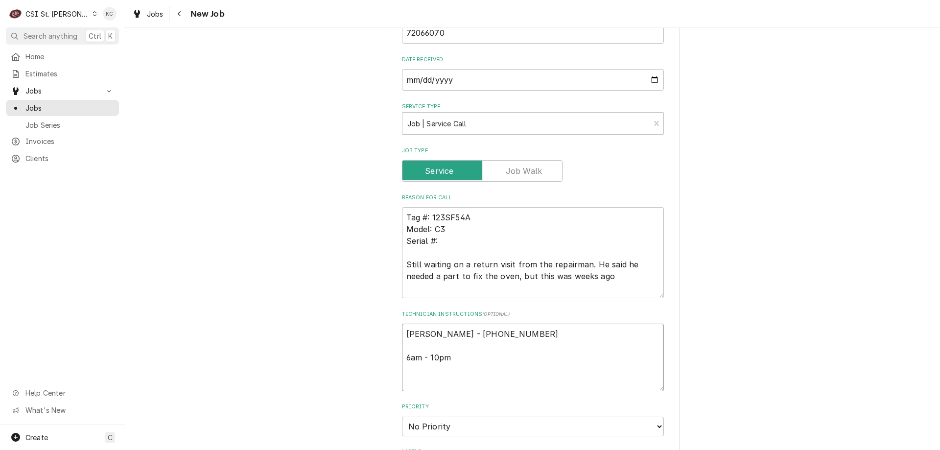
type textarea "Kathryn Dillon - 636 240-7805 6am - 10pm L"
type textarea "x"
type textarea "Kathryn Dillon - 636 240-7805 6am - 10pm Lo"
type textarea "x"
type textarea "Kathryn Dillon - 636 240-7805 6am - 10pm Loc"
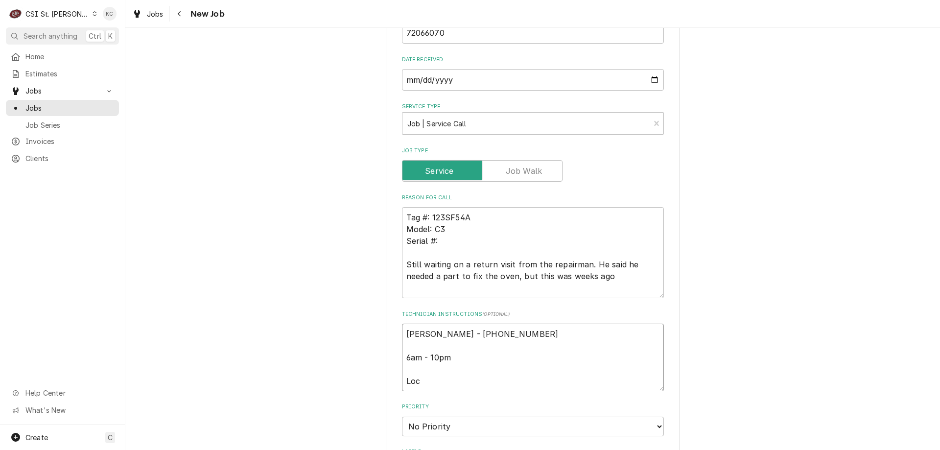
type textarea "x"
type textarea "Kathryn Dillon - 636 240-7805 6am - 10pm Loca"
type textarea "x"
type textarea "Kathryn Dillon - 636 240-7805 6am - 10pm Locat"
type textarea "x"
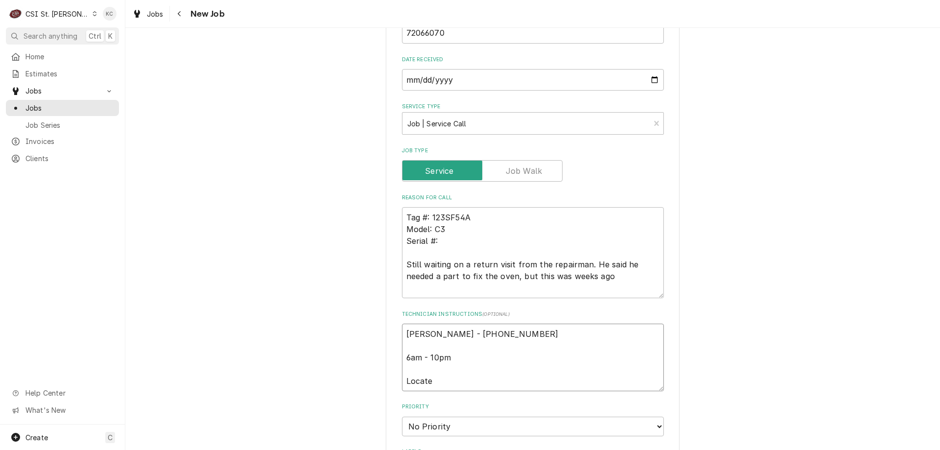
type textarea "Kathryn Dillon - 636 240-7805 6am - 10pm Located"
type textarea "x"
type textarea "Kathryn Dillon - 636 240-7805 6am - 10pm Located"
type textarea "x"
type textarea "Kathryn Dillon - 636 240-7805 6am - 10pm Located i"
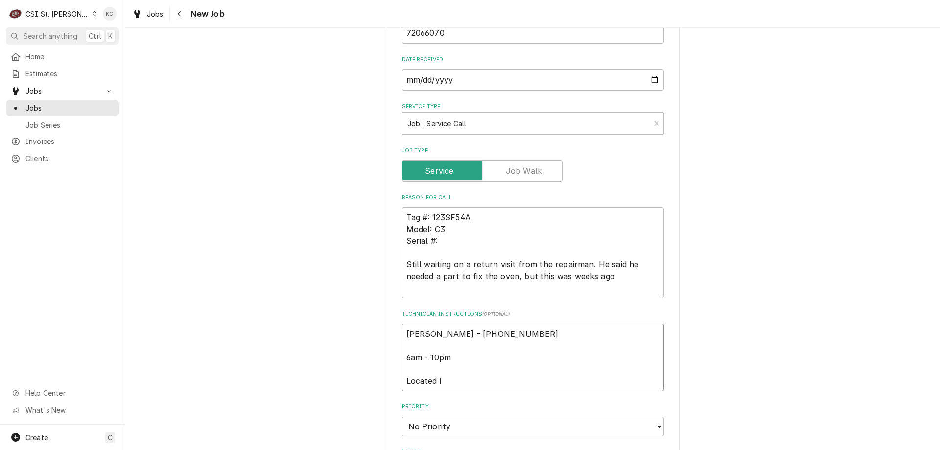
type textarea "x"
type textarea "Kathryn Dillon - 636 240-7805 6am - 10pm Located in"
type textarea "x"
type textarea "Kathryn Dillon - 636 240-7805 6am - 10pm Located in"
type textarea "x"
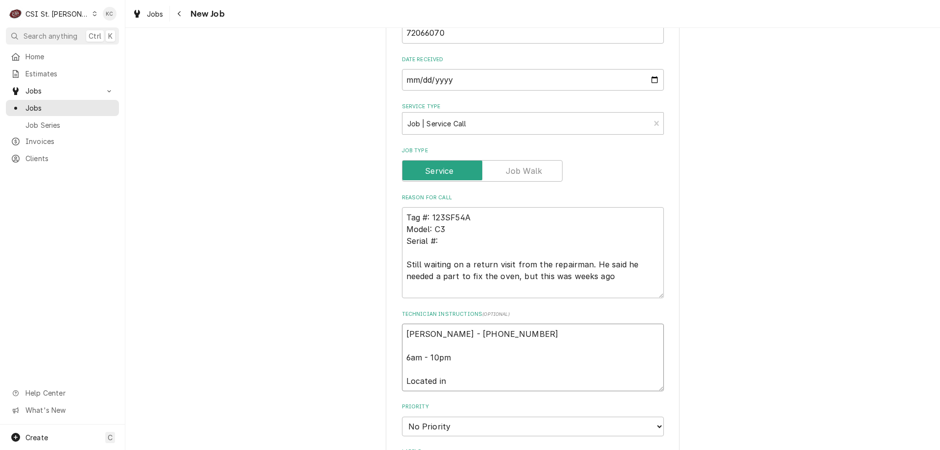
type textarea "Kathryn Dillon - 636 240-7805 6am - 10pm Located in S"
type textarea "x"
type textarea "Kathryn Dillon - 636 240-7805 6am - 10pm Located in Se"
type textarea "x"
type textarea "Kathryn Dillon - 636 240-7805 6am - 10pm Located in Sea"
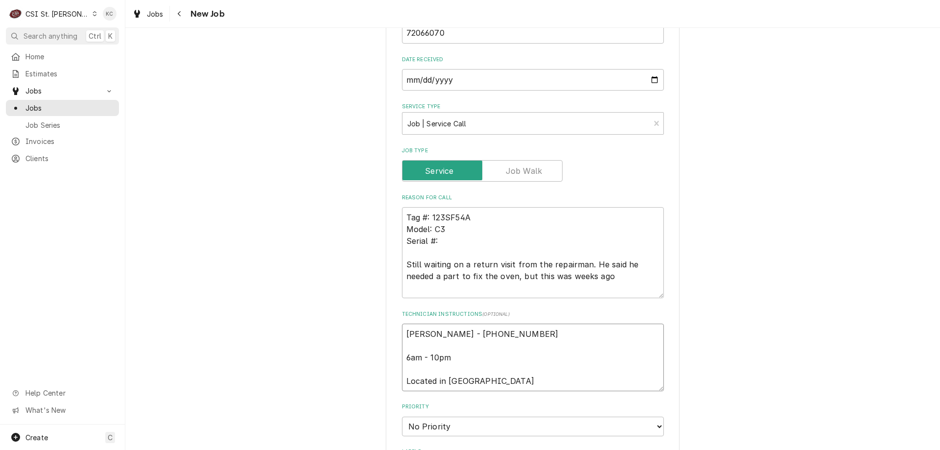
type textarea "x"
type textarea "Kathryn Dillon - 636 240-7805 6am - 10pm Located in Seaf"
type textarea "x"
type textarea "Kathryn Dillon - 636 240-7805 6am - 10pm Located in Seafo"
type textarea "x"
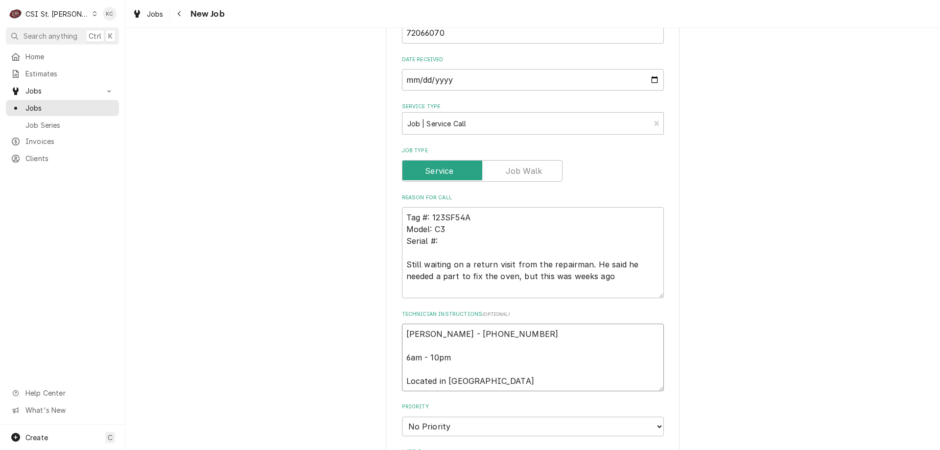
type textarea "Kathryn Dillon - 636 240-7805 6am - 10pm Located in Seafoo"
type textarea "x"
type textarea "Kathryn Dillon - 636 240-7805 6am - 10pm Located in Seafood"
type textarea "x"
type textarea "Kathryn Dillon - 636 240-7805 6am - 10pm Located in Seafood"
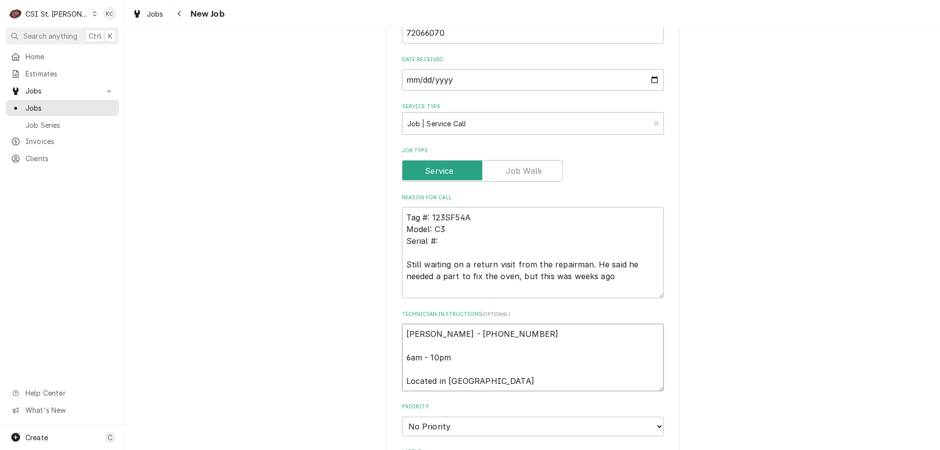
type textarea "x"
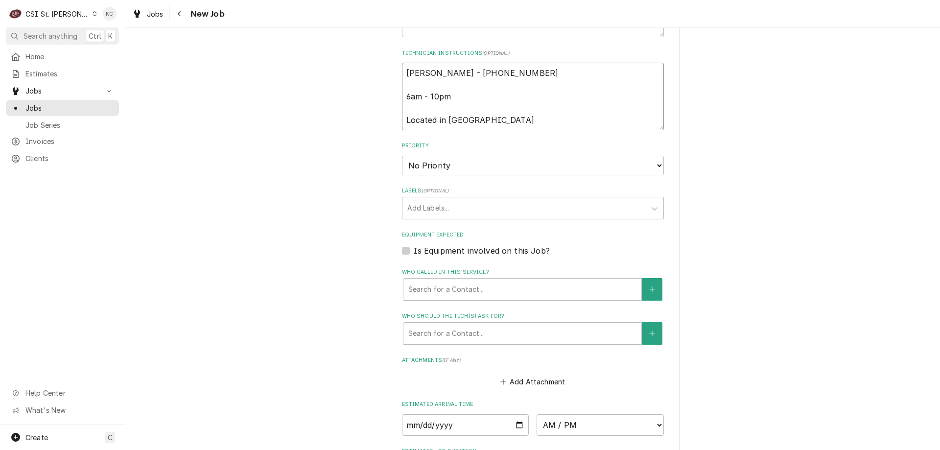
scroll to position [686, 0]
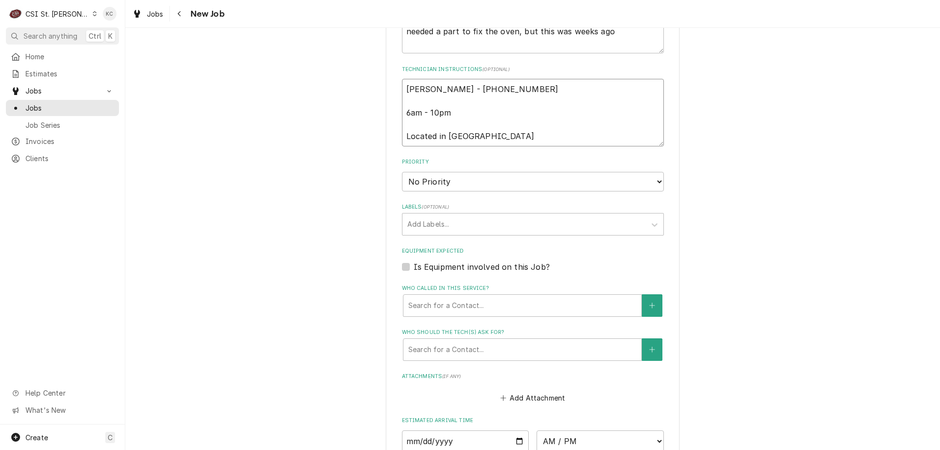
type textarea "Kathryn Dillon - 636 240-7805 6am - 10pm Located in Seafood"
click at [457, 180] on select "No Priority Urgent High Medium Low" at bounding box center [533, 182] width 262 height 20
select select "4"
click at [402, 172] on select "No Priority Urgent High Medium Low" at bounding box center [533, 182] width 262 height 20
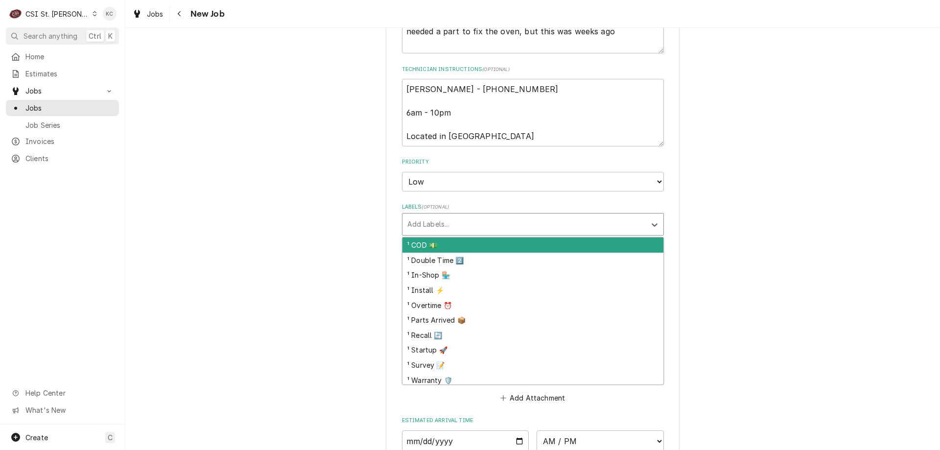
click at [461, 229] on div "Labels" at bounding box center [524, 224] width 234 height 18
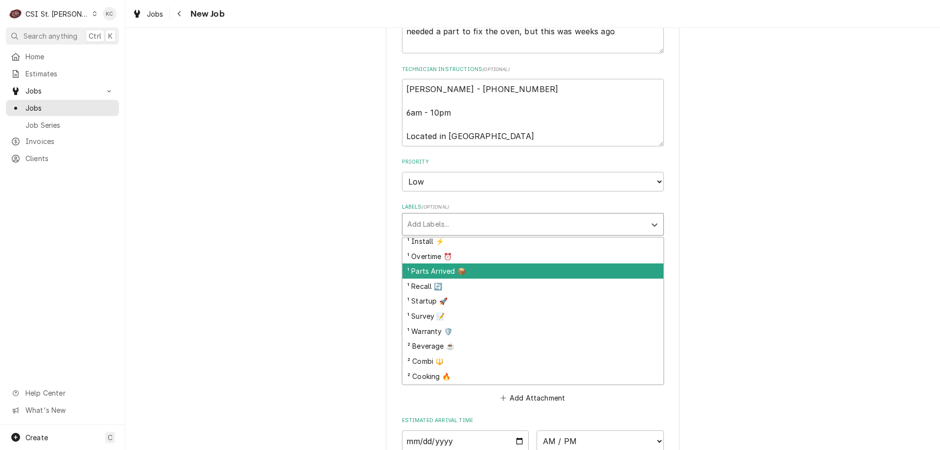
scroll to position [98, 0]
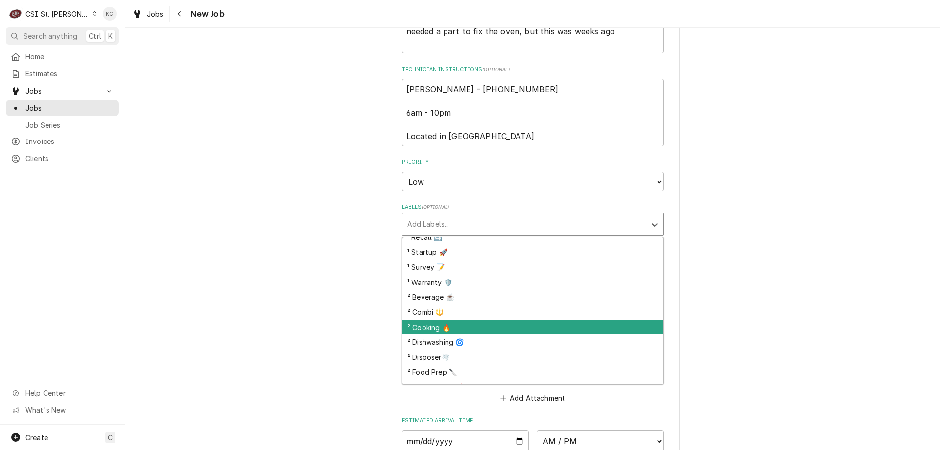
click at [468, 322] on div "² Cooking 🔥" at bounding box center [533, 327] width 261 height 15
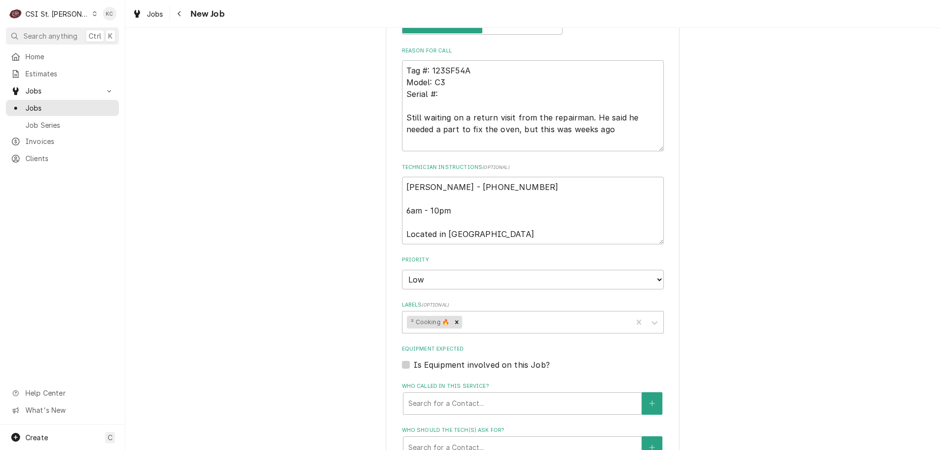
scroll to position [539, 0]
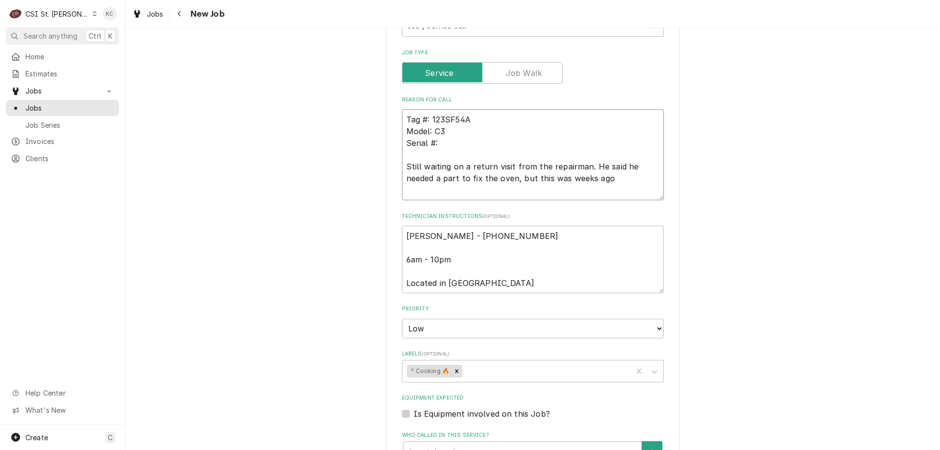
click at [402, 166] on textarea "Tag #: 123SF54A Model: C3 Serial #: Still waiting on a return visit from the re…" at bounding box center [533, 154] width 262 height 91
type textarea "x"
type textarea "Tag #: 123SF54A Model: C3 Serial #: OStill waiting on a return visit from the r…"
type textarea "x"
type textarea "Tag #: 123SF54A Model: C3 Serial #: OVStill waiting on a return visit from the …"
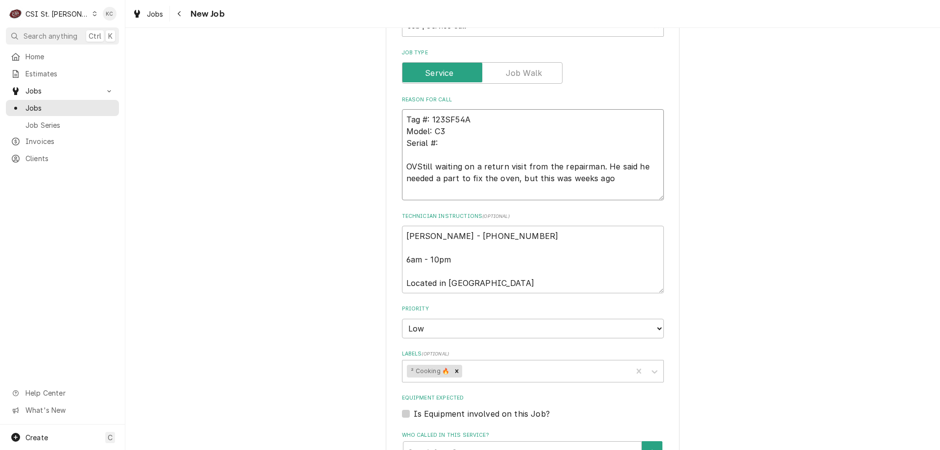
type textarea "x"
type textarea "Tag #: 123SF54A Model: C3 Serial #: OVEStill waiting on a return visit from the…"
type textarea "x"
type textarea "Tag #: 123SF54A Model: C3 Serial #: OVENStill waiting on a return visit from th…"
type textarea "x"
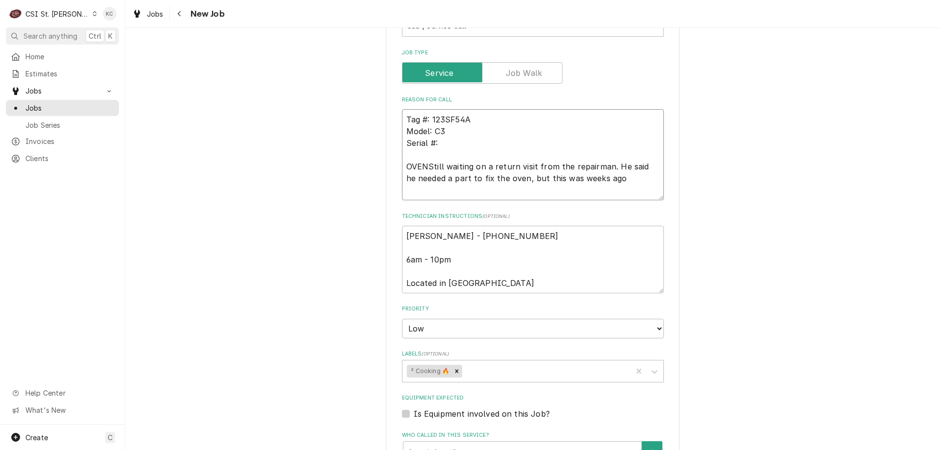
type textarea "Tag #: 123SF54A Model: C3 Serial #: OVEN Still waiting on a return visit from t…"
type textarea "x"
type textarea "Tag #: 123SF54A Model: C3 Serial #: OVEN -Still waiting on a return visit from …"
type textarea "x"
type textarea "Tag #: 123SF54A Model: C3 Serial #: OVEN - Still waiting on a return visit from…"
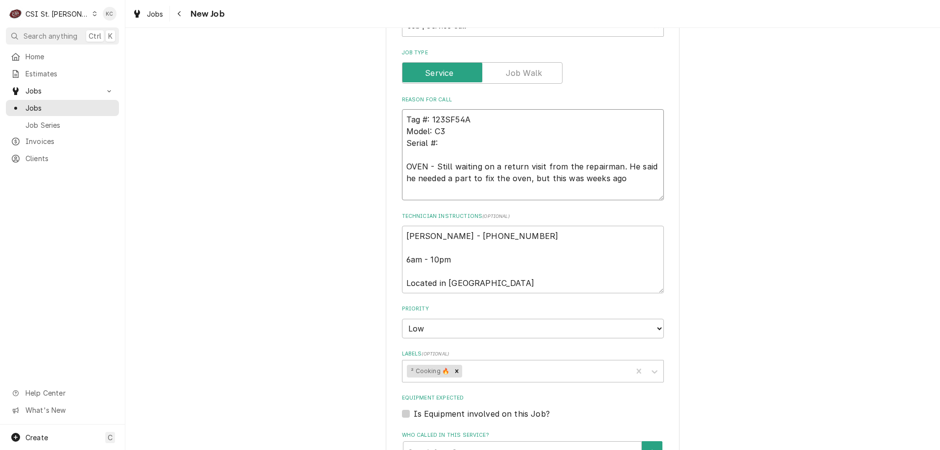
type textarea "x"
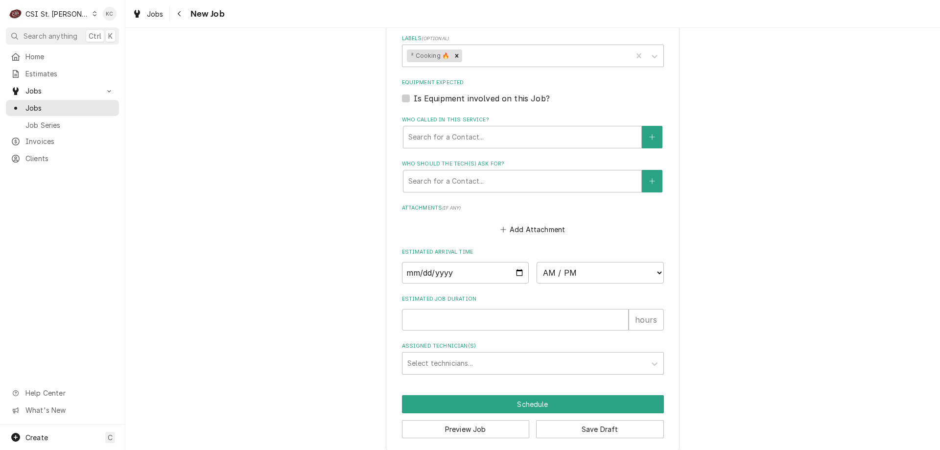
scroll to position [863, 0]
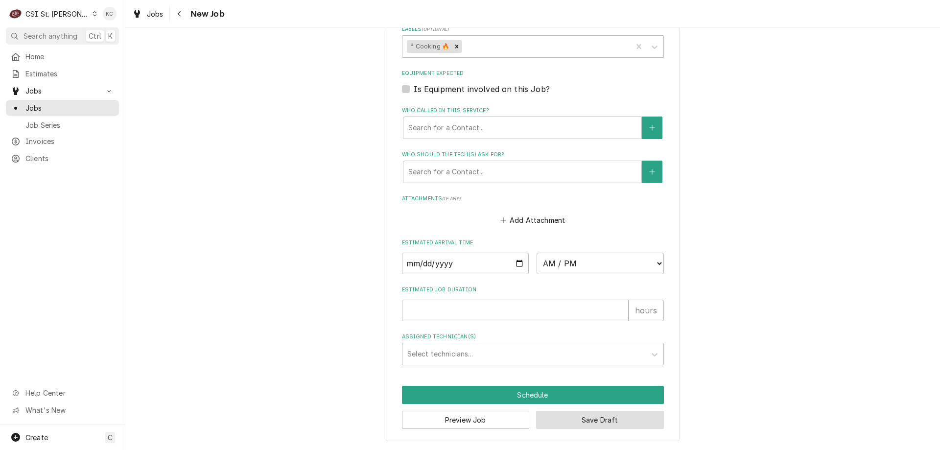
type textarea "Tag #: 123SF54A Model: C3 Serial #: OVEN - Still waiting on a return visit from…"
click at [557, 422] on button "Save Draft" at bounding box center [600, 420] width 128 height 18
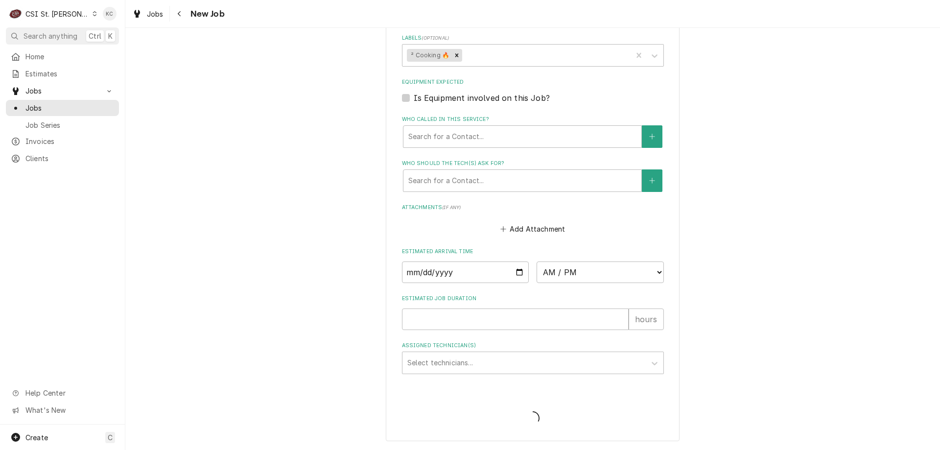
type textarea "x"
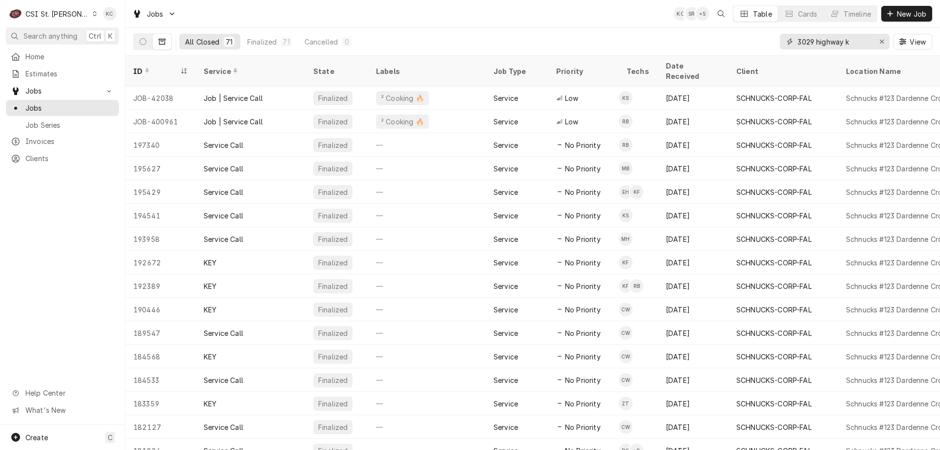
drag, startPoint x: 862, startPoint y: 41, endPoint x: 741, endPoint y: 50, distance: 120.8
click at [741, 50] on div "All Closed 71 Finalized 71 Cancelled 0 3029 highway k View" at bounding box center [532, 41] width 799 height 27
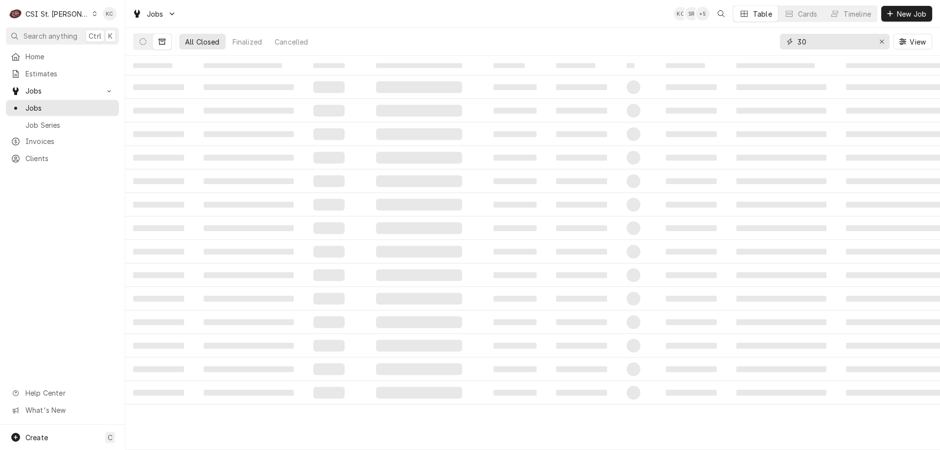
type input "3"
type input "jersey mikes"
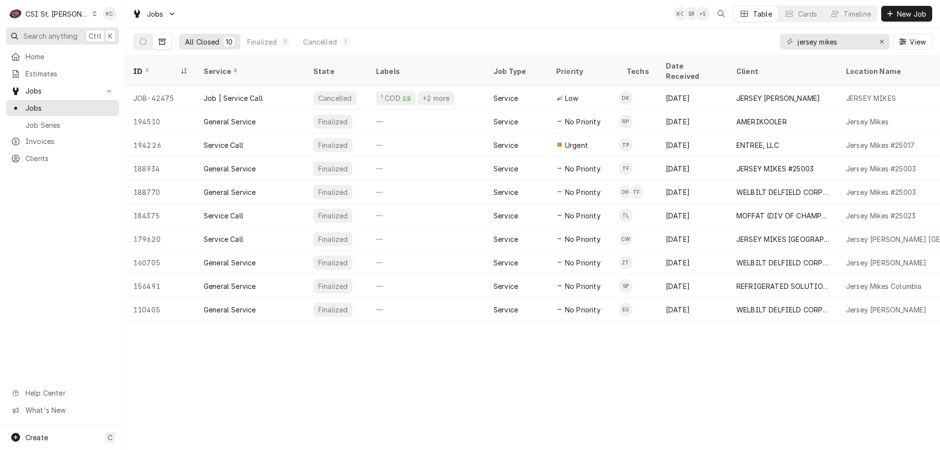
click at [77, 33] on span "Search anything" at bounding box center [51, 36] width 54 height 10
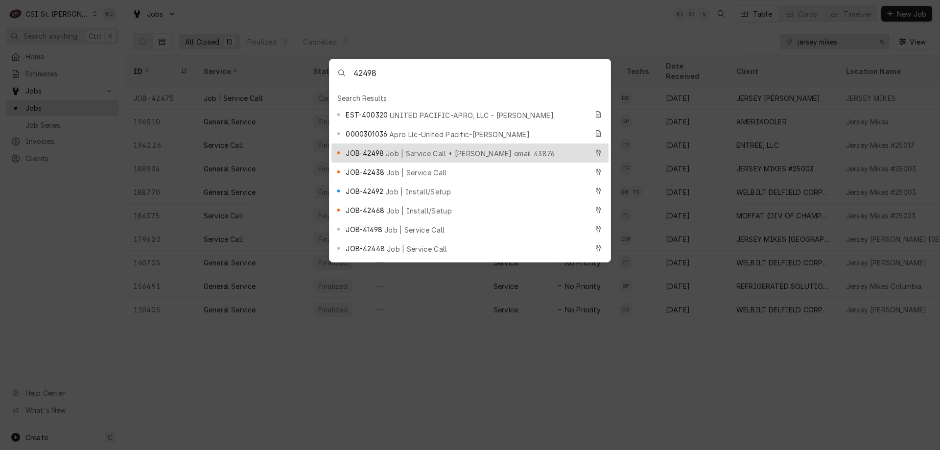
type input "42498"
click at [403, 148] on span "Job | Service Call • [PERSON_NAME] email 43876" at bounding box center [470, 153] width 169 height 10
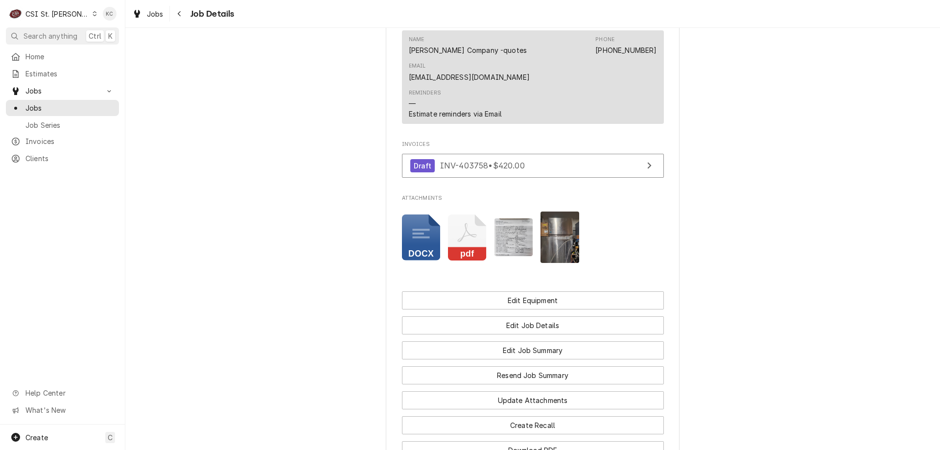
scroll to position [882, 0]
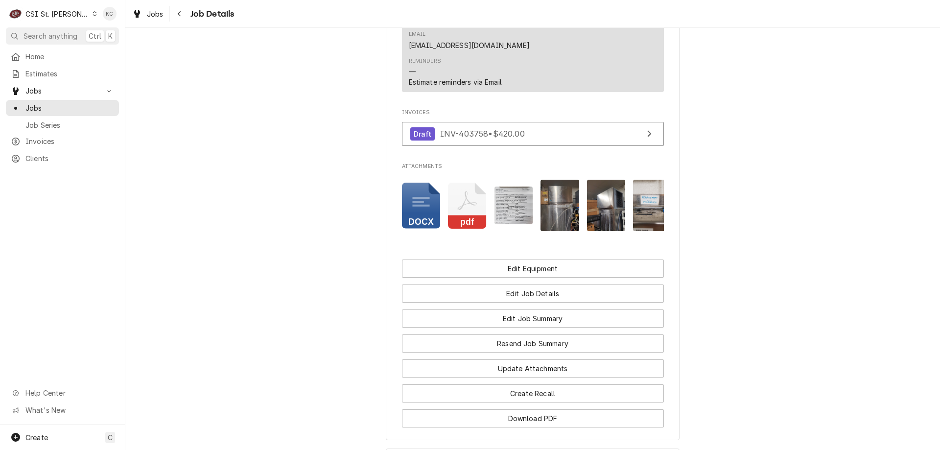
click at [512, 187] on img "Attachments" at bounding box center [514, 206] width 39 height 38
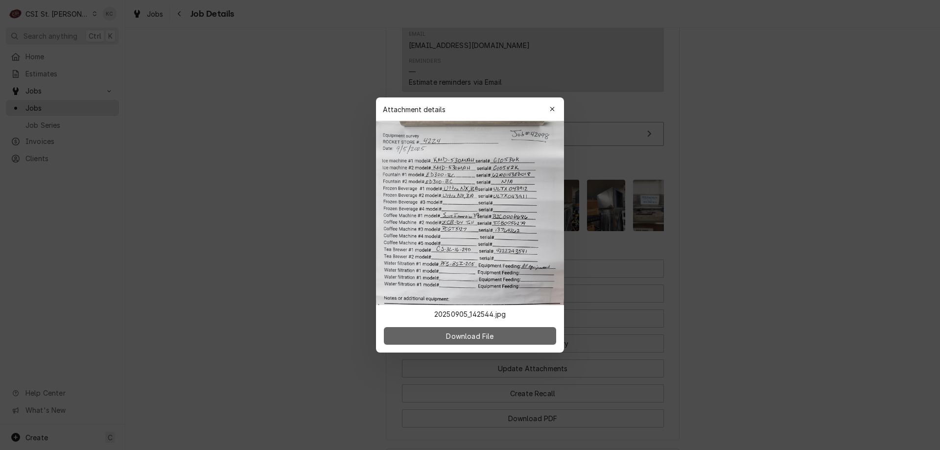
click at [479, 338] on span "Download File" at bounding box center [469, 336] width 51 height 10
drag, startPoint x: 859, startPoint y: 70, endPoint x: 855, endPoint y: 60, distance: 10.1
click at [859, 70] on div at bounding box center [470, 225] width 940 height 450
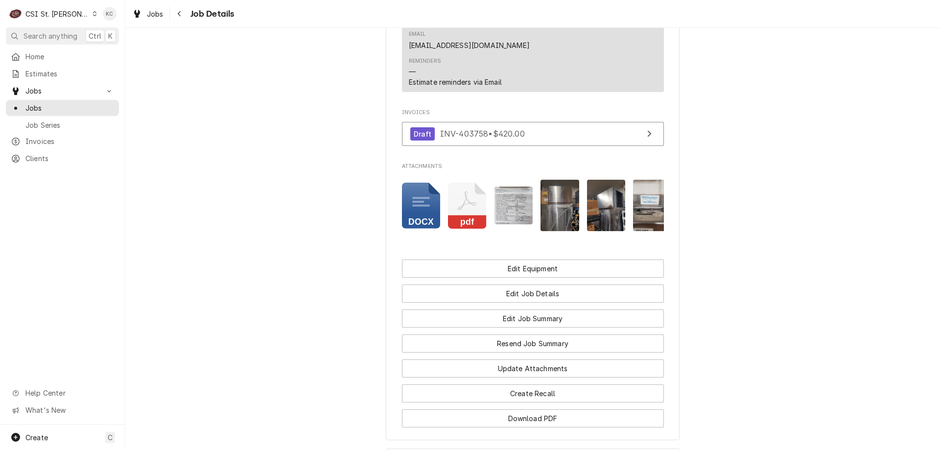
click at [181, 16] on icon "Navigate back" at bounding box center [179, 13] width 4 height 7
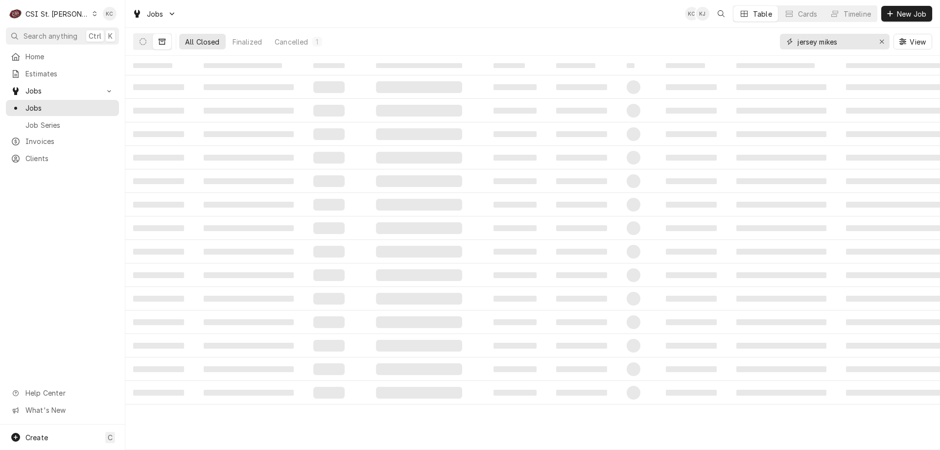
drag, startPoint x: 838, startPoint y: 43, endPoint x: 791, endPoint y: 41, distance: 46.5
click at [791, 41] on div "jersey mikes" at bounding box center [835, 42] width 110 height 16
click at [148, 41] on button "Dynamic Content Wrapper" at bounding box center [143, 42] width 19 height 16
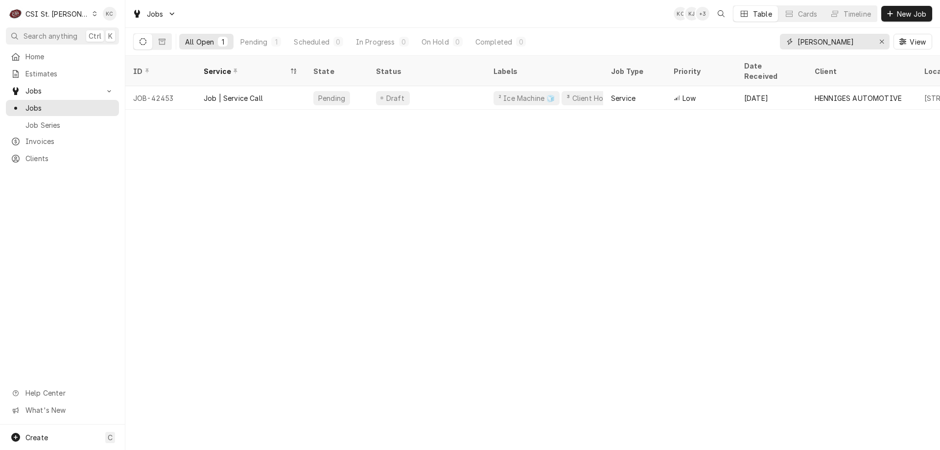
drag, startPoint x: 827, startPoint y: 42, endPoint x: 785, endPoint y: 38, distance: 41.8
click at [785, 38] on div "henn" at bounding box center [835, 42] width 110 height 16
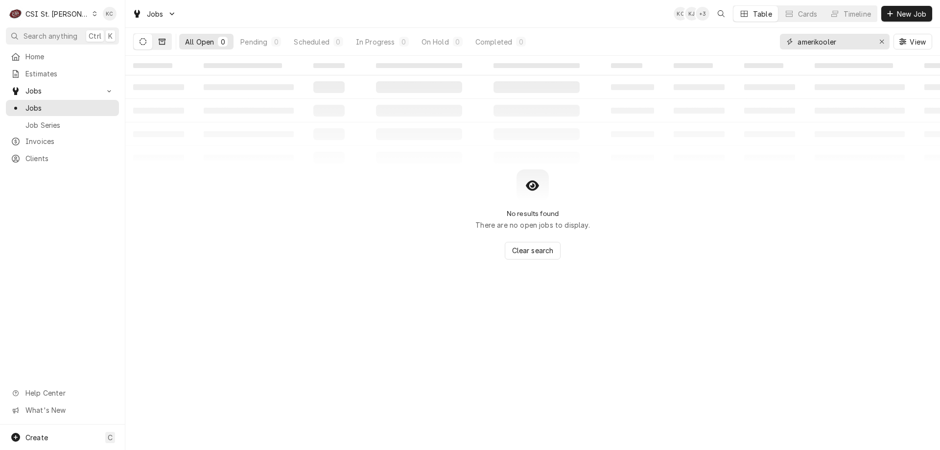
type input "amerikooler"
click at [160, 40] on icon "Dynamic Content Wrapper" at bounding box center [162, 41] width 7 height 7
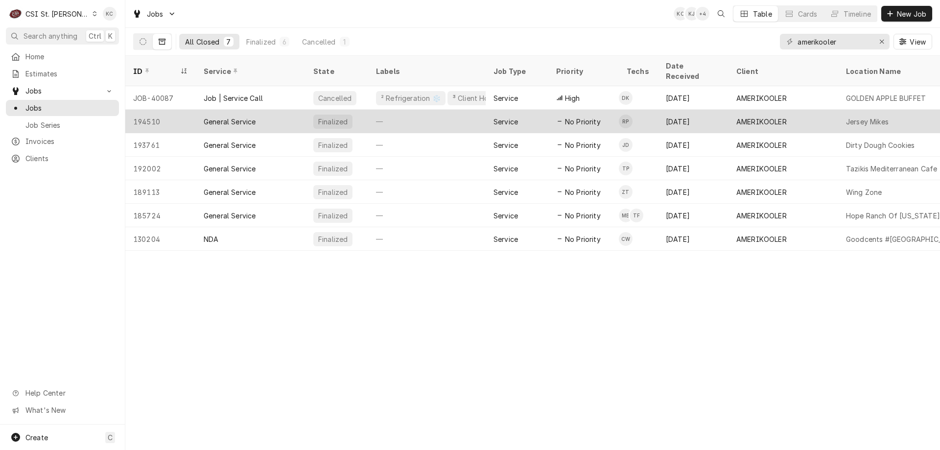
click at [894, 110] on div "Jersey Mikes" at bounding box center [908, 122] width 141 height 24
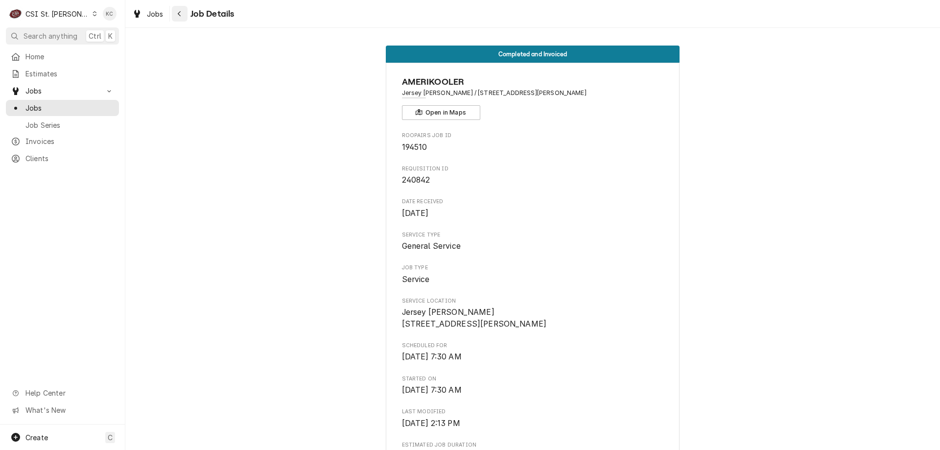
click at [176, 14] on div "Navigate back" at bounding box center [180, 14] width 10 height 10
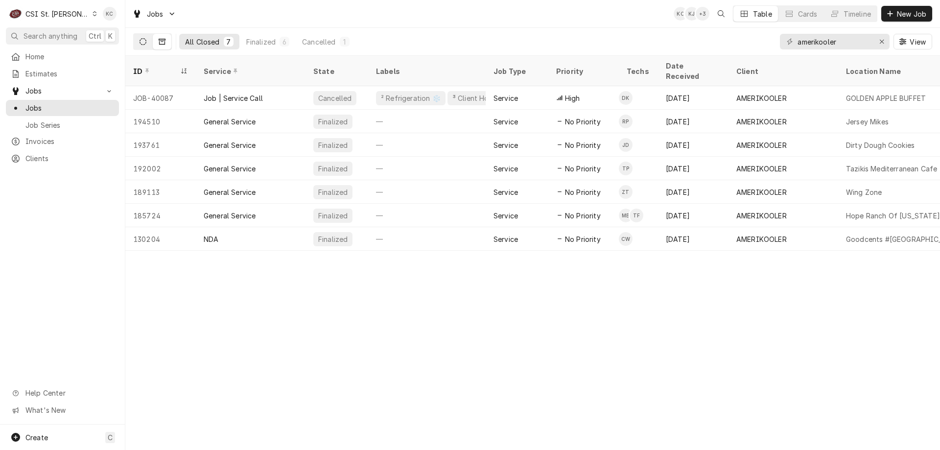
click at [145, 39] on icon "Dynamic Content Wrapper" at bounding box center [143, 41] width 7 height 7
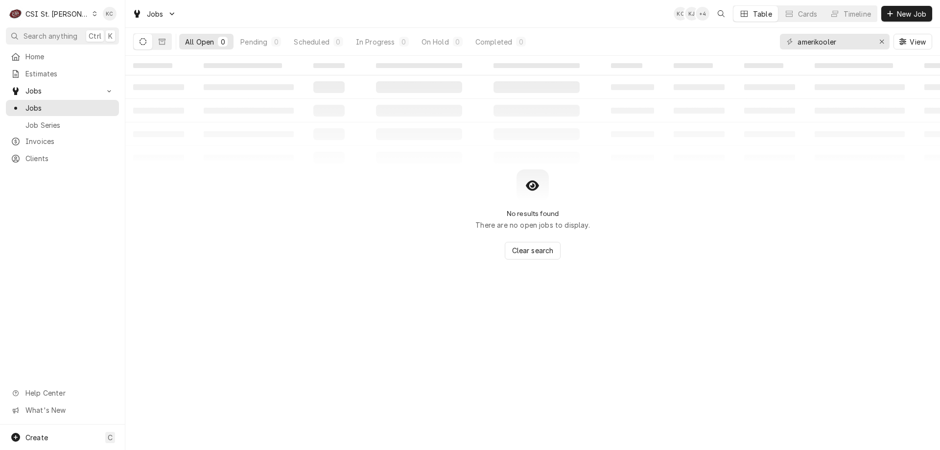
click at [220, 210] on div "No results found There are no open jobs to display. Clear search" at bounding box center [532, 214] width 815 height 90
drag, startPoint x: 865, startPoint y: 37, endPoint x: 730, endPoint y: 42, distance: 135.3
click at [730, 42] on div "All Open 0 Pending 0 Scheduled 0 In Progress 0 On Hold 0 Completed 0 amerikoole…" at bounding box center [532, 41] width 799 height 27
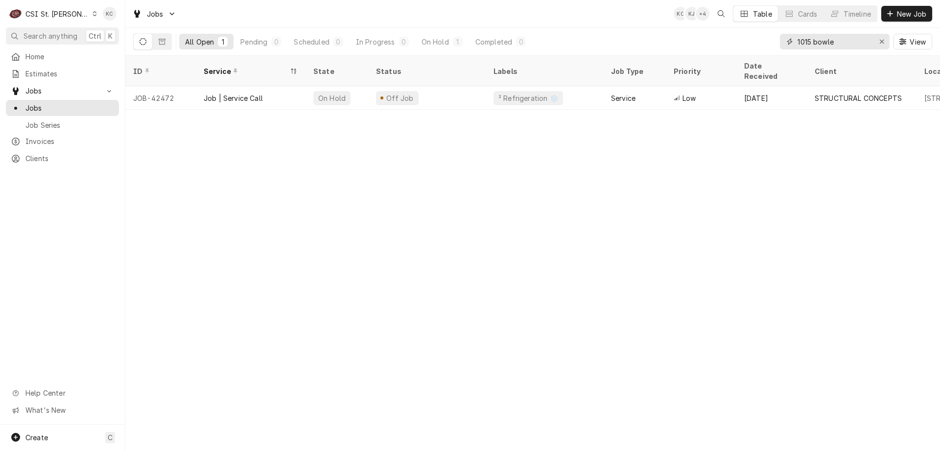
type input "1015 bowle"
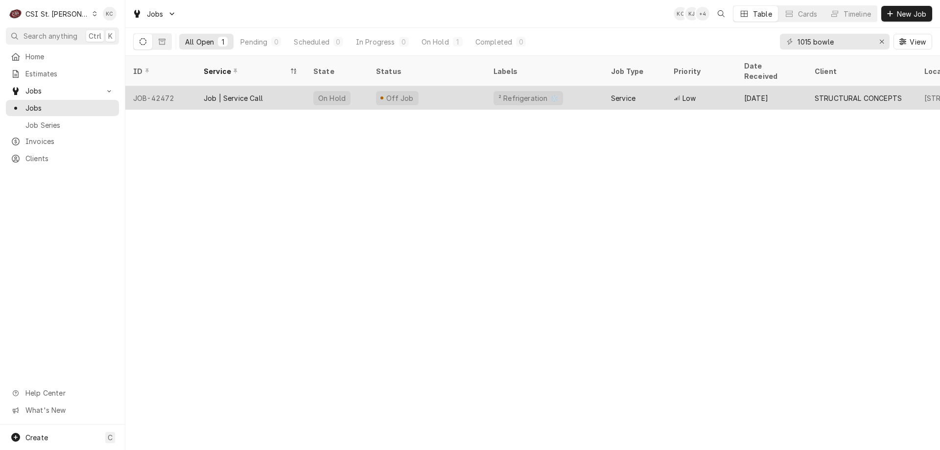
click at [370, 86] on div "Off Job" at bounding box center [427, 98] width 118 height 24
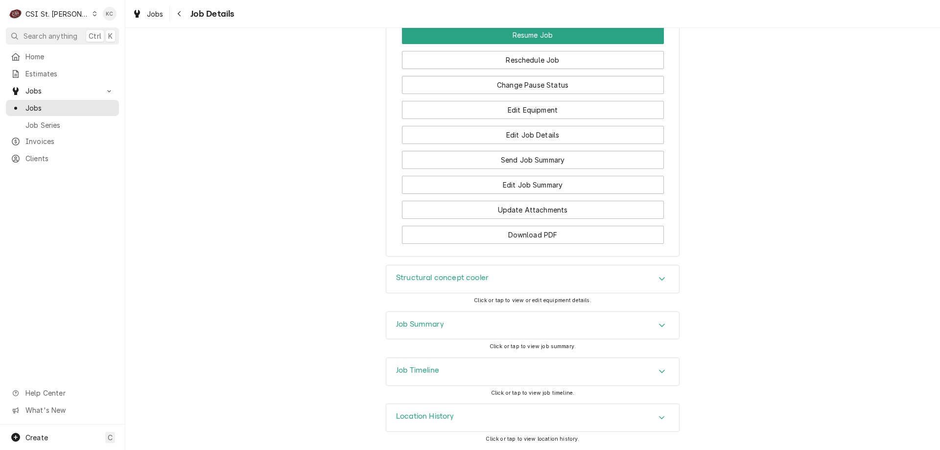
scroll to position [1099, 0]
click at [458, 323] on div "Job Summary" at bounding box center [532, 325] width 293 height 27
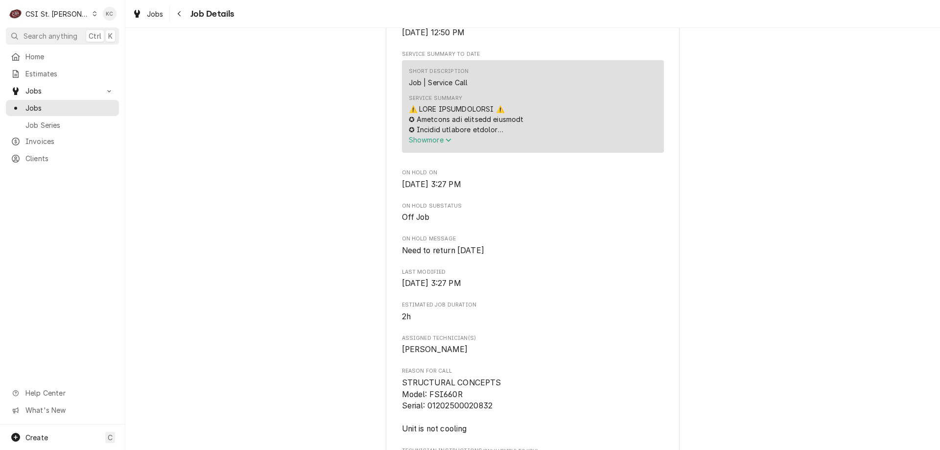
scroll to position [345, 0]
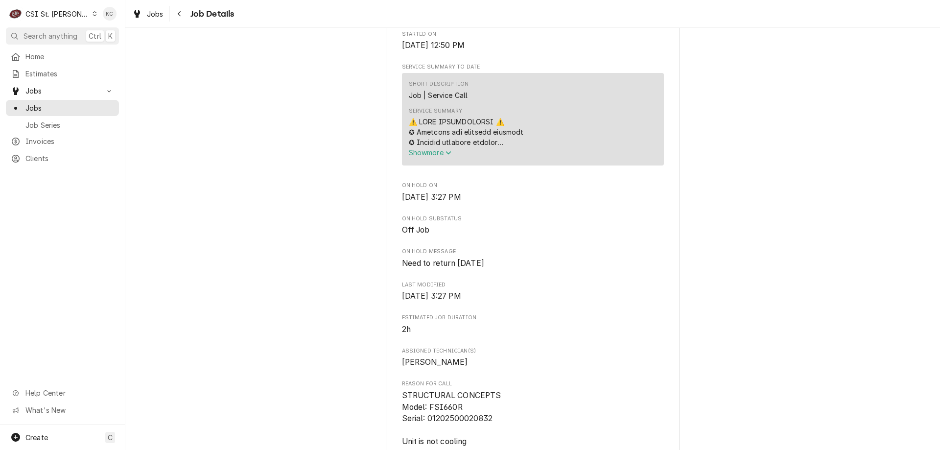
click at [825, 217] on div "Off Job STRUCTURAL CONCEPTS [GEOGRAPHIC_DATA] / [STREET_ADDRESS][PERSON_NAME][P…" at bounding box center [532, 350] width 815 height 1315
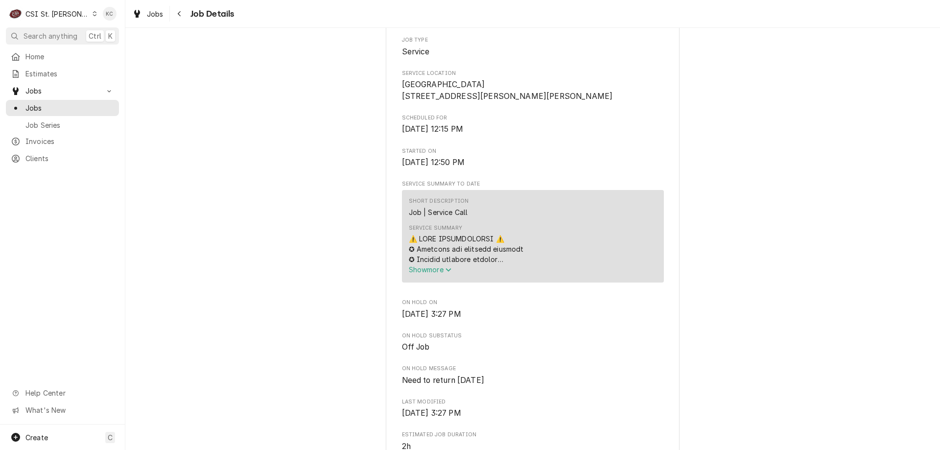
scroll to position [198, 0]
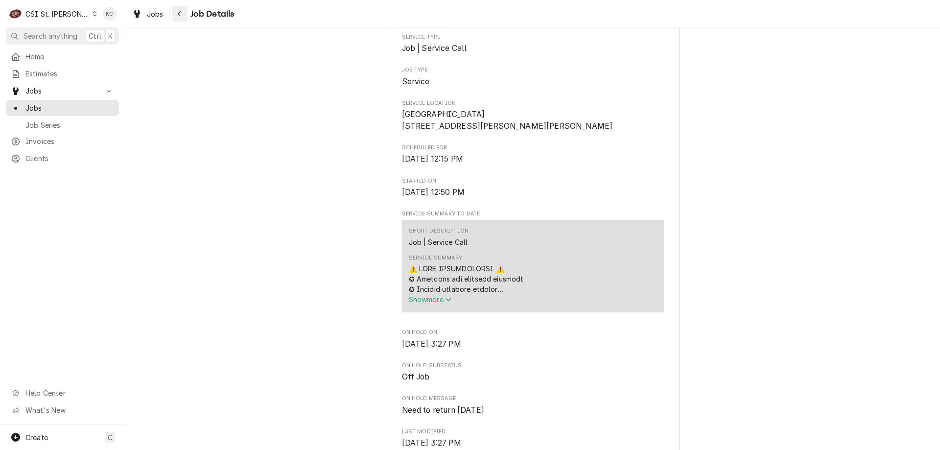
click at [184, 15] on div "Navigate back" at bounding box center [180, 14] width 10 height 10
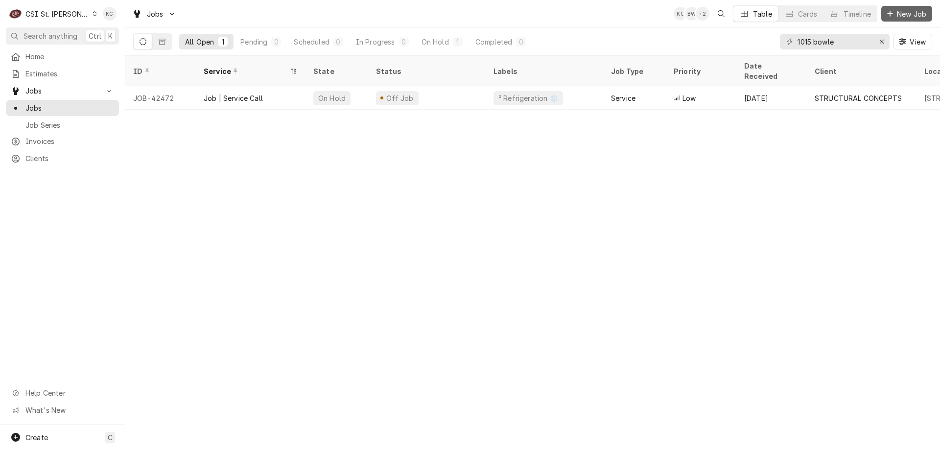
click at [900, 14] on span "New Job" at bounding box center [911, 14] width 33 height 10
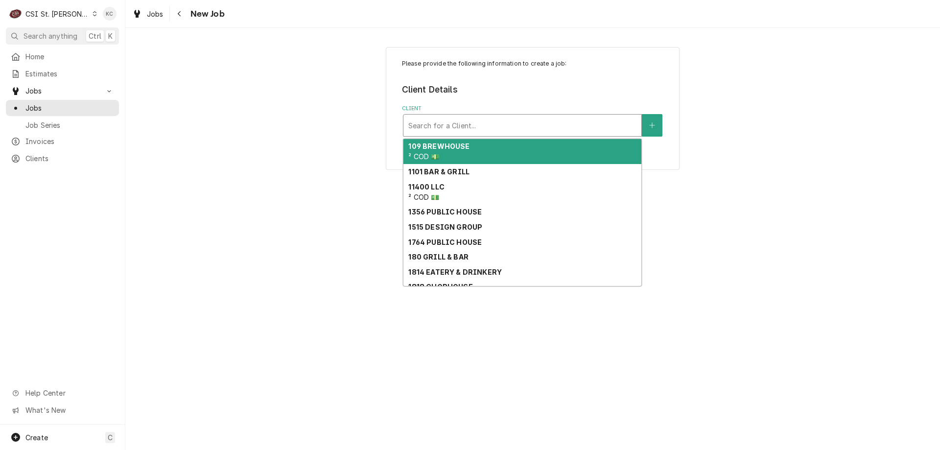
click at [557, 123] on div "Client" at bounding box center [522, 126] width 228 height 18
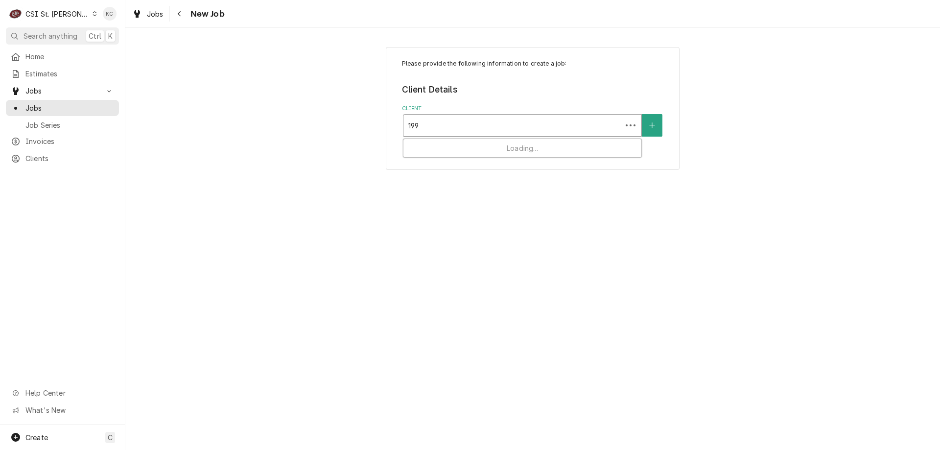
type input "1990"
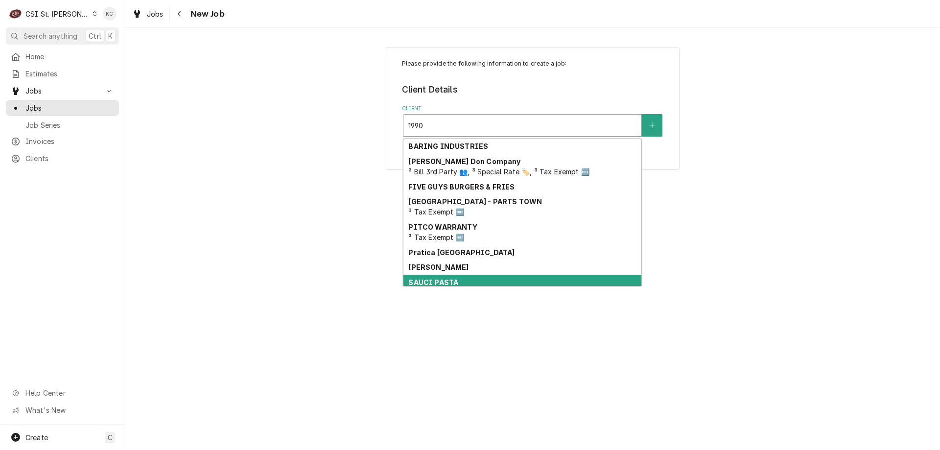
scroll to position [9, 0]
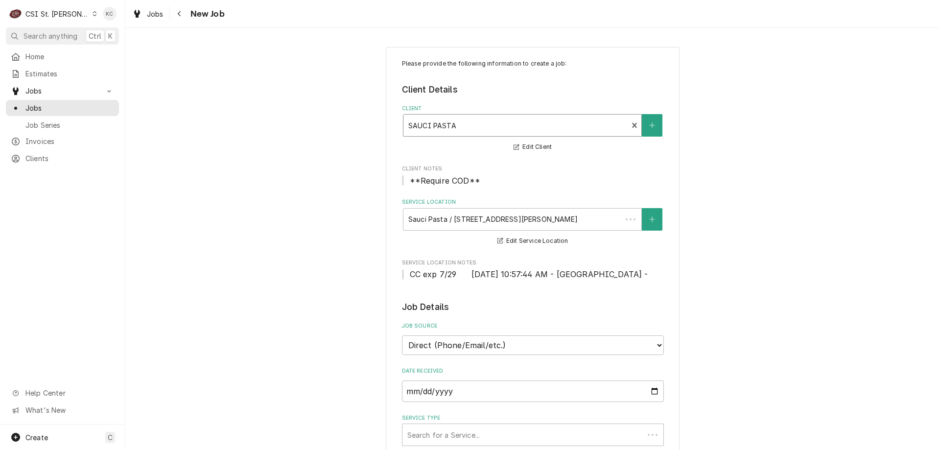
type textarea "x"
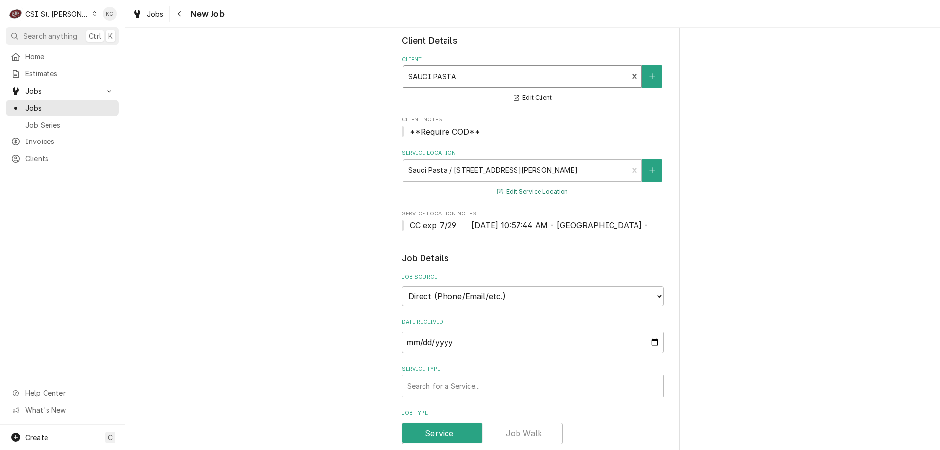
scroll to position [98, 0]
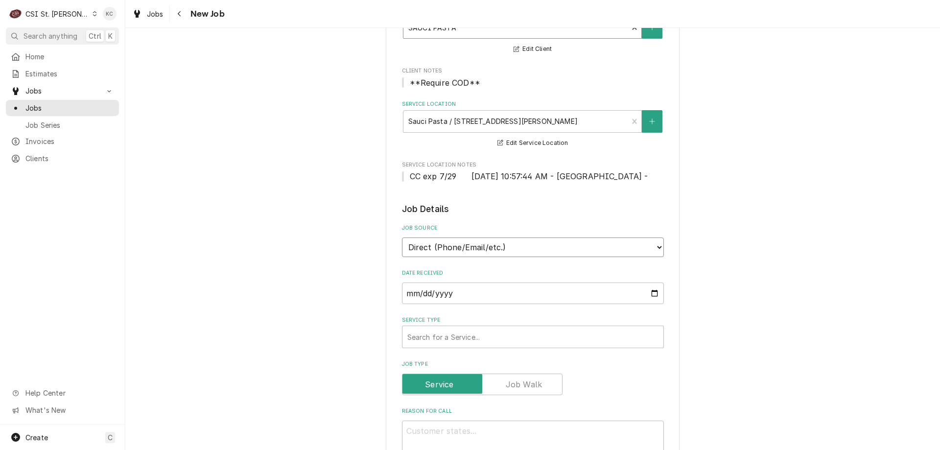
click at [513, 243] on select "Direct (Phone/Email/etc.) Service Channel Corrigo Ecotrak Other" at bounding box center [533, 248] width 262 height 20
click at [513, 244] on select "Direct (Phone/Email/etc.) Service Channel Corrigo Ecotrak Other" at bounding box center [533, 248] width 262 height 20
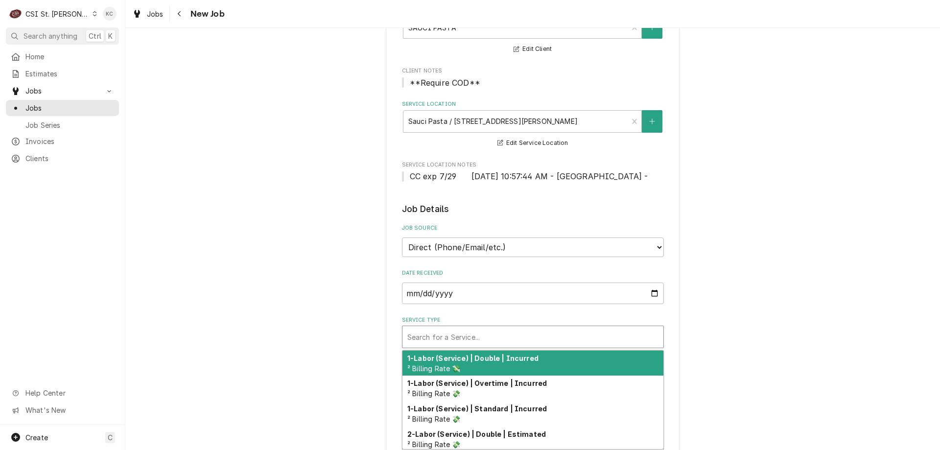
click at [506, 337] on div "Service Type" at bounding box center [532, 337] width 251 height 18
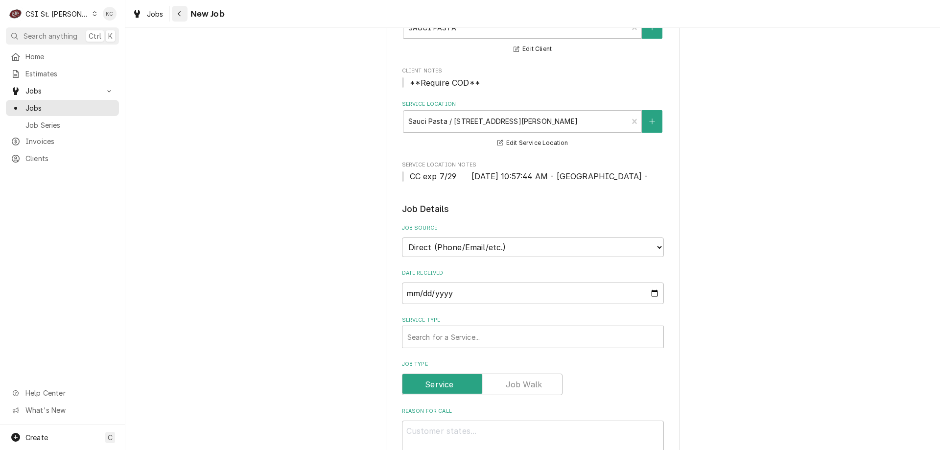
click at [184, 13] on div "Navigate back" at bounding box center [180, 14] width 10 height 10
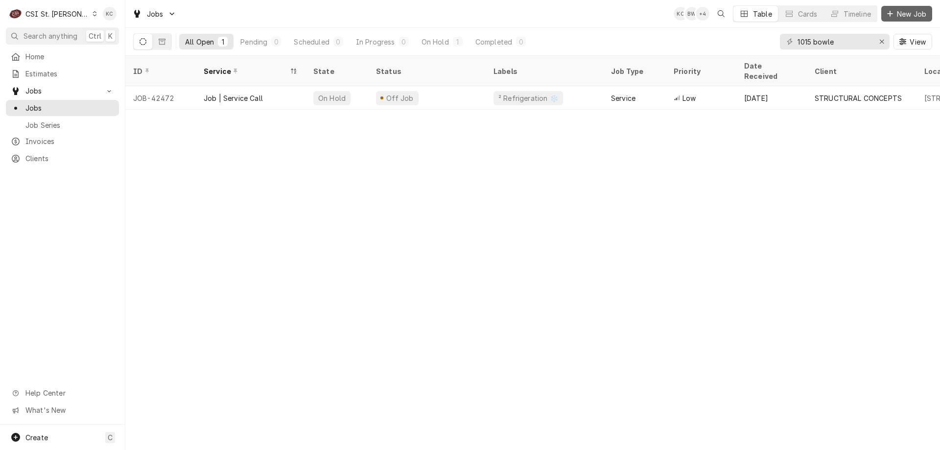
click at [923, 15] on span "New Job" at bounding box center [911, 14] width 33 height 10
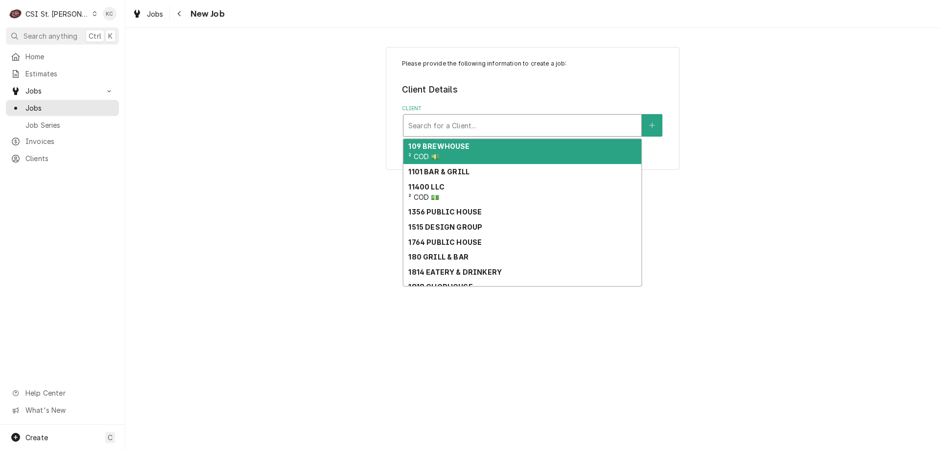
click at [484, 127] on div "Client" at bounding box center [522, 126] width 228 height 18
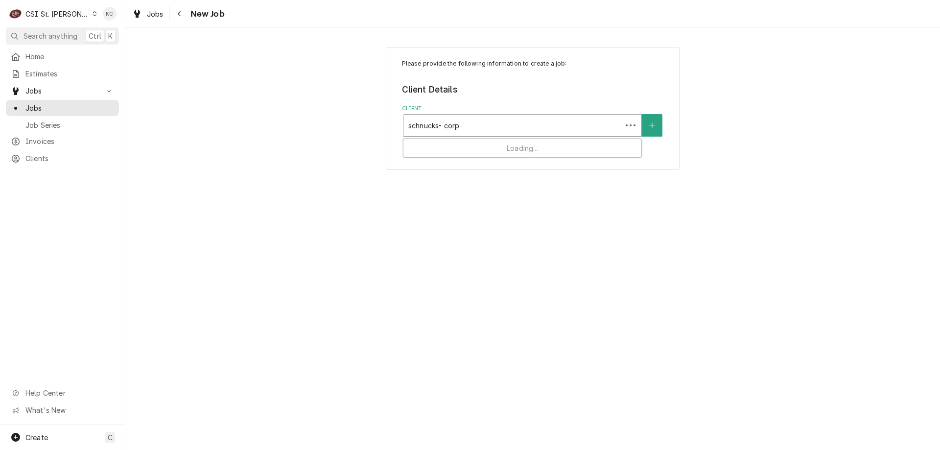
type input "schnucks- corp"
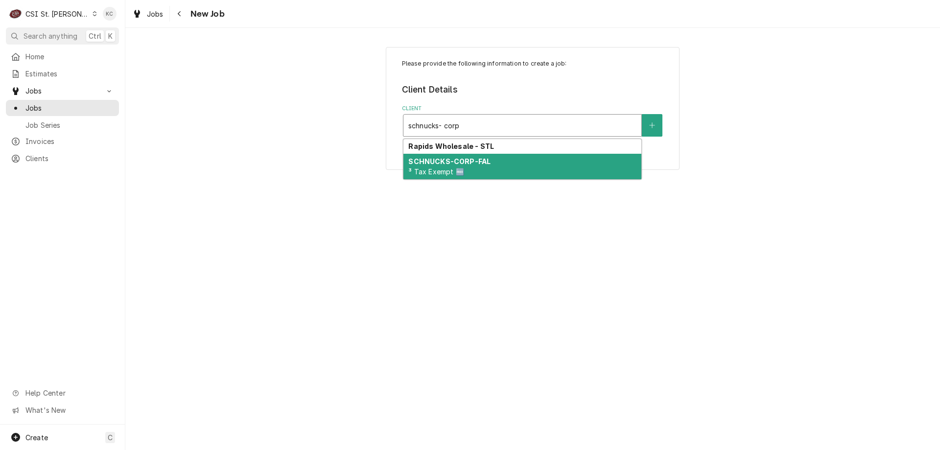
click at [498, 165] on div "SCHNUCKS-CORP-FAL ³ Tax Exempt 🆓" at bounding box center [523, 166] width 238 height 25
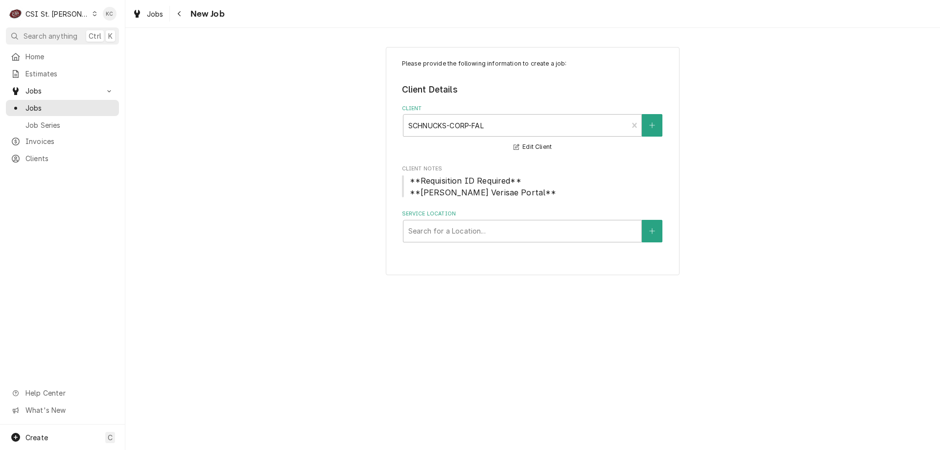
click at [512, 168] on span "Client Notes" at bounding box center [533, 169] width 262 height 8
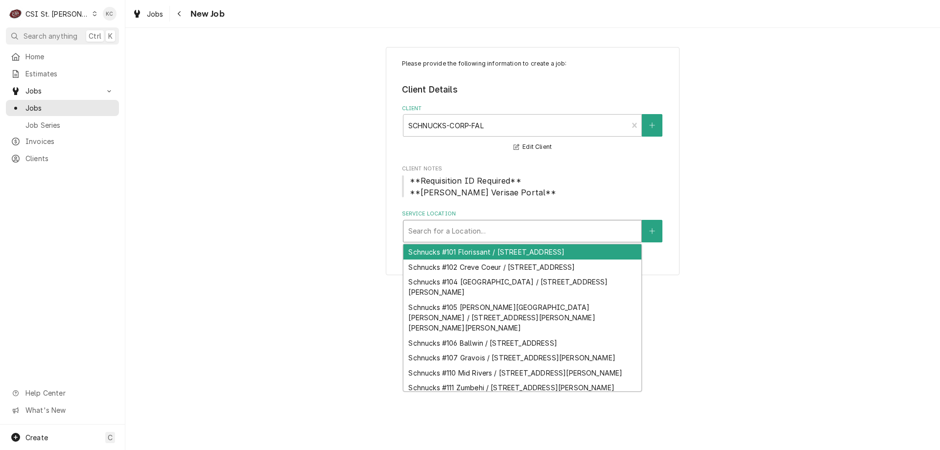
click at [511, 230] on div "Service Location" at bounding box center [522, 231] width 228 height 18
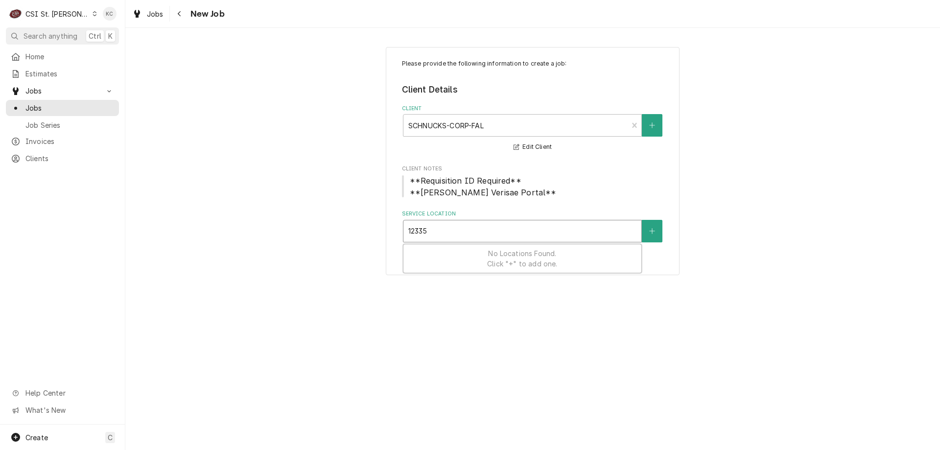
type input "12335"
click at [178, 212] on div "Please provide the following information to create a job: Client Details Client…" at bounding box center [532, 161] width 815 height 246
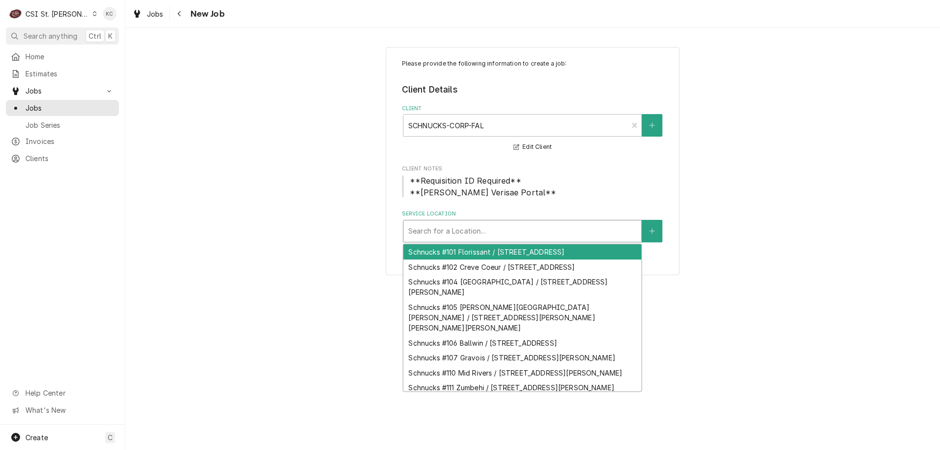
click at [466, 227] on div "Service Location" at bounding box center [522, 231] width 228 height 18
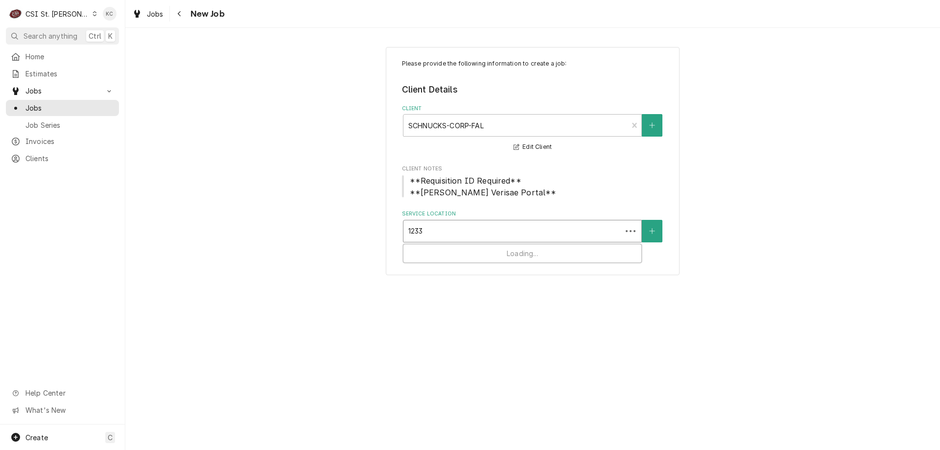
type input "12332"
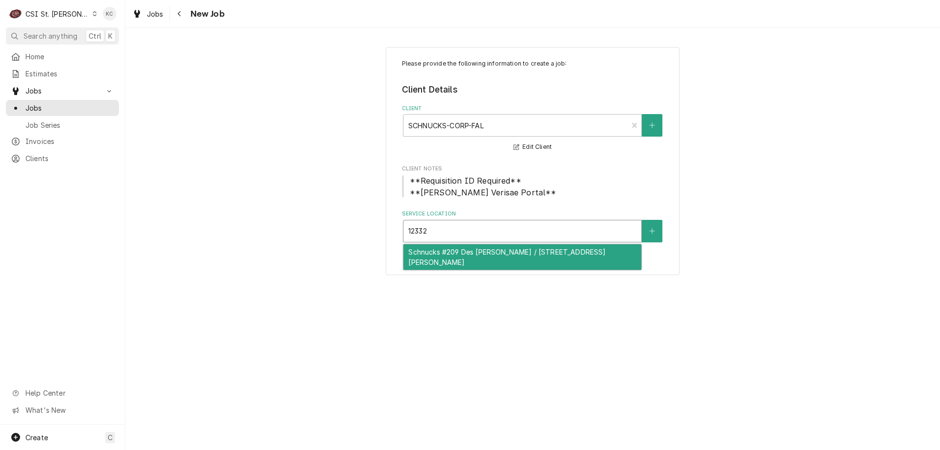
click at [488, 255] on div "Schnucks #209 Des [PERSON_NAME] / [STREET_ADDRESS][PERSON_NAME]" at bounding box center [523, 256] width 238 height 25
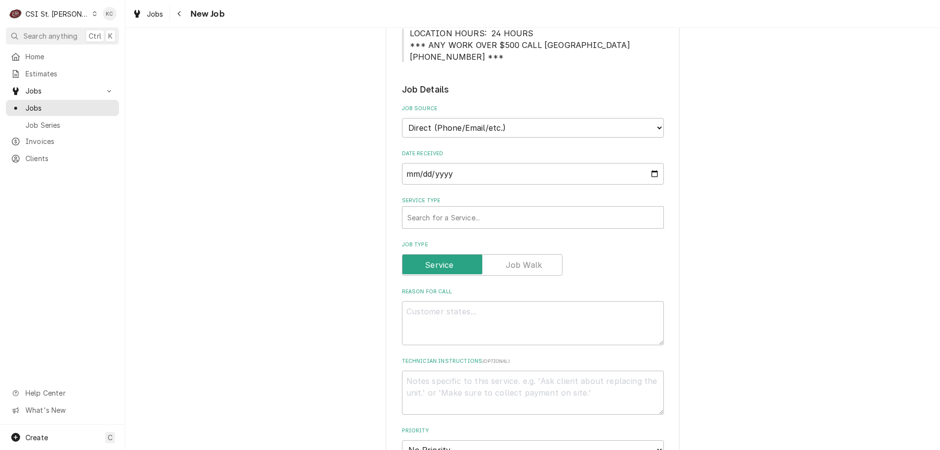
scroll to position [294, 0]
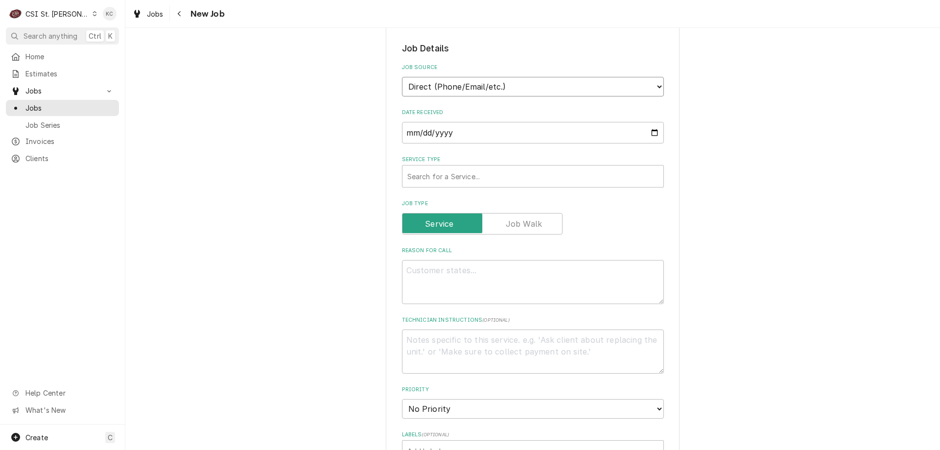
click at [441, 80] on select "Direct (Phone/Email/etc.) Service Channel Corrigo Ecotrak Other" at bounding box center [533, 87] width 262 height 20
select select "100"
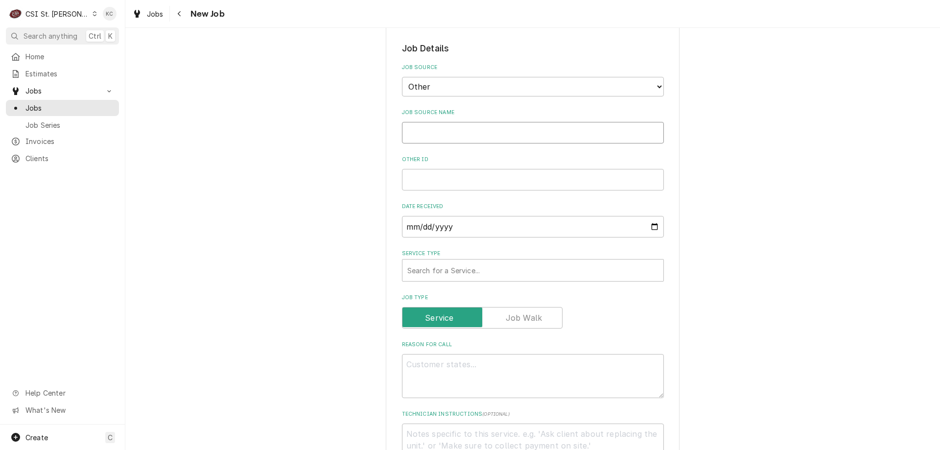
click at [433, 134] on input "Job Source Name" at bounding box center [533, 133] width 262 height 22
type textarea "x"
type input "V"
type textarea "x"
type input "Ve"
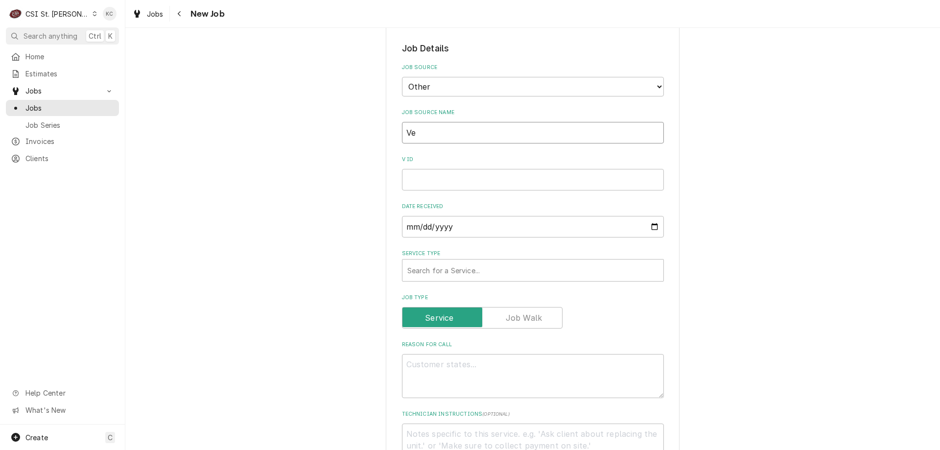
type textarea "x"
type input "Ver"
type textarea "x"
type input "Veris"
type textarea "x"
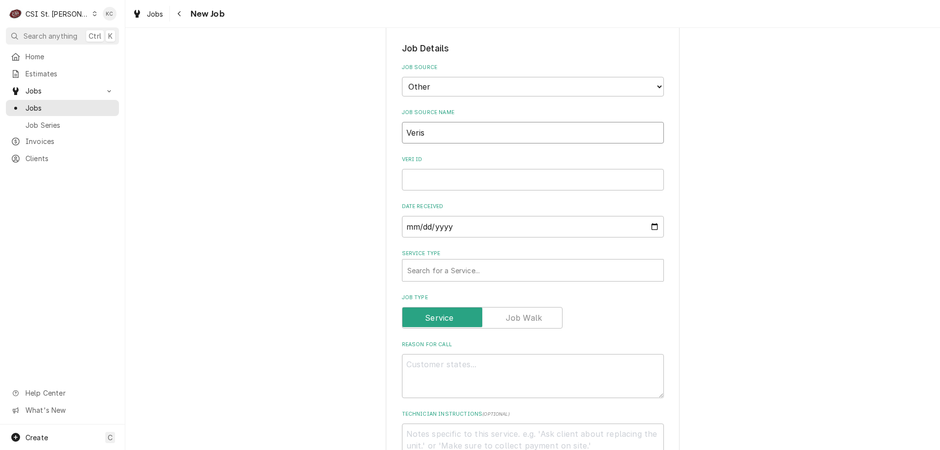
type input "Verisa"
type textarea "x"
type input "Verisae"
type textarea "x"
type input "Verisae"
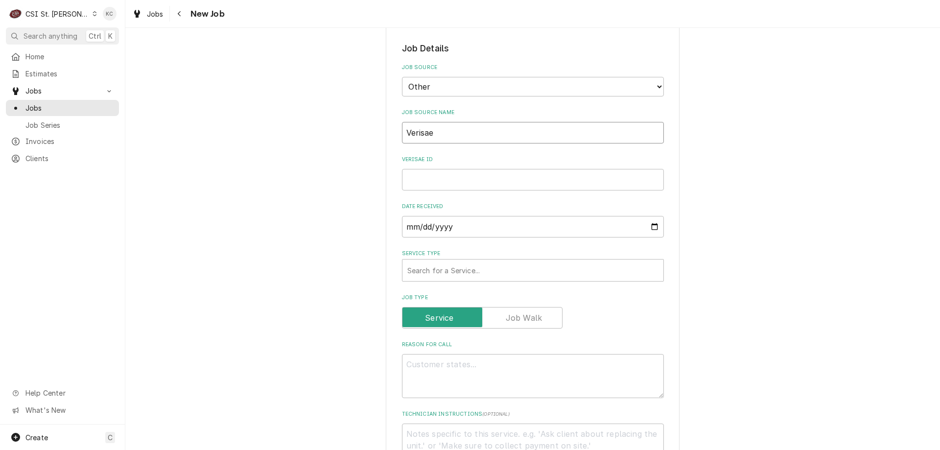
type textarea "x"
type input "Verisae e"
type textarea "x"
type input "Verisae ea"
type textarea "x"
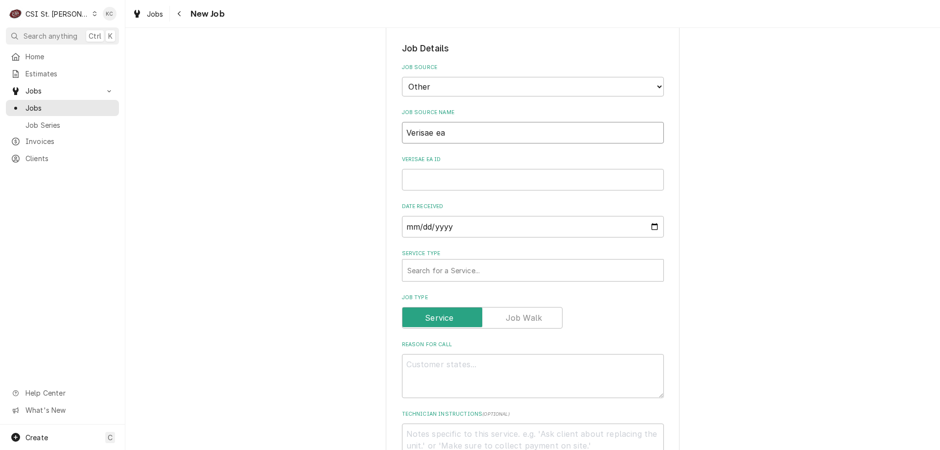
type input "Verisae e"
type textarea "x"
type input "Verisae em"
type textarea "x"
type input "Verisae ema"
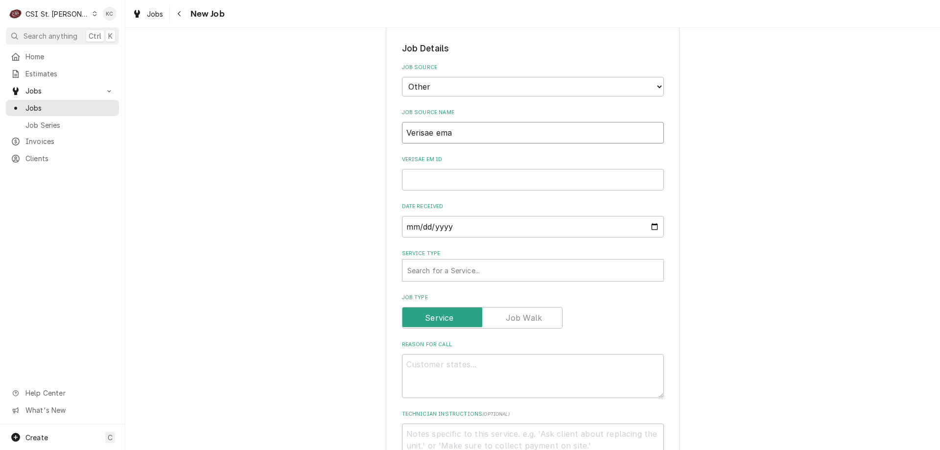
type textarea "x"
type input "Verisae emai"
type textarea "x"
type input "Verisae email"
type textarea "x"
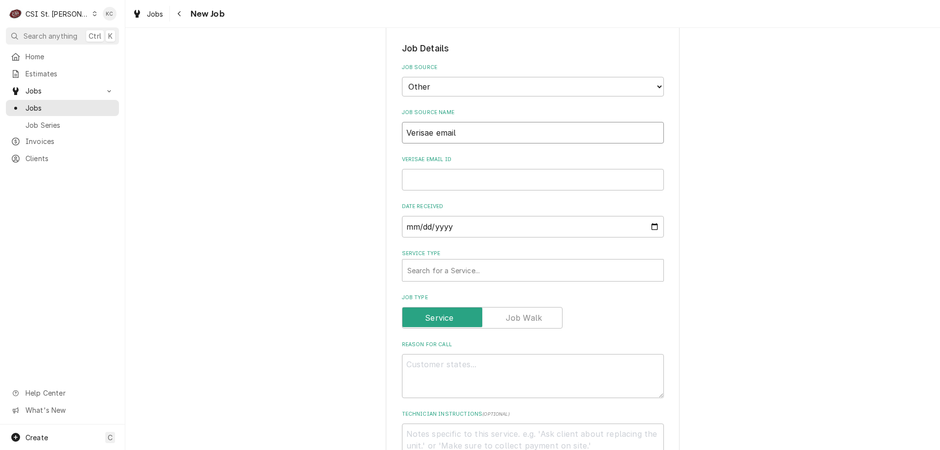
type input "Verisae email"
click at [434, 179] on input "Verisae email ID" at bounding box center [533, 180] width 262 height 22
paste input "72070048"
type textarea "x"
type input "72070048"
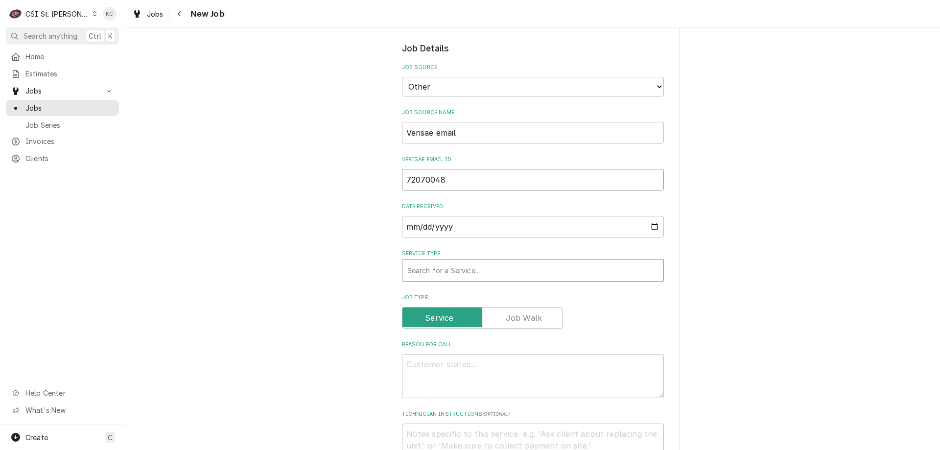
type textarea "x"
type input "72070048"
click at [448, 270] on div "Service Type" at bounding box center [532, 271] width 251 height 18
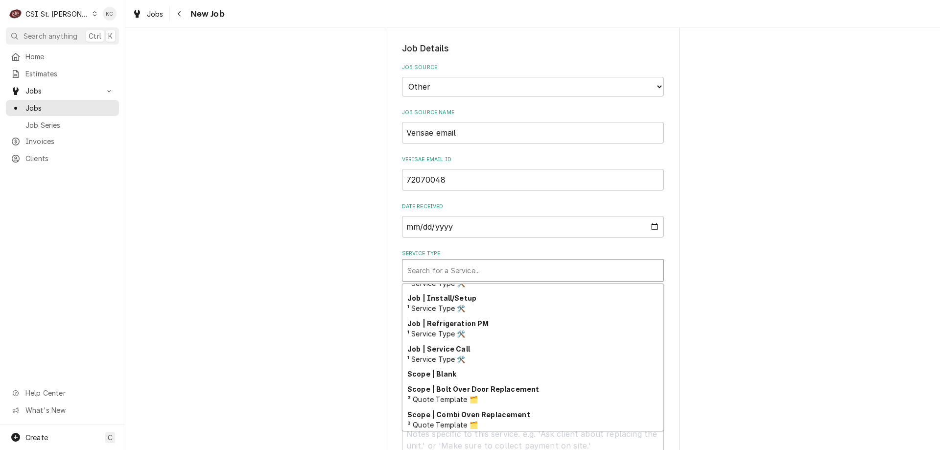
scroll to position [560, 0]
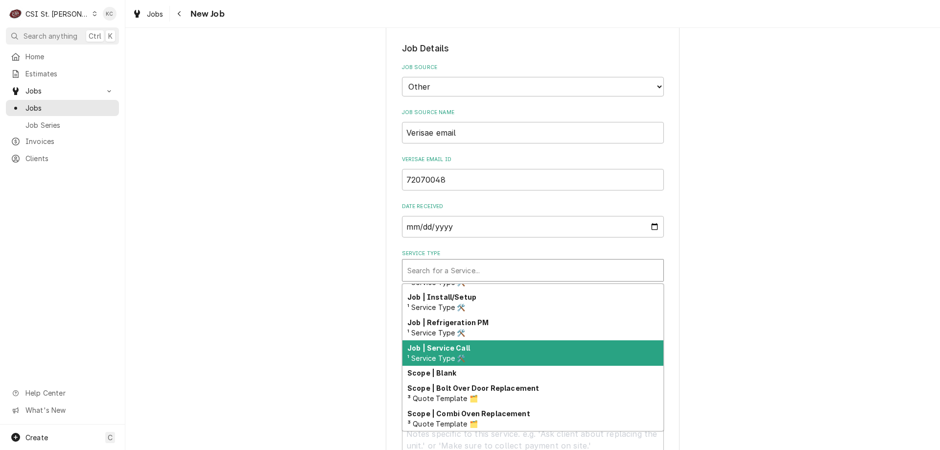
click at [471, 348] on div "Job | Service Call ¹ Service Type 🛠️" at bounding box center [533, 352] width 261 height 25
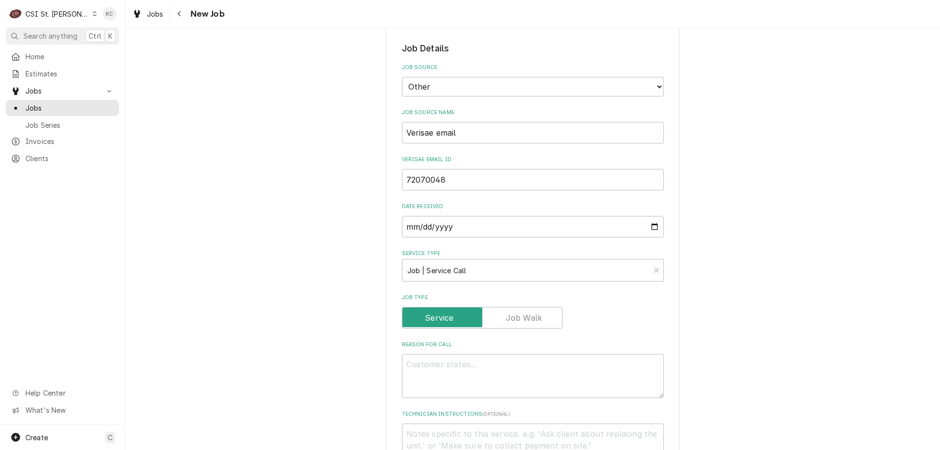
click at [759, 303] on div "Please provide the following information to create a job: Client Details Client…" at bounding box center [532, 391] width 815 height 1294
click at [488, 364] on textarea "Reason For Call" at bounding box center [533, 376] width 262 height 44
paste textarea "72070048"
type textarea "x"
type textarea "72070048"
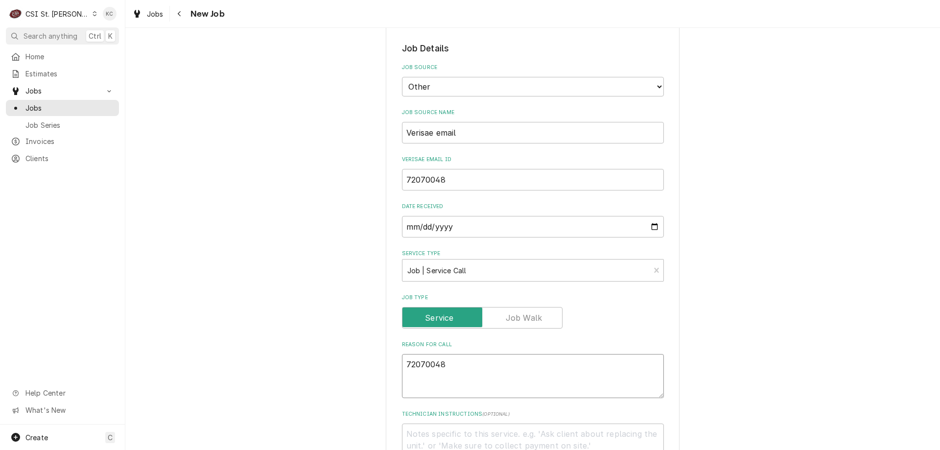
drag, startPoint x: 471, startPoint y: 361, endPoint x: 340, endPoint y: 354, distance: 131.0
click at [340, 353] on div "Please provide the following information to create a job: Client Details Client…" at bounding box center [532, 391] width 815 height 1294
type textarea "x"
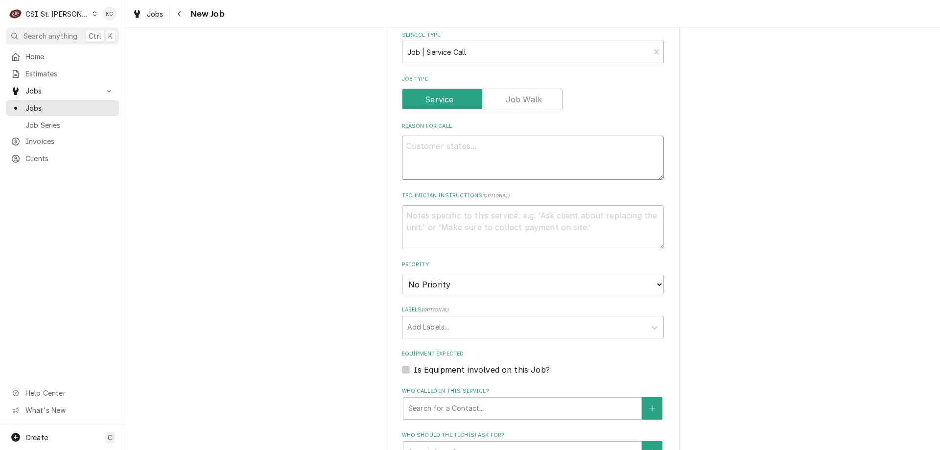
scroll to position [539, 0]
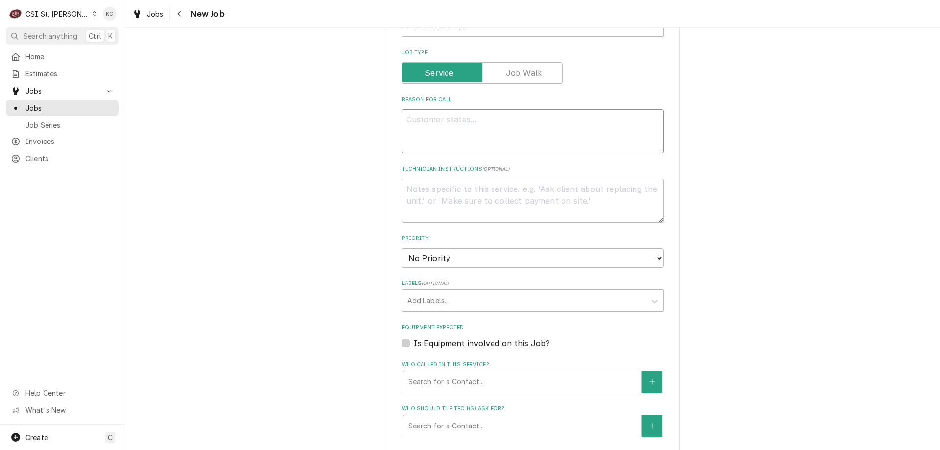
click at [444, 126] on textarea "Reason For Call" at bounding box center [533, 131] width 262 height 44
paste textarea "Tag #: 209BK112A Fixture Number: Serial #: 50213011 In-Service Date: [DATE] War…"
type textarea "x"
type textarea "Tag #: 209BK112A Fixture Number: Serial #: 50213011 In-Service Date: [DATE] War…"
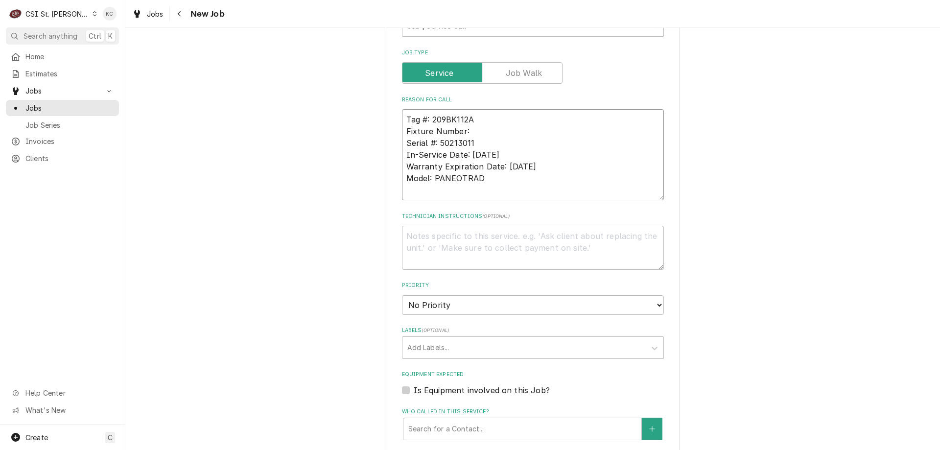
drag, startPoint x: 465, startPoint y: 133, endPoint x: 386, endPoint y: 134, distance: 78.9
click at [386, 134] on div "Please provide the following information to create a job: Client Details Client…" at bounding box center [533, 170] width 294 height 1324
type textarea "x"
type textarea "Tag #: 209BK112A Serial #: 50213011 In-Service Date: [DATE] Warranty Expiration…"
drag, startPoint x: 508, startPoint y: 179, endPoint x: 381, endPoint y: 179, distance: 127.8
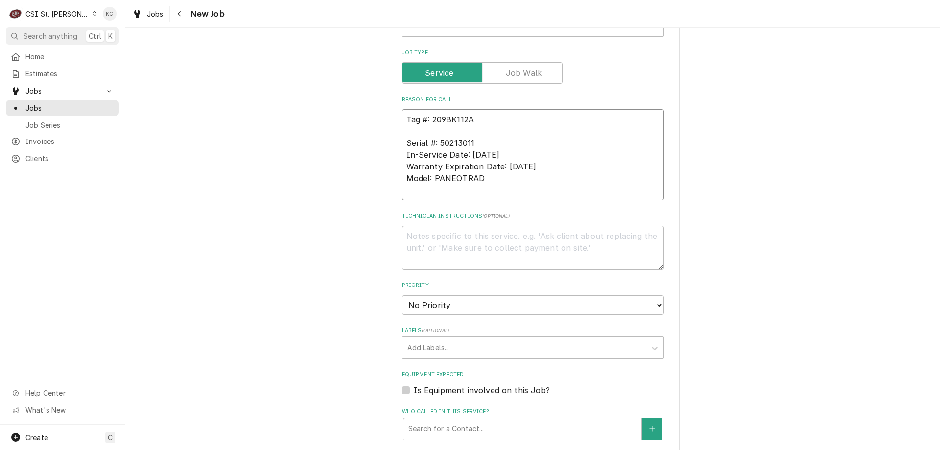
click at [381, 179] on div "Please provide the following information to create a job: Client Details Client…" at bounding box center [532, 169] width 815 height 1341
click at [452, 135] on textarea "Tag #: 209BK112A Serial #: 50213011 In-Service Date: [DATE] Warranty Expiration…" at bounding box center [533, 154] width 262 height 91
paste textarea "Model: PANEOTRAD"
type textarea "x"
type textarea "Tag #: 209BK112A Model: PANEOTRAD Serial #: 50213011 In-Service Date: [DATE] Wa…"
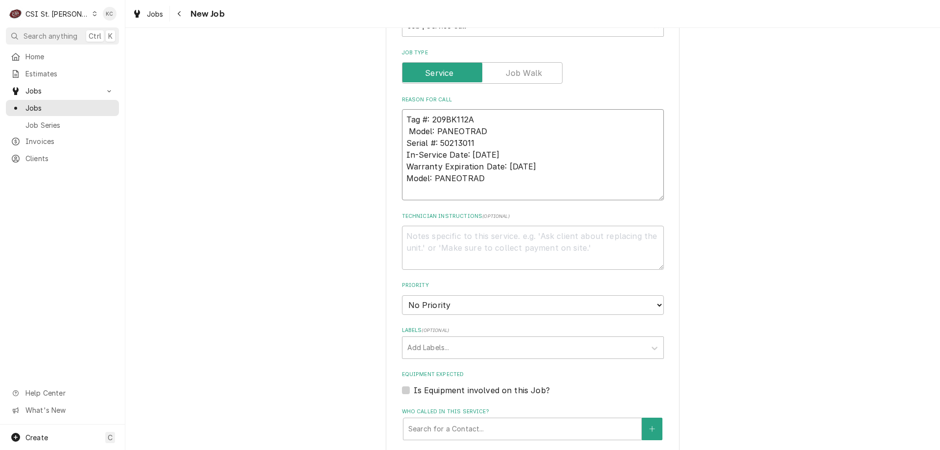
drag, startPoint x: 481, startPoint y: 181, endPoint x: 401, endPoint y: 155, distance: 84.9
click at [402, 155] on textarea "Tag #: 209BK112A Model: PANEOTRAD Serial #: 50213011 In-Service Date: [DATE] Wa…" at bounding box center [533, 154] width 262 height 91
type textarea "x"
type textarea "Tag #: 209BK112A Model: PANEOTRAD Serial #: 50213011"
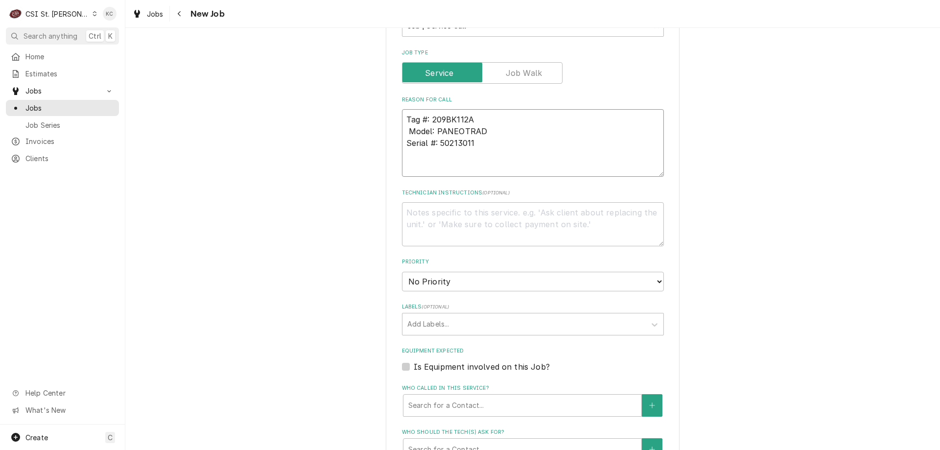
type textarea "x"
type textarea "Tag #: 209BK112A Model: PANEOTRAD Serial #: 50213011"
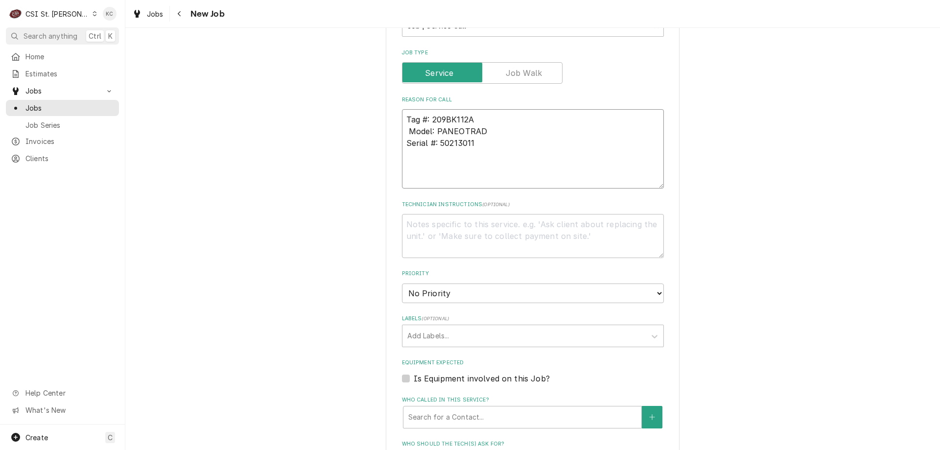
type textarea "x"
type textarea "Tag #: 209BK112A Model: PANEOTRAD Serial #: 50213011 D"
type textarea "x"
type textarea "Tag #: 209BK112A Model: PANEOTRAD Serial #: 50213011 Dou"
type textarea "x"
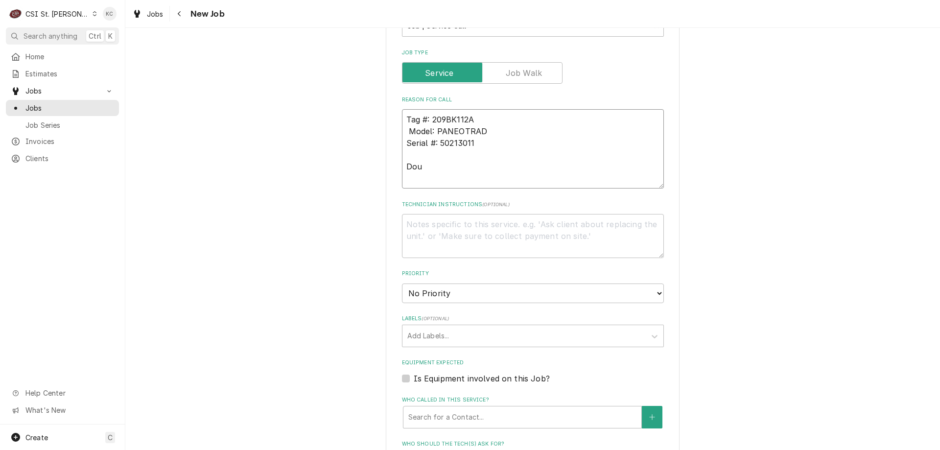
type textarea "Tag #: 209BK112A Model: PANEOTRAD Serial #: 50213011 [PERSON_NAME]"
type textarea "x"
type textarea "Tag #: 209BK112A Model: PANEOTRAD Serial #: 50213011 Dough"
type textarea "x"
type textarea "Tag #: 209BK112A Model: PANEOTRAD Serial #: 50213011 Dough"
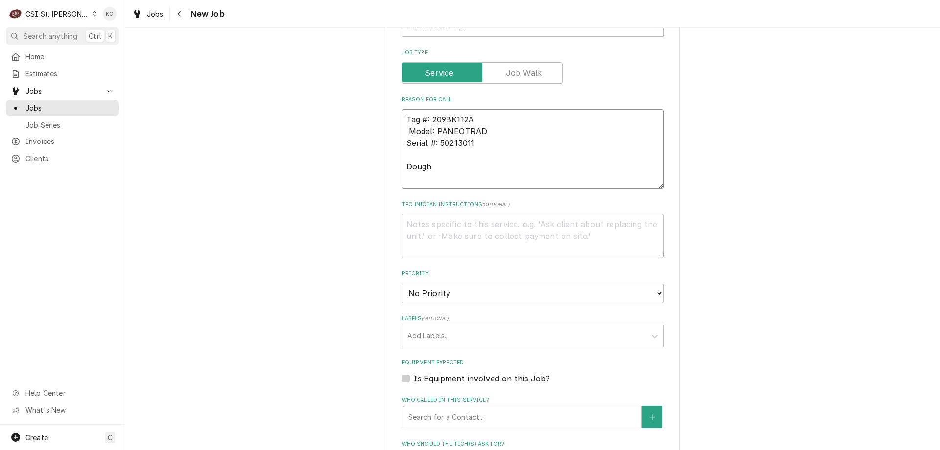
type textarea "x"
type textarea "Tag #: 209BK112A Model: PANEOTRAD Serial #: 50213011 Dough D"
type textarea "x"
type textarea "Tag #: 209BK112A Model: PANEOTRAD Serial #: 50213011 Dough Di"
type textarea "x"
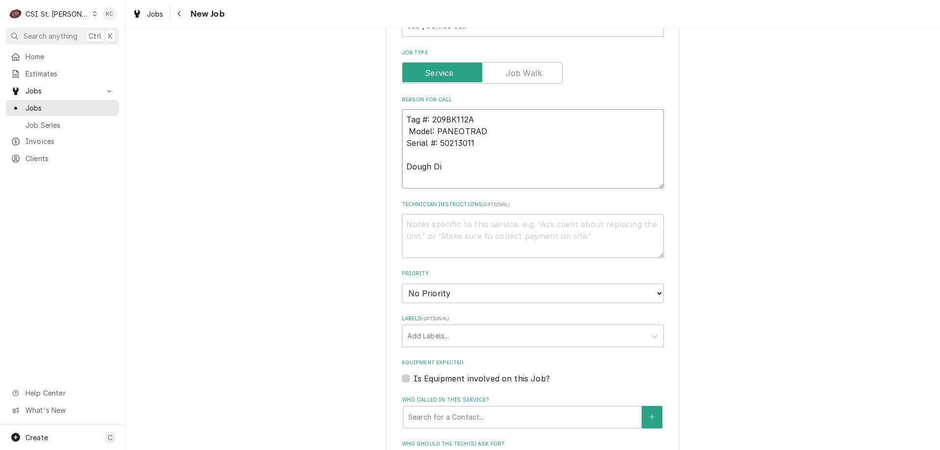
type textarea "Tag #: 209BK112A Model: PANEOTRAD Serial #: 50213011 Dough Div"
type textarea "x"
type textarea "Tag #: 209BK112A Model: PANEOTRAD Serial #: 50213011 Dough Divi"
type textarea "x"
type textarea "Tag #: 209BK112A Model: PANEOTRAD Serial #: 50213011 Dough Divid"
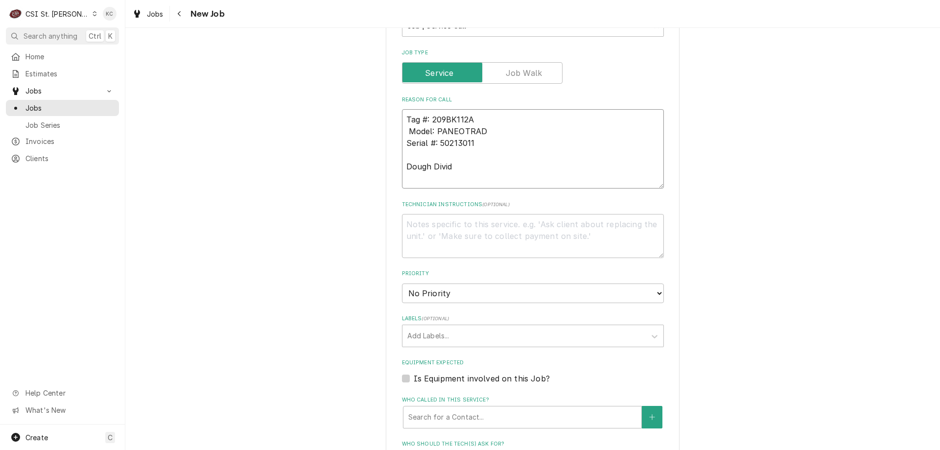
type textarea "x"
type textarea "Tag #: 209BK112A Model: PANEOTRAD Serial #: 50213011 Dough Divide"
type textarea "x"
type textarea "Tag #: 209BK112A Model: PANEOTRAD Serial #: 50213011 [PERSON_NAME]"
type textarea "x"
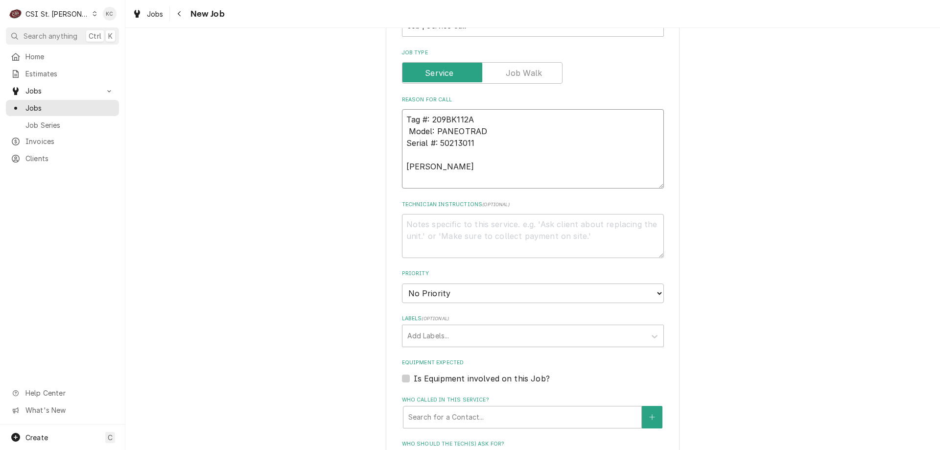
type textarea "Tag #: 209BK112A Model: PANEOTRAD Serial #: 50213011 [PERSON_NAME]"
type textarea "x"
type textarea "Tag #: 209BK112A Model: PANEOTRAD Serial #: 50213011 [PERSON_NAME] -"
type textarea "x"
type textarea "Tag #: 209BK112A Model: PANEOTRAD Serial #: 50213011 [PERSON_NAME] -"
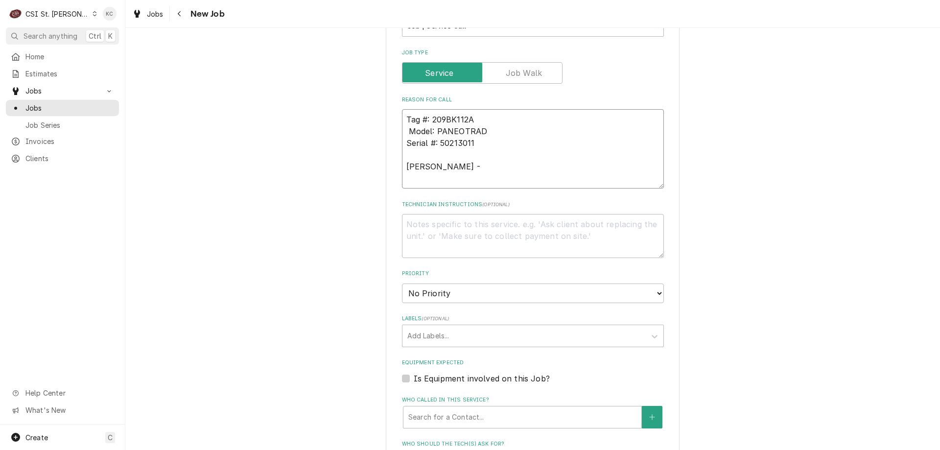
type textarea "x"
type textarea "Tag #: 209BK112A Model: PANEOTRAD Serial #: 50213011 [PERSON_NAME] -"
click at [486, 166] on textarea "Tag #: 209BK112A Model: PANEOTRAD Serial #: 50213011 Dough Divider -" at bounding box center [533, 148] width 262 height 79
paste textarea "The dough cutter has gotten stuck to he top of the unit. We have no idea how. W…"
type textarea "x"
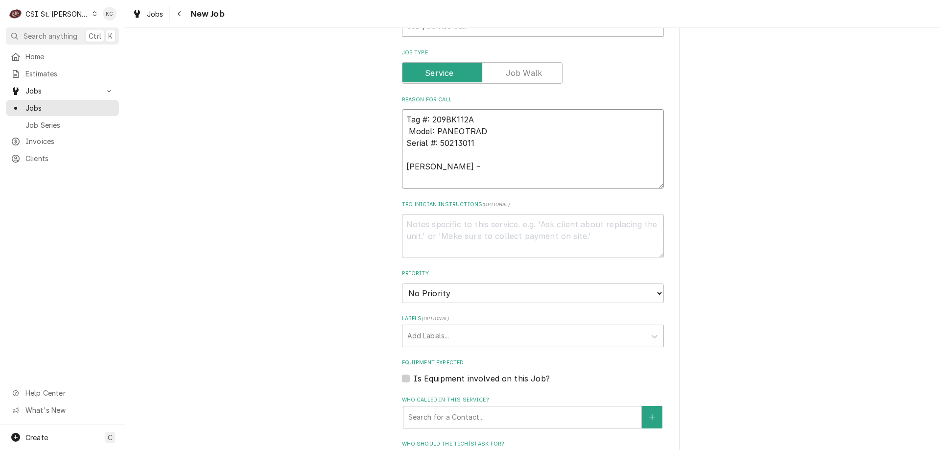
type textarea "Tag #: 209BK112A Model: PANEOTRAD Serial #: 50213011 Dough Divider - The dough …"
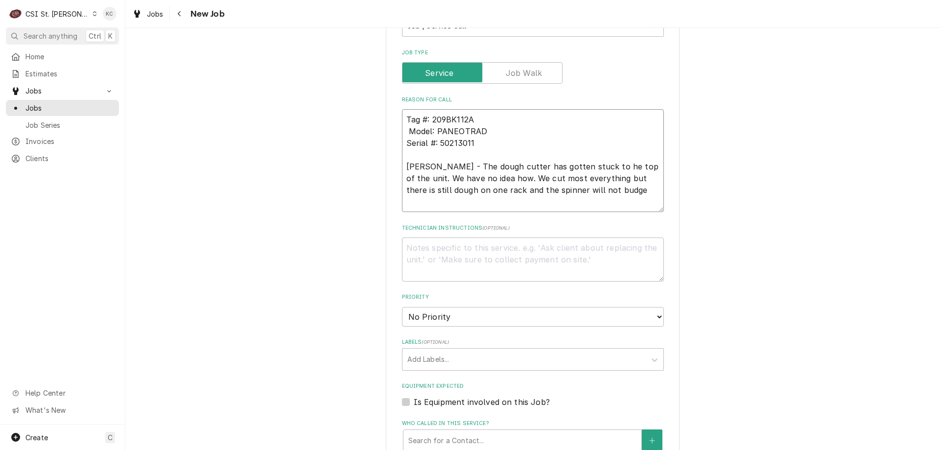
type textarea "x"
type textarea "Tag #: 209BK112A Model: PANEOTRAD Serial #: 50213011 Dough Divider - The dough …"
click at [453, 250] on textarea "Technician Instructions ( optional )" at bounding box center [533, 260] width 262 height 44
click at [438, 256] on textarea "Technician Instructions ( optional )" at bounding box center [533, 260] width 262 height 44
paste textarea "Jessica Glynn"
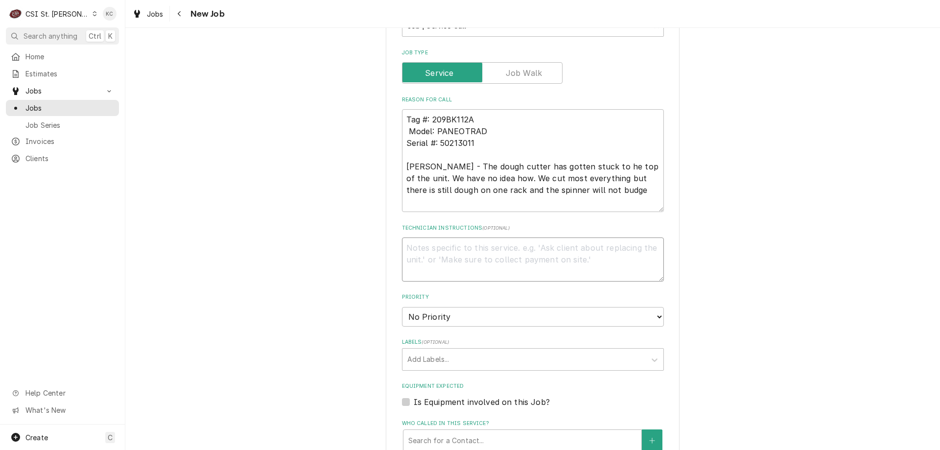
type textarea "x"
type textarea "Jessica Glynn"
type textarea "x"
type textarea "Jessica Glynn -"
type textarea "x"
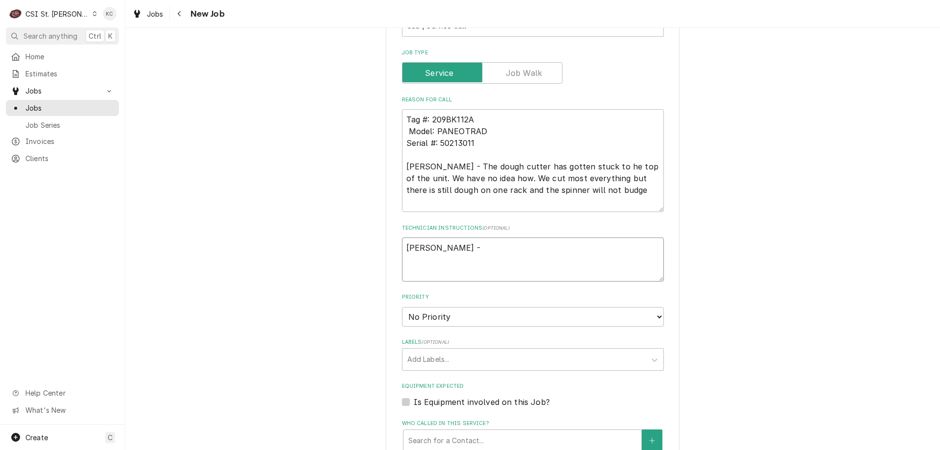
type textarea "Jessica Glynn -"
type textarea "x"
type textarea "Jessica Glynn - 3"
type textarea "x"
type textarea "Jessica Glynn - 31"
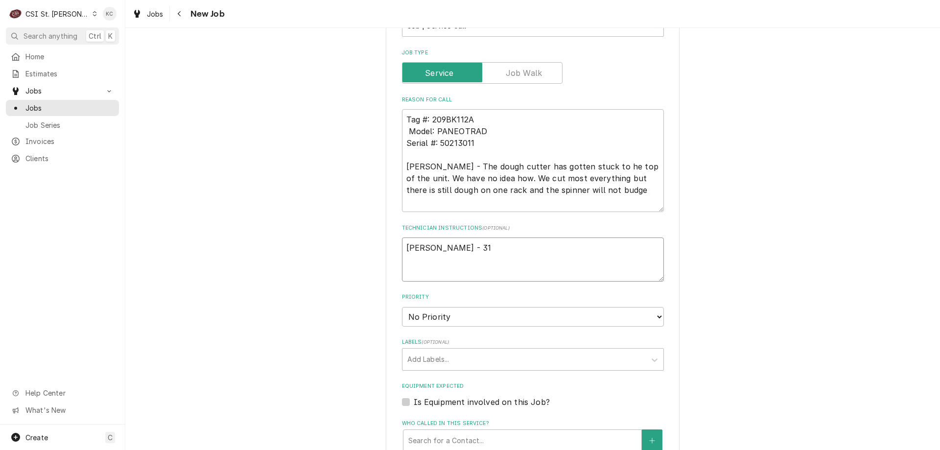
type textarea "x"
type textarea "Jessica Glynn - 314"
type textarea "x"
type textarea "Jessica Glynn - 314"
type textarea "x"
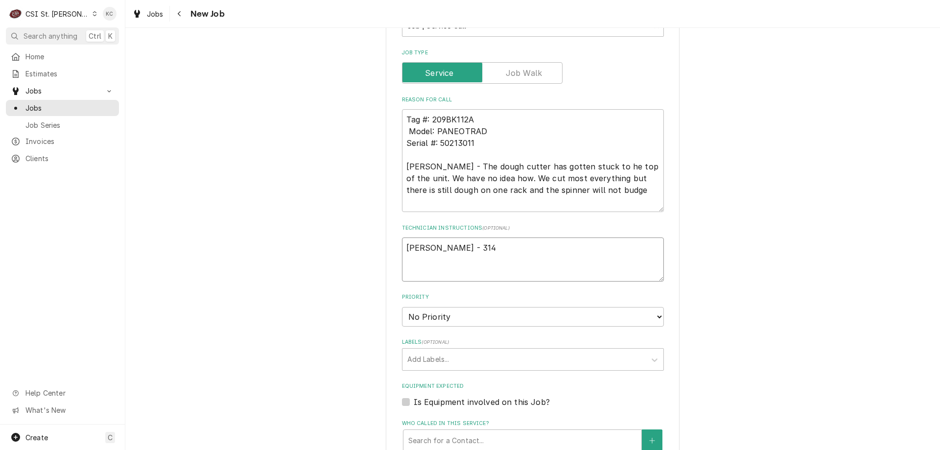
type textarea "Jessica Glynn - 314 9"
type textarea "x"
type textarea "Jessica Glynn - 314 965"
type textarea "x"
type textarea "Jessica Glynn - 314 965-"
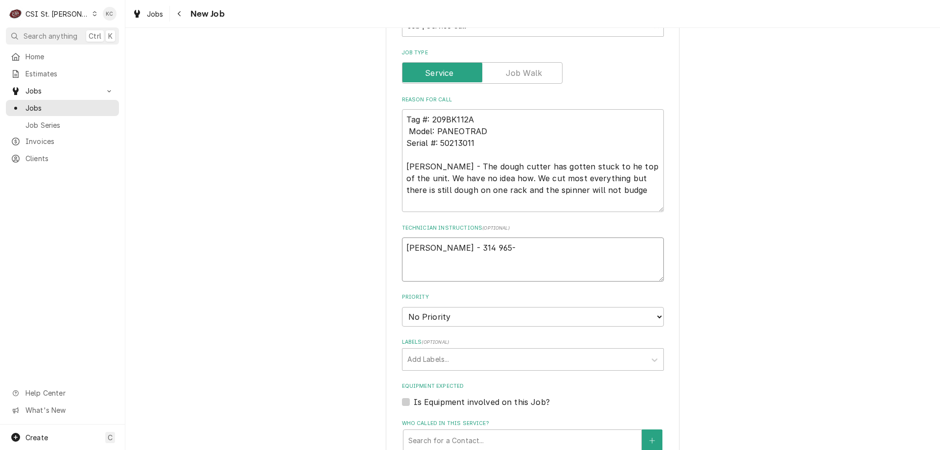
type textarea "x"
type textarea "Jessica Glynn - 314 965-3"
type textarea "x"
type textarea "Jessica Glynn - 314 965-30"
type textarea "x"
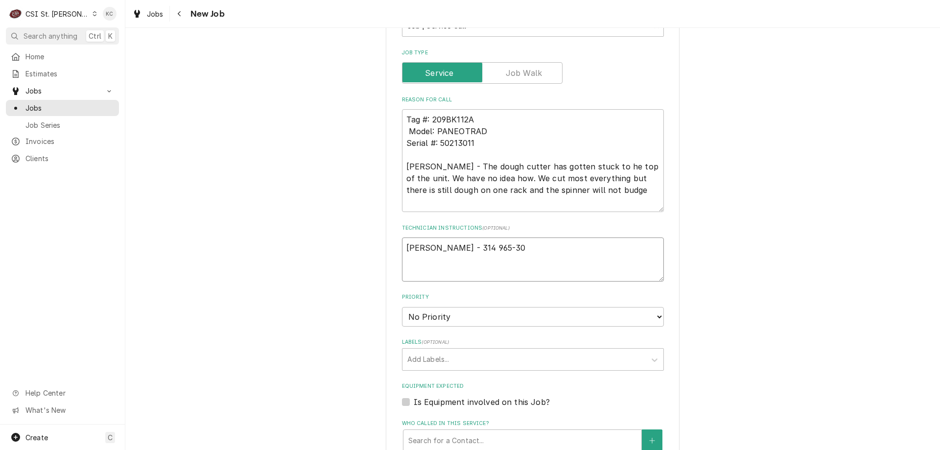
type textarea "Jessica Glynn - 314 965-309"
type textarea "x"
type textarea "Jessica Glynn - 314 965-3094"
type textarea "x"
type textarea "Jessica Glynn - 314 965-3094"
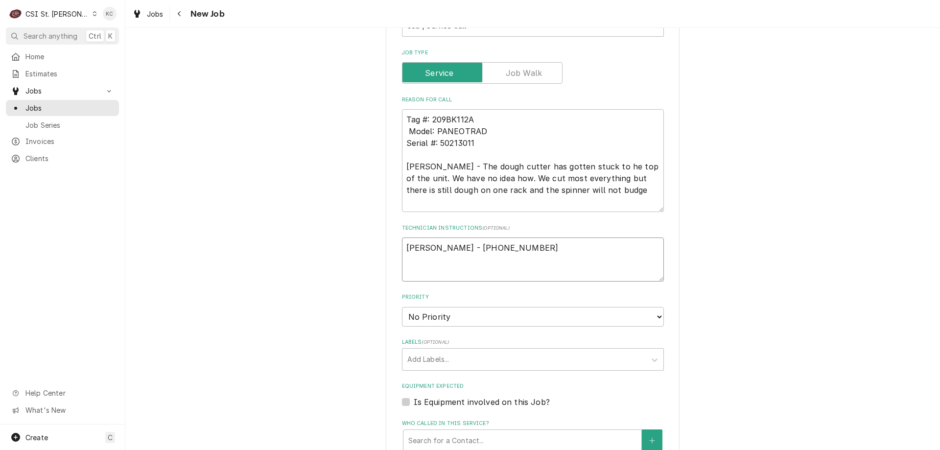
type textarea "x"
type textarea "Jessica Glynn - 314 965-3094"
type textarea "x"
type textarea "Jessica Glynn - 314 965-3094 6"
type textarea "x"
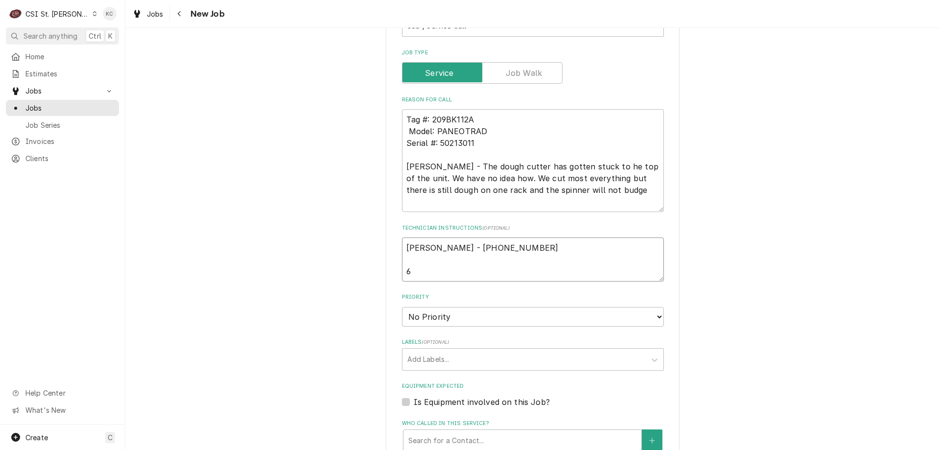
type textarea "Jessica Glynn - 314 965-3094 6a"
type textarea "x"
type textarea "Jessica Glynn - 314 965-3094 6am"
type textarea "x"
type textarea "Jessica Glynn - 314 965-3094 6am"
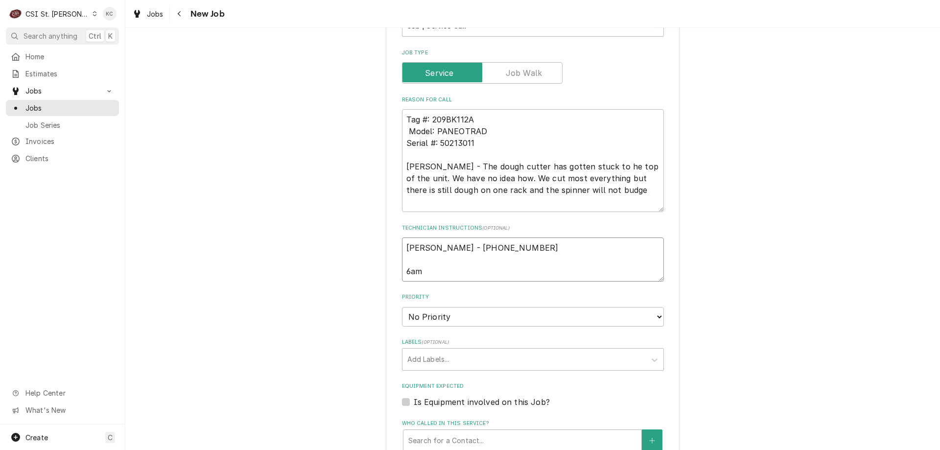
type textarea "x"
type textarea "Jessica Glynn - 314 965-3094 6am -"
type textarea "x"
type textarea "Jessica Glynn - 314 965-3094 6am -"
type textarea "x"
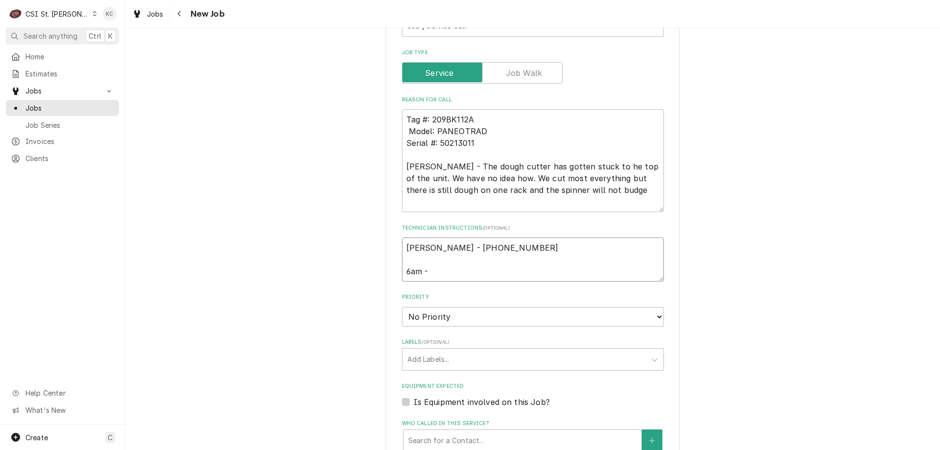
type textarea "Jessica Glynn - 314 965-3094 6am - 1"
type textarea "x"
type textarea "Jessica Glynn - 314 965-3094 6am - 10"
type textarea "x"
type textarea "Jessica Glynn - 314 965-3094 6am - 10p"
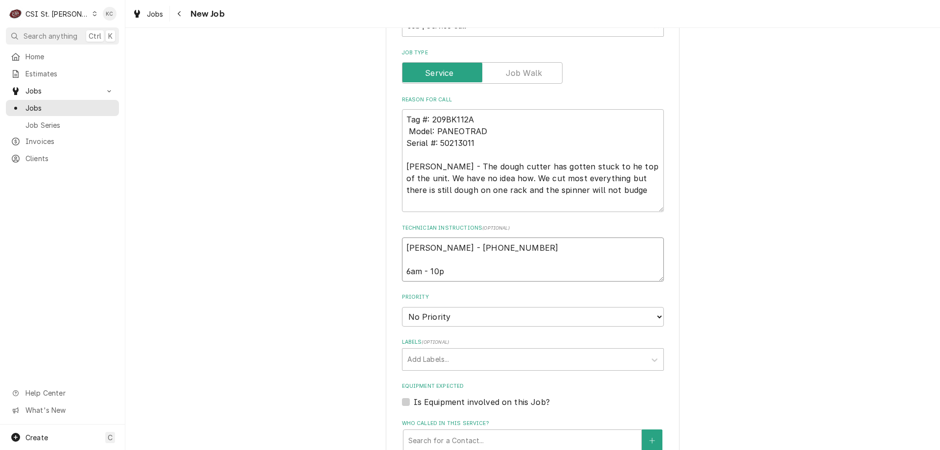
type textarea "x"
type textarea "Jessica Glynn - 314 965-3094 6am - 10pm"
type textarea "x"
type textarea "Jessica Glynn - 314 965-3094 6am - 10pm"
type textarea "x"
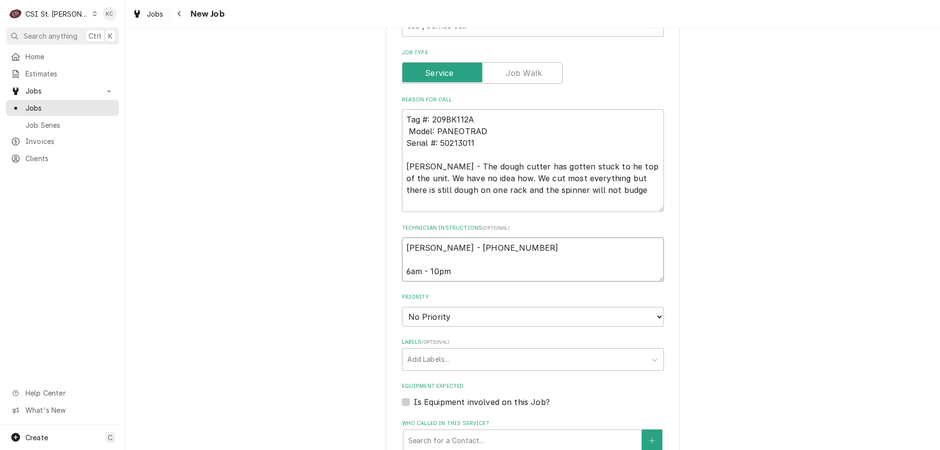
type textarea "Jessica Glynn - 314 965-3094 6am - 10pm"
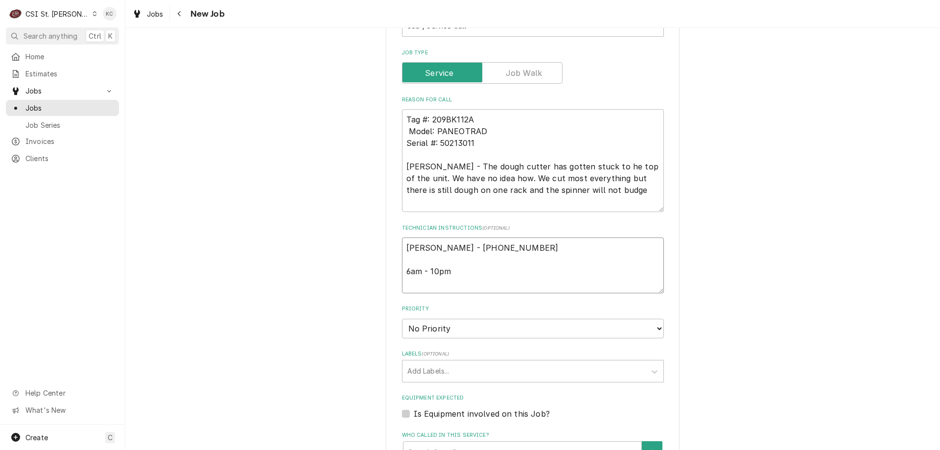
type textarea "x"
type textarea "Jessica Glynn - 314 965-3094 6am - 10pm"
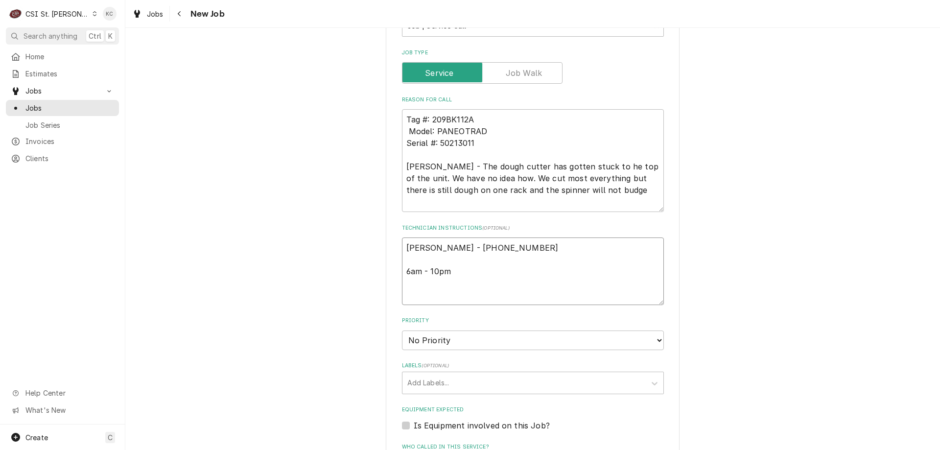
type textarea "x"
type textarea "Jessica Glynn - 314 965-3094 6am - 10pm L"
type textarea "x"
type textarea "Jessica Glynn - 314 965-3094 6am - 10pm Lo"
type textarea "x"
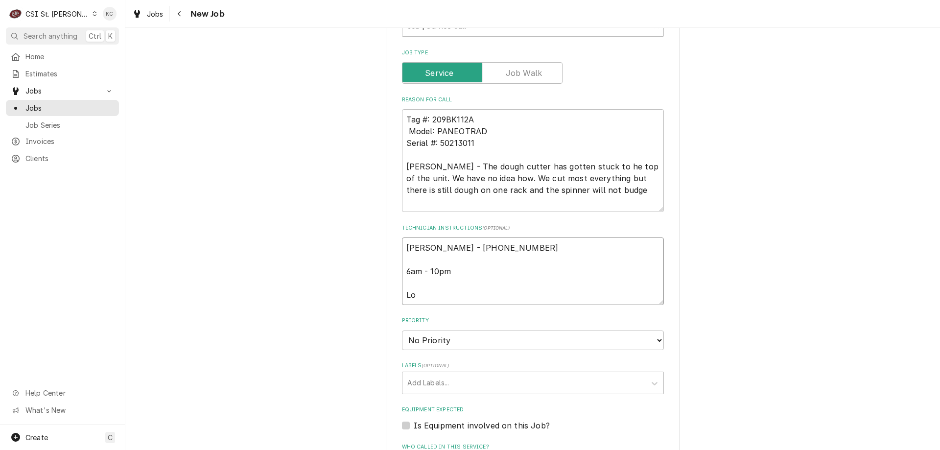
type textarea "Jessica Glynn - 314 965-3094 6am - 10pm Loc"
type textarea "x"
type textarea "Jessica Glynn - 314 965-3094 6am - 10pm Loca"
type textarea "x"
type textarea "Jessica Glynn - 314 965-3094 6am - 10pm Locat"
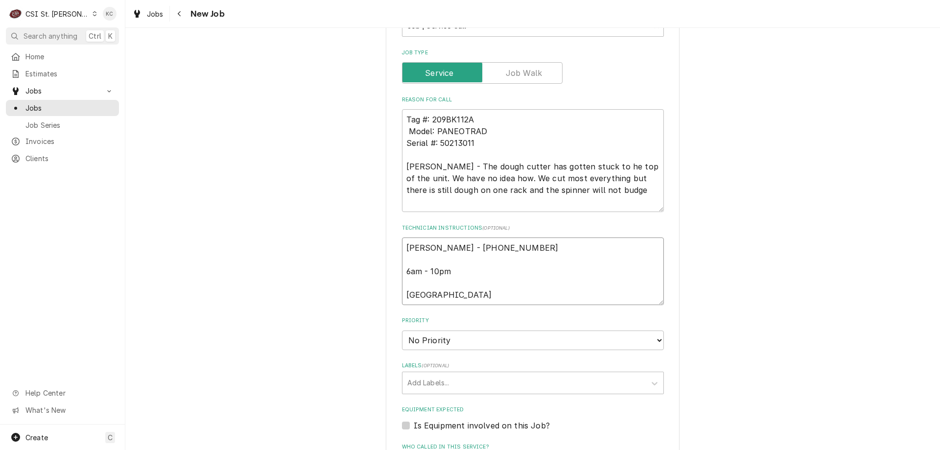
type textarea "x"
type textarea "Jessica Glynn - 314 965-3094 6am - 10pm Locate"
type textarea "x"
type textarea "Jessica Glynn - 314 965-3094 6am - 10pm Located"
type textarea "x"
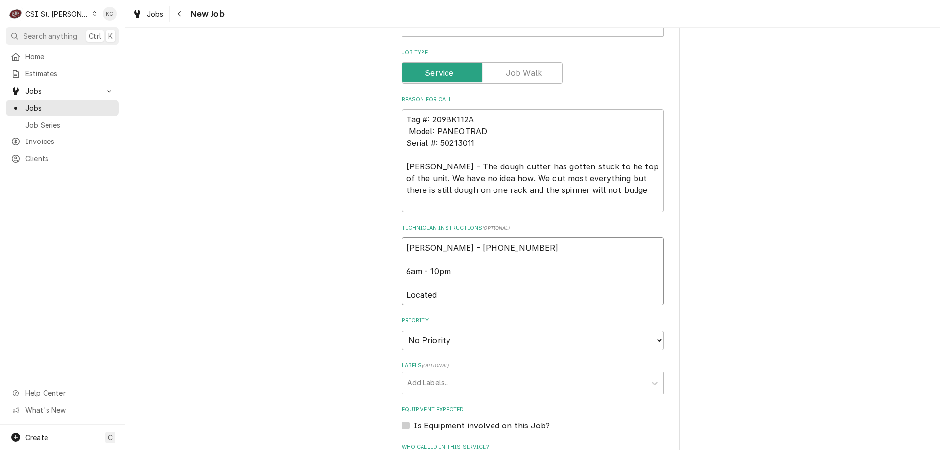
type textarea "Jessica Glynn - 314 965-3094 6am - 10pm Located"
type textarea "x"
type textarea "Jessica Glynn - 314 965-3094 6am - 10pm Located i"
type textarea "x"
type textarea "Jessica Glynn - 314 965-3094 6am - 10pm Located in"
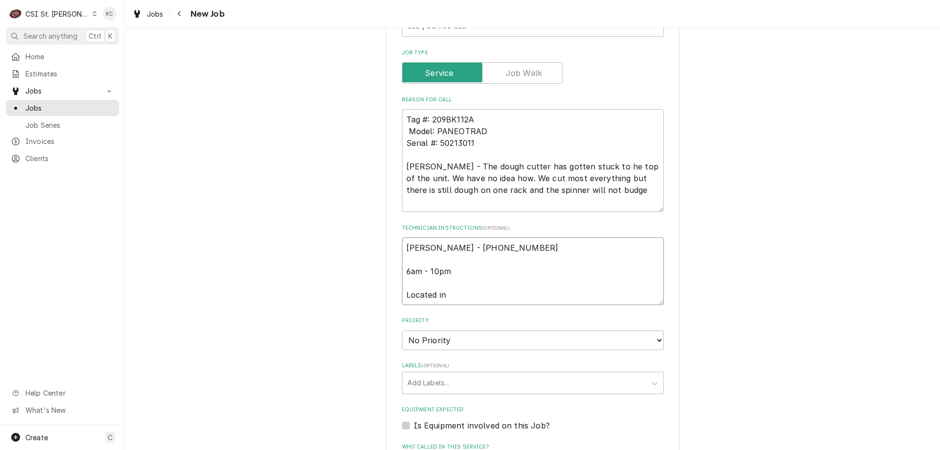
type textarea "x"
type textarea "Jessica Glynn - 314 965-3094 6am - 10pm Located in"
type textarea "x"
type textarea "Jessica Glynn - 314 965-3094 6am - 10pm Located in B"
type textarea "x"
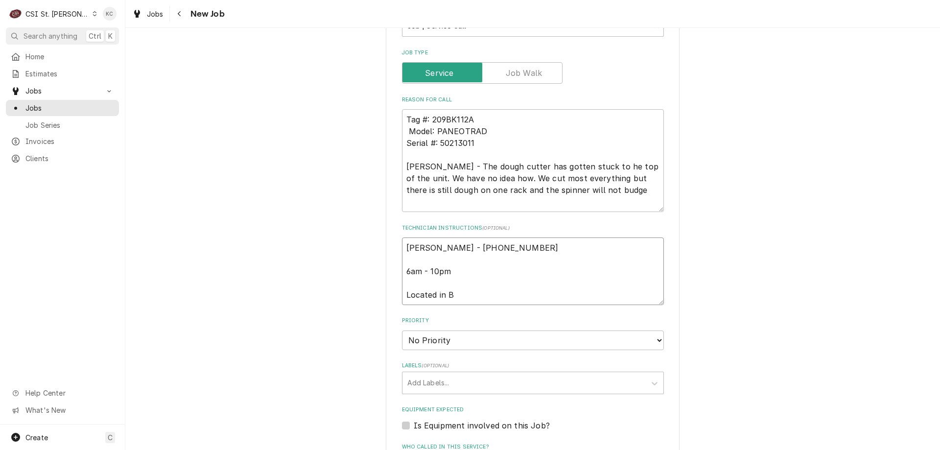
type textarea "Jessica Glynn - 314 965-3094 6am - 10pm Located in Ba"
type textarea "x"
type textarea "Jessica Glynn - 314 965-3094 6am - 10pm Located in Bak"
type textarea "x"
type textarea "Jessica Glynn - 314 965-3094 6am - 10pm Located in Bake"
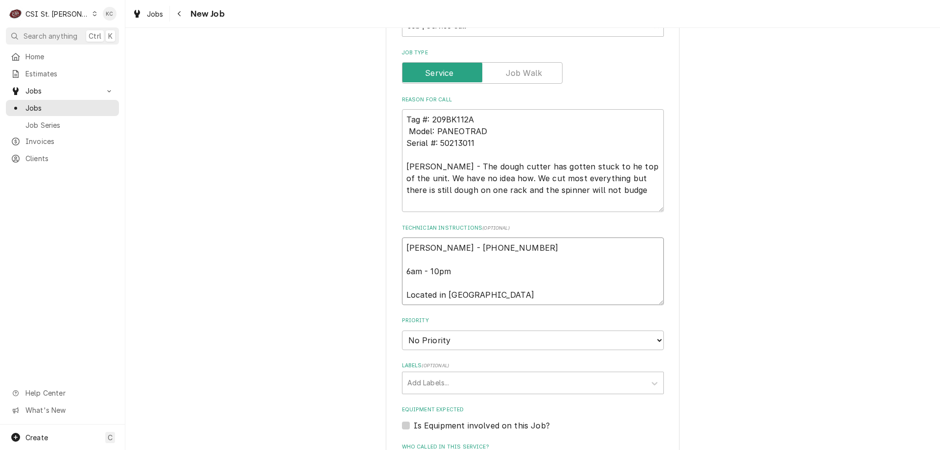
type textarea "x"
type textarea "Jessica Glynn - 314 965-3094 6am - 10pm Located in Baker"
type textarea "x"
type textarea "Jessica Glynn - 314 965-3094 6am - 10pm Located in Bakery"
type textarea "x"
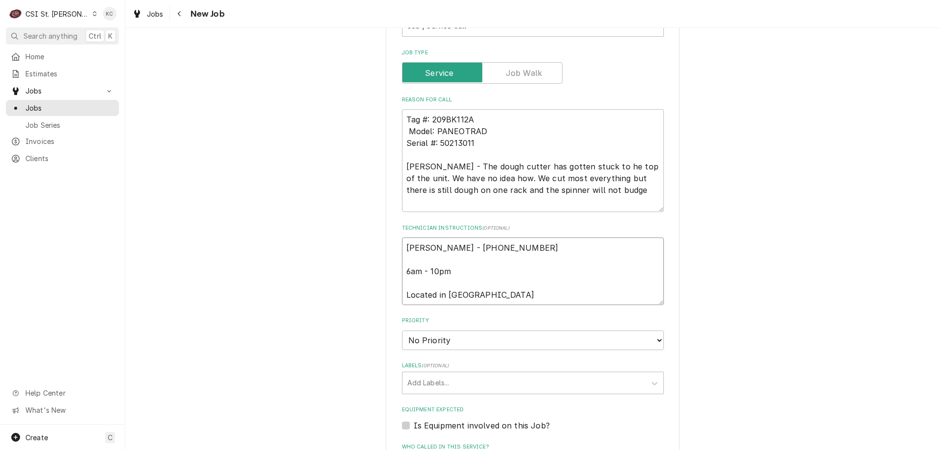
type textarea "Jessica Glynn - 314 965-3094 6am - 10pm Located in Bakery"
type textarea "x"
type textarea "Jessica Glynn - 314 965-3094 6am - 10pm Located in Bakery"
click at [447, 344] on select "No Priority Urgent High Medium Low" at bounding box center [533, 341] width 262 height 20
select select "2"
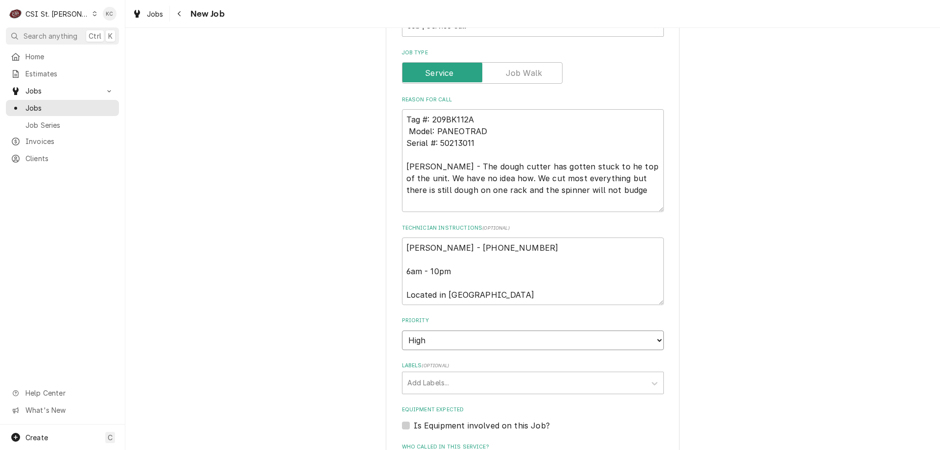
click at [402, 331] on select "No Priority Urgent High Medium Low" at bounding box center [533, 341] width 262 height 20
click at [493, 395] on fieldset "Job Details Job Source Direct (Phone/Email/etc.) Service Channel Corrigo Ecotra…" at bounding box center [533, 294] width 262 height 994
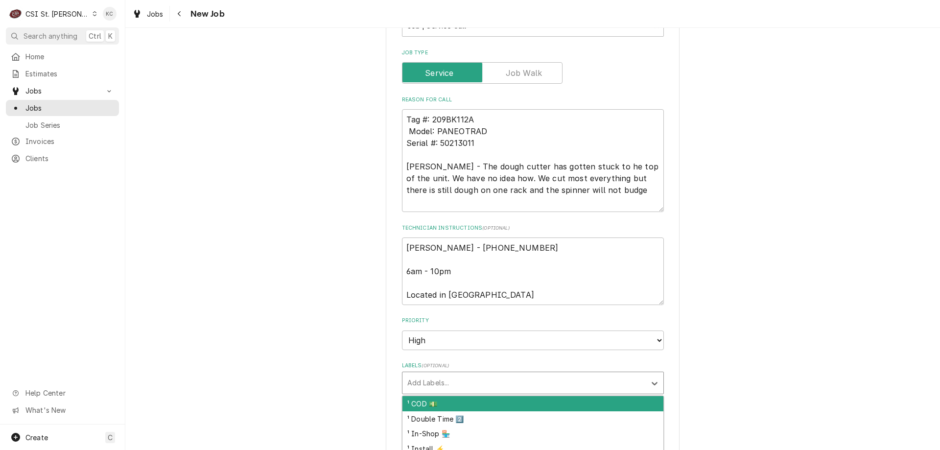
click at [493, 381] on div "Labels" at bounding box center [524, 383] width 234 height 18
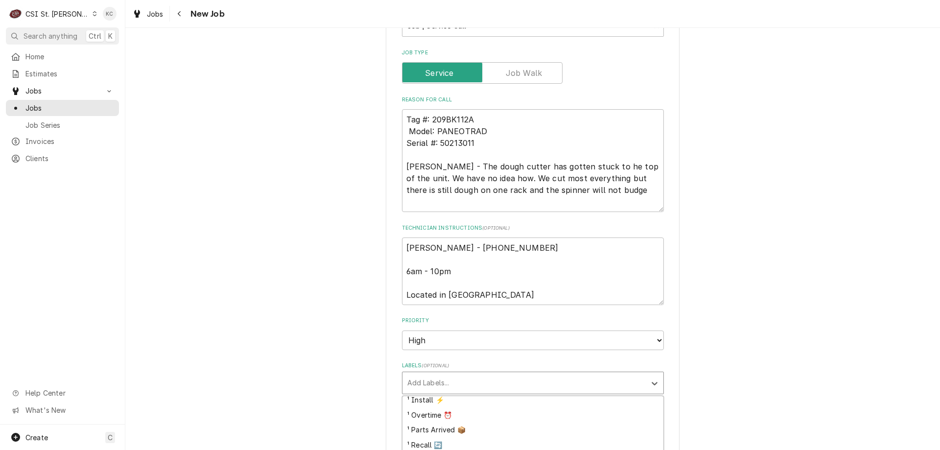
scroll to position [98, 0]
click at [700, 329] on div "Please provide the following information to create a job: Client Details Client…" at bounding box center [532, 187] width 815 height 1377
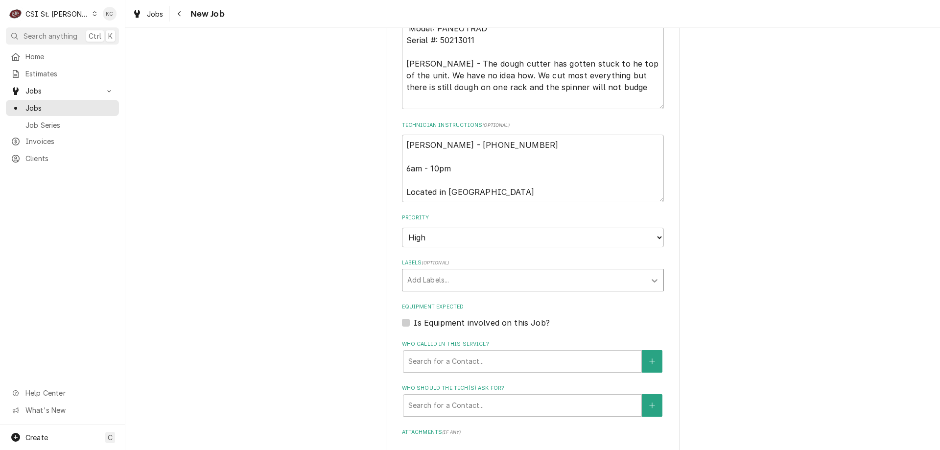
scroll to position [637, 0]
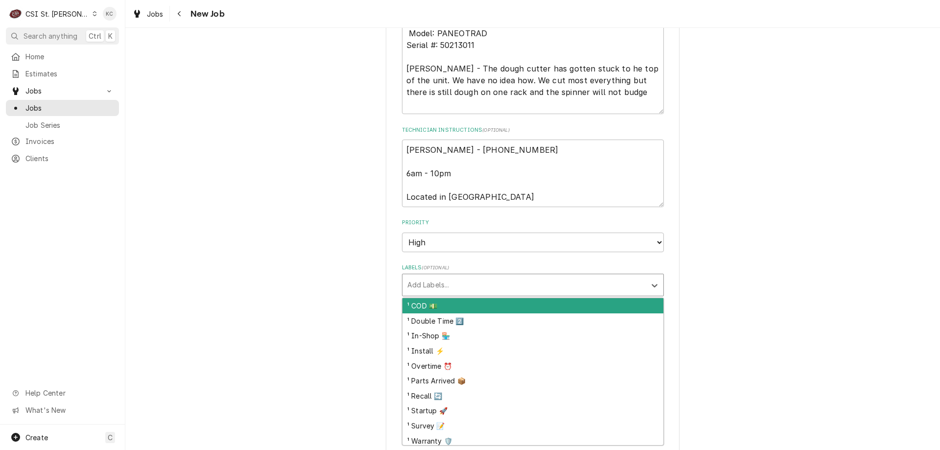
click at [473, 291] on div "Labels" at bounding box center [524, 285] width 234 height 18
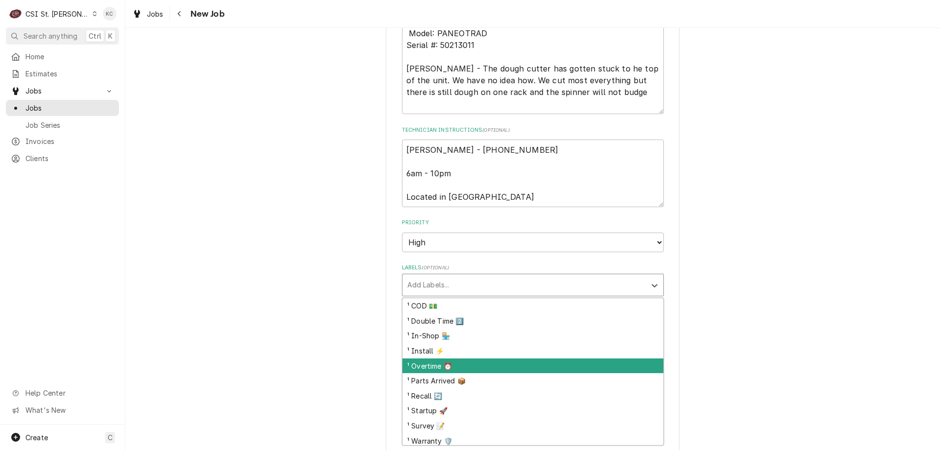
click at [505, 371] on div "¹ Overtime ⏰" at bounding box center [533, 365] width 261 height 15
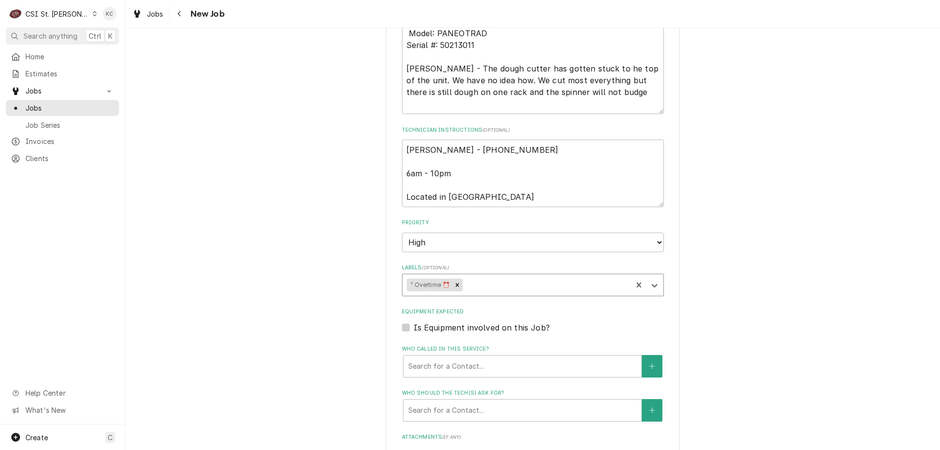
scroll to position [686, 0]
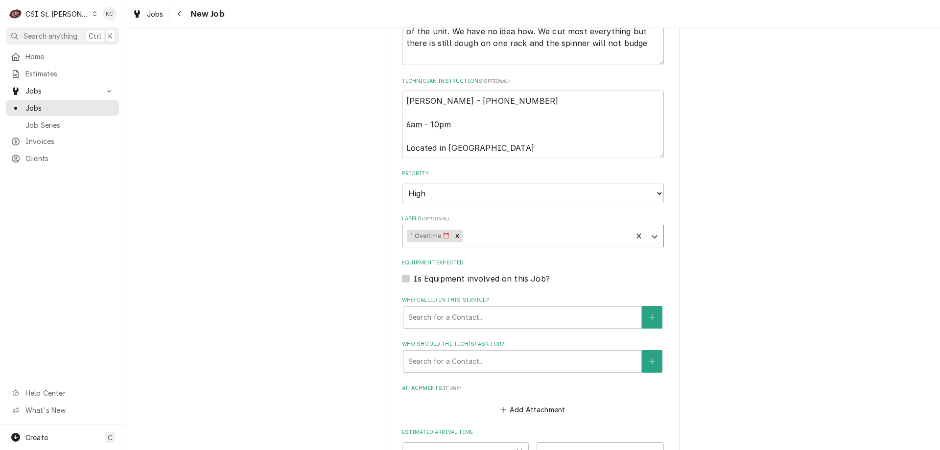
click at [496, 234] on div "Labels" at bounding box center [546, 236] width 163 height 18
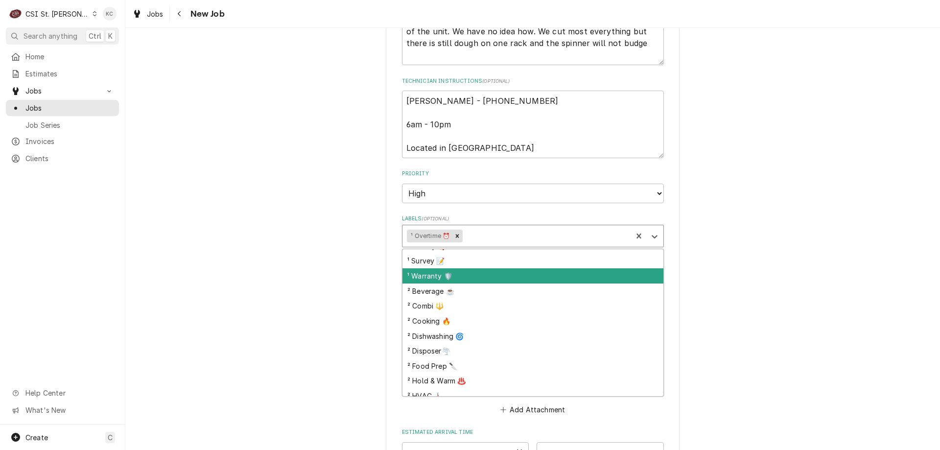
scroll to position [98, 0]
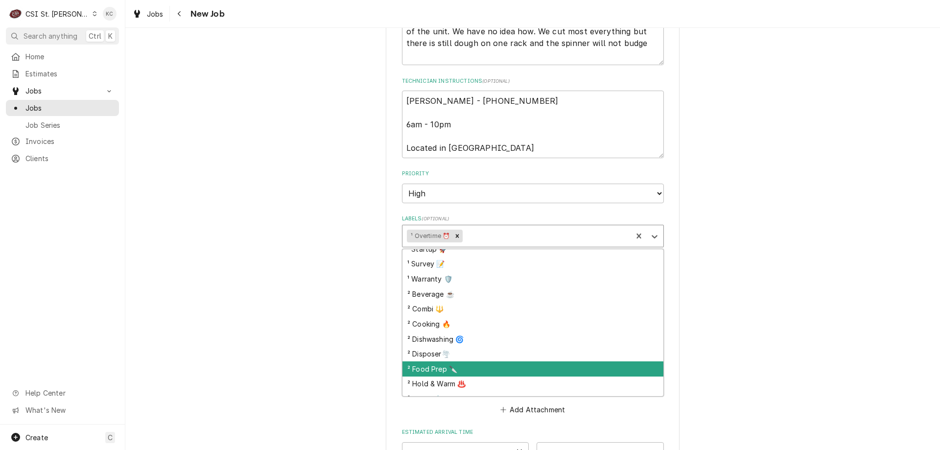
click at [496, 367] on div "² Food Prep 🔪" at bounding box center [533, 368] width 261 height 15
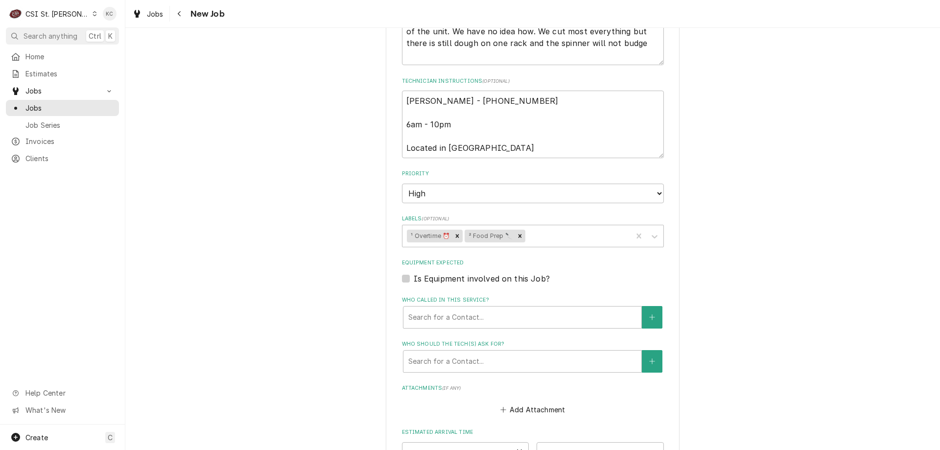
click at [739, 316] on div "Please provide the following information to create a job: Client Details Client…" at bounding box center [532, 41] width 815 height 1377
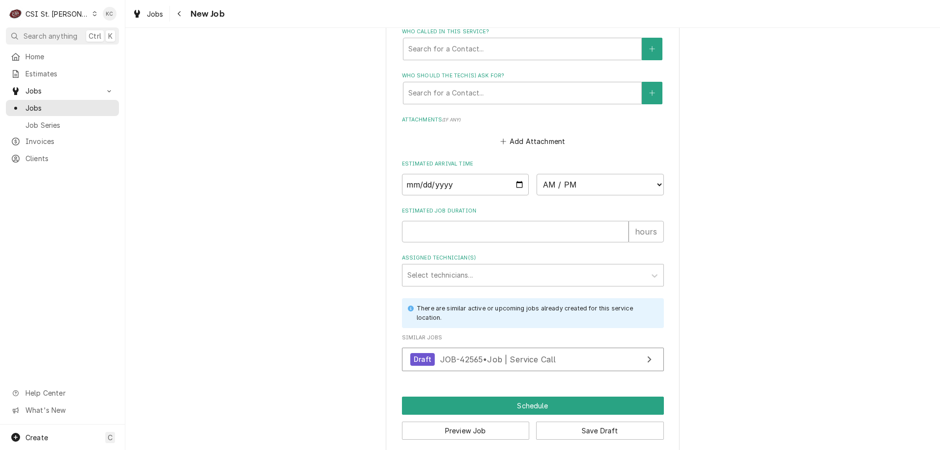
scroll to position [965, 0]
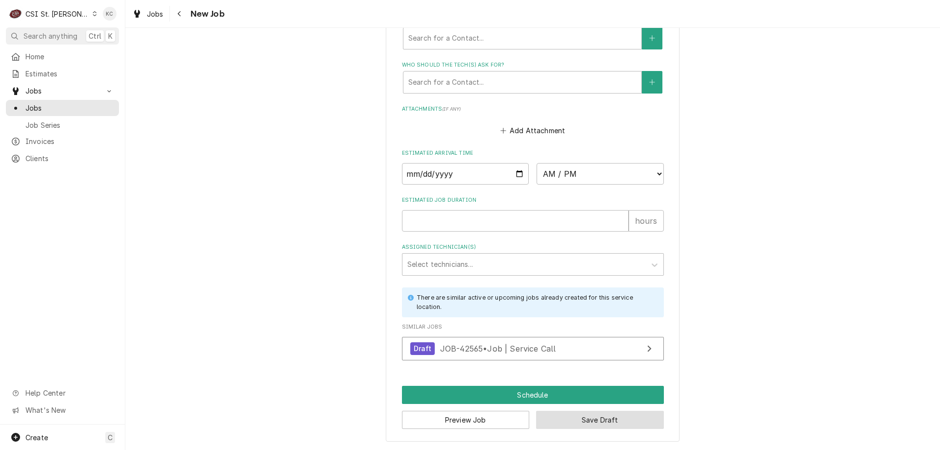
click at [618, 427] on button "Save Draft" at bounding box center [600, 420] width 128 height 18
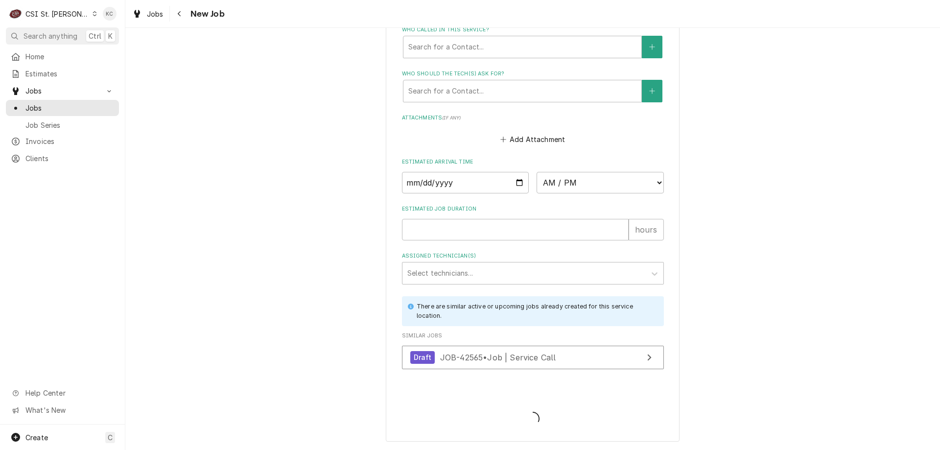
type textarea "x"
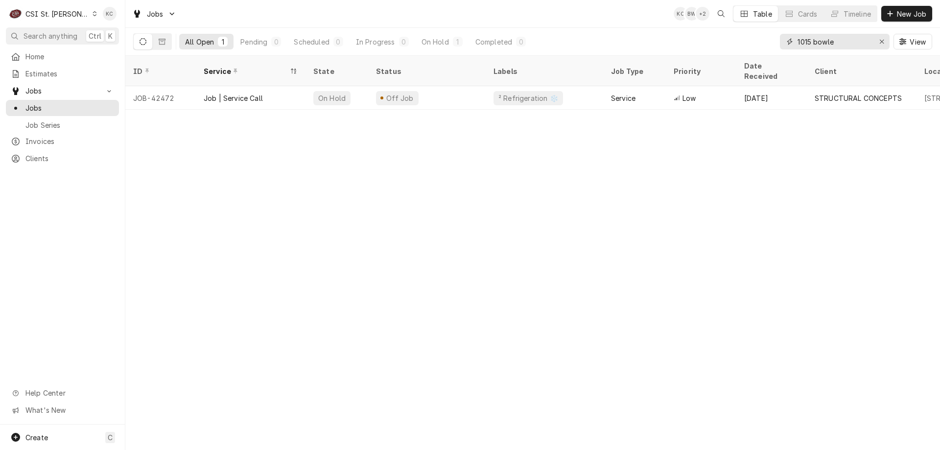
drag, startPoint x: 844, startPoint y: 44, endPoint x: 731, endPoint y: 33, distance: 114.1
click at [731, 33] on div "All Open 1 Pending 0 Scheduled 0 In Progress 0 On Hold 1 Completed 0 1015 bowle…" at bounding box center [532, 41] width 799 height 27
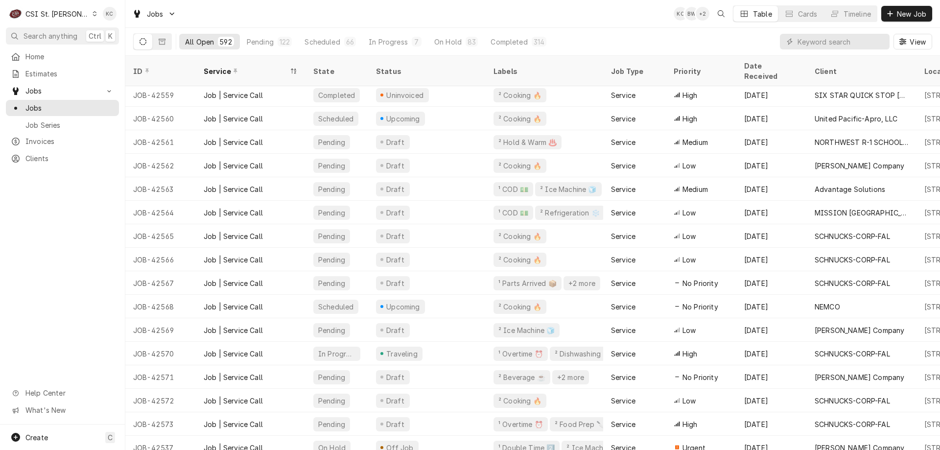
scroll to position [469, 0]
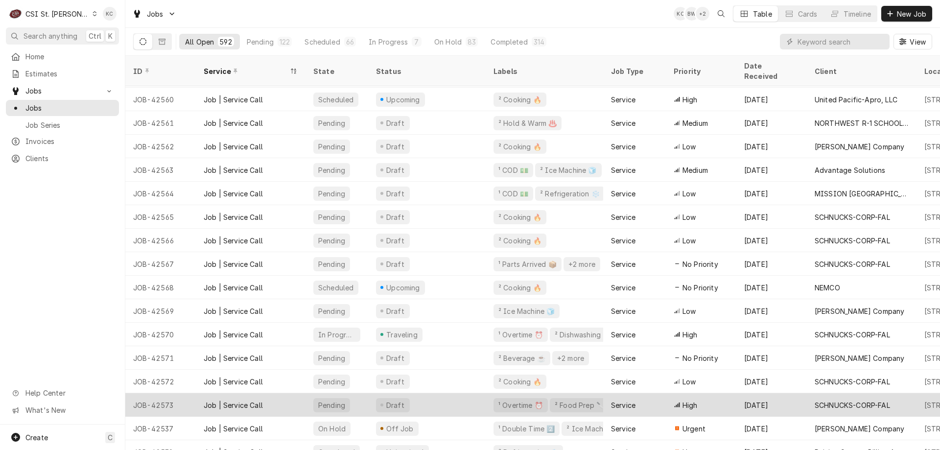
click at [185, 393] on div "JOB-42573" at bounding box center [160, 405] width 71 height 24
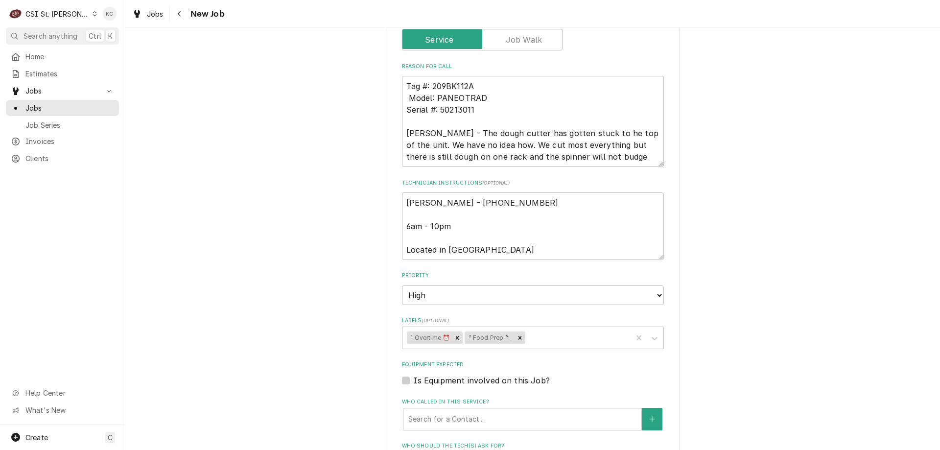
scroll to position [588, 0]
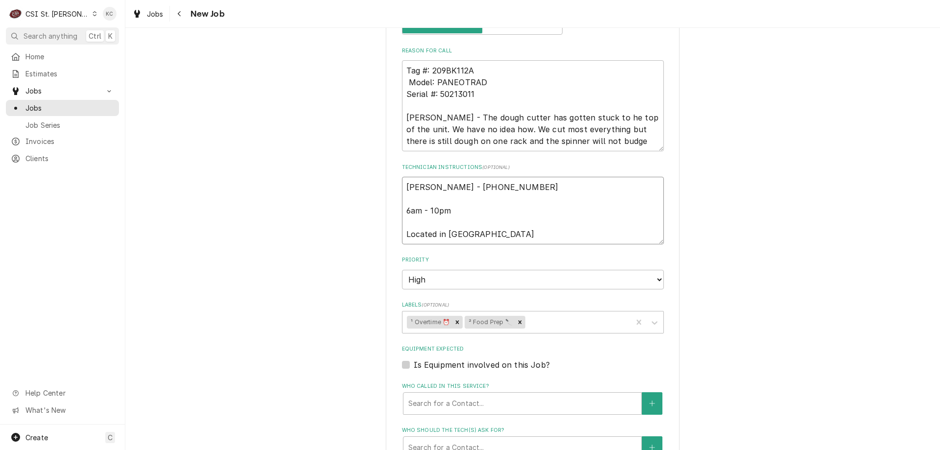
click at [402, 185] on textarea "Jessica Glynn - 314 965-3094 6am - 10pm Located in Bakery" at bounding box center [533, 211] width 262 height 68
type textarea "x"
type textarea "Jessica Glynn - 314 965-3094 6am - 10pm Located in Bakery"
type textarea "x"
type textarea "Jessica Glynn - 314 965-3094 6am - 10pm Located in Bakery"
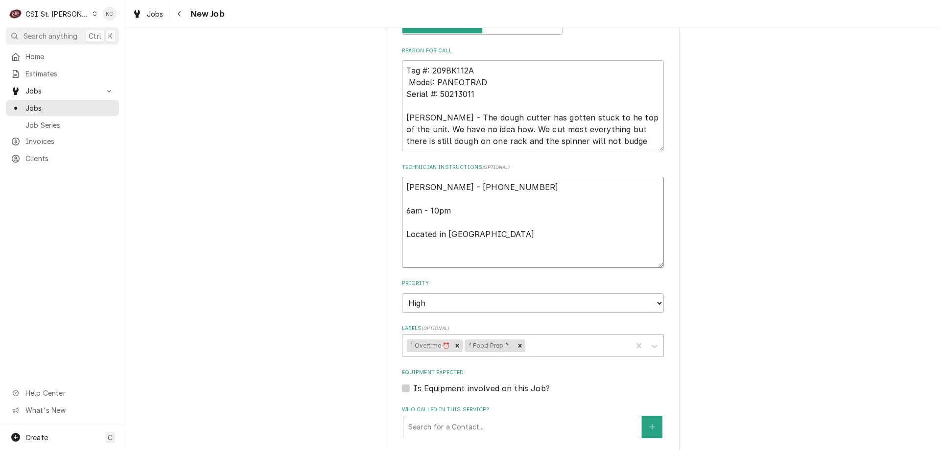
paste textarea "Emergency-OT Approved; OT Rates Apply"
type textarea "x"
type textarea "Emergency-OT Approved; OT Rates Apply Jessica Glynn - 314 965-3094 6am - 10pm L…"
type textarea "x"
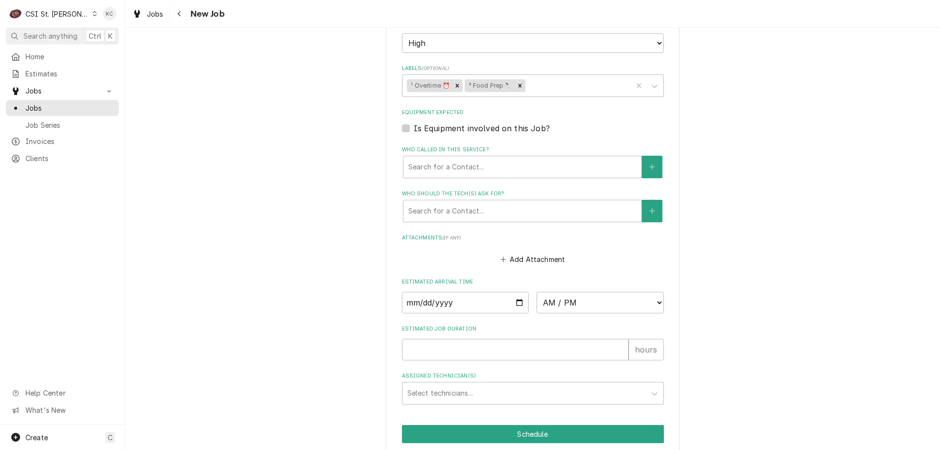
scroll to position [912, 0]
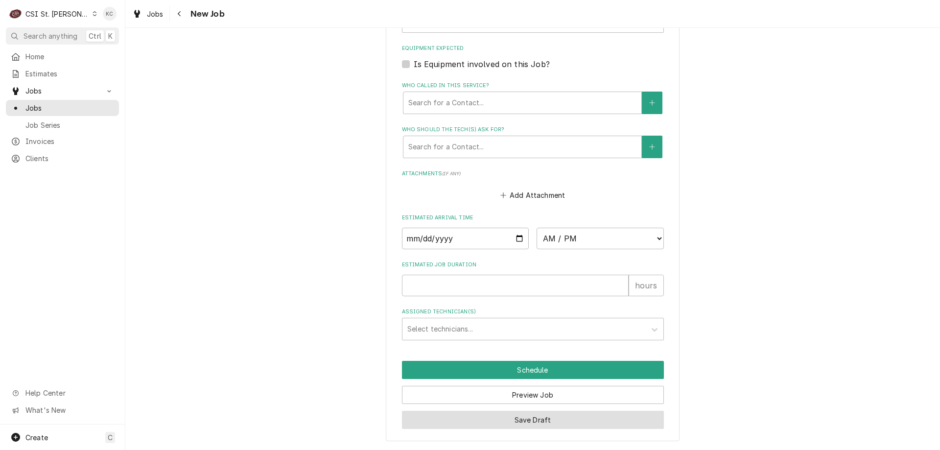
type textarea "Emergency-OT Approved; OT Rates Apply Jessica Glynn - 314 965-3094 6am - 10pm L…"
click at [529, 419] on button "Save Draft" at bounding box center [533, 420] width 262 height 18
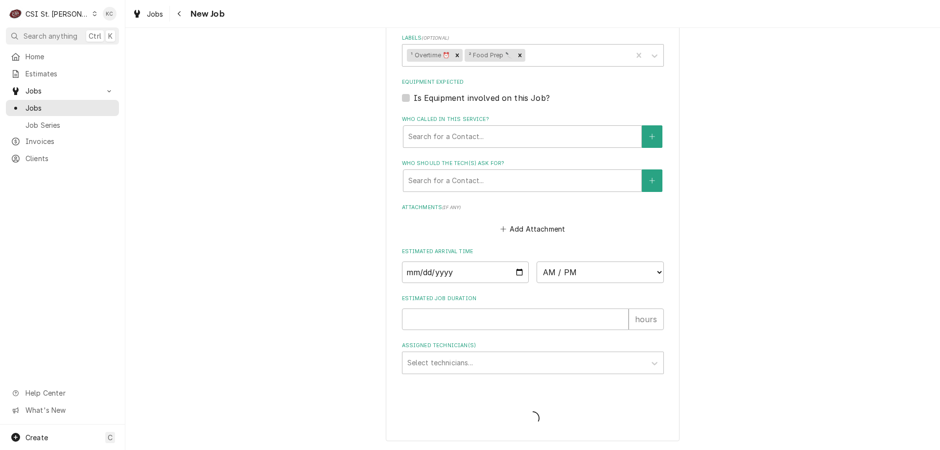
type textarea "x"
